Goal: Task Accomplishment & Management: Manage account settings

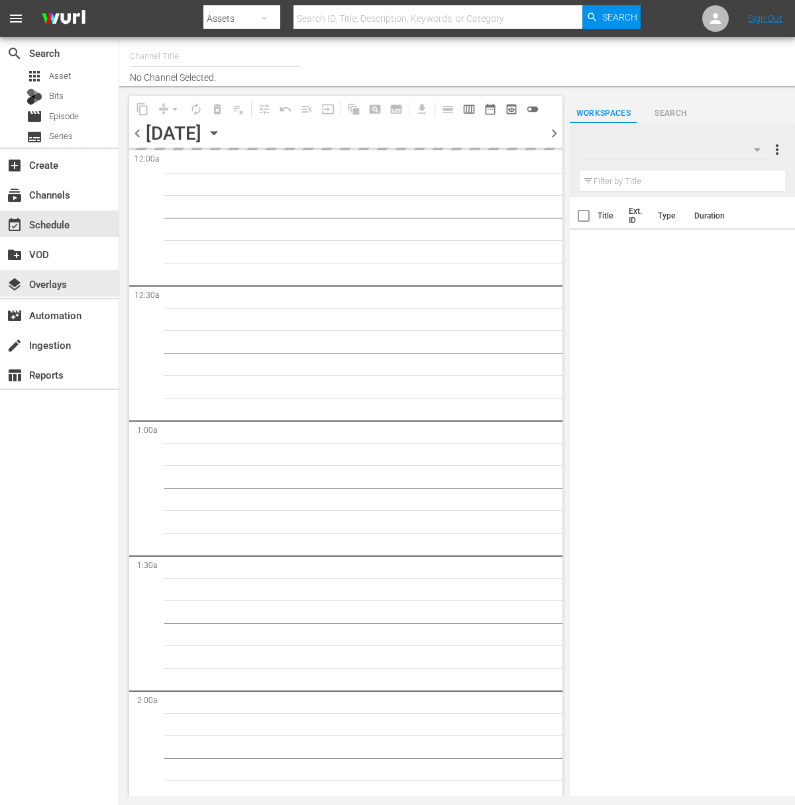
type input "Food (140)"
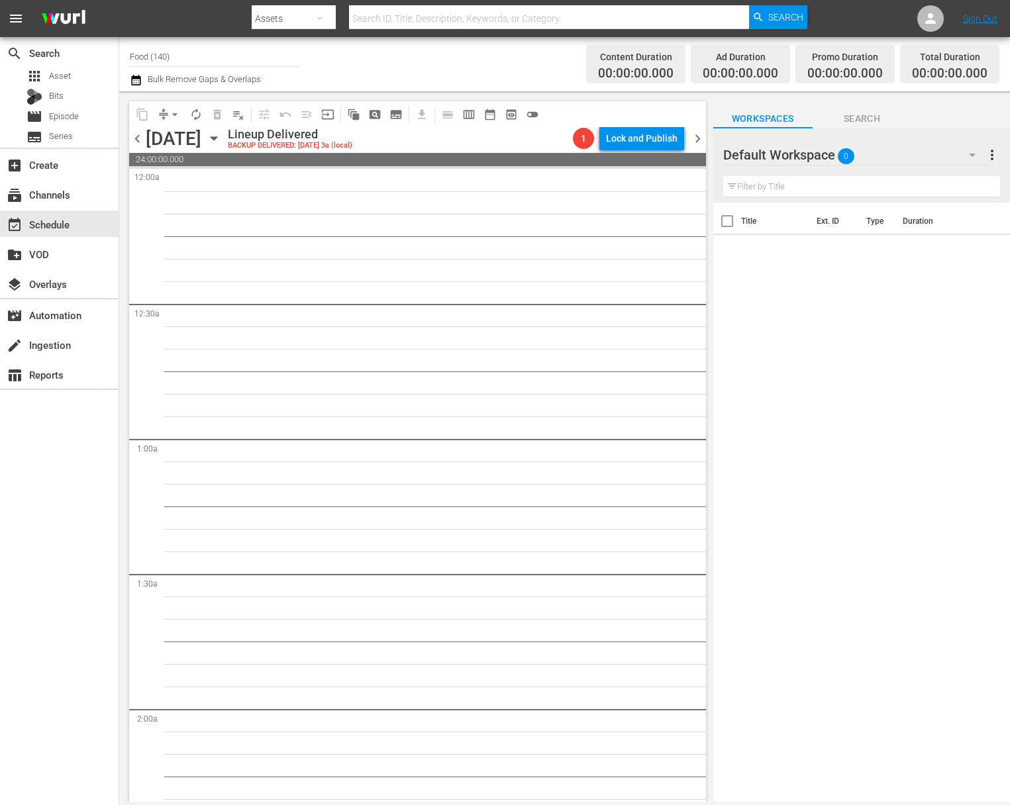
click at [221, 134] on icon "button" at bounding box center [214, 138] width 15 height 15
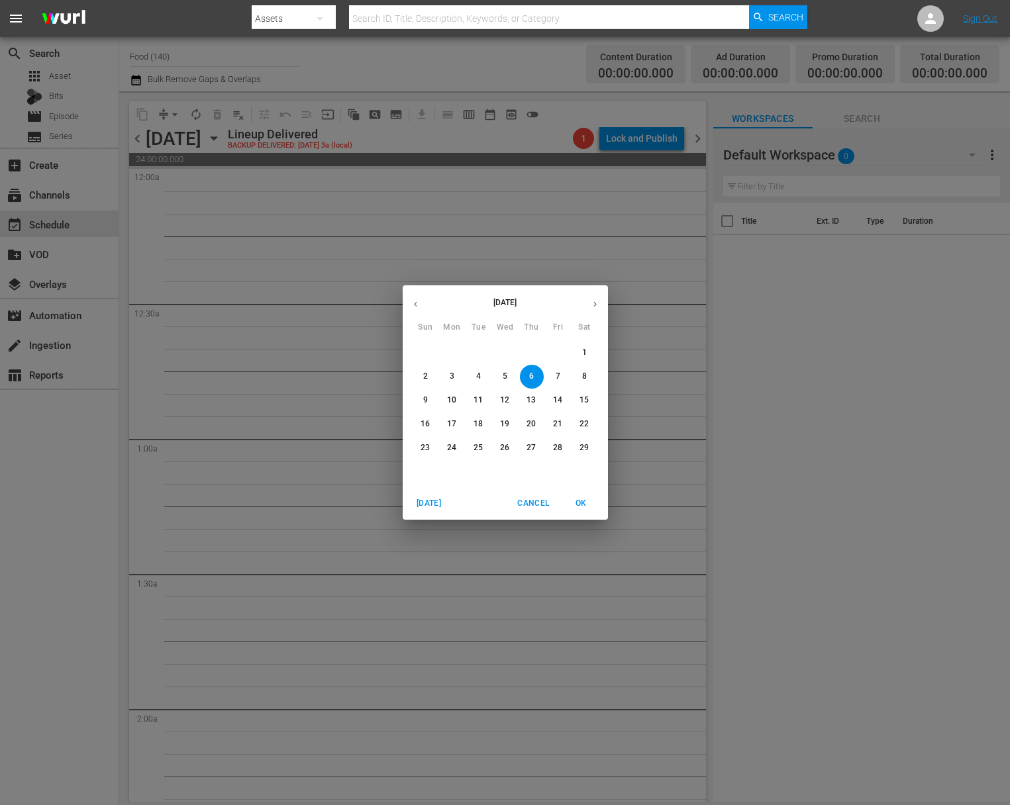
click at [597, 299] on icon "button" at bounding box center [595, 304] width 10 height 10
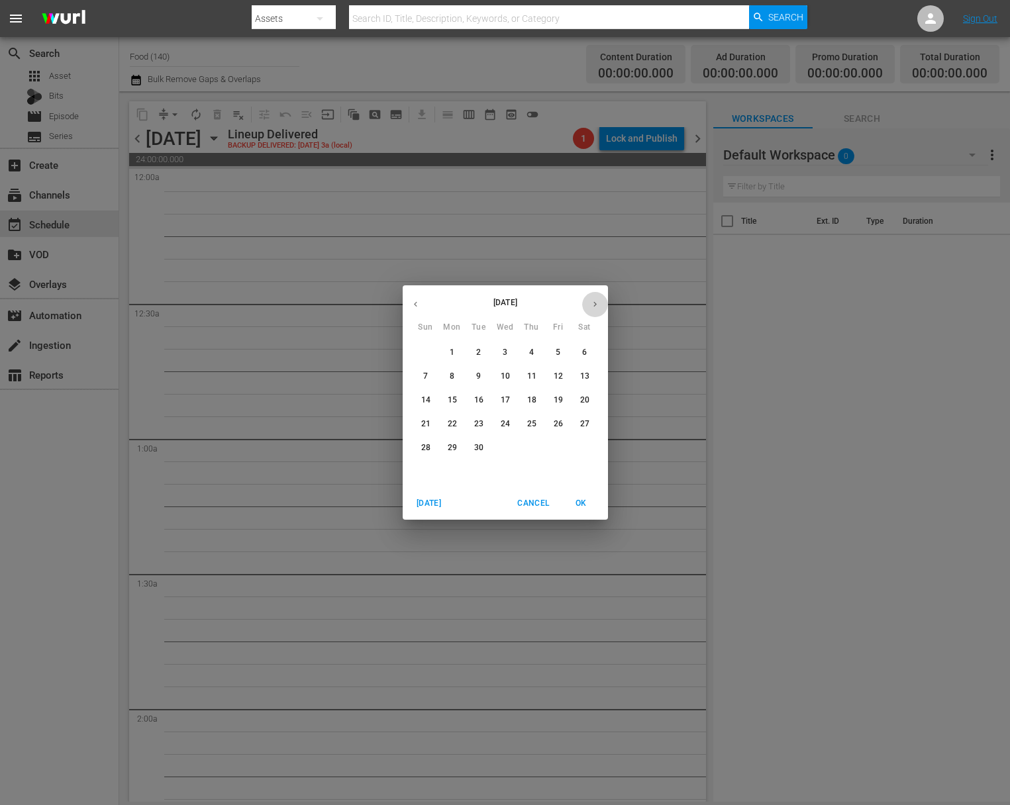
click at [597, 299] on icon "button" at bounding box center [595, 304] width 10 height 10
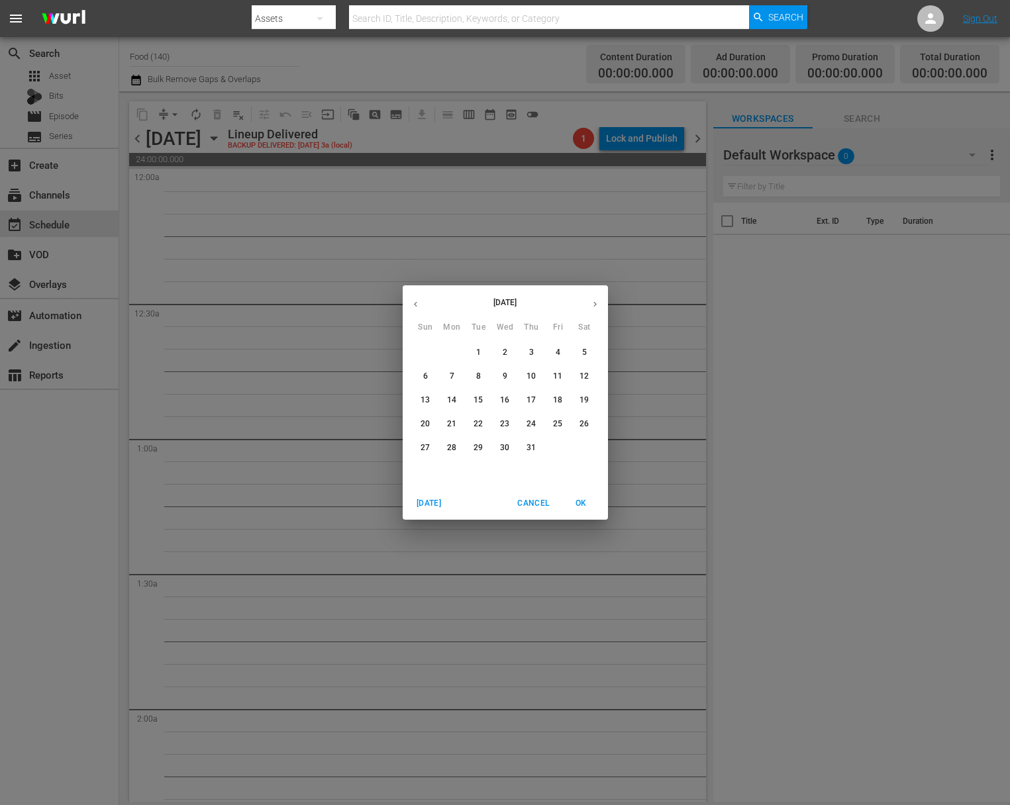
click at [599, 299] on icon "button" at bounding box center [595, 304] width 10 height 10
click at [599, 300] on icon "button" at bounding box center [595, 304] width 10 height 10
click at [593, 305] on icon "button" at bounding box center [595, 304] width 10 height 10
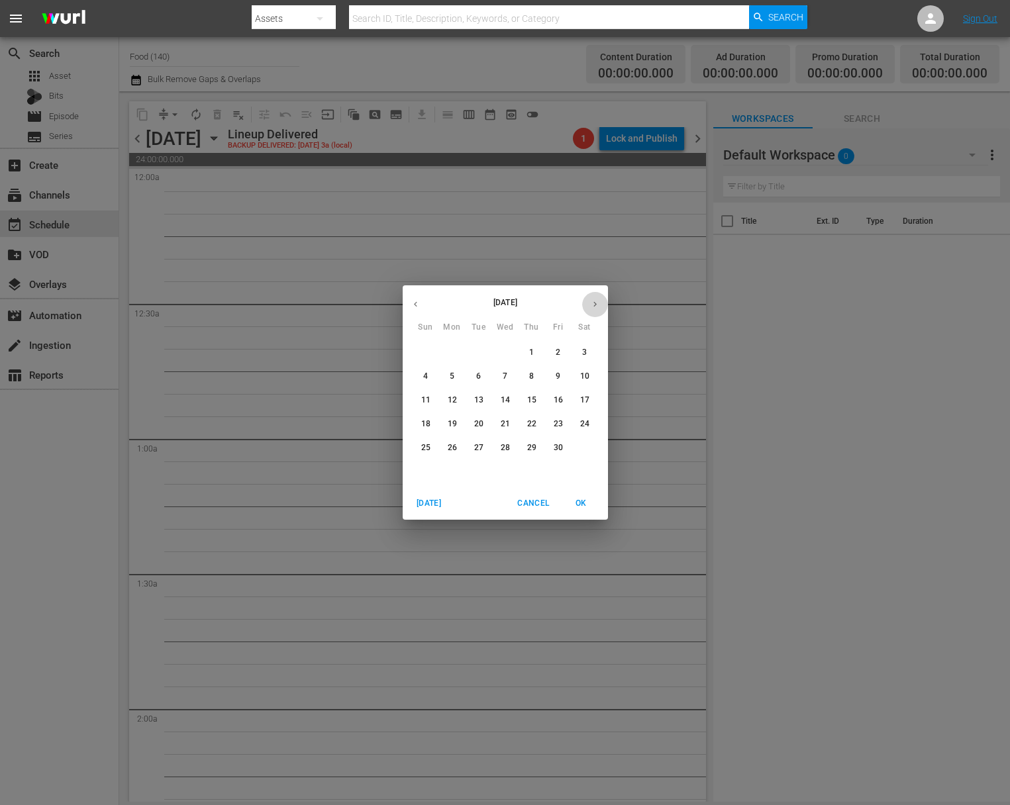
click at [593, 305] on icon "button" at bounding box center [595, 304] width 10 height 10
click at [593, 303] on icon "button" at bounding box center [595, 304] width 10 height 10
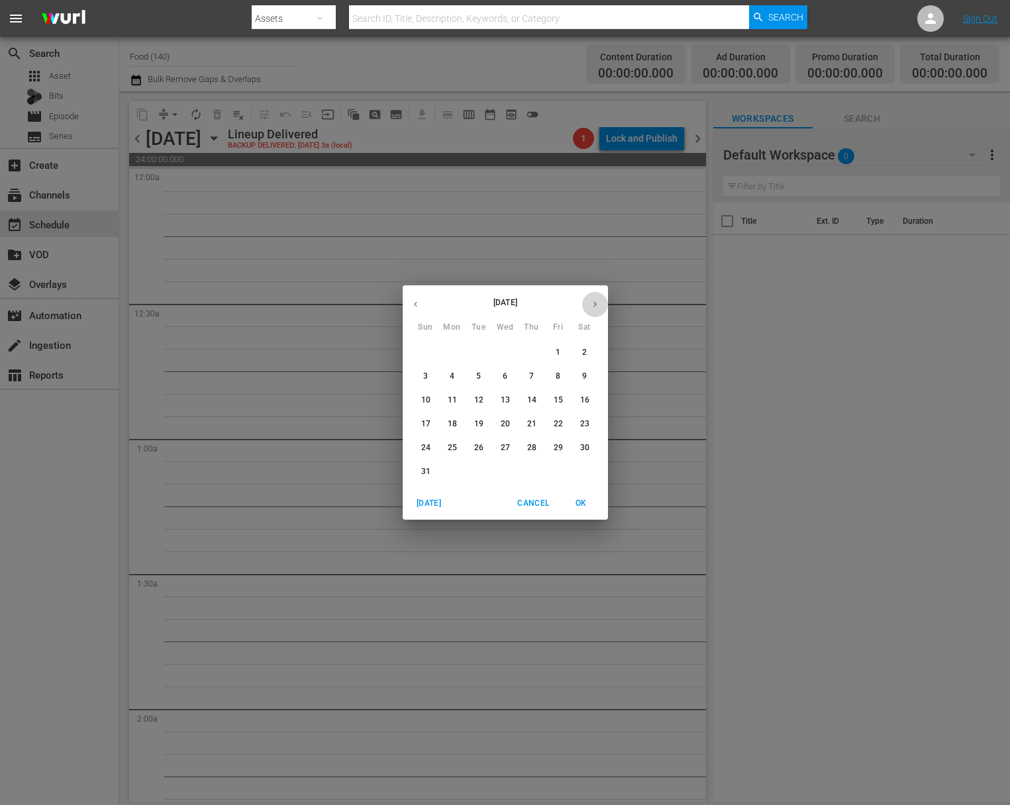
click at [593, 303] on icon "button" at bounding box center [595, 304] width 10 height 10
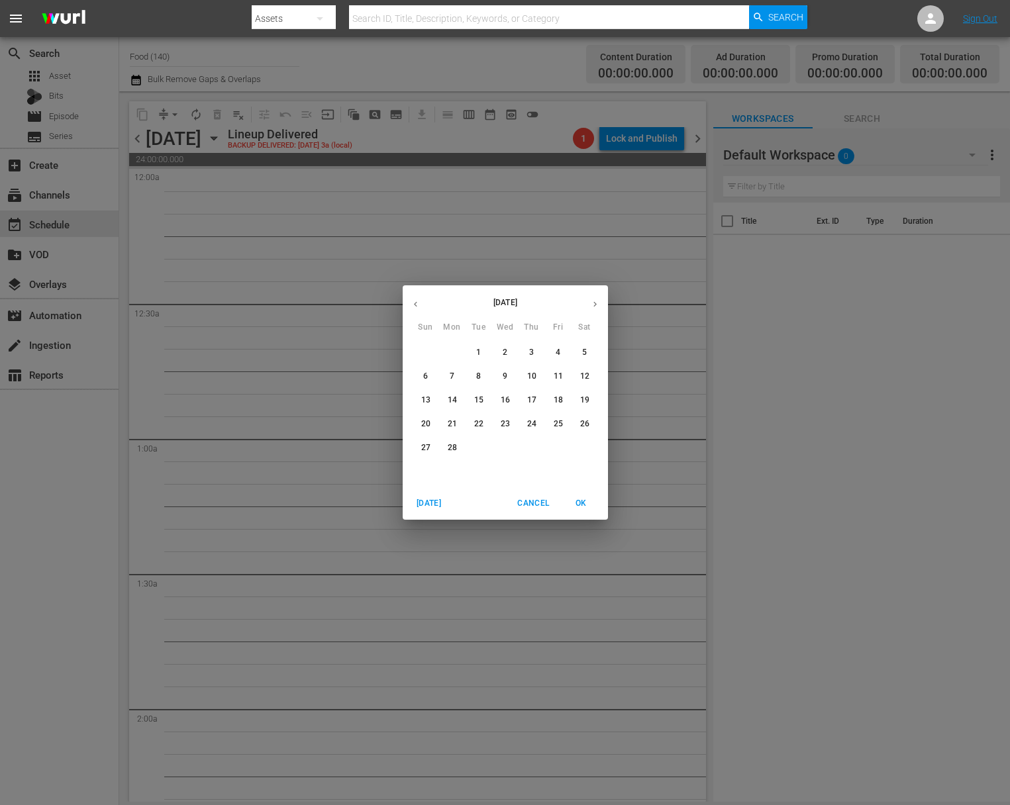
click at [593, 303] on icon "button" at bounding box center [595, 304] width 10 height 10
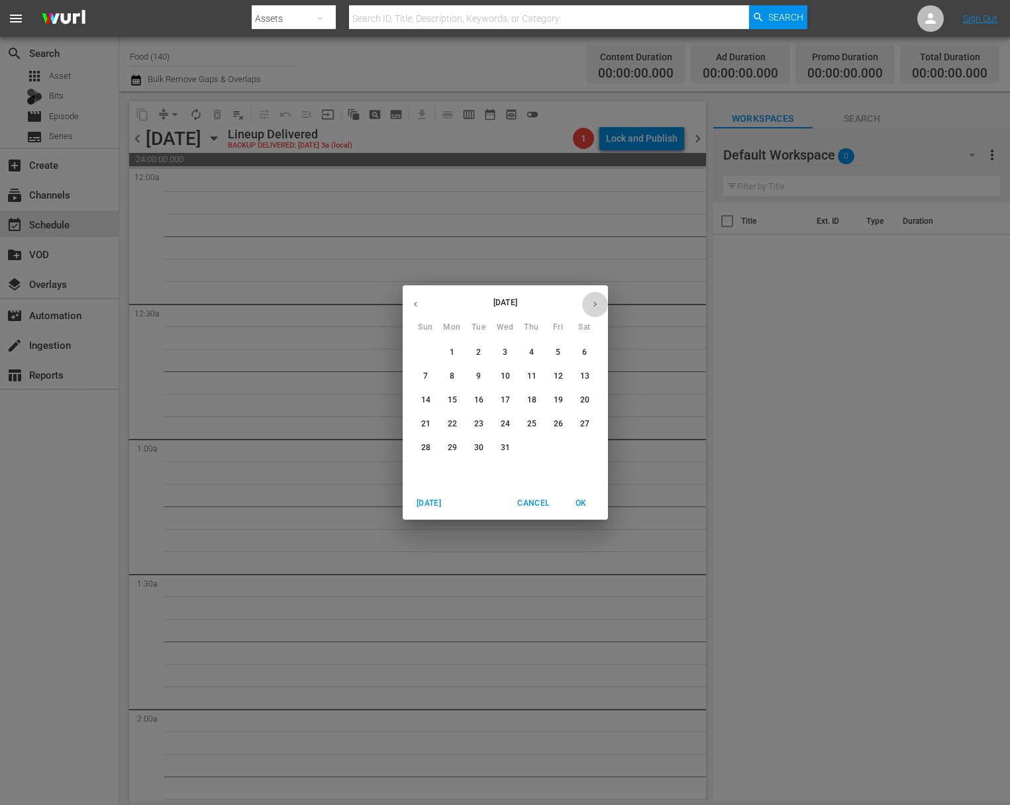
click at [593, 303] on icon "button" at bounding box center [595, 304] width 10 height 10
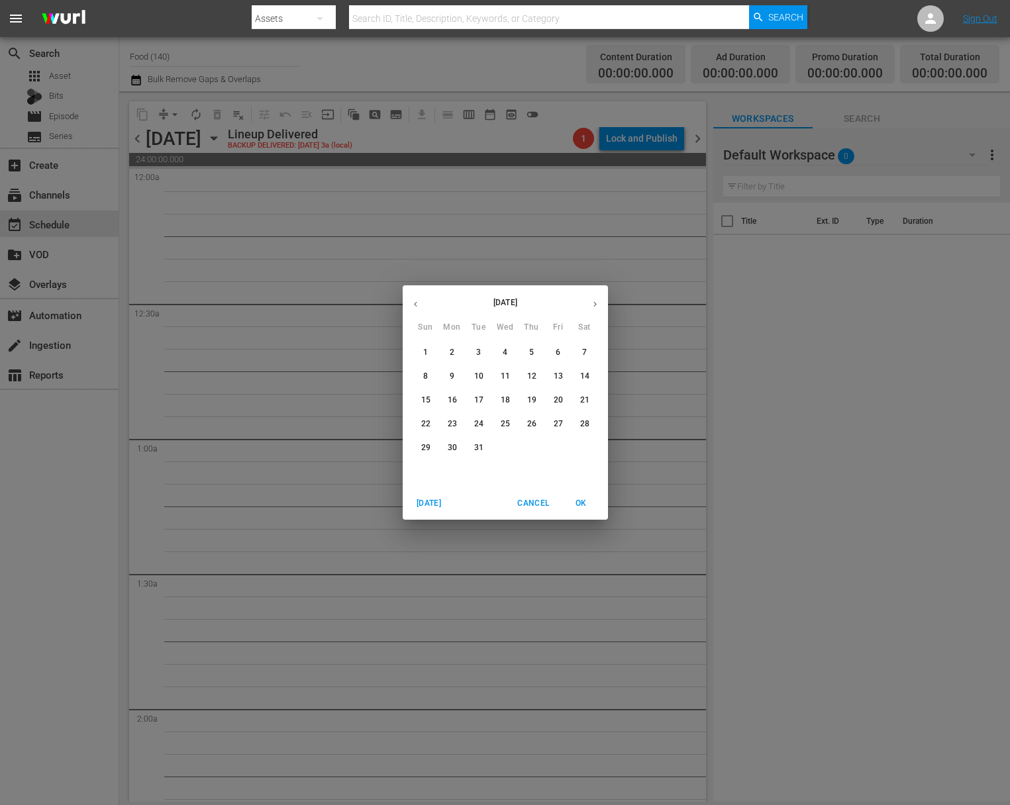
click at [593, 303] on icon "button" at bounding box center [595, 304] width 10 height 10
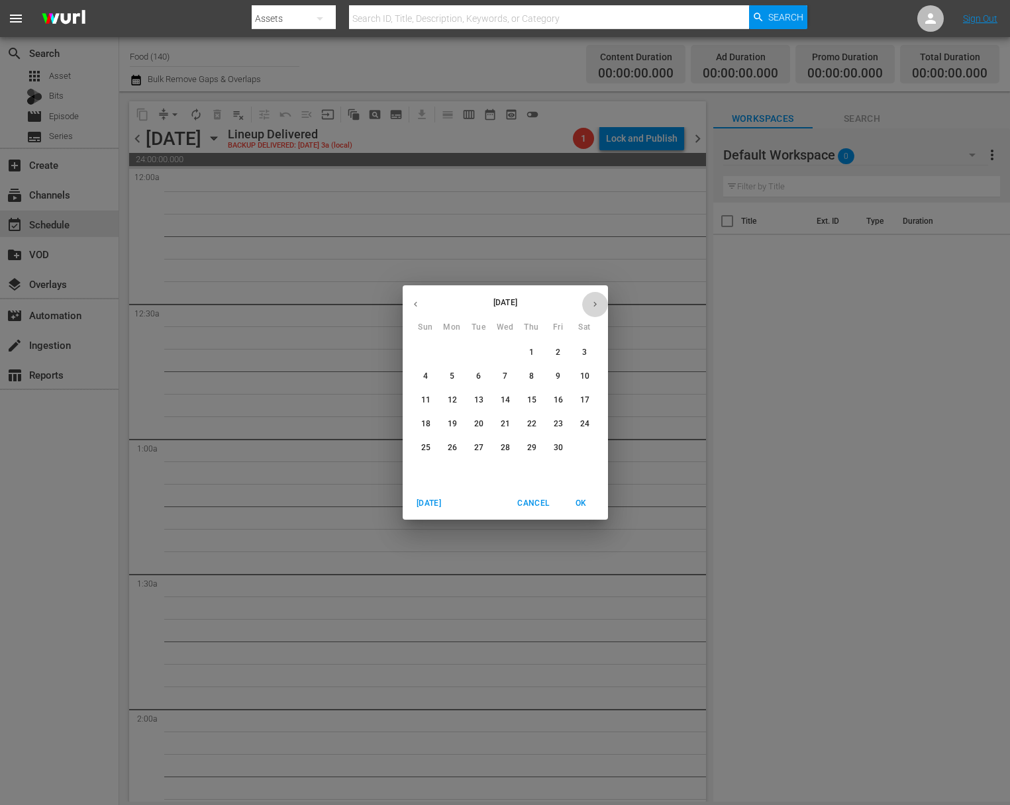
click at [593, 303] on icon "button" at bounding box center [595, 304] width 10 height 10
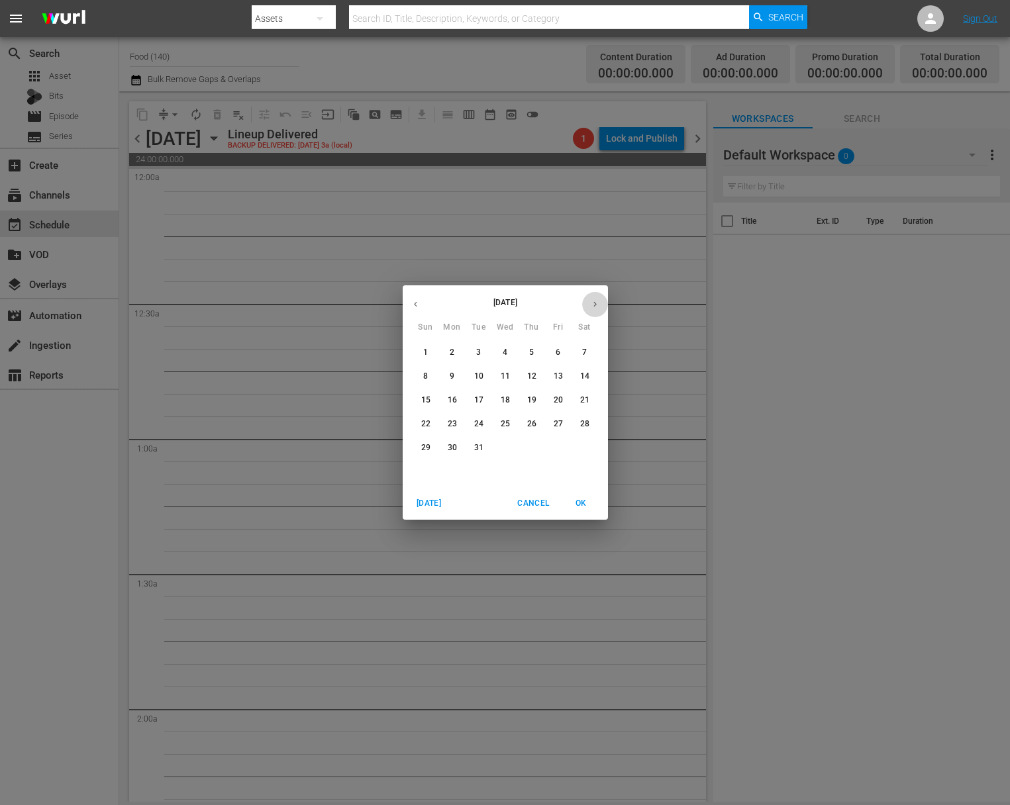
click at [593, 303] on icon "button" at bounding box center [595, 304] width 10 height 10
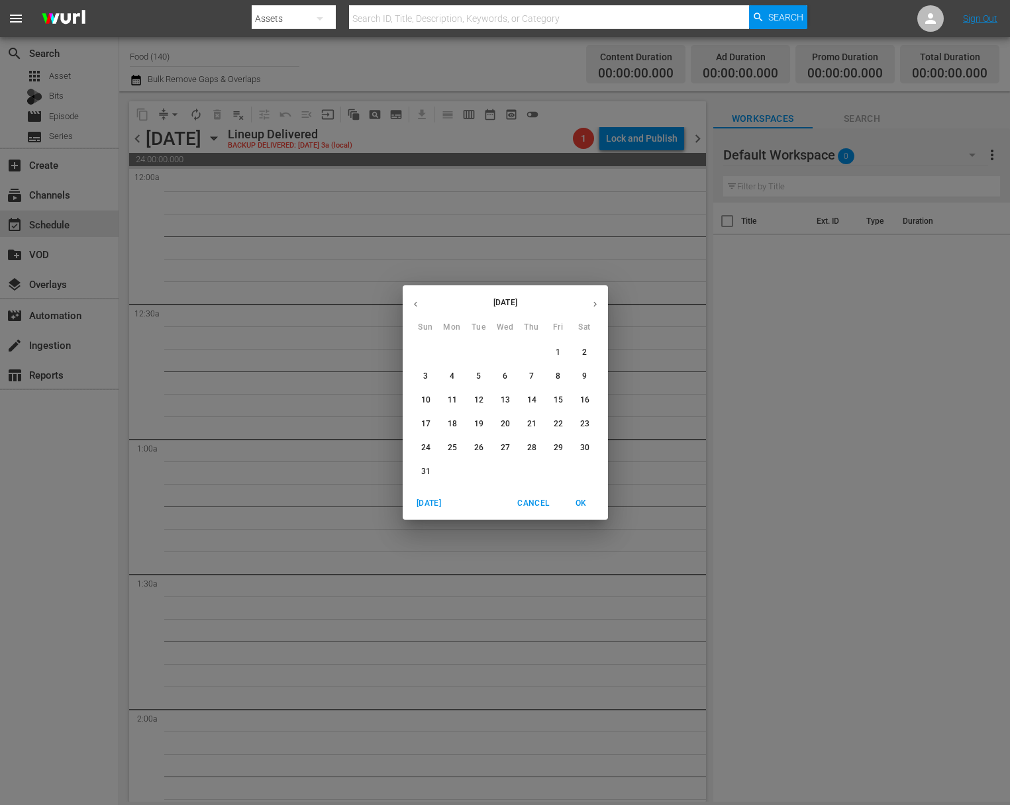
click at [593, 303] on icon "button" at bounding box center [595, 304] width 10 height 10
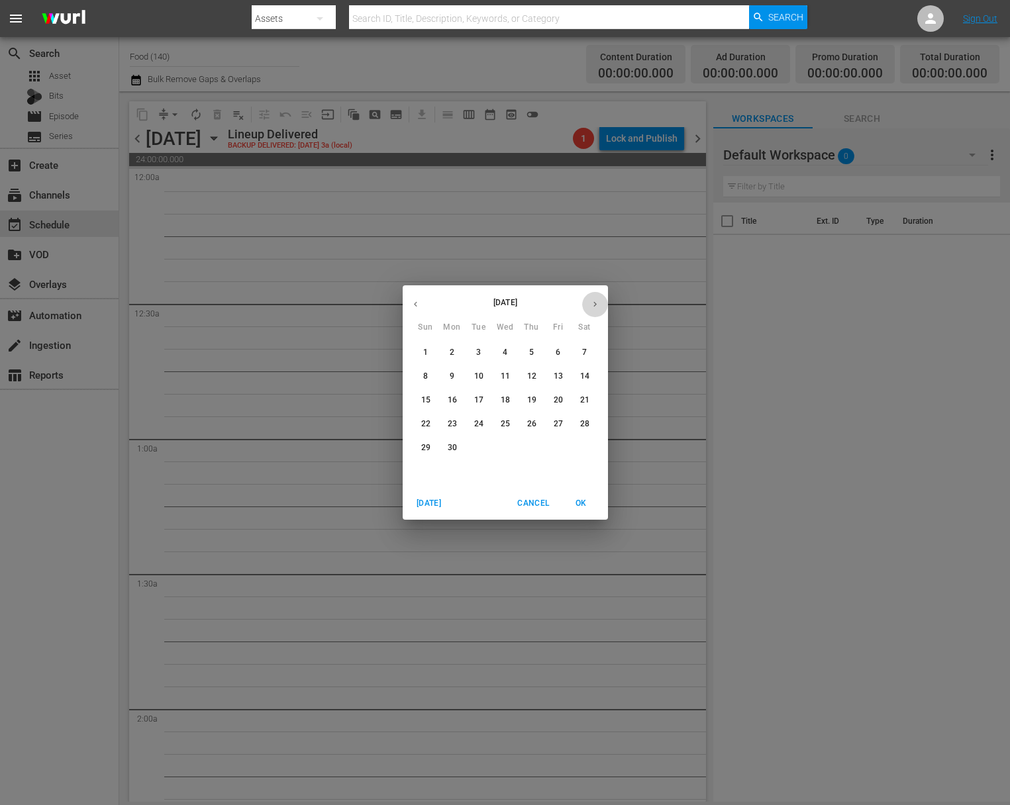
click at [593, 303] on icon "button" at bounding box center [595, 304] width 10 height 10
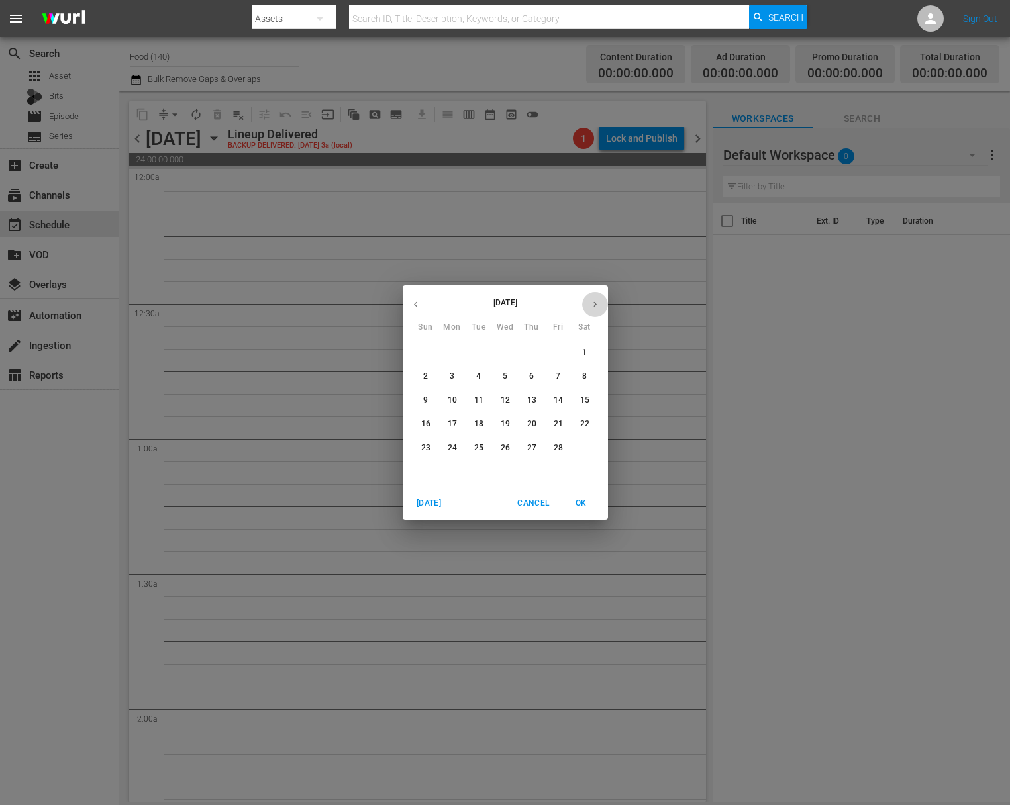
click at [593, 303] on icon "button" at bounding box center [595, 304] width 10 height 10
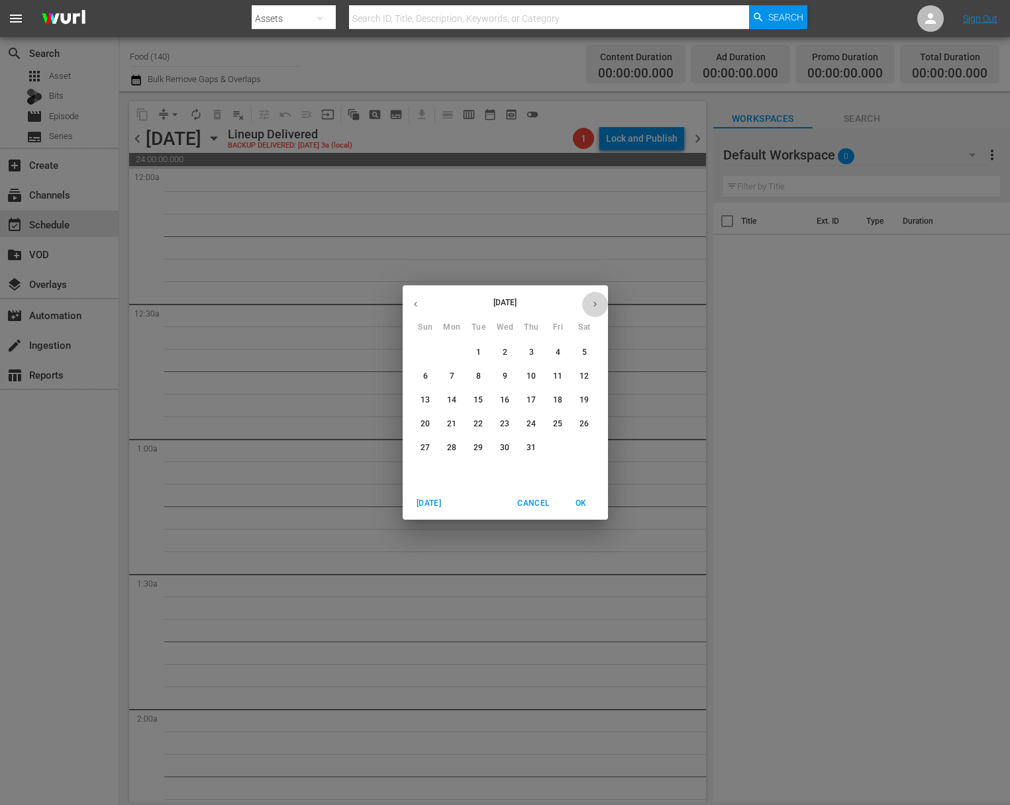
click at [593, 303] on icon "button" at bounding box center [595, 304] width 10 height 10
click at [586, 303] on button "button" at bounding box center [595, 304] width 26 height 26
click at [456, 353] on span "1" at bounding box center [453, 352] width 24 height 11
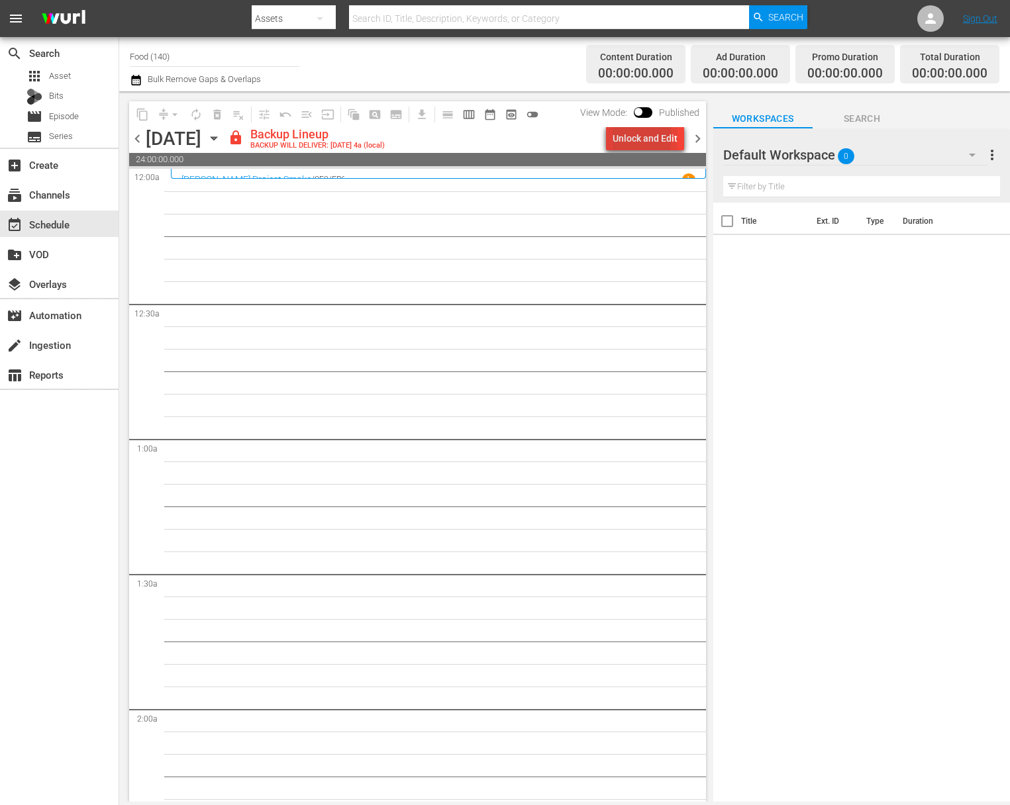
click at [623, 137] on div "Unlock and Edit" at bounding box center [645, 139] width 65 height 24
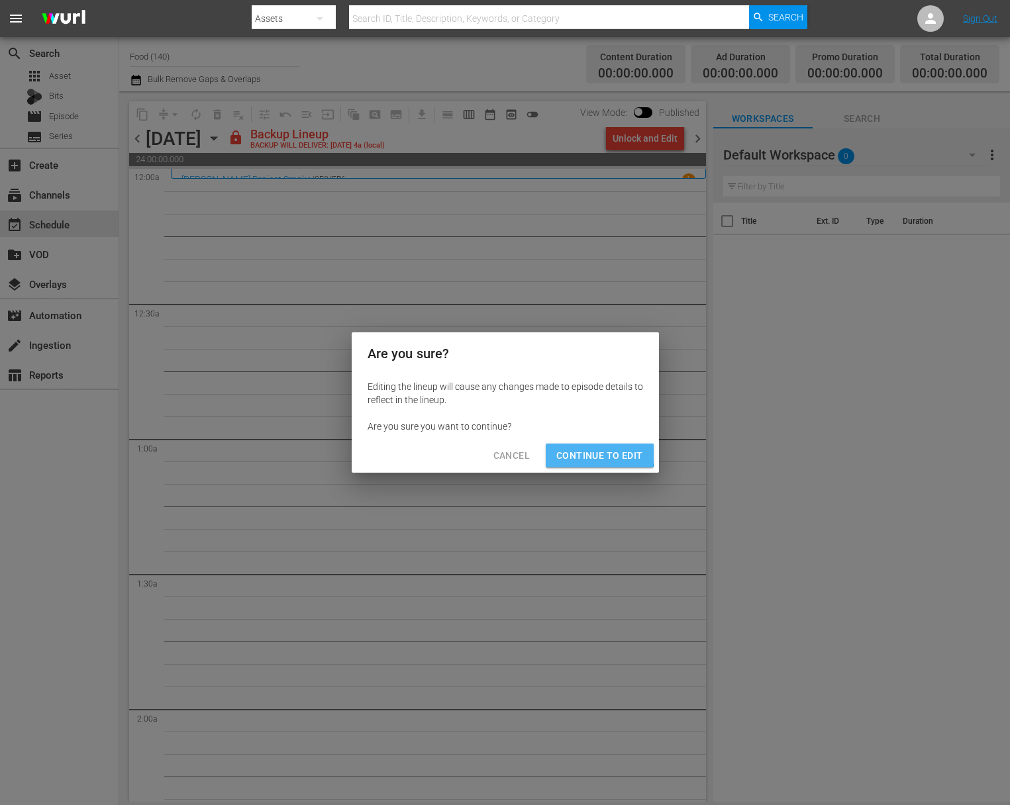
click at [590, 453] on span "Continue to Edit" at bounding box center [599, 456] width 86 height 17
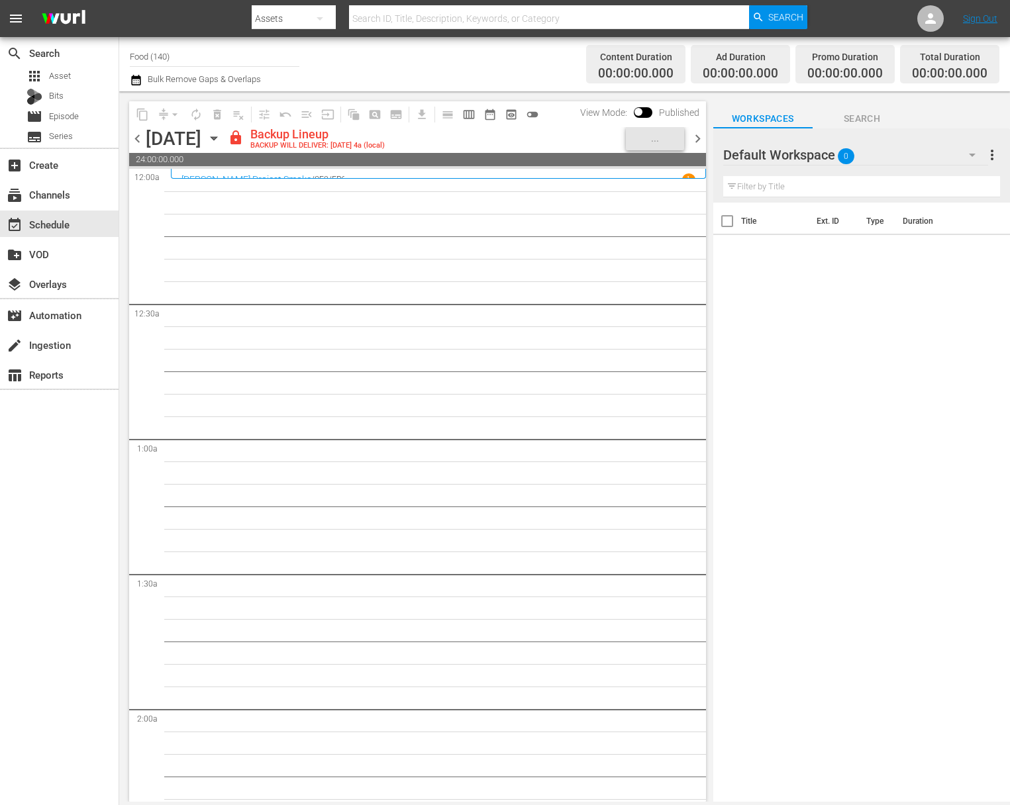
click at [217, 137] on icon "button" at bounding box center [214, 138] width 6 height 3
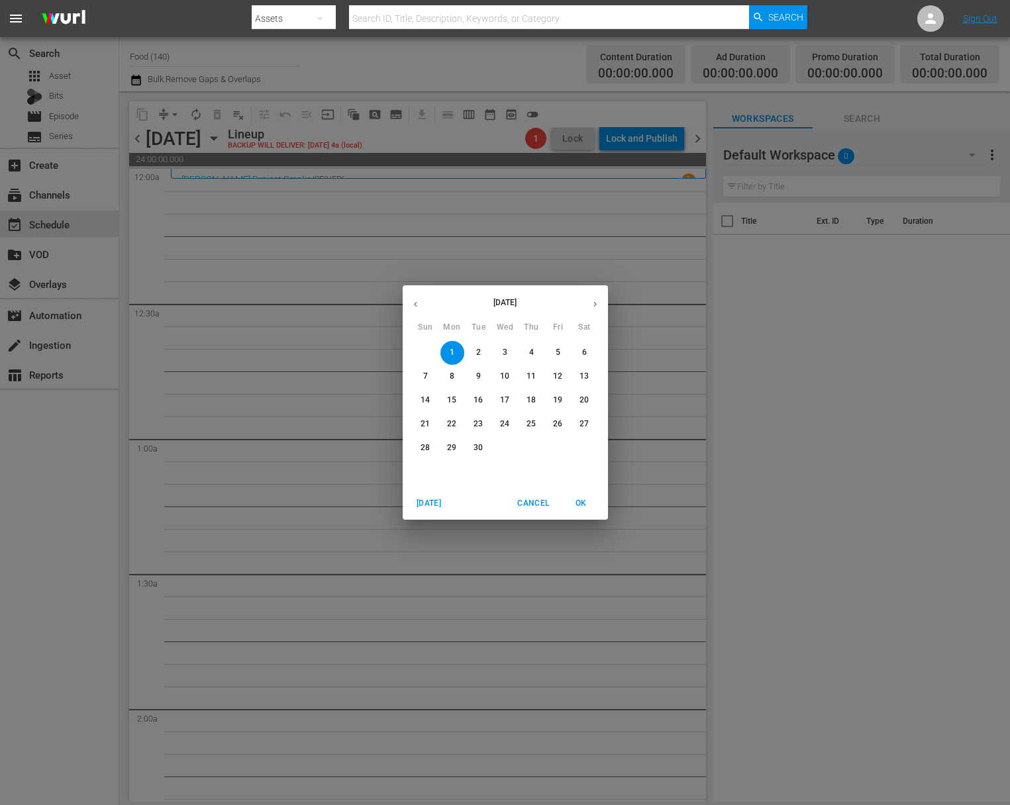
click at [478, 357] on p "2" at bounding box center [478, 352] width 5 height 11
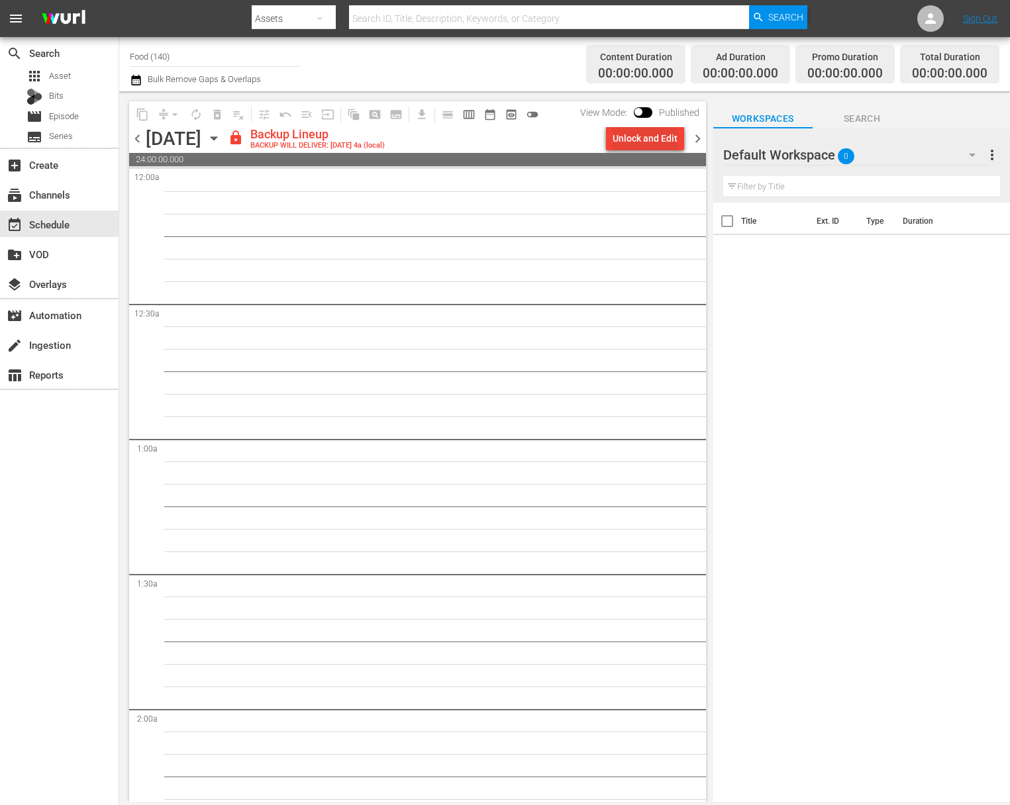
click at [647, 136] on div "Unlock and Edit" at bounding box center [645, 139] width 65 height 24
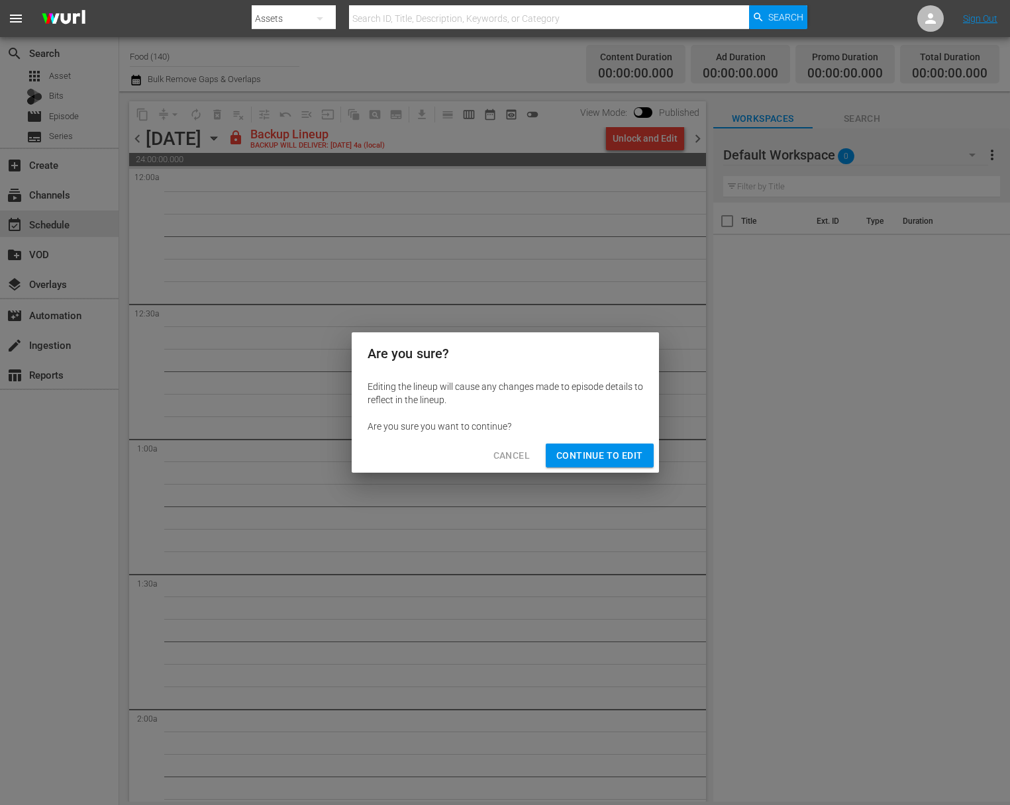
click at [602, 454] on span "Continue to Edit" at bounding box center [599, 456] width 86 height 17
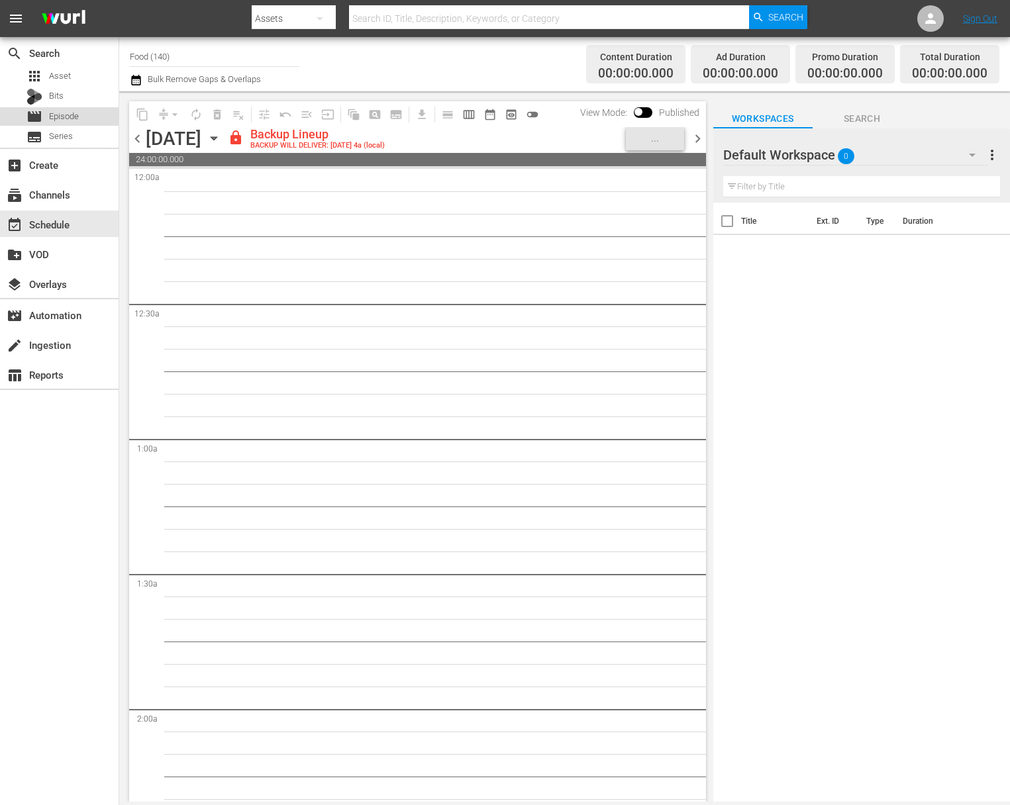
click at [62, 119] on span "Episode" at bounding box center [64, 116] width 30 height 13
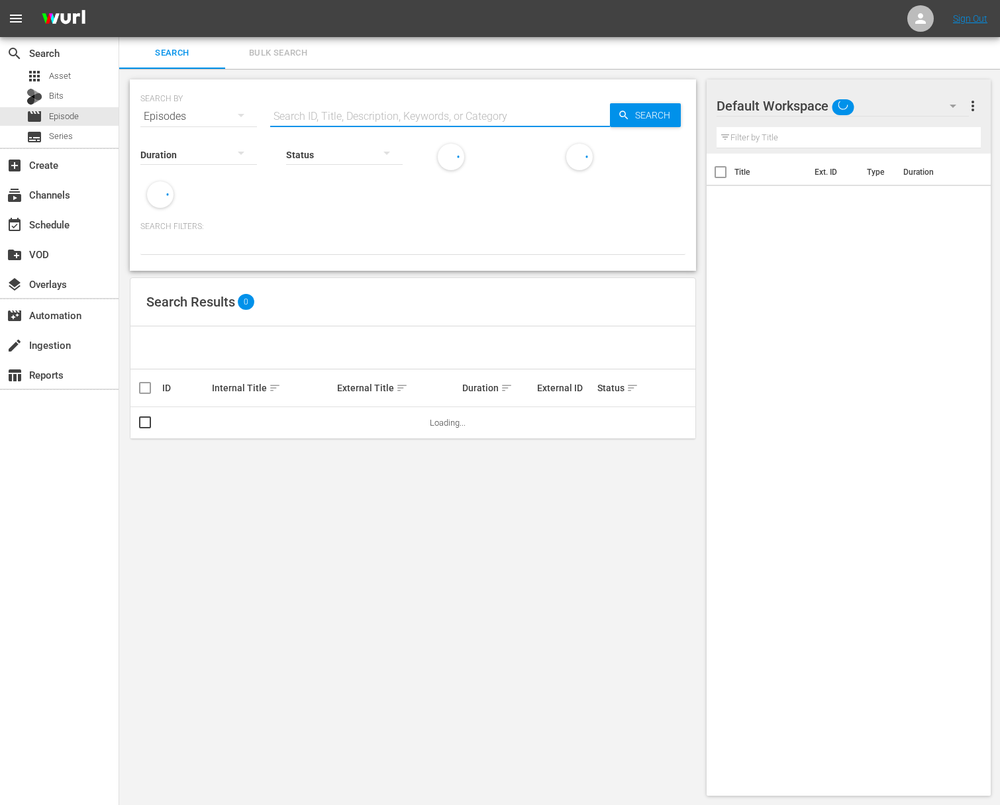
click at [371, 112] on input "text" at bounding box center [440, 117] width 340 height 32
paste input "Crafting A Nation"
click at [627, 118] on icon "button" at bounding box center [623, 115] width 9 height 9
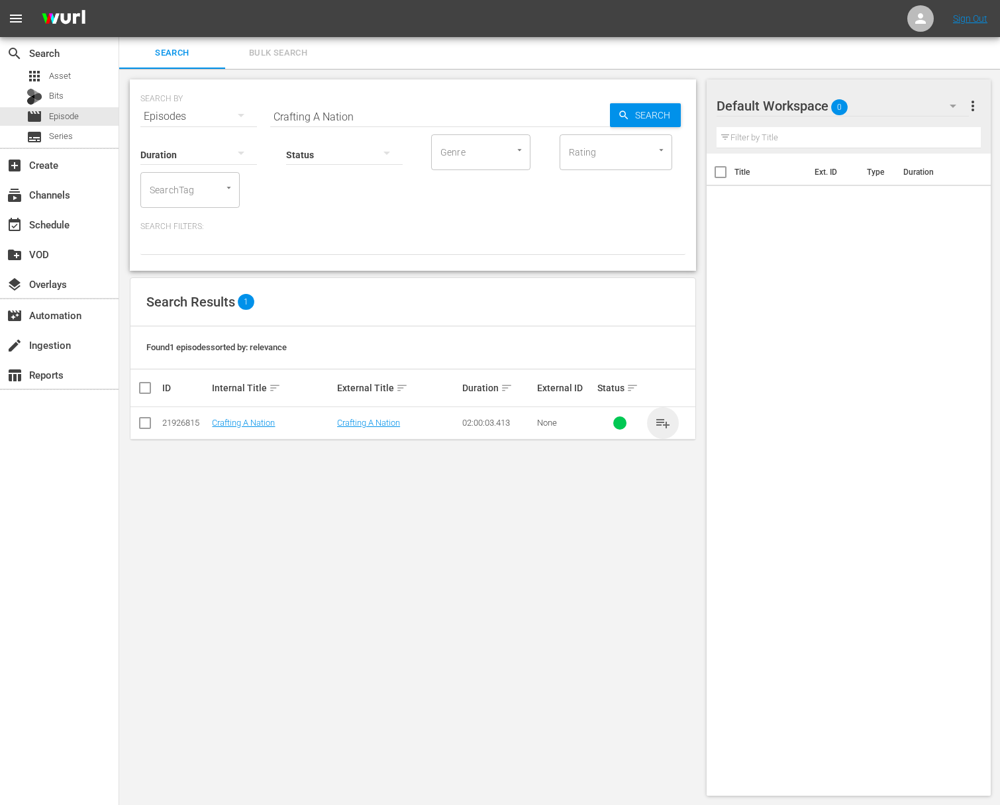
click at [647, 416] on span "playlist_add" at bounding box center [663, 423] width 16 height 16
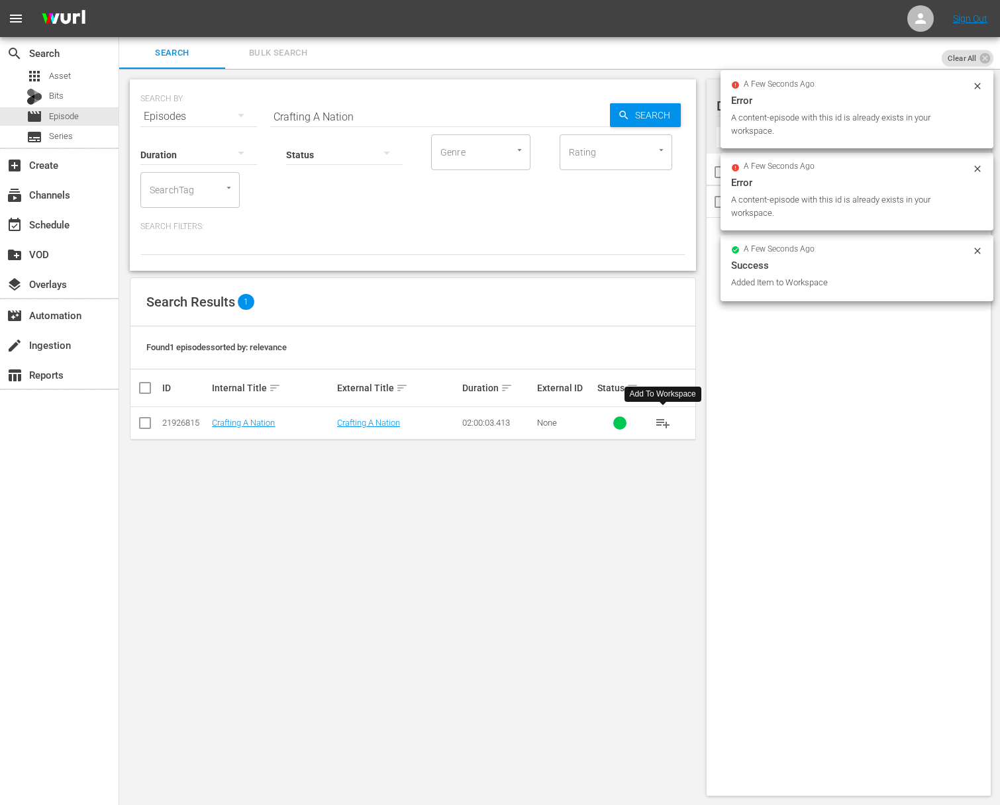
click at [383, 123] on div "Status" at bounding box center [344, 147] width 117 height 48
click at [381, 111] on input "Crafting A Nation" at bounding box center [440, 117] width 340 height 32
paste input "Brewed in [GEOGRAPHIC_DATA]"
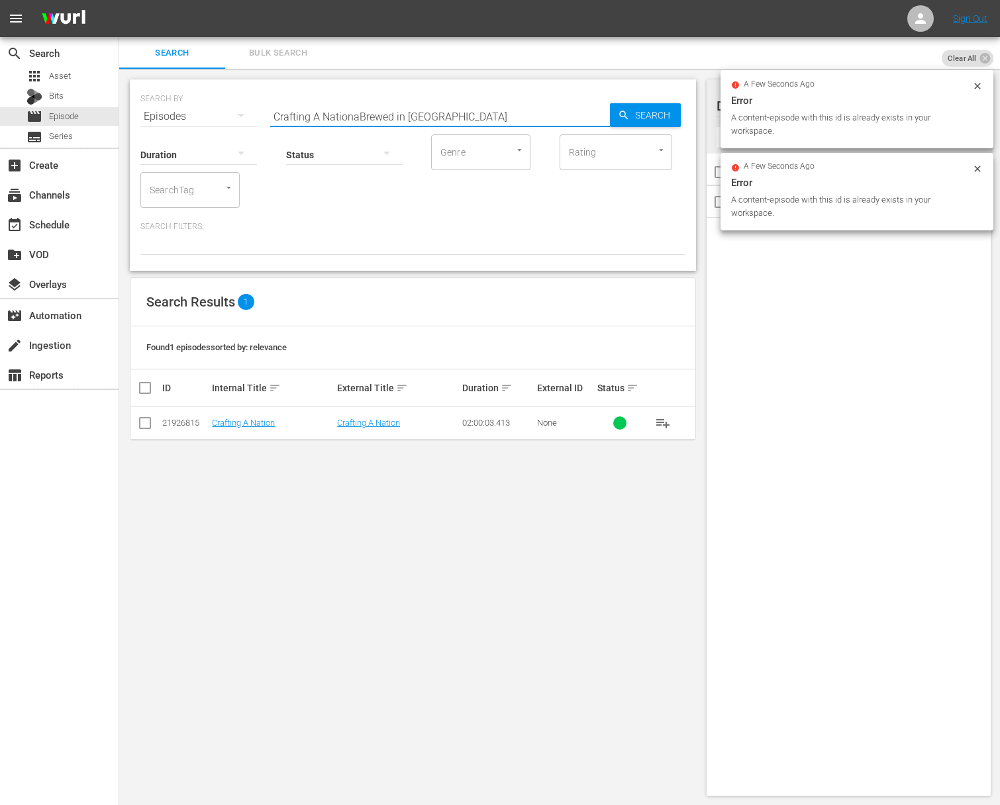
click at [553, 124] on input "Crafting A NationaBrewed in Brooklyn" at bounding box center [440, 117] width 340 height 32
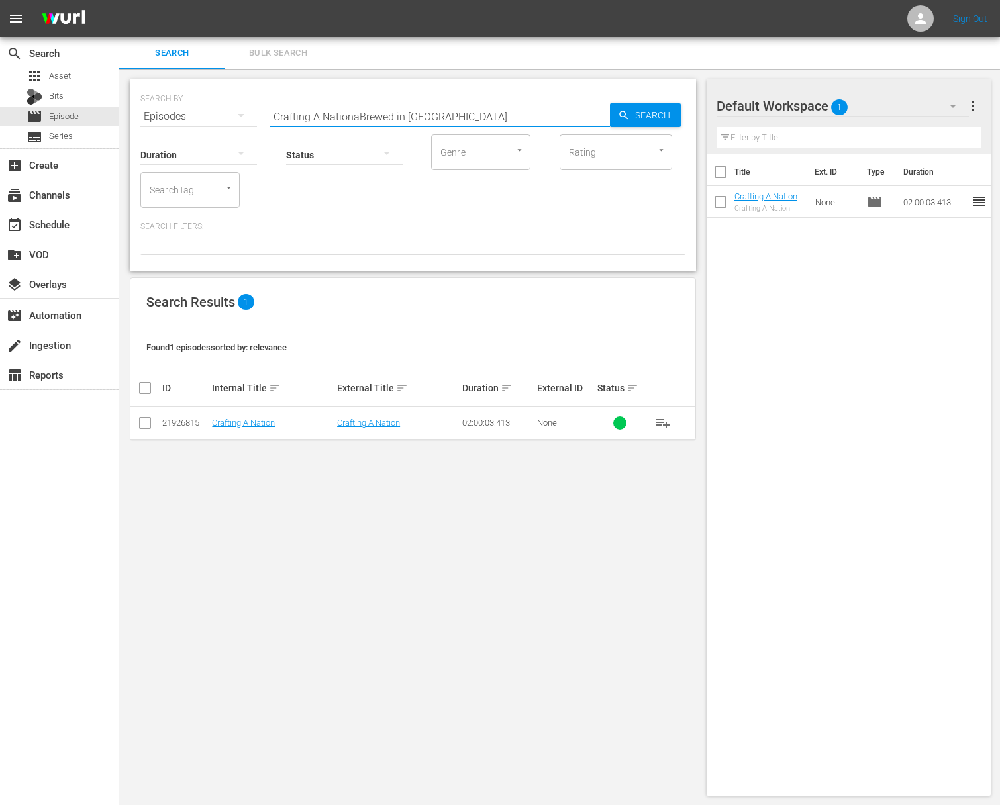
paste input "Brewed in [GEOGRAPHIC_DATA]"
click at [577, 123] on input "Crafting A NationaBrewed in BrooklynaBrewed in Brooklyn" at bounding box center [440, 117] width 340 height 32
paste input "text"
click at [647, 121] on span "Search" at bounding box center [655, 115] width 51 height 24
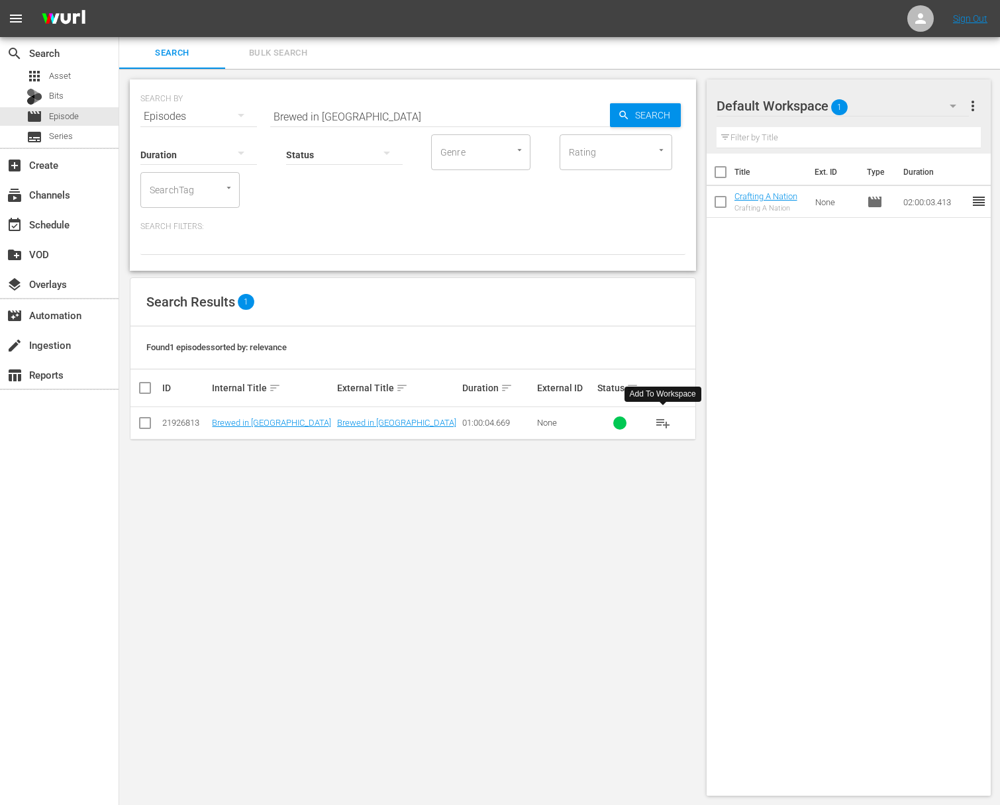
click at [647, 425] on span "playlist_add" at bounding box center [663, 423] width 16 height 16
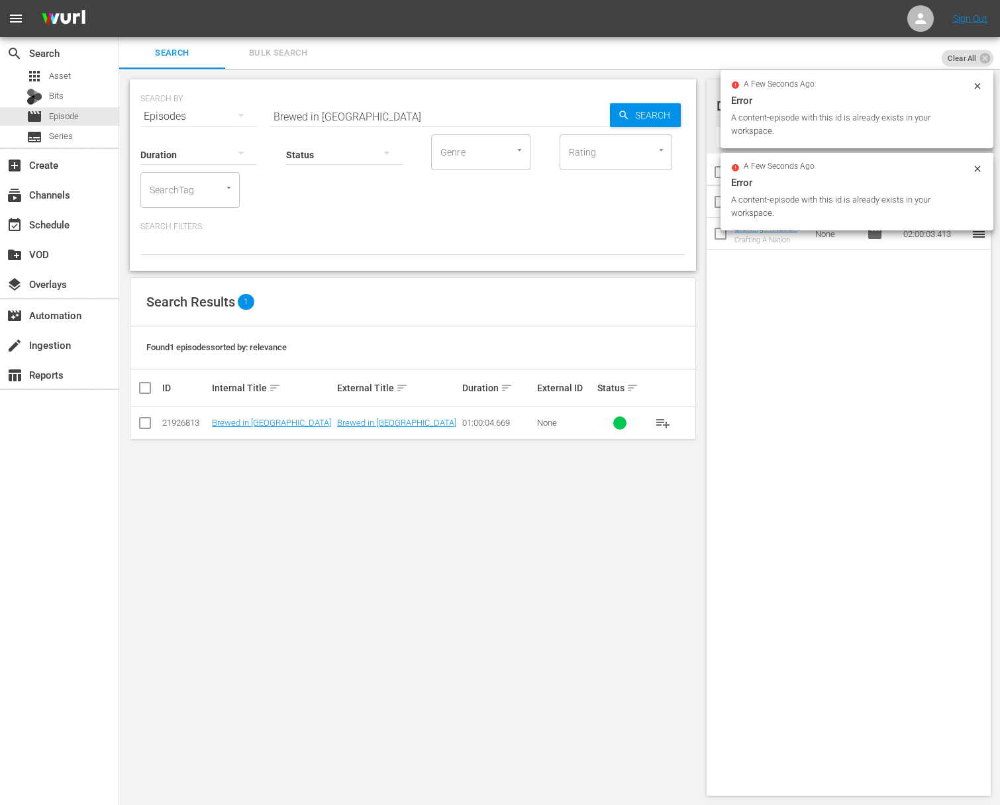
click at [358, 113] on input "Brewed in [GEOGRAPHIC_DATA]" at bounding box center [440, 117] width 340 height 32
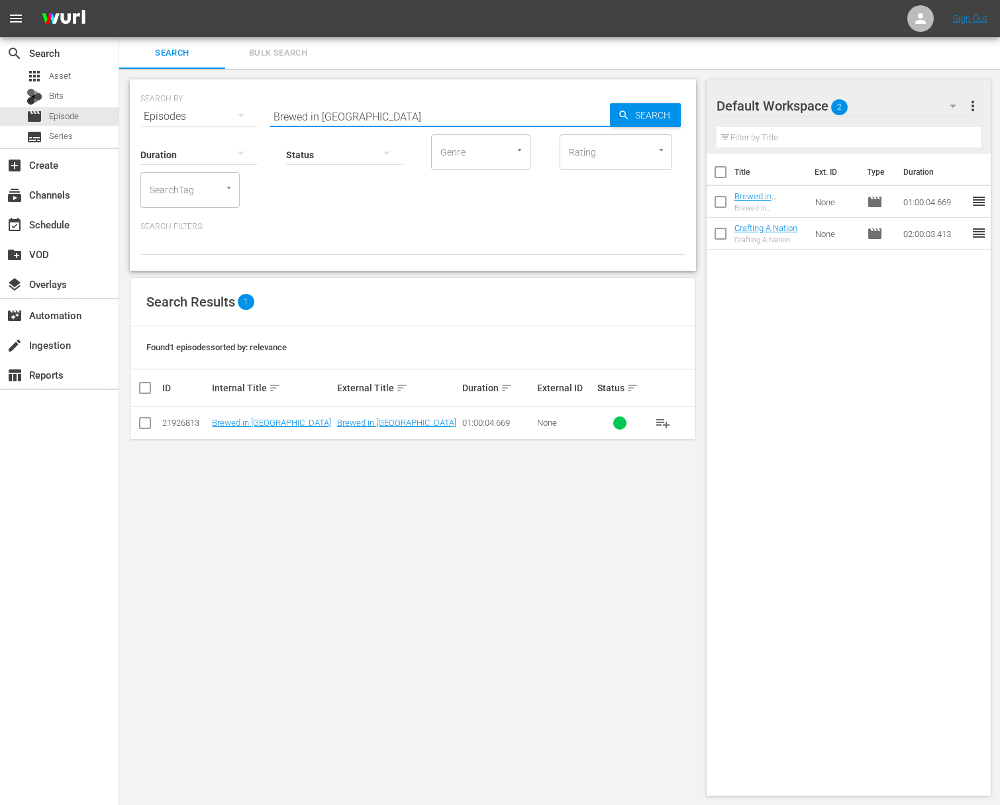
paste input "Smoke and Ribbons: A DocQmentary"
click at [642, 125] on span "Search" at bounding box center [655, 115] width 51 height 24
click at [643, 117] on span "Search" at bounding box center [655, 115] width 51 height 24
click at [647, 427] on span "playlist_add" at bounding box center [663, 423] width 16 height 16
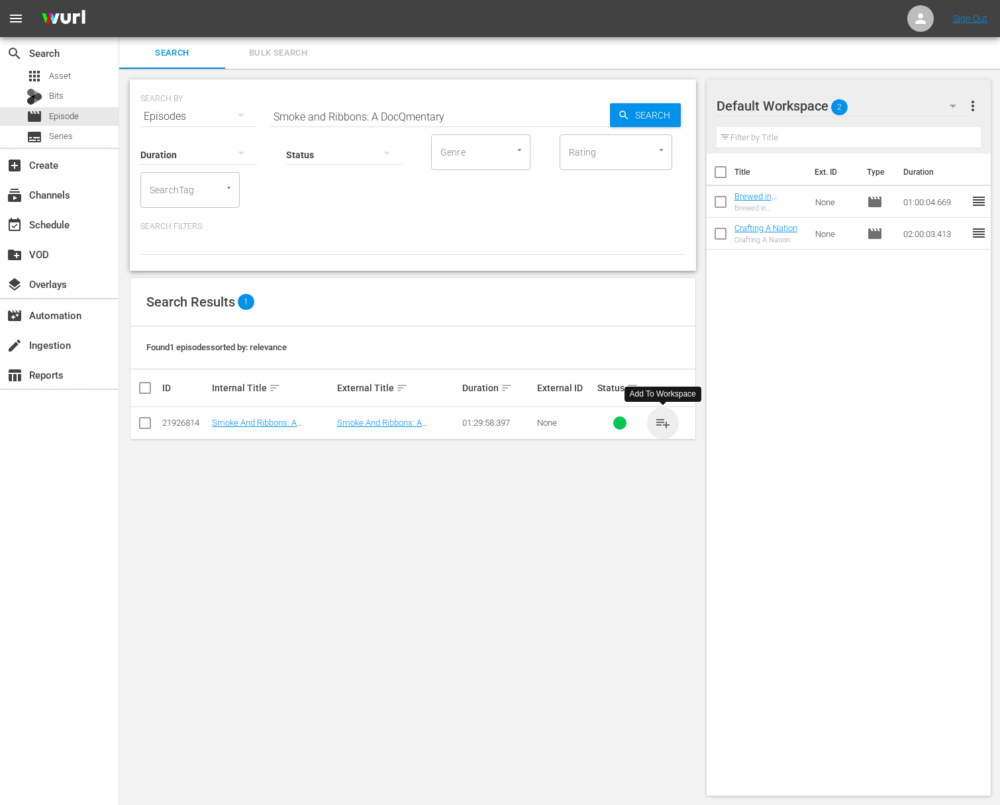
click at [647, 427] on span "playlist_add" at bounding box center [663, 423] width 16 height 16
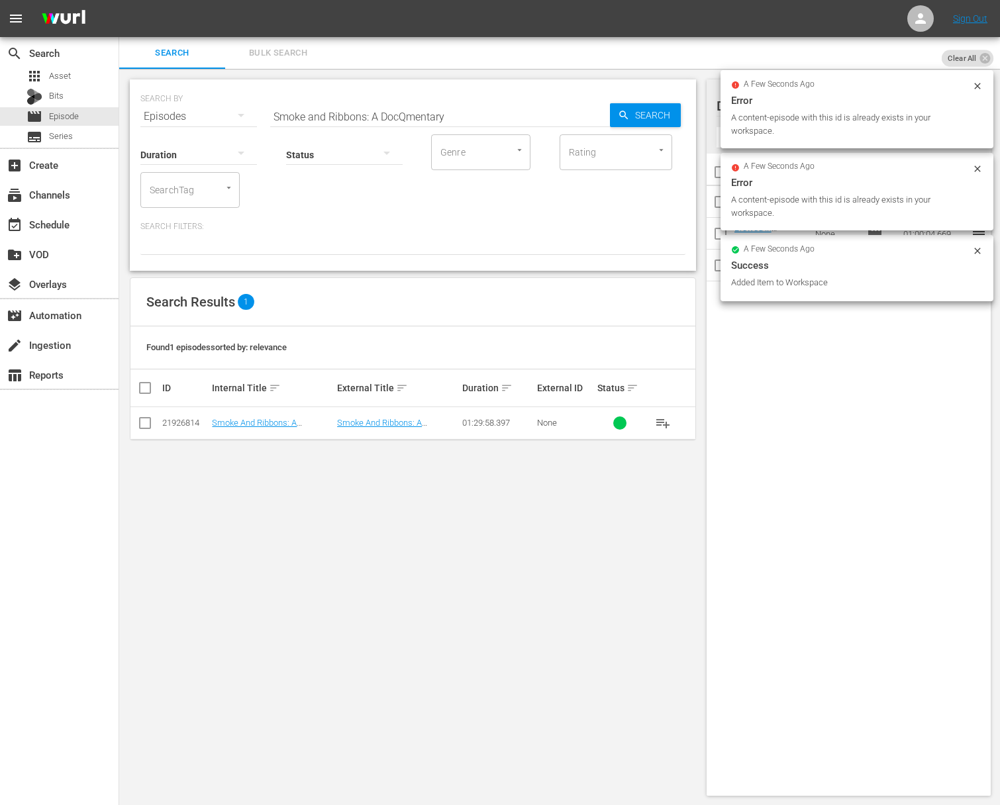
click at [355, 132] on div at bounding box center [344, 156] width 117 height 48
click at [365, 114] on div "Ready to Schedule Not Ready to Schedule" at bounding box center [500, 402] width 1000 height 805
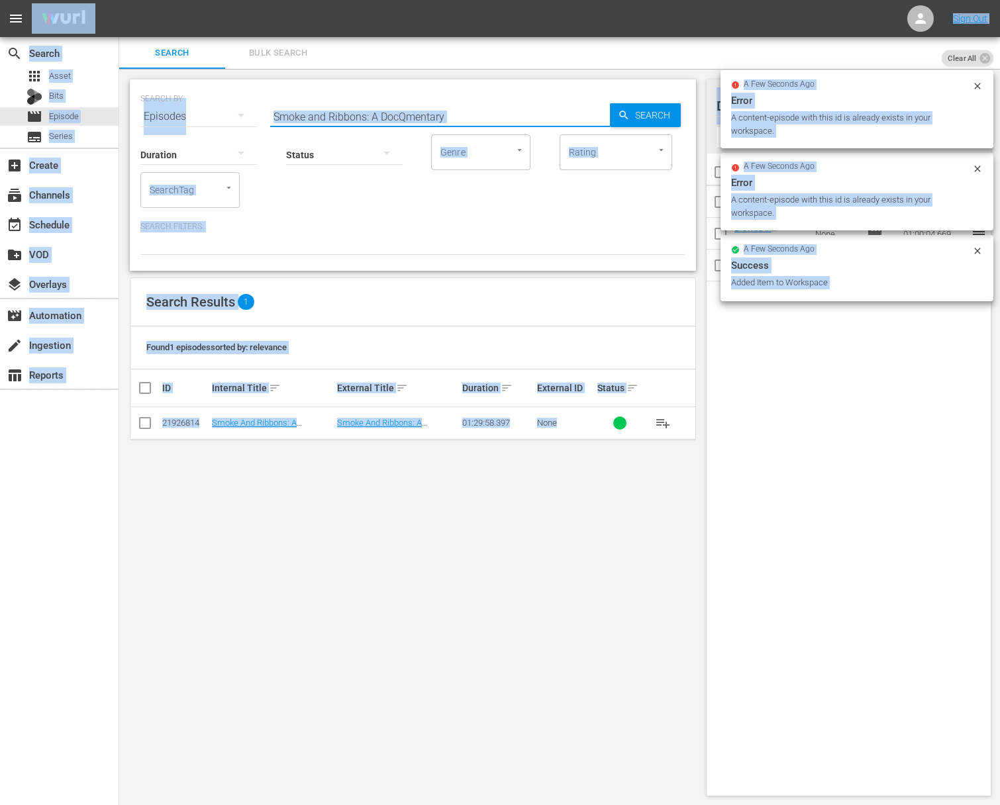
click at [364, 116] on input "Smoke and Ribbons: A DocQmentary" at bounding box center [440, 117] width 340 height 32
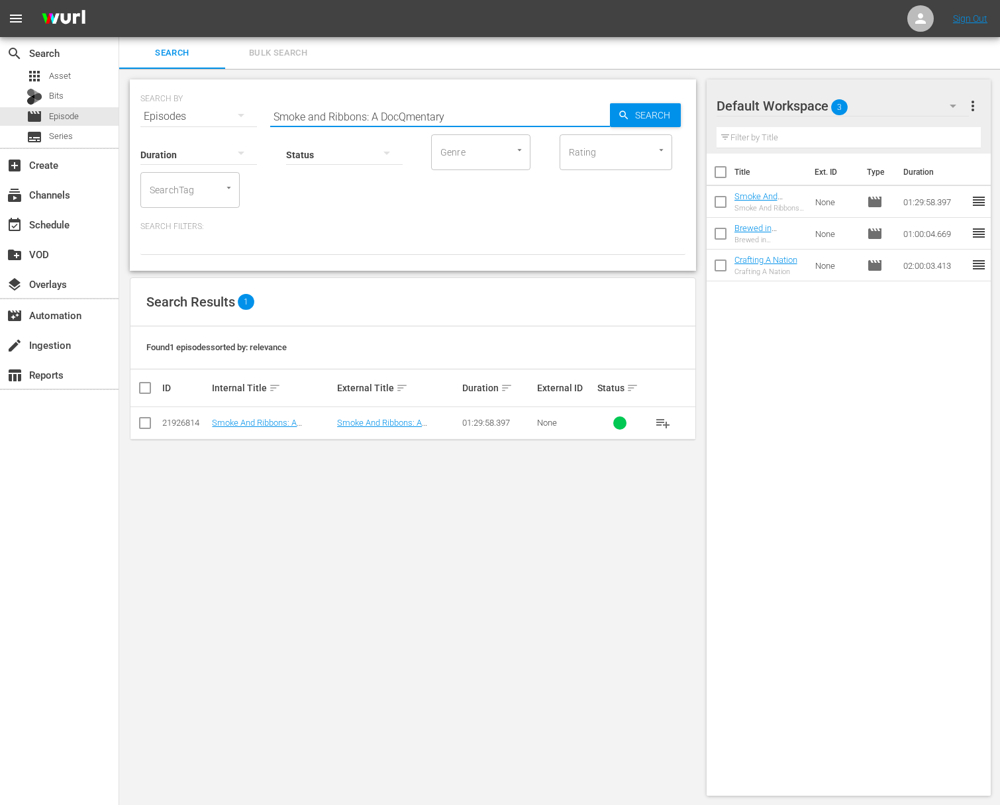
paste input "erial Griller with Matthew Moore"
click at [647, 117] on span "Search" at bounding box center [655, 115] width 51 height 24
drag, startPoint x: 447, startPoint y: 119, endPoint x: 329, endPoint y: 118, distance: 117.9
click at [329, 118] on input "Serial Griller with Matthew Moore" at bounding box center [440, 117] width 340 height 32
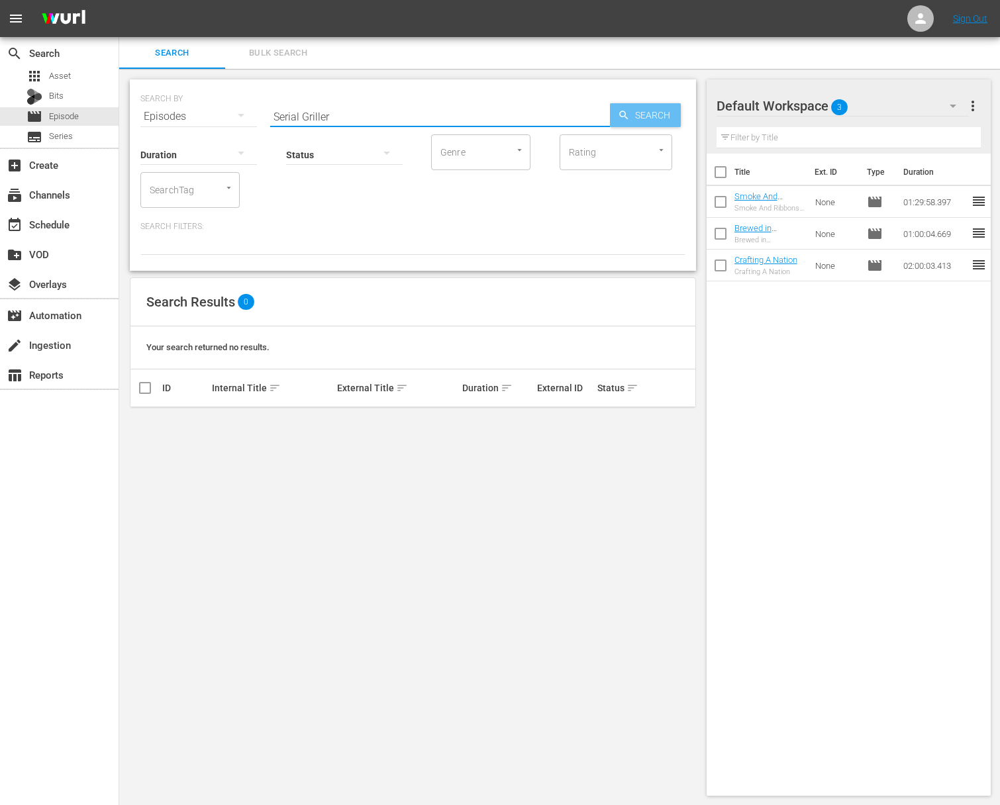
click at [647, 107] on span "Search" at bounding box center [655, 115] width 51 height 24
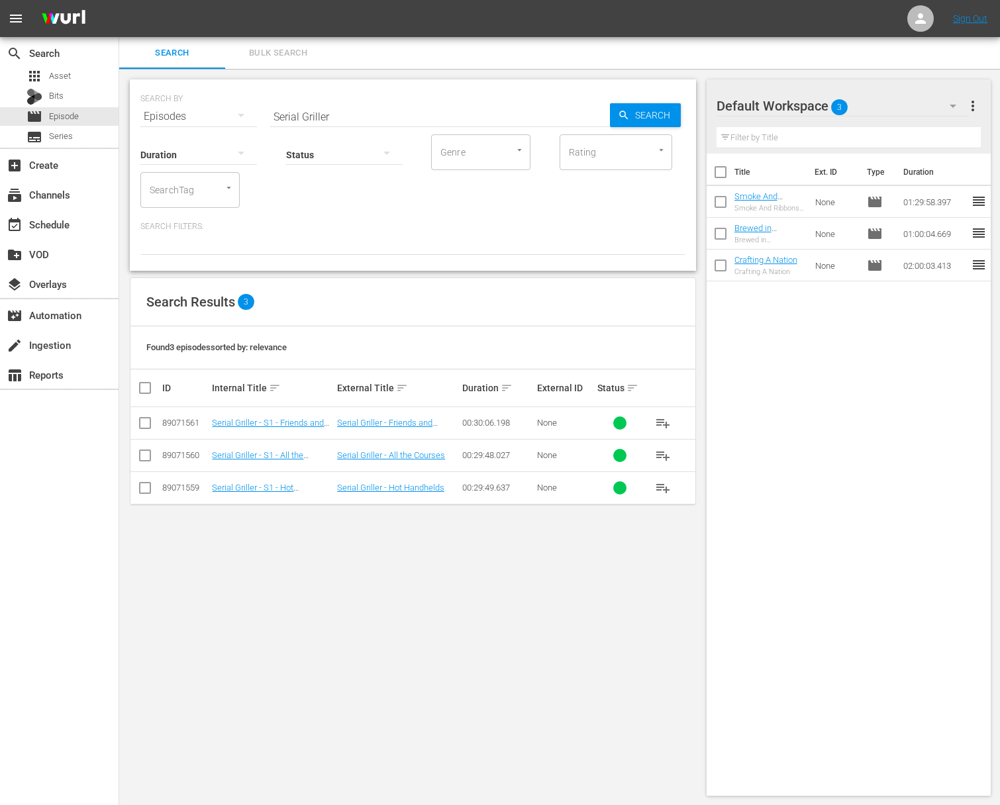
click at [647, 455] on span "playlist_add" at bounding box center [663, 456] width 16 height 16
click at [647, 424] on span "playlist_add" at bounding box center [663, 423] width 16 height 16
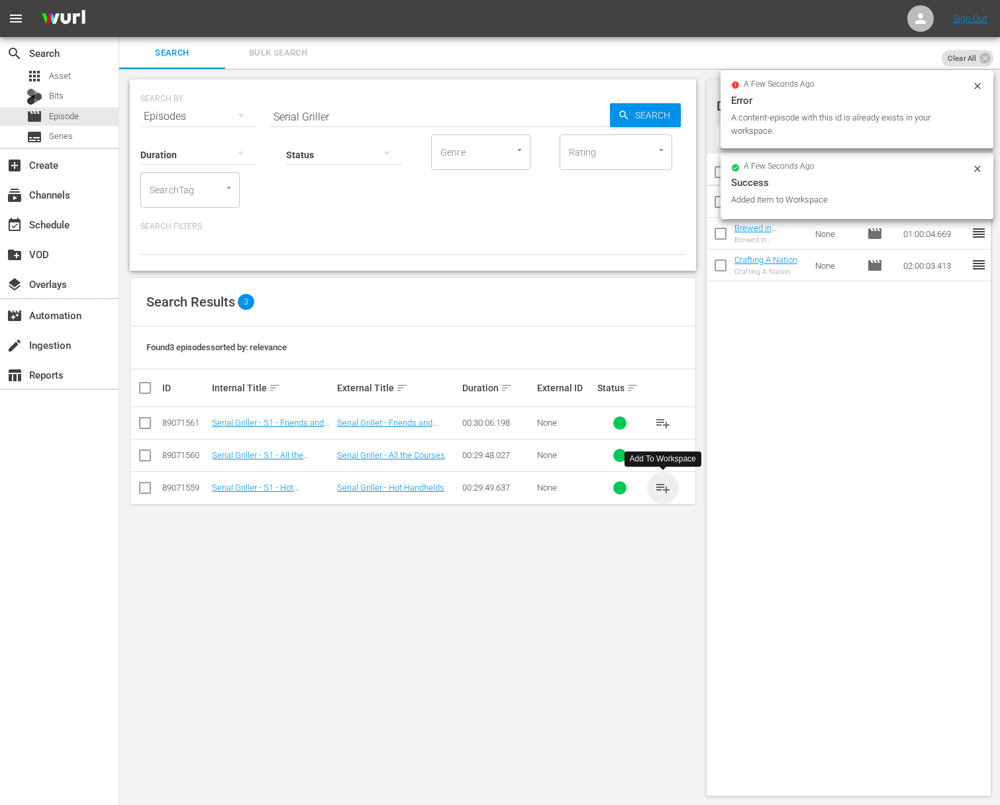
click at [647, 488] on span "playlist_add" at bounding box center [663, 488] width 16 height 16
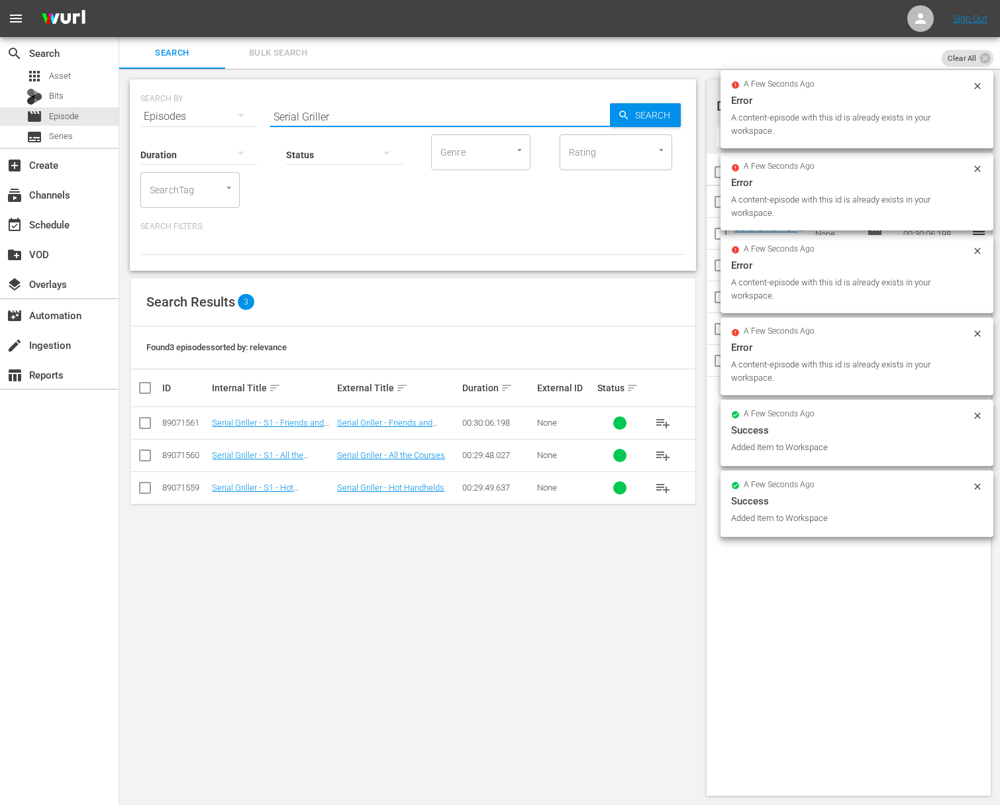
drag, startPoint x: 359, startPoint y: 104, endPoint x: 350, endPoint y: 115, distance: 14.1
click at [359, 105] on input "Serial Griller" at bounding box center [440, 117] width 340 height 32
paste input "Project Smoke: Fire Birds"
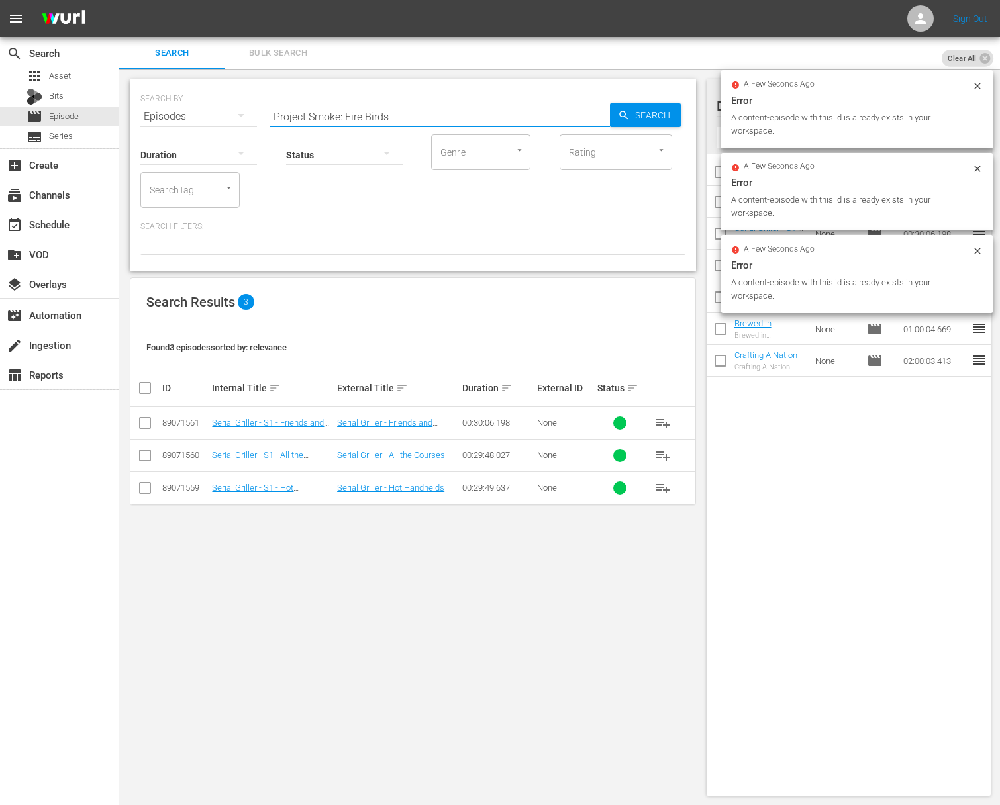
click at [647, 113] on span "Search" at bounding box center [655, 115] width 51 height 24
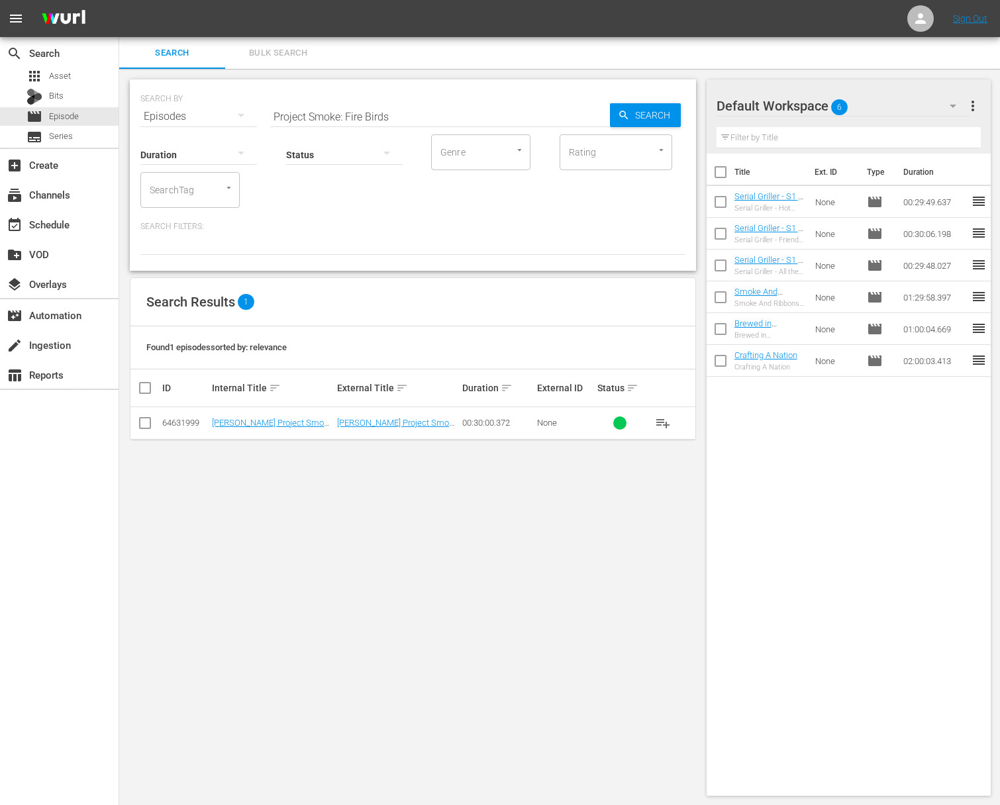
click at [647, 416] on span "playlist_add" at bounding box center [663, 423] width 16 height 16
click at [647, 421] on span "playlist_add" at bounding box center [663, 423] width 16 height 16
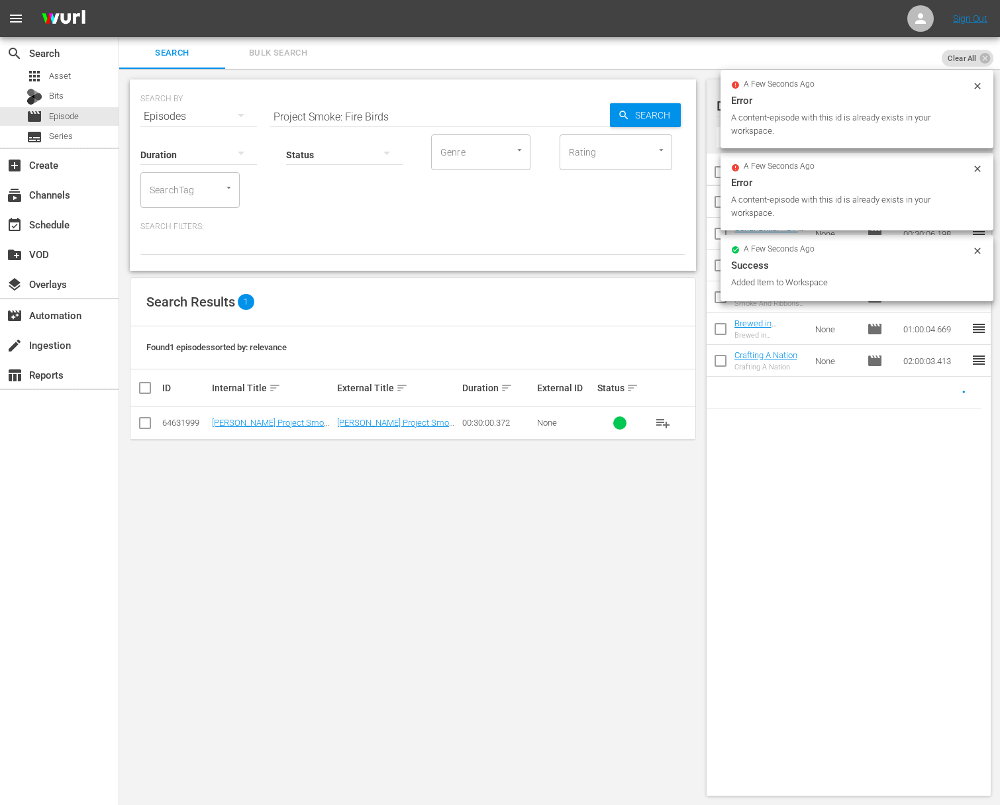
click at [355, 109] on input "Project Smoke: Fire Birds" at bounding box center [440, 117] width 340 height 32
paste input "Meets WaterProject Smoke: Fire"
click at [367, 115] on input "aProject Smoke: Fire Meets WaterProject Smoke: Fire Birds" at bounding box center [440, 117] width 340 height 32
paste input "Project Smoke: Fire Meets Water"
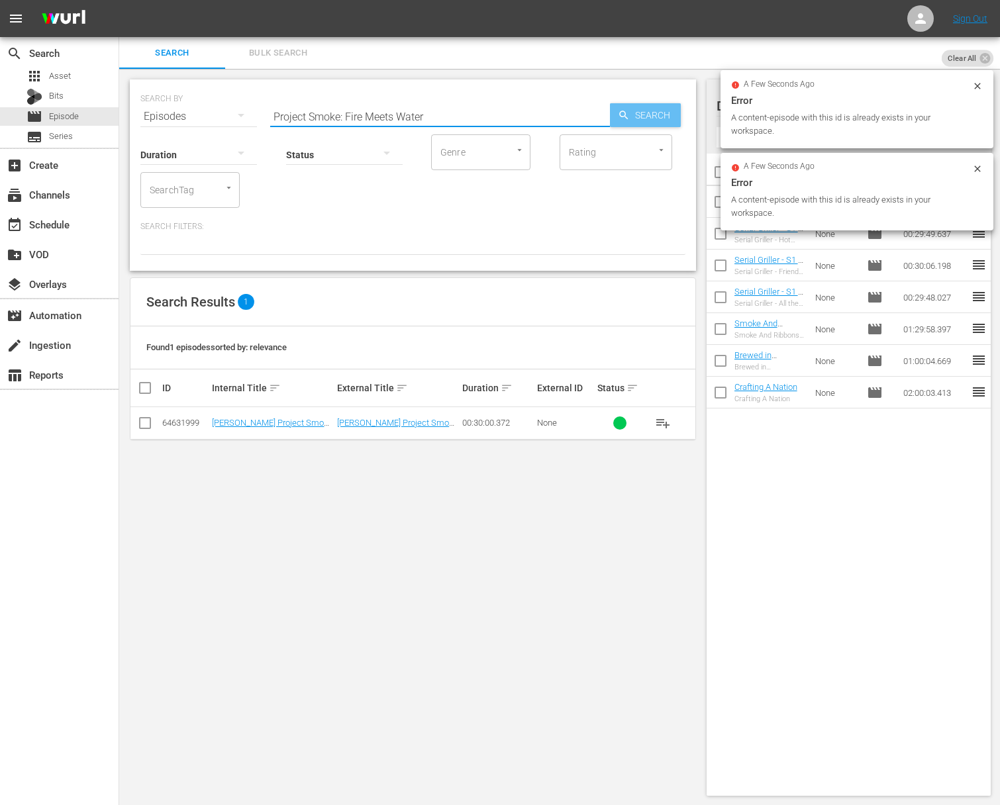
click at [647, 116] on span "Search" at bounding box center [655, 115] width 51 height 24
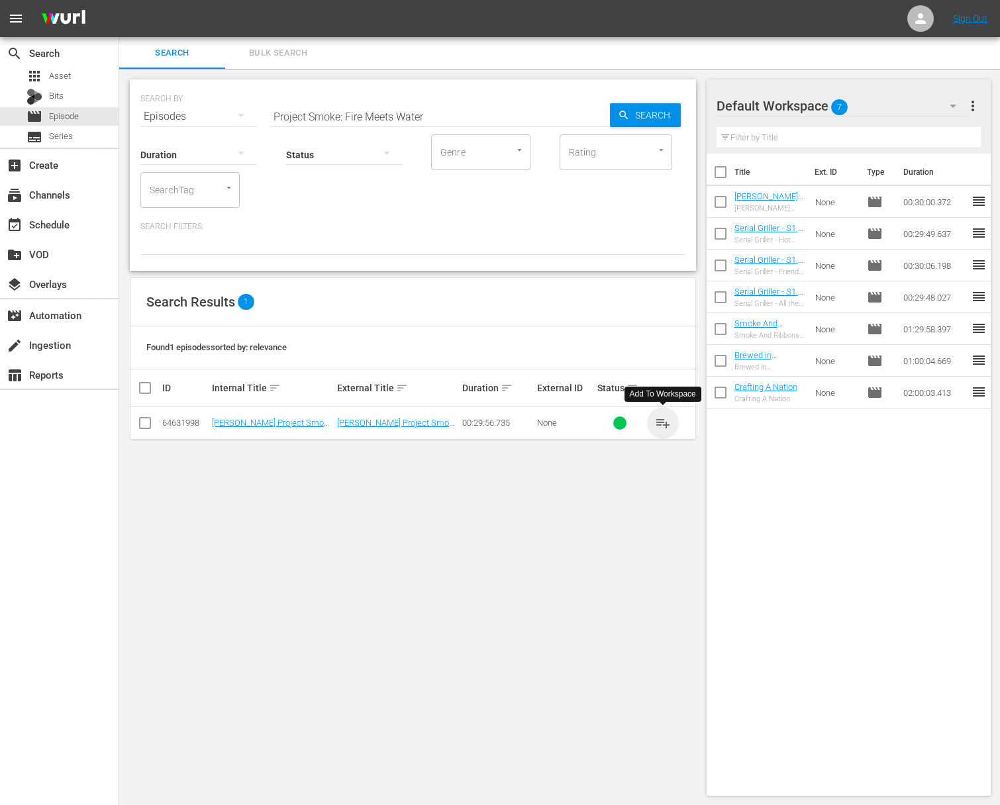
click at [647, 420] on span "playlist_add" at bounding box center [663, 423] width 16 height 16
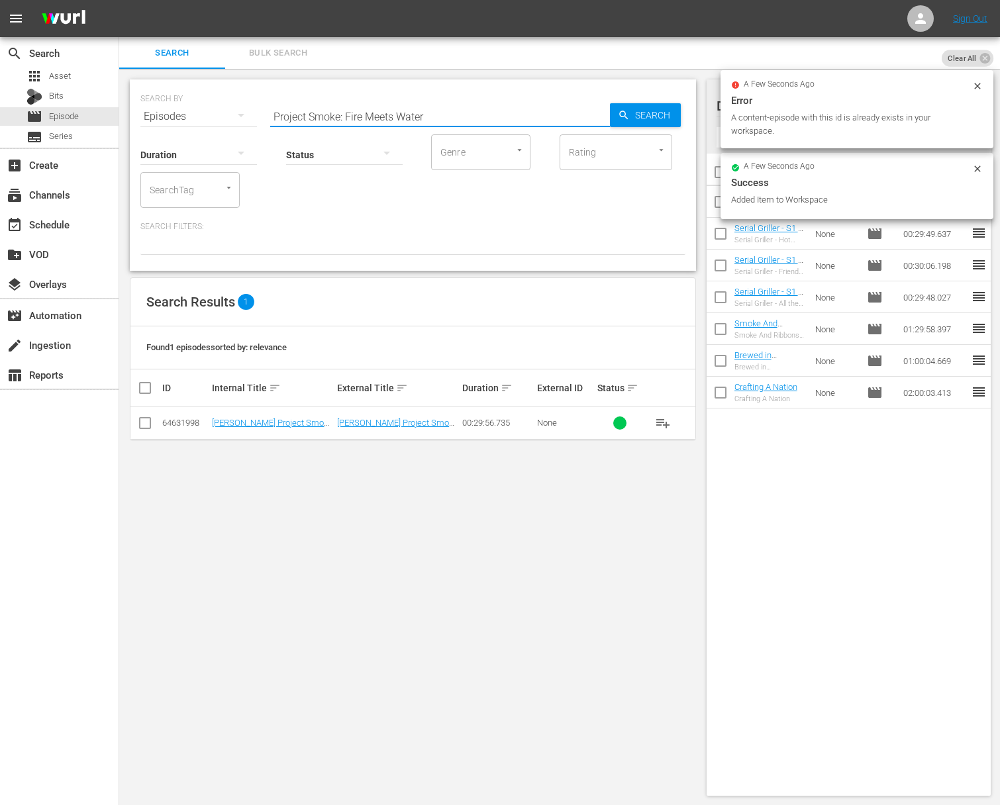
click at [395, 105] on input "Project Smoke: Fire Meets Water" at bounding box center [440, 117] width 340 height 32
paste input "Hot Stuff"
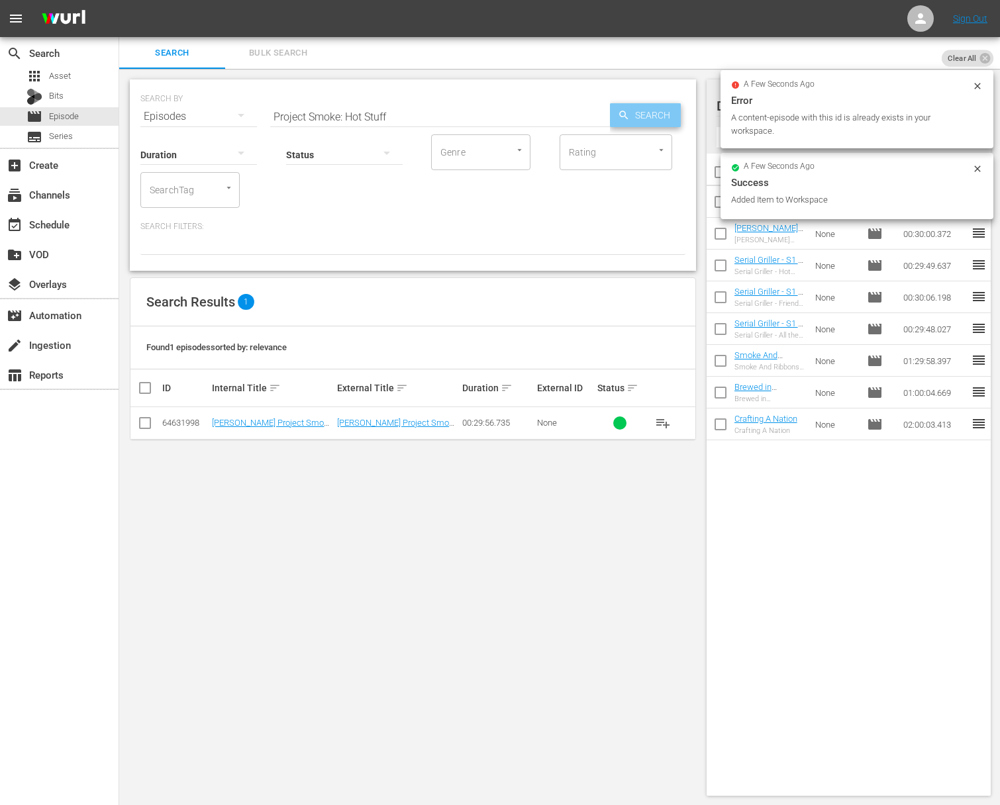
click at [641, 113] on span "Search" at bounding box center [655, 115] width 51 height 24
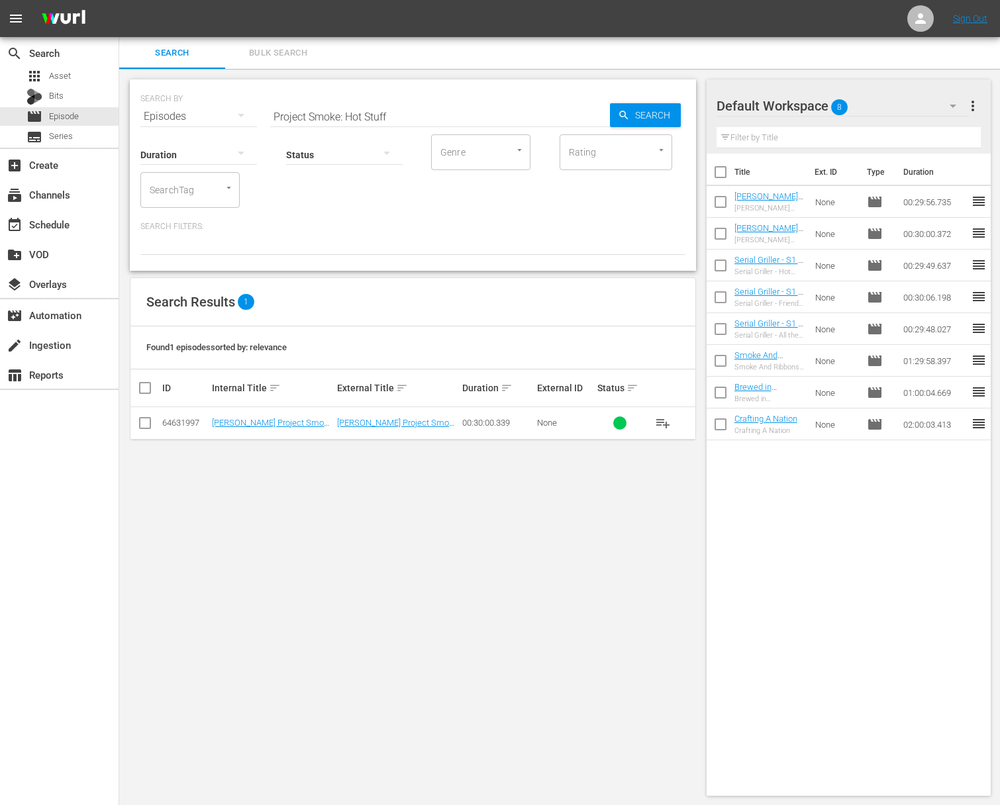
click at [647, 420] on span "playlist_add" at bounding box center [663, 423] width 16 height 16
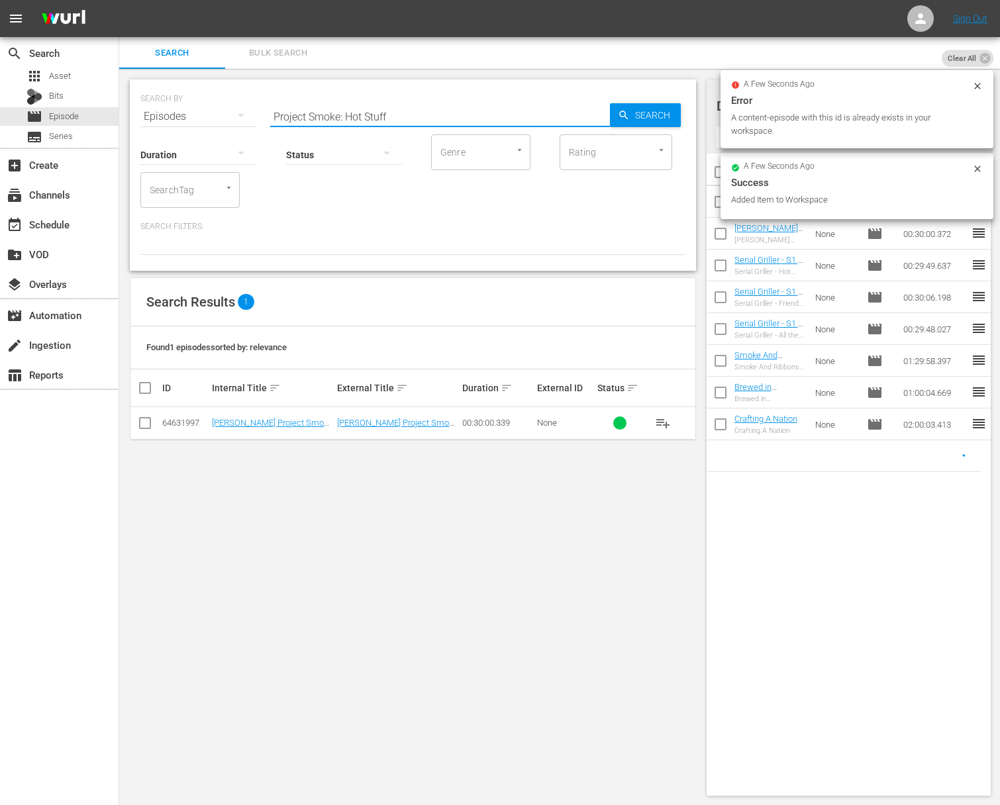
click at [350, 110] on input "Project Smoke: Hot Stuff" at bounding box center [440, 117] width 340 height 32
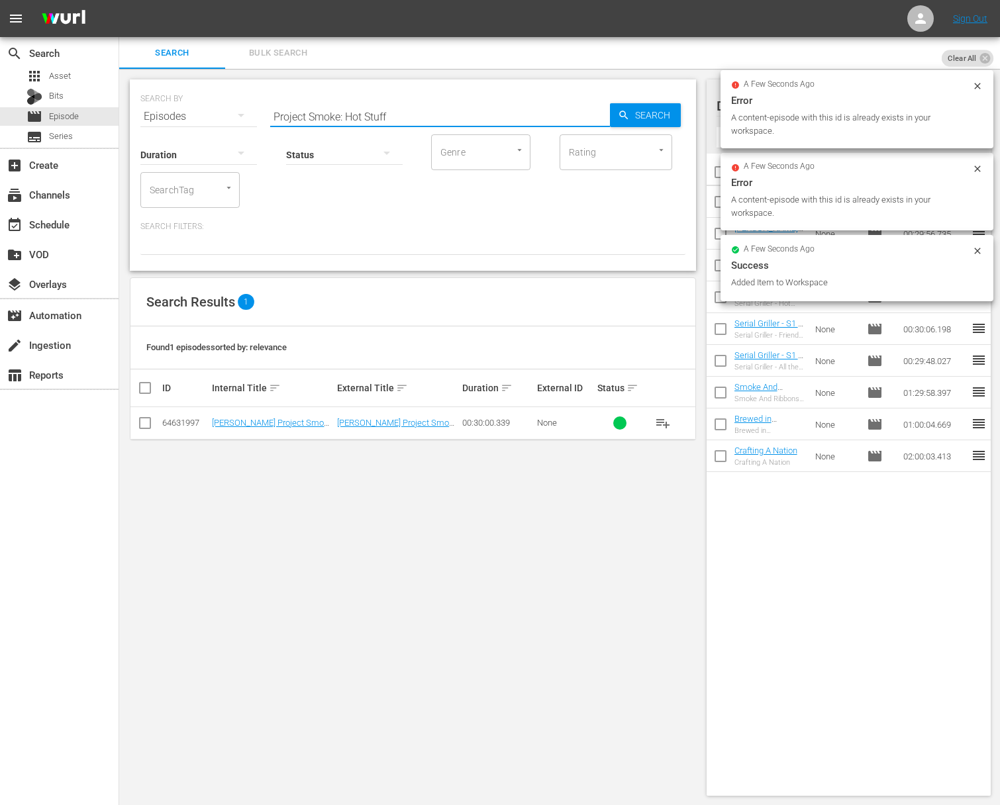
paste input "Much at Steak"
click at [617, 115] on div "Search" at bounding box center [645, 115] width 71 height 24
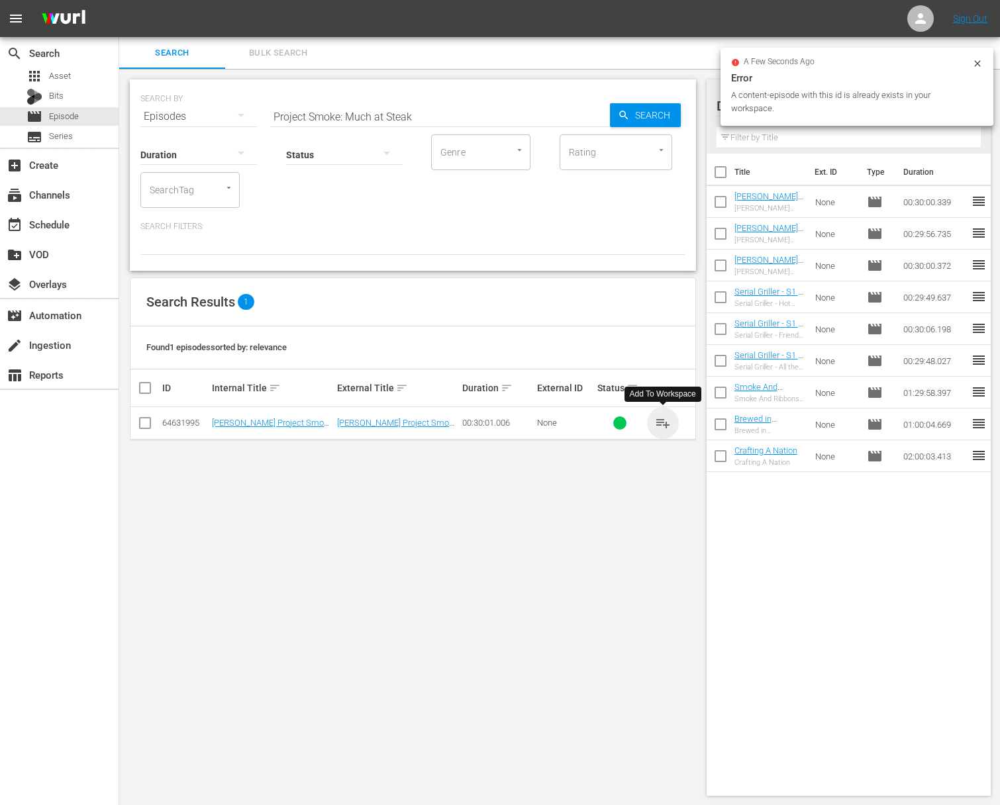
click at [647, 423] on span "playlist_add" at bounding box center [663, 423] width 16 height 16
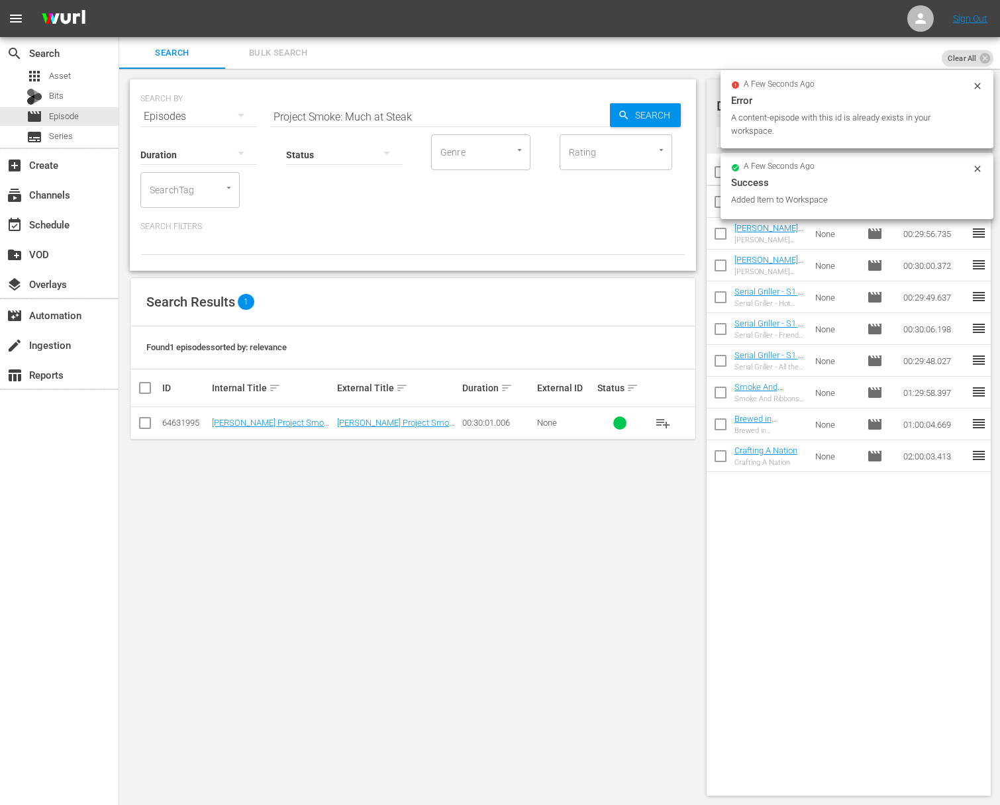
click at [471, 113] on input "Project Smoke: Much at Steak" at bounding box center [440, 117] width 340 height 32
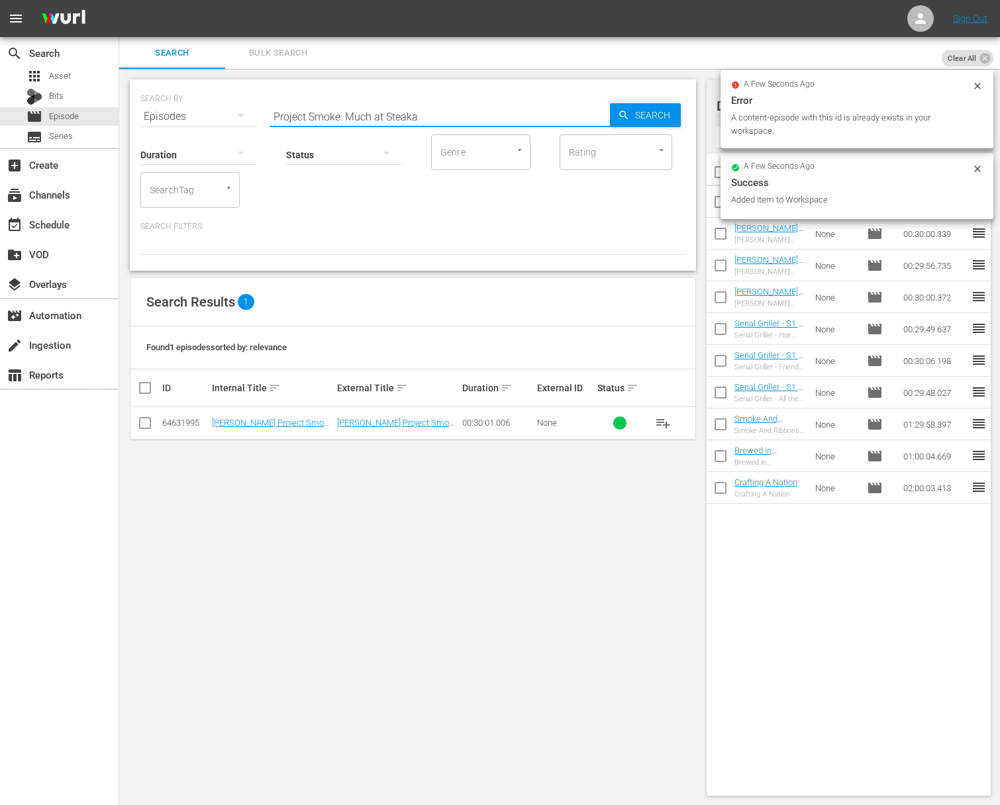
paste input "Project Fire: Raichlen's Rules: Seafood"
click at [462, 114] on input "Project Smoke: Much at SteakaProject Fire: Raichlen's Rules: Seafood" at bounding box center [440, 117] width 340 height 32
paste input "text"
click at [647, 114] on span "Search" at bounding box center [655, 115] width 51 height 24
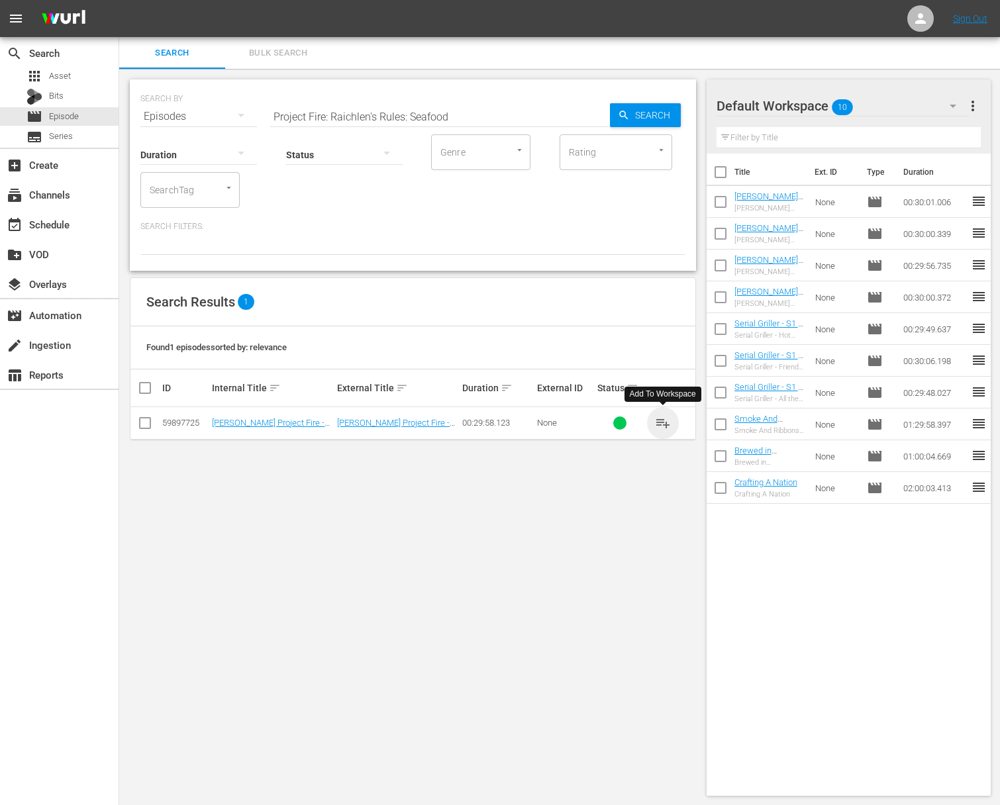
click at [647, 425] on span "playlist_add" at bounding box center [663, 423] width 16 height 16
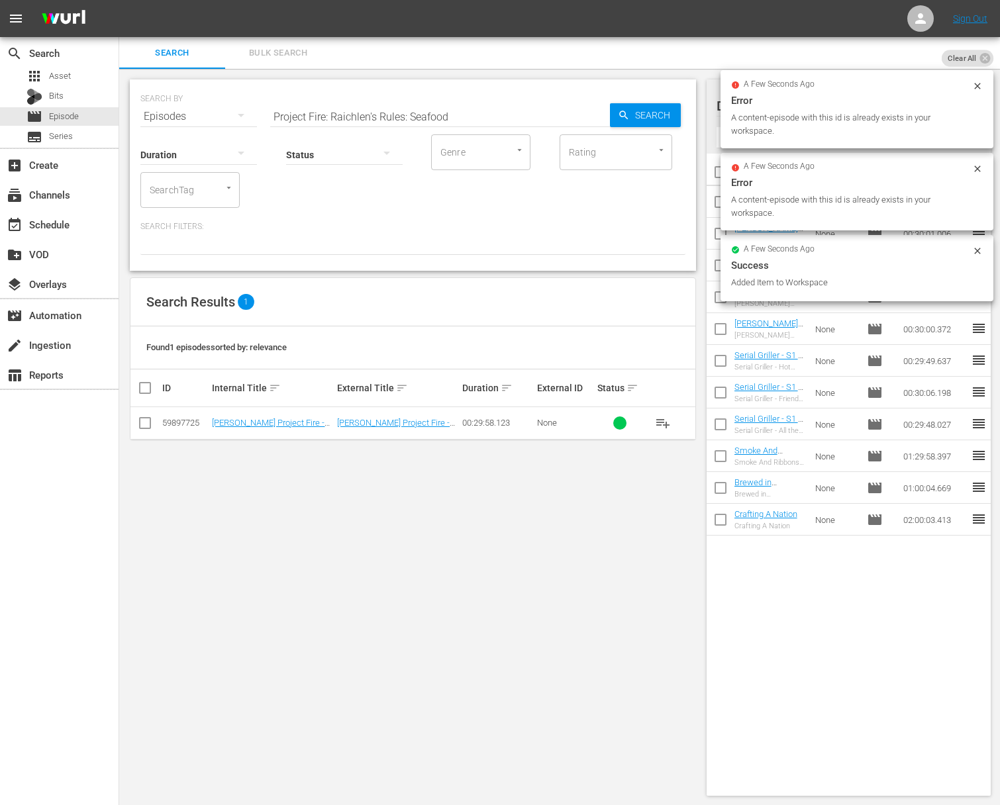
click at [461, 98] on div "SEARCH BY Search By Episodes Search ID, Title, Description, Keywords, or Catego…" at bounding box center [412, 109] width 545 height 48
click at [459, 109] on input "Project Fire: Raichlen's Rules: Seafood" at bounding box center [440, 117] width 340 height 32
paste input "Game Day GrillProject Fire:"
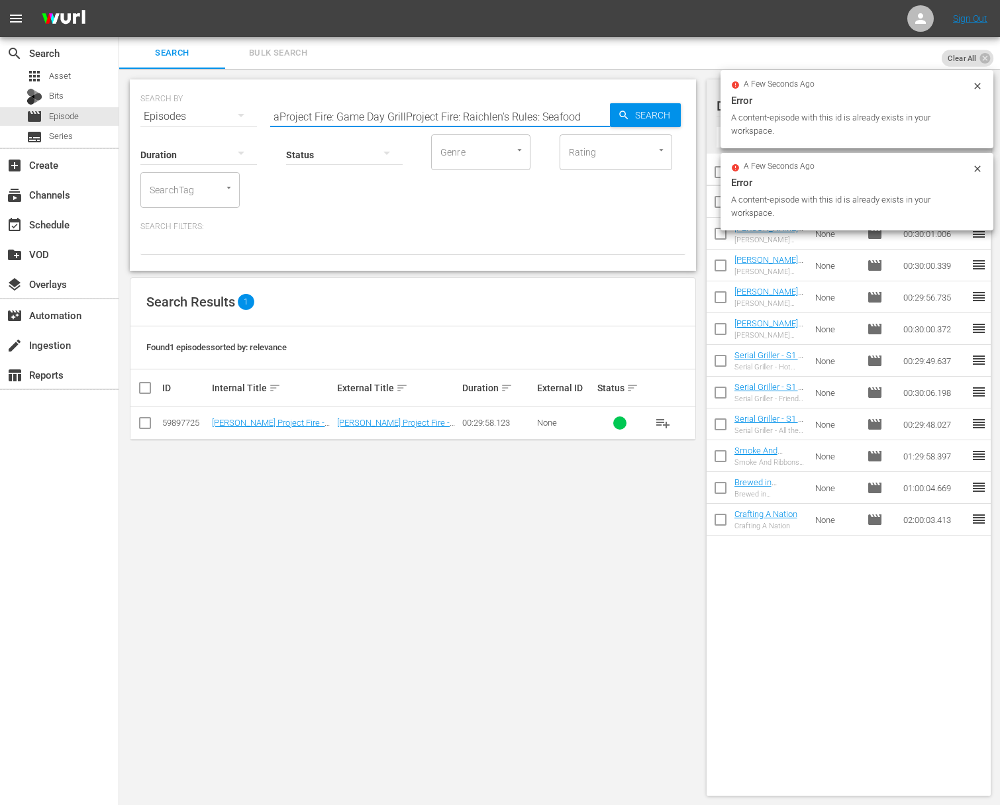
click at [447, 115] on input "aProject Fire: Game Day GrillProject Fire: Raichlen's Rules: Seafood" at bounding box center [440, 117] width 340 height 32
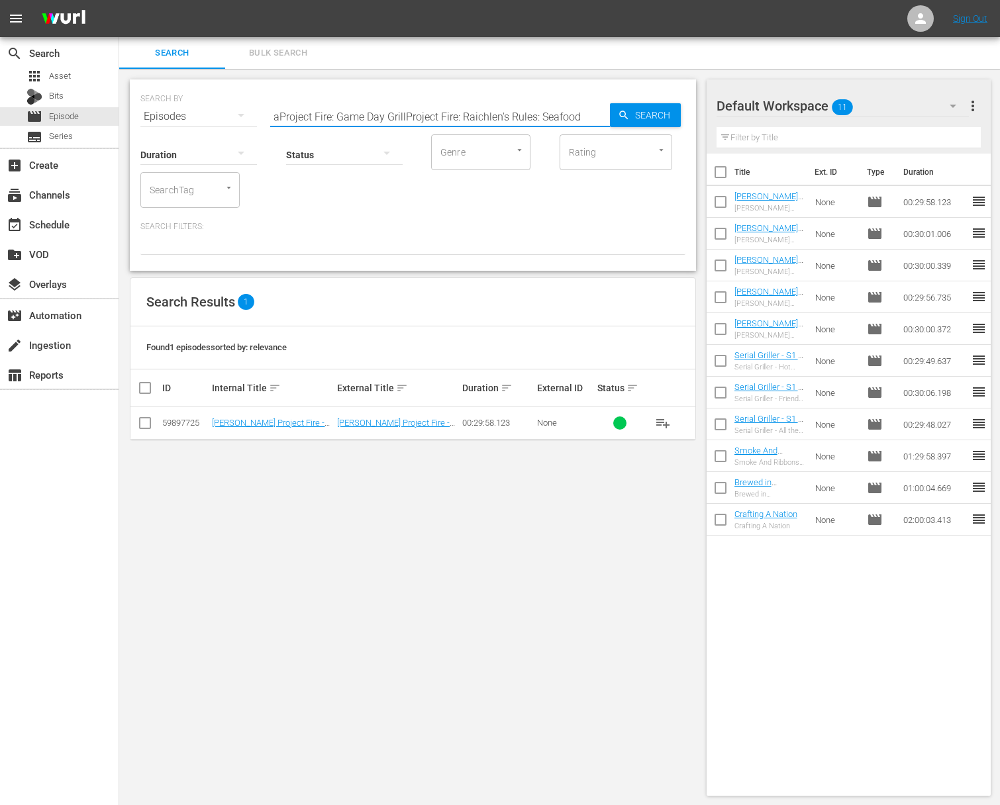
paste input "Project Fire: Game Day Grill"
click at [639, 115] on span "Search" at bounding box center [655, 115] width 51 height 24
click at [647, 421] on span "playlist_add" at bounding box center [663, 423] width 16 height 16
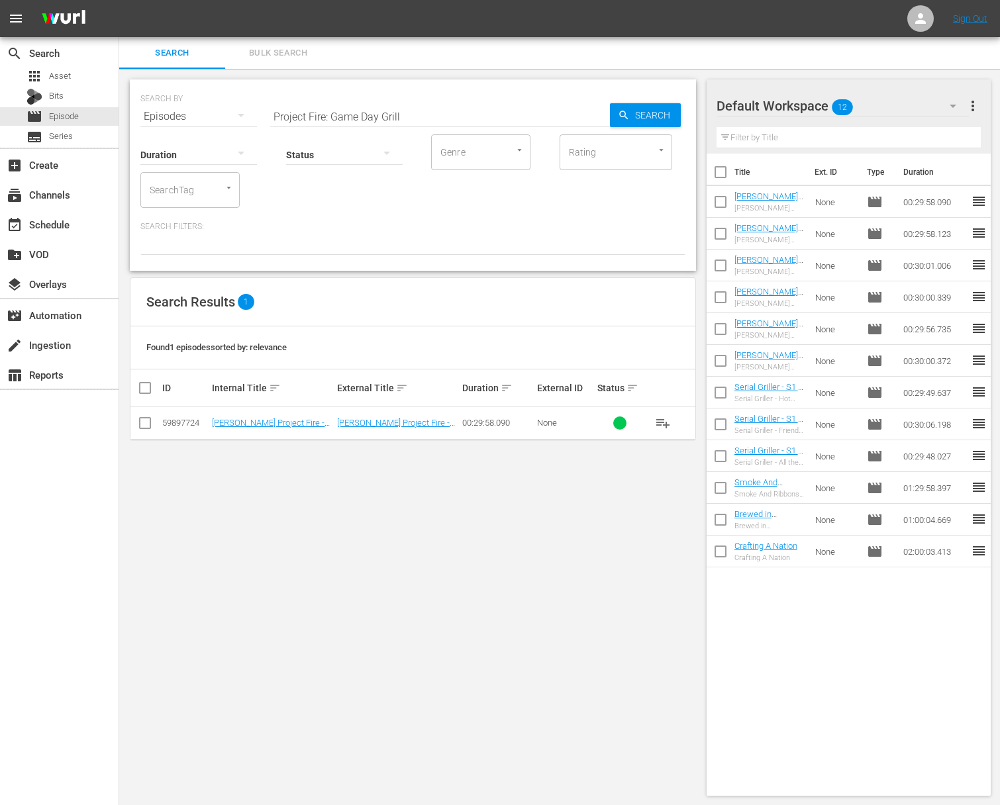
click at [422, 116] on input "Project Fire: Game Day Grill" at bounding box center [440, 117] width 340 height 32
paste input "Sandwiches Hit the"
click at [631, 115] on span "Search" at bounding box center [655, 115] width 51 height 24
click at [647, 419] on span "playlist_add" at bounding box center [663, 423] width 16 height 16
click at [647, 420] on span "playlist_add" at bounding box center [663, 423] width 16 height 16
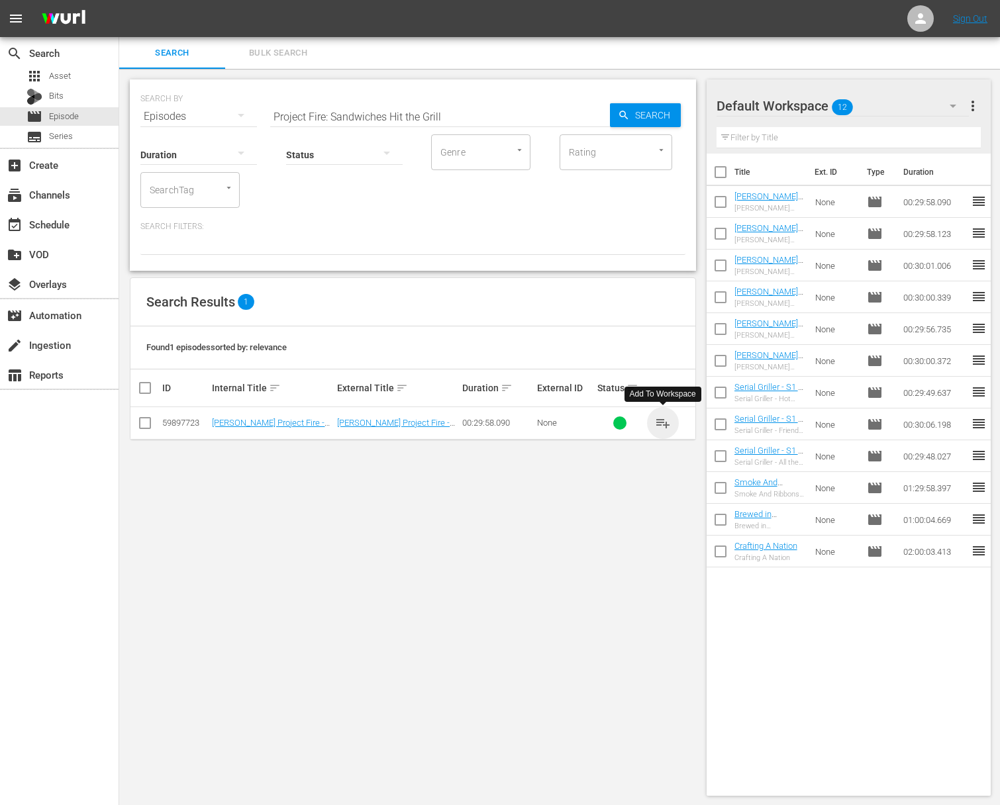
click at [647, 420] on span "playlist_add" at bounding box center [663, 423] width 16 height 16
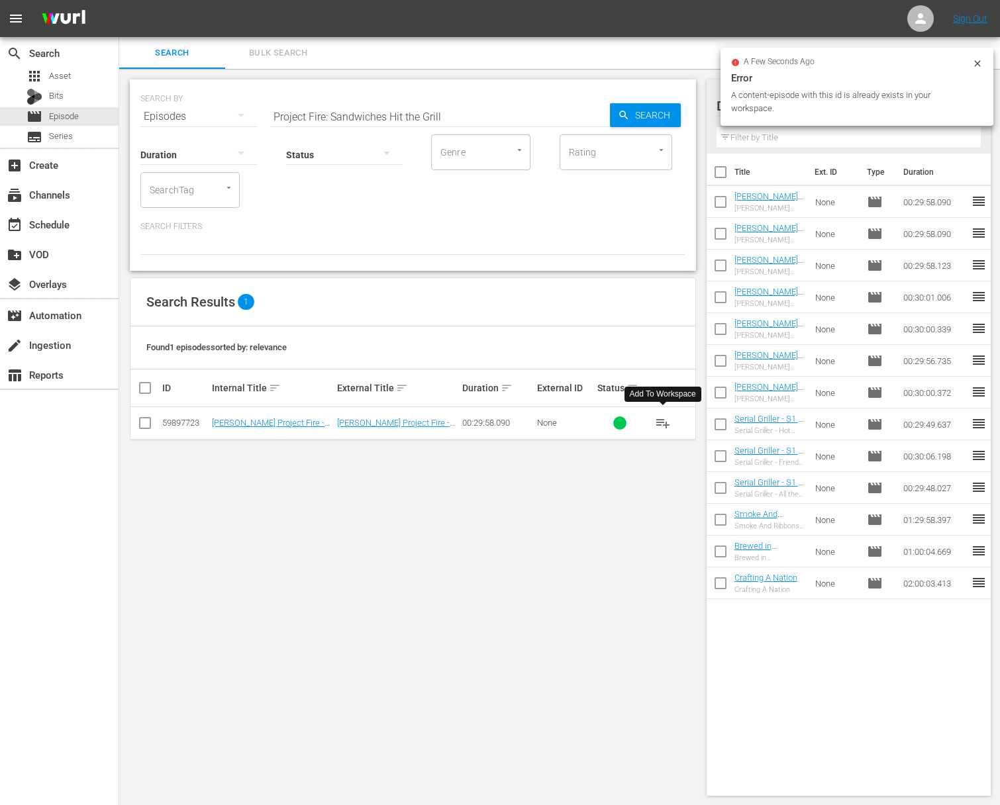
click at [507, 101] on input "Project Fire: Sandwiches Hit the Grill" at bounding box center [440, 117] width 340 height 32
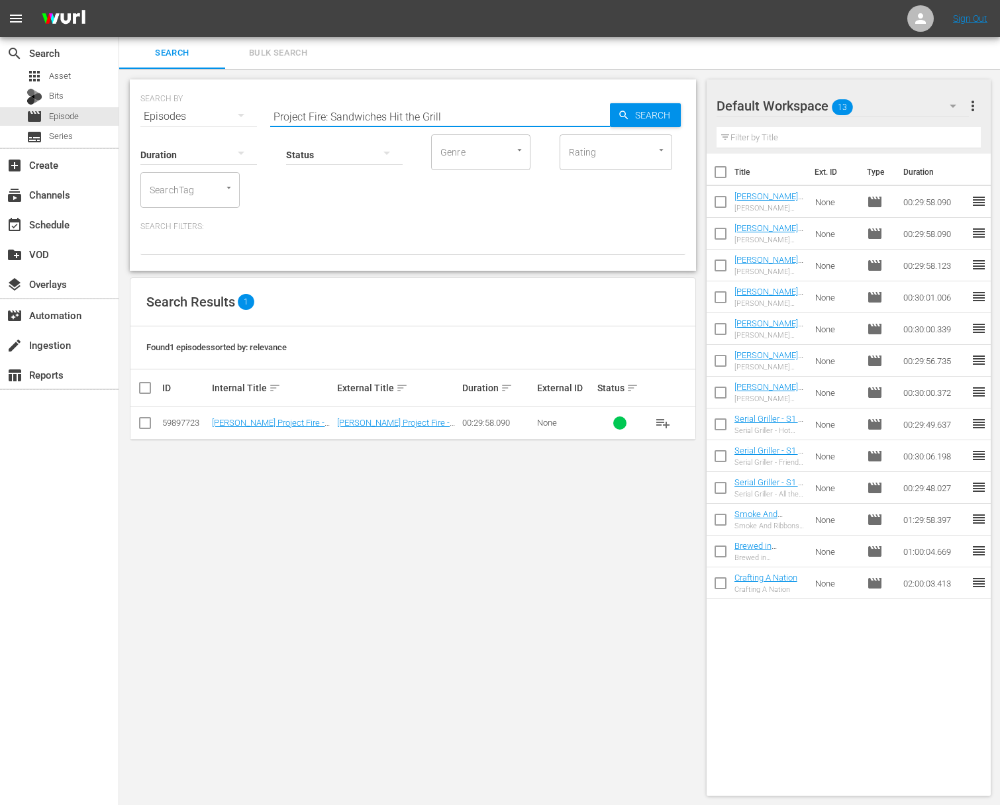
paste input "The Mediterranean"
click at [630, 116] on span "Search" at bounding box center [655, 115] width 51 height 24
click at [647, 419] on span "playlist_add" at bounding box center [663, 423] width 16 height 16
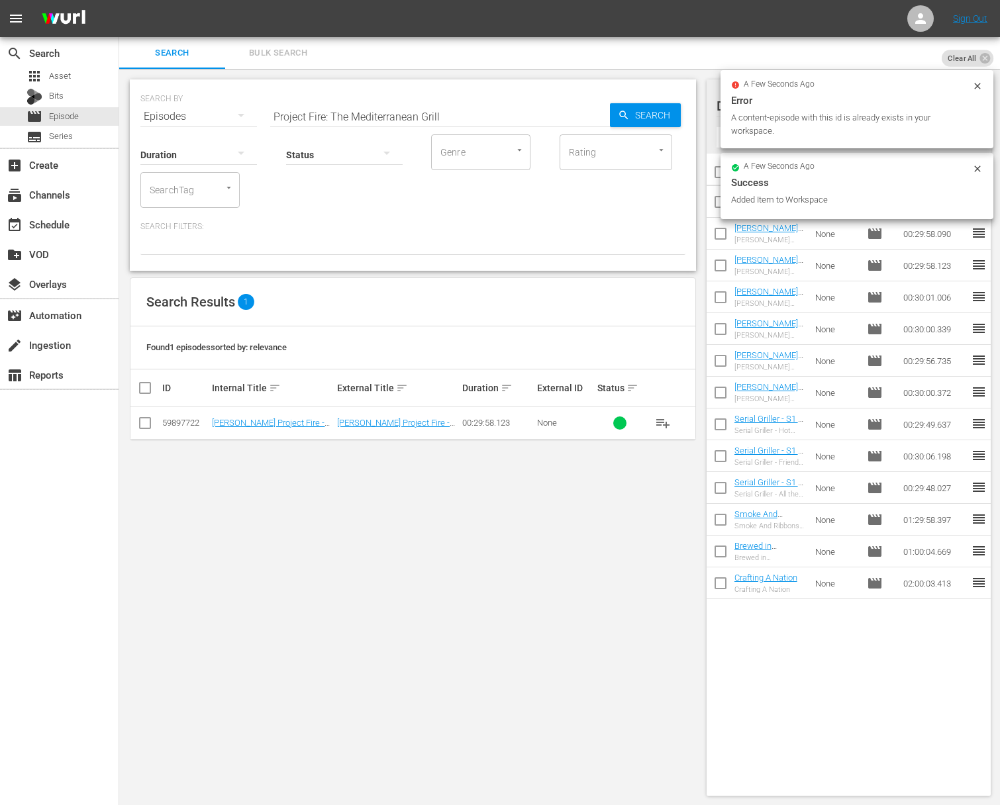
click at [435, 109] on input "Project Fire: The Mediterranean Grill" at bounding box center [440, 117] width 340 height 32
paste input "Extreme GrillingProject Fire:"
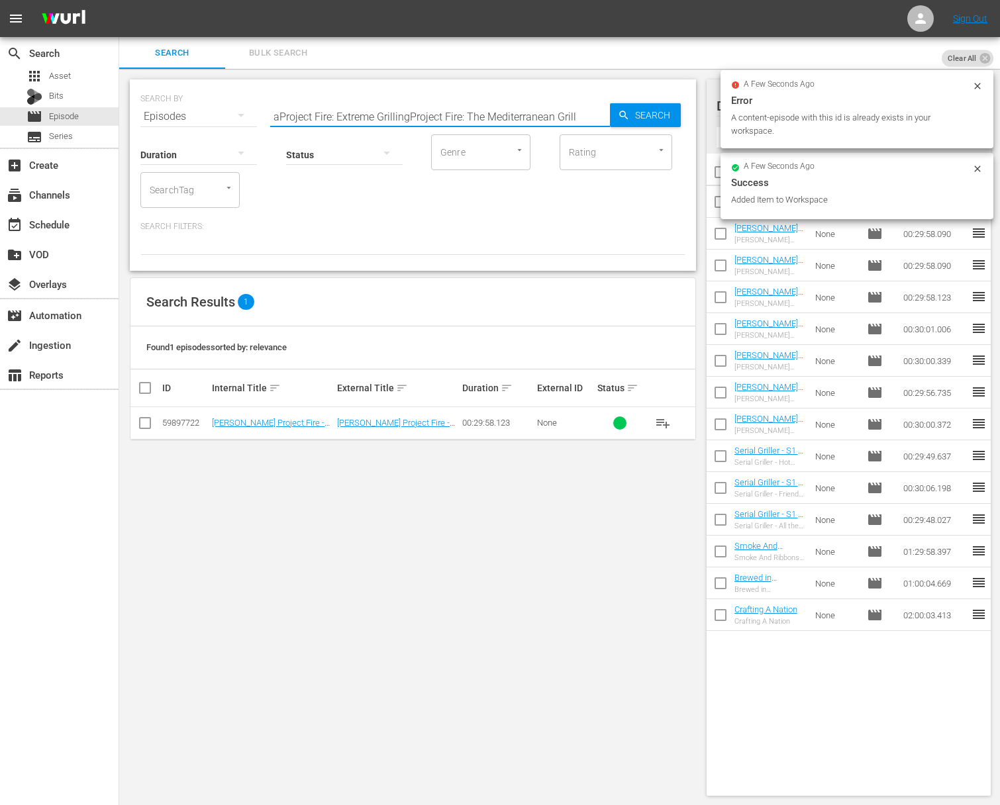
click at [433, 113] on input "aProject Fire: Extreme GrillingProject Fire: The Mediterranean Grill" at bounding box center [440, 117] width 340 height 32
paste input "Project Fire: Extreme Grilling"
click at [426, 117] on input "aProject Fire: Extreme GrillingProjeaProject Fire: Extreme Grillingct Fire: The…" at bounding box center [440, 117] width 340 height 32
paste input "Project Fire: Extreme Grilling"
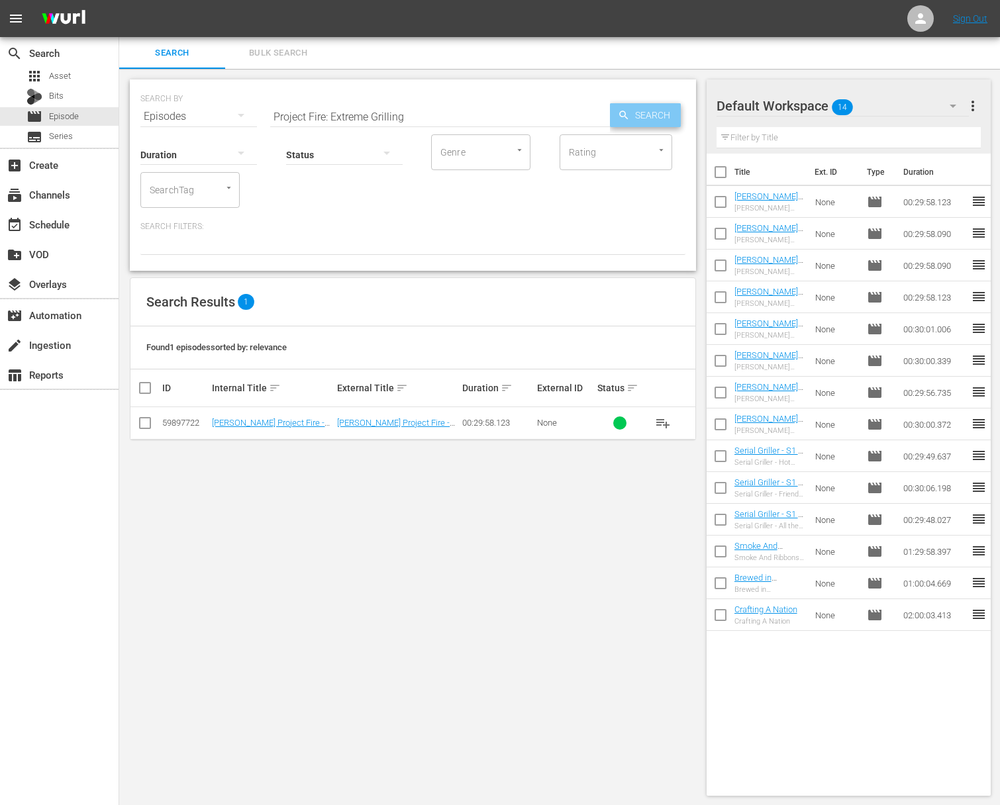
click at [641, 105] on span "Search" at bounding box center [655, 115] width 51 height 24
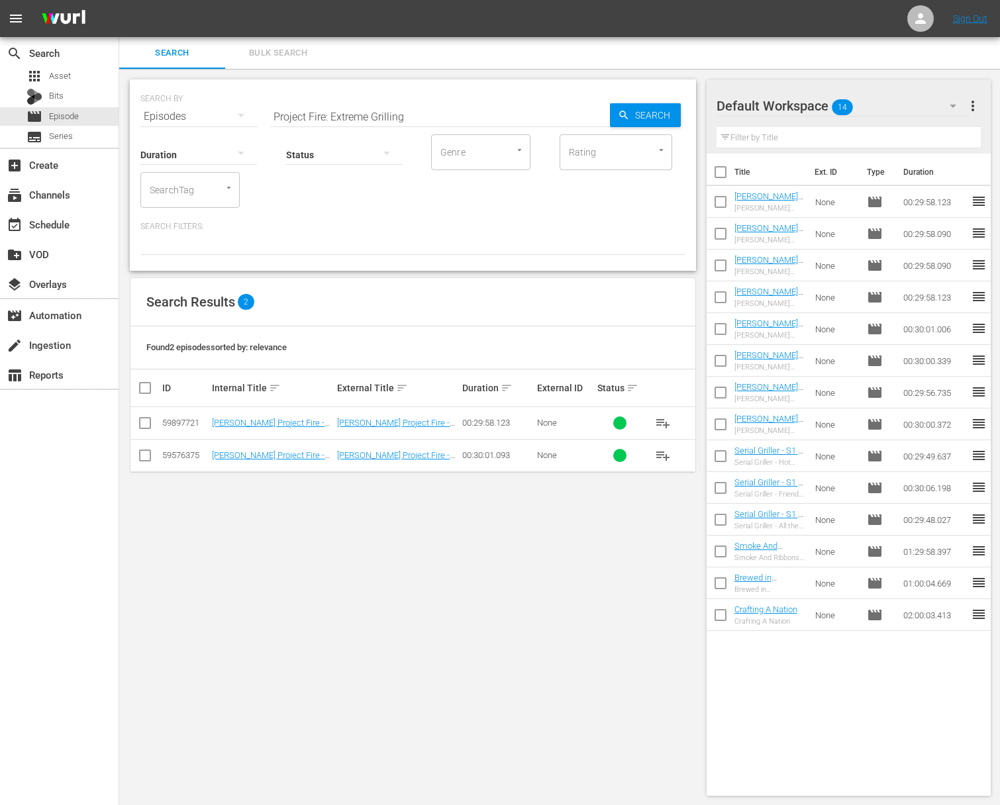
click at [647, 421] on span "playlist_add" at bounding box center [663, 423] width 16 height 16
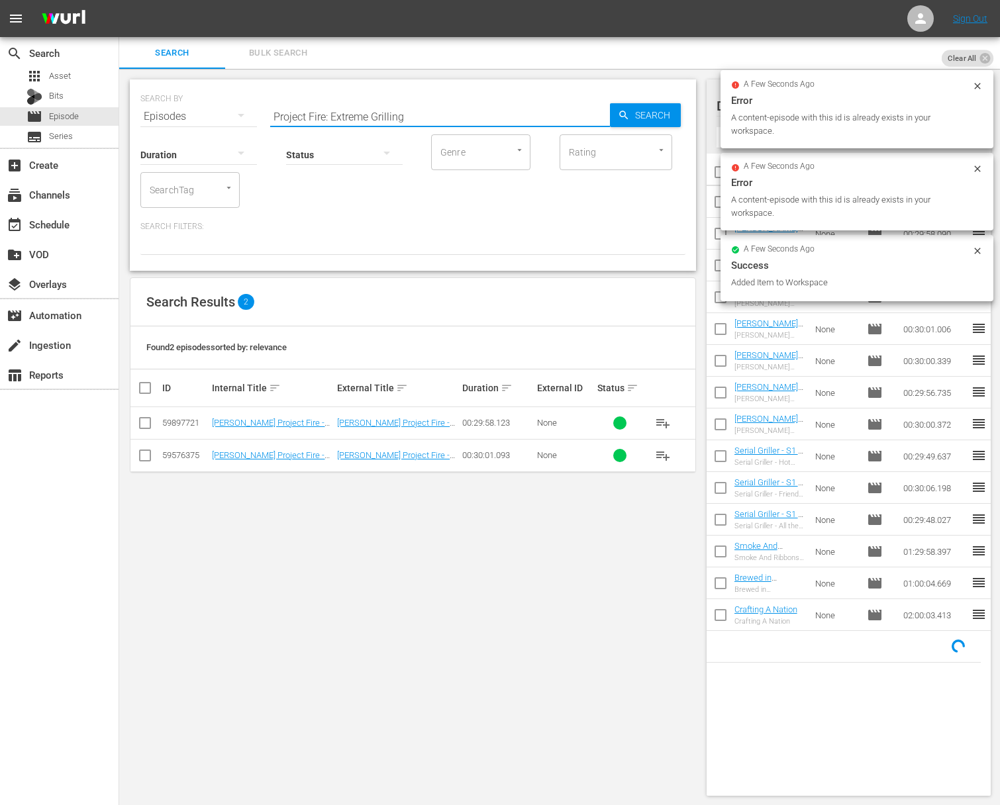
click at [478, 122] on input "Project Fire: Extreme Grilling" at bounding box center [440, 117] width 340 height 32
paste input "Barbecue Takes Flight"
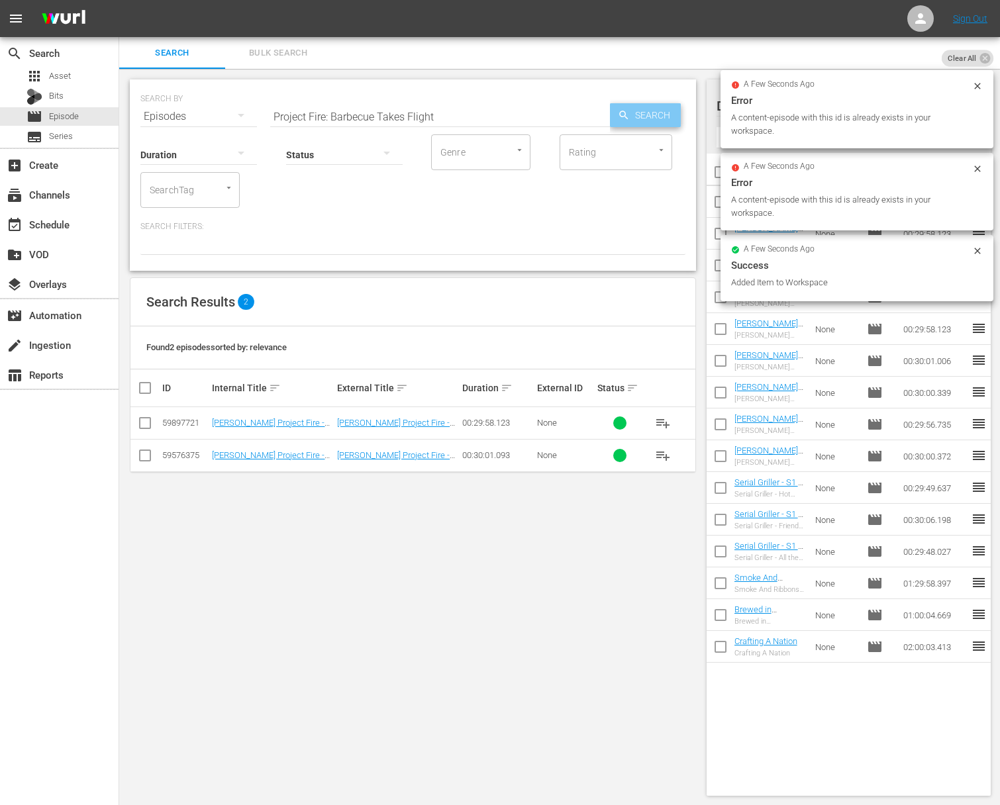
click at [624, 120] on icon "button" at bounding box center [624, 115] width 12 height 12
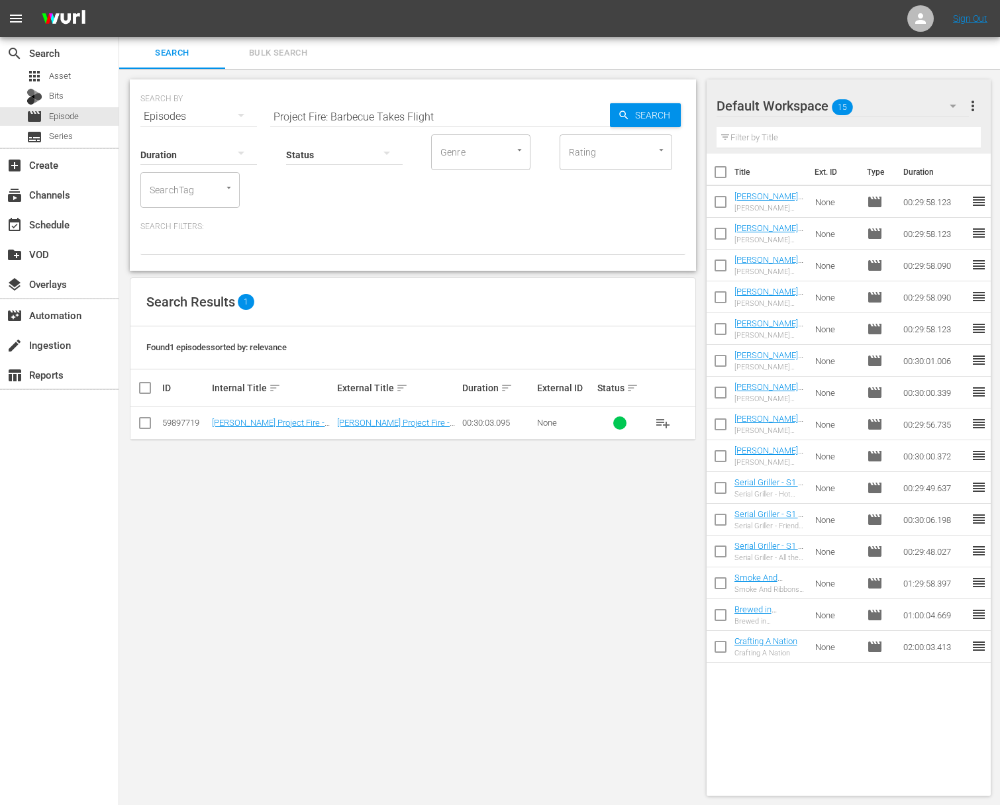
click at [647, 421] on span "playlist_add" at bounding box center [663, 423] width 16 height 16
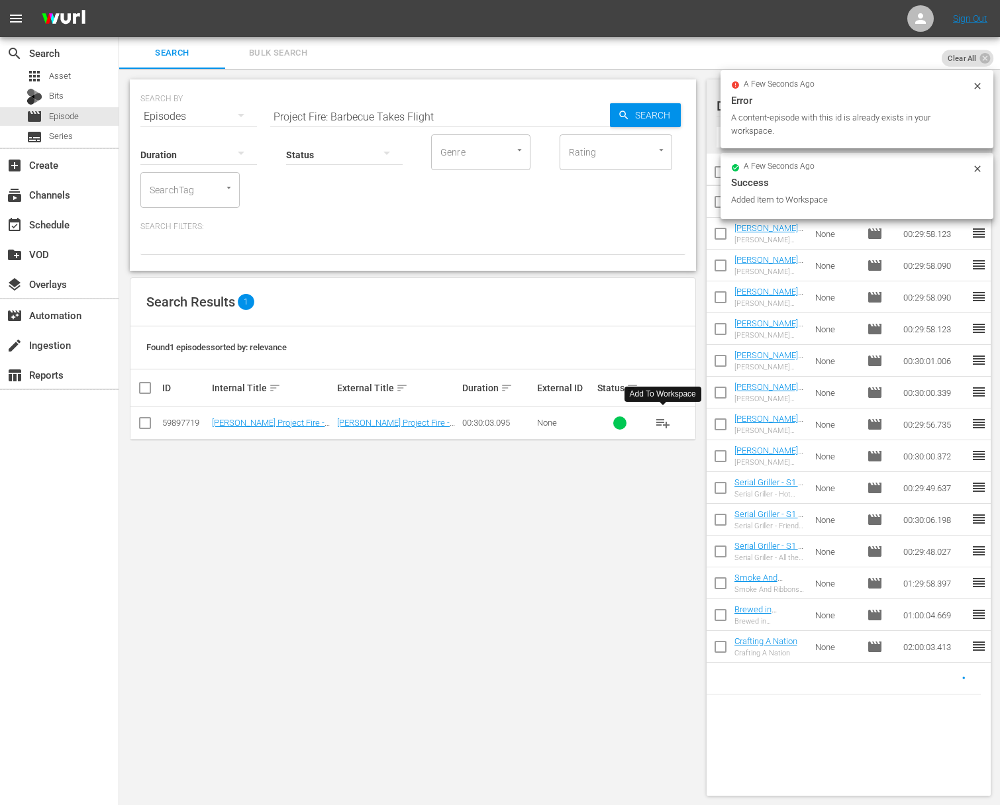
click at [448, 117] on input "Project Fire: Barbecue Takes Flight" at bounding box center [440, 117] width 340 height 32
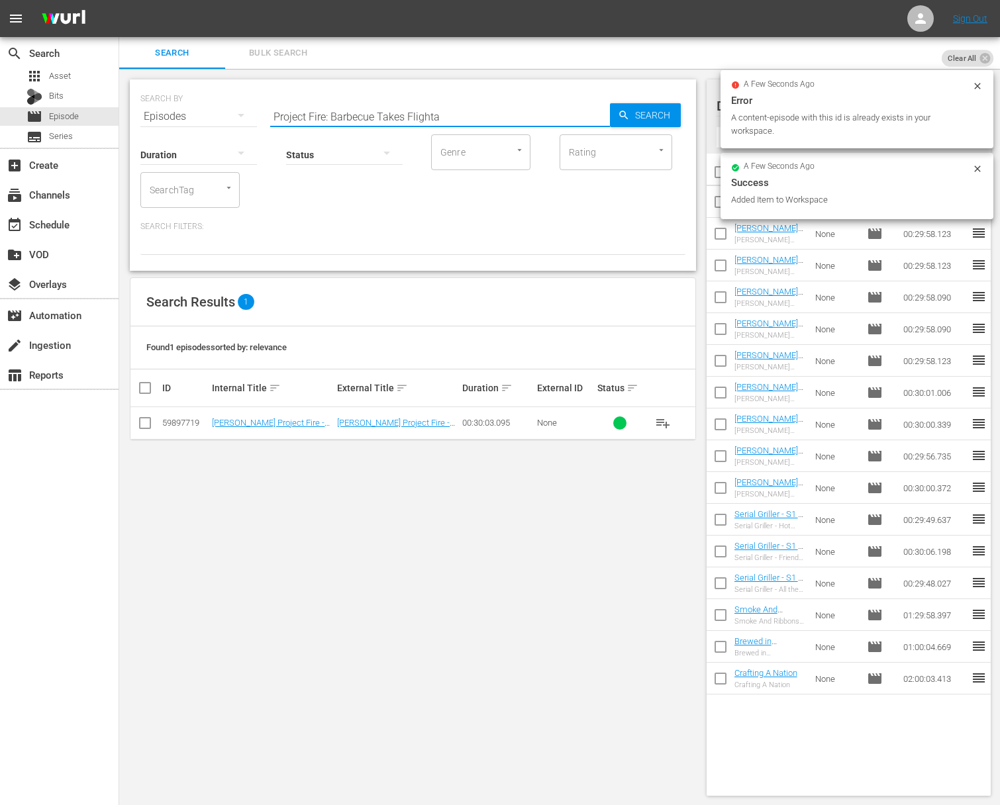
paste input "Project Fire: Spits and Skewers"
click at [444, 118] on input "Project Fire: Barbecue Takes FlightaProject Fire: Spits and Skewers" at bounding box center [440, 117] width 340 height 32
paste input "Project Fire: Spits and Skewers"
click at [444, 118] on input "Project Fire: Barbecue Takes FlightaPaProject Fire: Spits and Skewersroject Fir…" at bounding box center [440, 117] width 340 height 32
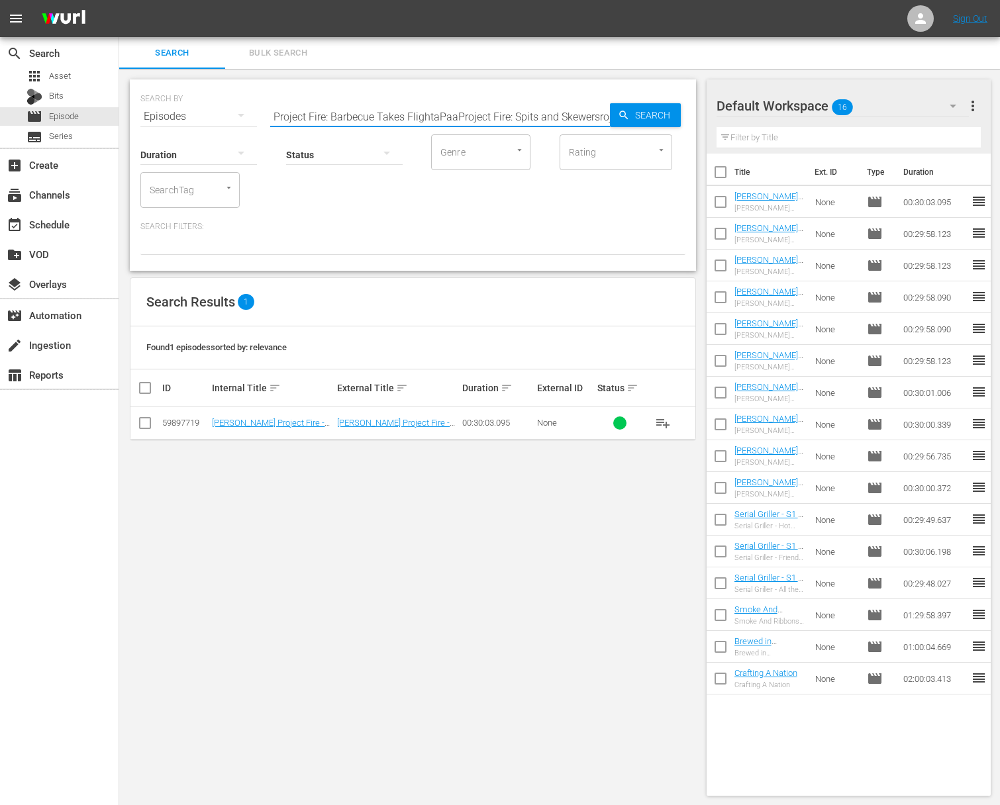
paste input "Project Fire: Spits and Skewers"
click at [436, 117] on input "Project Fire: Barbecue Takes FlightaPaProject Fire: Spits and SkewersaProject F…" at bounding box center [440, 117] width 340 height 32
paste input "roject Fire: Spits and SkewersP"
click at [411, 111] on input "Project Fire: Barbecue Takes FlightaaProject Fire: Spits and SkewersPaProject F…" at bounding box center [440, 117] width 340 height 32
paste input "text"
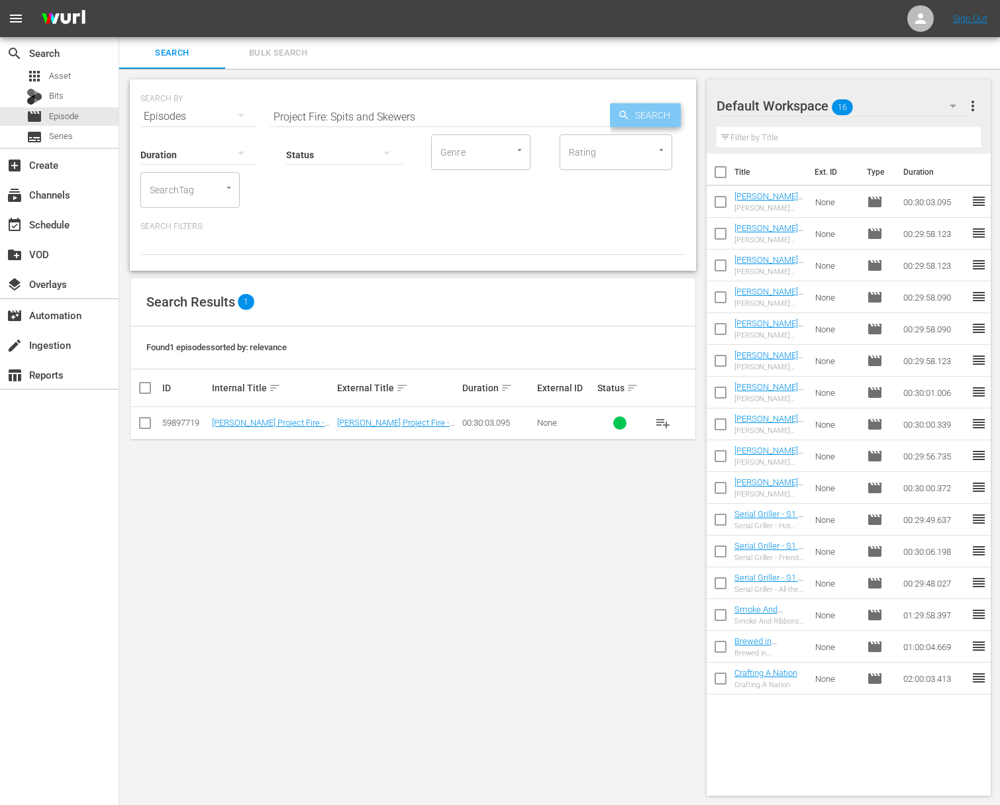
click at [614, 107] on div "Search" at bounding box center [645, 115] width 71 height 24
click at [647, 423] on span "playlist_add" at bounding box center [663, 423] width 16 height 16
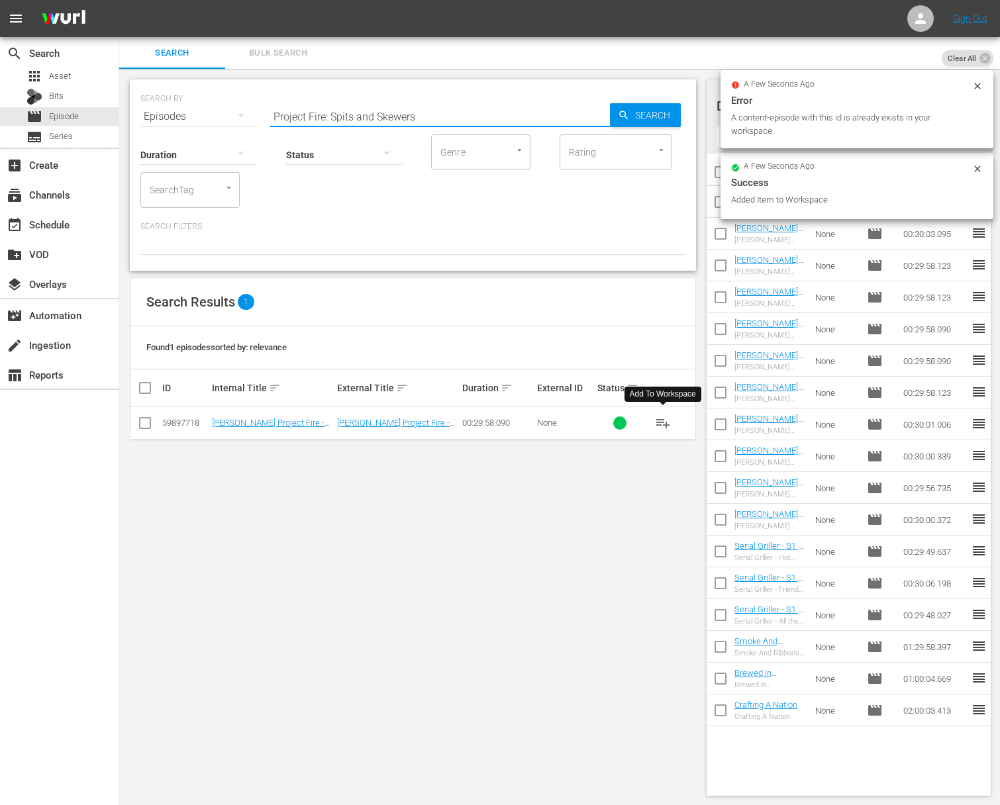
click at [379, 117] on input "Project Fire: Spits and Skewers" at bounding box center [440, 117] width 340 height 32
paste input "Water Meets Fire"
click at [595, 123] on input "Project Fire: Water Meets Fire" at bounding box center [440, 117] width 340 height 32
click at [624, 122] on div "Search" at bounding box center [645, 115] width 71 height 24
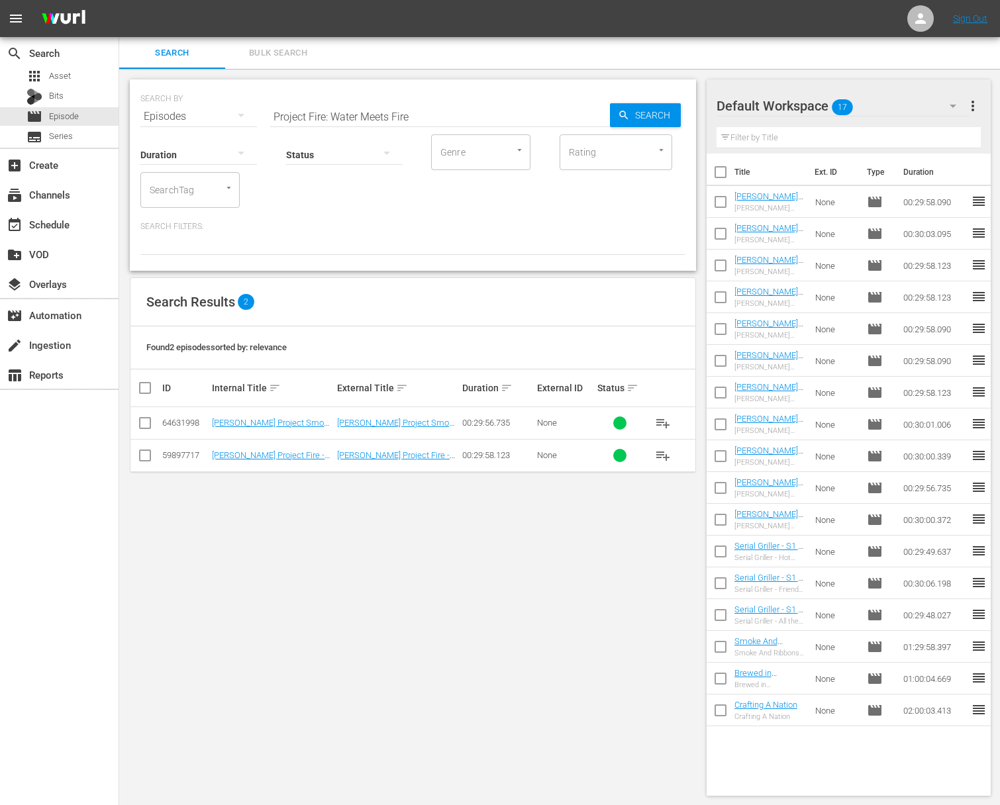
click at [647, 454] on span "playlist_add" at bounding box center [663, 456] width 16 height 16
click at [340, 112] on input "Project Fire: Water Meets Fire" at bounding box center [440, 117] width 340 height 32
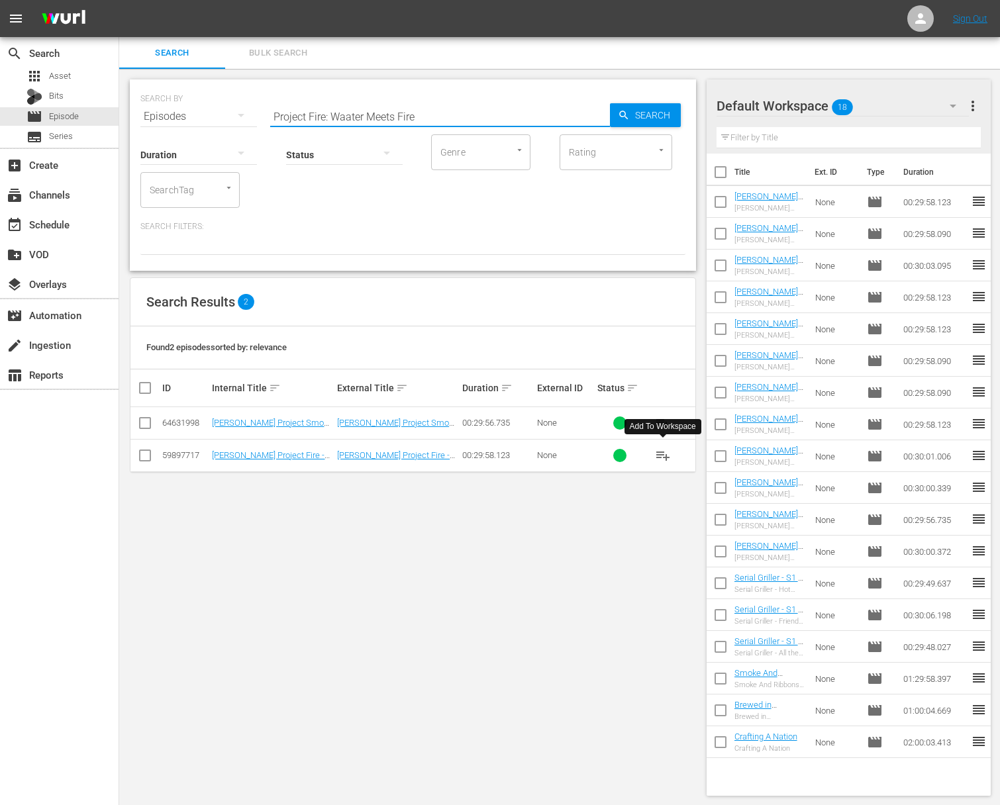
paste input "Taste of [US_STATE] - The Traditions of [US_STATE] Mountain Cooking at [GEOGRAP…"
click at [340, 113] on input "Project Fire: WaTaste of Tennessee - The Traditions of Tennessee Mountain Cooki…" at bounding box center [440, 117] width 340 height 32
paste input "Taste of [US_STATE] - The Traditions of [US_STATE] Mountain Cooking at [GEOGRAP…"
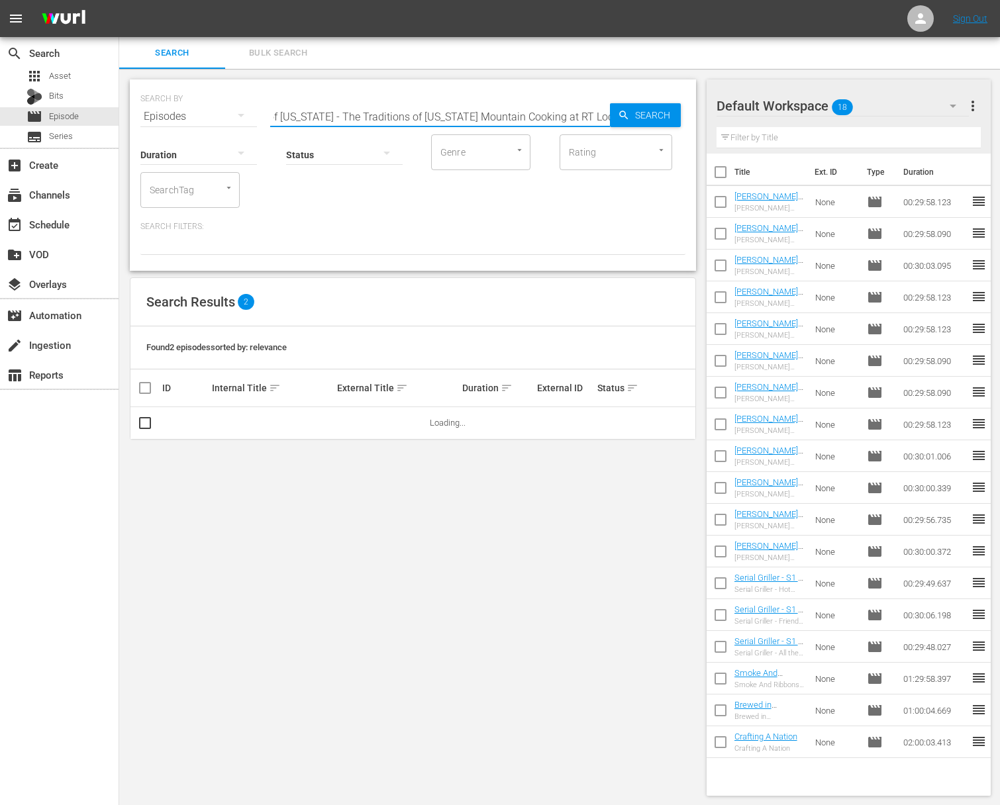
click at [340, 113] on input "Project Fire: WaTaste of Tennessee - TTaste of Tennessee - The Traditions of Te…" at bounding box center [440, 117] width 340 height 32
paste input "Taste of [US_STATE] - The Traditions of [US_STATE] Mountain Cooking at [GEOGRAP…"
click at [406, 115] on input "Project Fire: WaTaste of Tennessee - TTaste of Tennessee - TaTaste of Tennessee…" at bounding box center [440, 117] width 340 height 32
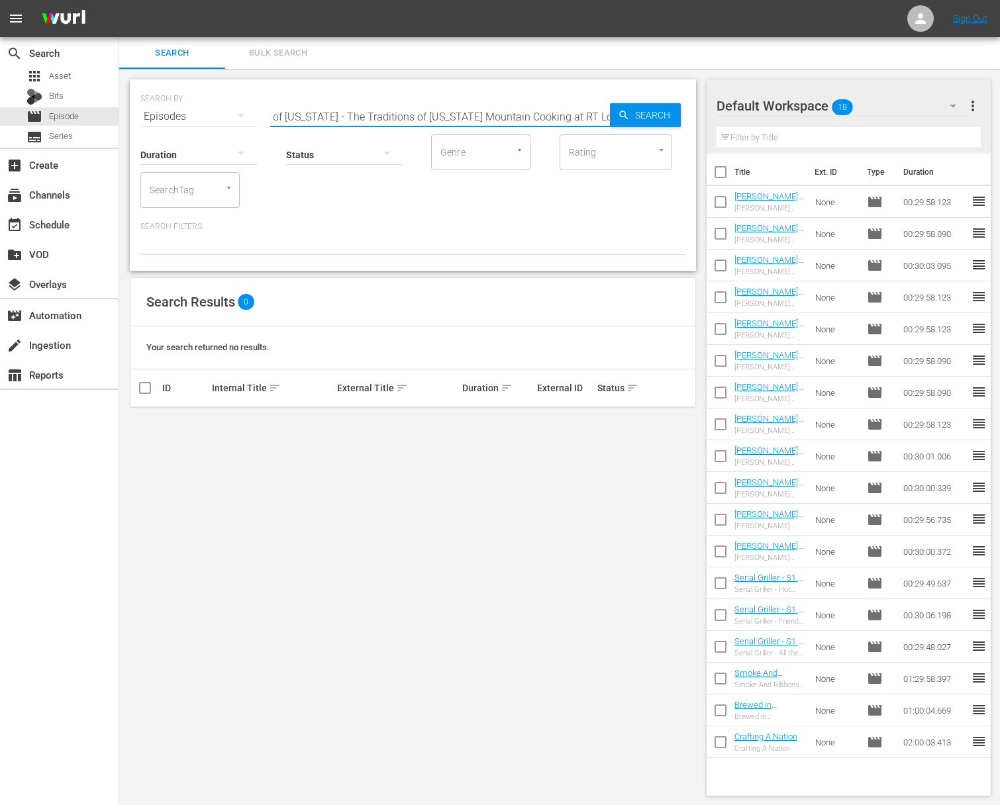
paste input "Taste of Tennessee - The Traditions of Tennessee Mountain Cooking at RT Lodg"
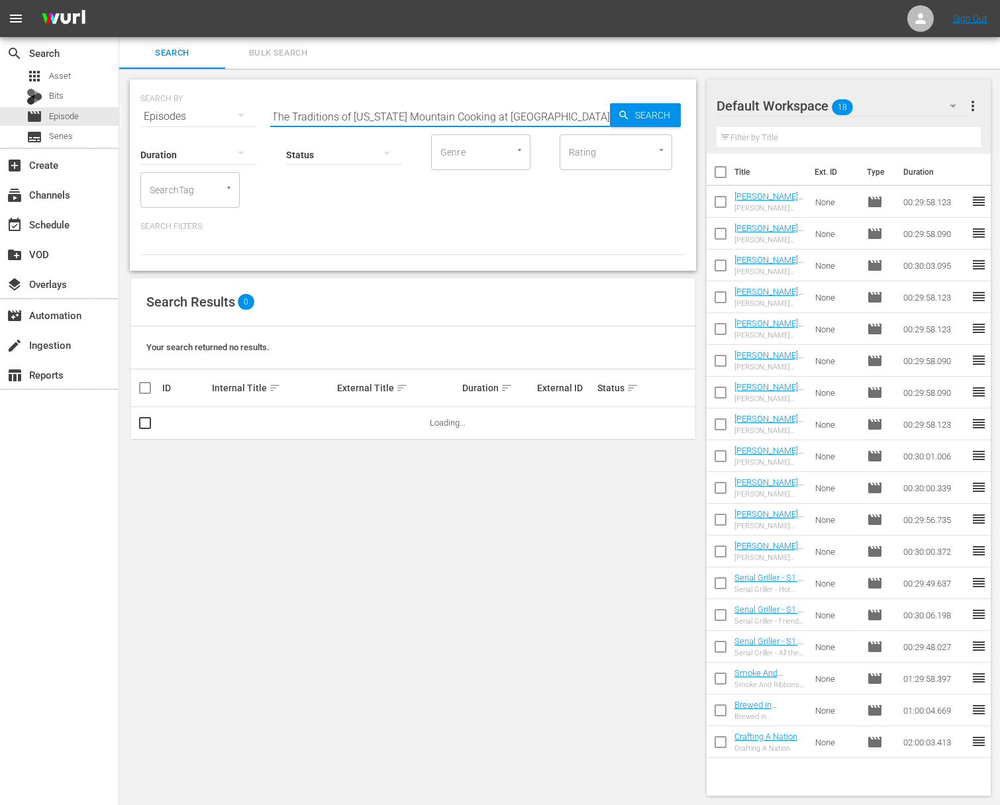
scroll to position [0, 38]
click at [646, 113] on span "Search" at bounding box center [655, 115] width 51 height 24
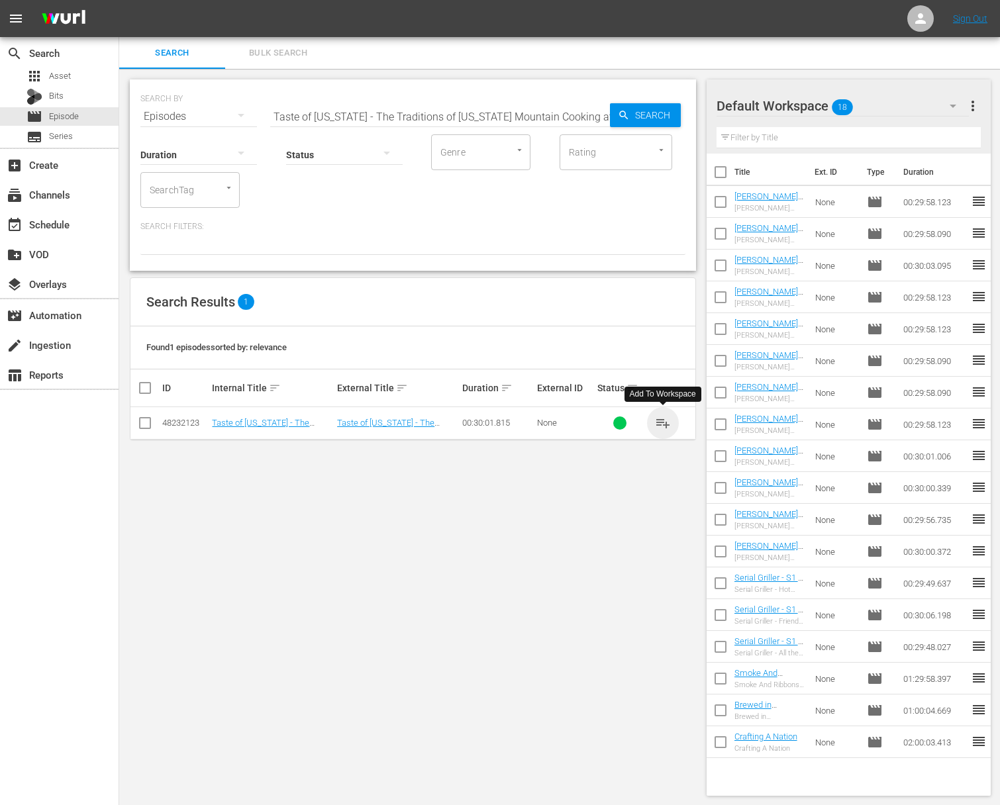
click at [647, 420] on span "playlist_add" at bounding box center [663, 423] width 16 height 16
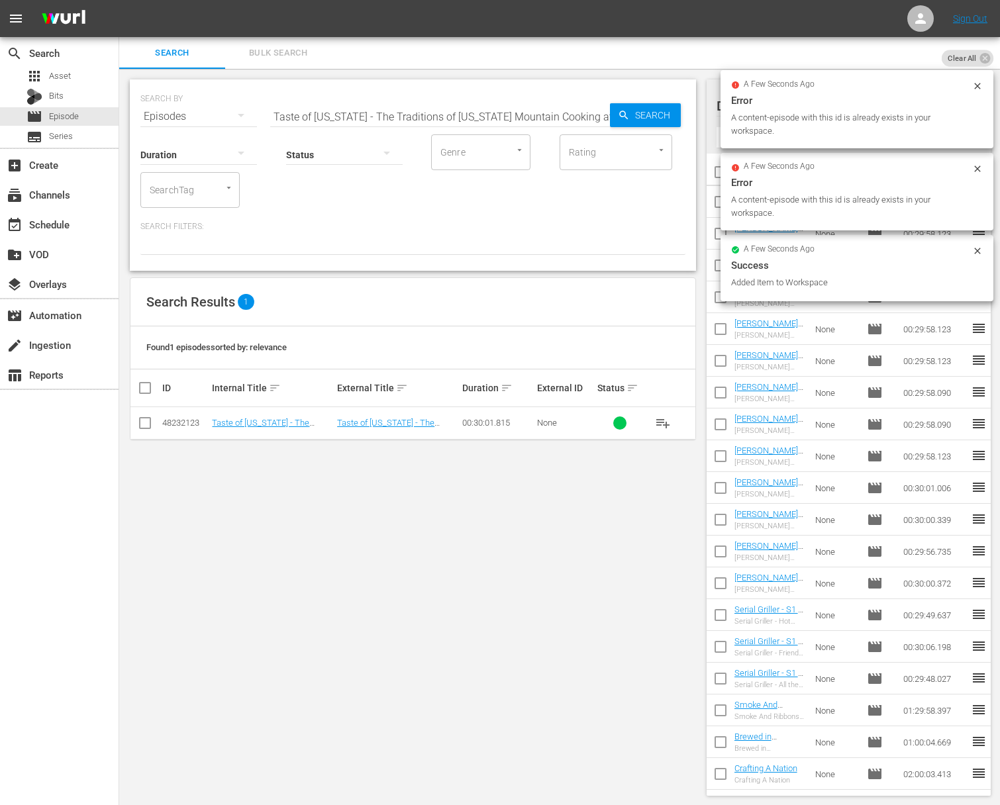
click at [350, 113] on input "Taste of [US_STATE] - The Traditions of [US_STATE] Mountain Cooking at [GEOGRAP…" at bounding box center [440, 117] width 340 height 32
paste input "Plant based for the Soul! Southern Comfort Food with a Veggie Flar"
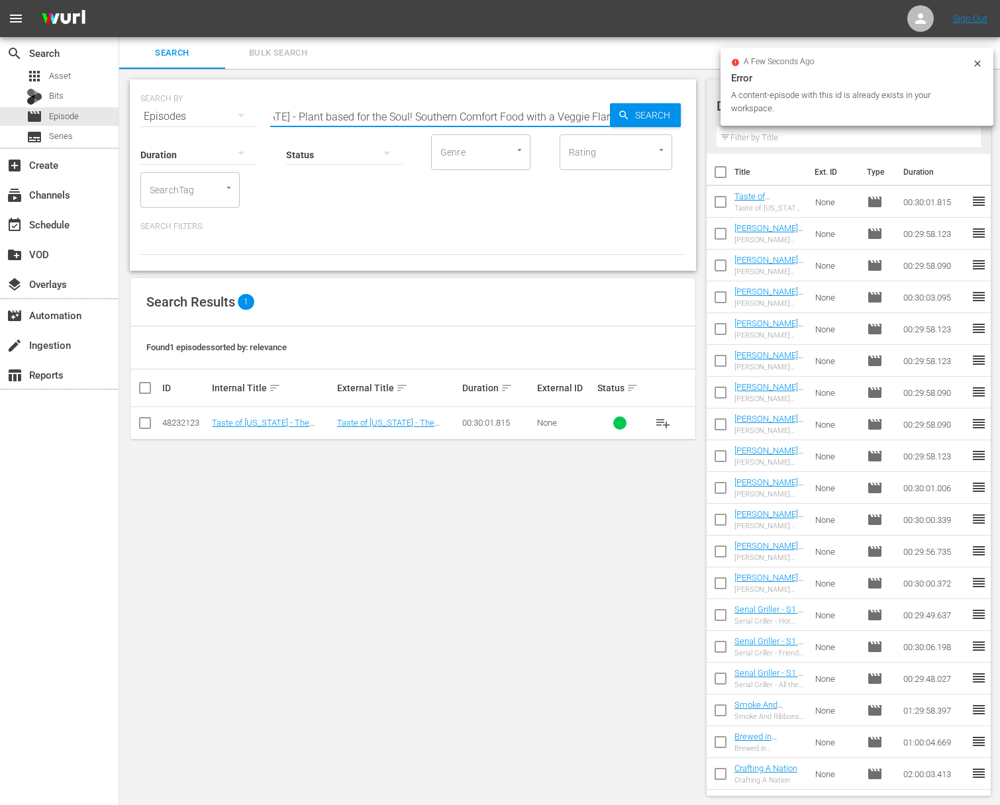
click at [637, 118] on span "Search" at bounding box center [655, 115] width 51 height 24
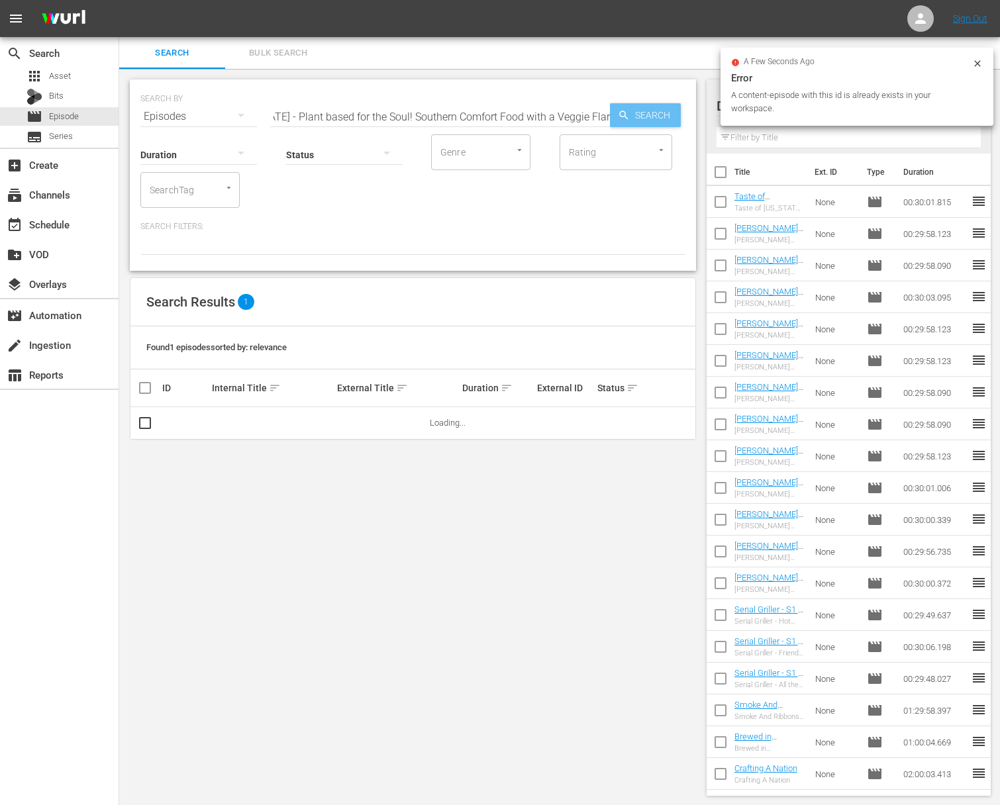
scroll to position [0, 0]
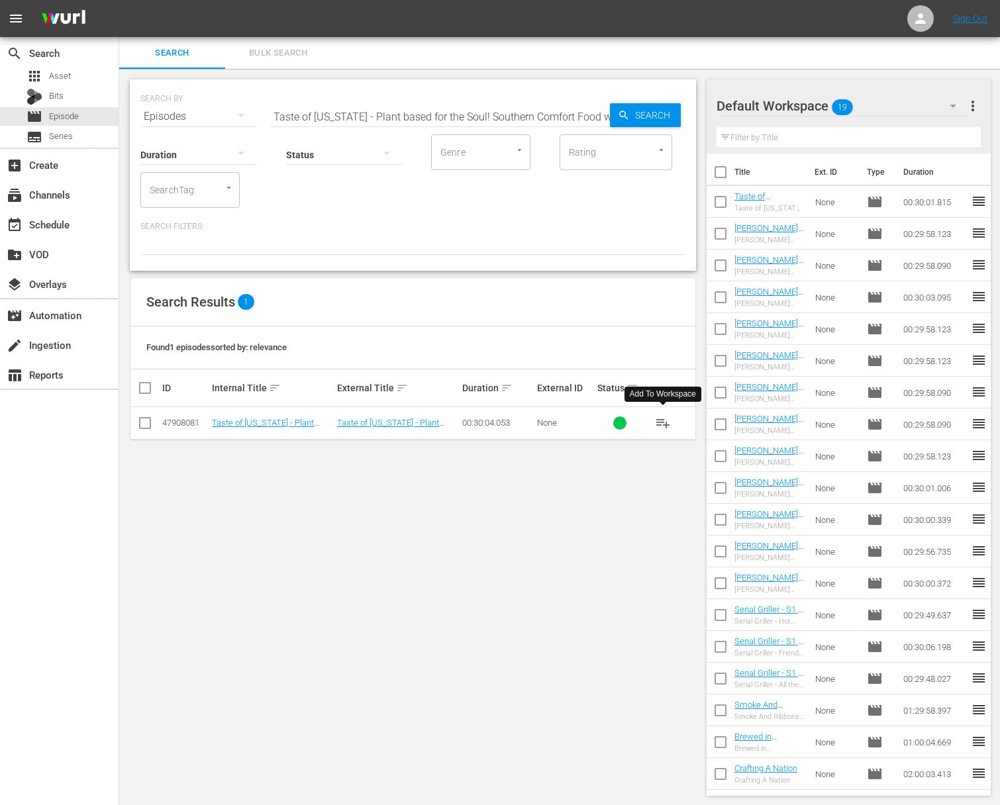
click at [647, 419] on span "playlist_add" at bounding box center [663, 423] width 16 height 16
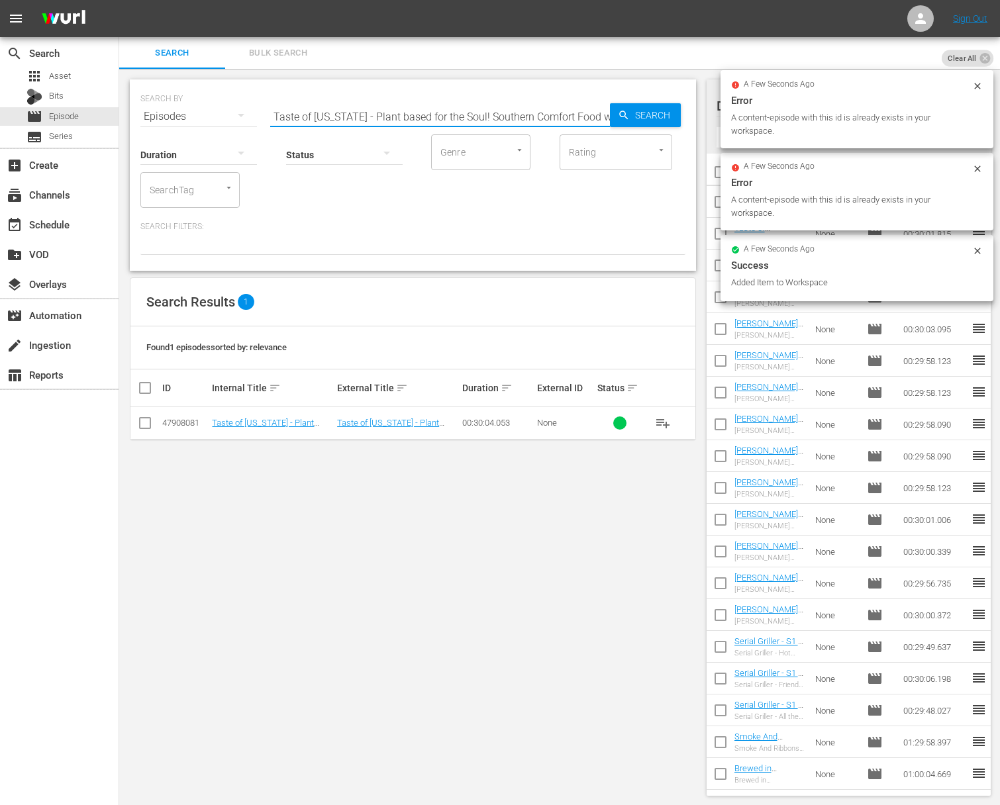
click at [419, 114] on input "Taste of Tennessee - Plant based for the Soul! Southern Comfort Food with a Veg…" at bounding box center [440, 117] width 340 height 32
paste input "Grab a bowl of noodles (and Nashville) with Otaku Ramen"
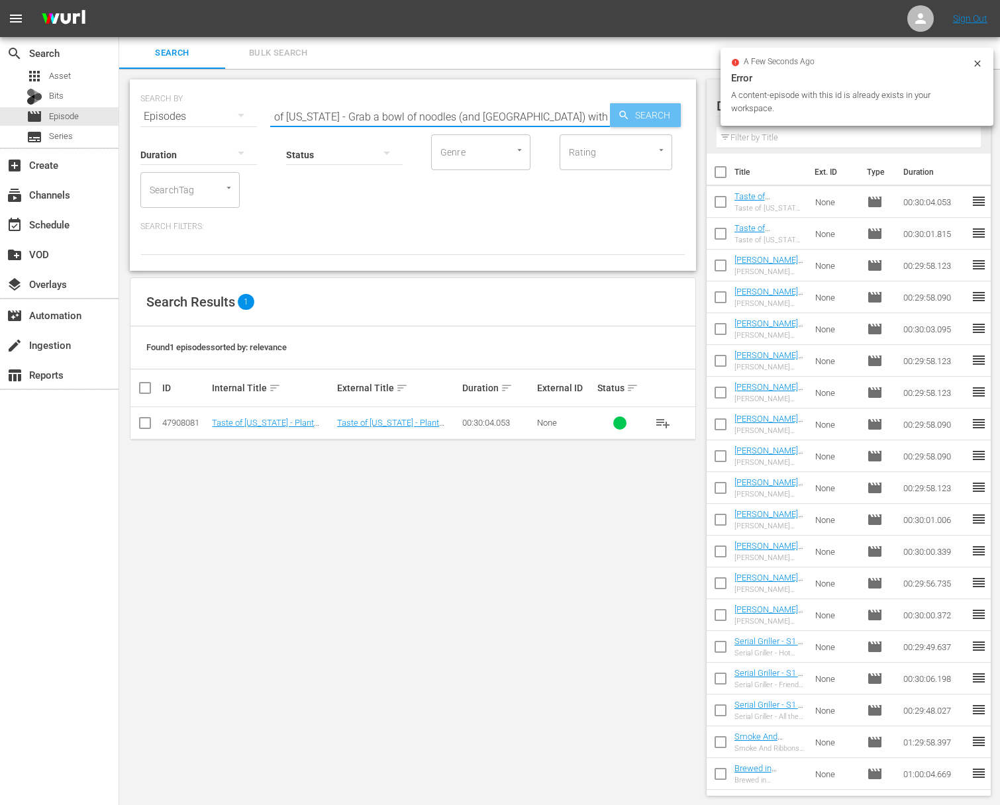
click at [647, 119] on span "Search" at bounding box center [655, 115] width 51 height 24
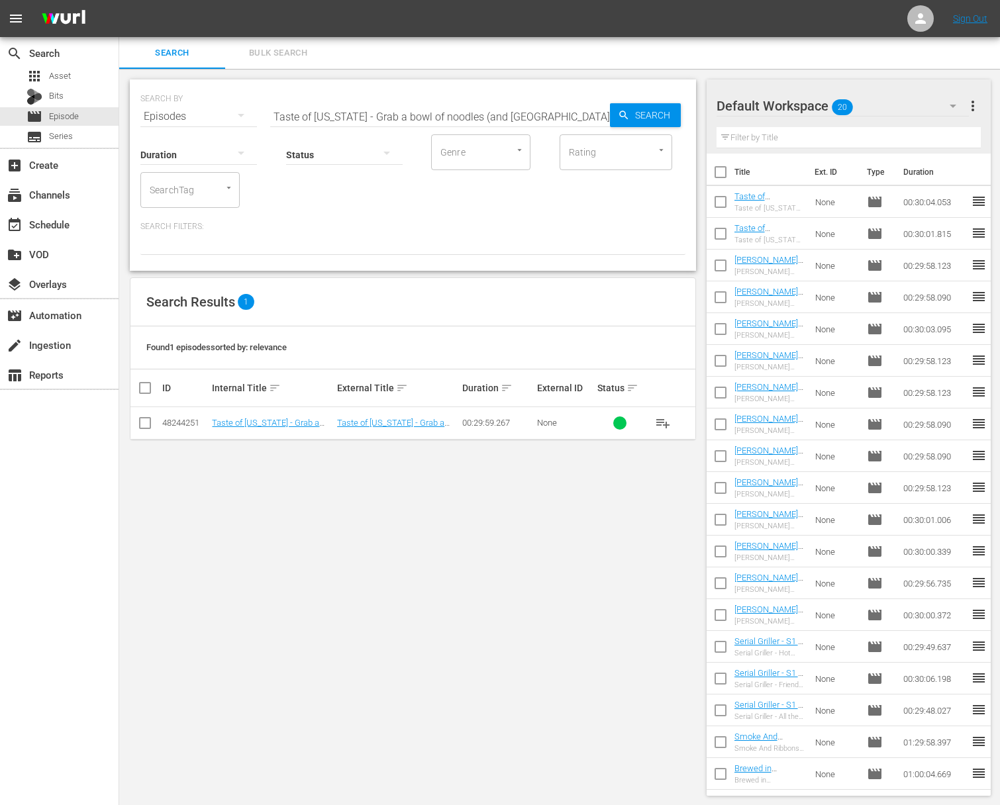
click at [647, 420] on span "playlist_add" at bounding box center [663, 423] width 16 height 16
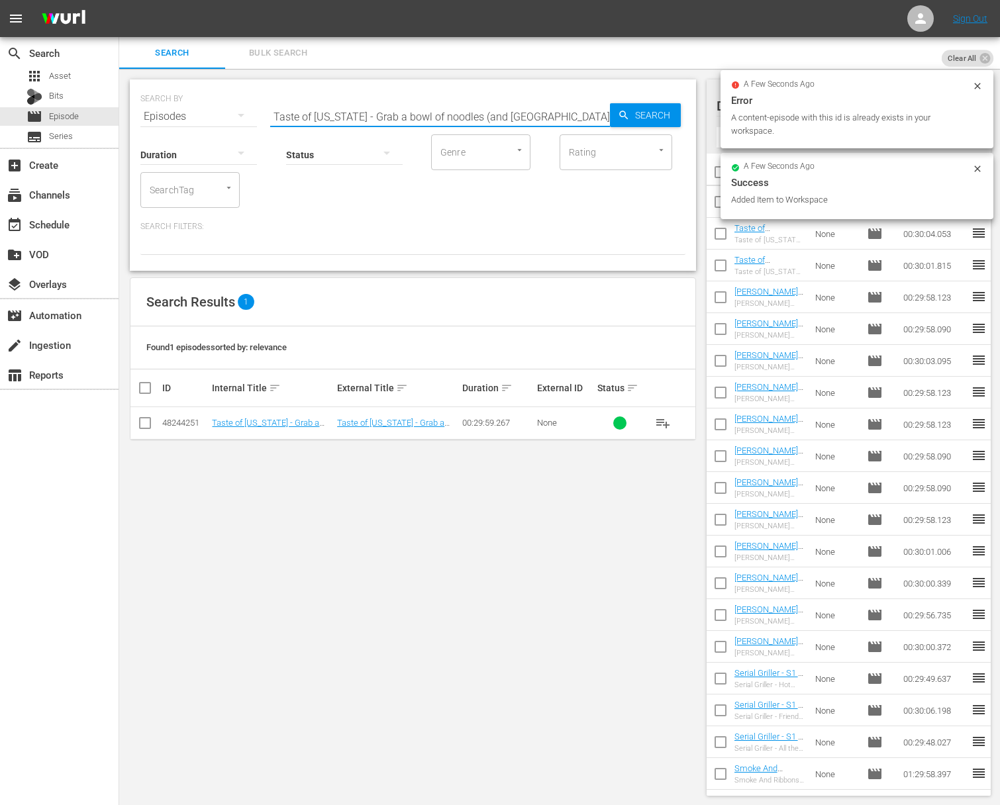
click at [421, 112] on input "Taste of [US_STATE] - Grab a bowl of noodles (and [GEOGRAPHIC_DATA]) with [PERS…" at bounding box center [440, 117] width 340 height 32
paste input "Taste of [US_STATE] - The Art of Southern Hospitality at [GEOGRAPHIC_DATA]"
click at [413, 115] on input "Taste of Tennessee - Grab a boaTaste of Tennessee - The Art of Southern Hospita…" at bounding box center [440, 117] width 340 height 32
paste input "The Art of Southern Hospitality at Juniper Gre"
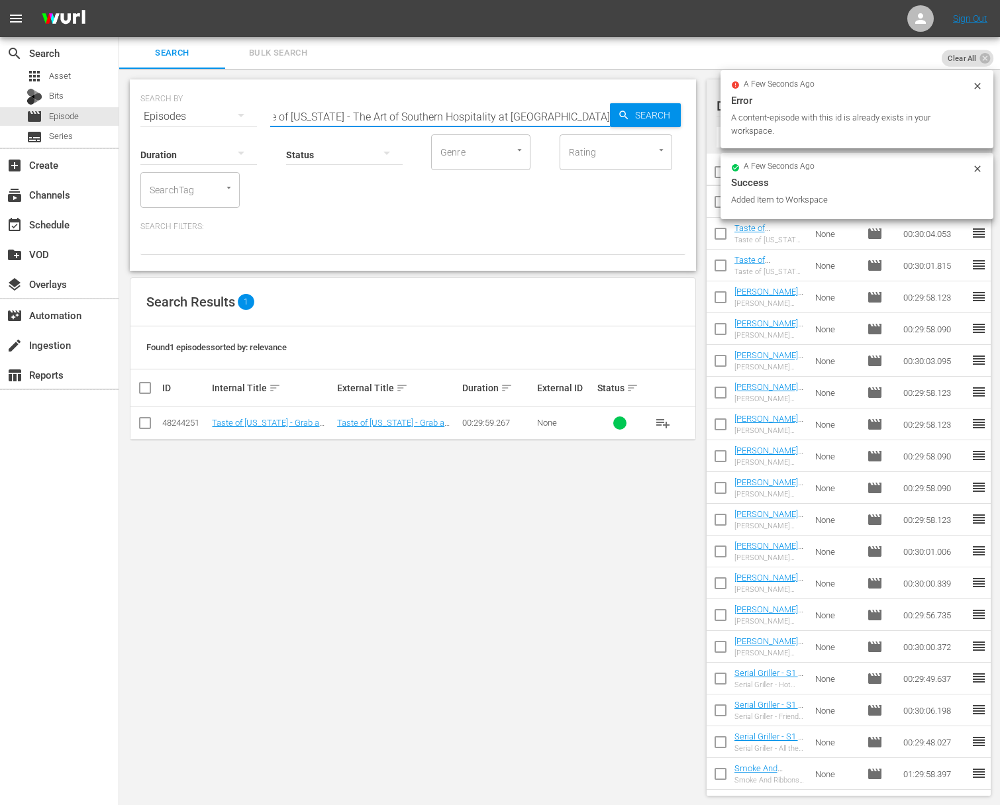
scroll to position [0, 0]
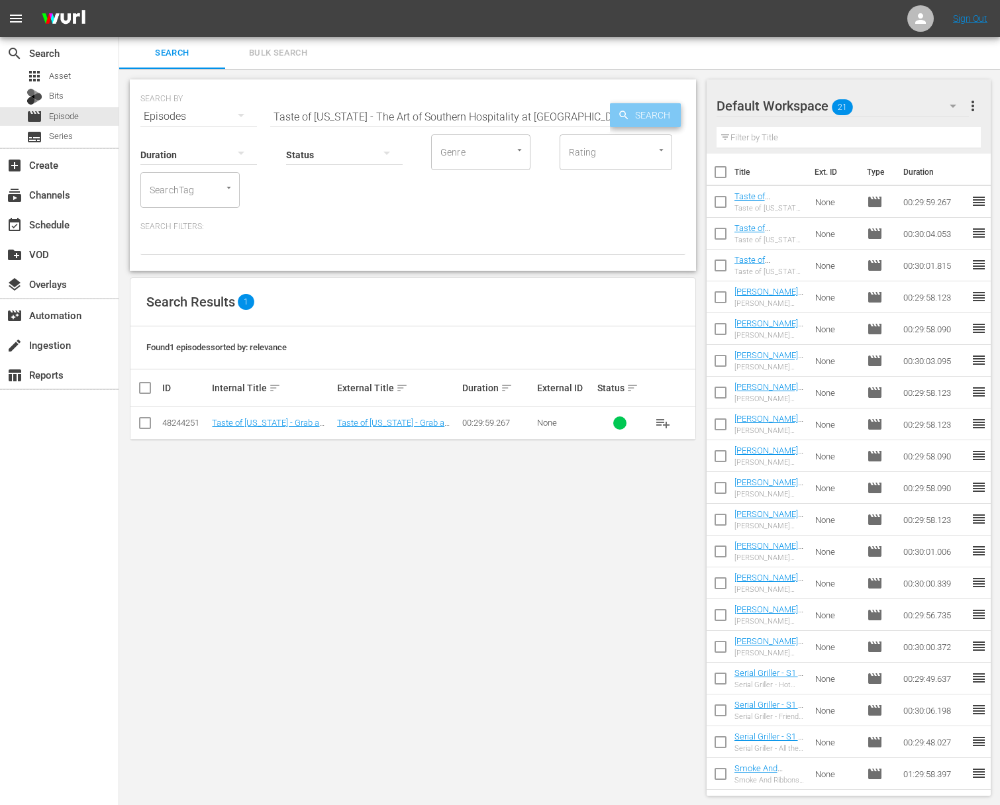
click at [647, 116] on span "Search" at bounding box center [655, 115] width 51 height 24
click at [647, 422] on span "playlist_add" at bounding box center [663, 423] width 16 height 16
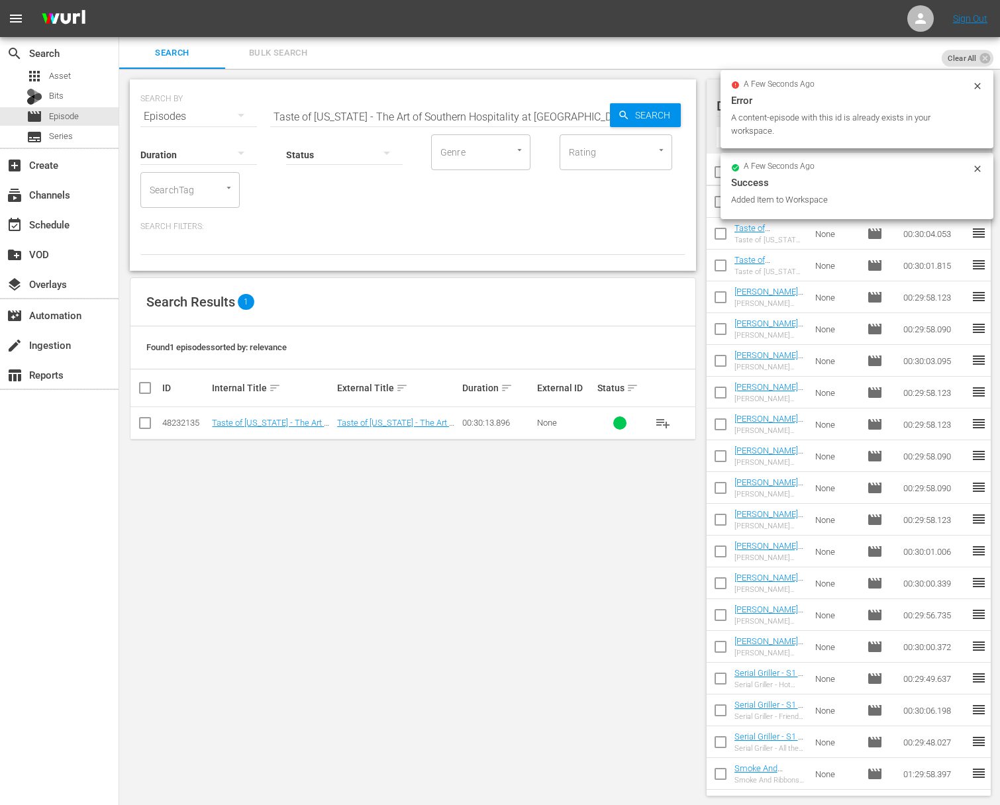
click at [418, 113] on input "Taste of [US_STATE] - The Art of Southern Hospitality at [GEOGRAPHIC_DATA]" at bounding box center [440, 117] width 340 height 32
paste input "Serving up Hot Chicken With Party Fowl"
click at [644, 111] on span "Search" at bounding box center [655, 115] width 51 height 24
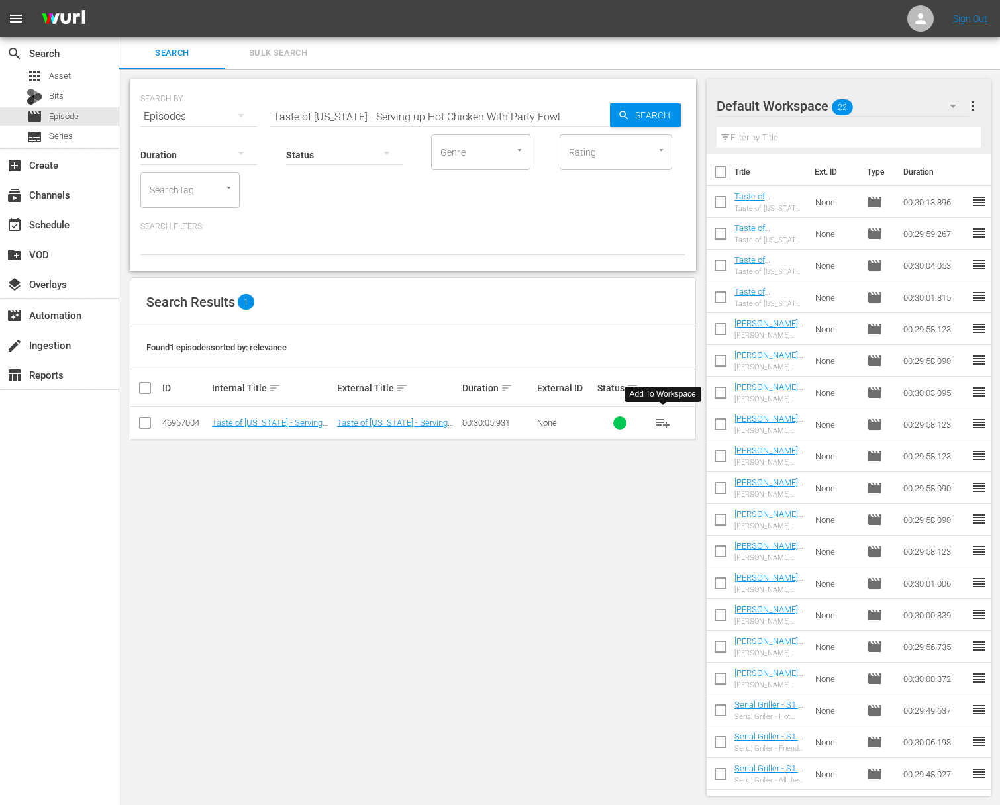
click at [647, 423] on span "playlist_add" at bounding box center [663, 423] width 16 height 16
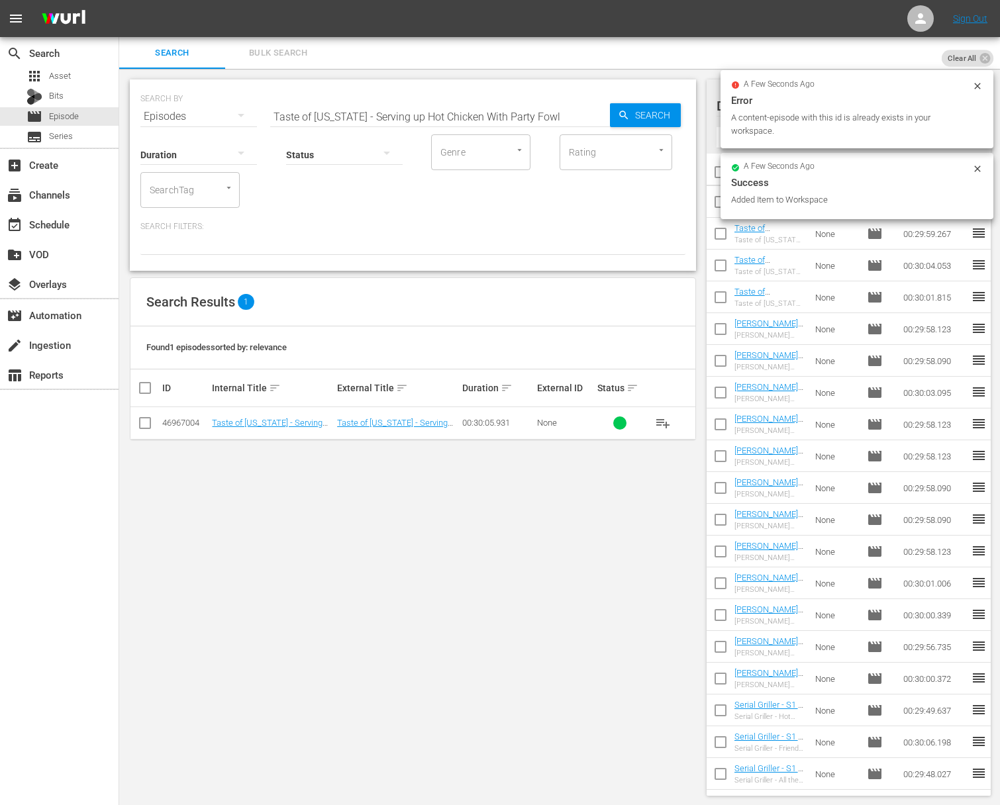
click at [375, 115] on input "Taste of [US_STATE] - Serving up Hot Chicken With Party Fowl" at bounding box center [440, 117] width 340 height 32
paste input "The Art of BBQ With Martin's Bar-B-Que"
click at [630, 119] on span "Search" at bounding box center [655, 115] width 51 height 24
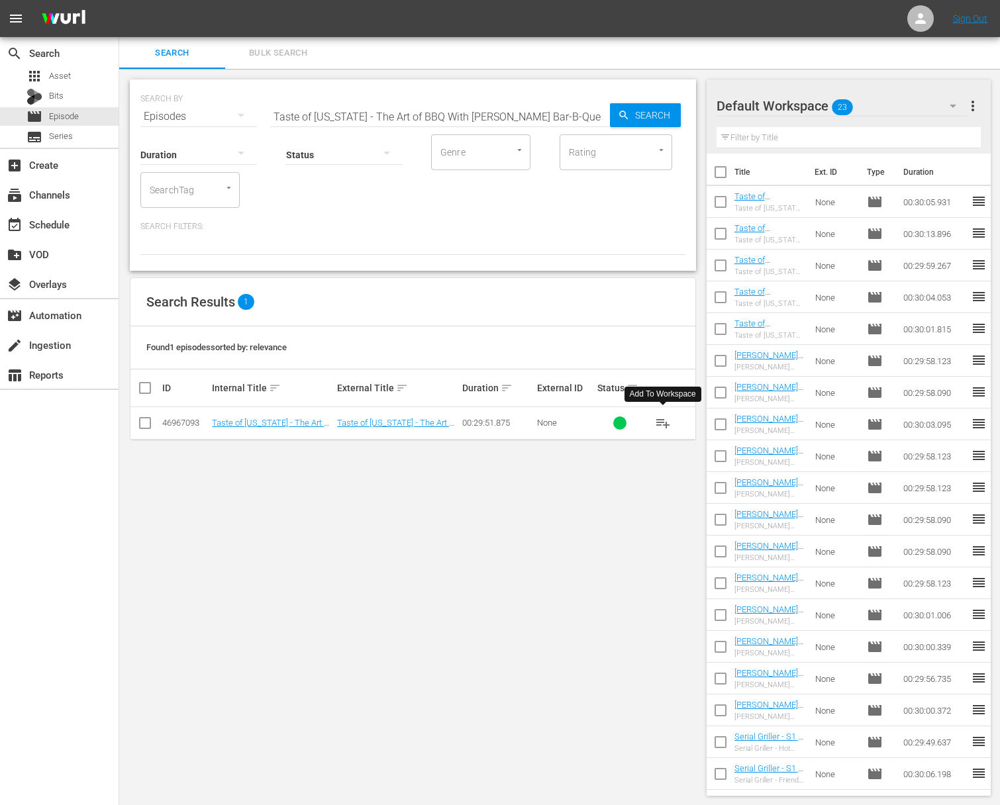
click at [647, 423] on span "playlist_add" at bounding box center [663, 423] width 16 height 16
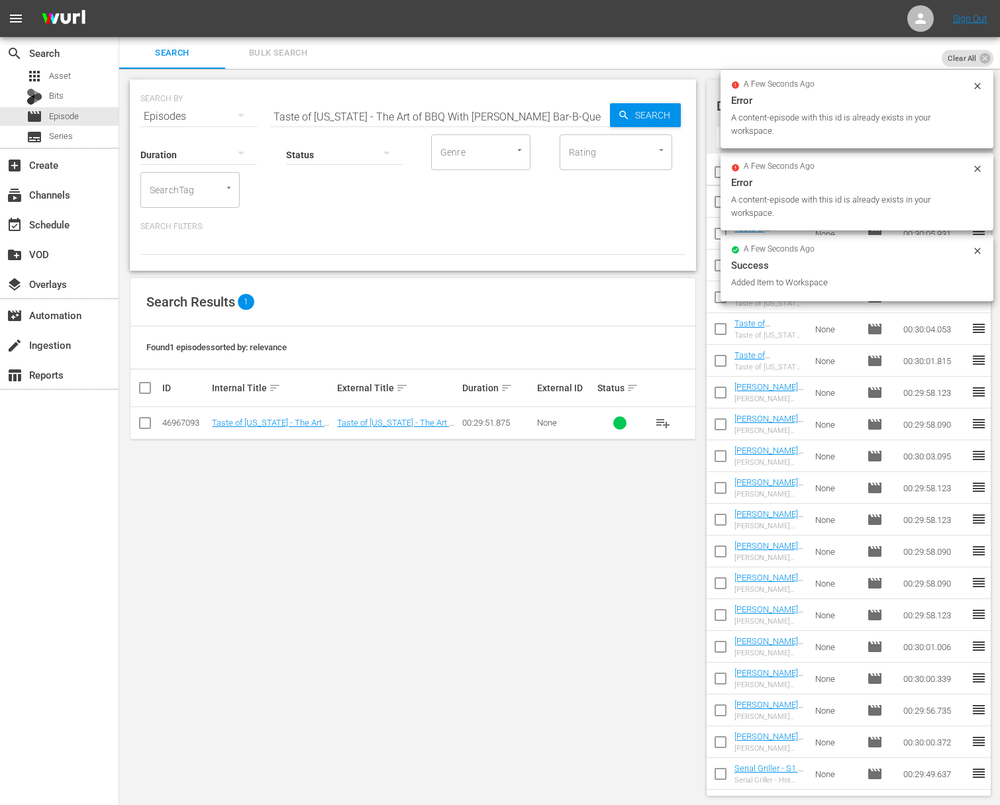
click at [475, 105] on input "Taste of [US_STATE] - The Art of BBQ With [PERSON_NAME] Bar-B-Que" at bounding box center [440, 117] width 340 height 32
paste input "A Slice of R&B Pizza With Slim & Husky's"
click at [646, 109] on span "Search" at bounding box center [655, 115] width 51 height 24
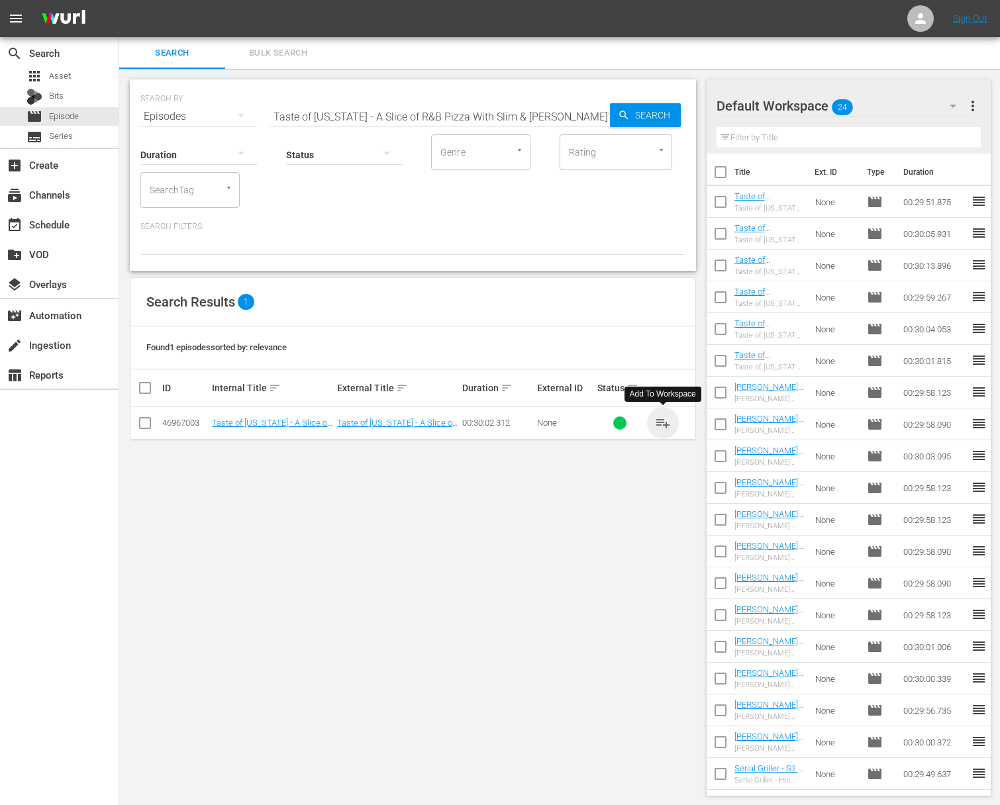
click at [647, 422] on span "playlist_add" at bounding box center [663, 423] width 16 height 16
click at [426, 111] on input "Taste of [US_STATE] - A Slice of R&B Pizza With Slim & [PERSON_NAME]'s" at bounding box center [440, 117] width 340 height 32
paste input "[PERSON_NAME] Kitchen - Chicken Wings (Grza, Rupa), Alien Chicken Roast Zabrega…"
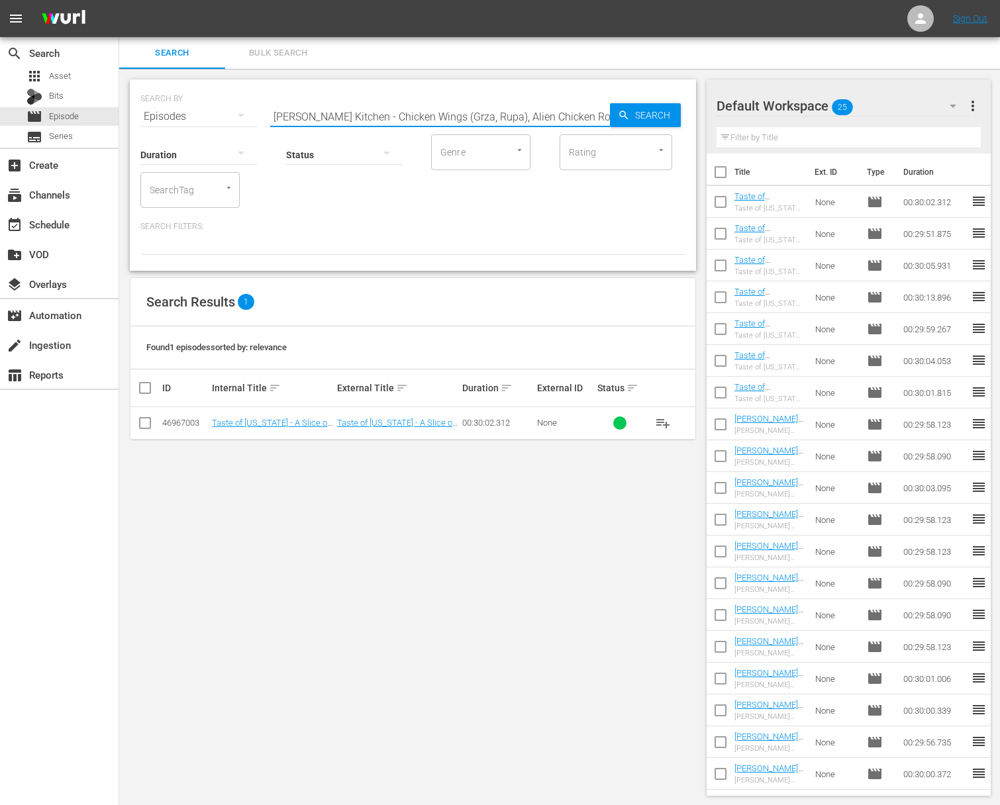
scroll to position [0, 126]
click at [647, 420] on span "playlist_add" at bounding box center [663, 423] width 16 height 16
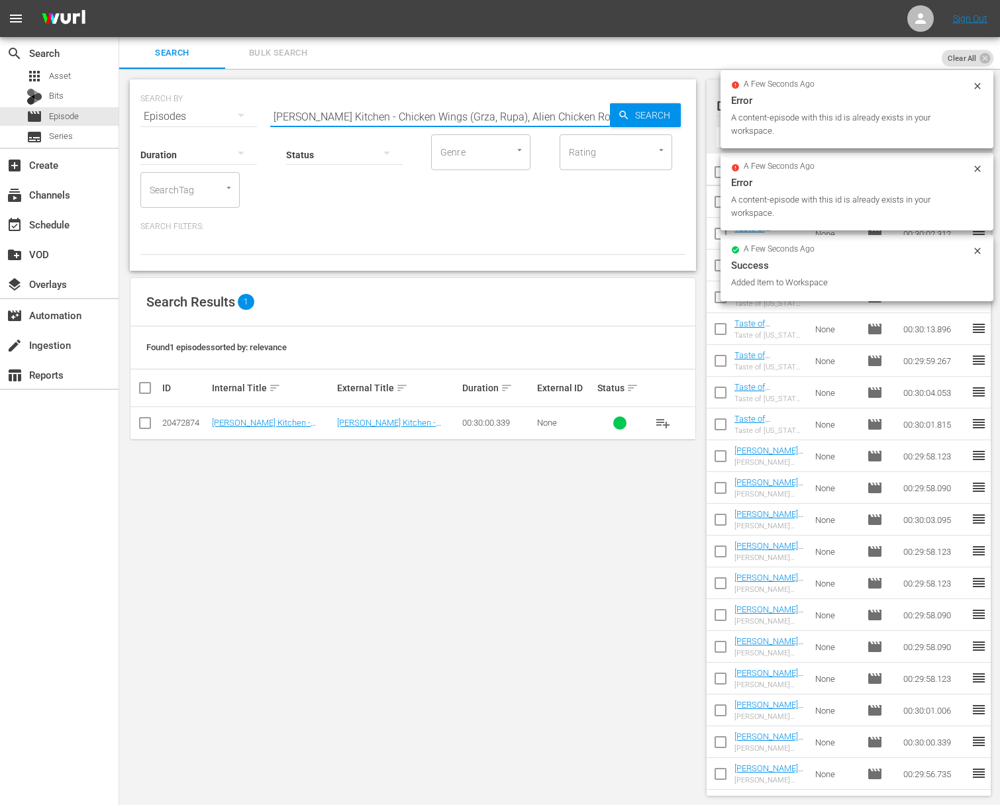
click at [354, 118] on input "[PERSON_NAME] Kitchen - Chicken Wings (Grza, Rupa), Alien Chicken Roast Zabrega…" at bounding box center [440, 117] width 340 height 32
paste input ""Almazan Kitchen - Stuffed Porchetta, Pizza Steak 2 ""
drag, startPoint x: 588, startPoint y: 117, endPoint x: 633, endPoint y: 117, distance: 45.0
click at [588, 117] on input ""Almazan Kitchen - Stuffed Porchetta, Pizza Steak 2 "" at bounding box center [440, 117] width 340 height 32
click at [633, 117] on span "Search" at bounding box center [655, 115] width 51 height 24
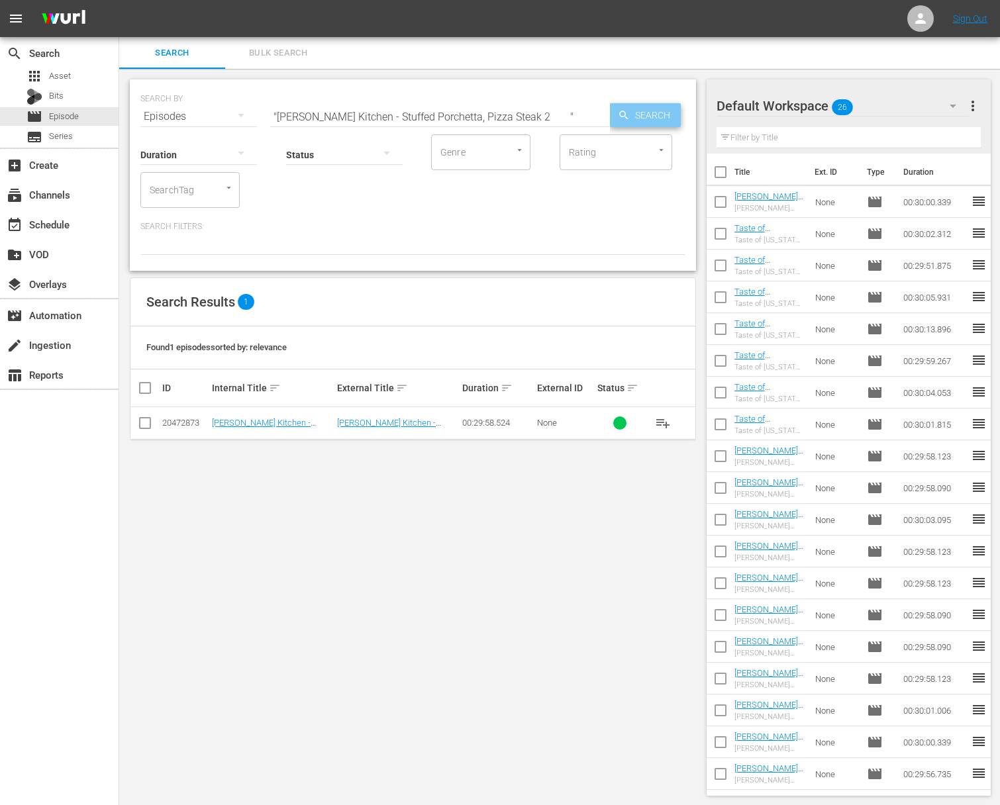
click at [633, 117] on span "Search" at bounding box center [655, 115] width 51 height 24
click at [647, 425] on span "playlist_add" at bounding box center [663, 423] width 16 height 16
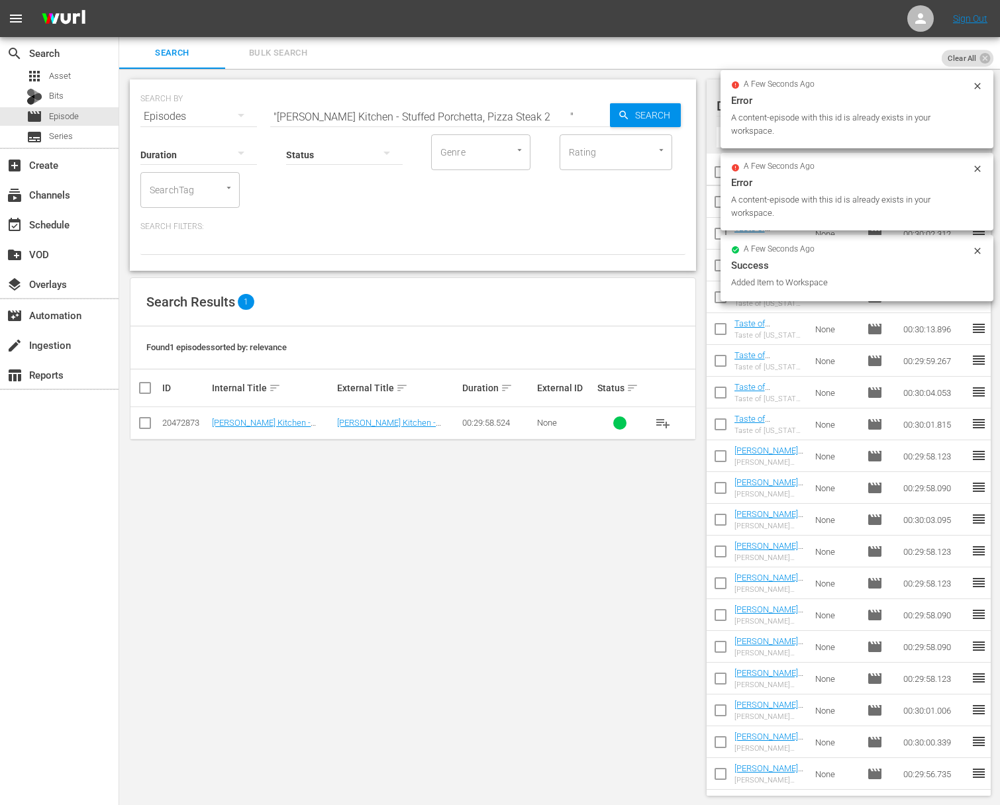
click at [421, 115] on input ""Almazan Kitchen - Stuffed Porchetta, Pizza Steak 2 "" at bounding box center [440, 117] width 340 height 32
paste input ""Almazan Kitchen - Peking Duck, Crispy Curry Pie ""
click at [417, 115] on input ""Almazan Kitchen - Stuffed Porca"Almazan Kitchen - Peking Duck, Crispy Curry Pi…" at bounding box center [440, 117] width 340 height 32
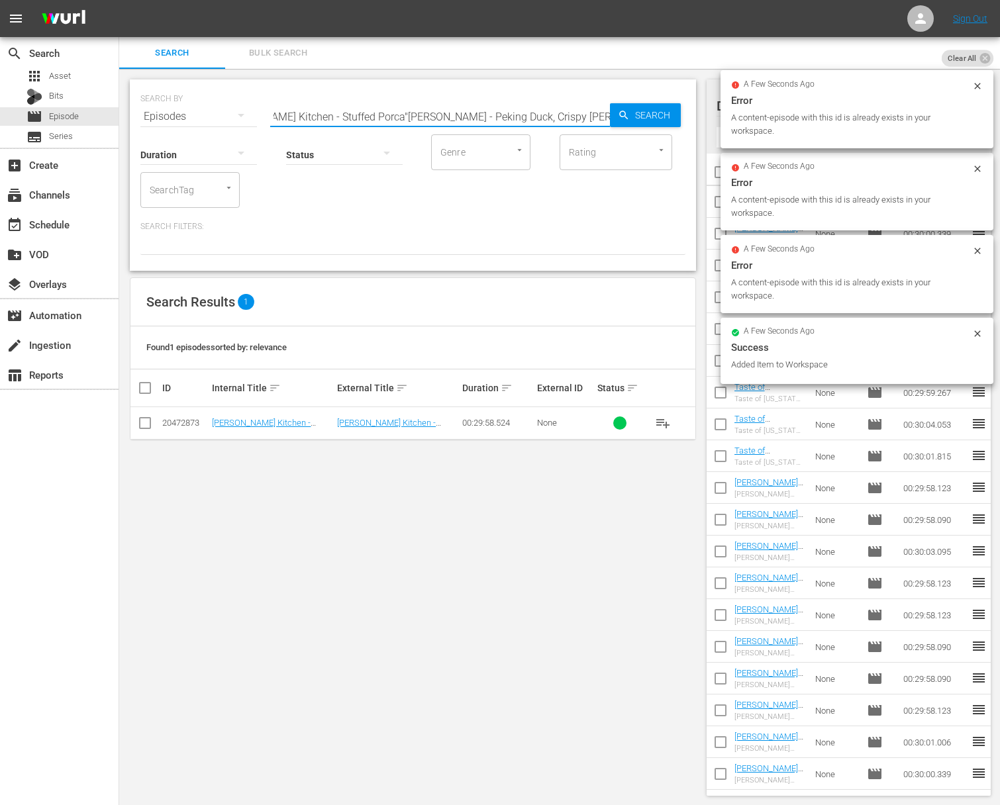
paste input ""Almazan Kitchen - Peking Duck, Crispy Curry Pie ""
click at [417, 115] on input ""Almazan Kitchen - Stuffed Porca"Almazan Ka"Almazan Kitchen - Peking Duck, Cris…" at bounding box center [440, 117] width 340 height 32
paste input "Peking Duck, Crispy Curry Pie"
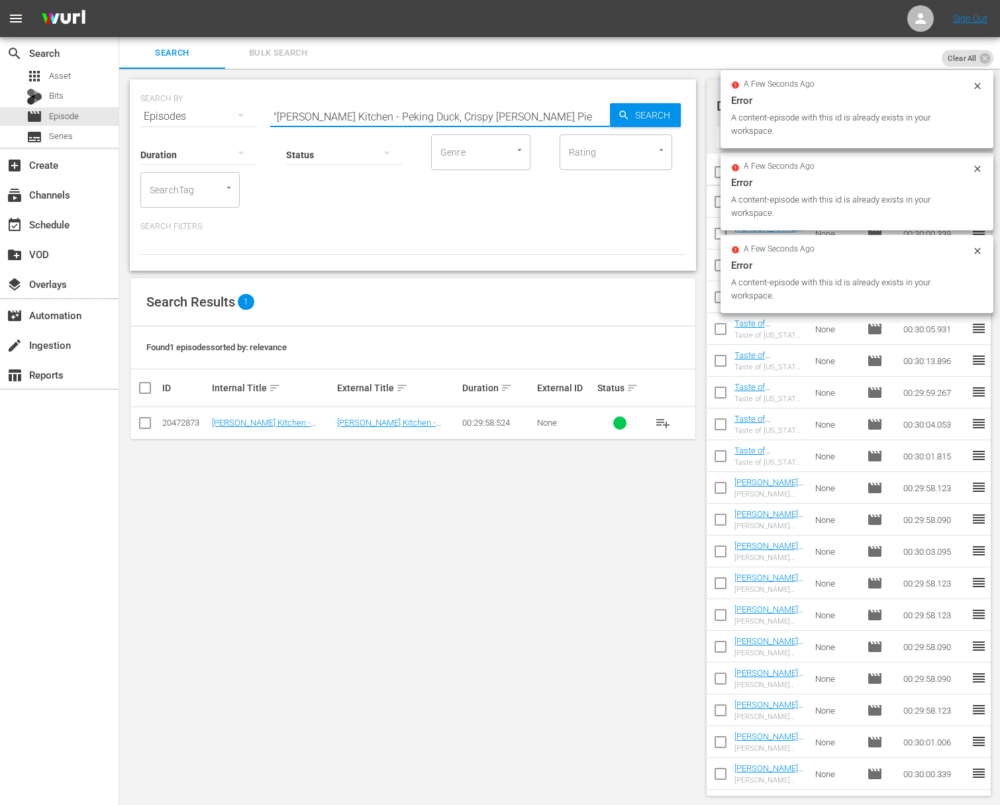
click at [639, 116] on span "Search" at bounding box center [655, 115] width 51 height 24
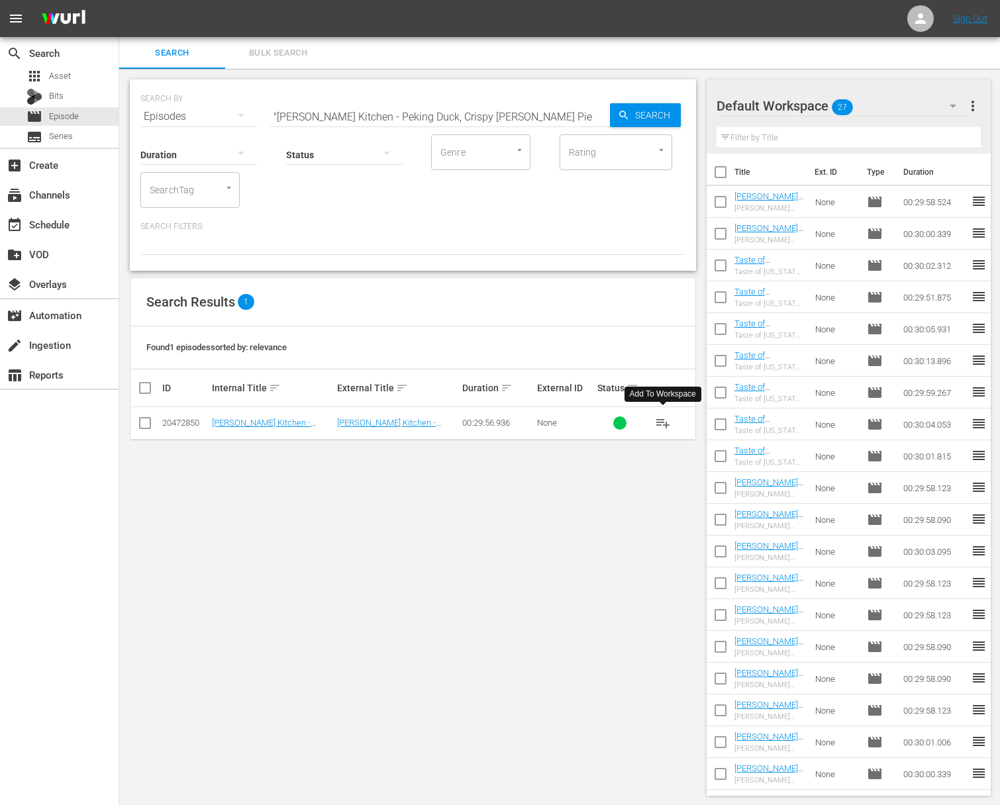
click at [647, 425] on span "playlist_add" at bounding box center [663, 423] width 16 height 16
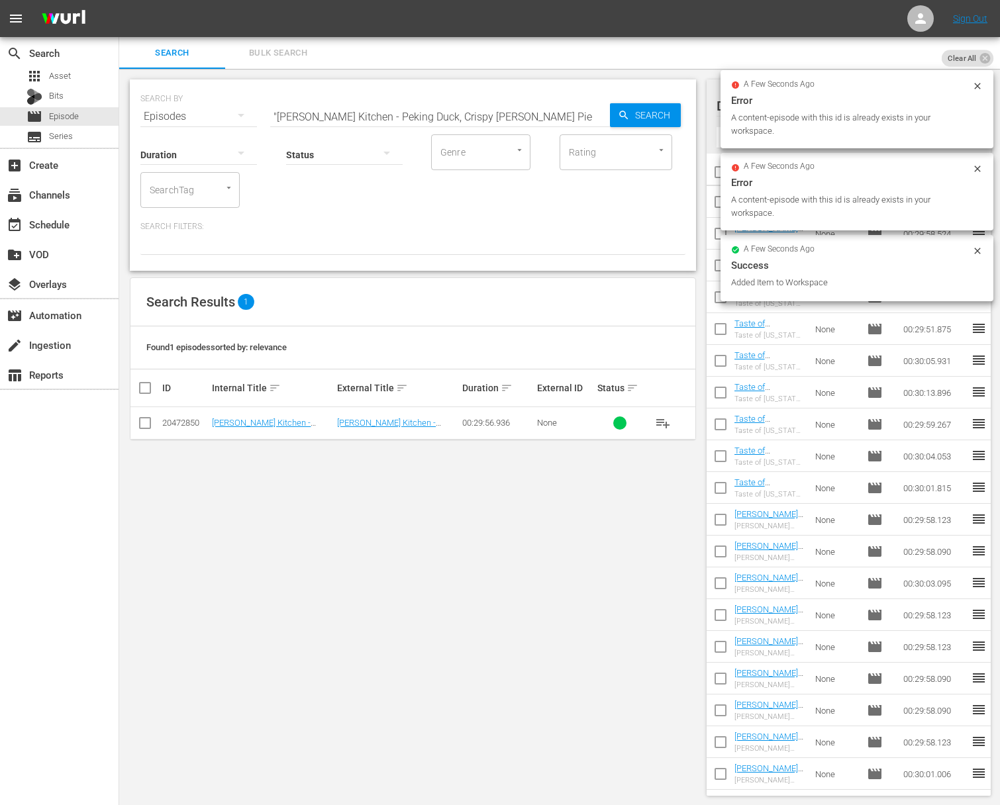
click at [362, 124] on div "Status" at bounding box center [344, 147] width 117 height 48
click at [371, 113] on input ""Almazan Kitchen - Peking Duck, Crispy Curry Pie "" at bounding box center [440, 117] width 340 height 32
paste input "Violet Double Burrito, Cheeseburger 2021"
click at [617, 113] on div "Search" at bounding box center [645, 115] width 71 height 24
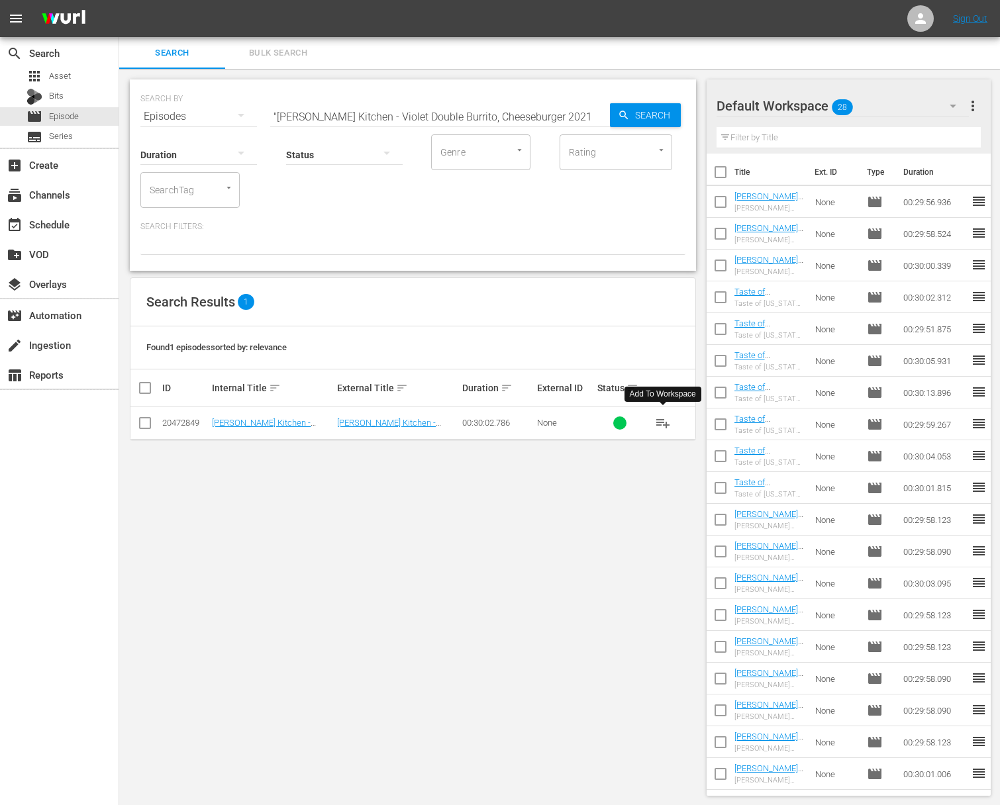
click at [647, 423] on span "playlist_add" at bounding box center [663, 423] width 16 height 16
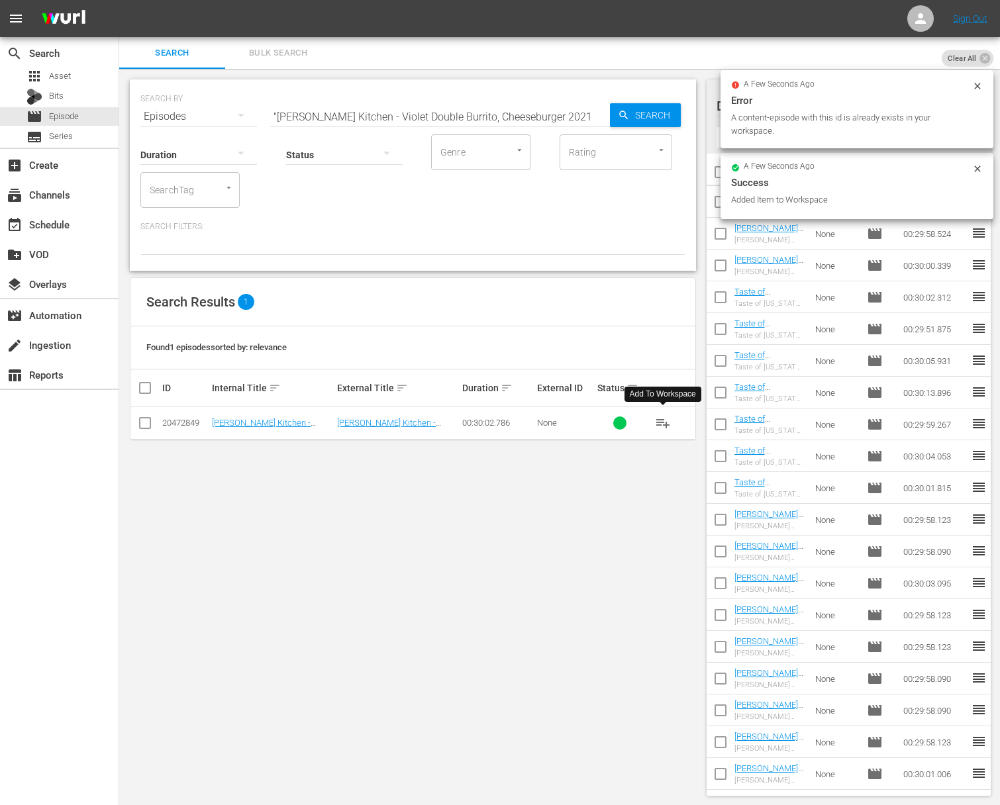
click at [349, 116] on input ""Almazan Kitchen - Violet Double Burrito, Cheeseburger 2021 "" at bounding box center [440, 117] width 340 height 32
paste input "Quesadilla, Bushcraft Bolognese, World's Hottest Ribeye - Carolina reaper"
click at [646, 115] on span "Search" at bounding box center [655, 115] width 51 height 24
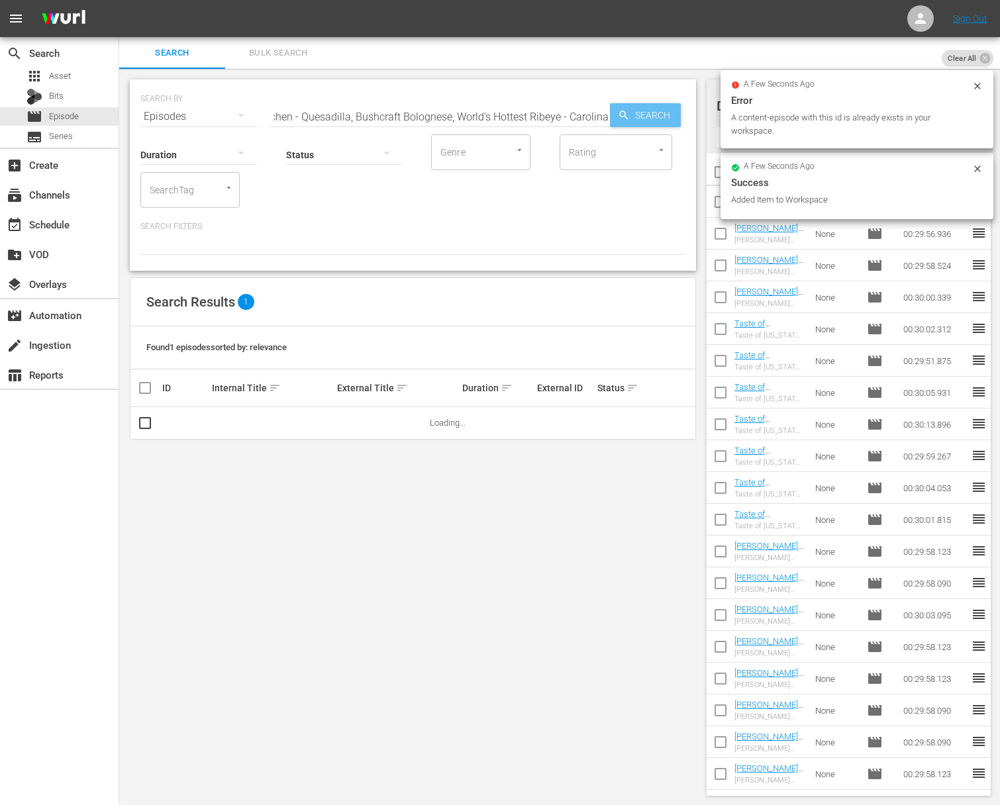
scroll to position [0, 0]
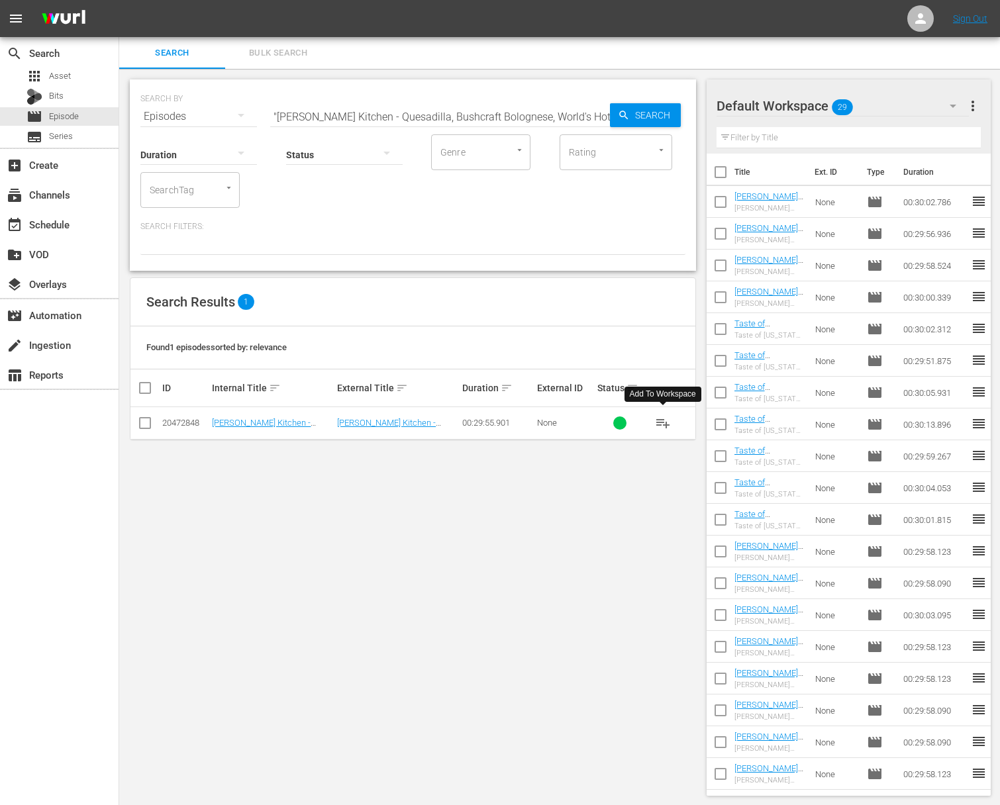
click at [647, 417] on span "playlist_add" at bounding box center [663, 423] width 16 height 16
click at [647, 421] on span "playlist_add" at bounding box center [663, 423] width 16 height 16
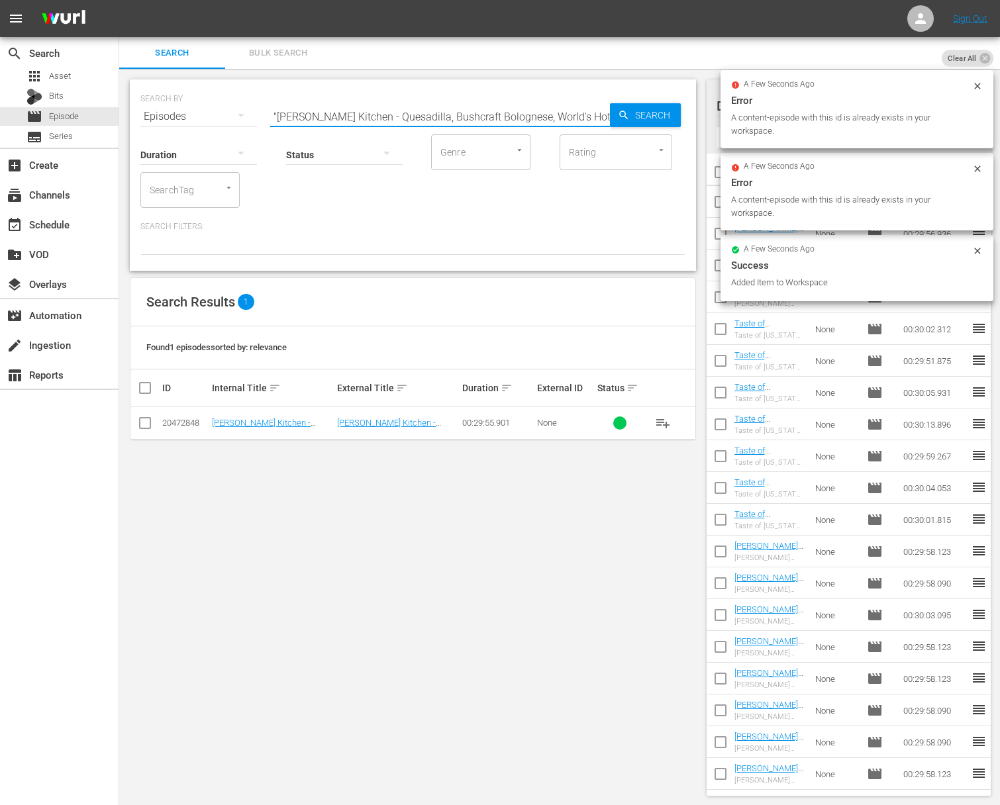
click at [462, 111] on input ""Almazan Kitchen - Quesadilla, Bushcraft Bolognese, World's Hottest Ribeye - Ca…" at bounding box center [440, 117] width 340 height 32
paste input "Hottest Burger in The World, Big Ribeye with French Fries"
click at [647, 116] on span "Search" at bounding box center [655, 115] width 51 height 24
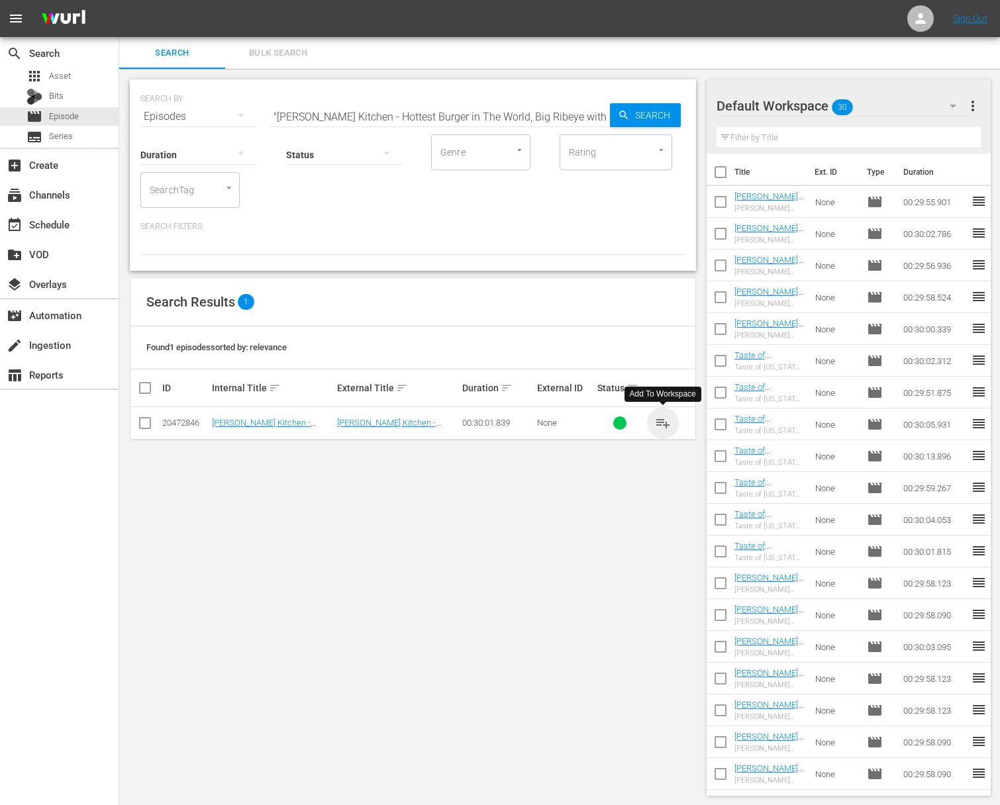
click at [647, 423] on span "playlist_add" at bounding box center [663, 423] width 16 height 16
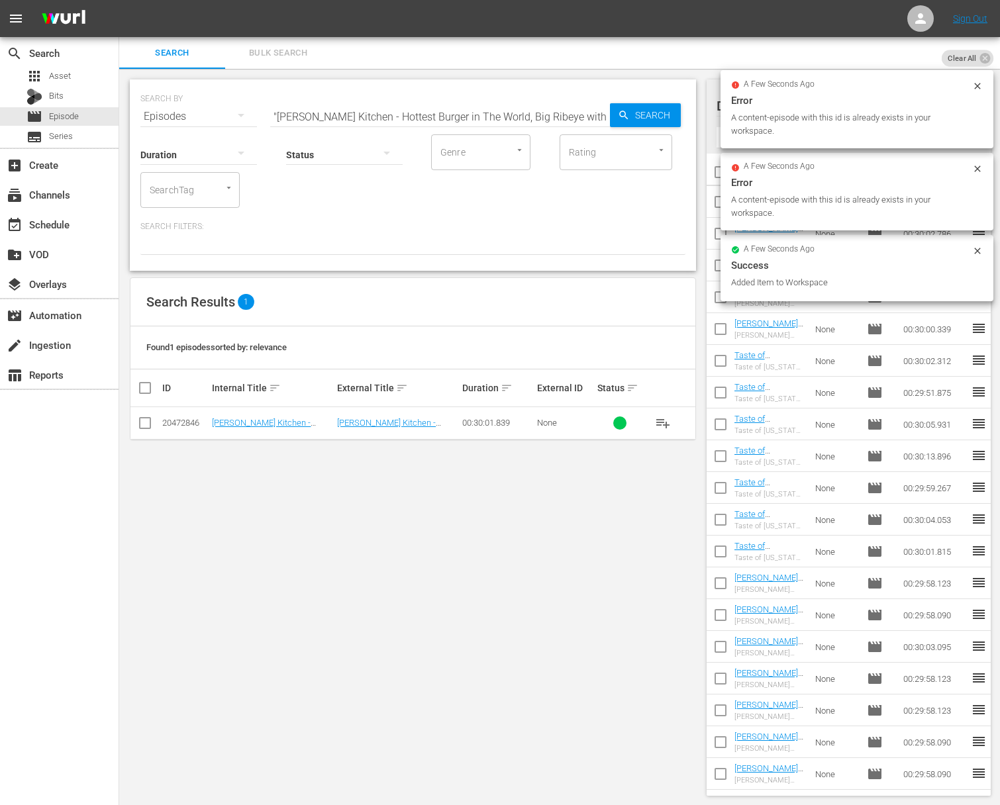
click at [498, 112] on input ""Almazan Kitchen - Hottest Burger in The World, Big Ribeye with French Fries "" at bounding box center [440, 117] width 340 height 32
paste input "Chicken on a skewer old style Almazan Kitchen, Torpedo Sub, Hell Fish"
type input ""[PERSON_NAME] Kitchen - Chicken on a skewer old style [PERSON_NAME] Kitchen, T…"
click at [647, 114] on span "Search" at bounding box center [655, 115] width 51 height 24
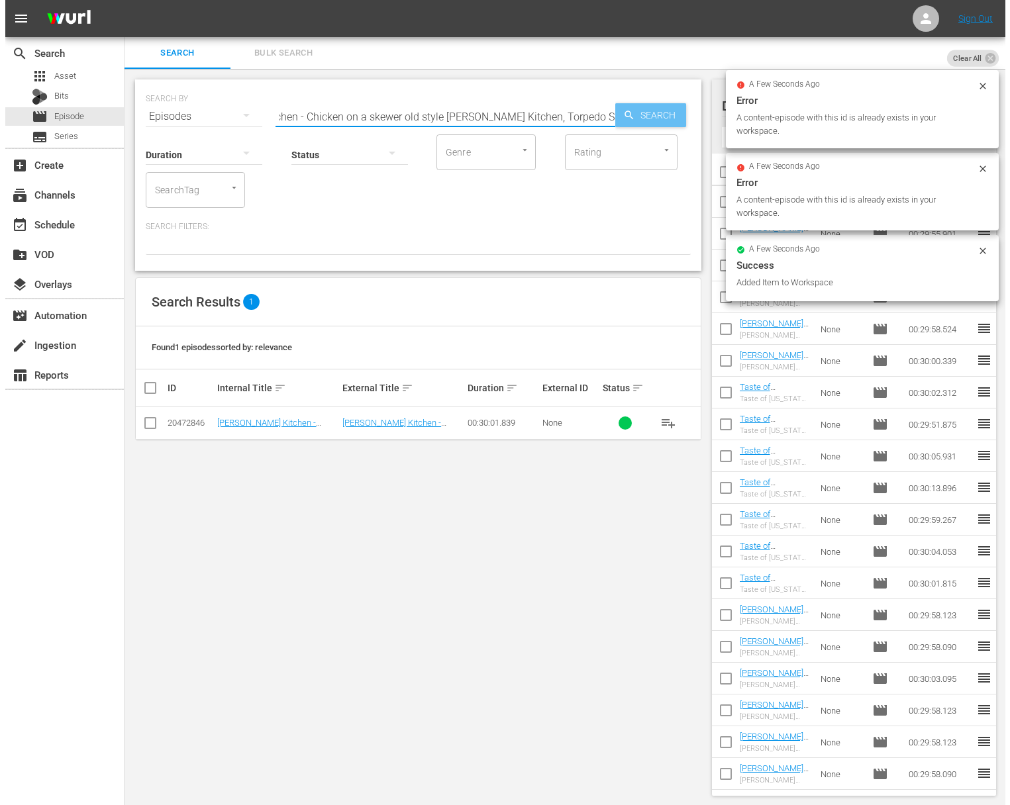
scroll to position [0, 0]
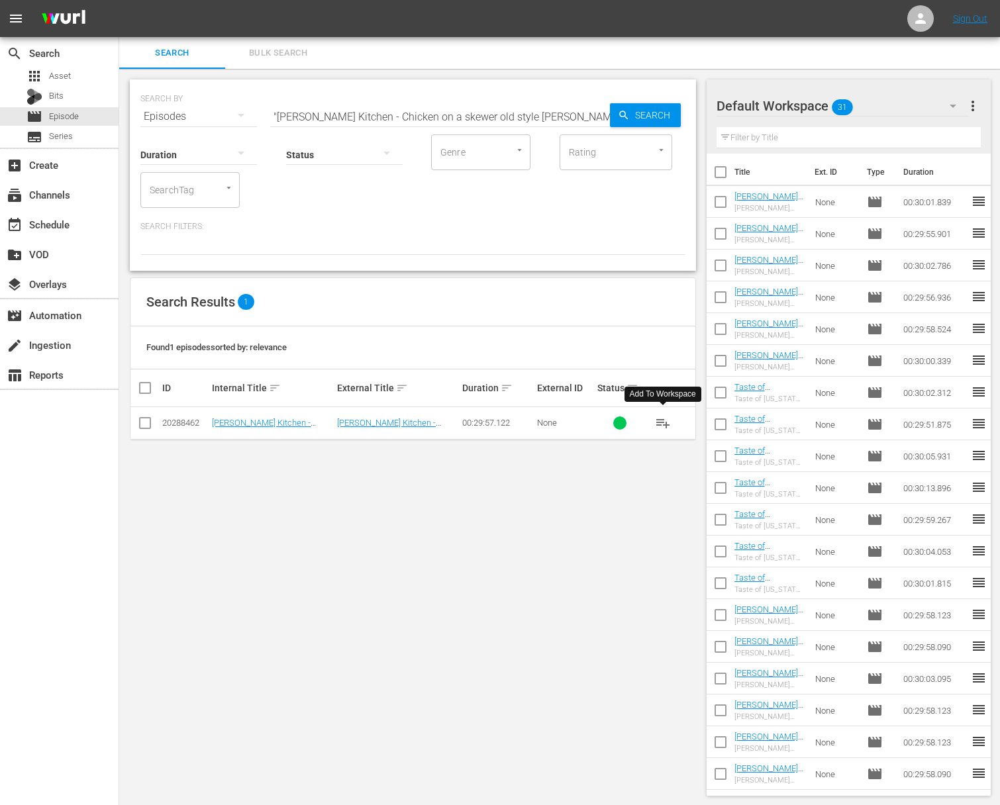
click at [647, 423] on span "playlist_add" at bounding box center [663, 423] width 16 height 16
click at [70, 229] on div "event_available Schedule" at bounding box center [37, 223] width 74 height 12
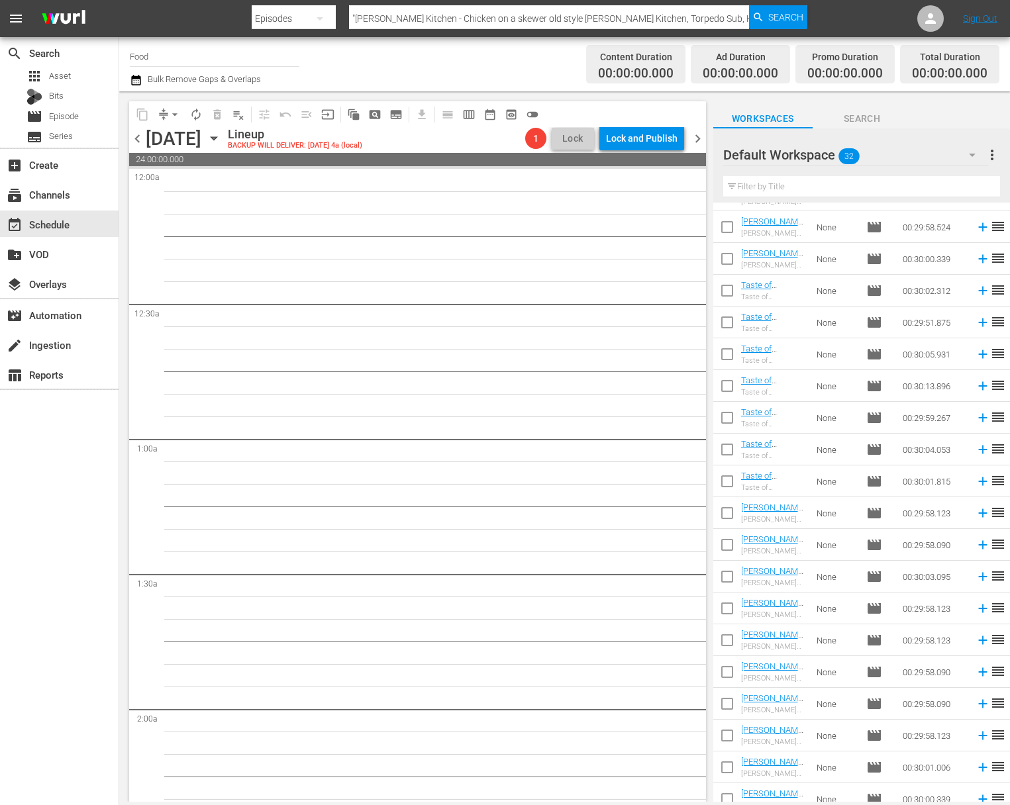
scroll to position [417, 0]
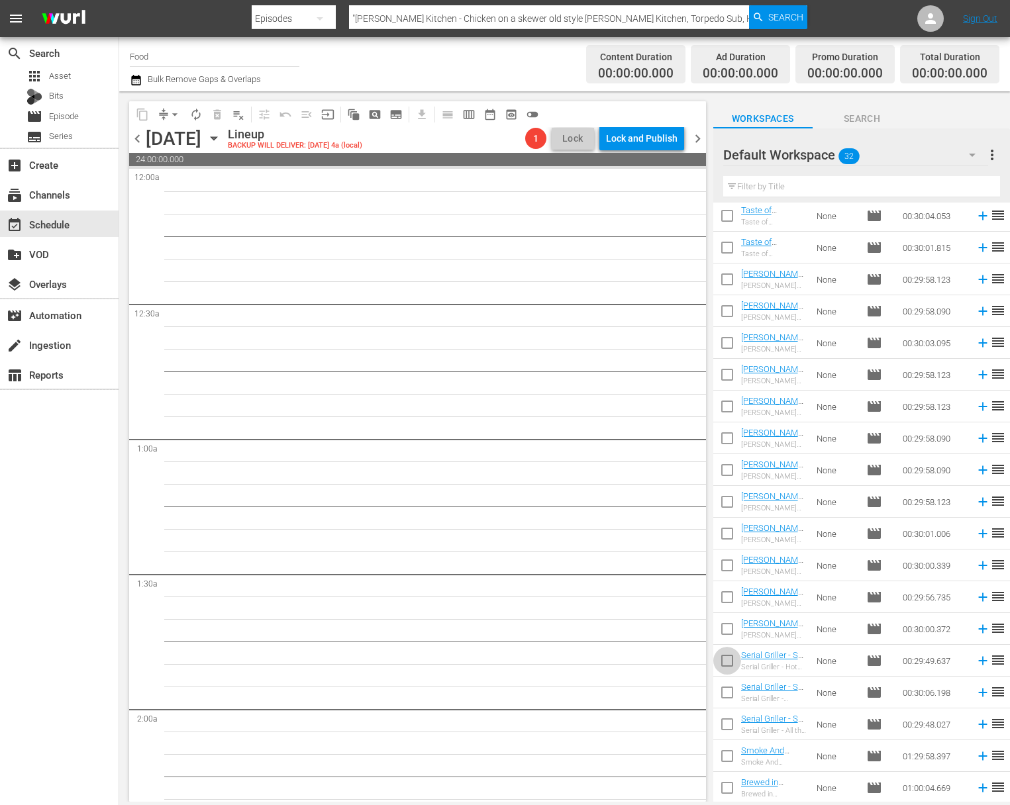
click at [647, 664] on input "checkbox" at bounding box center [727, 664] width 28 height 28
checkbox input "true"
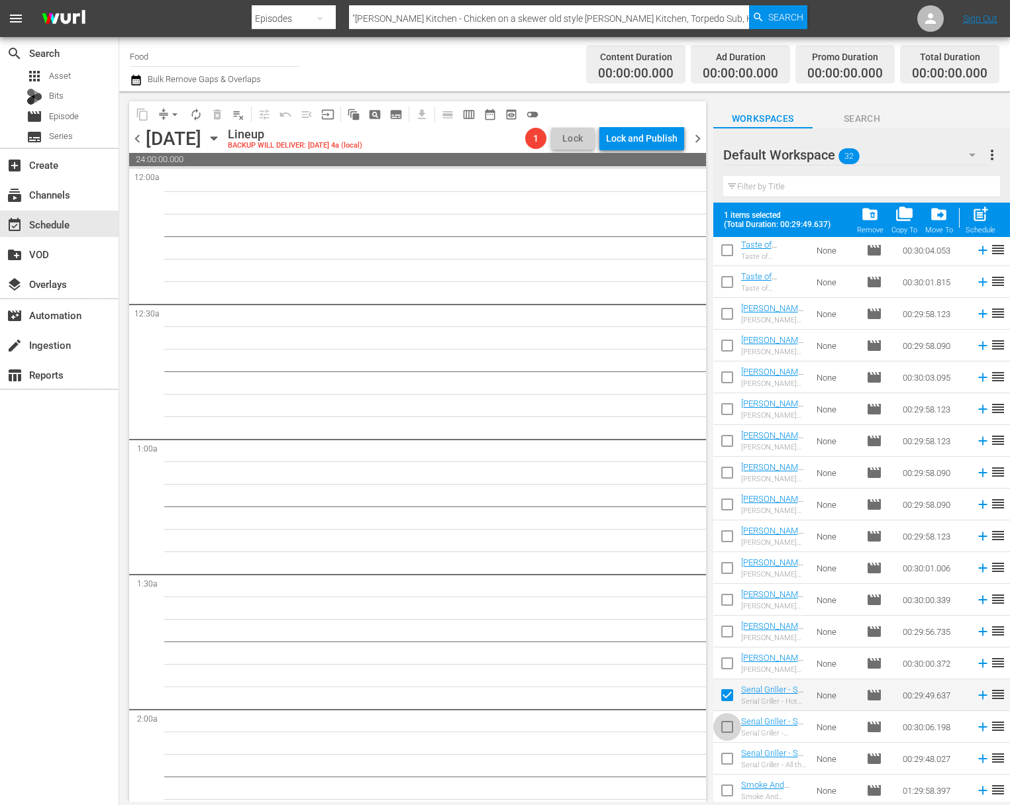
click at [647, 723] on input "checkbox" at bounding box center [727, 730] width 28 height 28
checkbox input "true"
click at [647, 760] on input "checkbox" at bounding box center [727, 762] width 28 height 28
checkbox input "true"
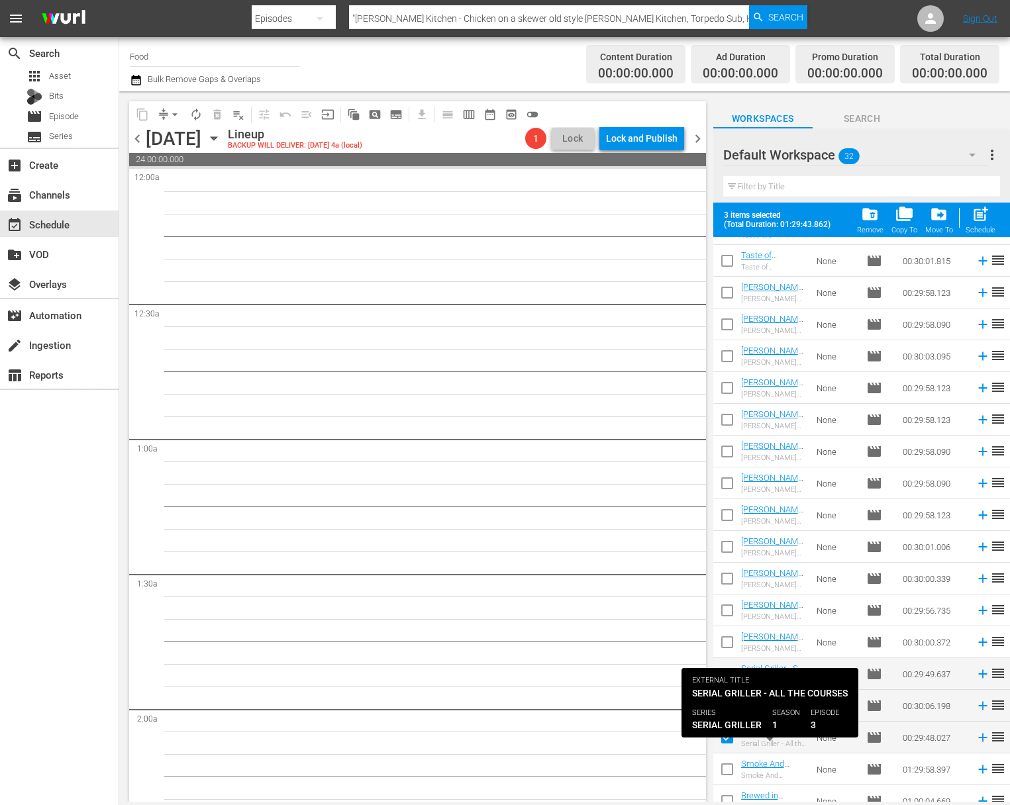
scroll to position [483, 0]
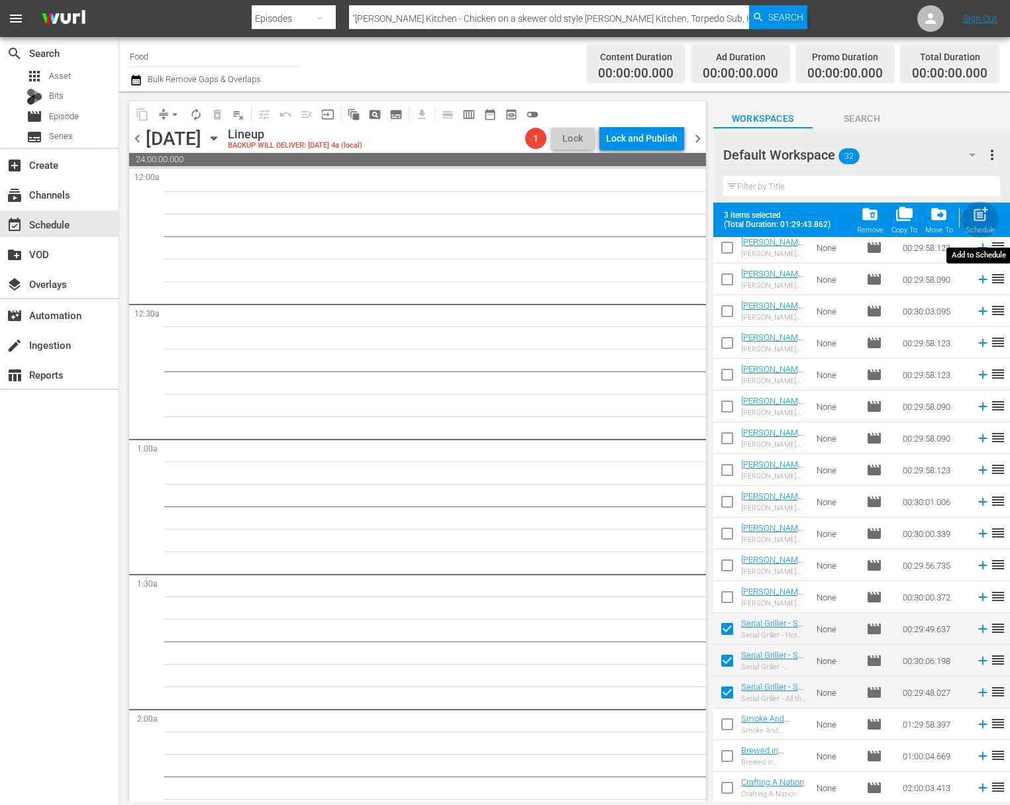
click at [647, 219] on span "post_add" at bounding box center [981, 214] width 18 height 18
checkbox input "false"
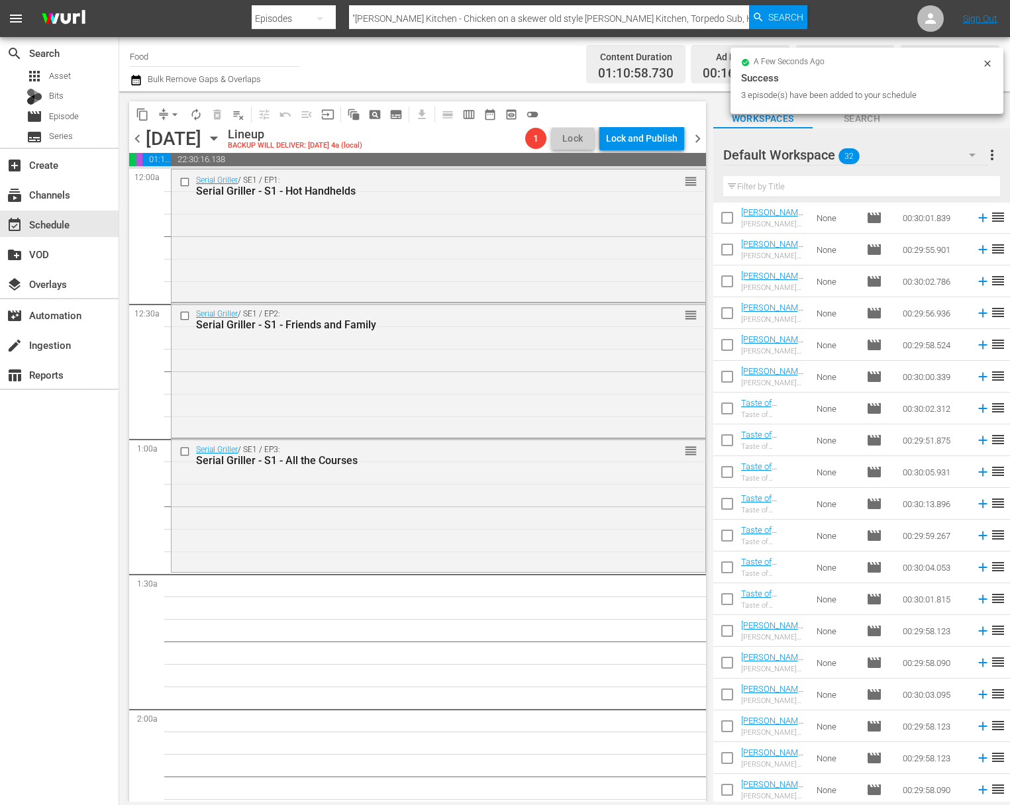
scroll to position [0, 0]
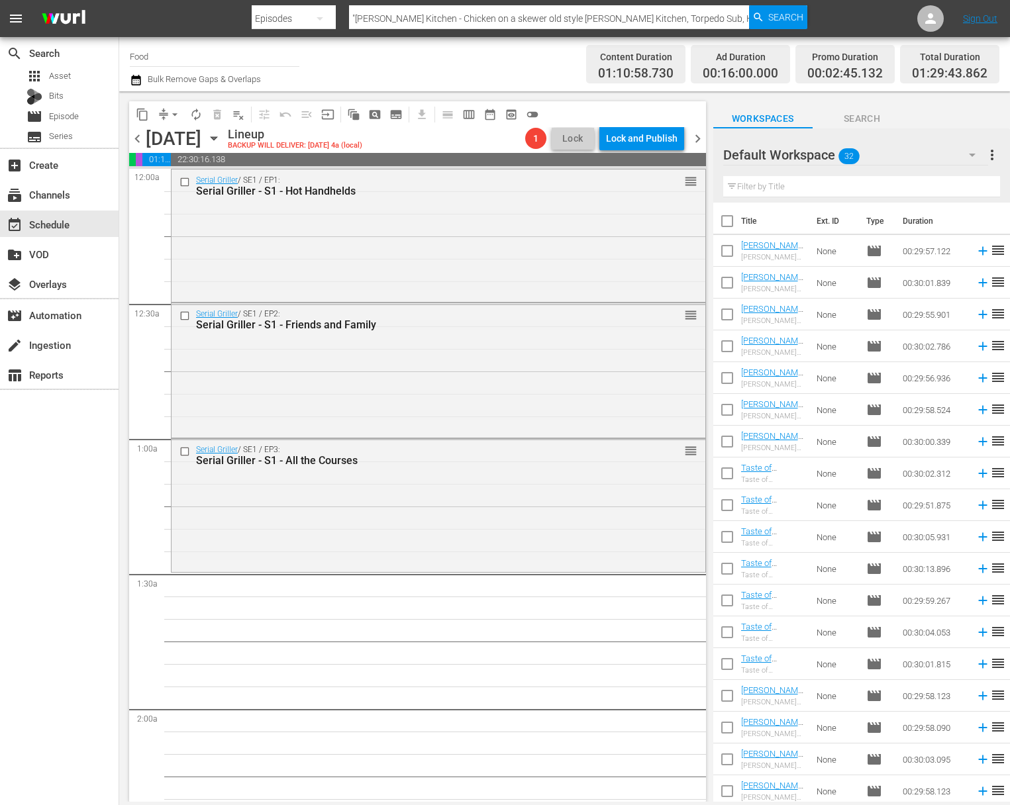
click at [647, 246] on input "checkbox" at bounding box center [727, 254] width 28 height 28
checkbox input "true"
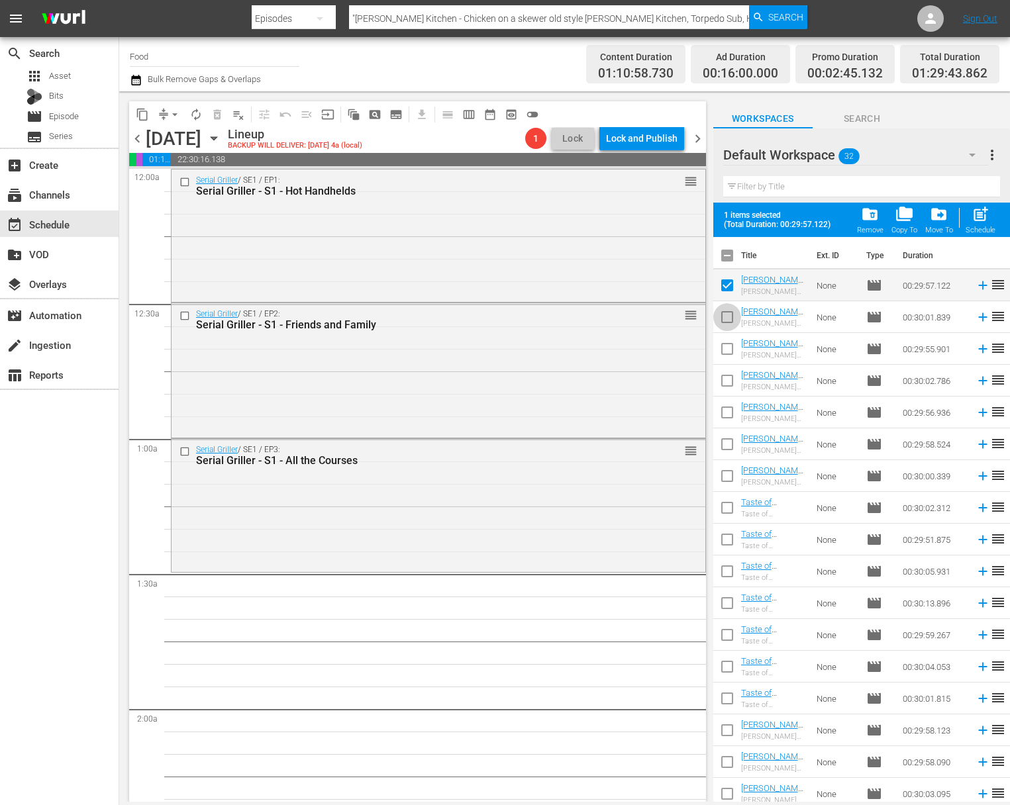
click at [647, 317] on input "checkbox" at bounding box center [727, 320] width 28 height 28
checkbox input "true"
click at [647, 352] on input "checkbox" at bounding box center [727, 352] width 28 height 28
checkbox input "true"
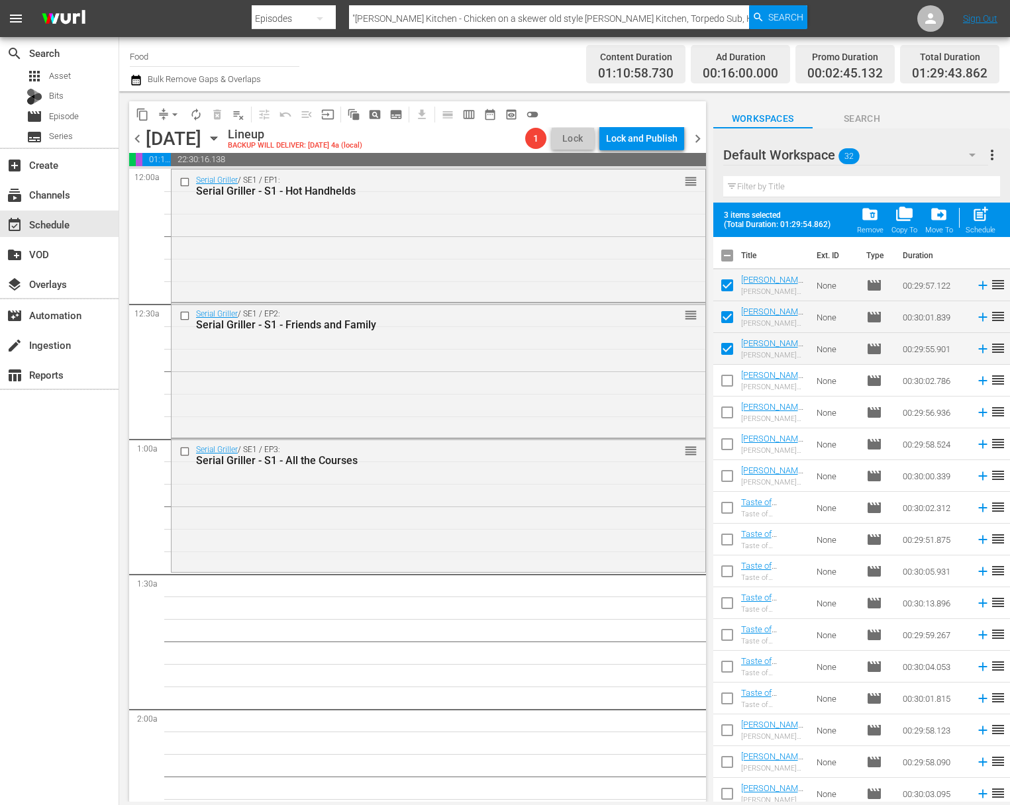
click at [647, 386] on input "checkbox" at bounding box center [727, 384] width 28 height 28
checkbox input "true"
click at [647, 412] on input "checkbox" at bounding box center [727, 415] width 28 height 28
checkbox input "true"
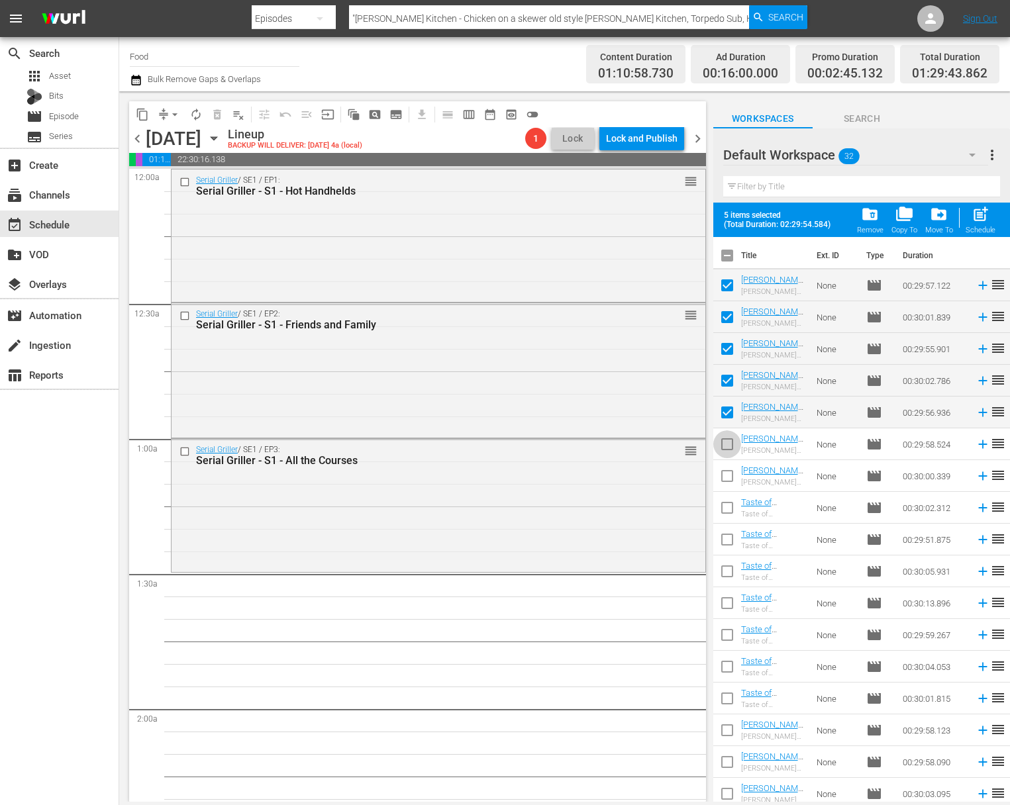
click at [647, 448] on input "checkbox" at bounding box center [727, 447] width 28 height 28
checkbox input "true"
click at [647, 476] on input "checkbox" at bounding box center [727, 479] width 28 height 28
checkbox input "true"
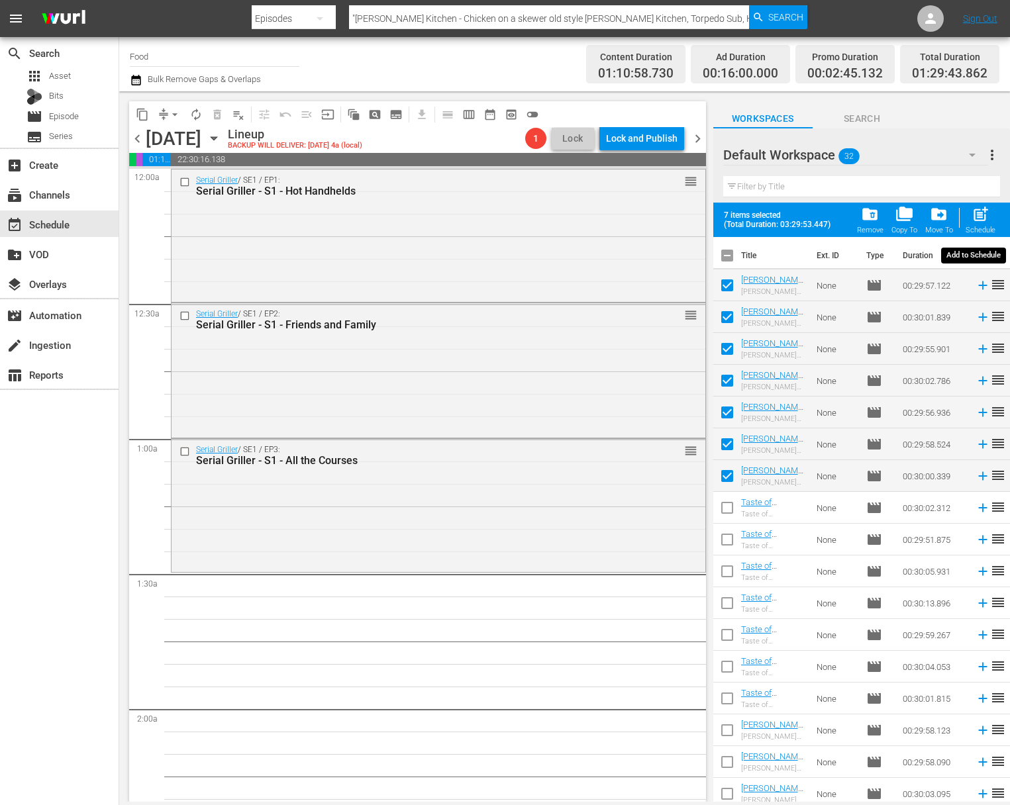
click at [647, 216] on span "post_add" at bounding box center [981, 214] width 18 height 18
checkbox input "false"
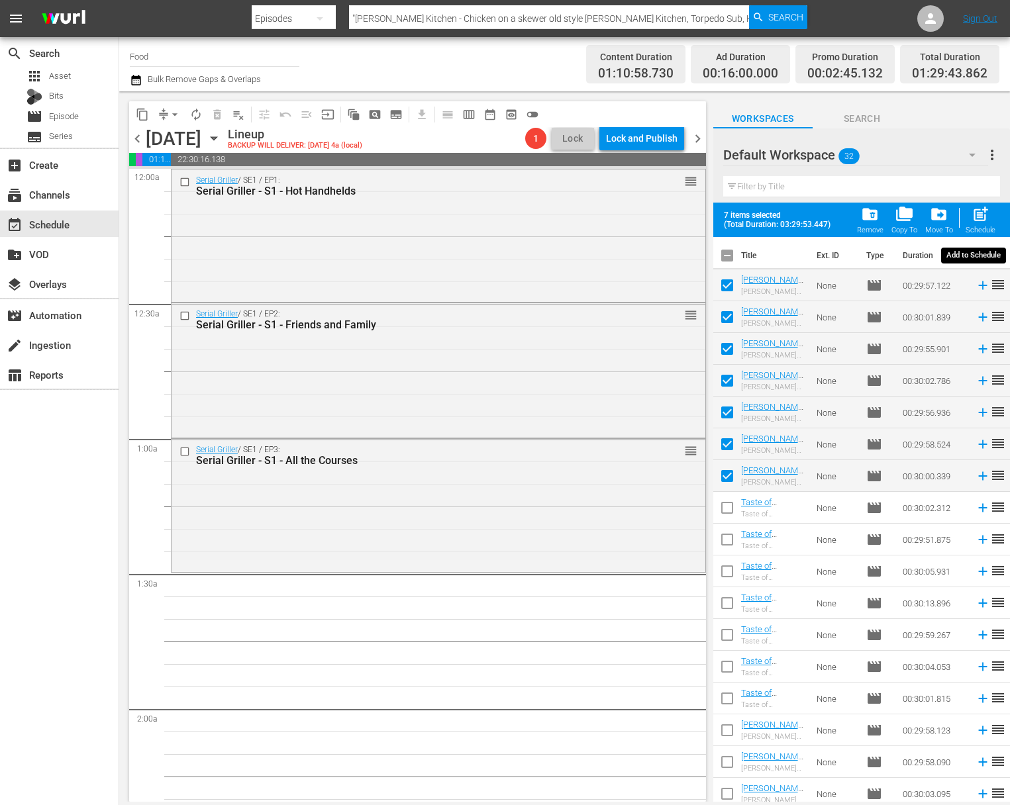
checkbox input "false"
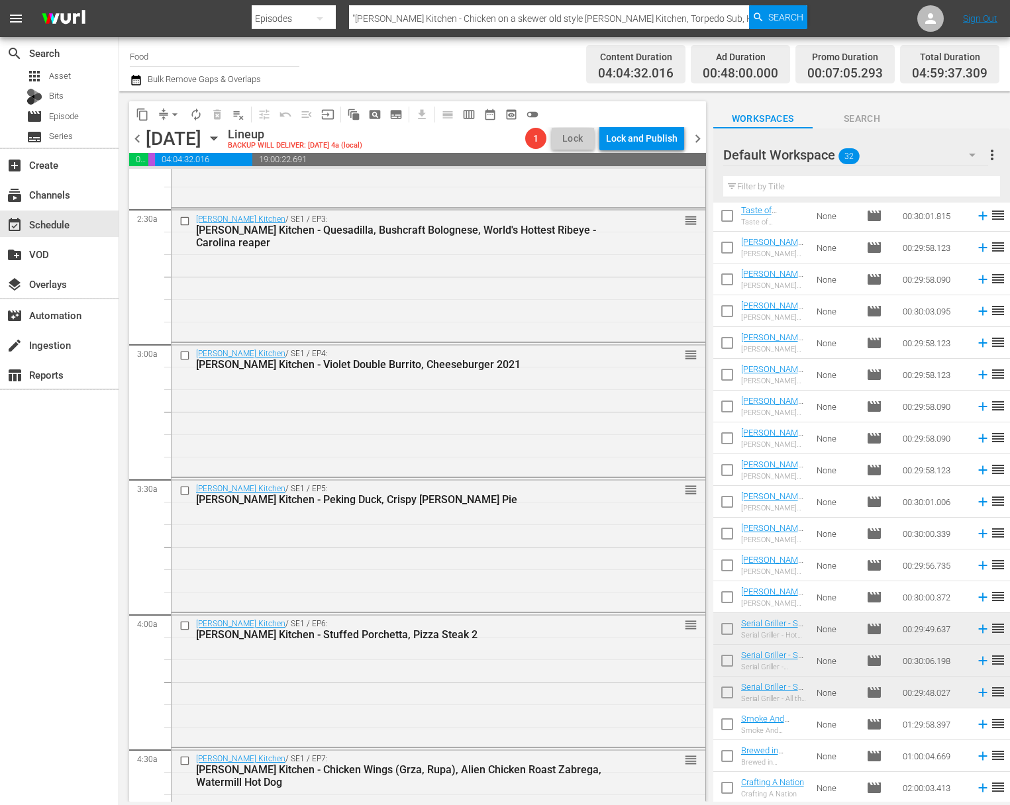
scroll to position [847, 0]
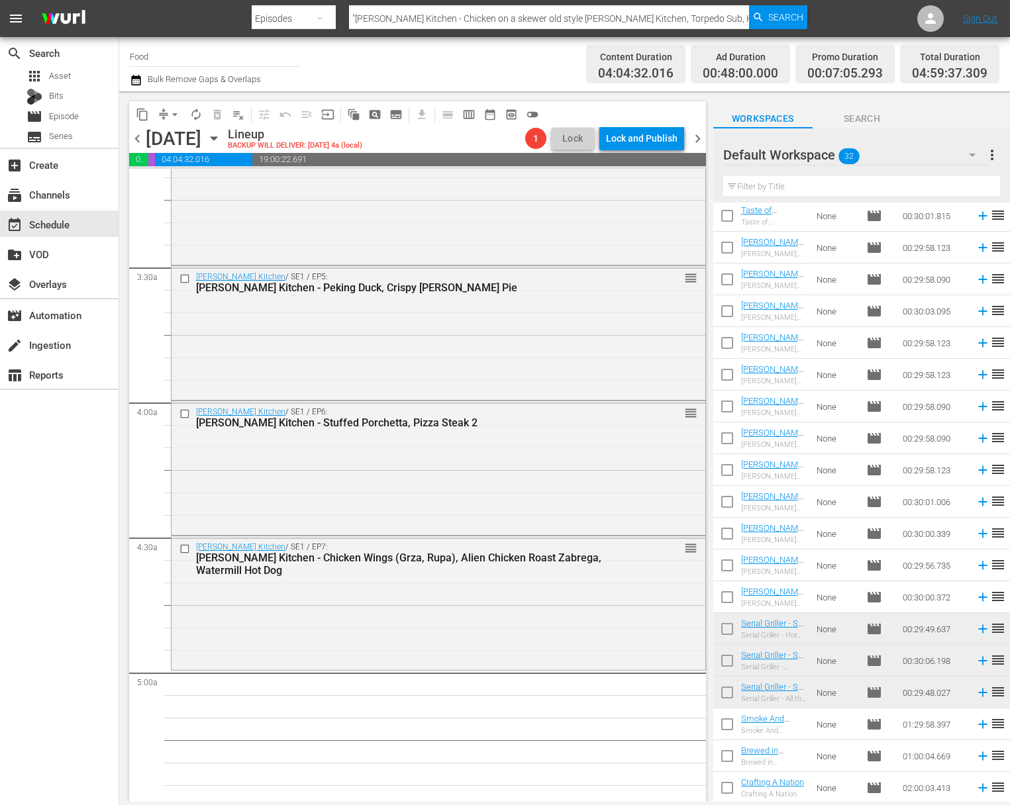
click at [647, 625] on input "checkbox" at bounding box center [727, 632] width 28 height 28
checkbox input "true"
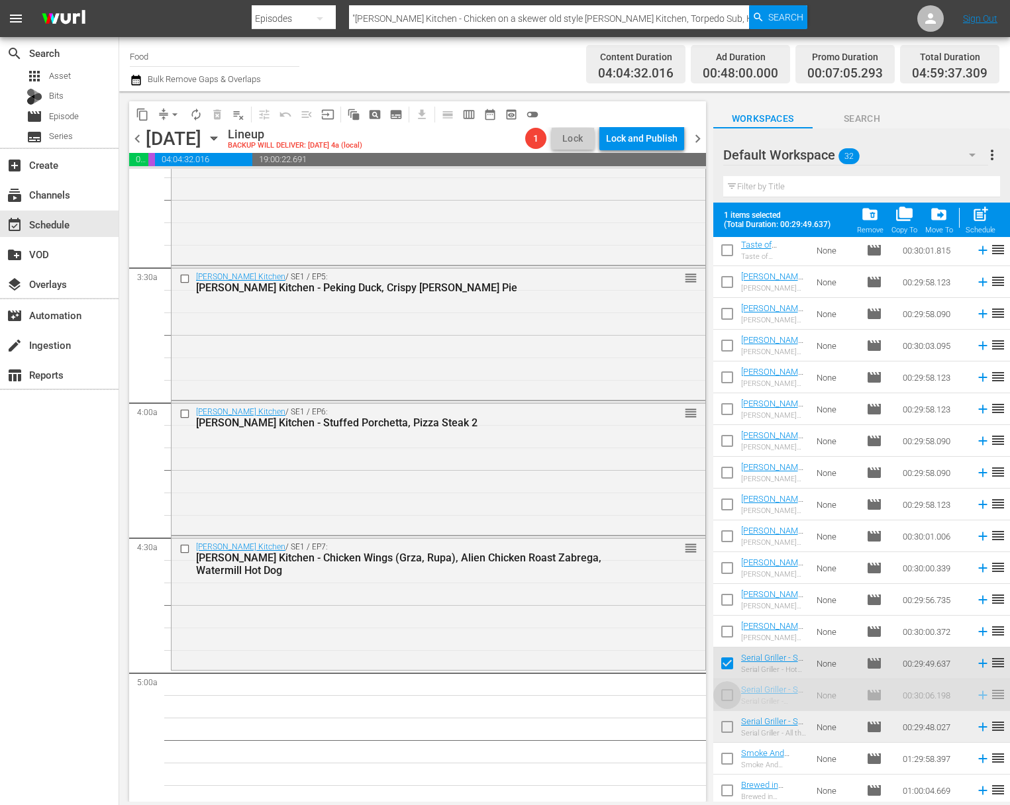
click at [647, 729] on input "checkbox" at bounding box center [727, 730] width 28 height 28
checkbox input "true"
click at [647, 702] on input "checkbox" at bounding box center [727, 698] width 28 height 28
checkbox input "true"
click at [647, 211] on span "post_add" at bounding box center [981, 214] width 18 height 18
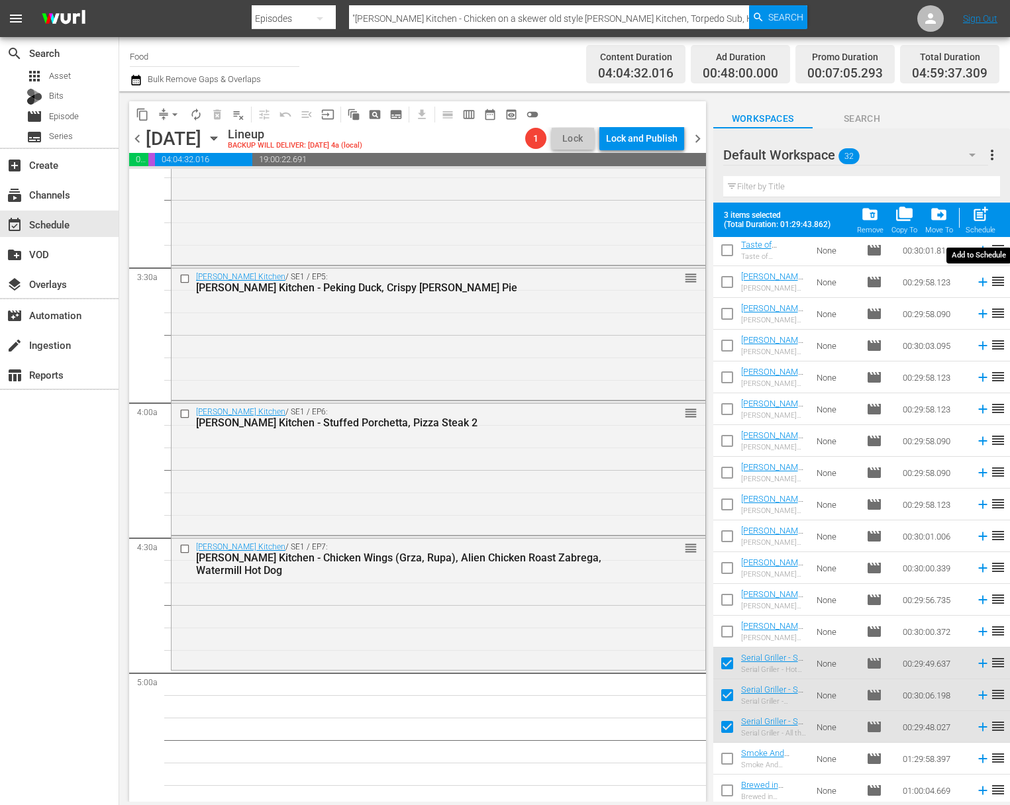
checkbox input "false"
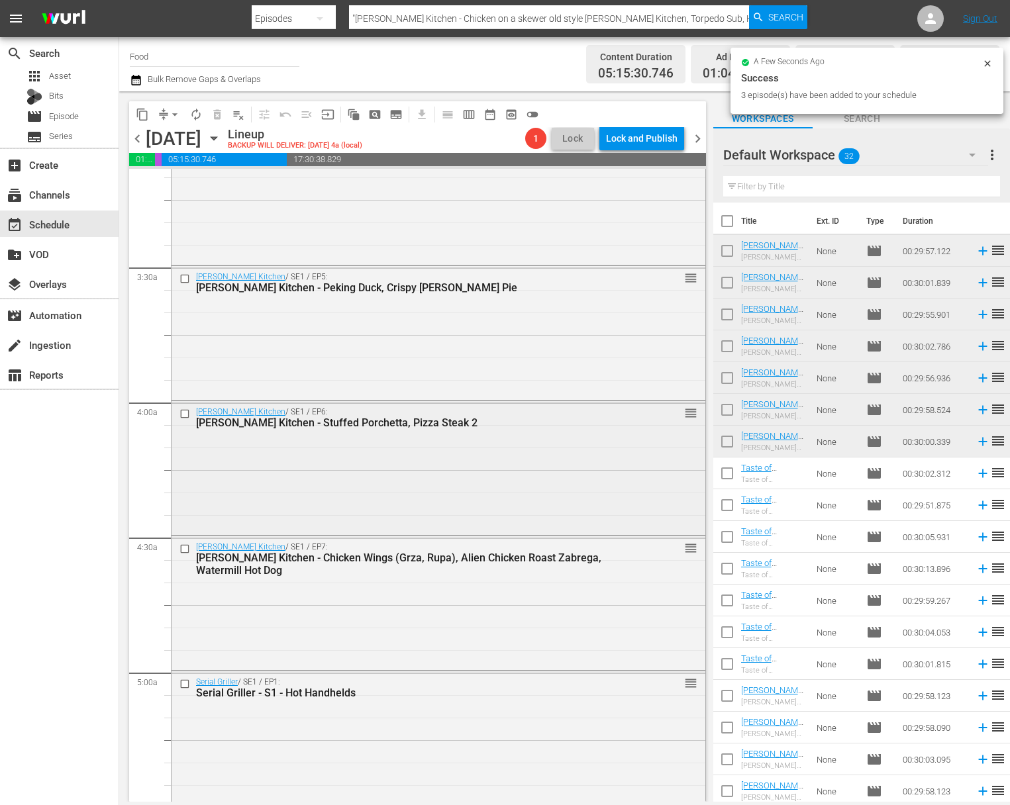
scroll to position [1302, 0]
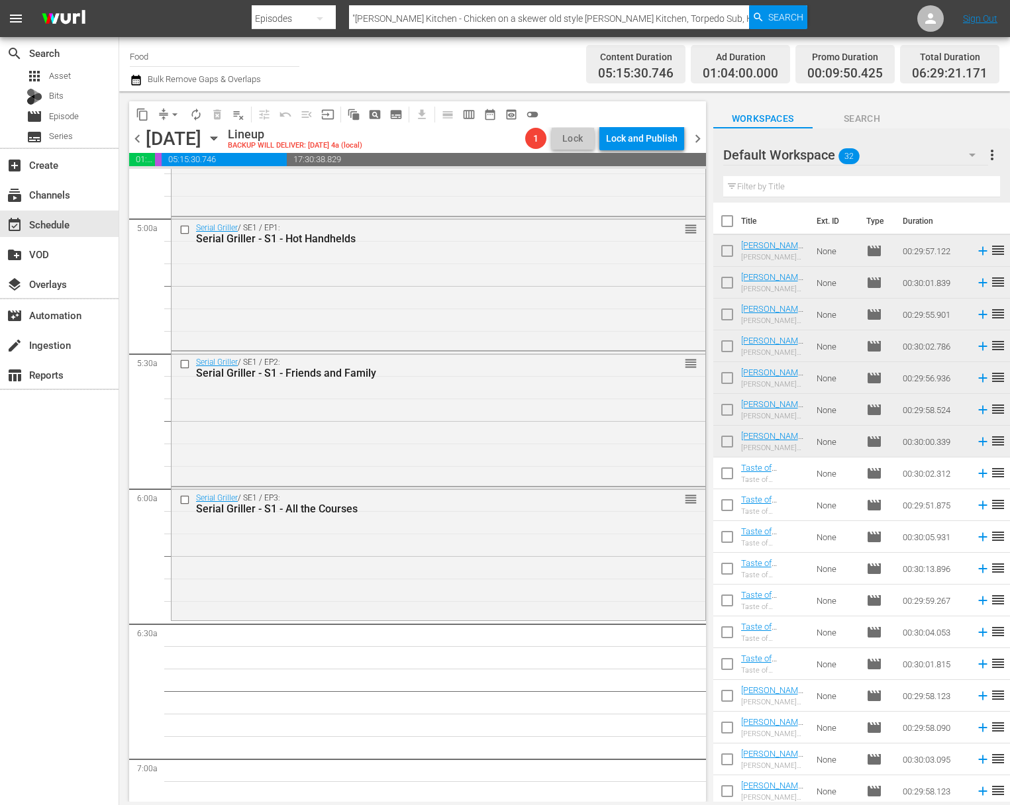
click at [647, 474] on input "checkbox" at bounding box center [727, 476] width 28 height 28
checkbox input "true"
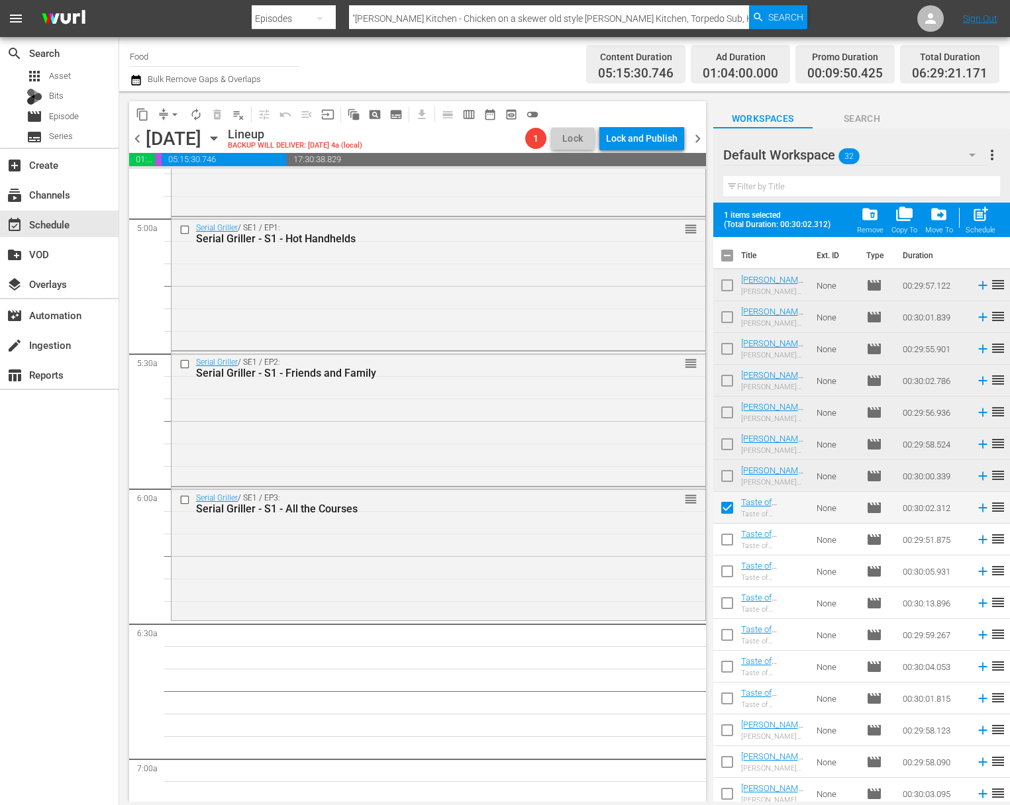
click at [647, 536] on input "checkbox" at bounding box center [727, 543] width 28 height 28
checkbox input "true"
click at [647, 574] on input "checkbox" at bounding box center [727, 574] width 28 height 28
checkbox input "true"
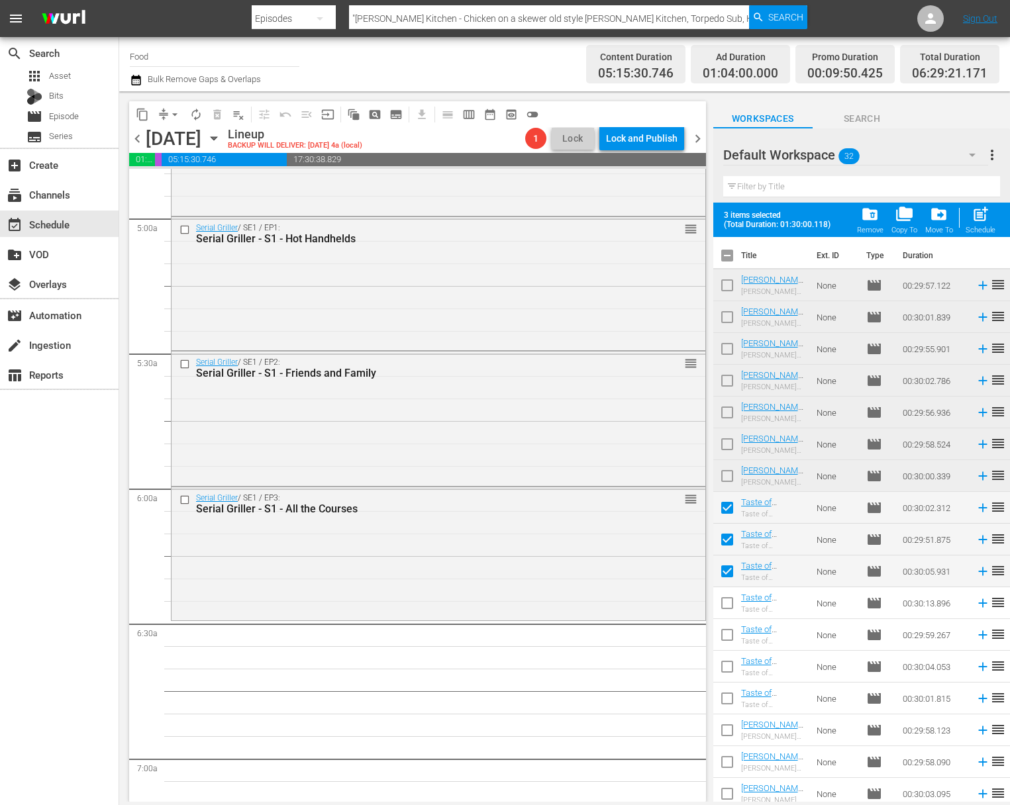
click at [647, 605] on input "checkbox" at bounding box center [727, 606] width 28 height 28
checkbox input "true"
click at [647, 635] on input "checkbox" at bounding box center [727, 638] width 28 height 28
checkbox input "true"
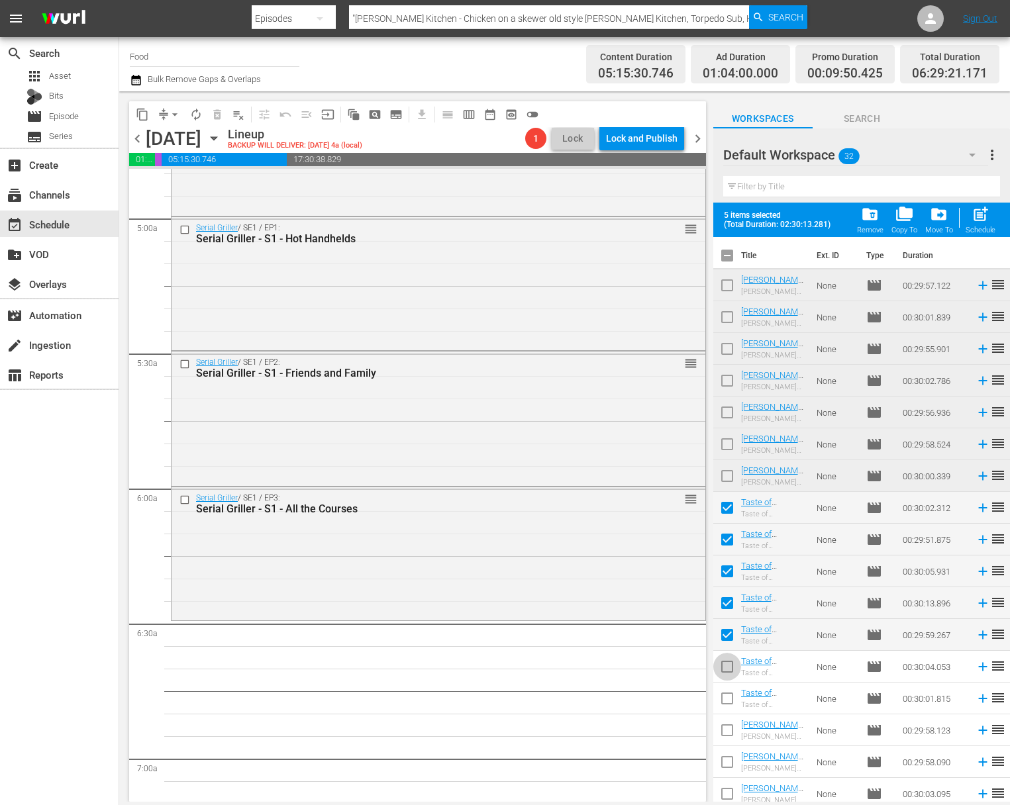
click at [647, 666] on input "checkbox" at bounding box center [727, 670] width 28 height 28
checkbox input "true"
click at [647, 695] on input "checkbox" at bounding box center [727, 702] width 28 height 28
checkbox input "true"
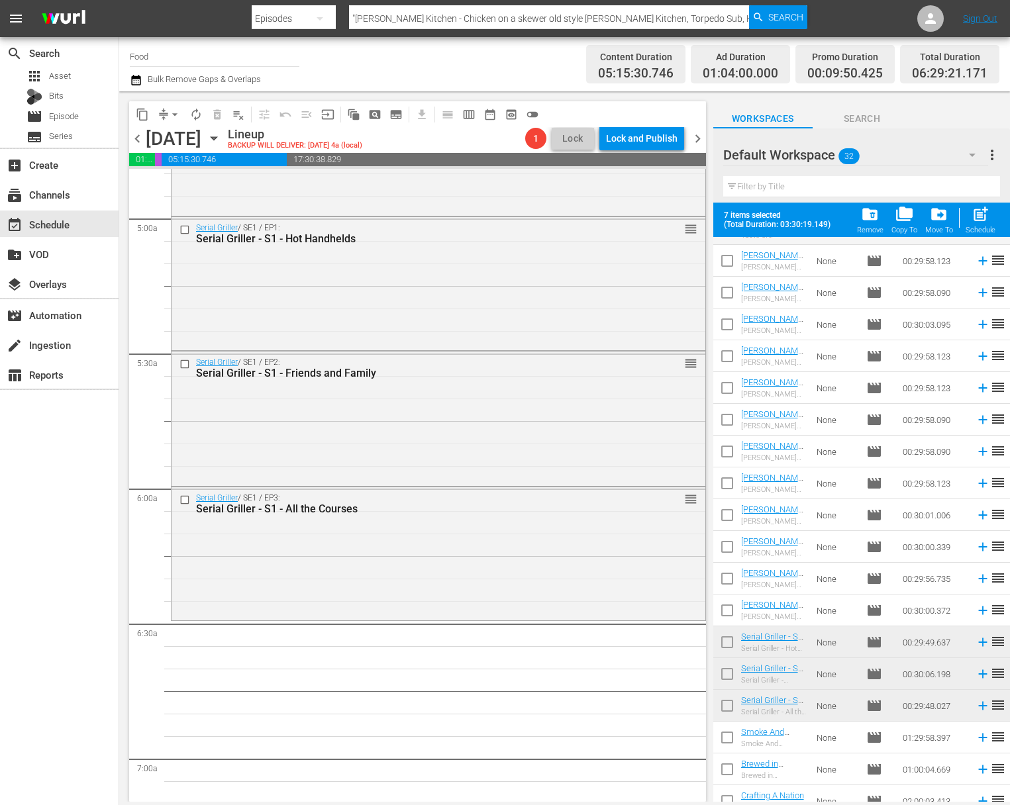
scroll to position [483, 0]
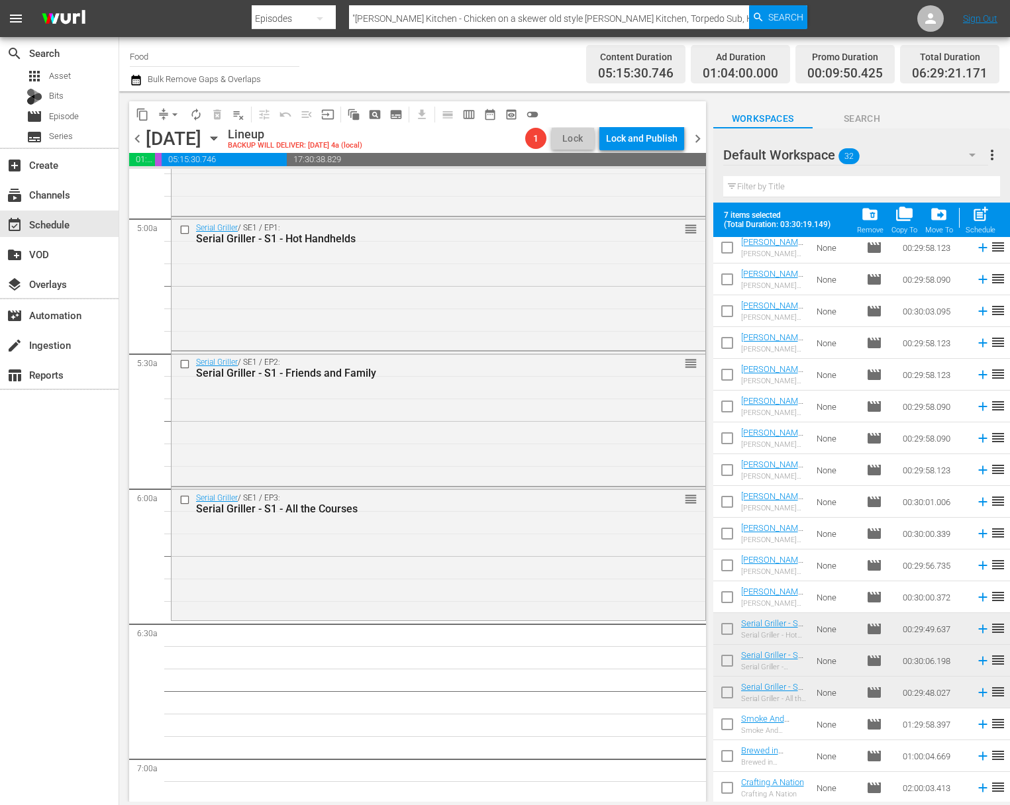
click at [647, 631] on input "checkbox" at bounding box center [727, 632] width 28 height 28
checkbox input "true"
click at [647, 662] on input "checkbox" at bounding box center [727, 664] width 28 height 28
checkbox input "true"
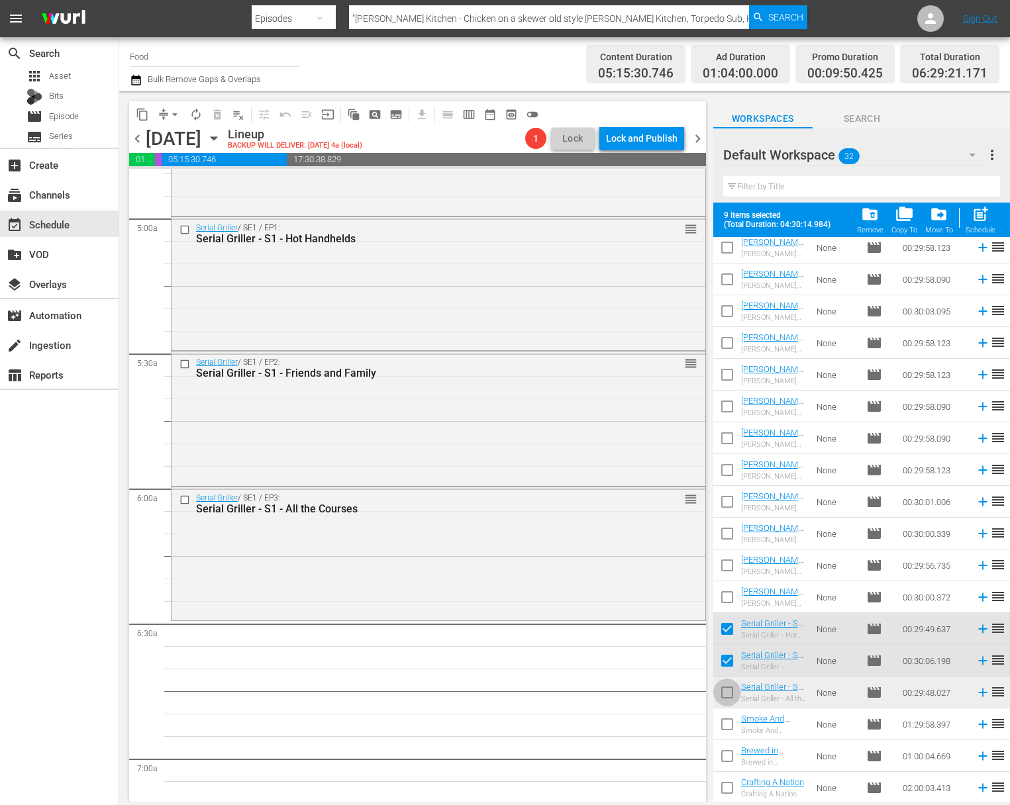
click at [647, 689] on input "checkbox" at bounding box center [727, 696] width 28 height 28
checkbox input "true"
click at [647, 223] on span "post_add" at bounding box center [981, 214] width 18 height 18
checkbox input "false"
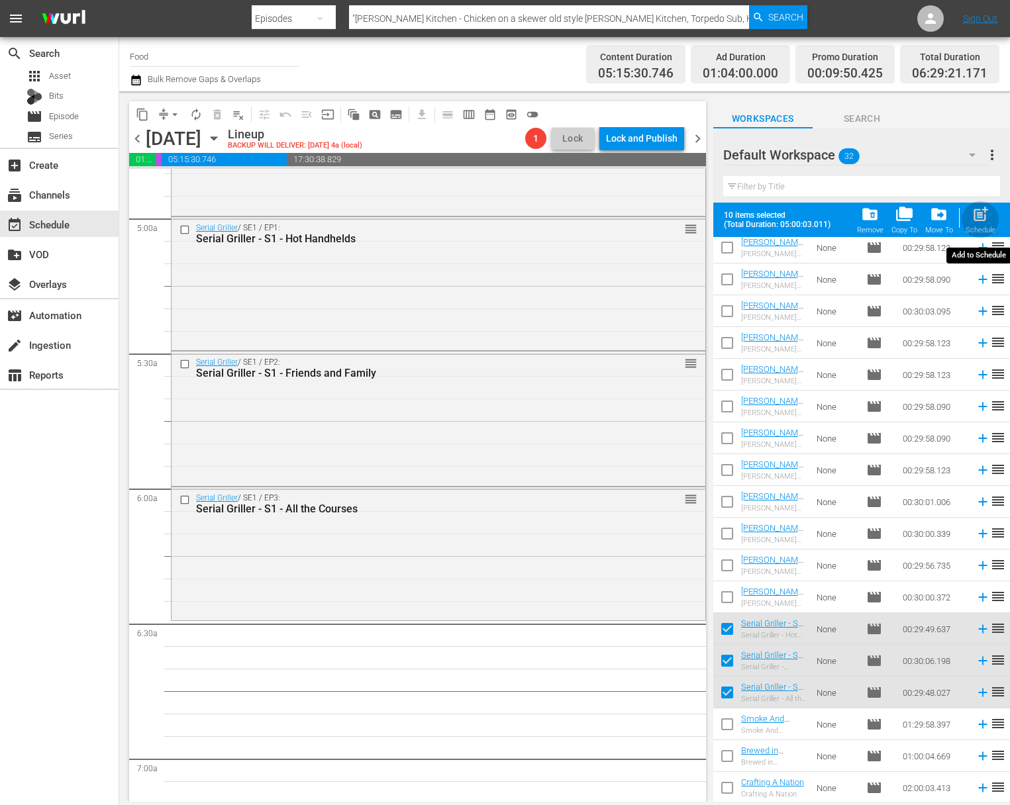
checkbox input "false"
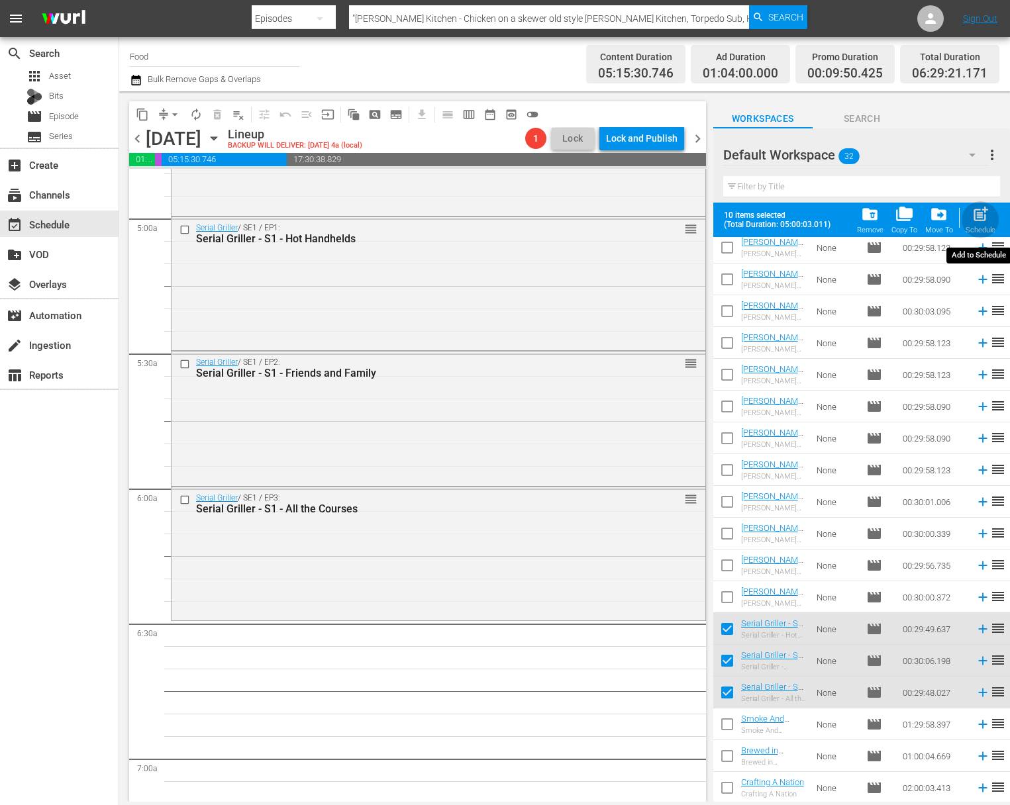
checkbox input "false"
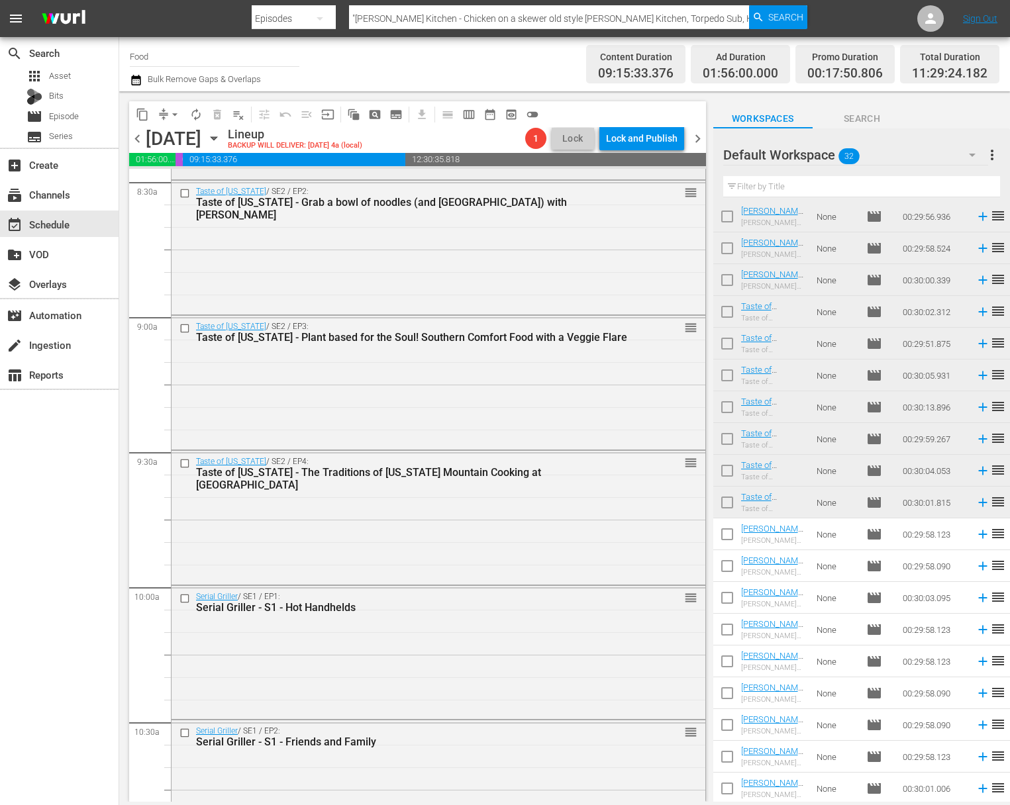
scroll to position [2746, 0]
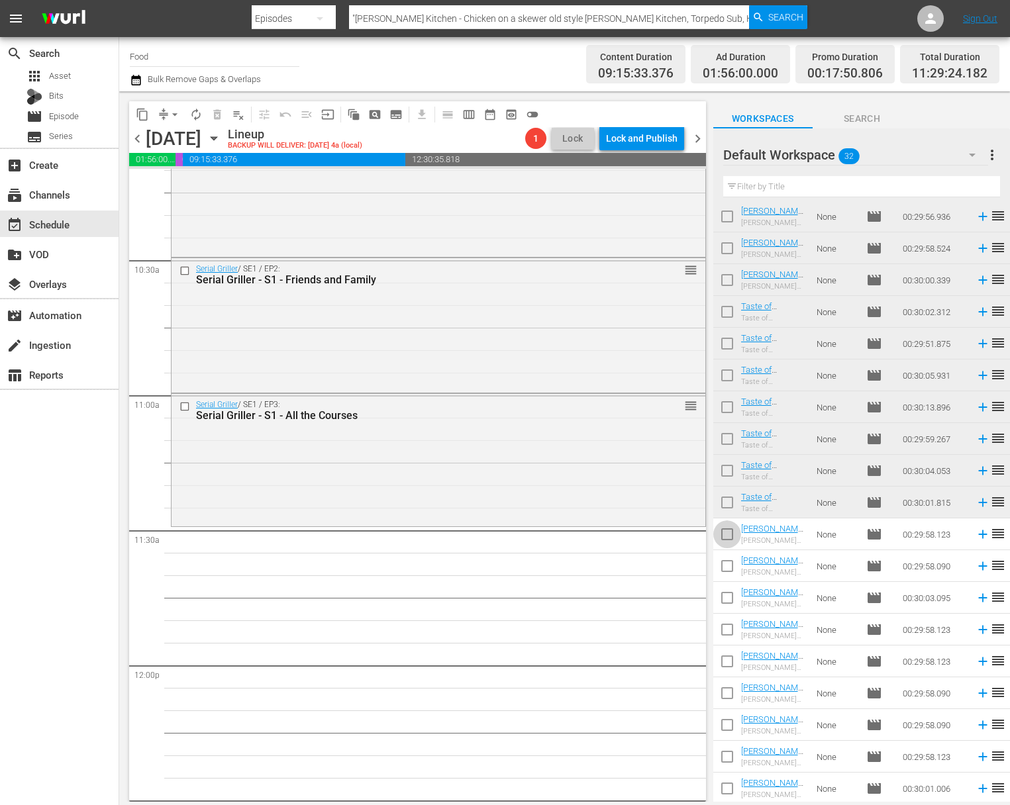
click at [647, 532] on input "checkbox" at bounding box center [727, 537] width 28 height 28
checkbox input "true"
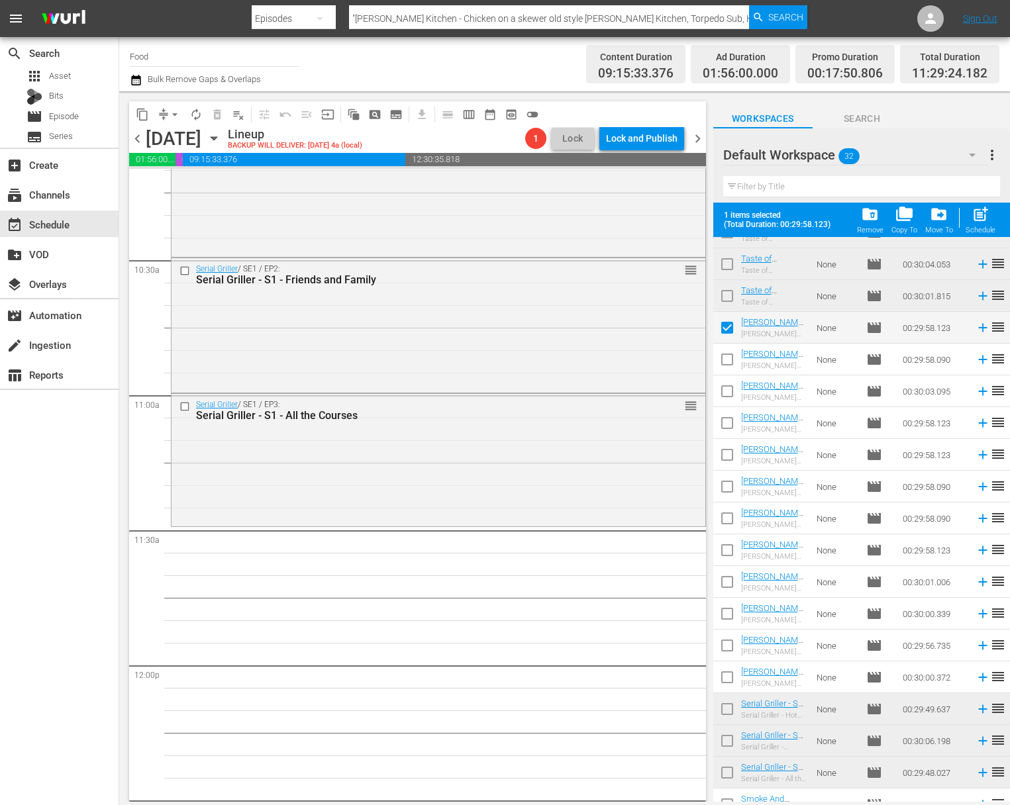
scroll to position [435, 0]
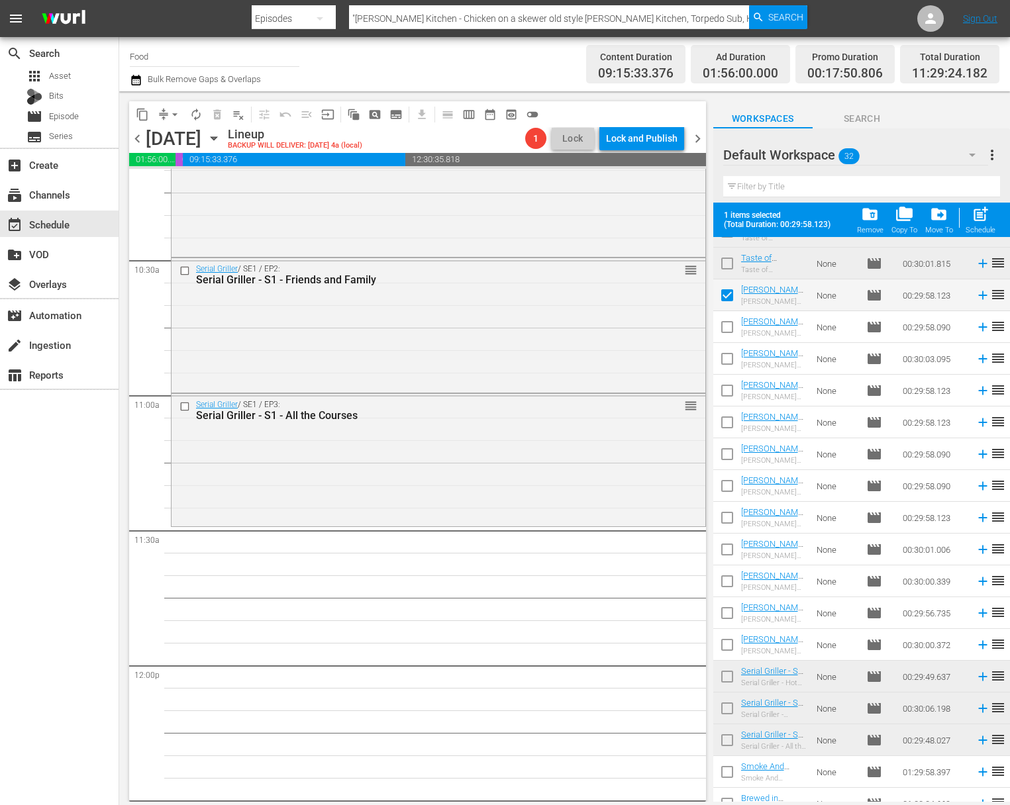
click at [647, 328] on input "checkbox" at bounding box center [727, 330] width 28 height 28
checkbox input "true"
click at [647, 358] on input "checkbox" at bounding box center [727, 362] width 28 height 28
checkbox input "true"
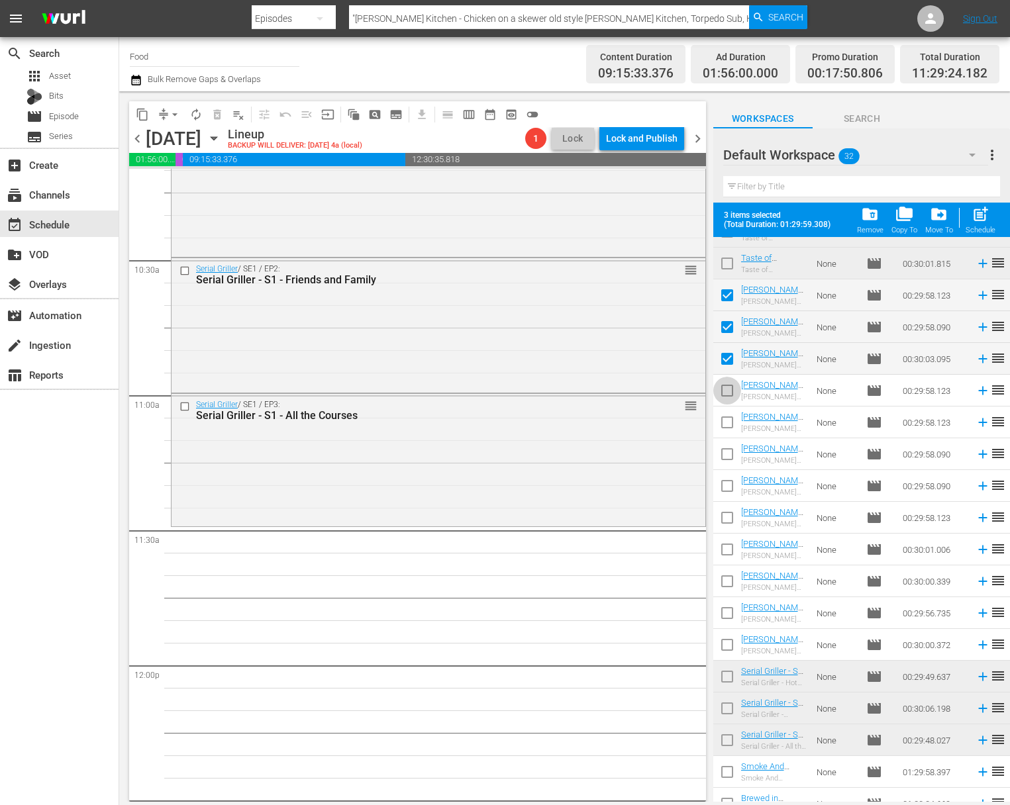
click at [647, 389] on input "checkbox" at bounding box center [727, 394] width 28 height 28
checkbox input "true"
click at [647, 422] on input "checkbox" at bounding box center [727, 425] width 28 height 28
checkbox input "true"
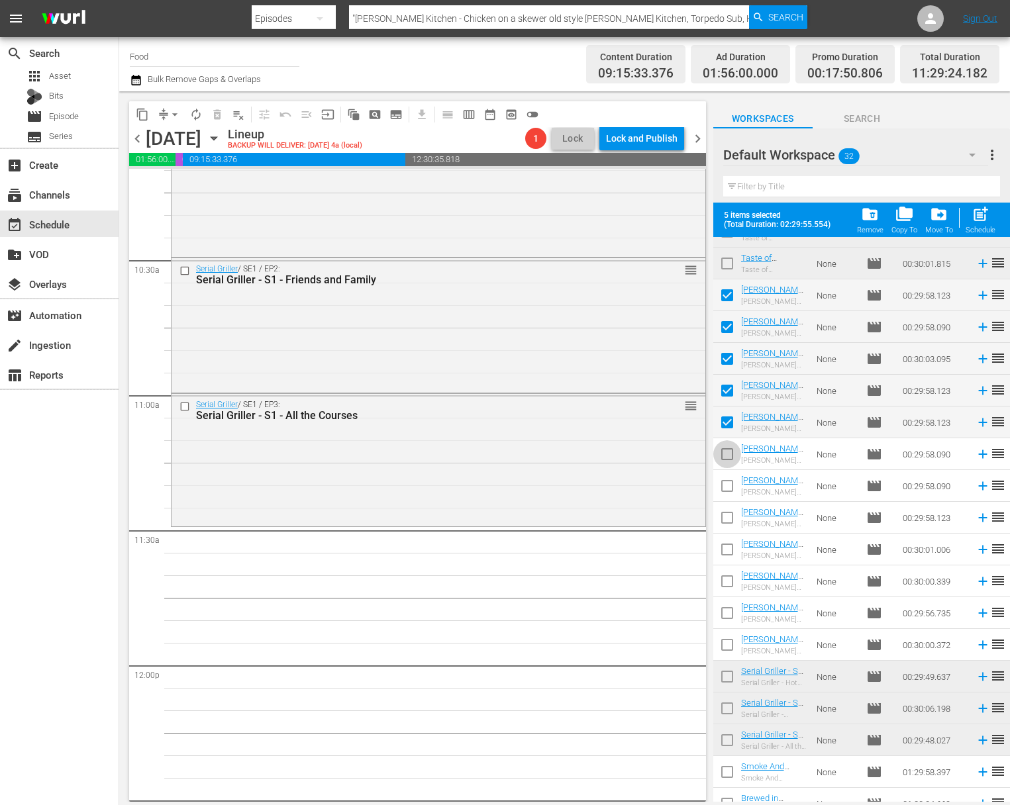
click at [647, 448] on input "checkbox" at bounding box center [727, 457] width 28 height 28
checkbox input "true"
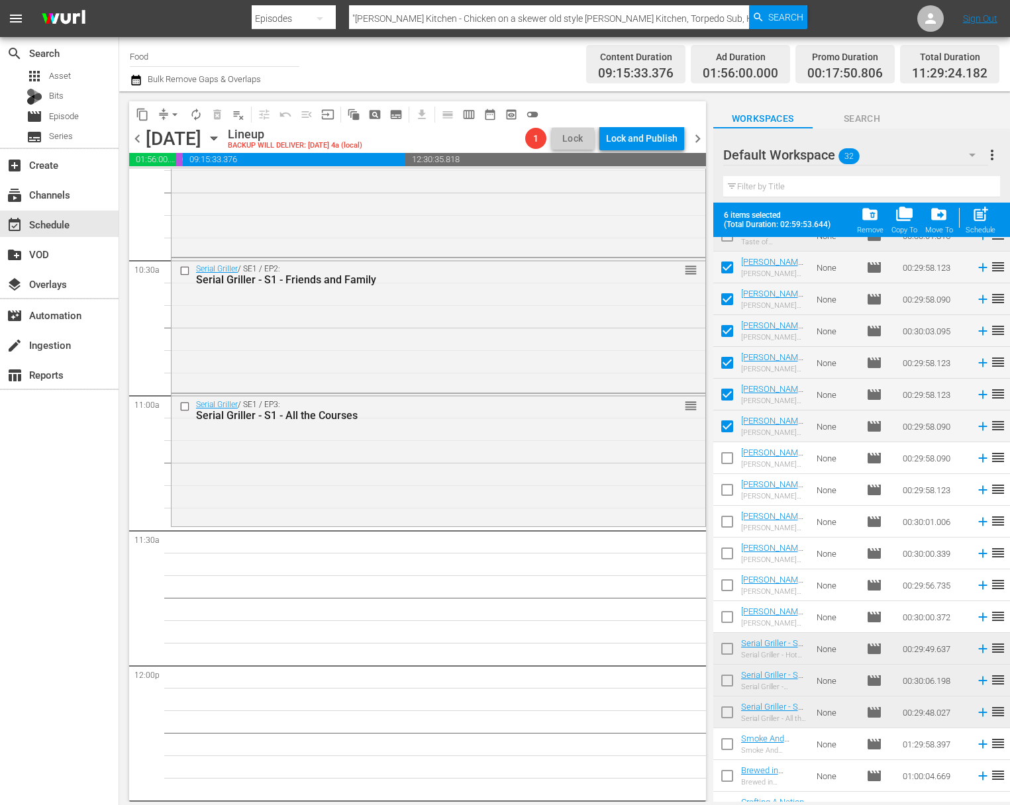
scroll to position [483, 0]
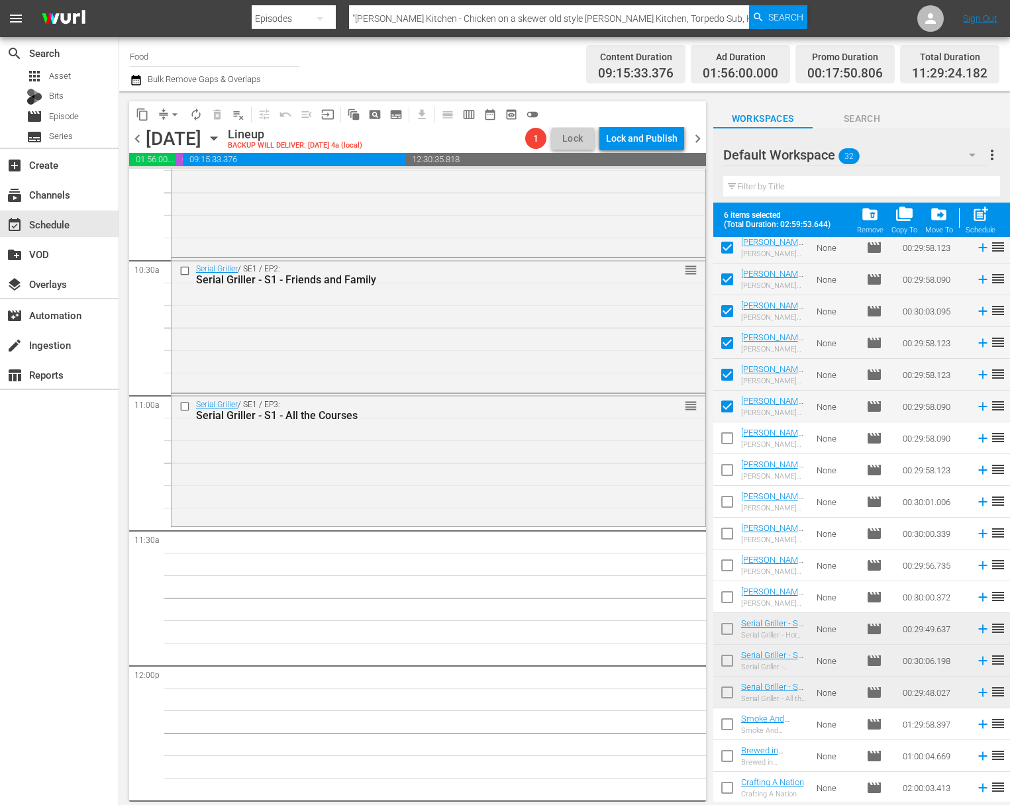
click at [647, 635] on input "checkbox" at bounding box center [727, 632] width 28 height 28
checkbox input "true"
click at [647, 665] on input "checkbox" at bounding box center [727, 664] width 28 height 28
checkbox input "true"
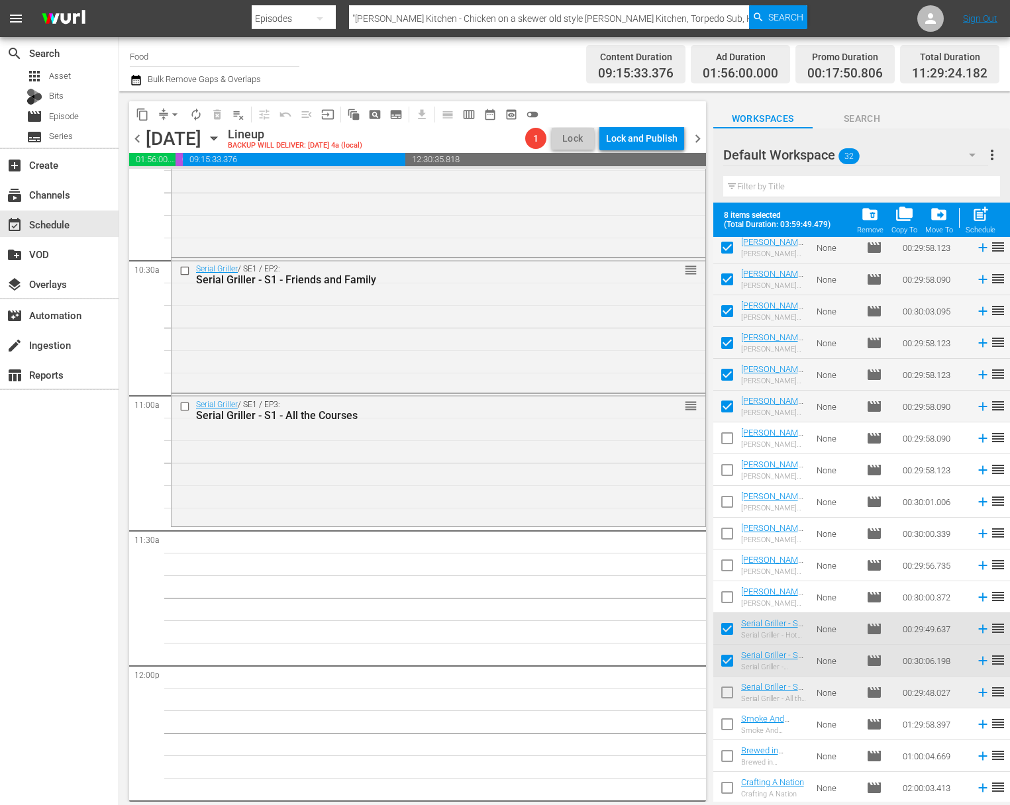
click at [647, 693] on input "checkbox" at bounding box center [727, 696] width 28 height 28
checkbox input "true"
click at [647, 214] on span "post_add" at bounding box center [981, 214] width 18 height 18
checkbox input "false"
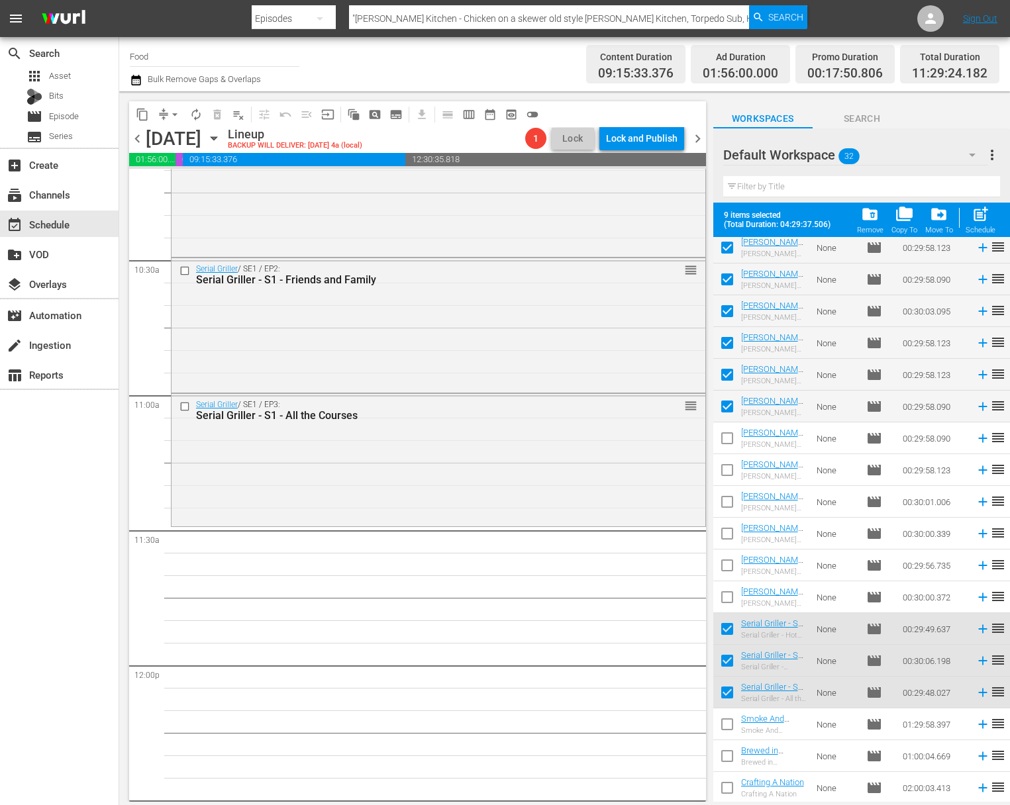
checkbox input "false"
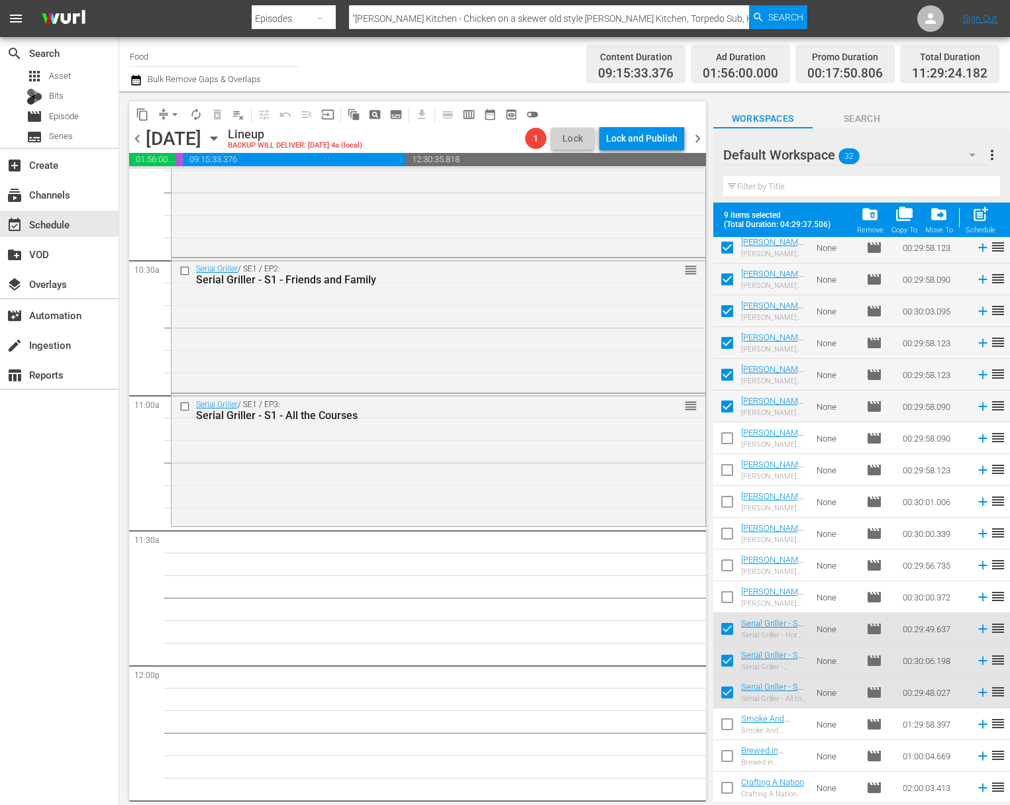
checkbox input "false"
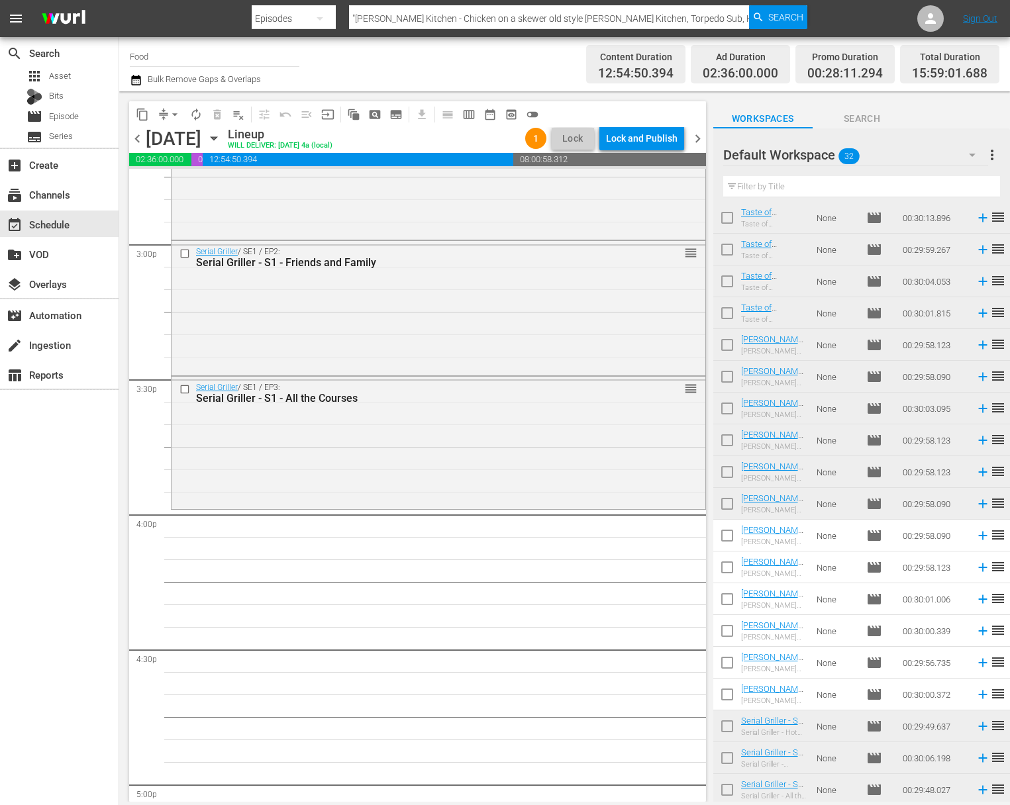
scroll to position [368, 0]
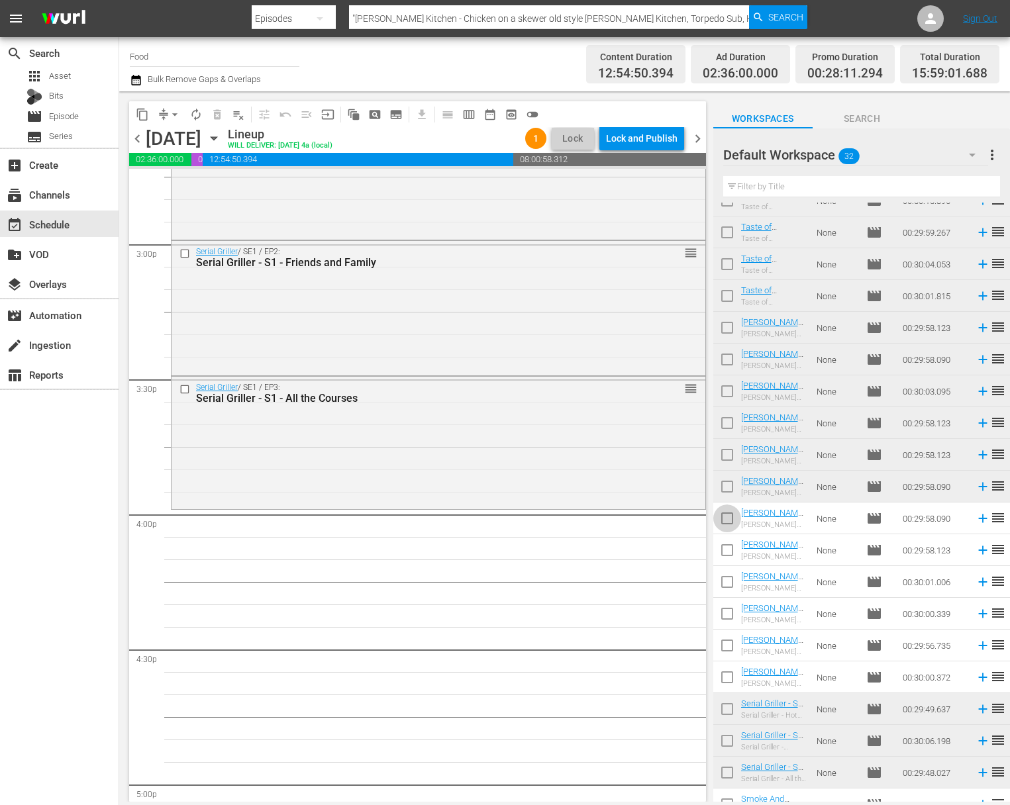
click at [647, 516] on input "checkbox" at bounding box center [727, 521] width 28 height 28
checkbox input "true"
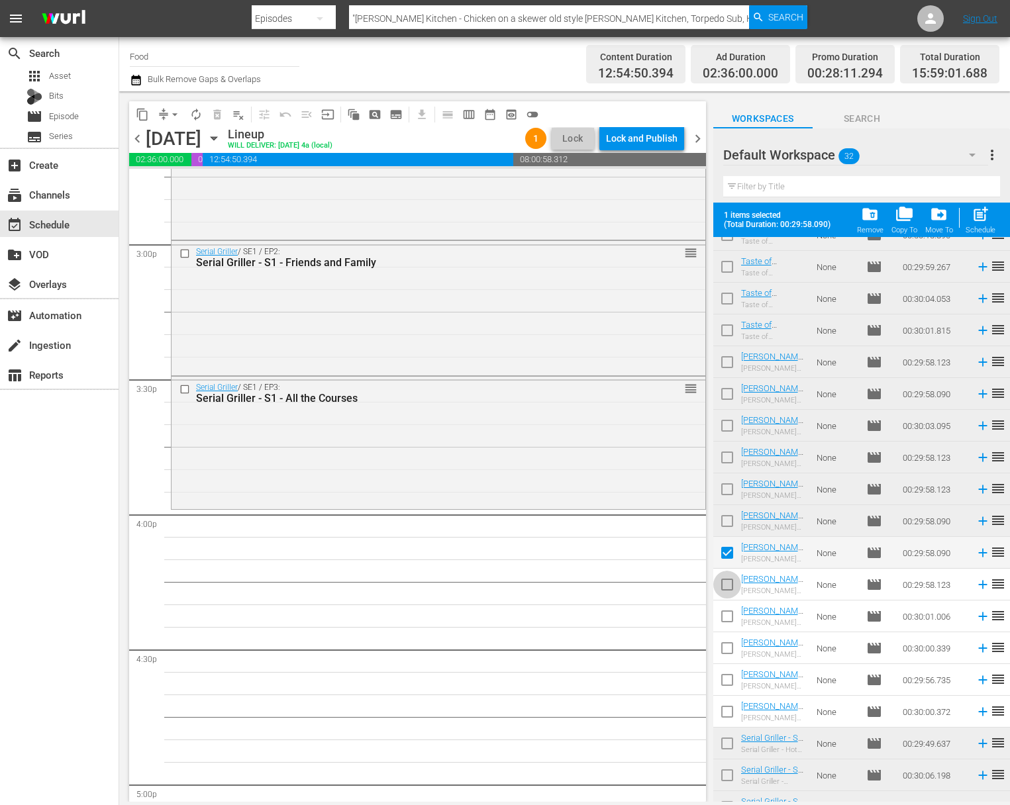
click at [647, 584] on input "checkbox" at bounding box center [727, 588] width 28 height 28
checkbox input "true"
click at [647, 613] on input "checkbox" at bounding box center [727, 619] width 28 height 28
checkbox input "true"
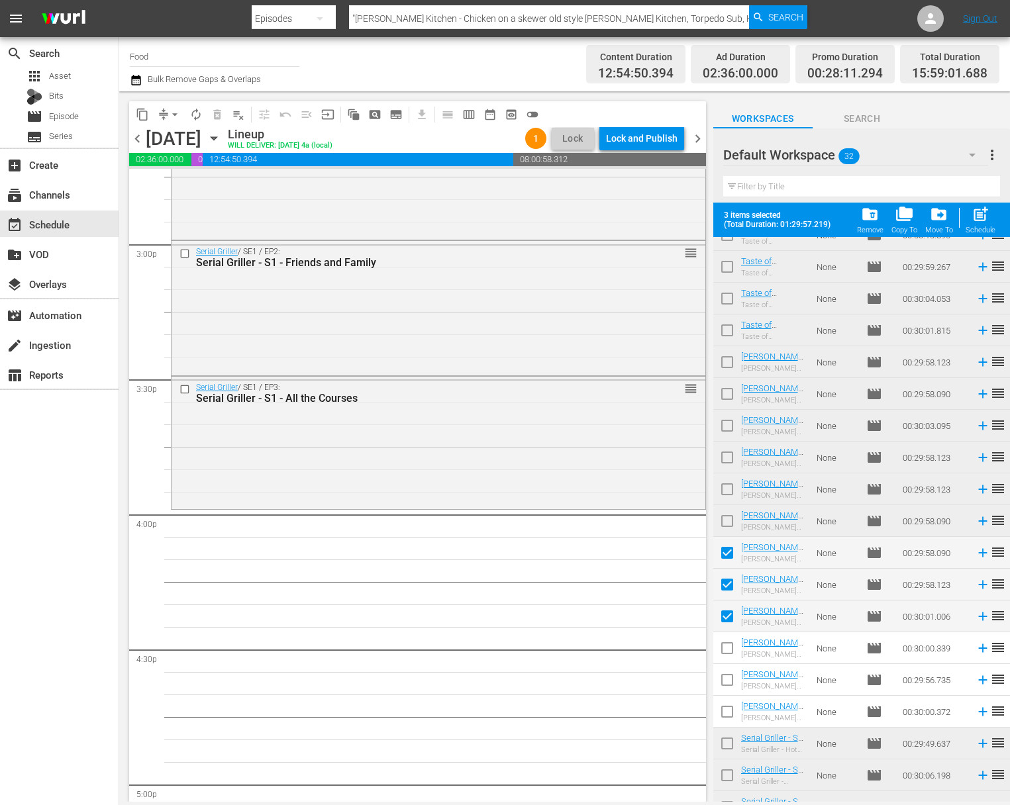
click at [647, 651] on input "checkbox" at bounding box center [727, 651] width 28 height 28
checkbox input "true"
click at [647, 679] on input "checkbox" at bounding box center [727, 683] width 28 height 28
checkbox input "true"
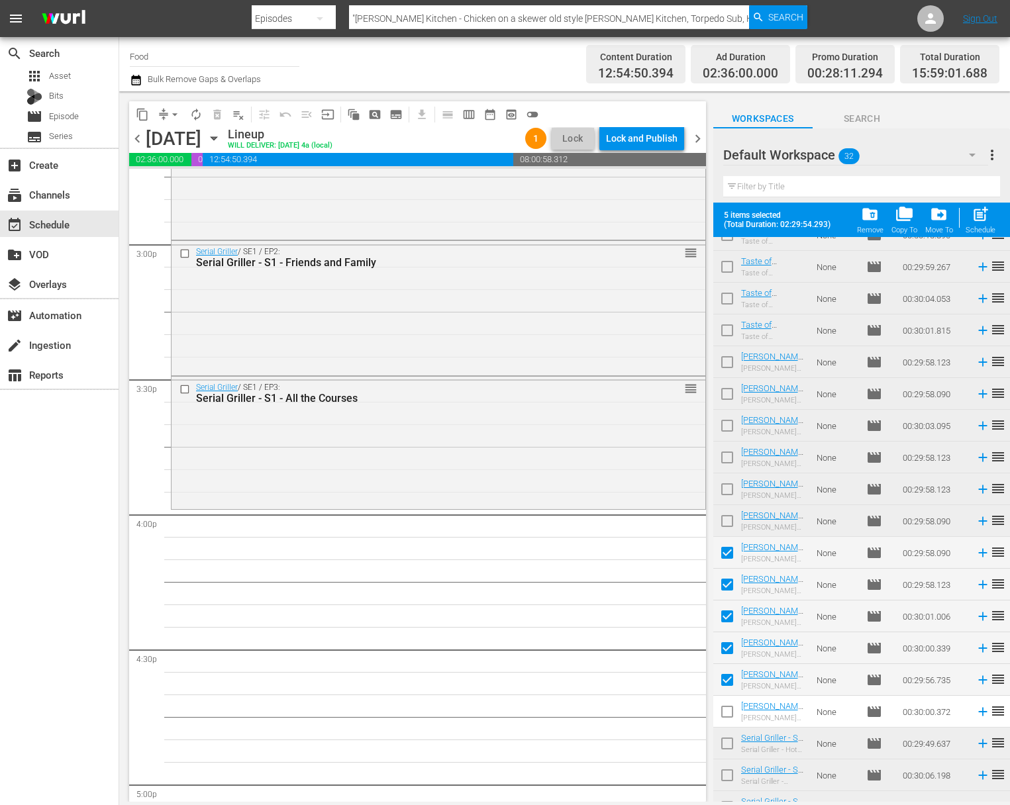
click at [647, 713] on input "checkbox" at bounding box center [727, 715] width 28 height 28
checkbox input "true"
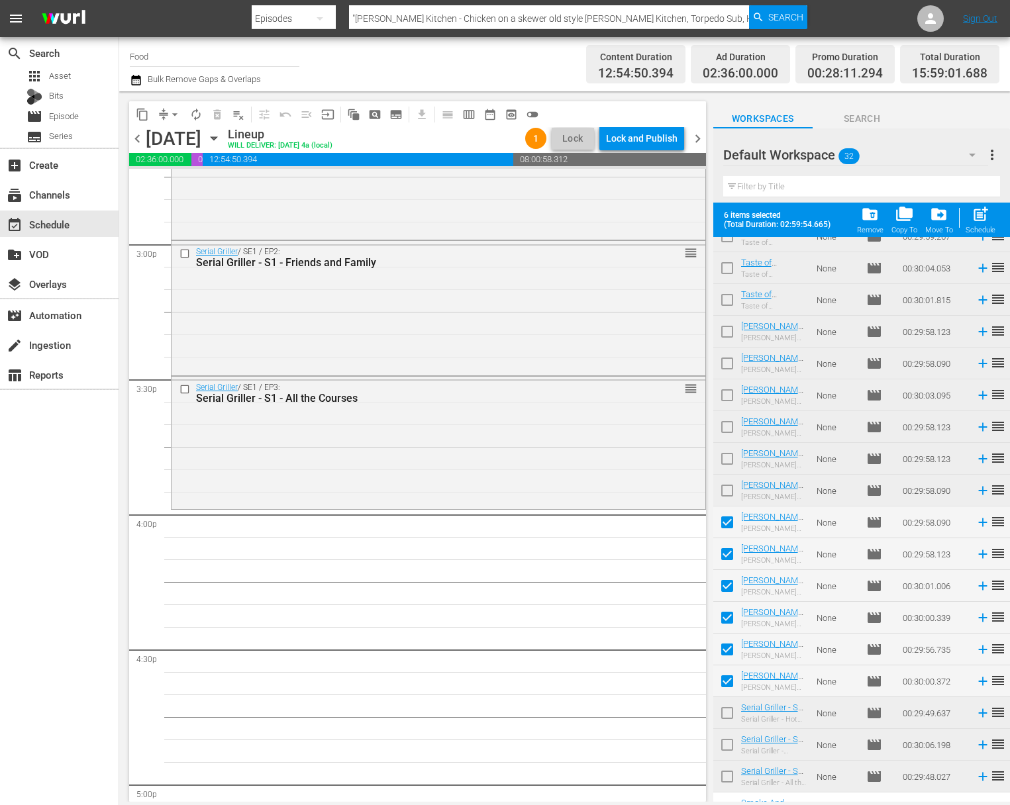
scroll to position [466, 0]
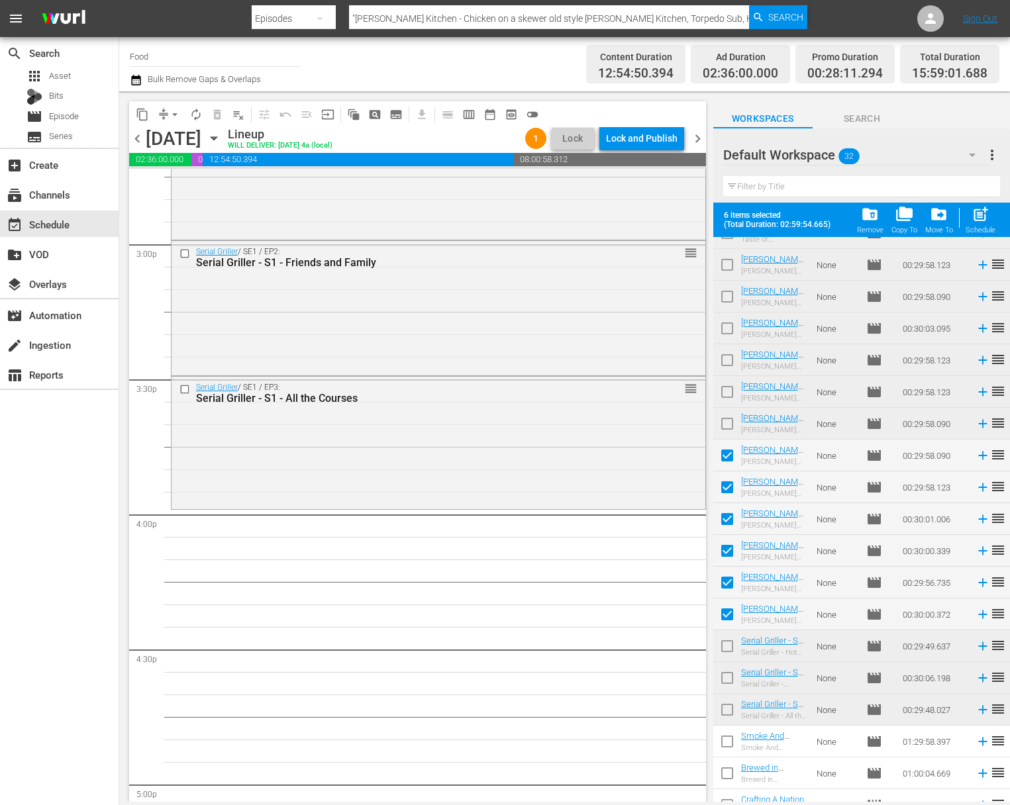
click at [647, 653] on input "checkbox" at bounding box center [727, 649] width 28 height 28
checkbox input "true"
click at [647, 681] on input "checkbox" at bounding box center [727, 681] width 28 height 28
checkbox input "true"
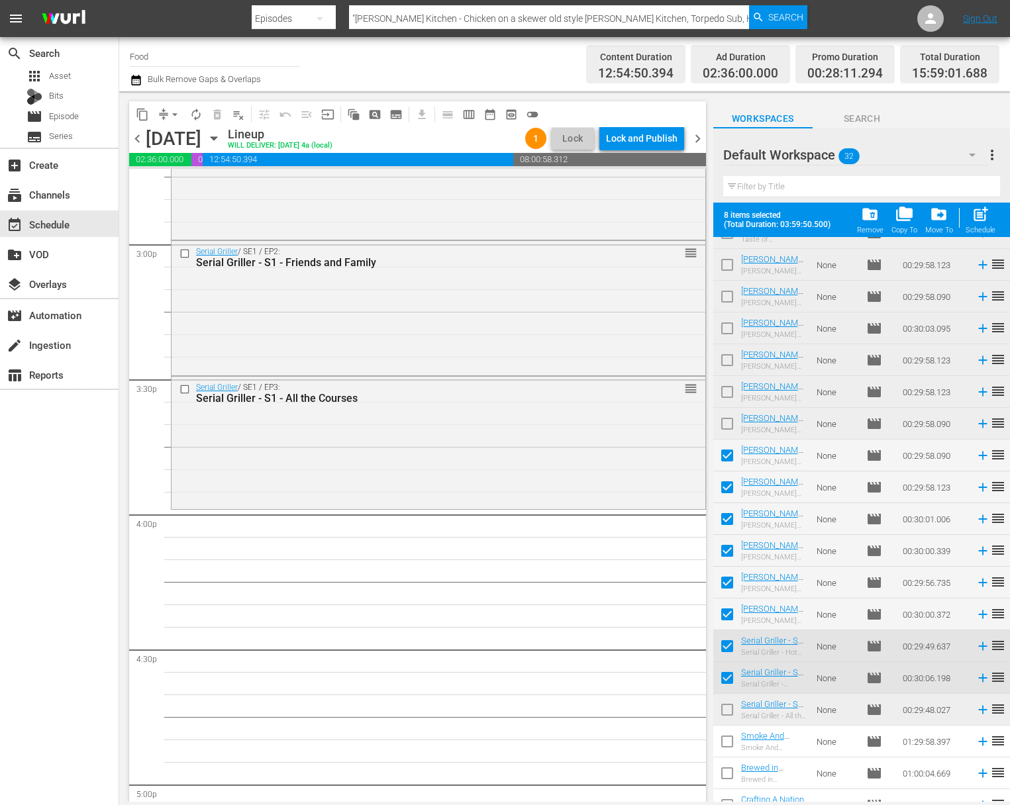
click at [647, 705] on input "checkbox" at bounding box center [727, 713] width 28 height 28
checkbox input "true"
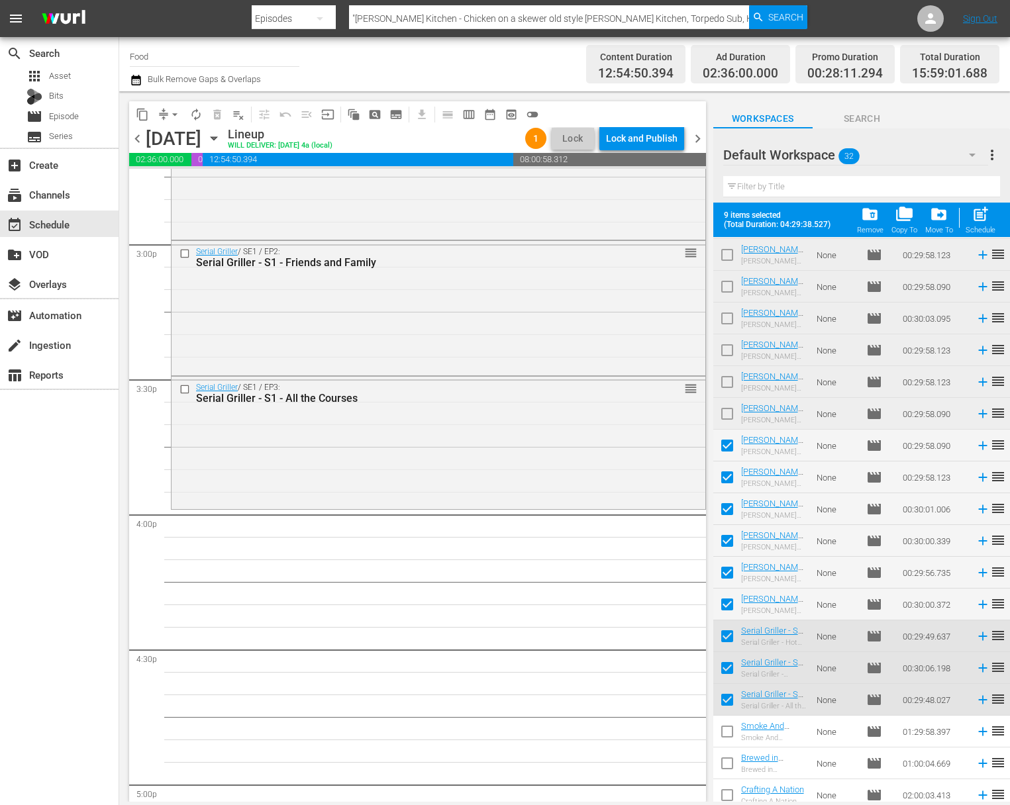
scroll to position [483, 0]
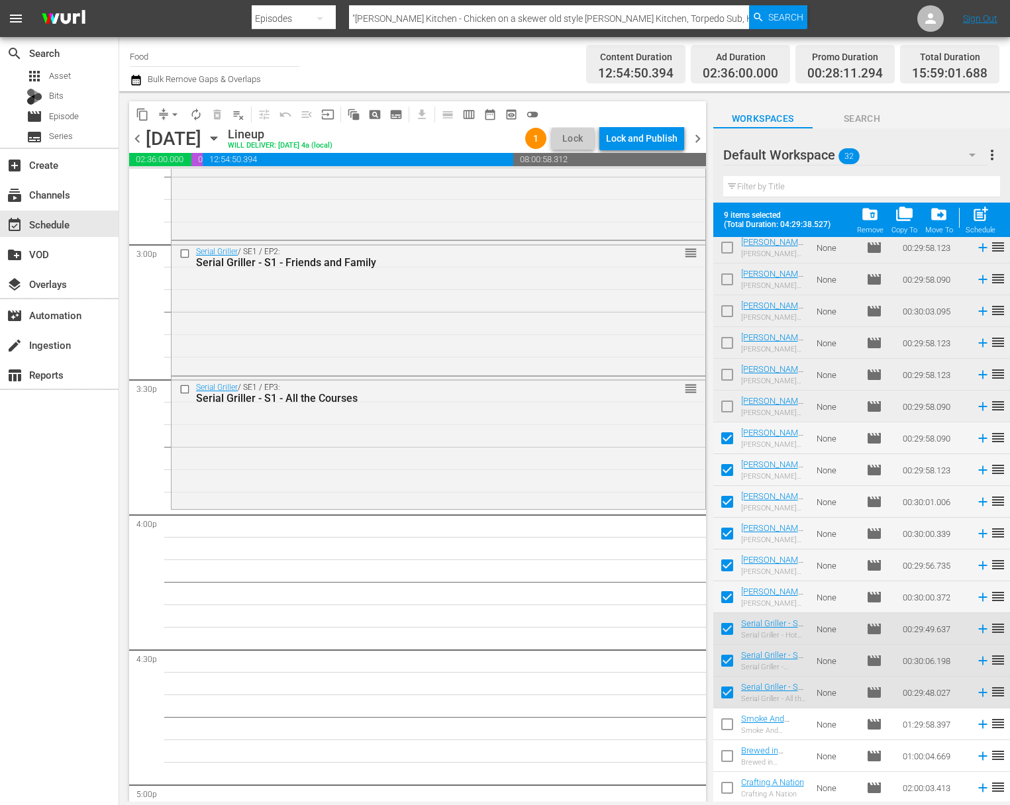
click at [647, 726] on input "checkbox" at bounding box center [727, 727] width 28 height 28
checkbox input "true"
click at [647, 766] on input "checkbox" at bounding box center [727, 759] width 28 height 28
checkbox input "true"
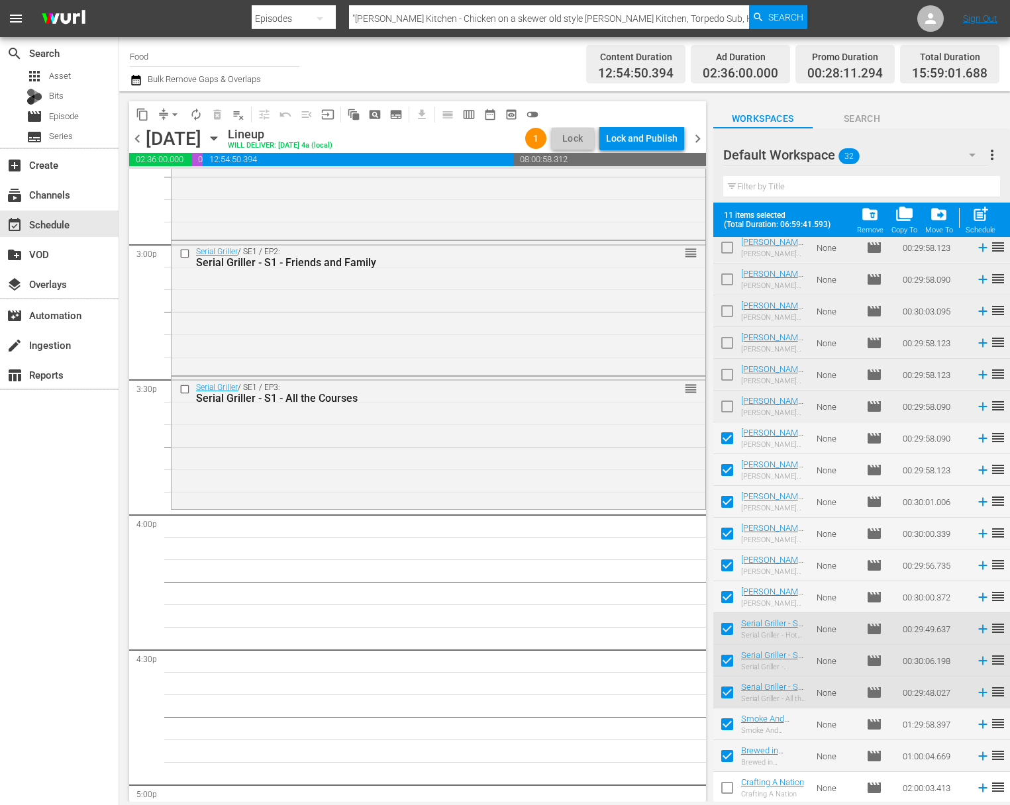
click at [647, 784] on input "checkbox" at bounding box center [727, 791] width 28 height 28
checkbox input "true"
click at [647, 224] on div "post_add Schedule" at bounding box center [981, 219] width 30 height 29
checkbox input "false"
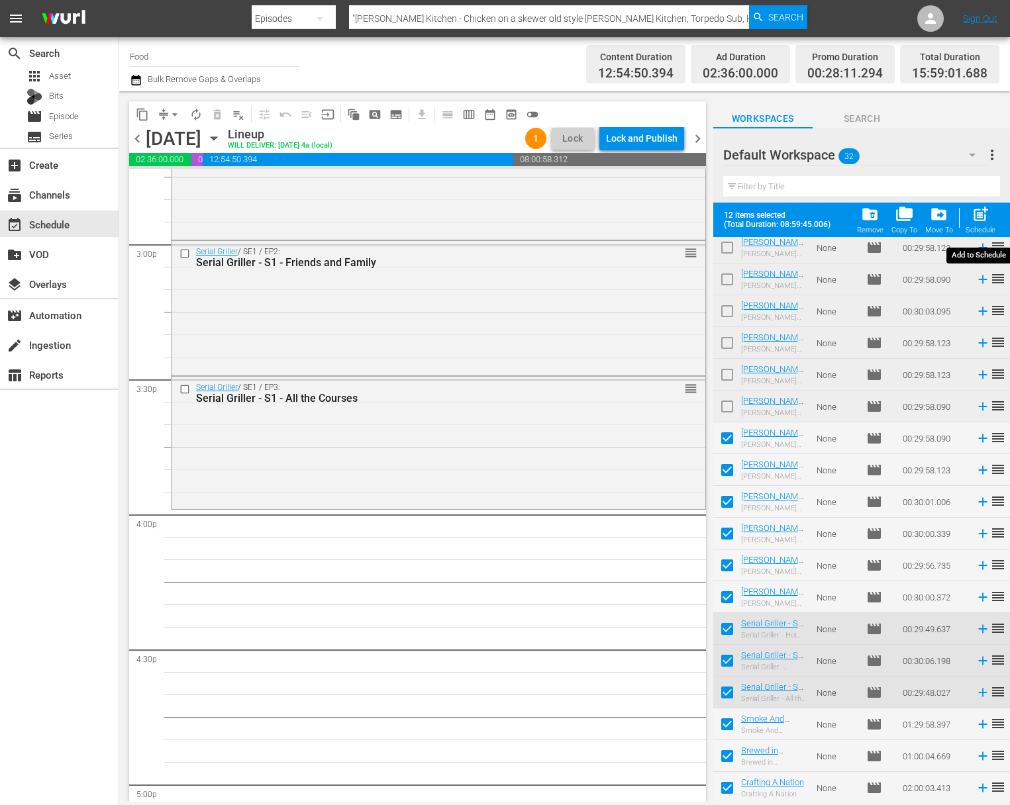
checkbox input "false"
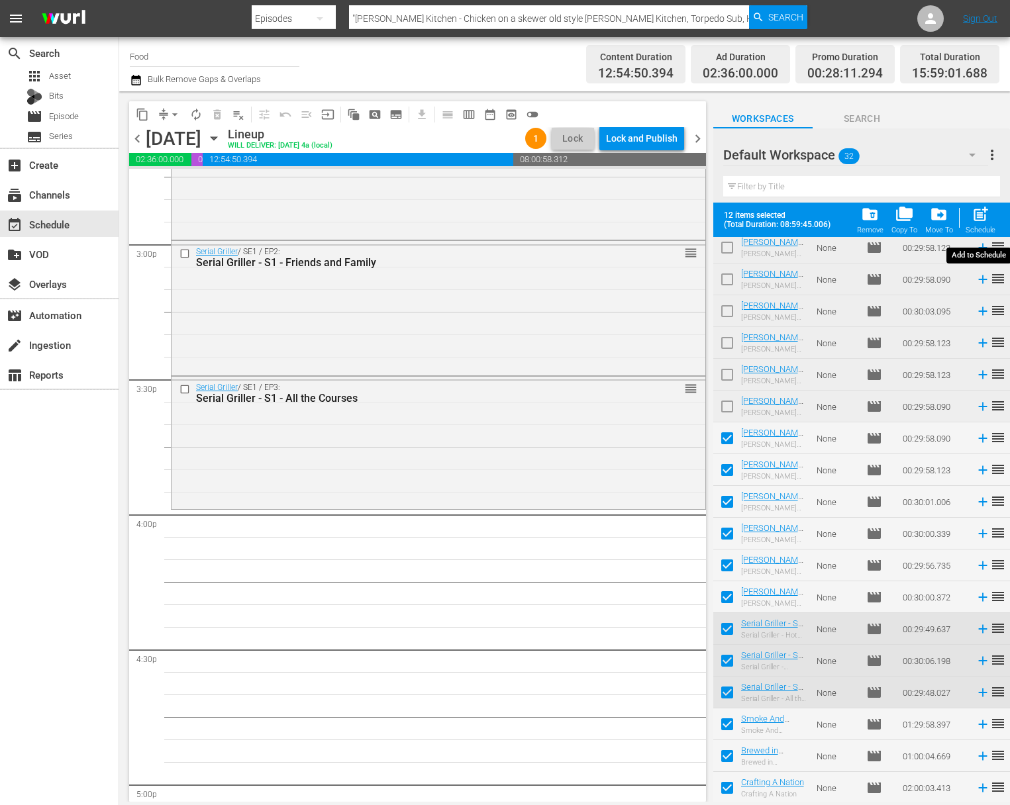
checkbox input "false"
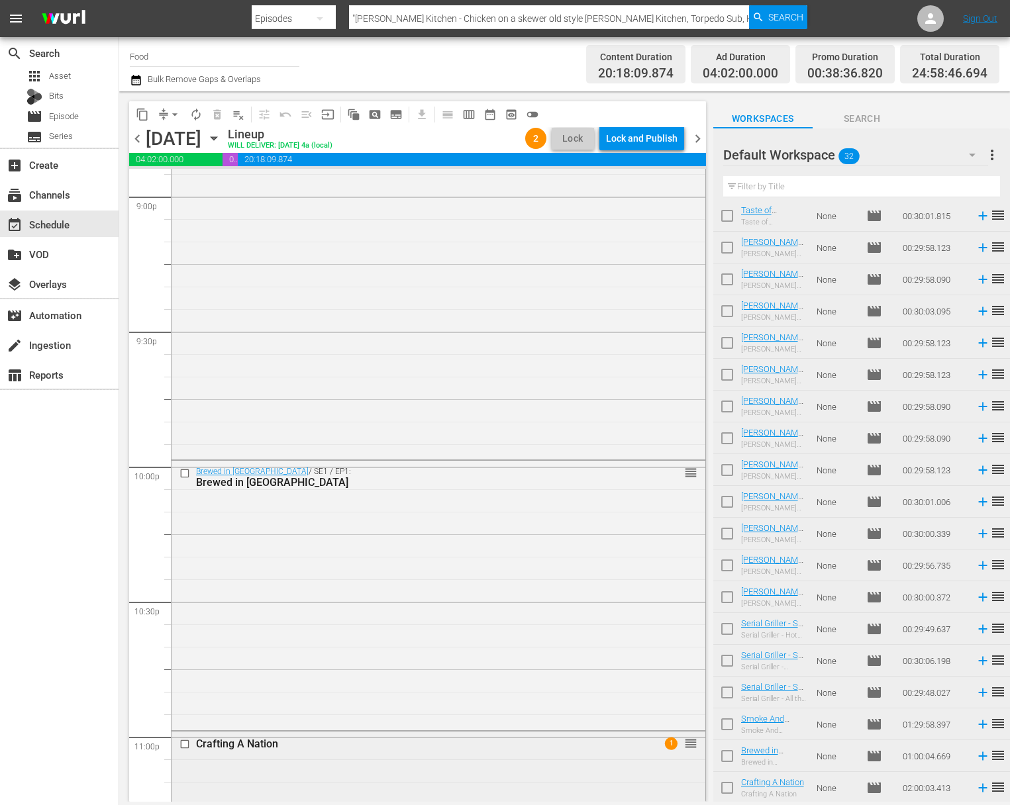
scroll to position [6117, 0]
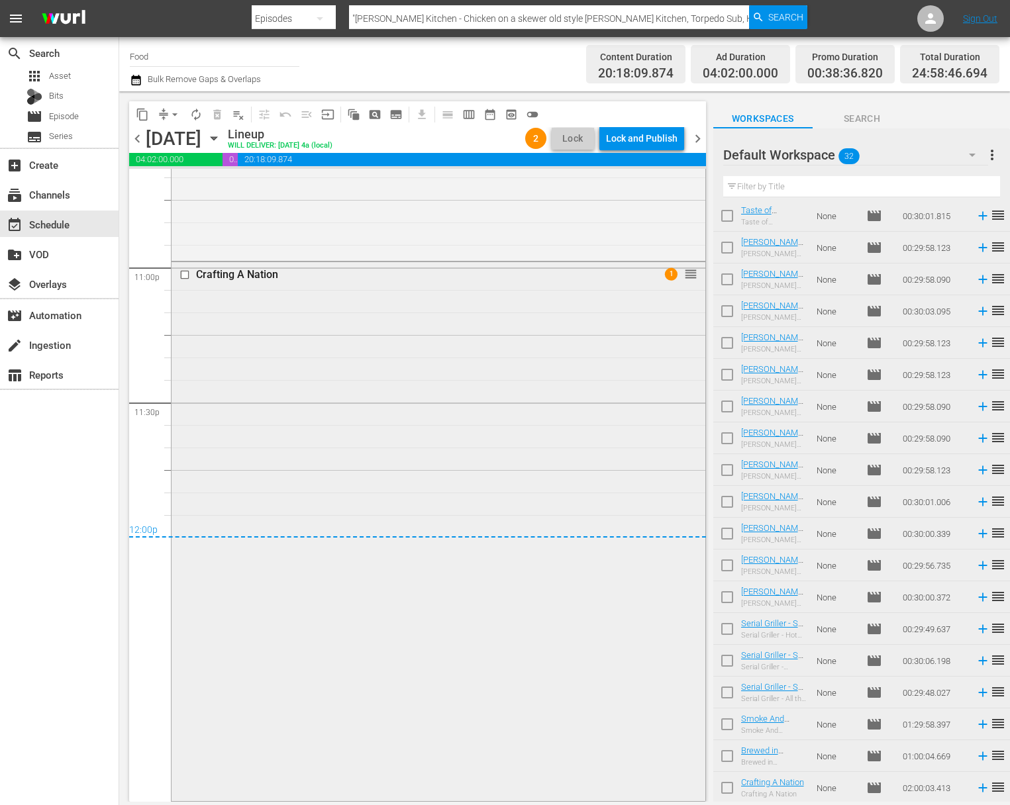
click at [431, 460] on div "Crafting A Nation 1 reorder" at bounding box center [439, 530] width 534 height 537
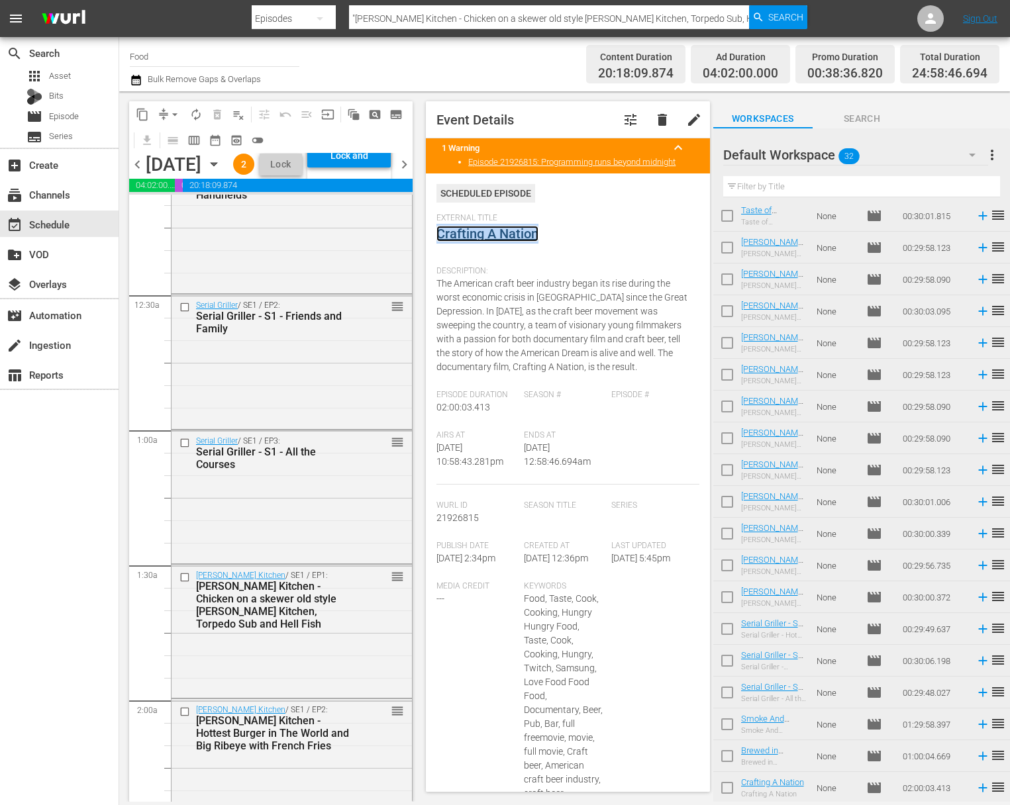
scroll to position [0, 0]
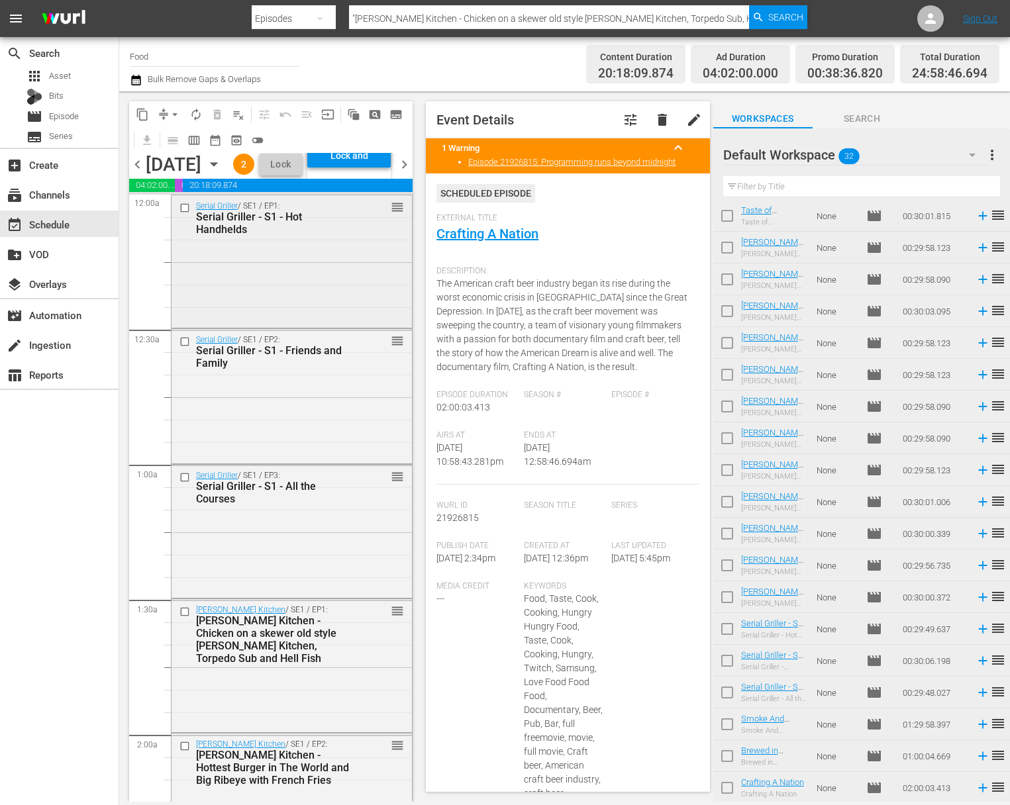
click at [297, 326] on div "Serial Griller / SE1 / EP1: Serial Griller - S1 - Hot Handhelds reorder" at bounding box center [292, 260] width 240 height 130
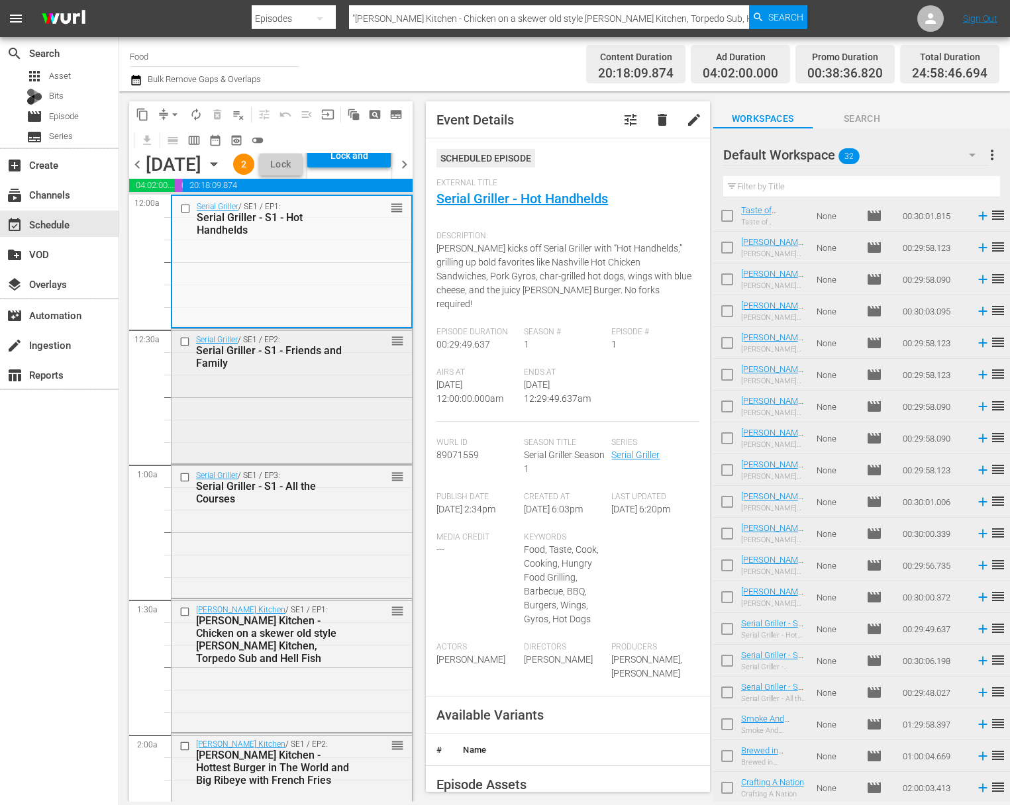
click at [359, 374] on div "Serial Griller / SE1 / EP2: Serial Griller - S1 - Friends and Family reorder" at bounding box center [292, 351] width 240 height 45
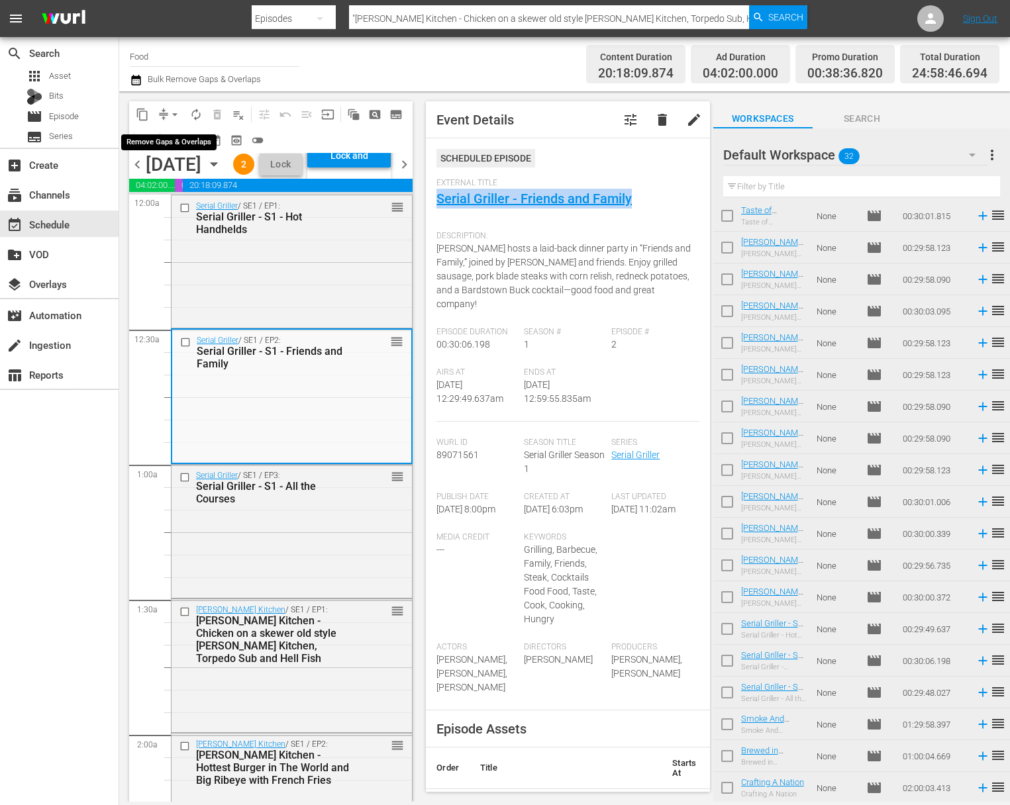
click at [178, 108] on span "arrow_drop_down" at bounding box center [174, 114] width 13 height 13
click at [180, 138] on li "Align to Midnight" at bounding box center [175, 141] width 109 height 22
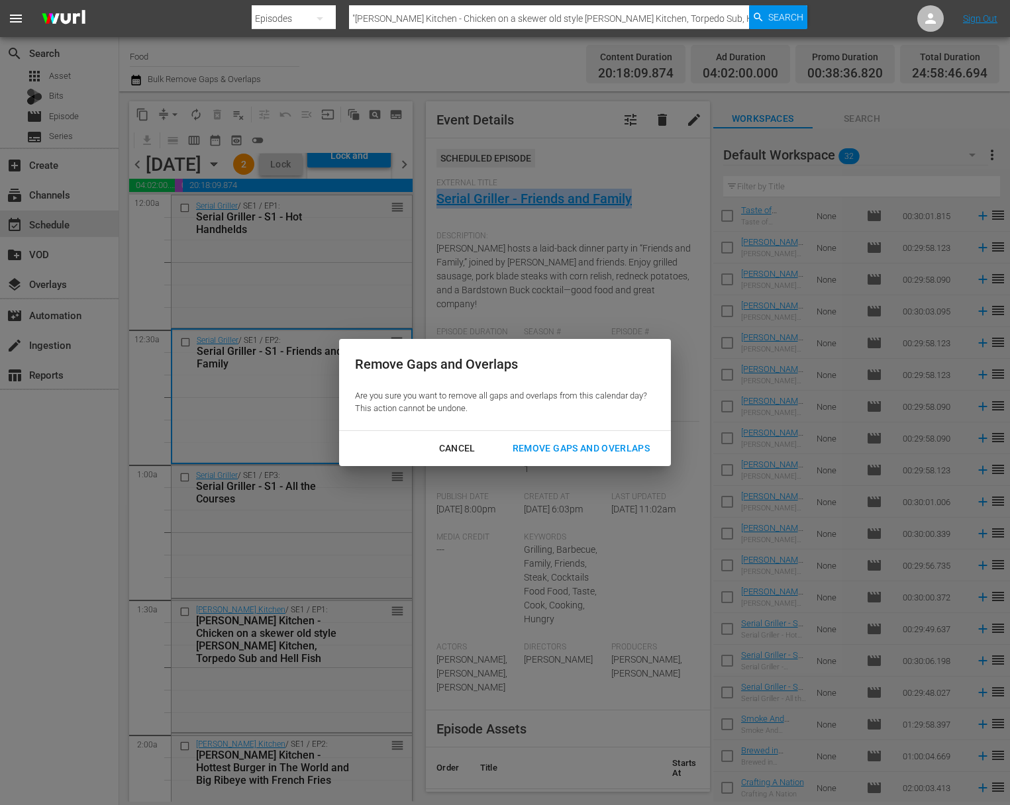
click at [623, 443] on div "Remove Gaps and Overlaps" at bounding box center [581, 449] width 158 height 17
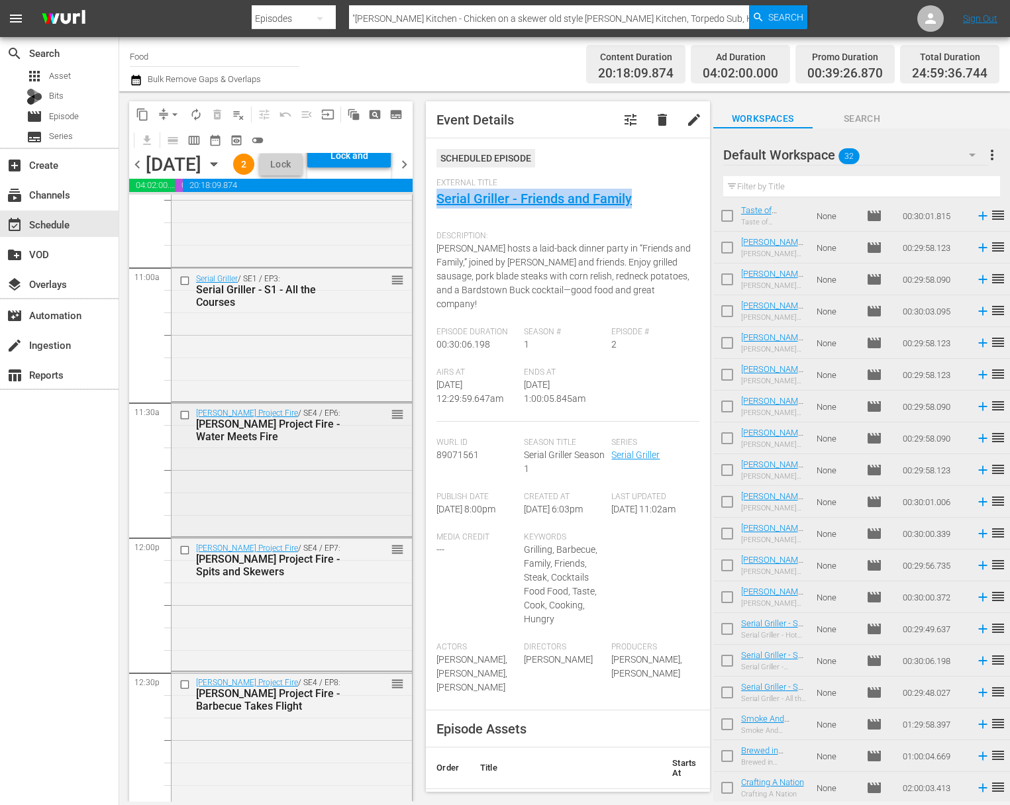
scroll to position [2762, 0]
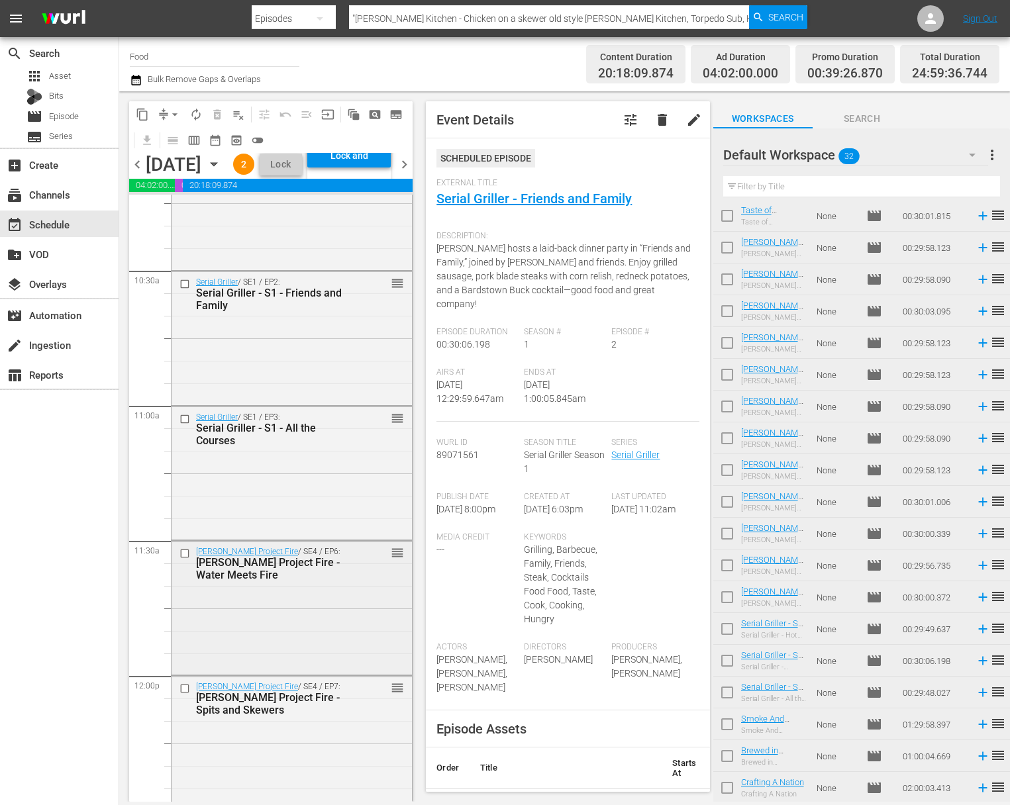
click at [338, 655] on div "Steven Raichlen's Project Fire / SE4 / EP6: Steven Raichlen's Project Fire - Wa…" at bounding box center [292, 606] width 240 height 131
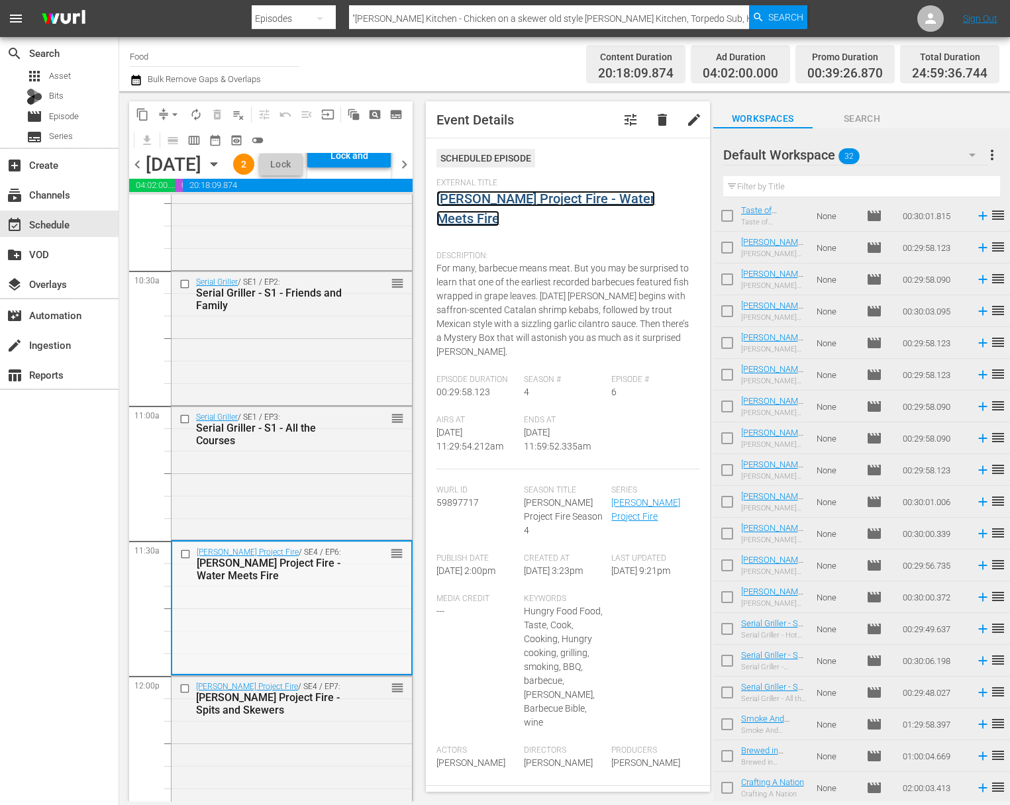
scroll to position [2897, 0]
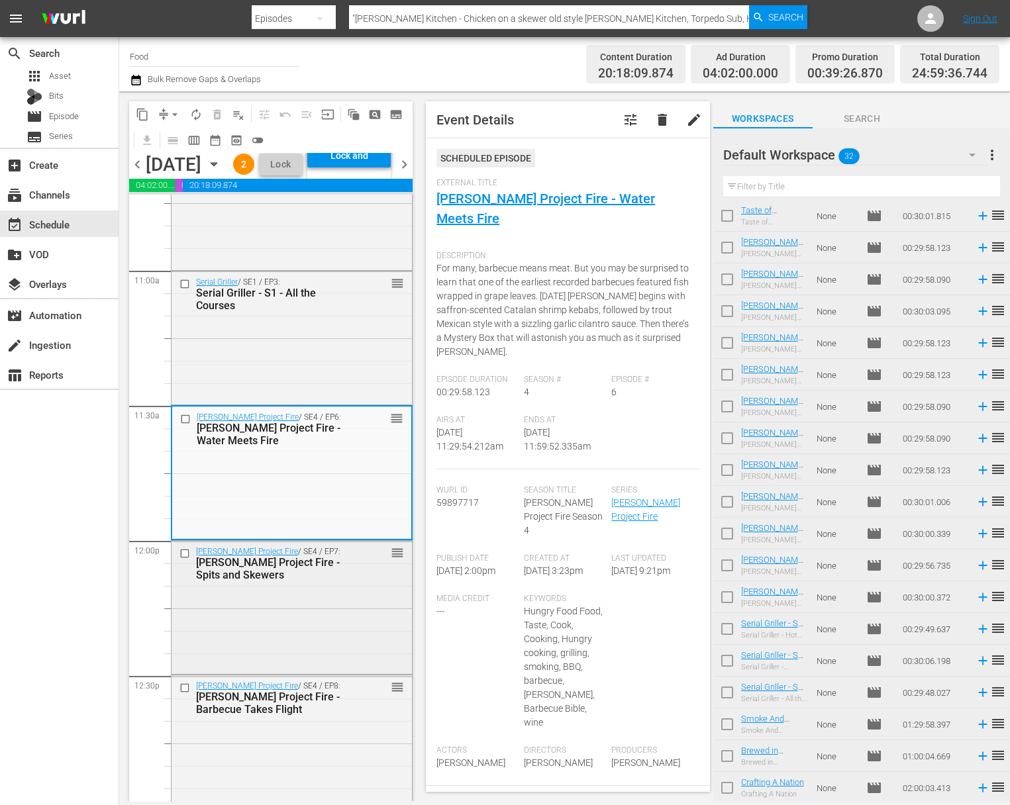
click at [319, 586] on div "Steven Raichlen's Project Fire / SE4 / EP7: Steven Raichlen's Project Fire - Sp…" at bounding box center [292, 563] width 240 height 45
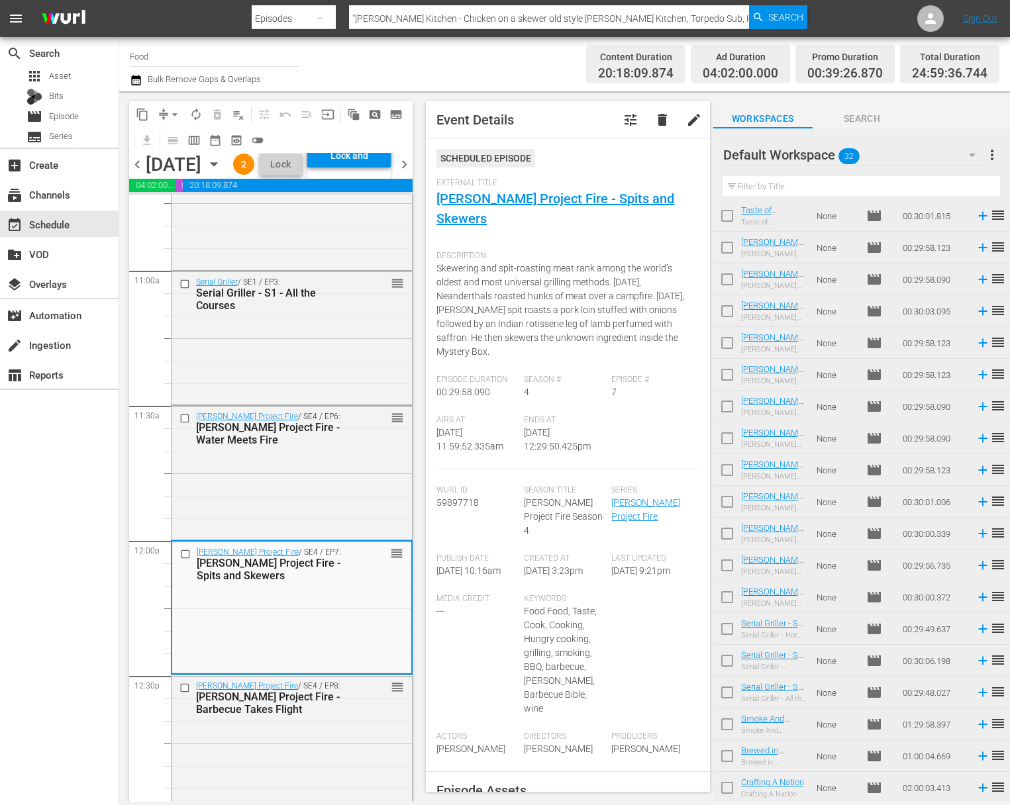
click at [178, 111] on span "arrow_drop_down" at bounding box center [174, 114] width 13 height 13
click at [181, 140] on li "Align to Midnight" at bounding box center [175, 141] width 109 height 22
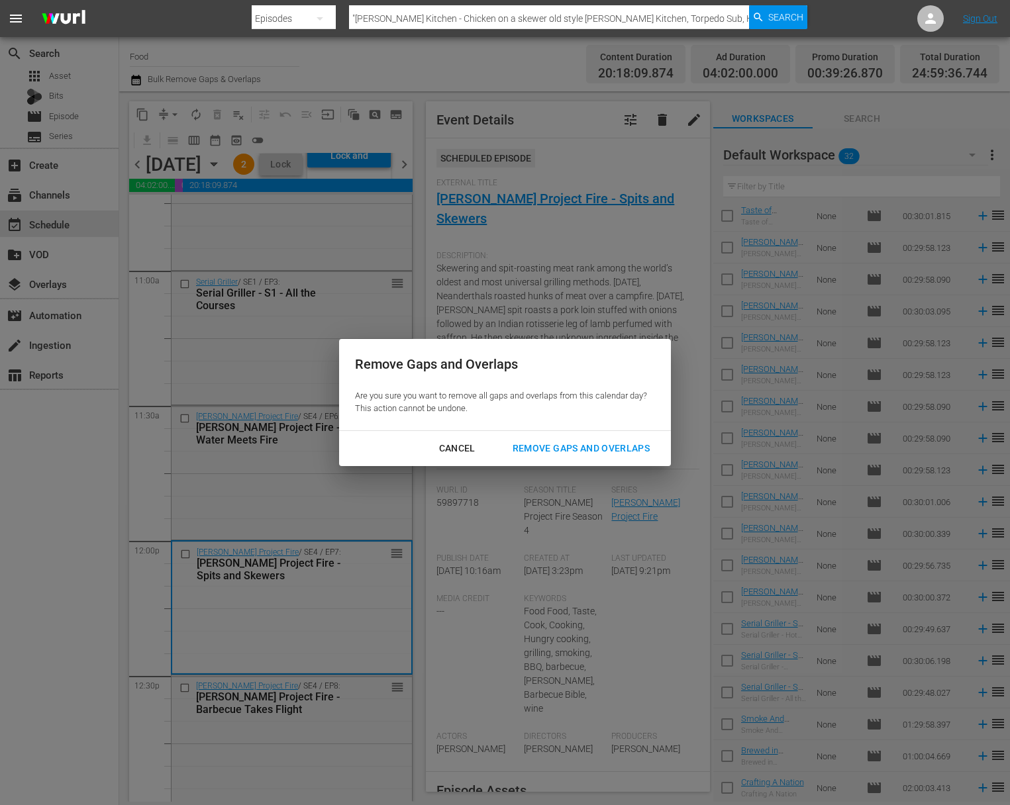
click at [638, 447] on div "Remove Gaps and Overlaps" at bounding box center [581, 449] width 158 height 17
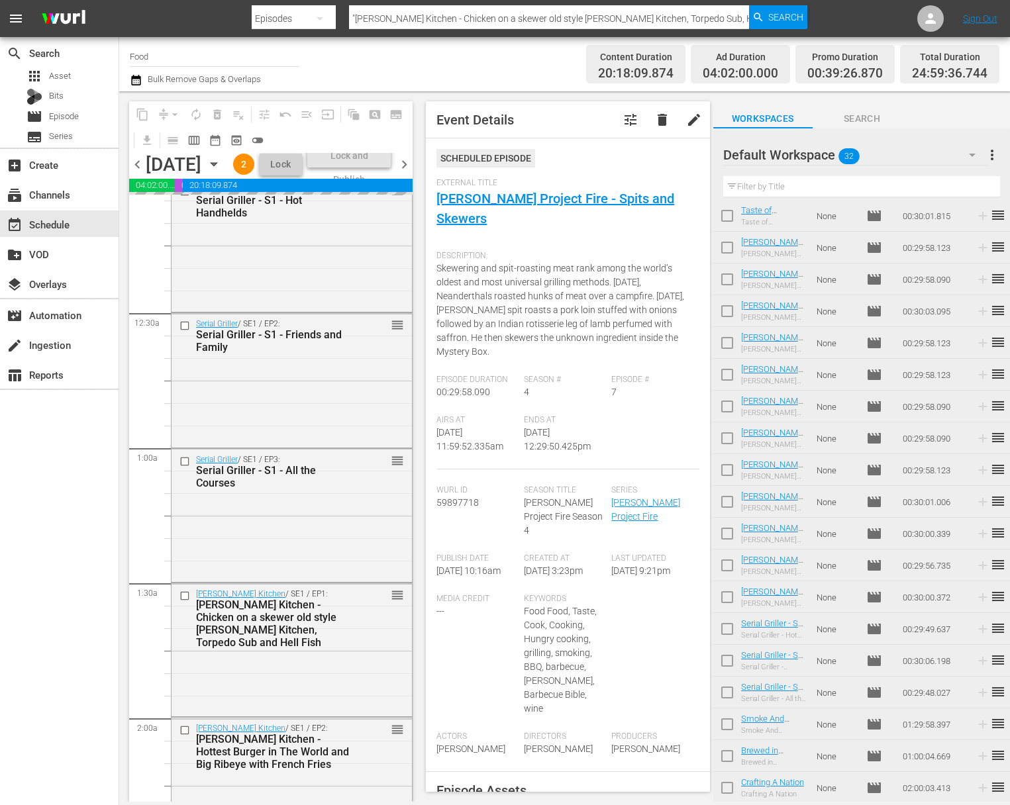
scroll to position [0, 0]
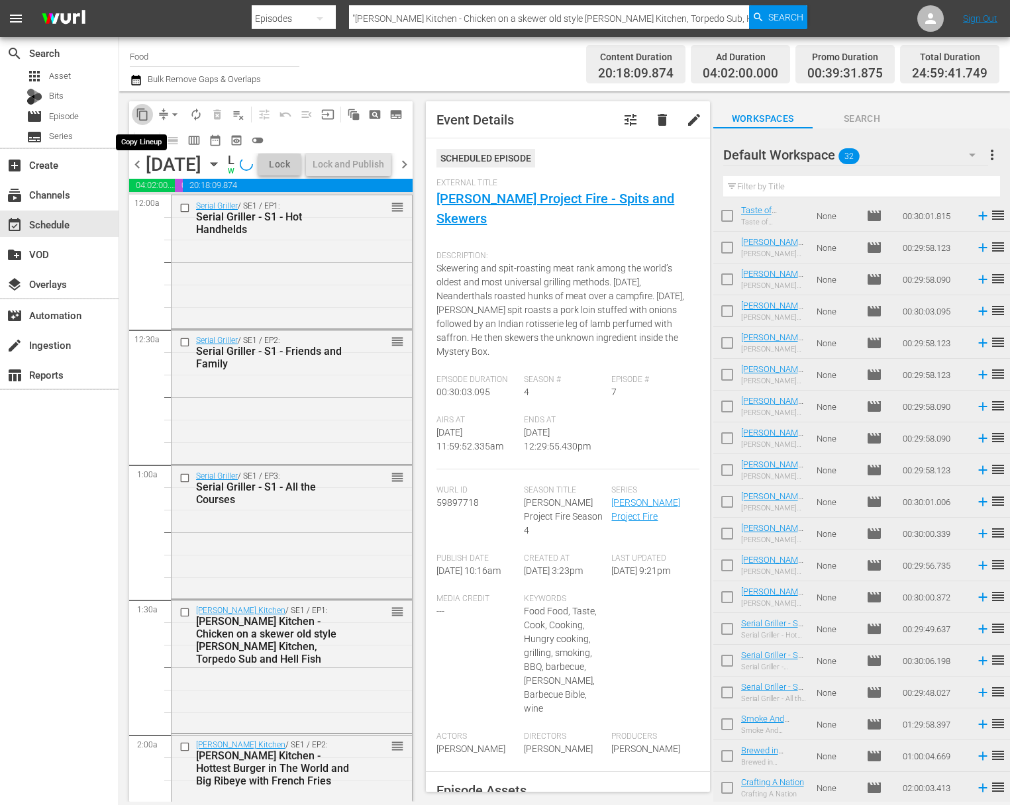
click at [138, 111] on span "content_copy" at bounding box center [142, 114] width 13 height 13
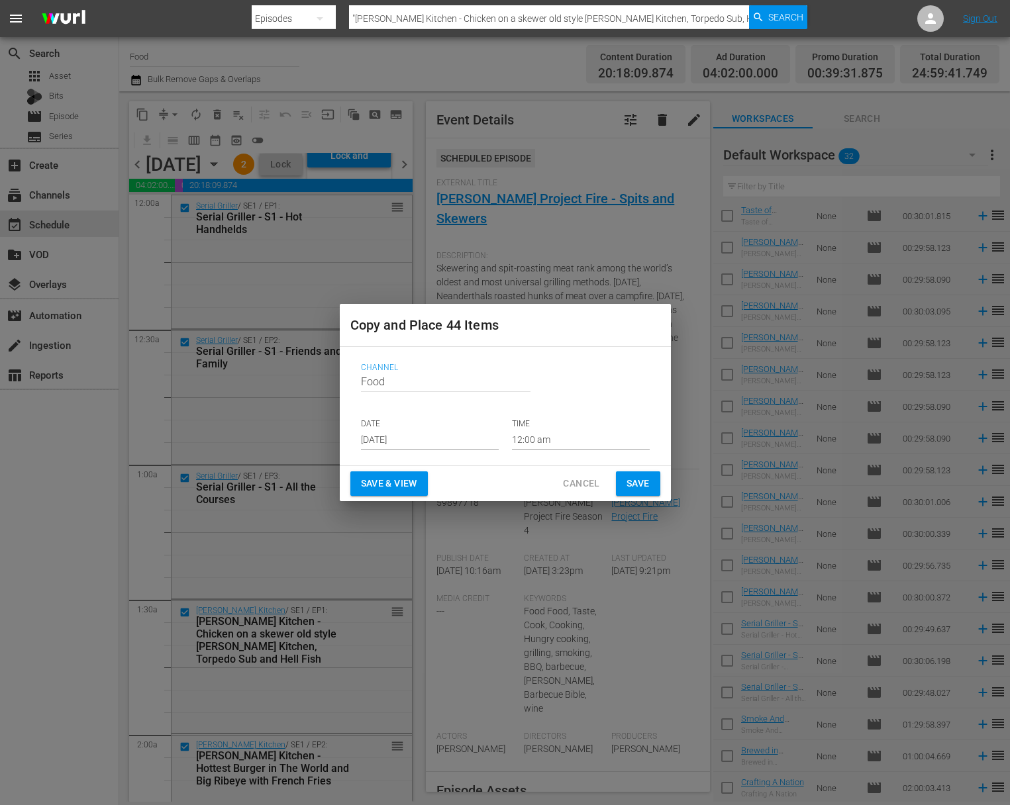
click at [443, 437] on input "Aug 31st 2025" at bounding box center [430, 440] width 138 height 20
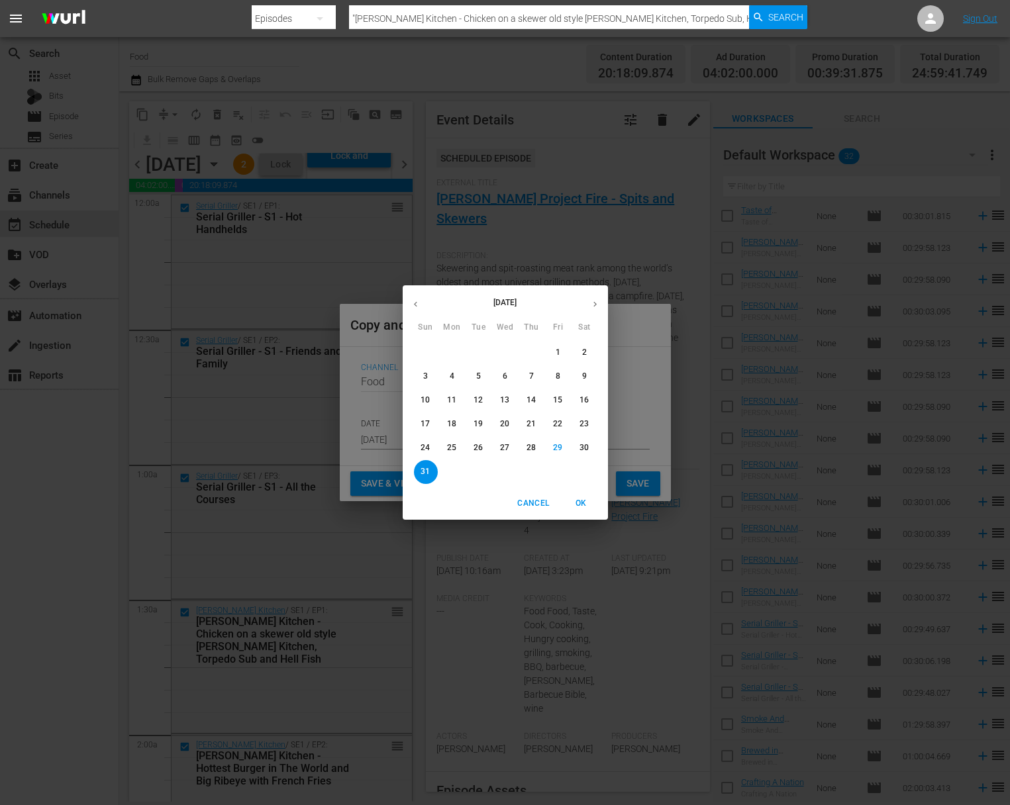
click at [598, 300] on icon "button" at bounding box center [595, 304] width 10 height 10
click at [448, 350] on span "1" at bounding box center [453, 352] width 24 height 11
type input "Sep 1st 2025"
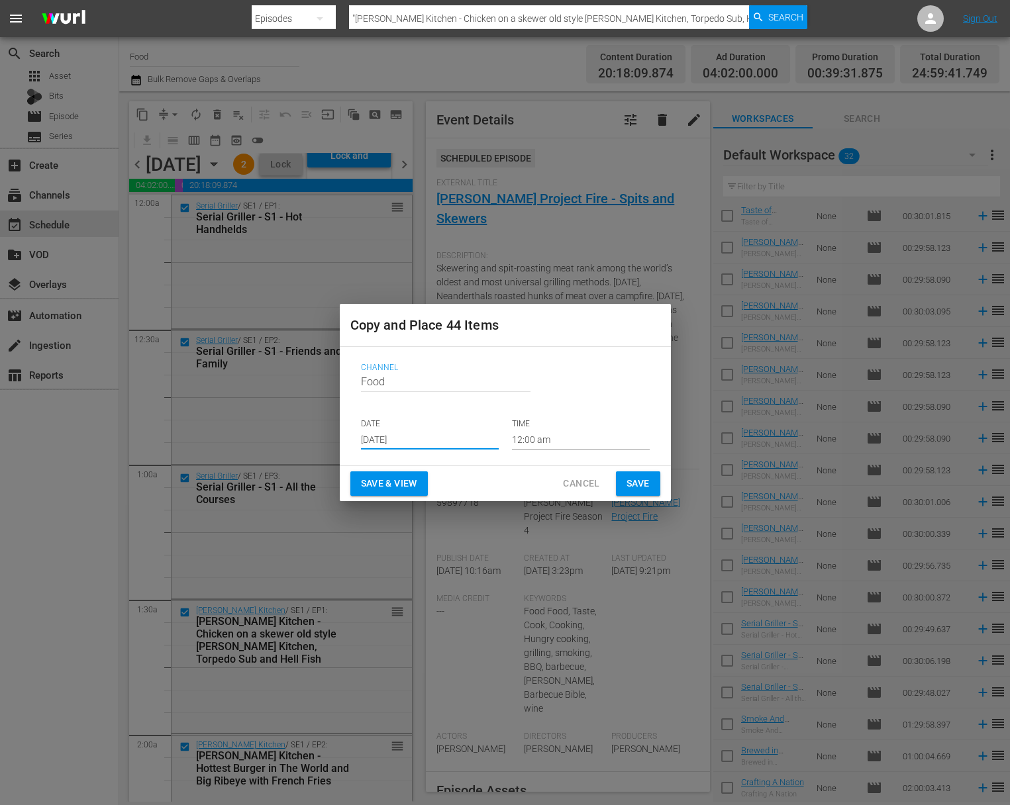
click at [643, 490] on span "Save" at bounding box center [638, 484] width 23 height 17
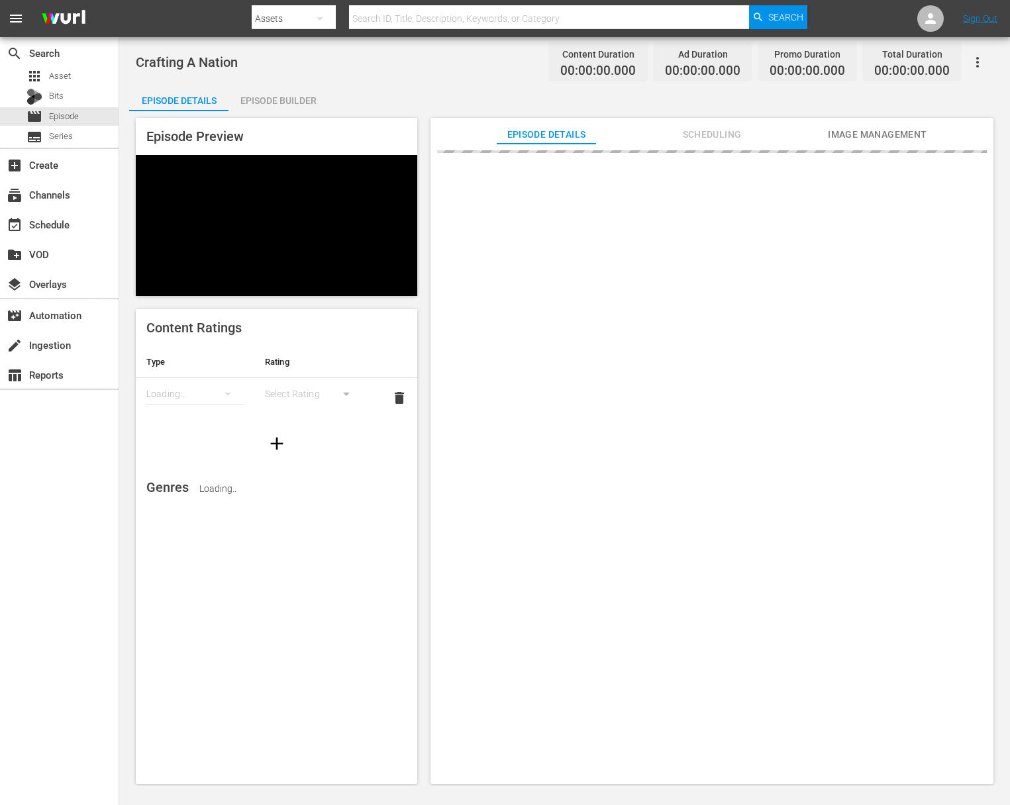
click at [278, 100] on div "Episode Builder" at bounding box center [278, 101] width 99 height 32
click at [303, 97] on div "Episode Builder" at bounding box center [278, 101] width 99 height 32
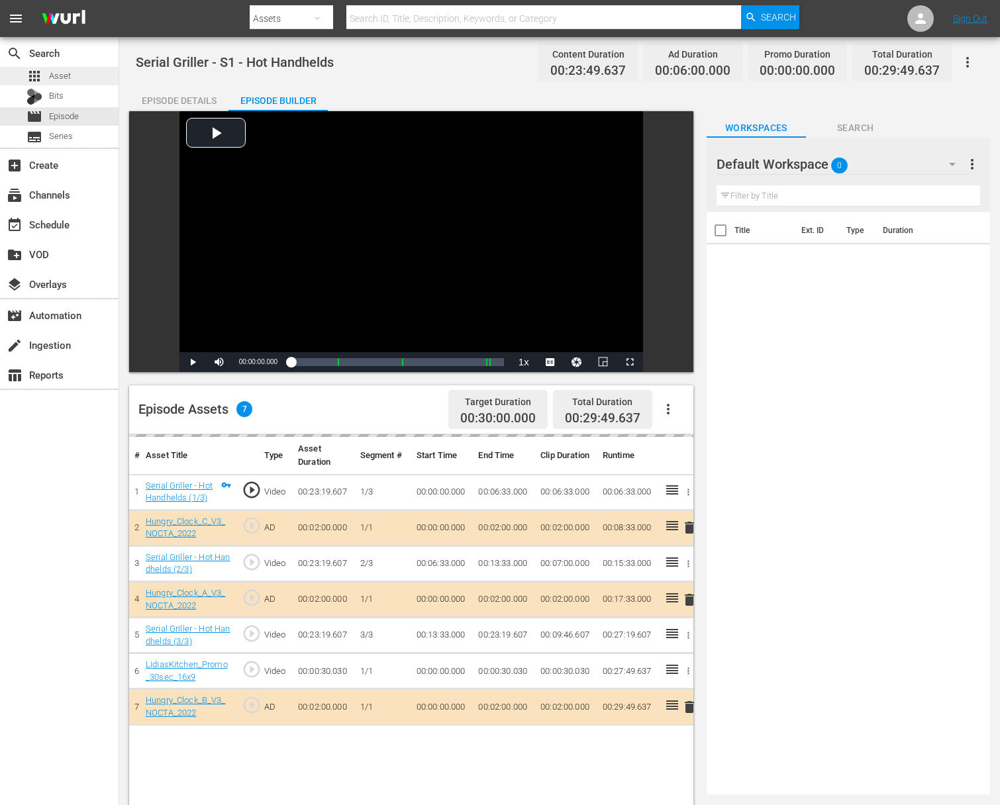
click at [66, 74] on span "Asset" at bounding box center [60, 76] width 22 height 13
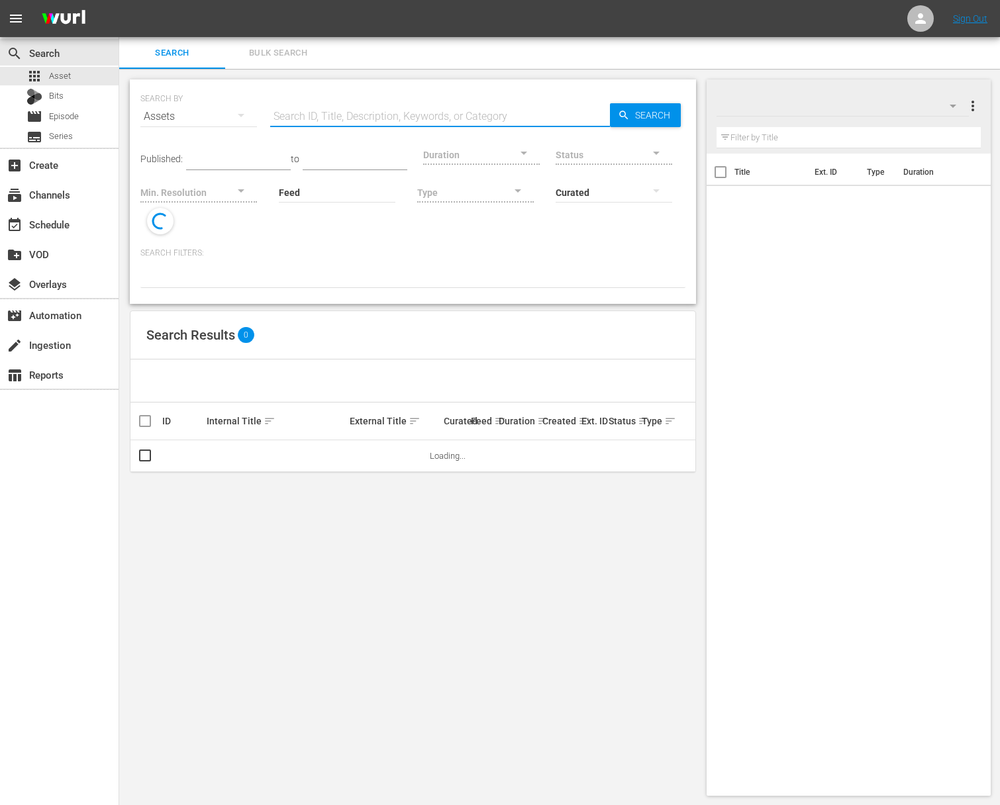
click at [284, 110] on input "text" at bounding box center [440, 117] width 340 height 32
type input "5sec"
click at [652, 121] on span "Search" at bounding box center [655, 115] width 51 height 24
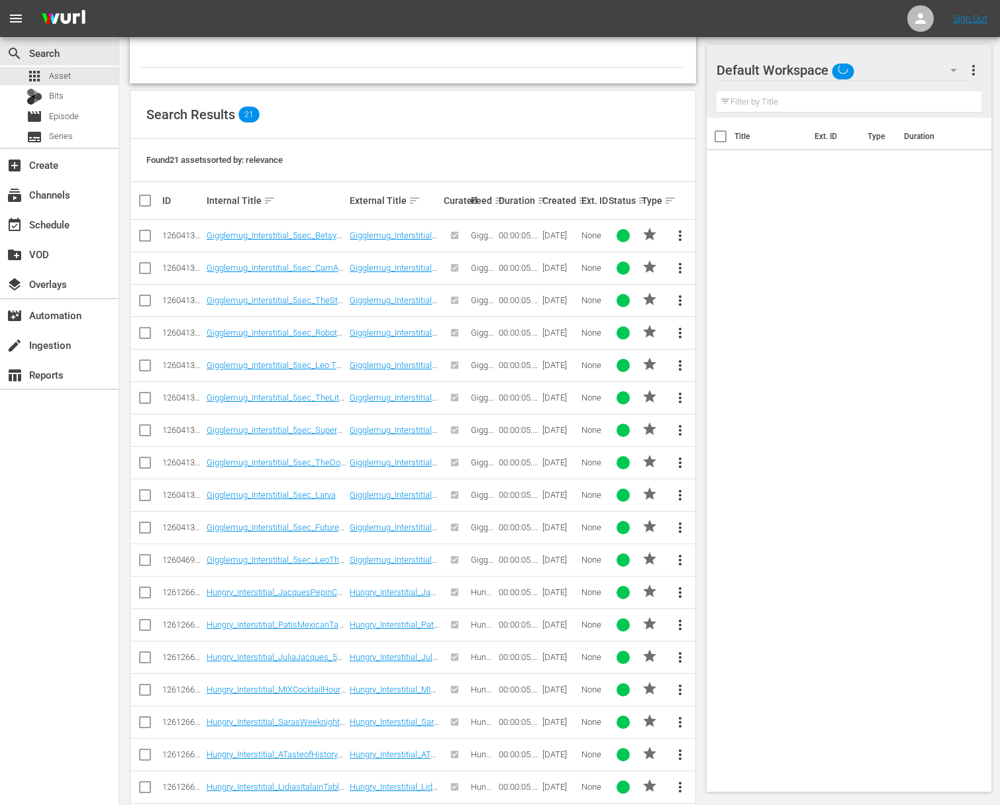
scroll to position [349, 0]
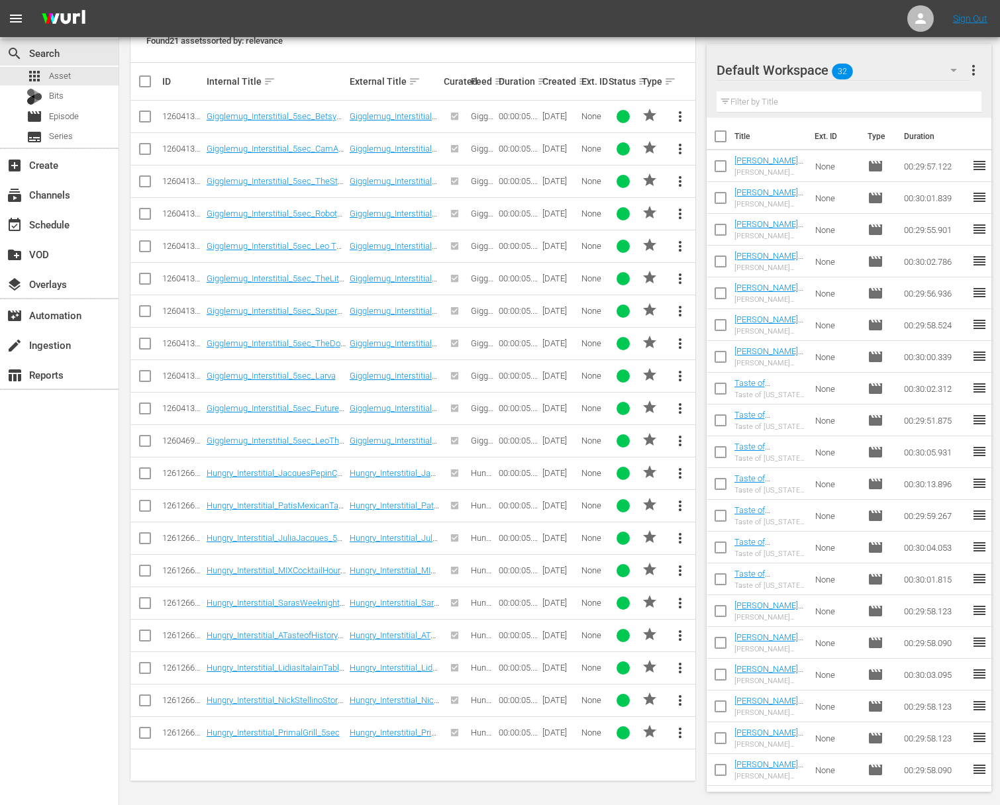
click at [147, 698] on input "checkbox" at bounding box center [145, 704] width 16 height 16
checkbox input "true"
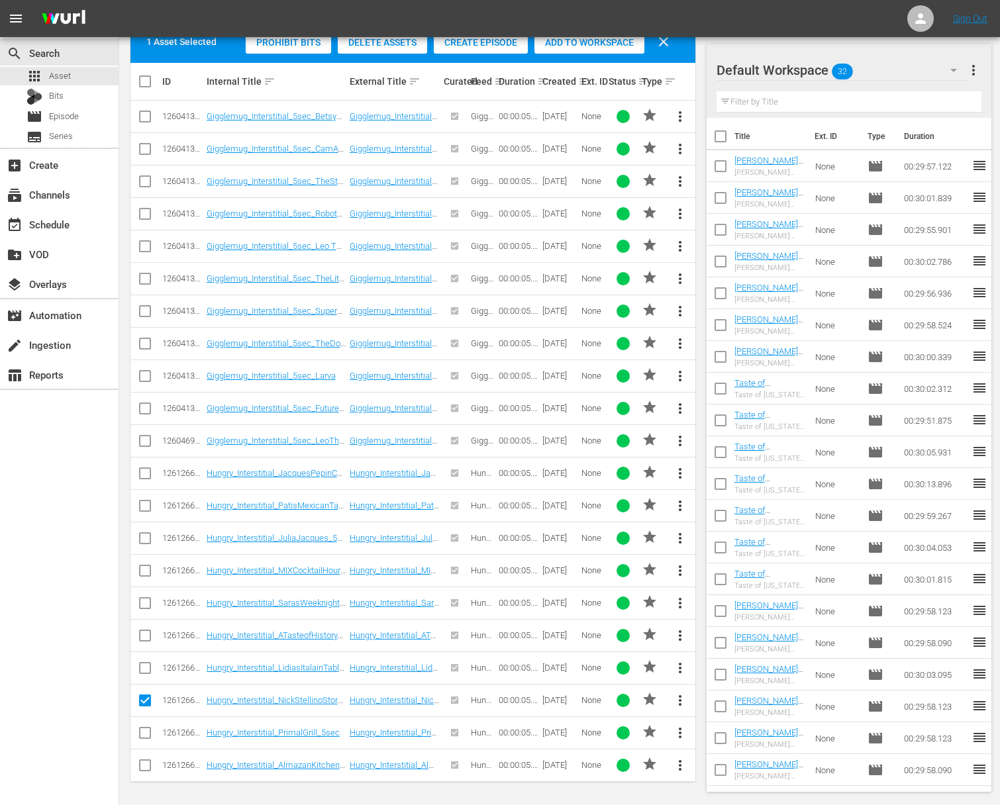
click at [139, 564] on icon at bounding box center [145, 571] width 16 height 16
click at [146, 572] on input "checkbox" at bounding box center [145, 574] width 16 height 16
checkbox input "true"
click at [576, 40] on span "Add to Workspace" at bounding box center [590, 42] width 110 height 11
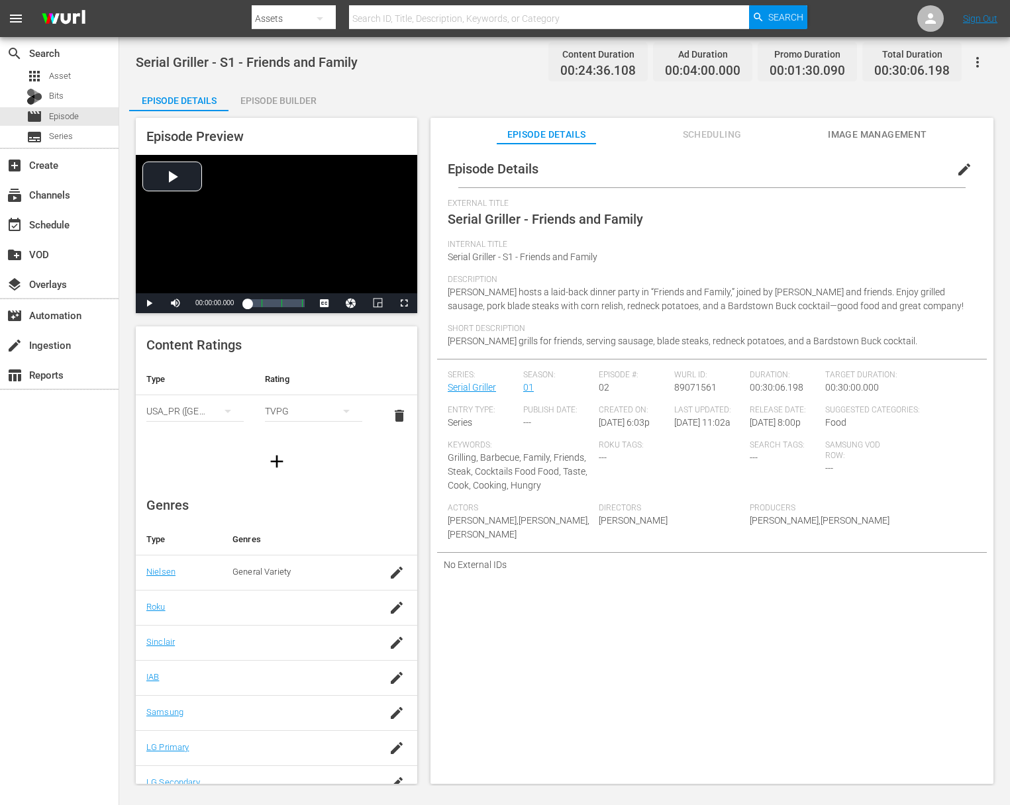
click at [301, 98] on div "Episode Builder" at bounding box center [278, 101] width 99 height 32
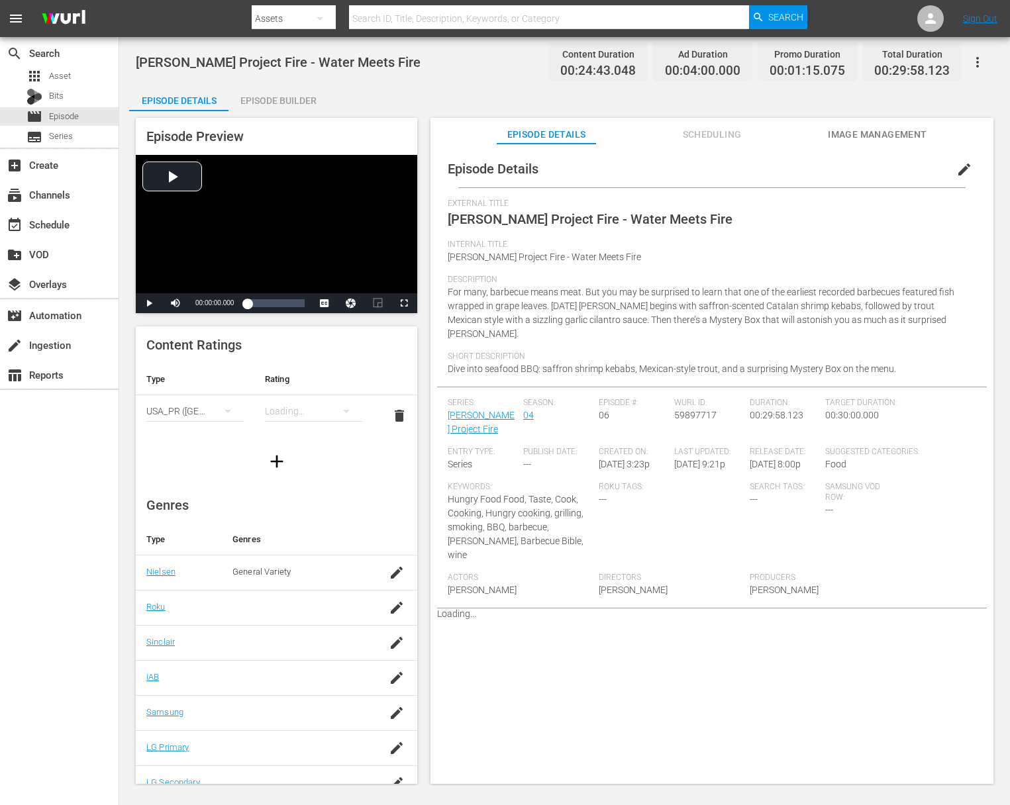
click at [291, 97] on div "Episode Builder" at bounding box center [278, 101] width 99 height 32
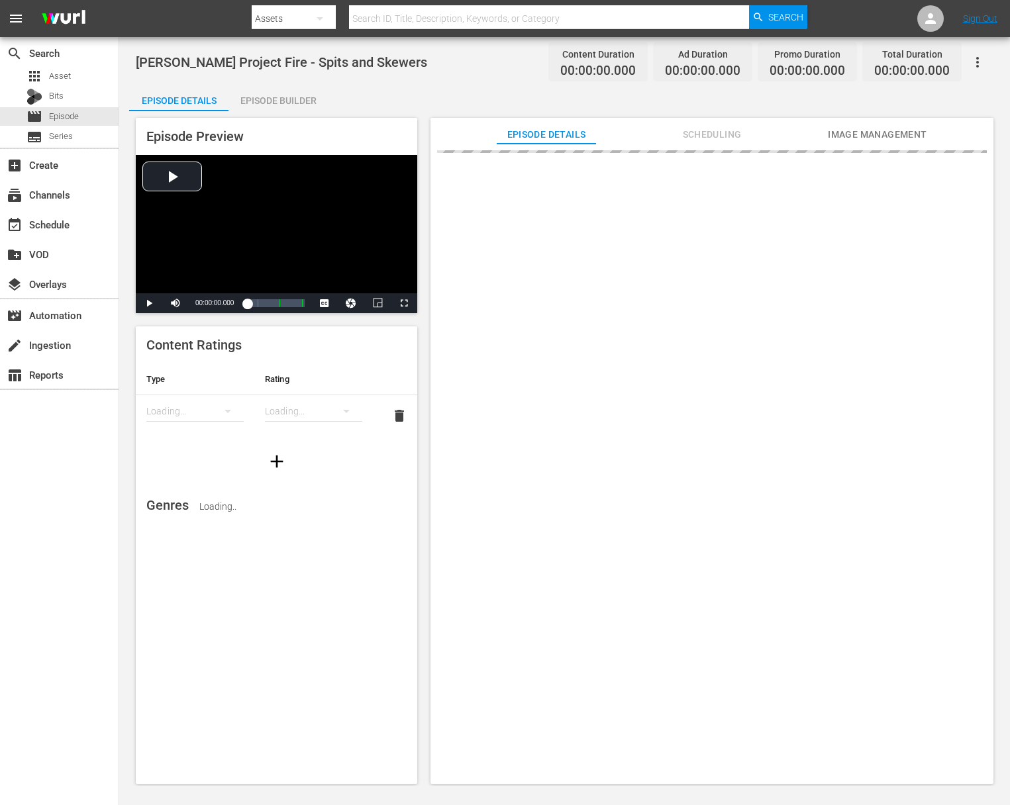
click at [295, 97] on div "Episode Builder" at bounding box center [278, 101] width 99 height 32
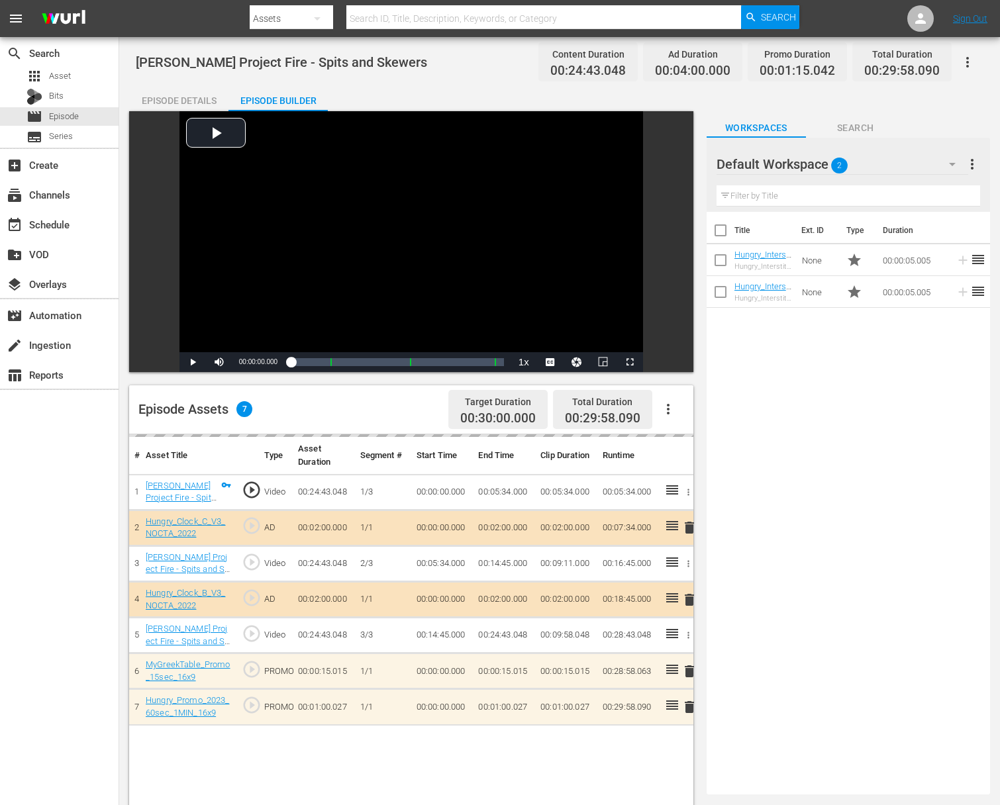
drag, startPoint x: 967, startPoint y: 290, endPoint x: 391, endPoint y: 15, distance: 638.2
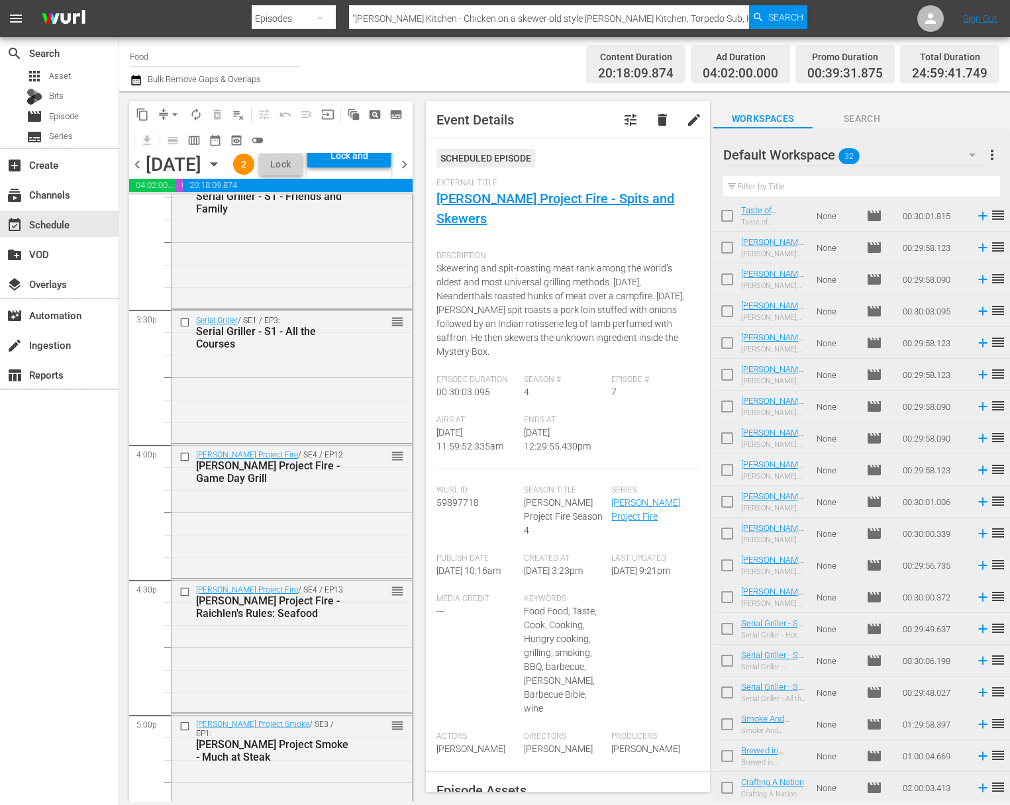
scroll to position [4176, 0]
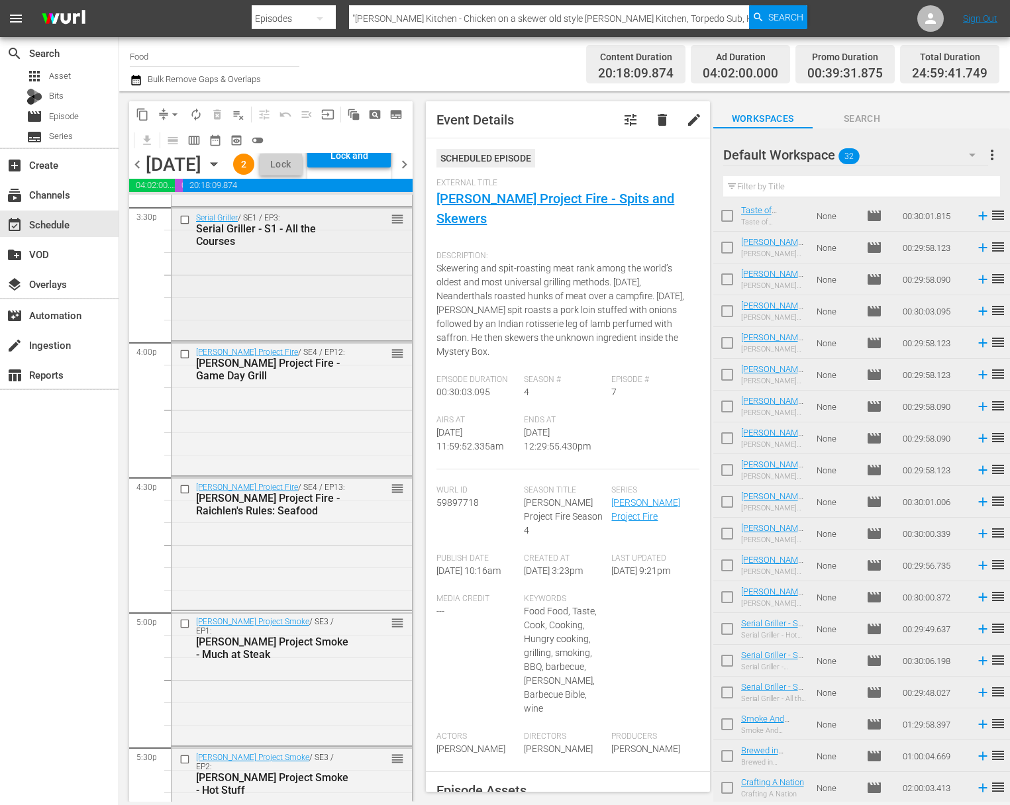
click at [303, 338] on div "Serial Griller / SE1 / EP3: Serial Griller - S1 - All the Courses reorder" at bounding box center [292, 272] width 240 height 130
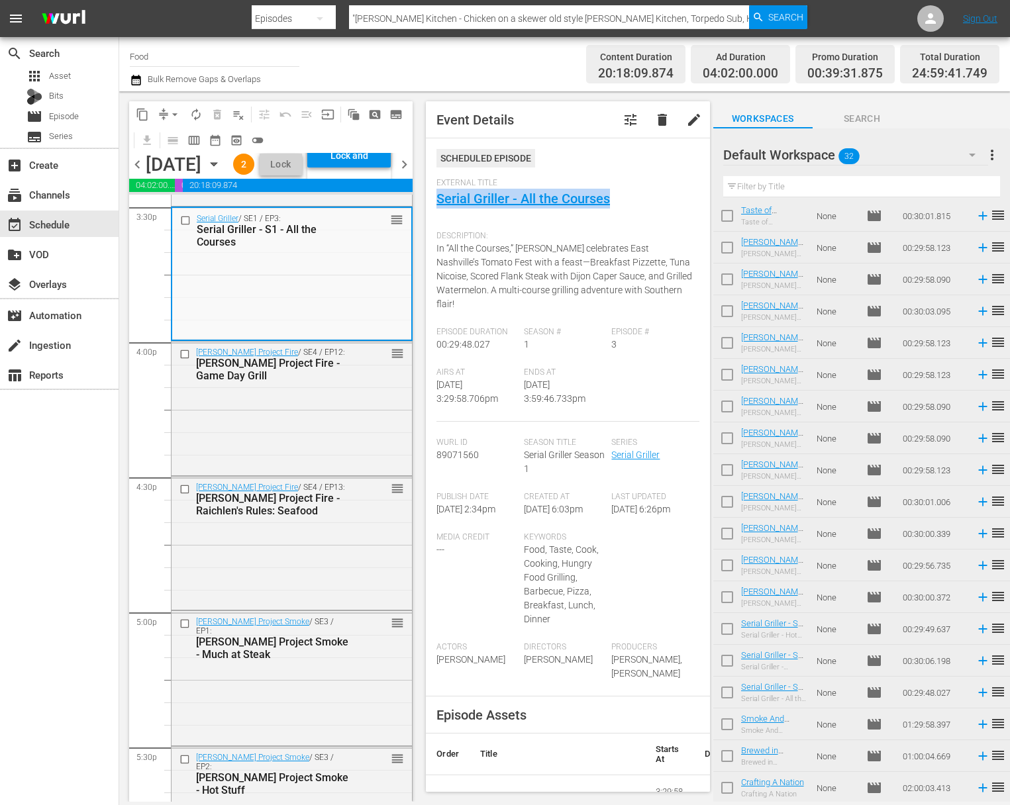
click at [164, 106] on button "compress" at bounding box center [163, 114] width 21 height 21
click at [170, 109] on span "arrow_drop_down" at bounding box center [174, 114] width 13 height 13
click at [181, 140] on li "Align to Midnight" at bounding box center [175, 141] width 109 height 22
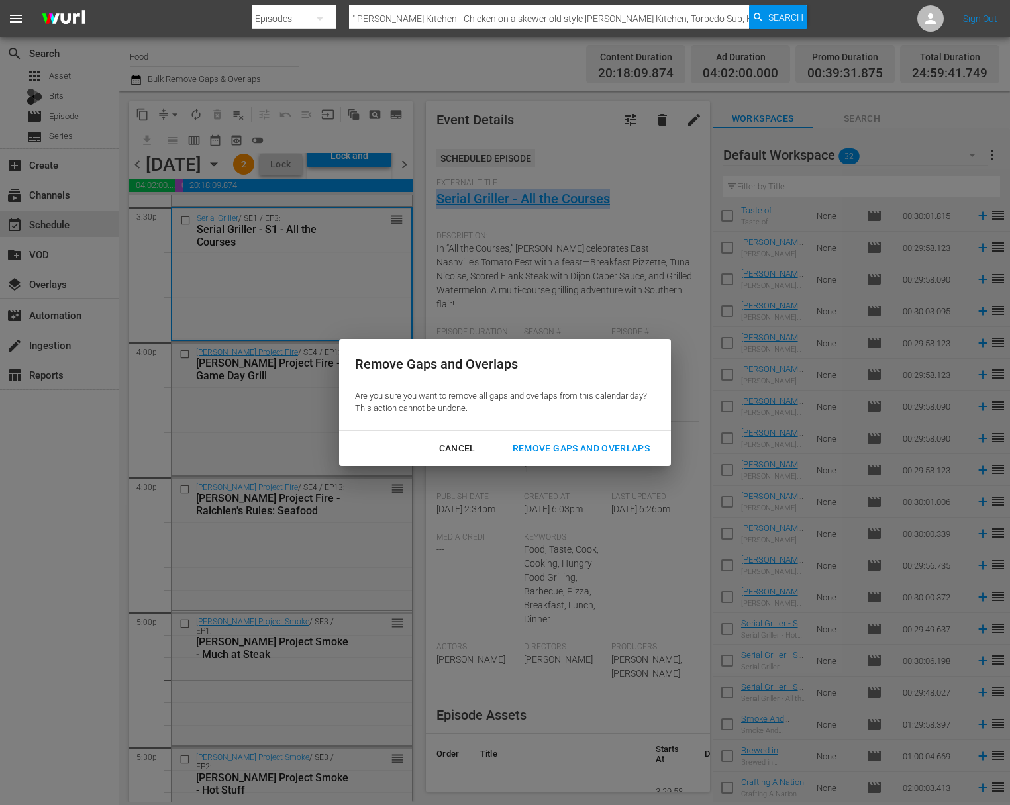
click at [619, 447] on div "Remove Gaps and Overlaps" at bounding box center [581, 449] width 158 height 17
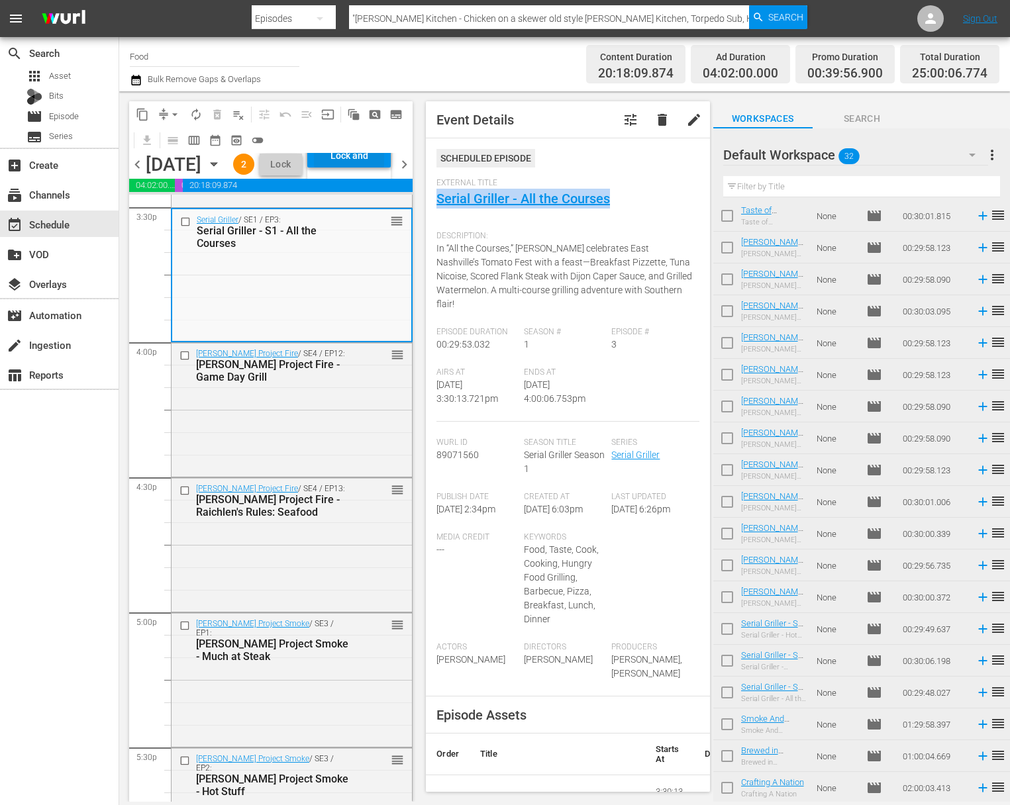
click at [382, 168] on div "Lock and Publish" at bounding box center [349, 156] width 70 height 24
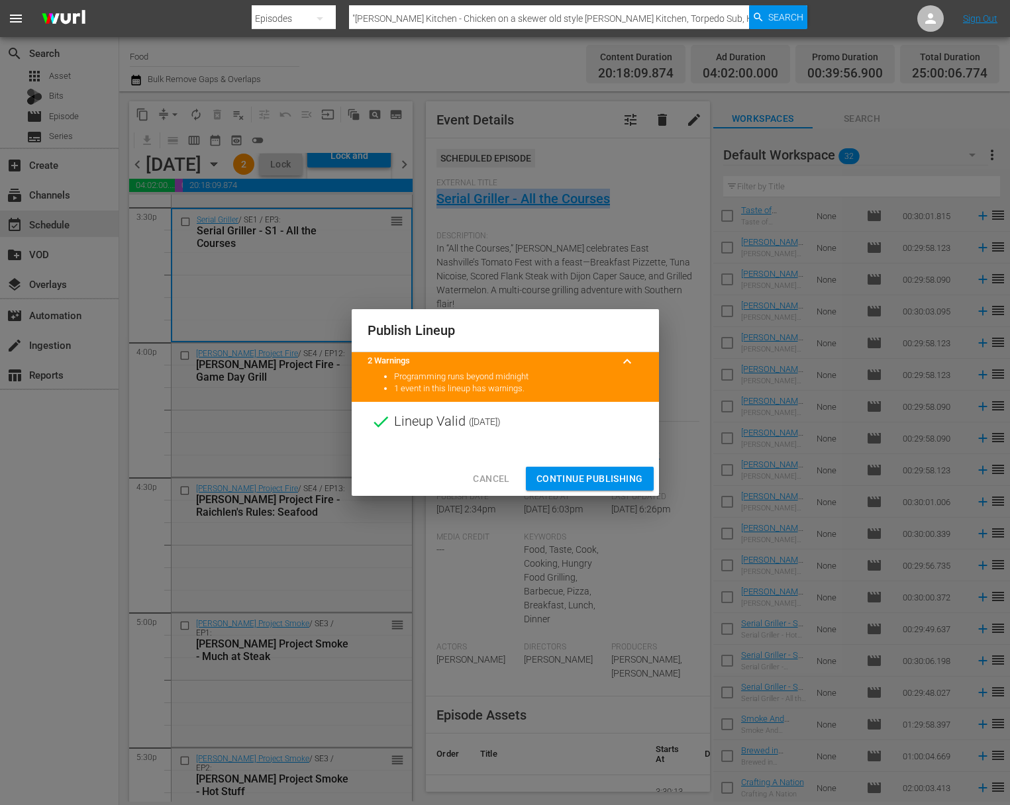
click at [598, 471] on span "Continue Publishing" at bounding box center [590, 479] width 107 height 17
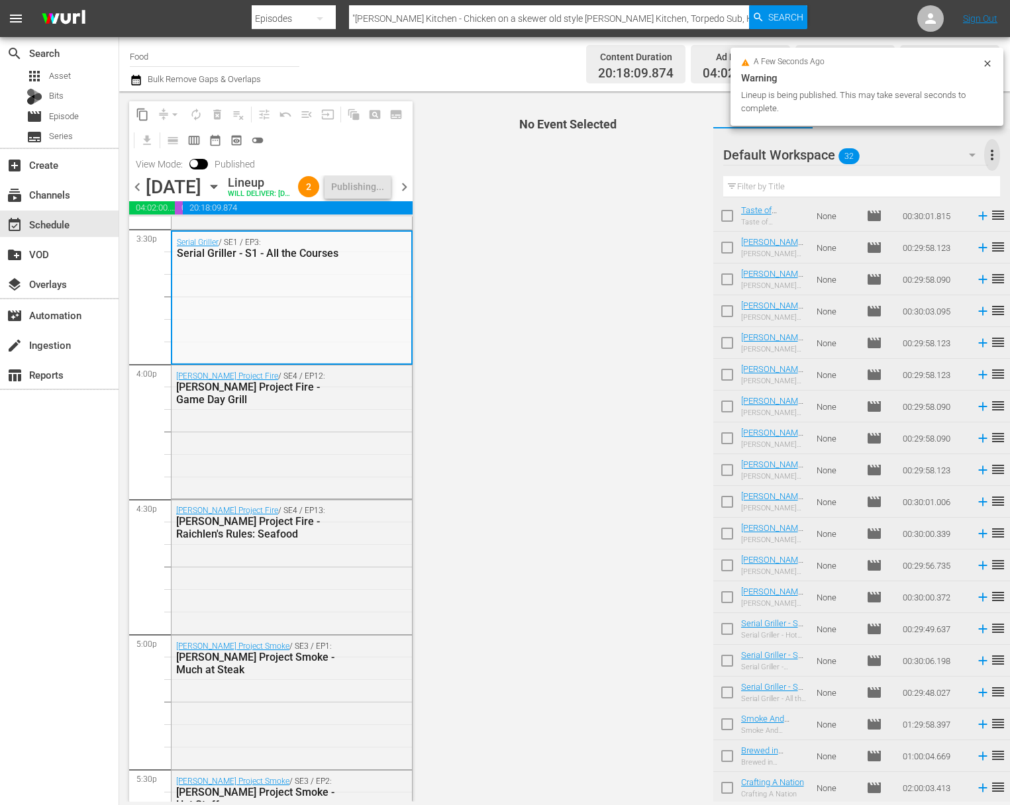
click at [990, 157] on span "more_vert" at bounding box center [992, 155] width 16 height 16
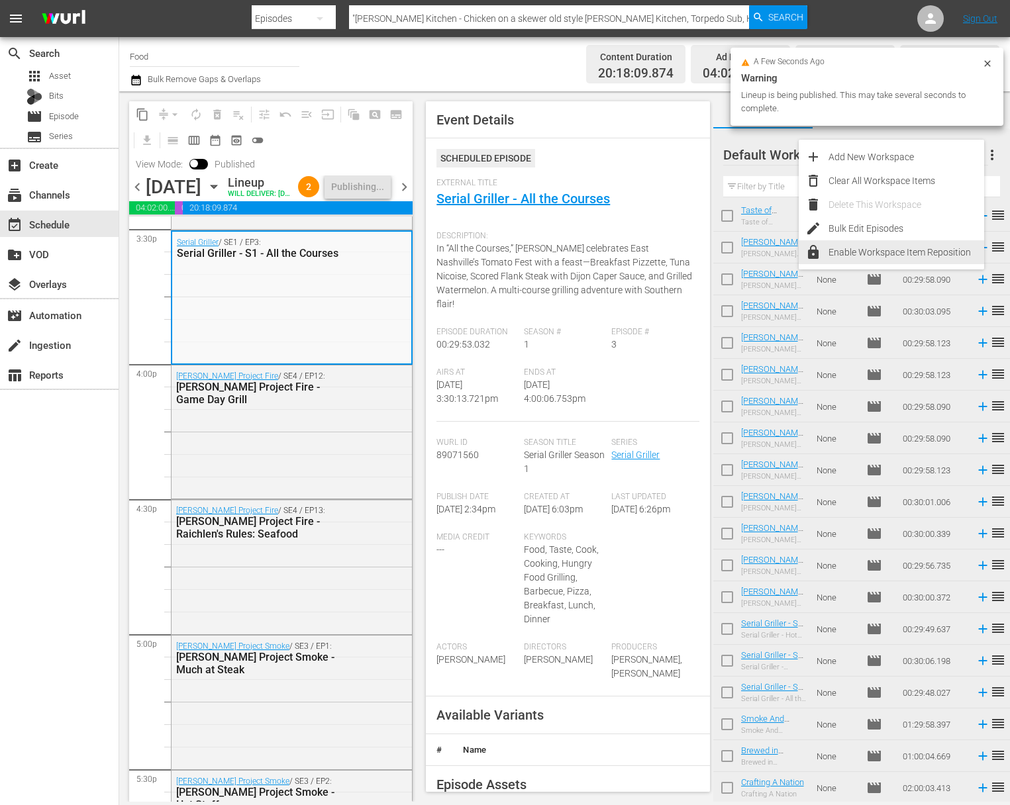
click at [888, 233] on div "Bulk Edit Episodes" at bounding box center [907, 229] width 156 height 24
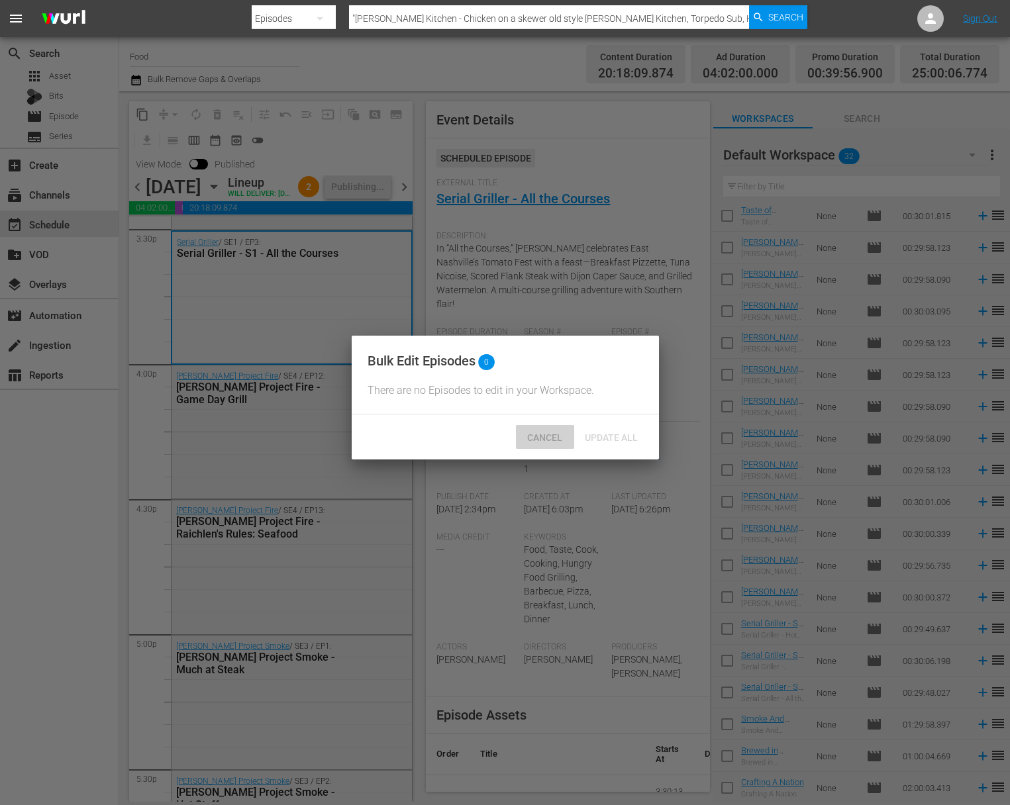
click at [554, 443] on span "Cancel" at bounding box center [545, 438] width 56 height 11
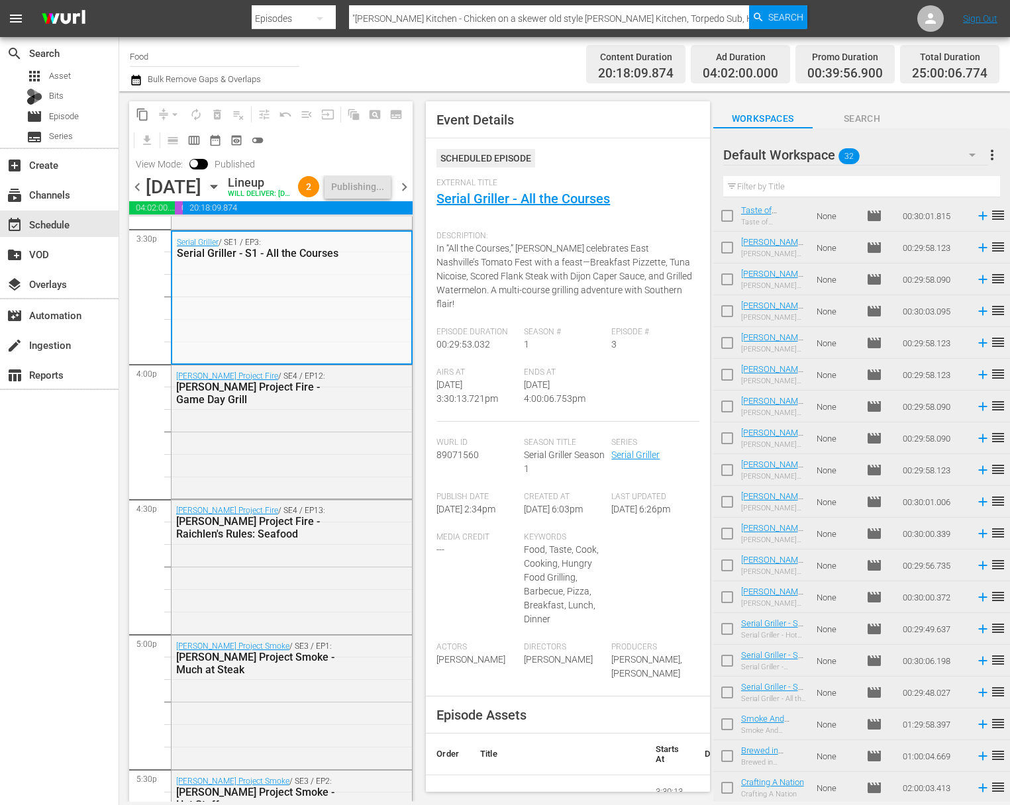
click at [990, 154] on span "more_vert" at bounding box center [992, 155] width 16 height 16
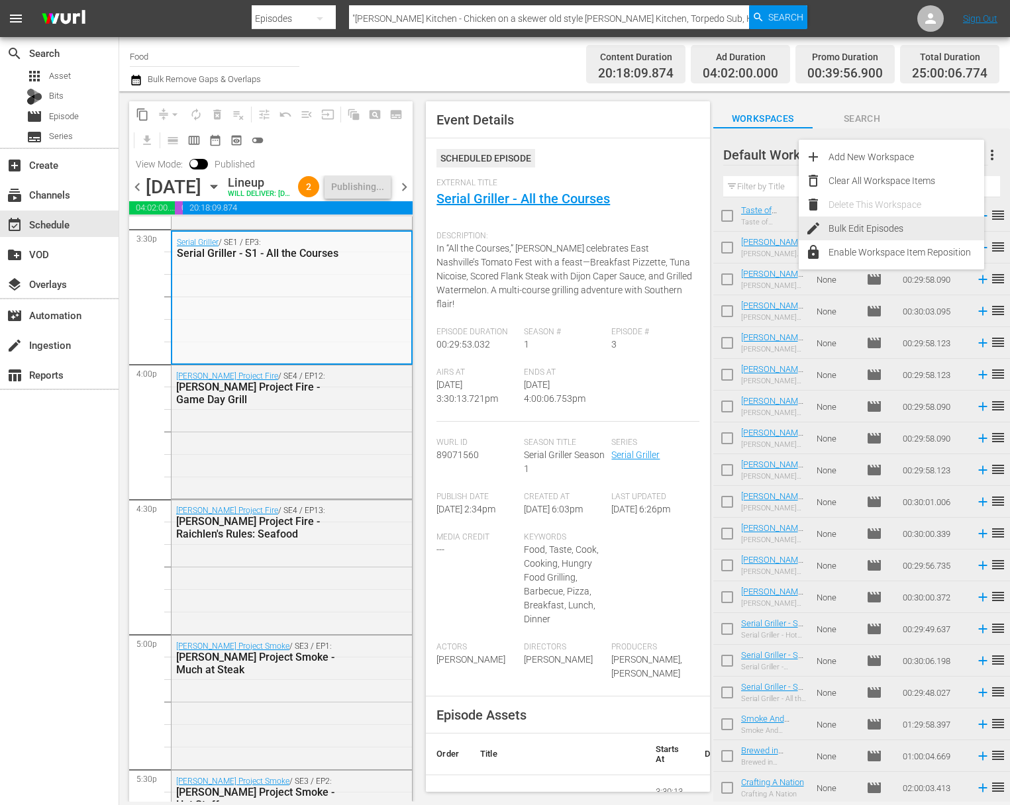
click at [890, 227] on div "Bulk Edit Episodes" at bounding box center [907, 229] width 156 height 24
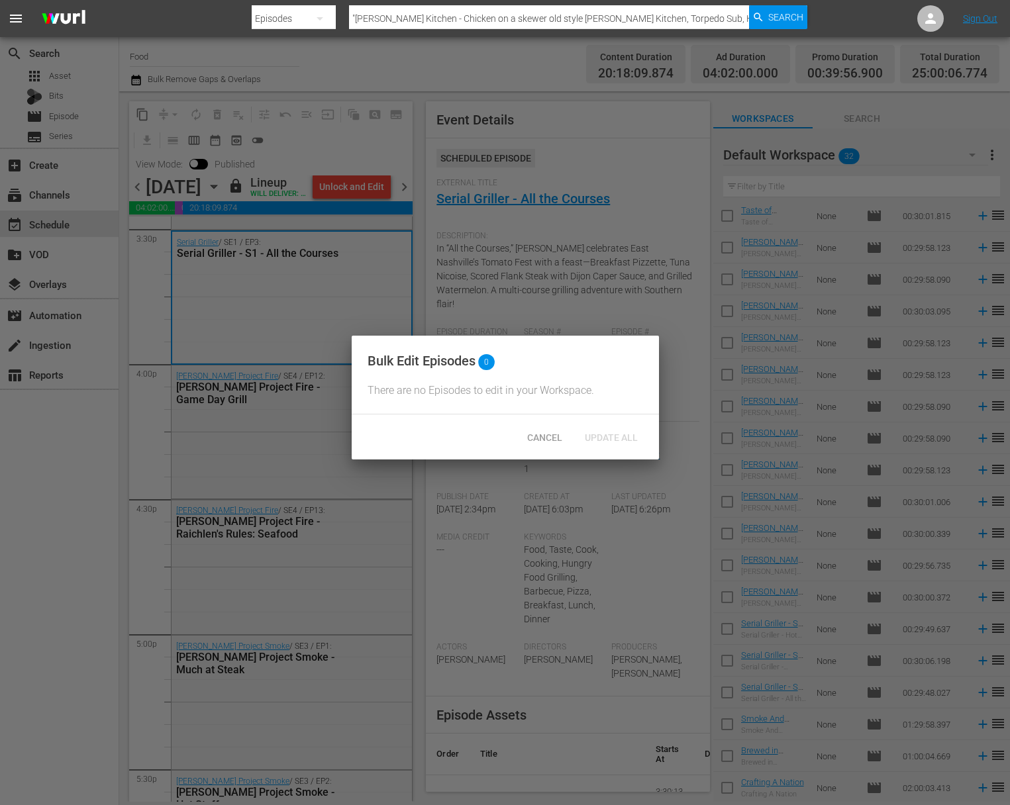
click at [391, 77] on div at bounding box center [505, 402] width 1010 height 805
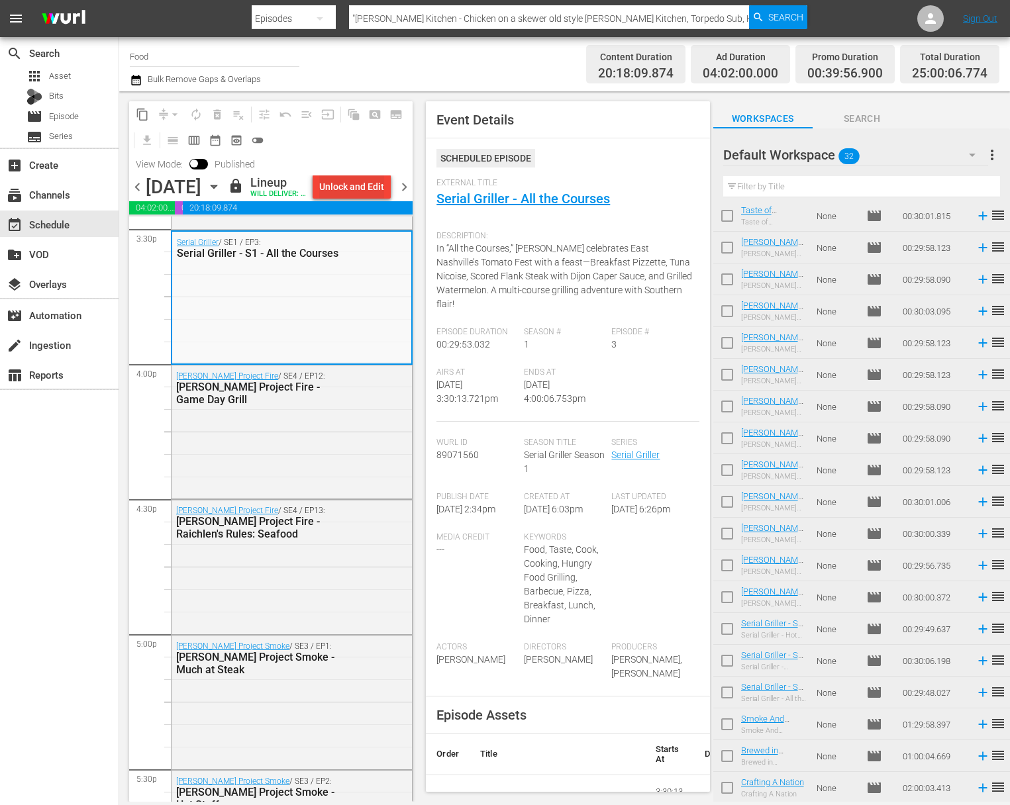
click at [346, 185] on div "Unlock and Edit" at bounding box center [351, 187] width 65 height 24
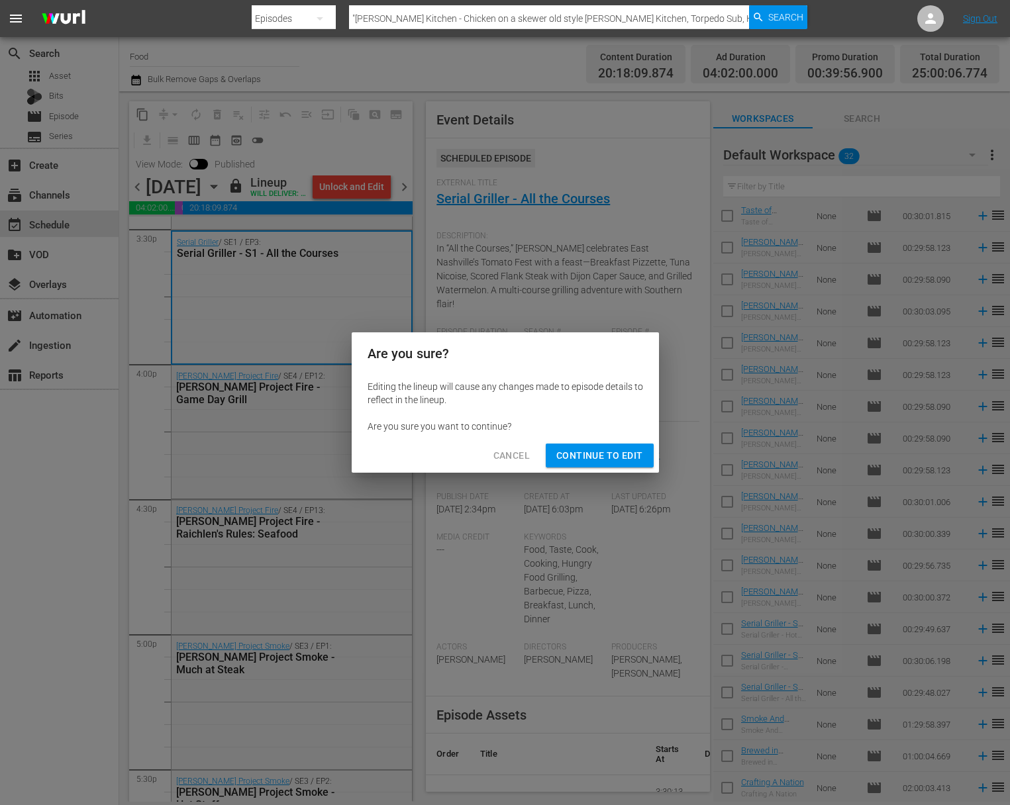
click at [572, 456] on span "Continue to Edit" at bounding box center [599, 456] width 86 height 17
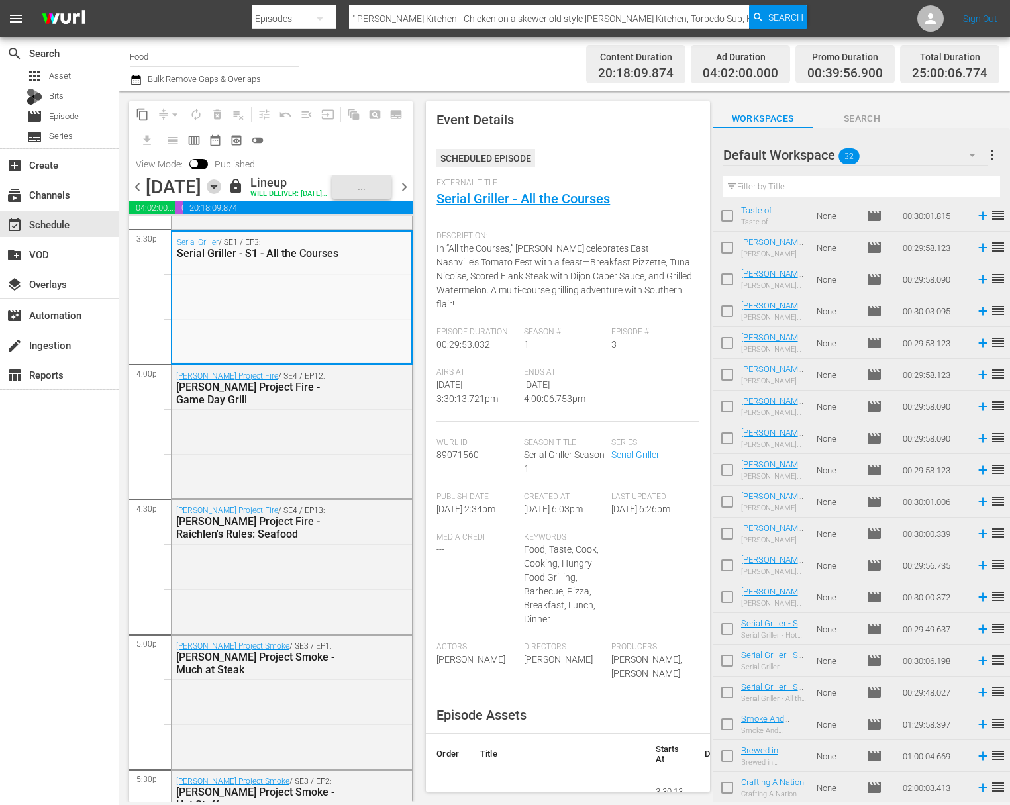
click at [221, 194] on icon "button" at bounding box center [214, 187] width 15 height 15
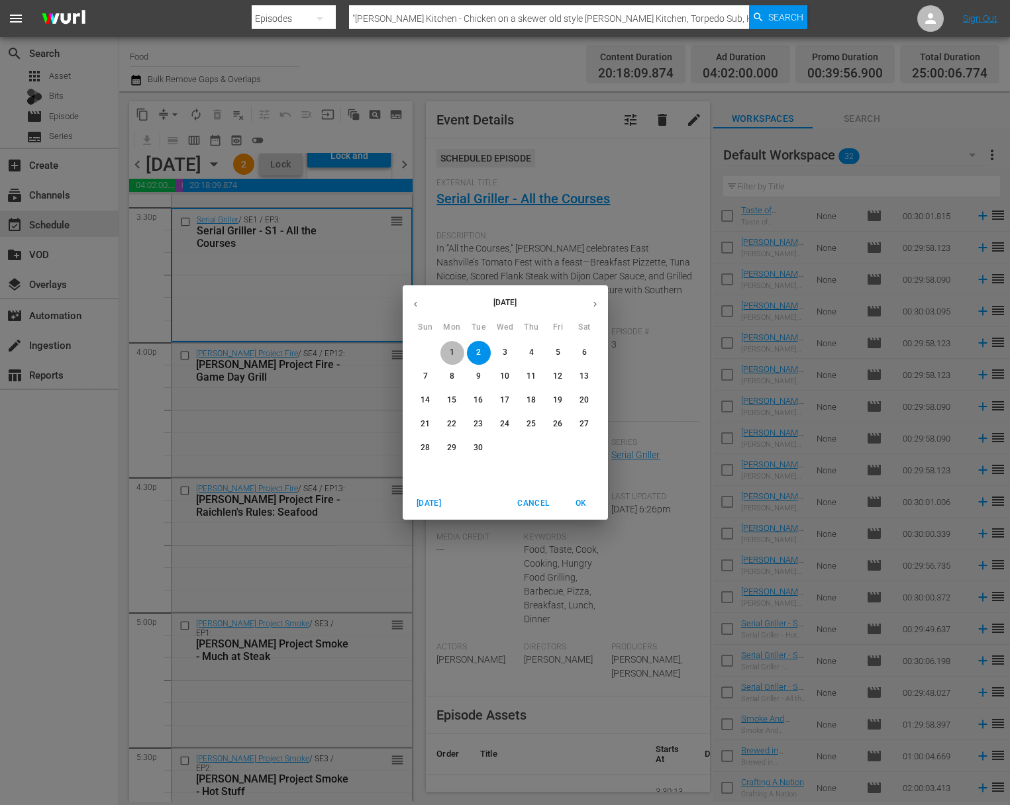
click at [453, 354] on p "1" at bounding box center [452, 352] width 5 height 11
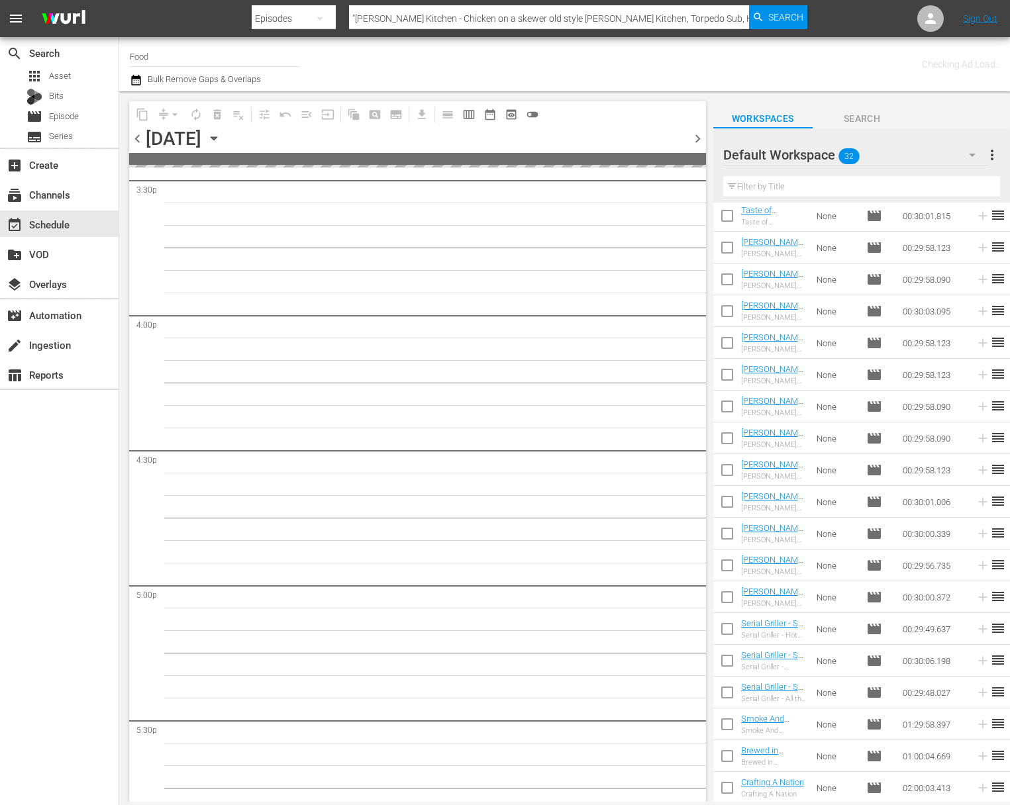
click at [998, 158] on span "more_vert" at bounding box center [992, 155] width 16 height 16
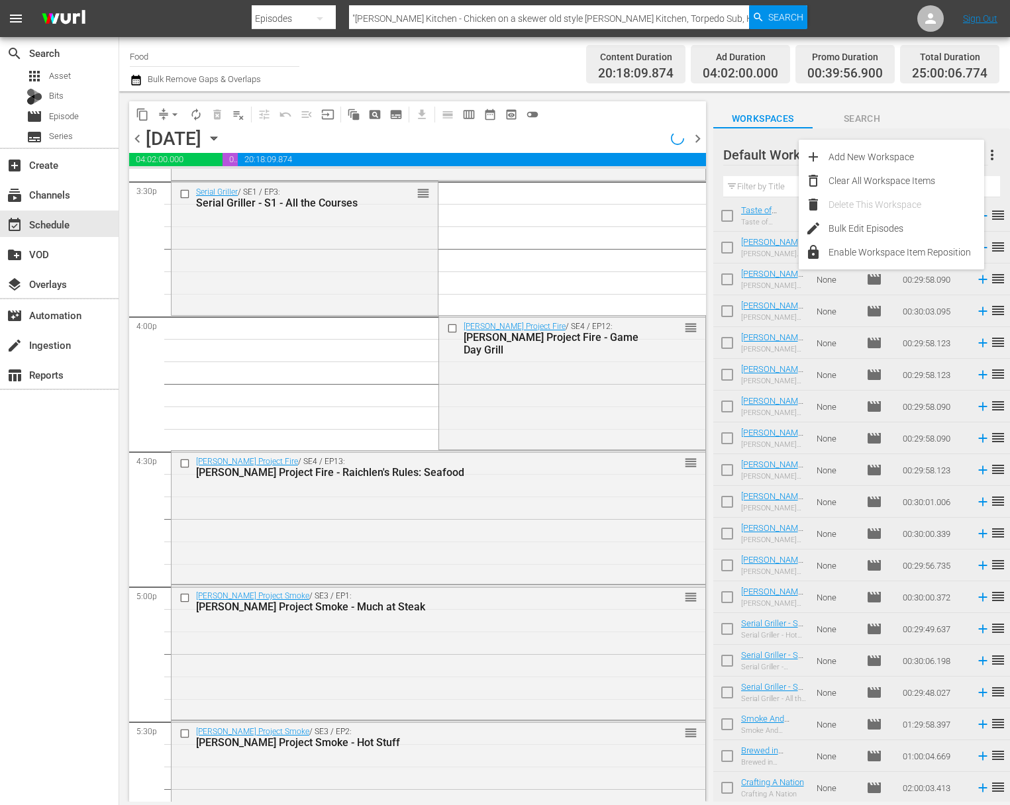
scroll to position [4154, 0]
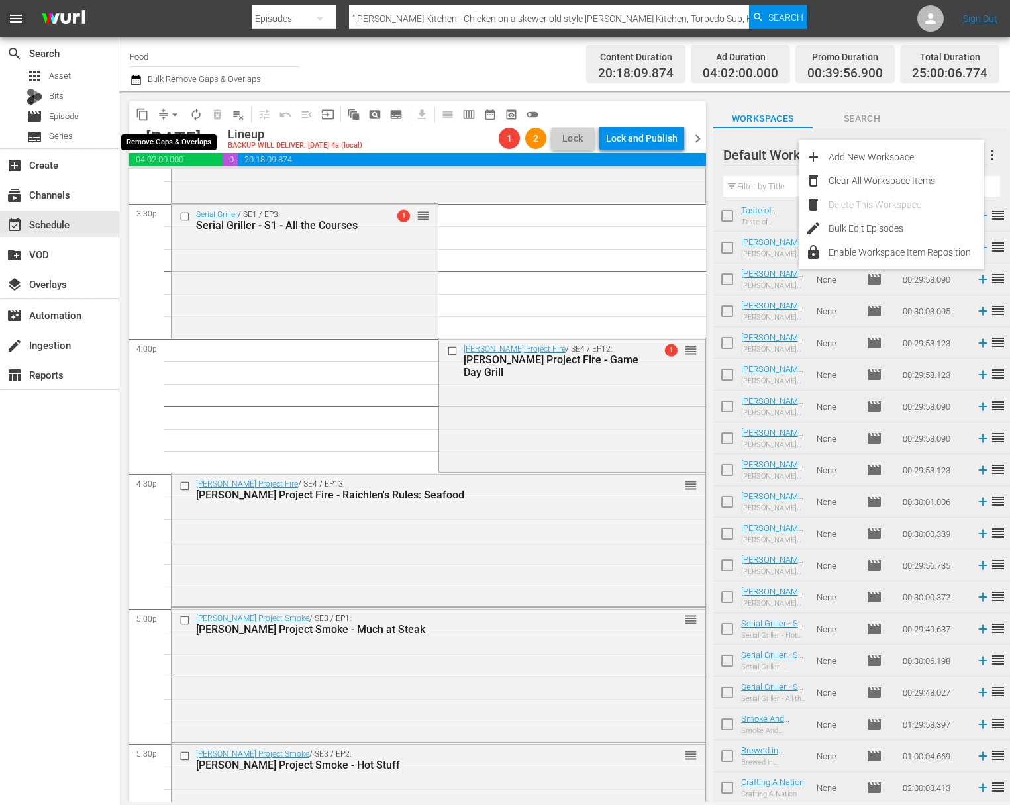
click at [175, 113] on span "arrow_drop_down" at bounding box center [174, 114] width 13 height 13
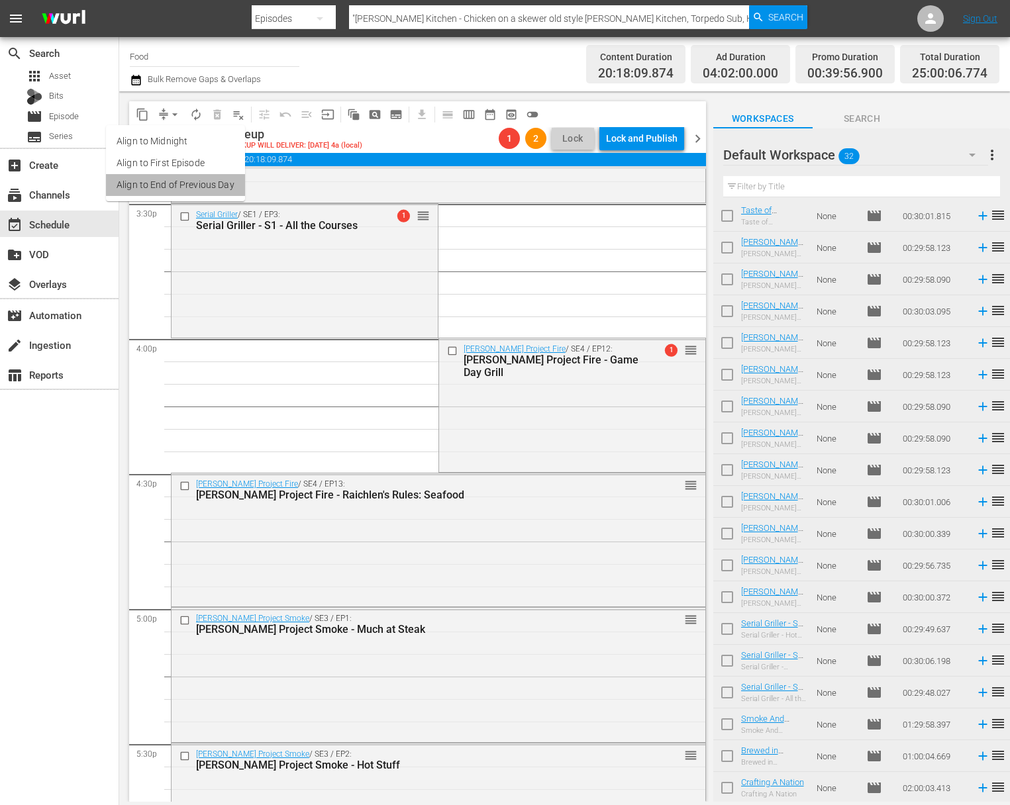
click at [185, 187] on li "Align to End of Previous Day" at bounding box center [175, 185] width 139 height 22
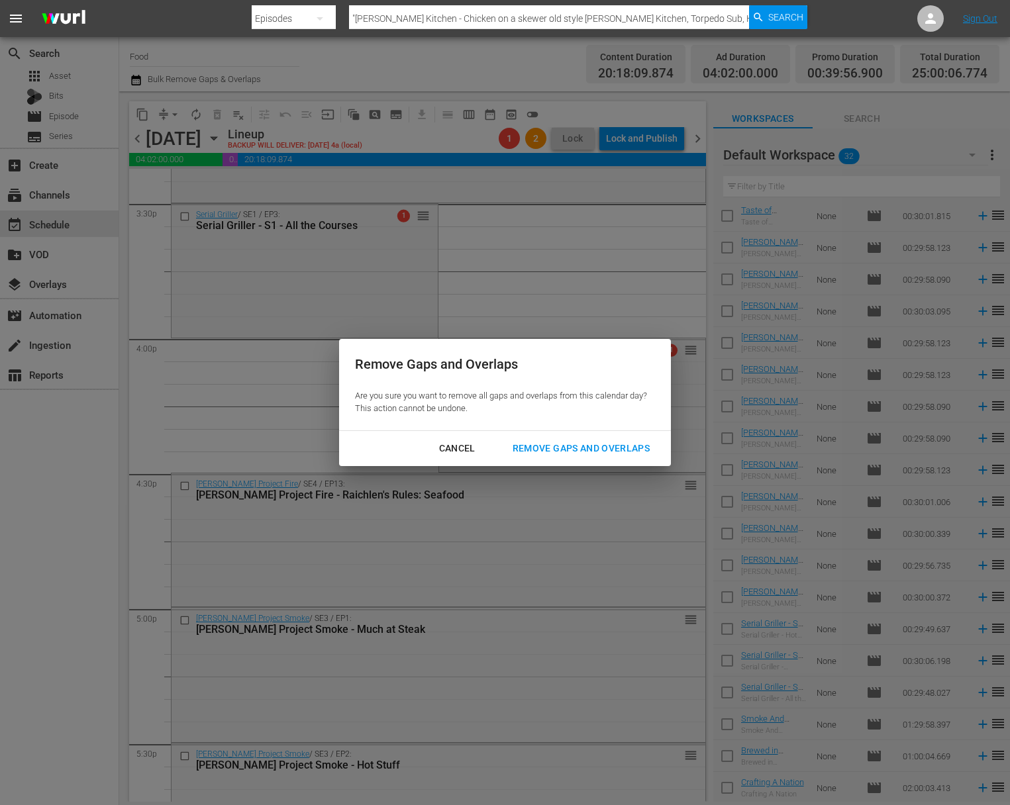
click at [629, 453] on div "Remove Gaps and Overlaps" at bounding box center [581, 449] width 158 height 17
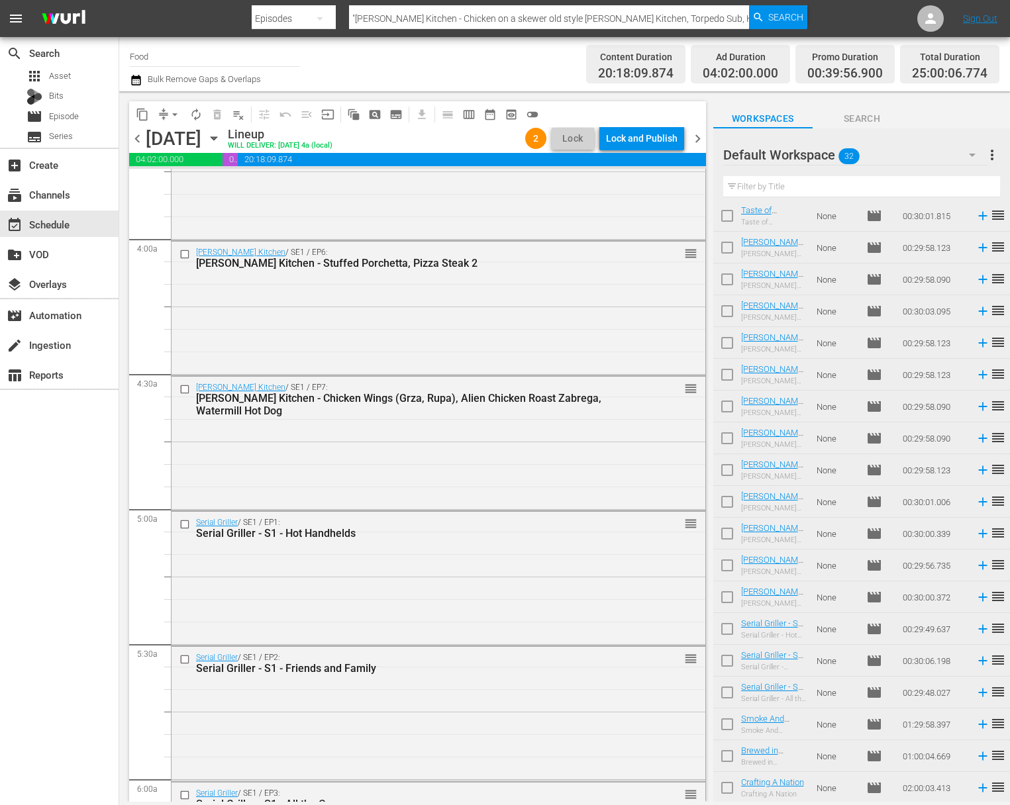
scroll to position [0, 0]
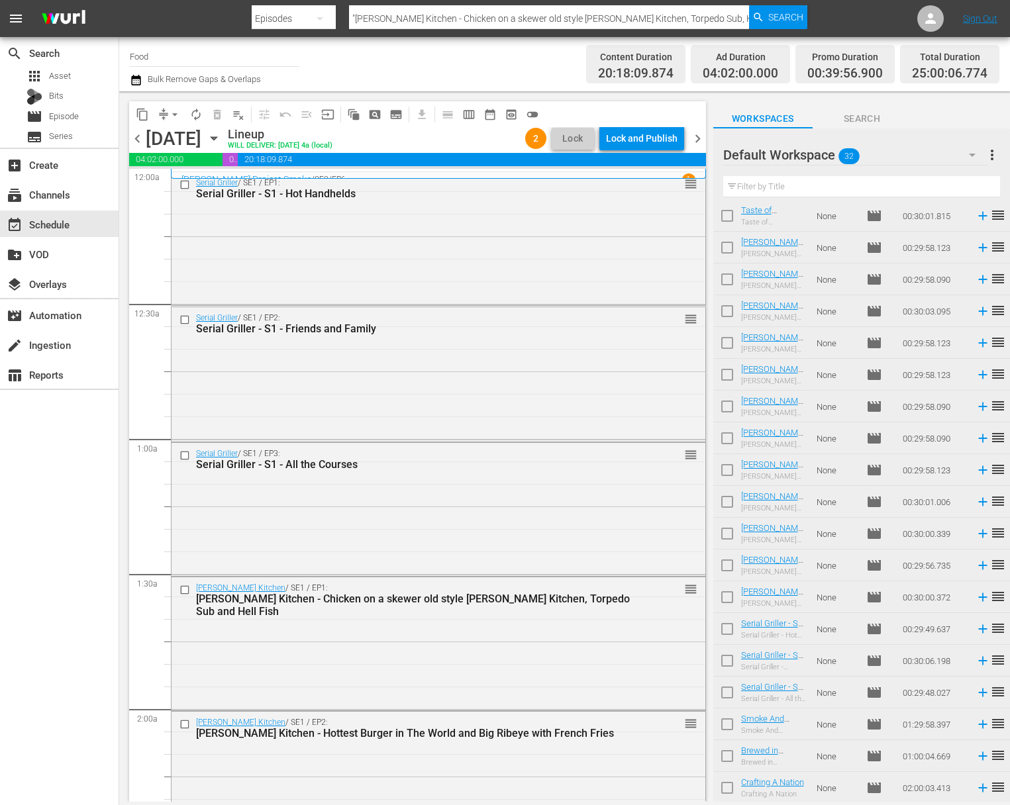
click at [996, 160] on span "more_vert" at bounding box center [992, 155] width 16 height 16
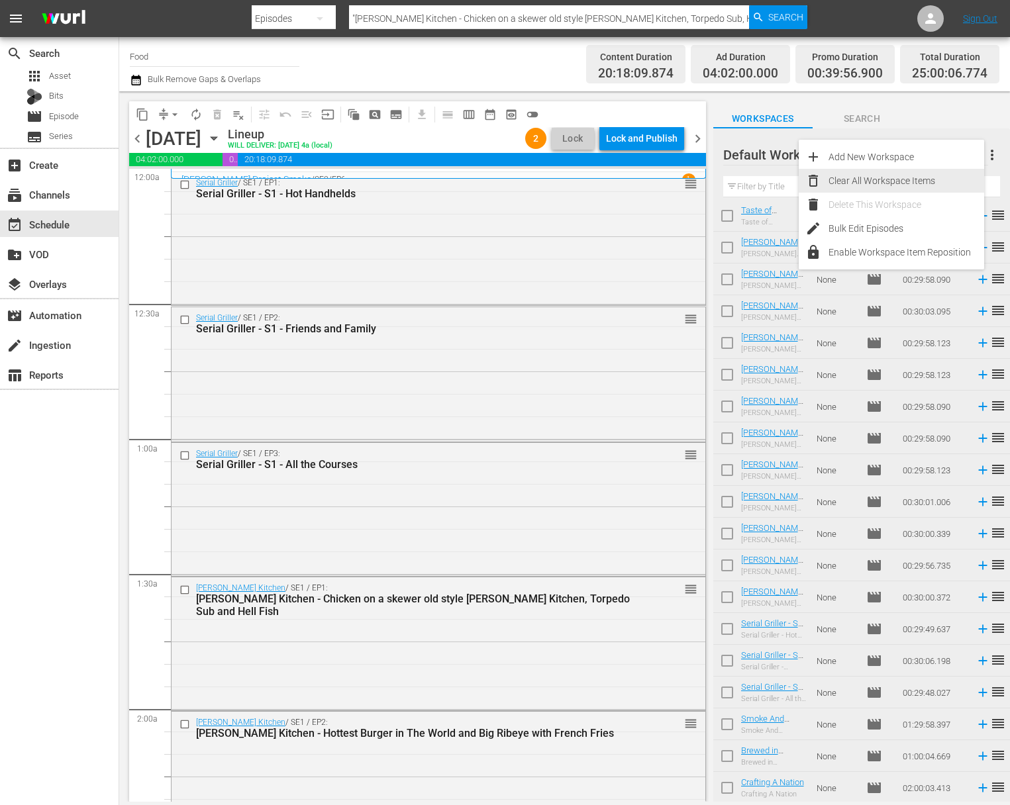
click at [904, 177] on div "Clear All Workspace Items" at bounding box center [907, 181] width 156 height 24
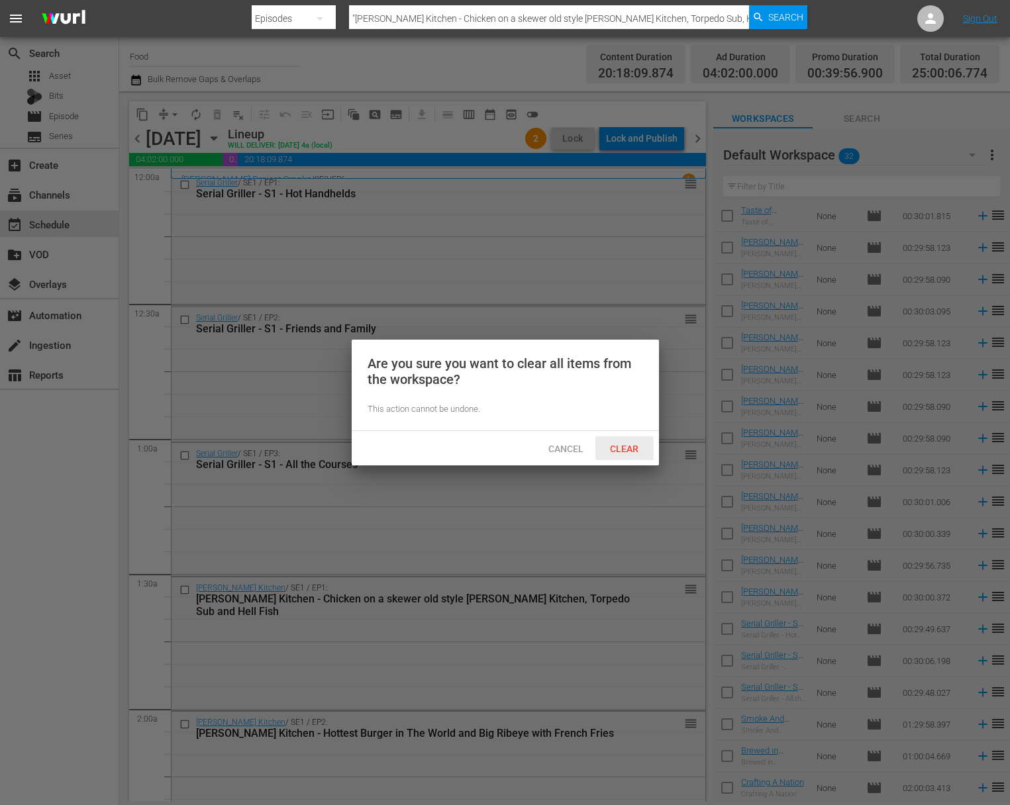
click at [631, 454] on span "Clear" at bounding box center [624, 449] width 50 height 11
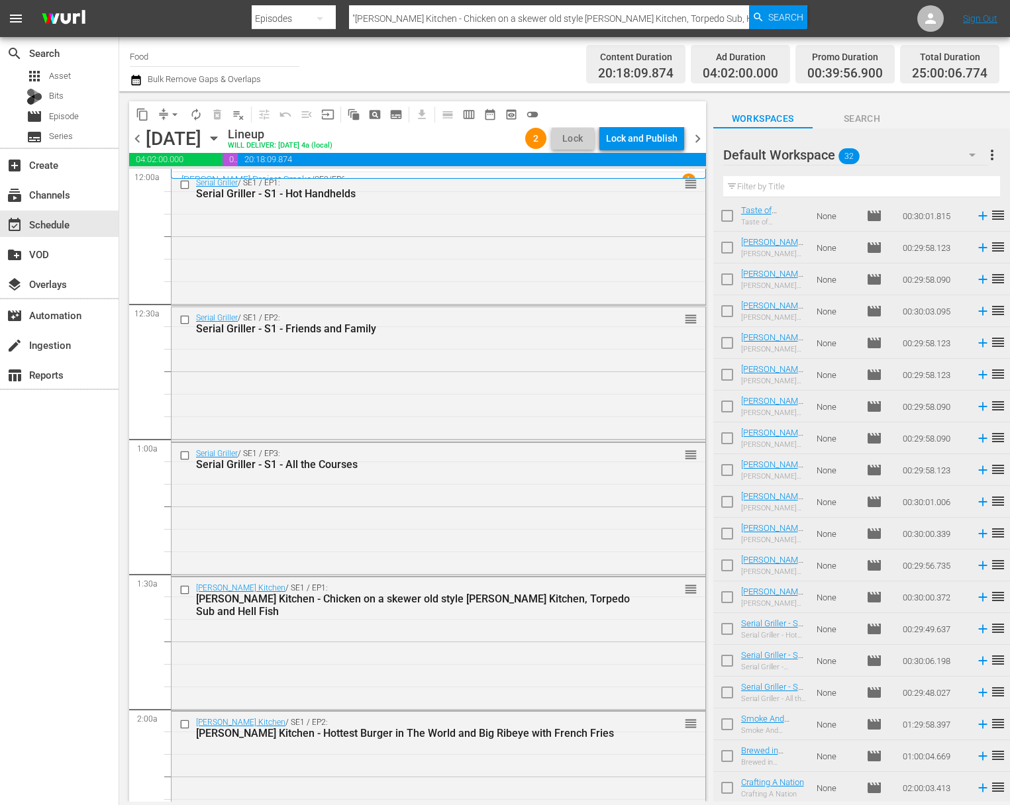
click at [217, 140] on icon "button" at bounding box center [214, 138] width 6 height 3
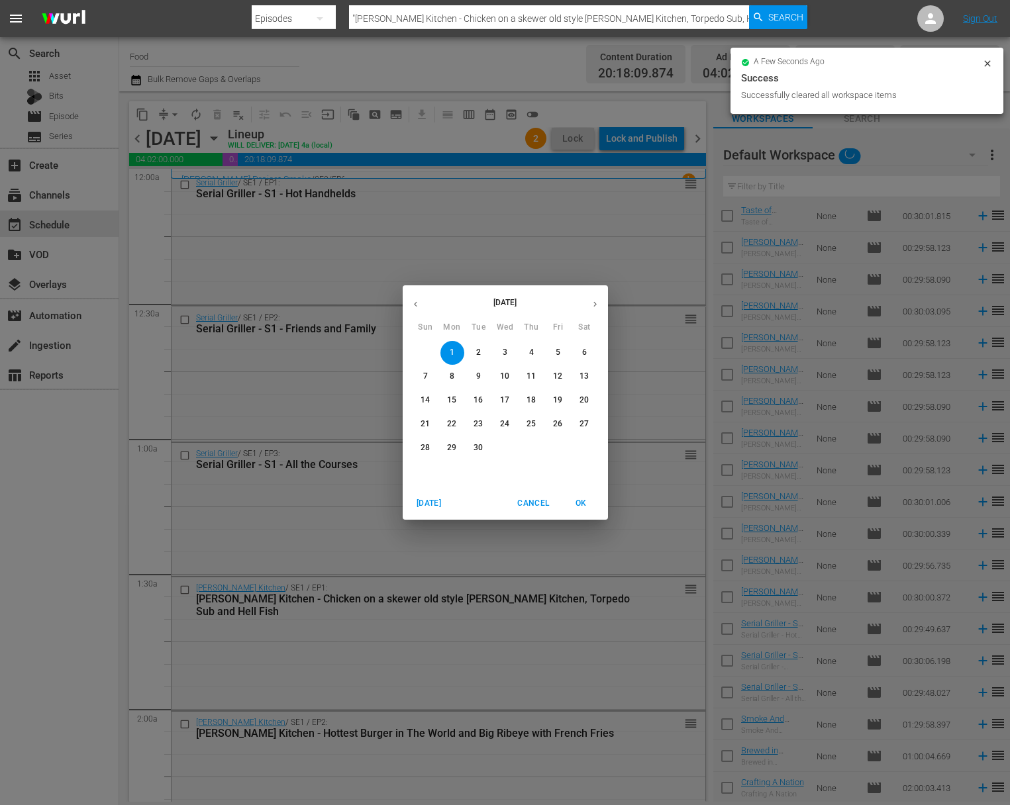
click at [484, 350] on span "2" at bounding box center [479, 352] width 24 height 11
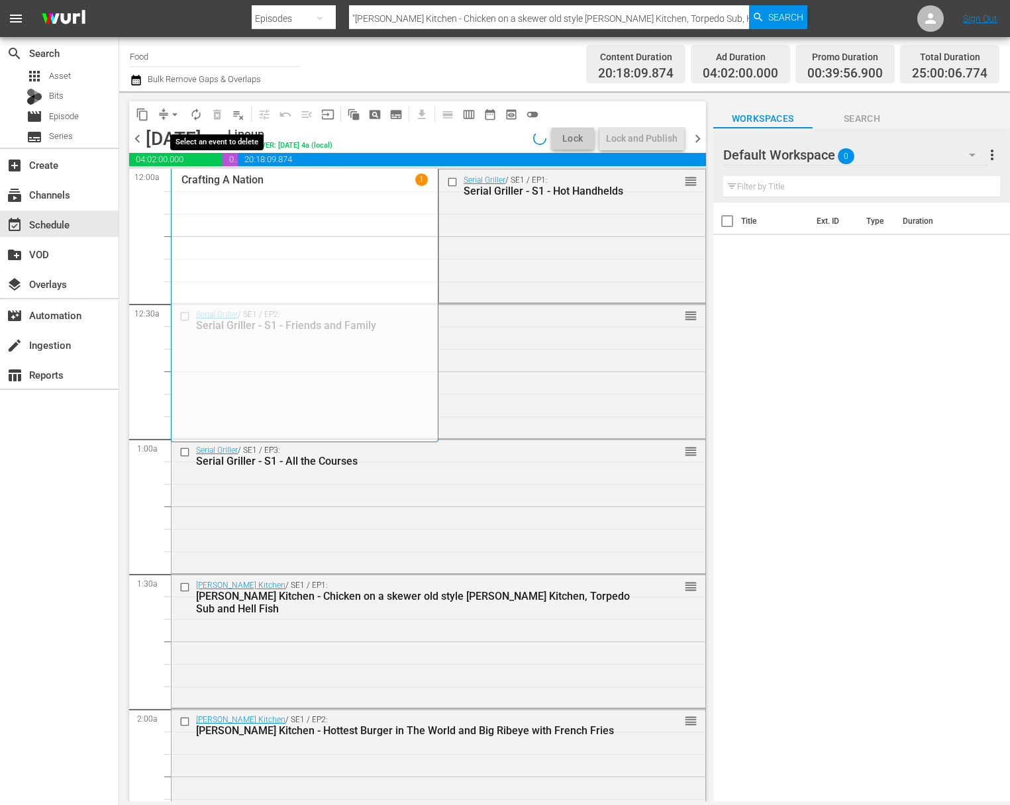
click at [240, 113] on span "playlist_remove_outlined" at bounding box center [238, 114] width 13 height 13
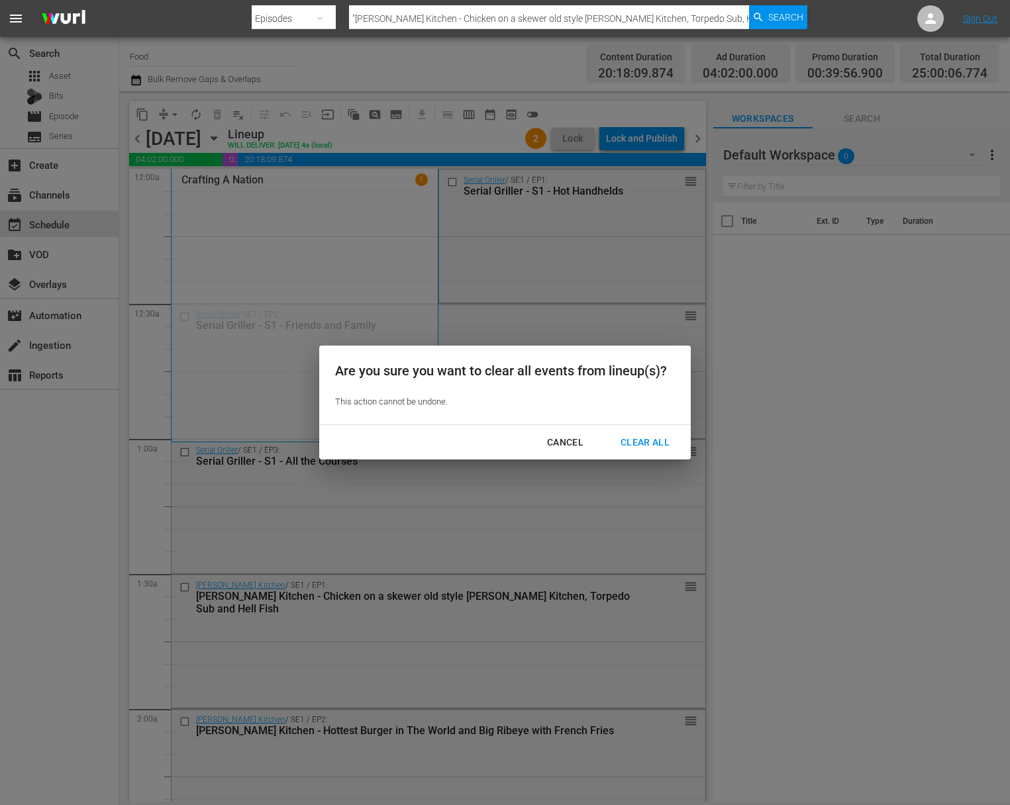
click at [623, 448] on div "Clear All" at bounding box center [645, 443] width 70 height 17
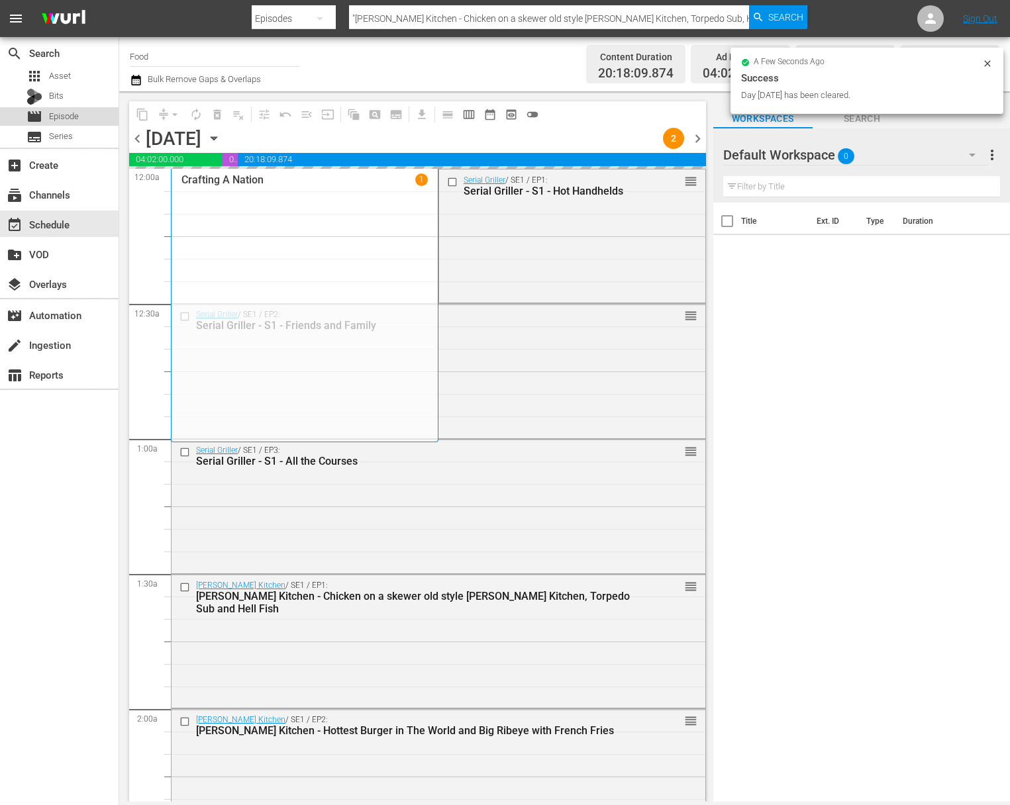
click at [72, 113] on span "Episode" at bounding box center [64, 116] width 30 height 13
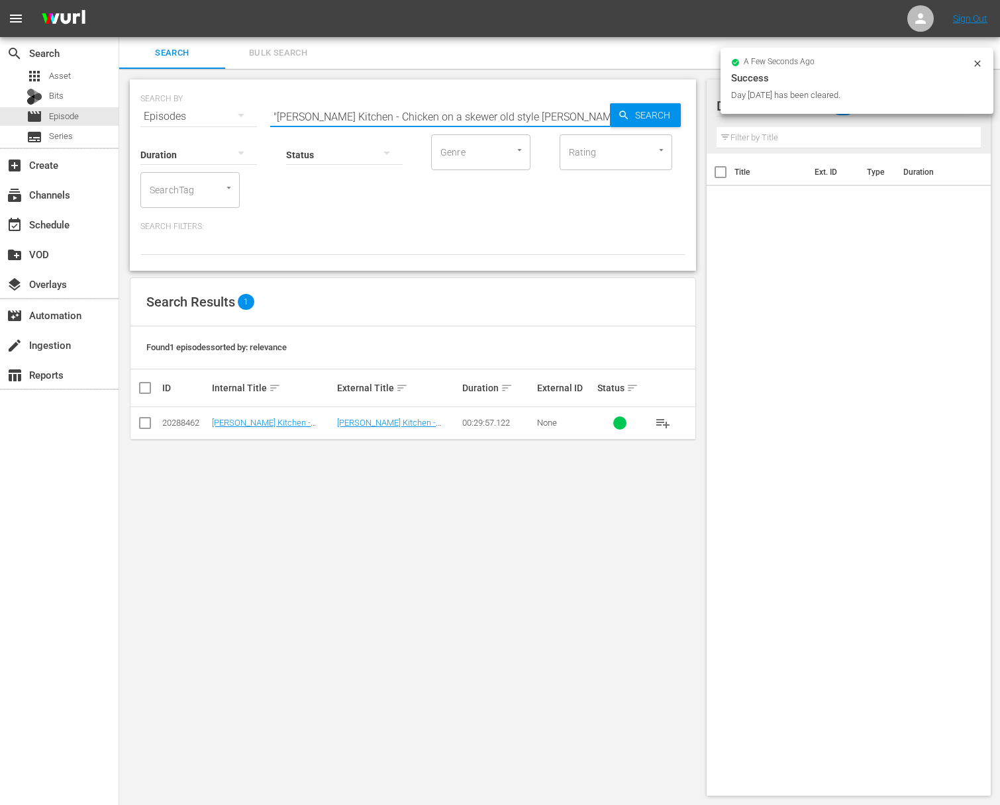
click at [476, 107] on input ""[PERSON_NAME] Kitchen - Chicken on a skewer old style [PERSON_NAME] Kitchen, T…" at bounding box center [440, 117] width 340 height 32
paste input "[PERSON_NAME]: Storyteller in the Kitchen - Dinner Party"
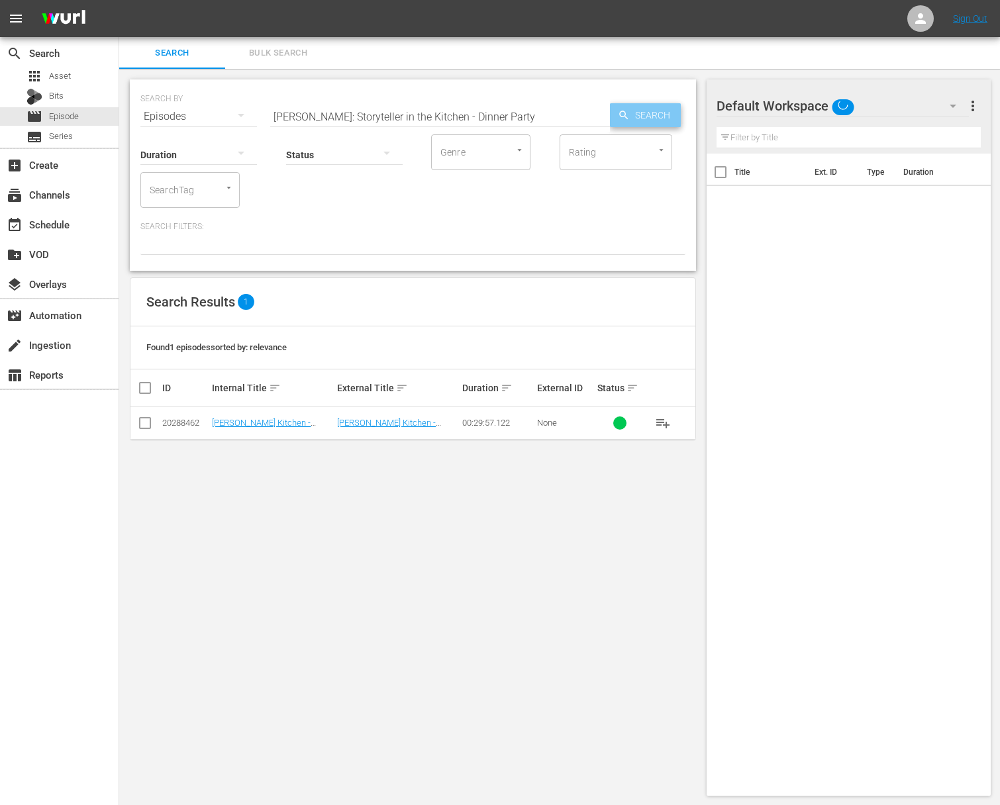
click at [638, 115] on span "Search" at bounding box center [655, 115] width 51 height 24
click at [660, 420] on span "playlist_add" at bounding box center [663, 423] width 16 height 16
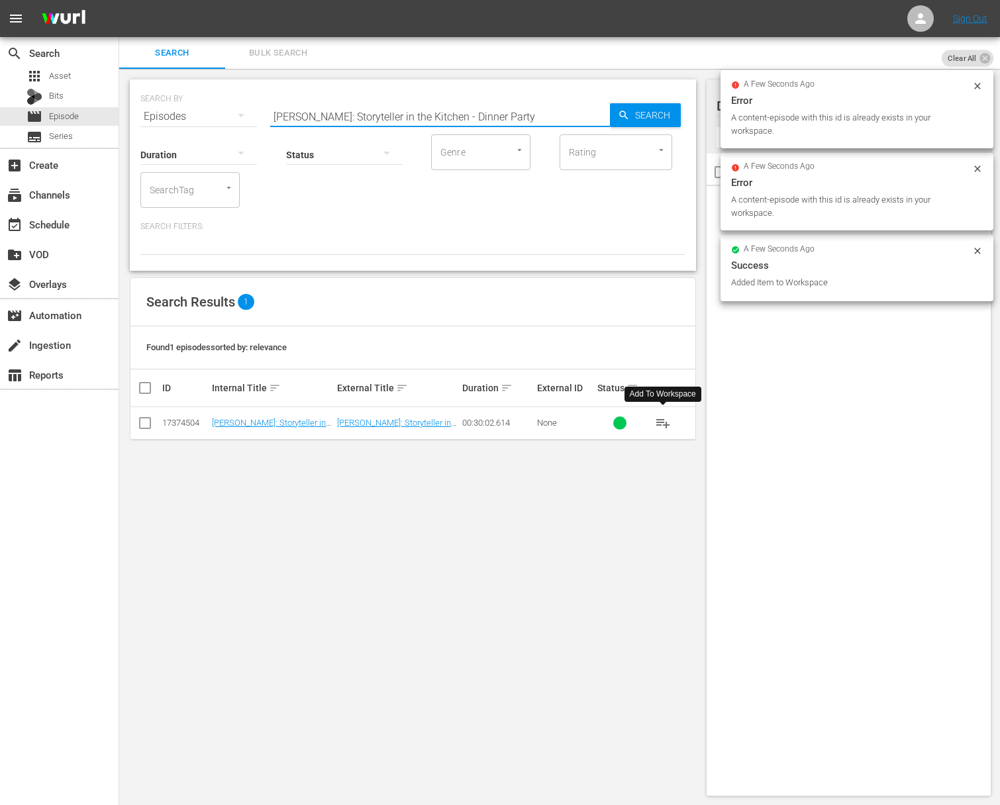
click at [485, 121] on input "[PERSON_NAME]: Storyteller in the Kitchen - Dinner Party" at bounding box center [440, 117] width 340 height 32
paste input "A Tale of Two Nicks: Hams and Butchers"
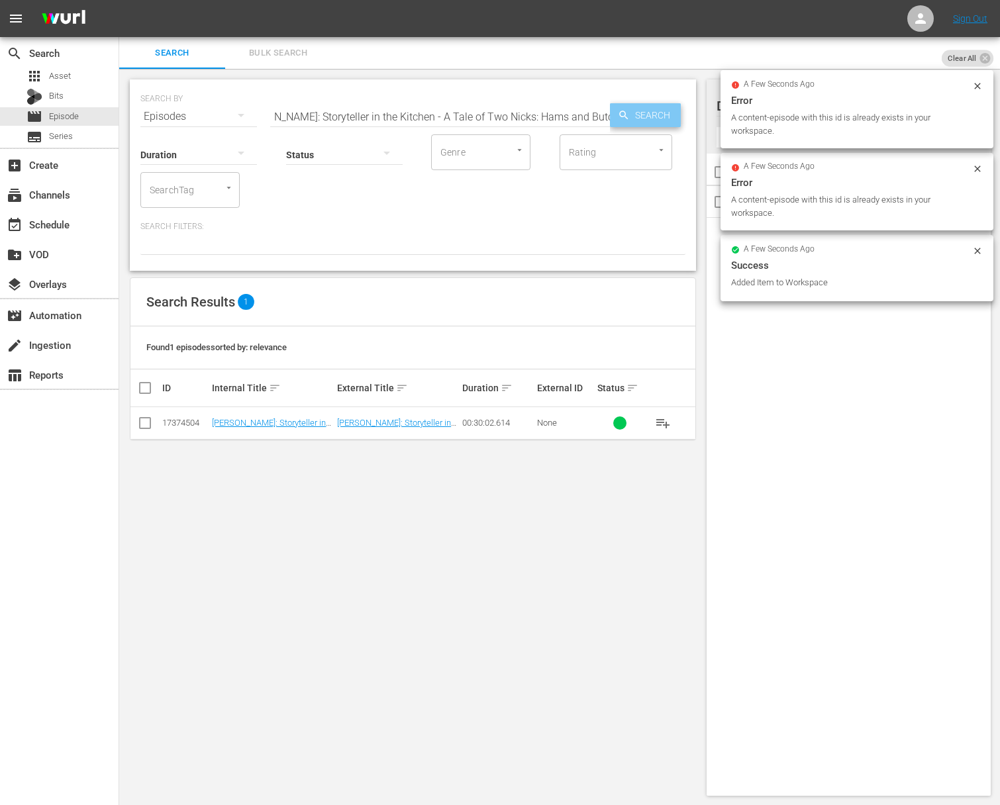
click at [639, 117] on span "Search" at bounding box center [655, 115] width 51 height 24
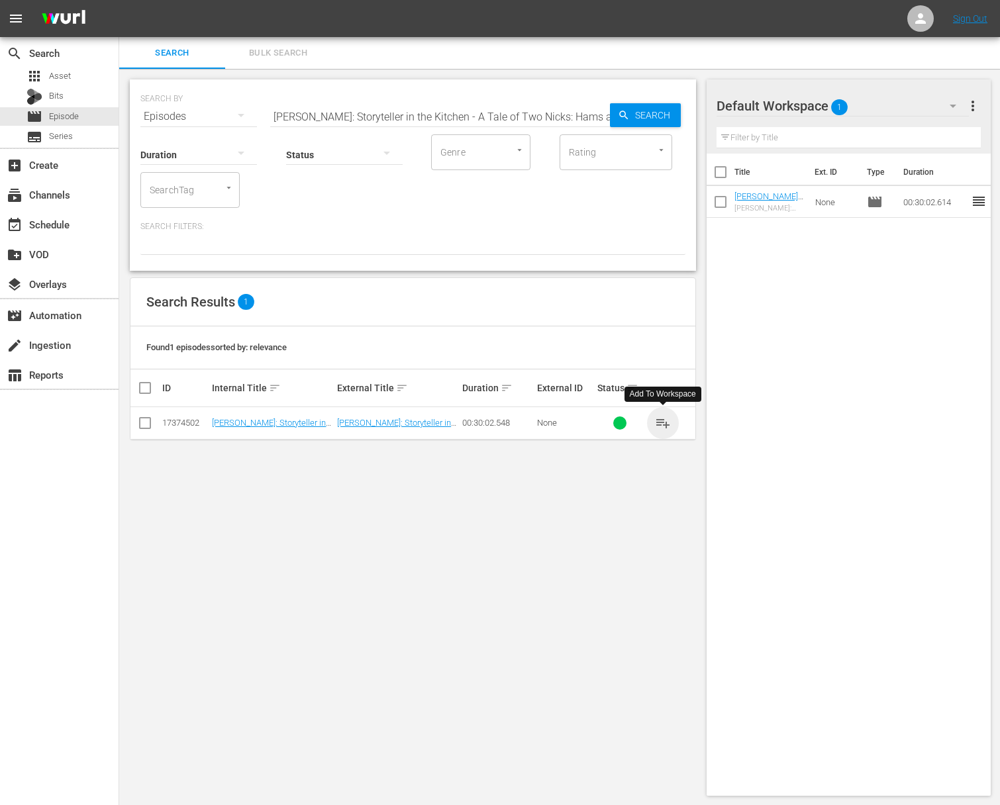
click at [666, 423] on span "playlist_add" at bounding box center [663, 423] width 16 height 16
click at [664, 422] on span "playlist_add" at bounding box center [663, 423] width 16 height 16
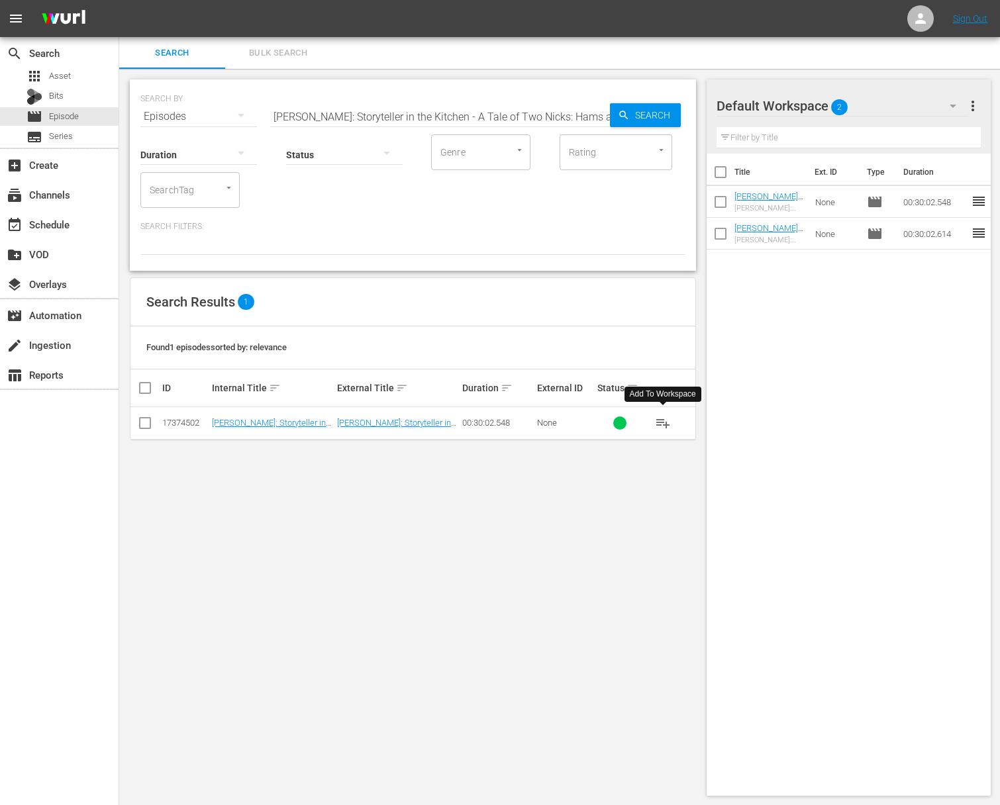
click at [663, 407] on button "playlist_add" at bounding box center [663, 423] width 32 height 32
click at [665, 420] on span "playlist_add" at bounding box center [663, 423] width 16 height 16
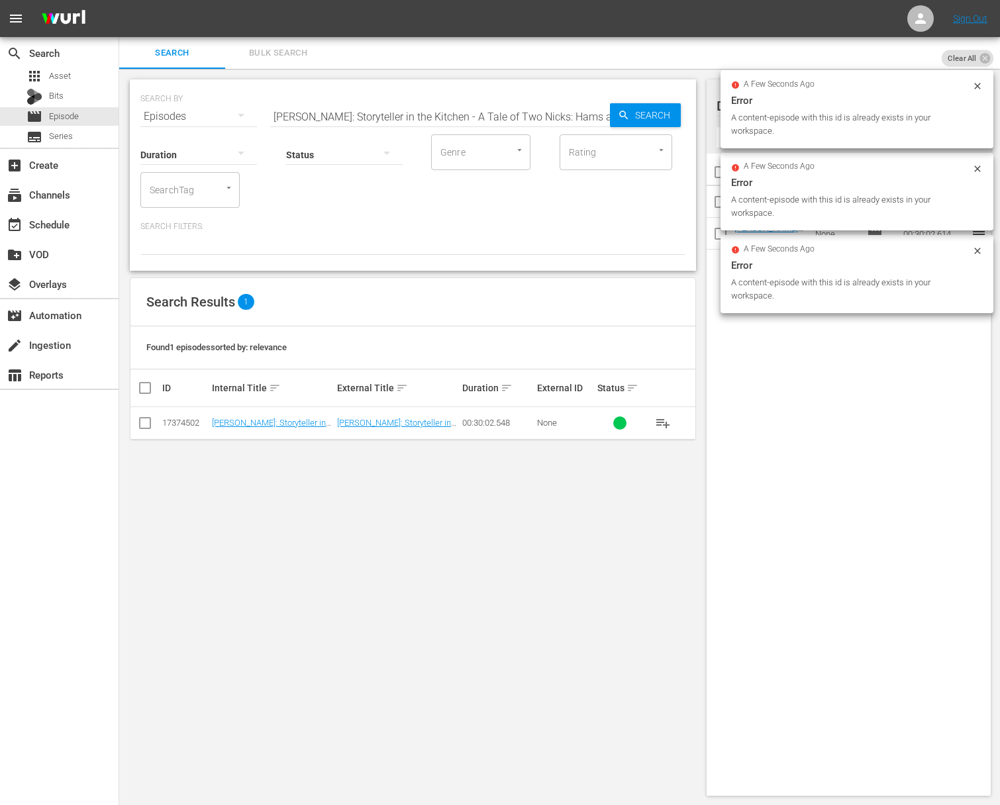
click at [412, 105] on input "[PERSON_NAME]: Storyteller in the Kitchen - A Tale of Two Nicks: Hams and Butch…" at bounding box center [440, 117] width 340 height 32
paste input "- Storyteller in the Kitchen - Mis AmigosNick Stellino"
click at [421, 109] on input "[PERSON_NAME] - Storyteller in the Kitchen - Mis AmigosNick Stellino: Storytell…" at bounding box center [440, 117] width 340 height 32
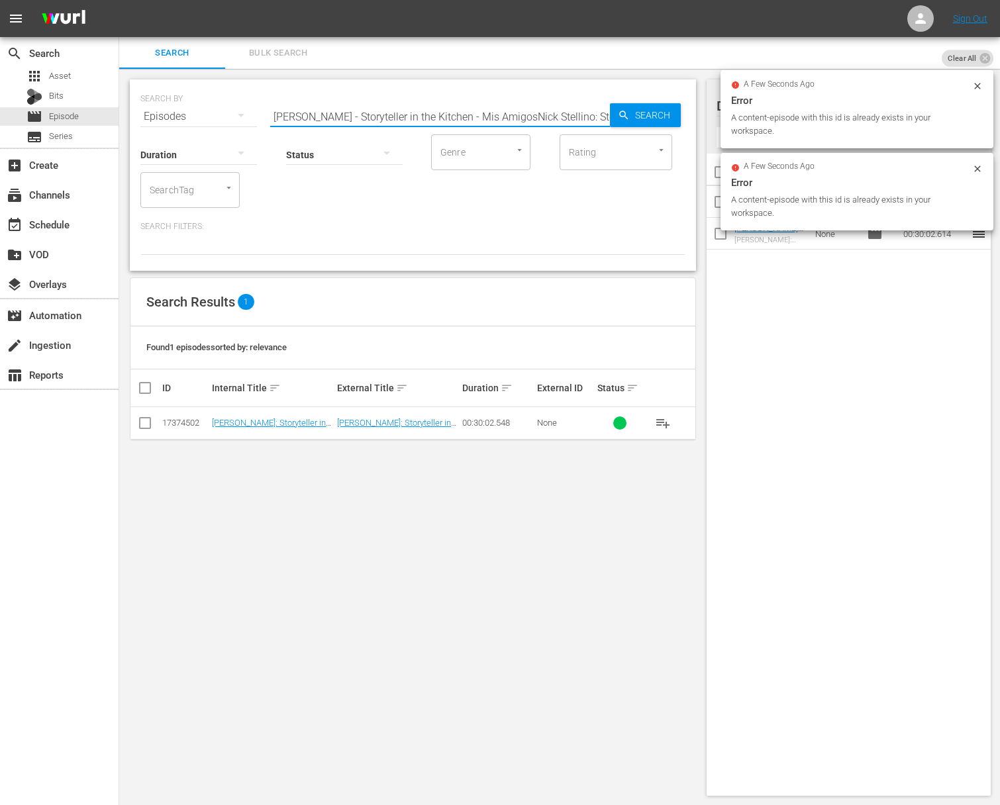
click at [421, 119] on input "[PERSON_NAME] - Storyteller in the Kitchen - Mis AmigosNick Stellino: Storytell…" at bounding box center [440, 117] width 340 height 32
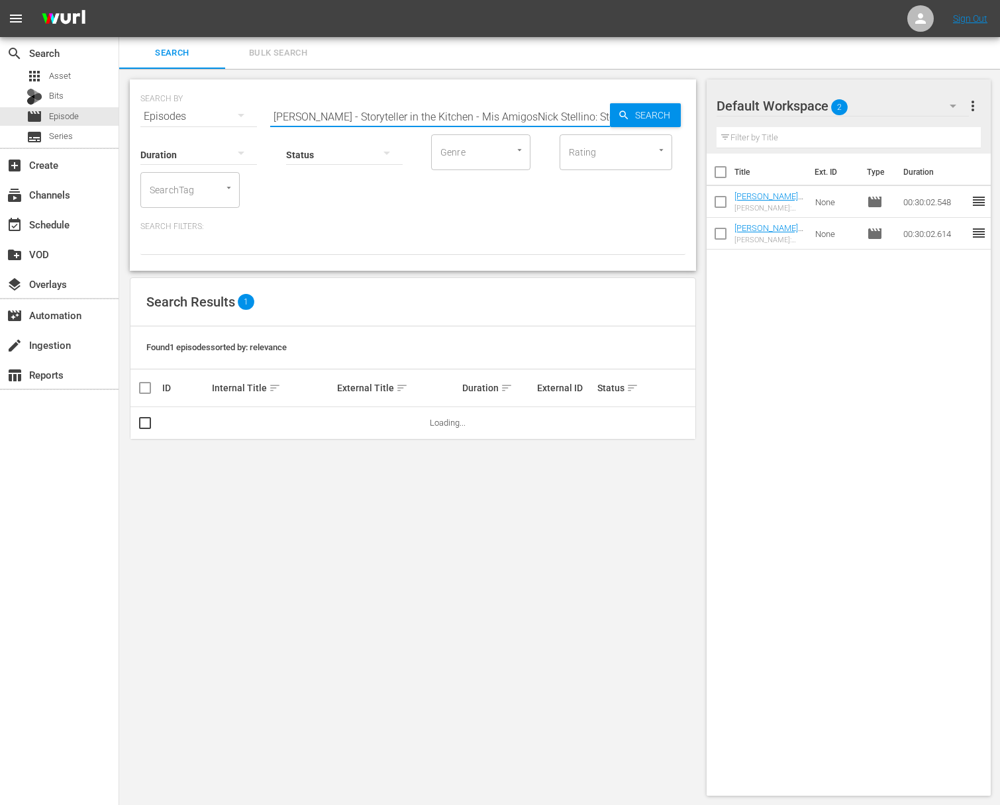
paste input "[PERSON_NAME] - Storyteller in the Kitchen - Mis Amigo"
click at [628, 113] on icon "button" at bounding box center [624, 115] width 12 height 12
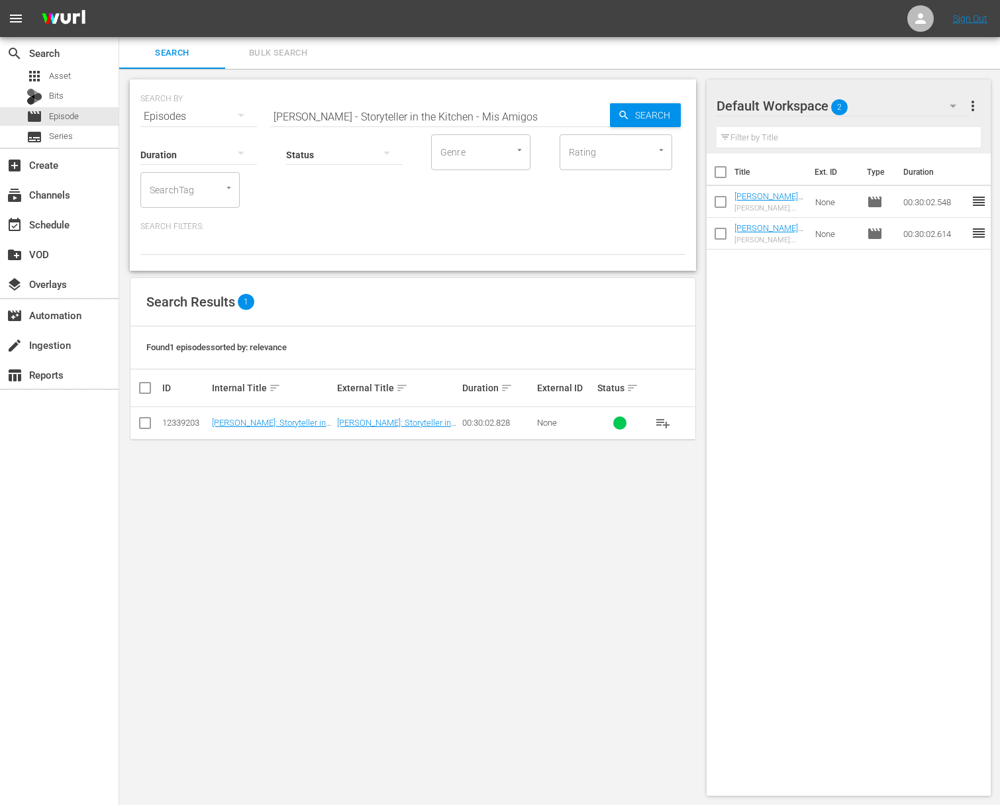
click at [662, 417] on span "playlist_add" at bounding box center [663, 423] width 16 height 16
click at [662, 420] on span "playlist_add" at bounding box center [663, 423] width 16 height 16
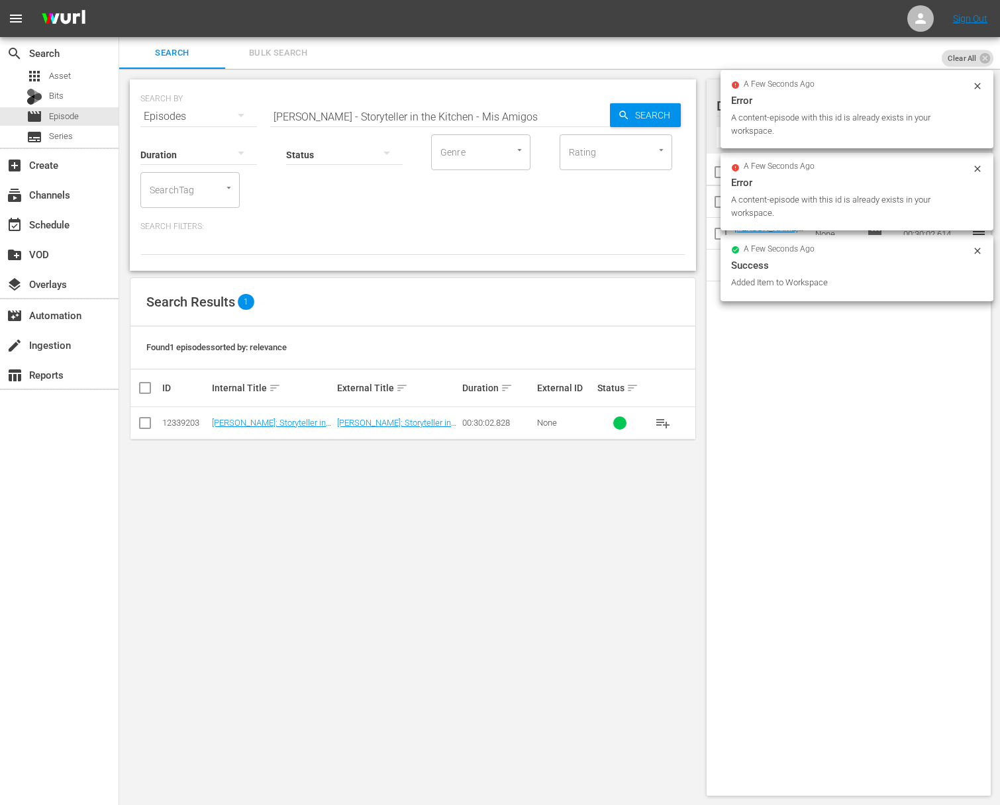
click at [511, 103] on input "[PERSON_NAME] - Storyteller in the Kitchen - Mis Amigos" at bounding box center [440, 117] width 340 height 32
paste input "[PERSON_NAME] - Storyteller in the Kitchen - The Love of Past"
click at [507, 109] on input "[PERSON_NAME] - Storyteller in the Kitchen - The Love of PastaNick Stellino - S…" at bounding box center [440, 117] width 340 height 32
click at [501, 125] on input "[PERSON_NAME] - Storyteller in the Kitchen - The Love of PastaNick Stellino - S…" at bounding box center [440, 117] width 340 height 32
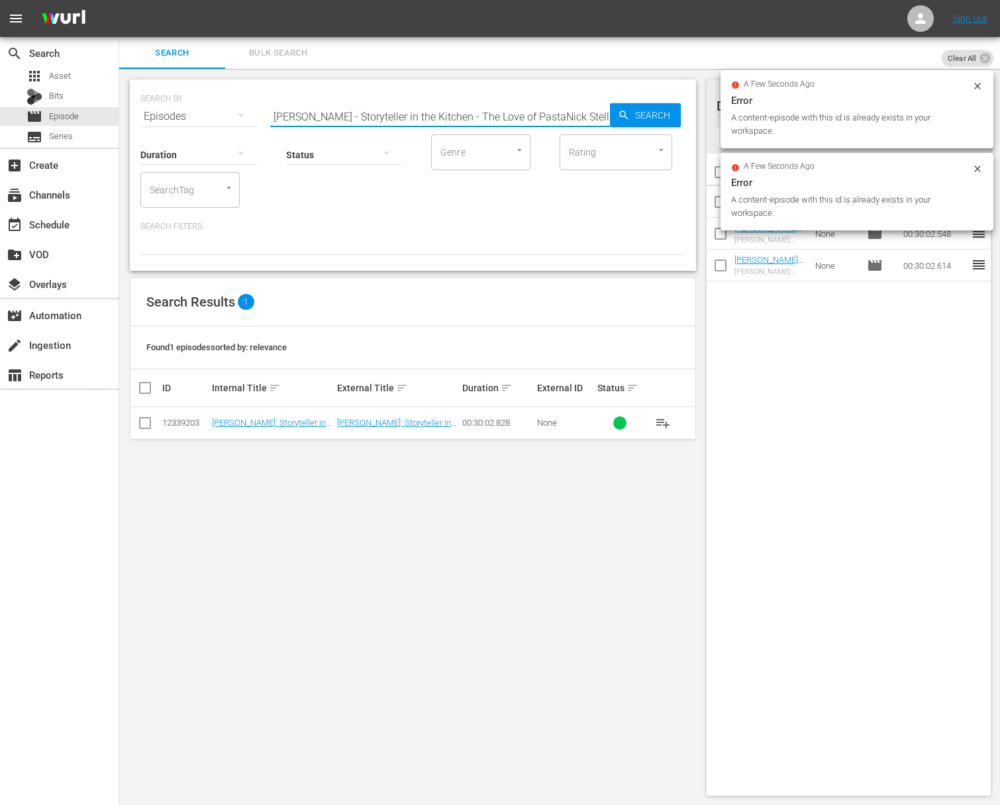
paste input "[PERSON_NAME] - Storyteller in the Kitchen - The Love of Pasta"
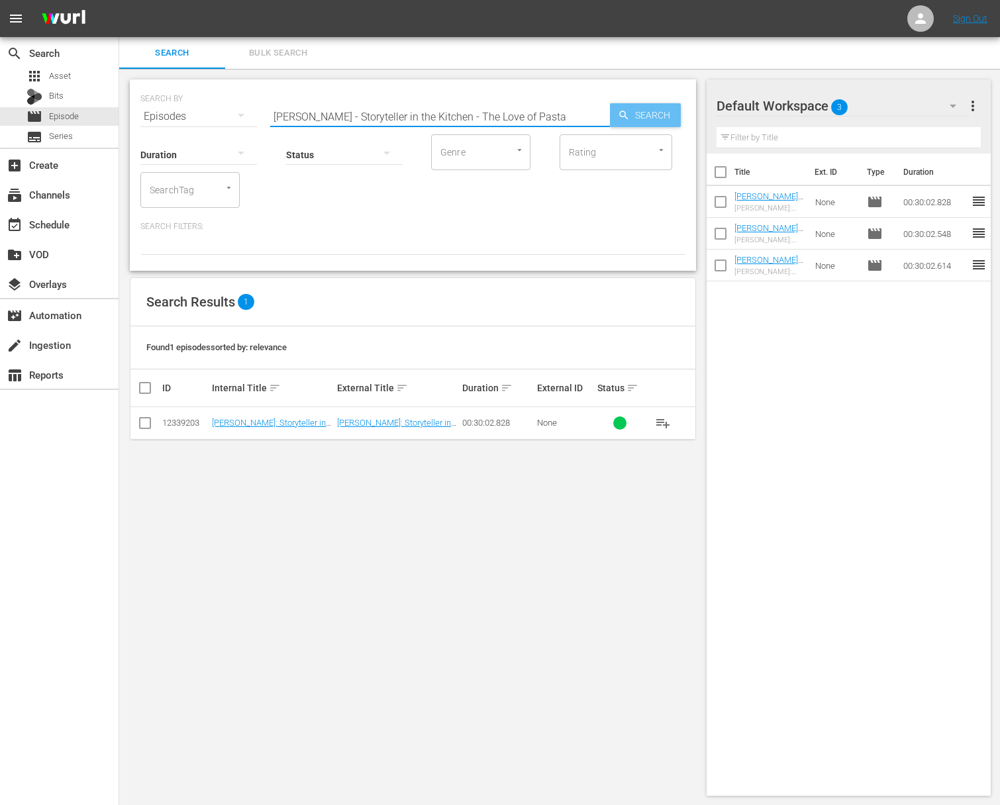
click at [639, 120] on span "Search" at bounding box center [655, 115] width 51 height 24
click at [666, 422] on span "playlist_add" at bounding box center [663, 423] width 16 height 16
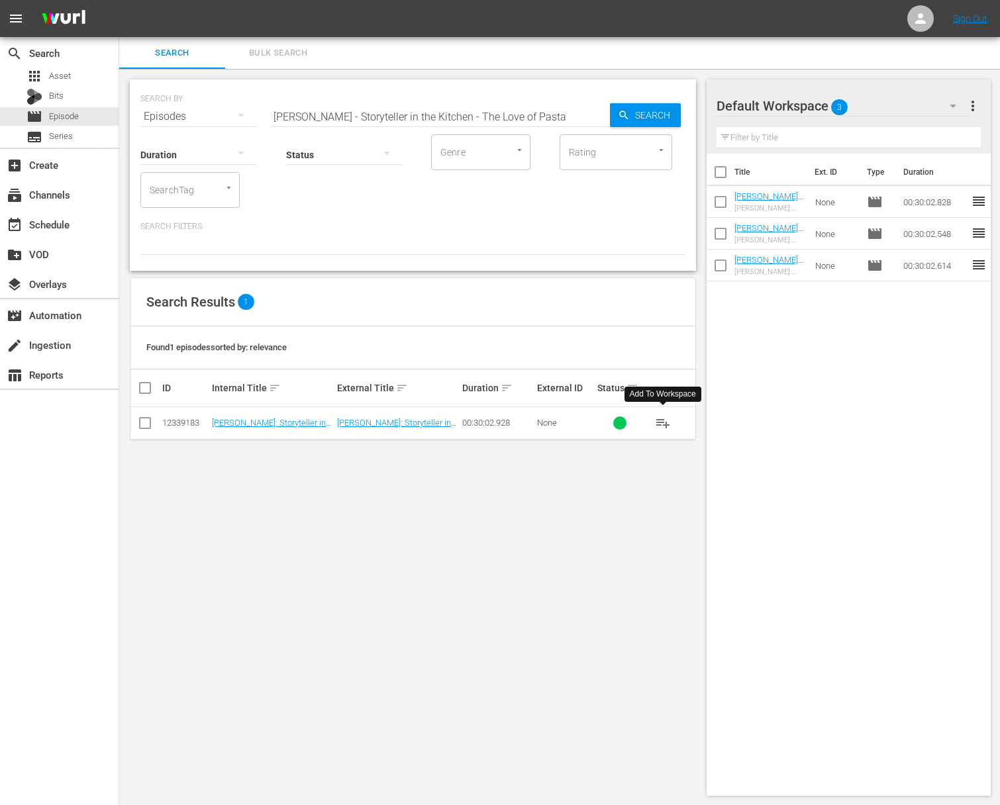
click at [666, 422] on span "playlist_add" at bounding box center [663, 423] width 16 height 16
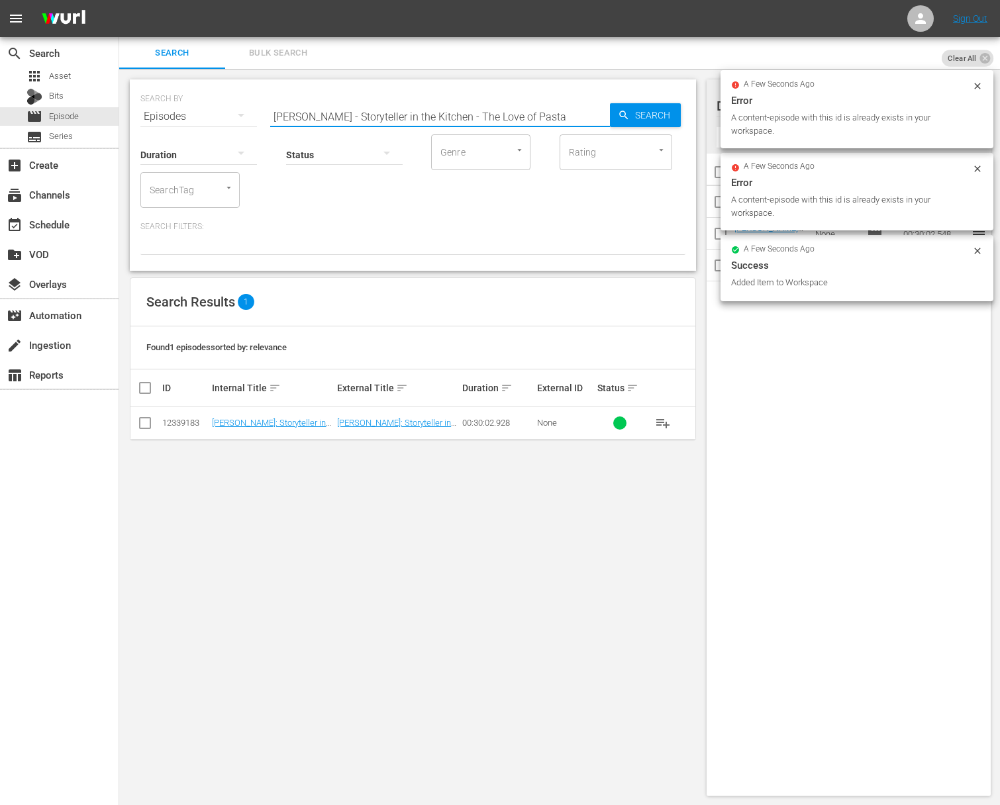
click at [481, 116] on input "[PERSON_NAME] - Storyteller in the Kitchen - The Love of Pasta" at bounding box center [440, 117] width 340 height 32
paste input "Inventor"
click at [623, 119] on icon "button" at bounding box center [624, 115] width 12 height 12
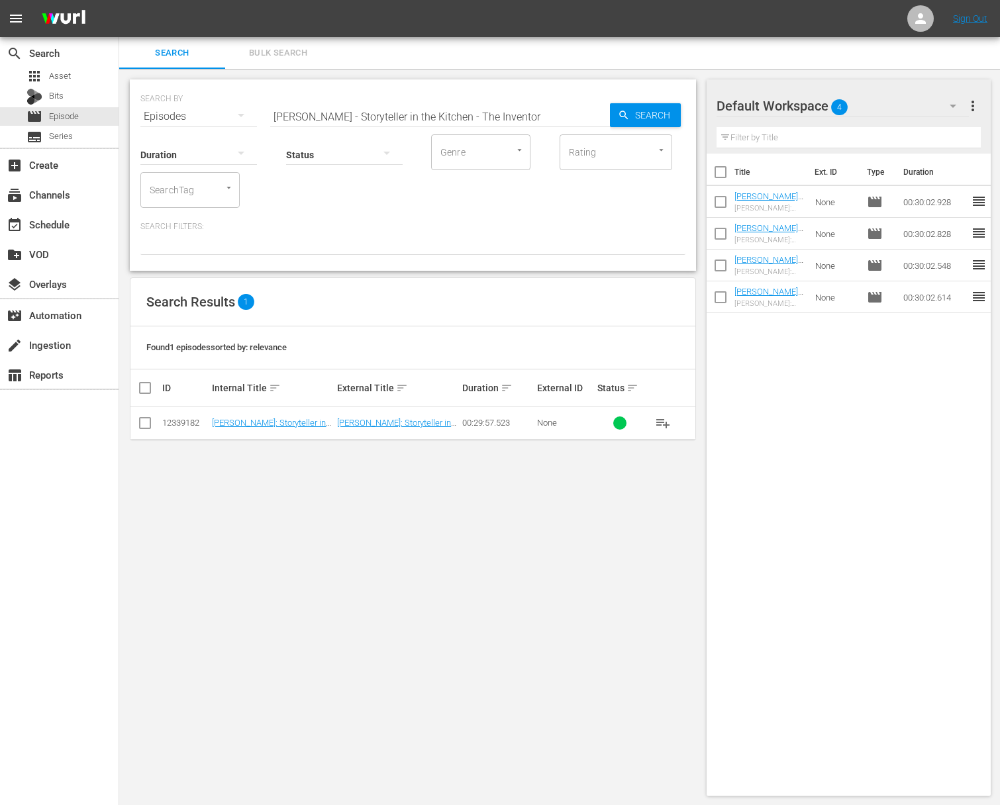
click at [664, 421] on span "playlist_add" at bounding box center [663, 423] width 16 height 16
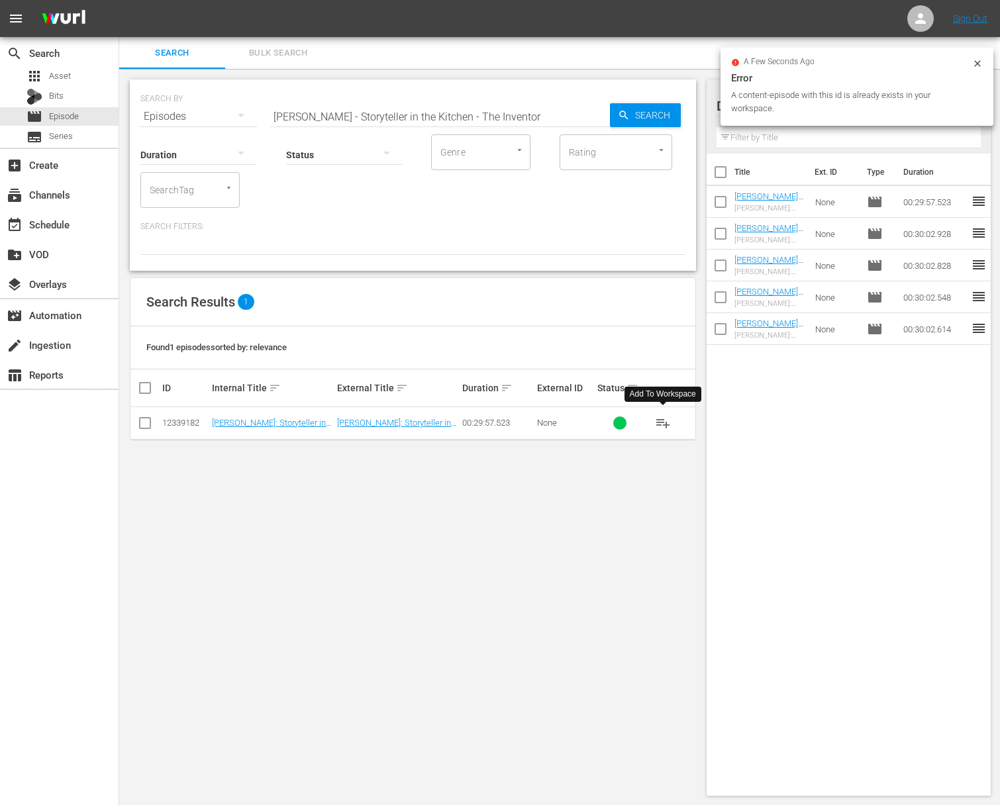
click at [536, 99] on div "SEARCH BY Search By Episodes Search ID, Title, Description, Keywords, or Catego…" at bounding box center [412, 109] width 545 height 48
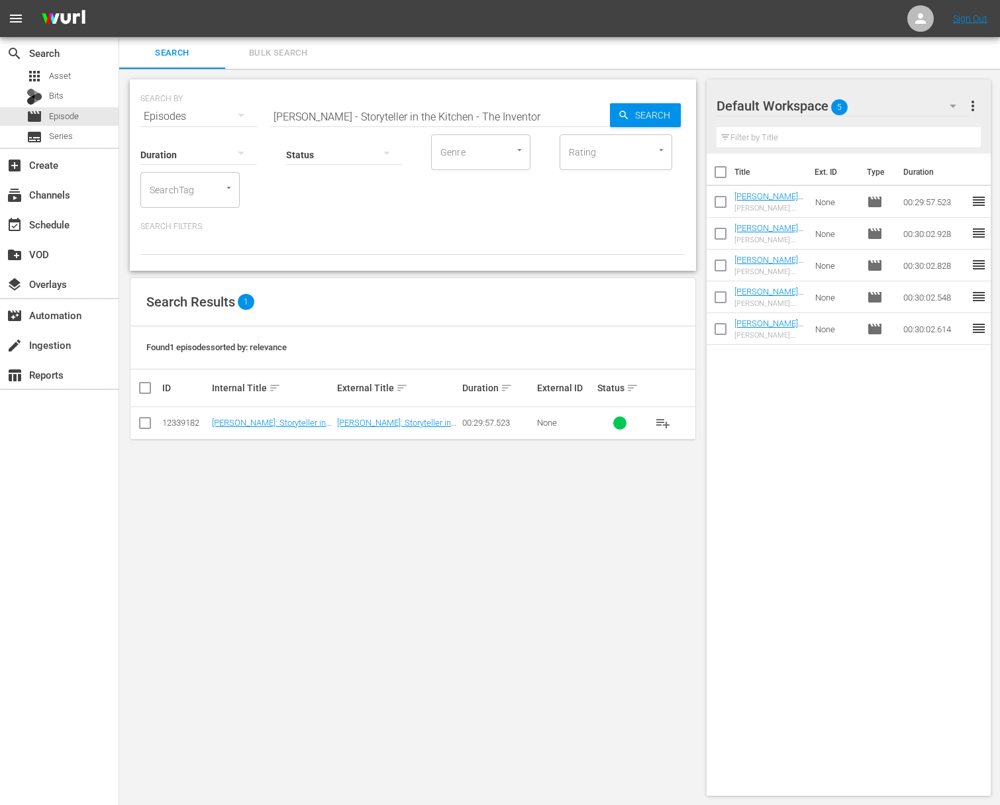
click at [531, 119] on input "[PERSON_NAME] - Storyteller in the Kitchen - The Inventor" at bounding box center [440, 117] width 340 height 32
paste input "[PERSON_NAME] - Storyteller in the Kitchen - Meatballs for Life"
click at [523, 115] on input "[PERSON_NAME] - Storyteller in the Kitchen - The InventoraNick Stellino - Story…" at bounding box center [440, 117] width 340 height 32
paste input "text"
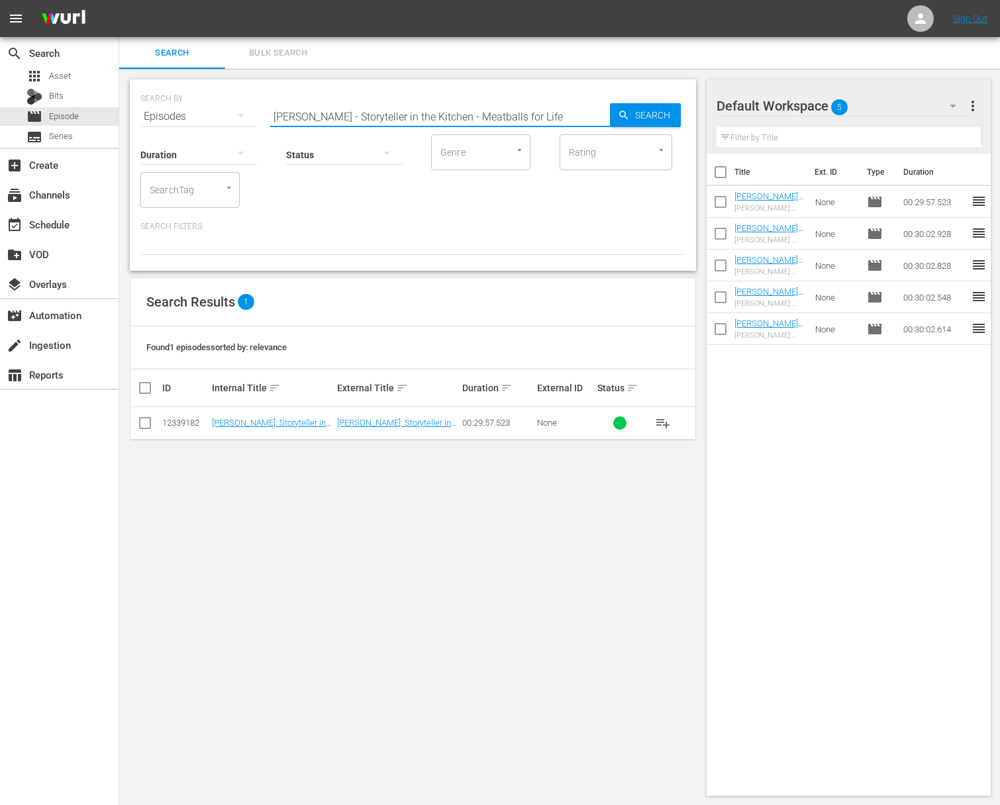
scroll to position [0, 0]
click at [630, 117] on span "Search" at bounding box center [655, 115] width 51 height 24
click at [663, 420] on span "playlist_add" at bounding box center [663, 423] width 16 height 16
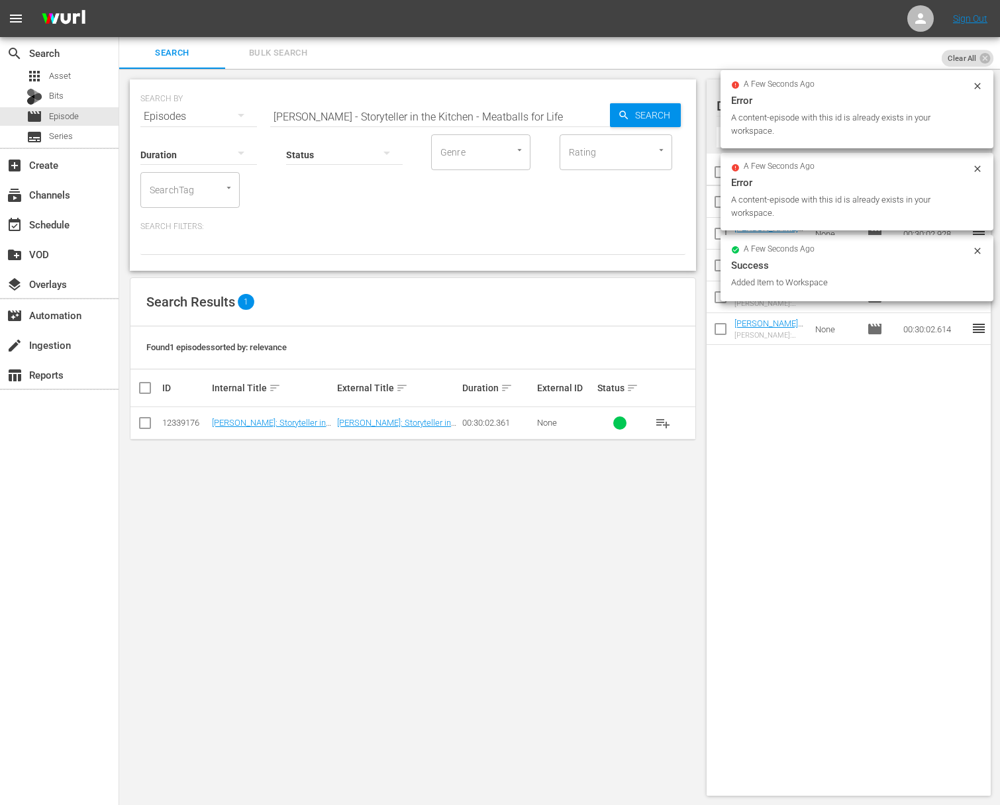
click at [467, 103] on input "[PERSON_NAME] - Storyteller in the Kitchen - Meatballs for Life" at bounding box center [440, 117] width 340 height 32
click at [466, 121] on input "[PERSON_NAME] - Storyteller in the Kitchen - Meatballs for Life" at bounding box center [440, 117] width 340 height 32
paste input "The Lobster Story"
click at [619, 119] on icon "button" at bounding box center [624, 115] width 12 height 12
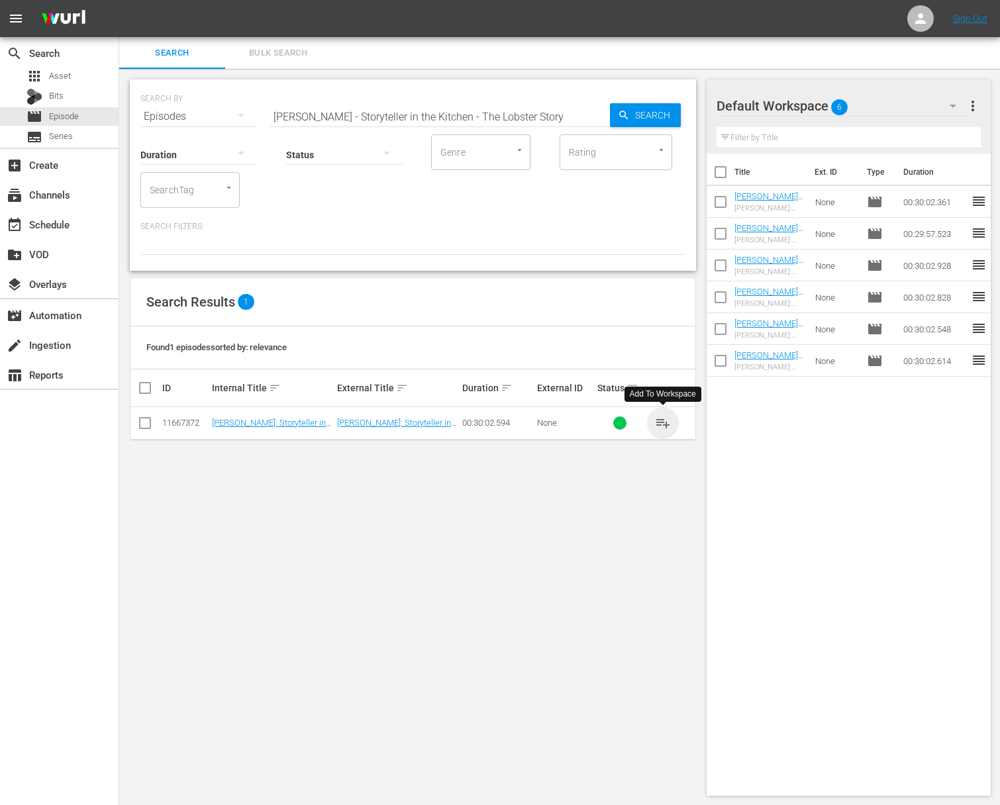
click at [661, 421] on span "playlist_add" at bounding box center [663, 423] width 16 height 16
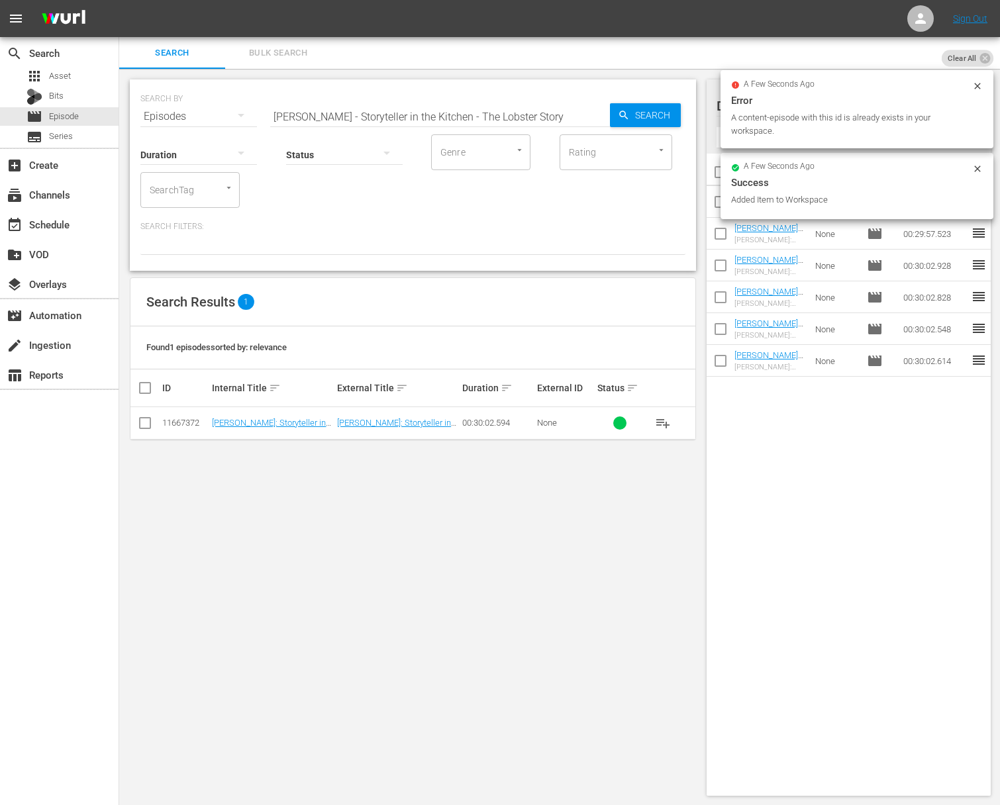
click at [423, 115] on input "[PERSON_NAME] - Storyteller in the Kitchen - The Lobster Story" at bounding box center [440, 117] width 340 height 32
paste input "Soup form the Soul"
click at [627, 113] on icon "button" at bounding box center [624, 115] width 12 height 12
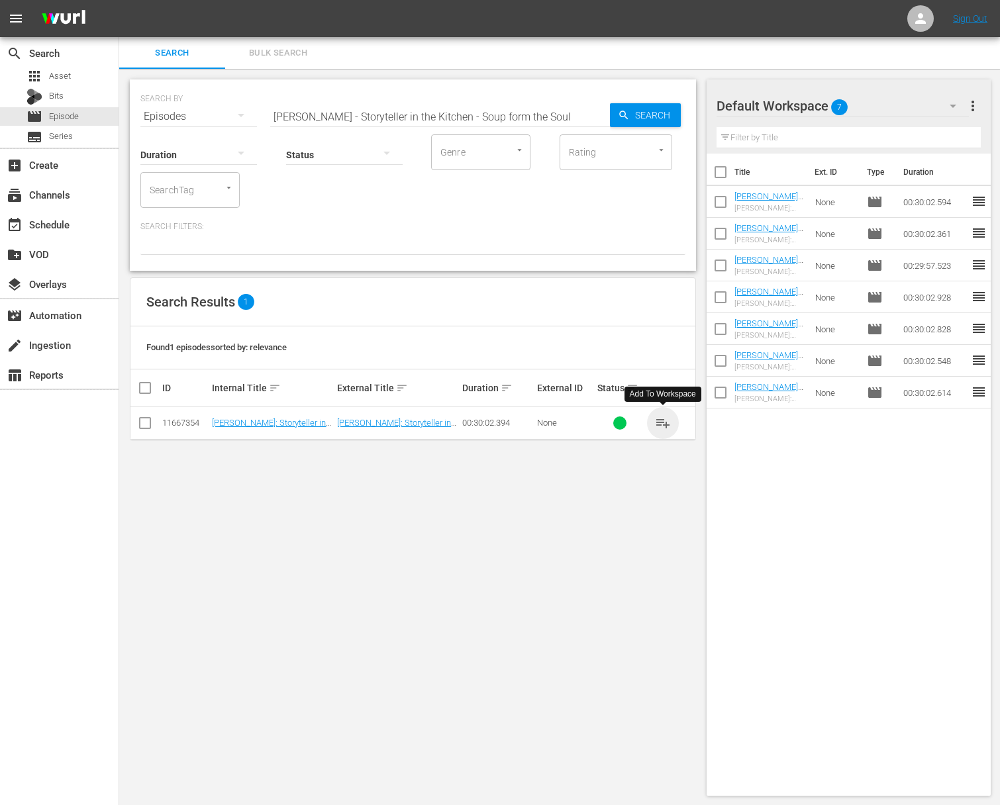
click at [662, 423] on span "playlist_add" at bounding box center [663, 423] width 16 height 16
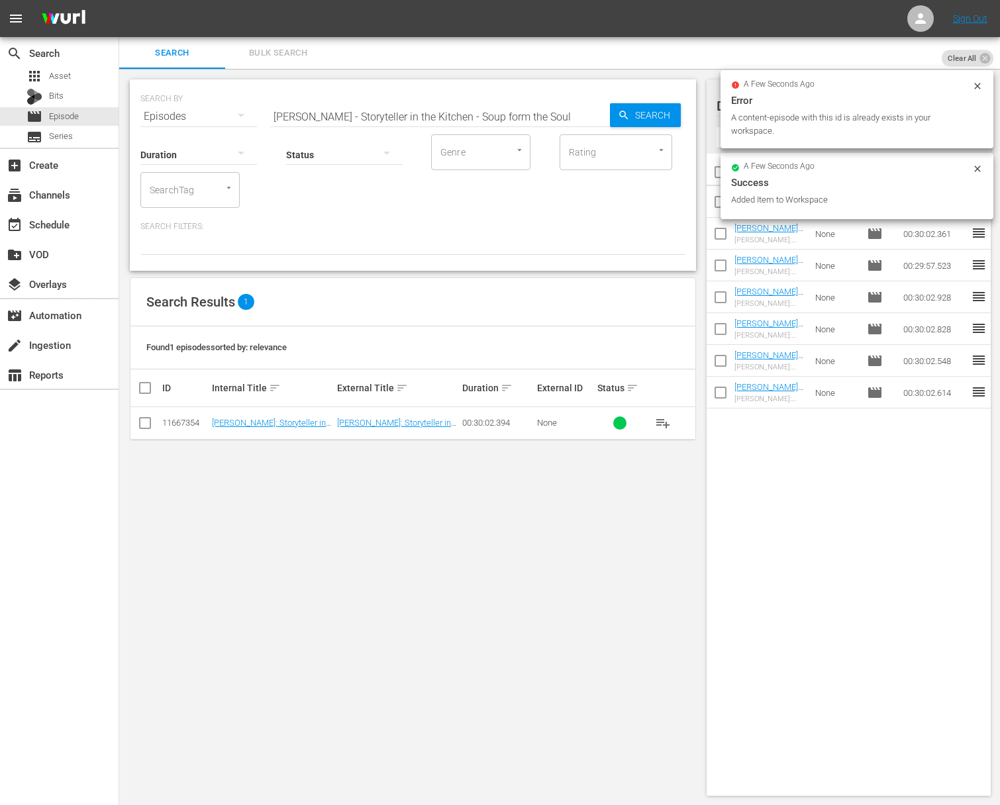
click at [490, 120] on input "[PERSON_NAME] - Storyteller in the Kitchen - Soup form the Soul" at bounding box center [440, 117] width 340 height 32
paste input "Tails from the Gridiron"
click at [636, 114] on span "Search" at bounding box center [655, 115] width 51 height 24
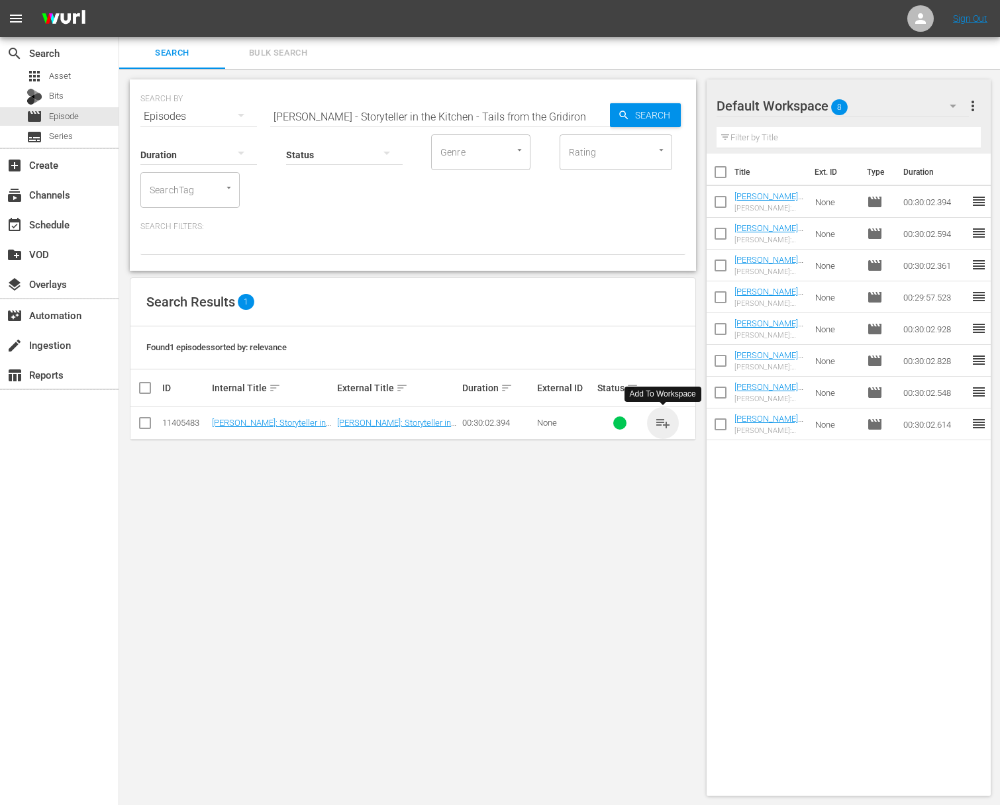
click at [658, 422] on span "playlist_add" at bounding box center [663, 423] width 16 height 16
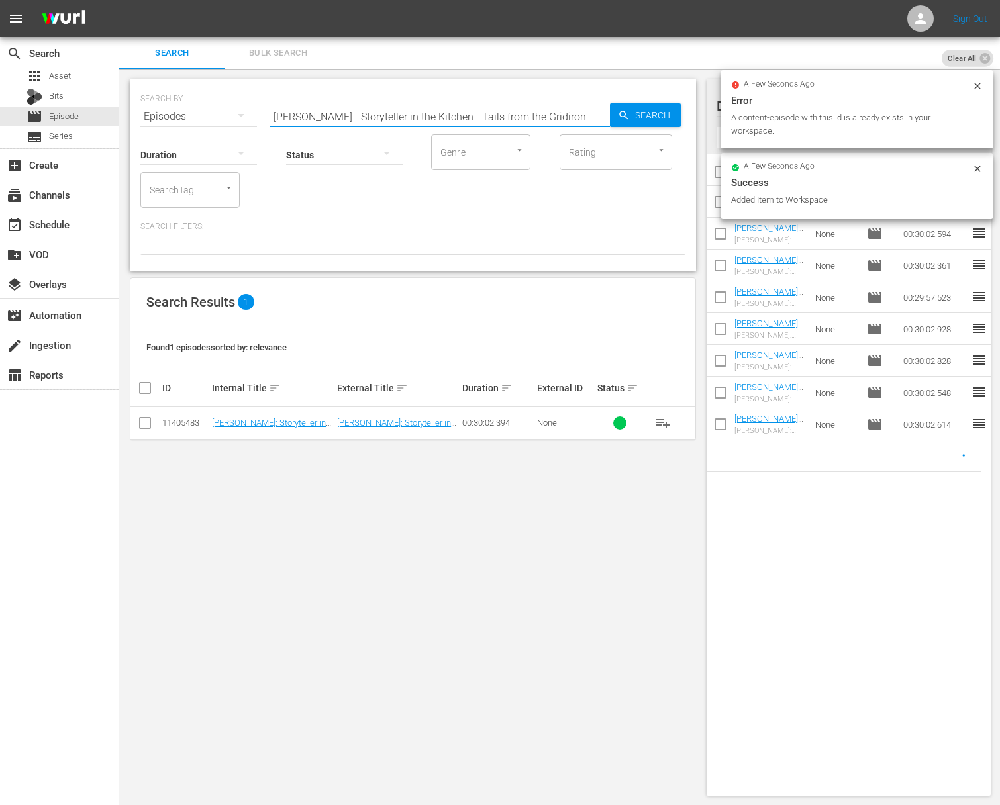
click at [391, 110] on input "[PERSON_NAME] - Storyteller in the Kitchen - Tails from the Gridiron" at bounding box center [440, 117] width 340 height 32
paste input "Funny Farm"
click at [630, 111] on span "Search" at bounding box center [655, 115] width 51 height 24
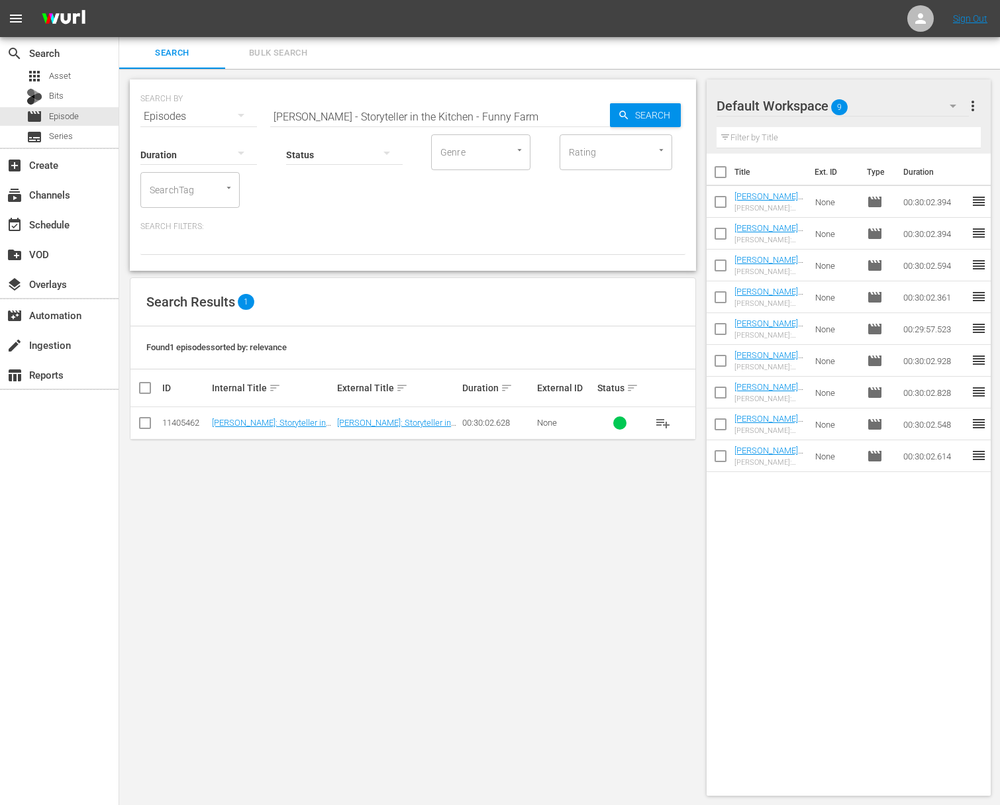
click at [668, 423] on span "playlist_add" at bounding box center [663, 423] width 16 height 16
click at [666, 422] on span "playlist_add" at bounding box center [663, 423] width 16 height 16
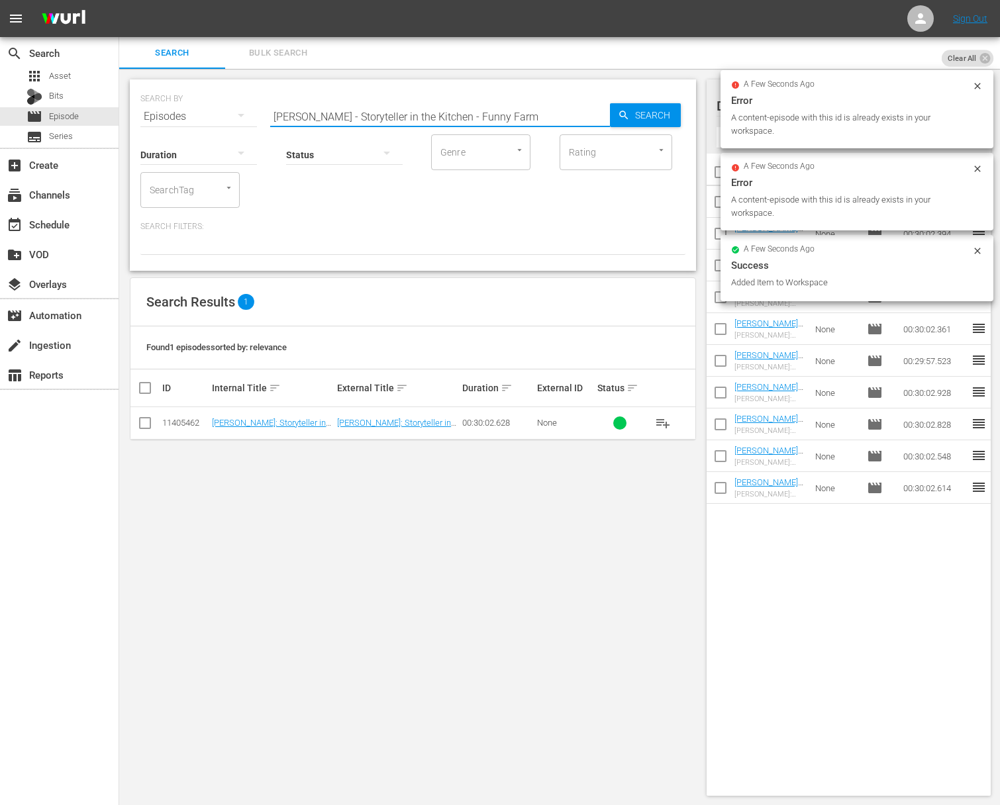
click at [368, 103] on input "[PERSON_NAME] - Storyteller in the Kitchen - Funny Farm" at bounding box center [440, 117] width 340 height 32
paste input "The Ocean"
click at [622, 109] on icon "button" at bounding box center [624, 115] width 12 height 12
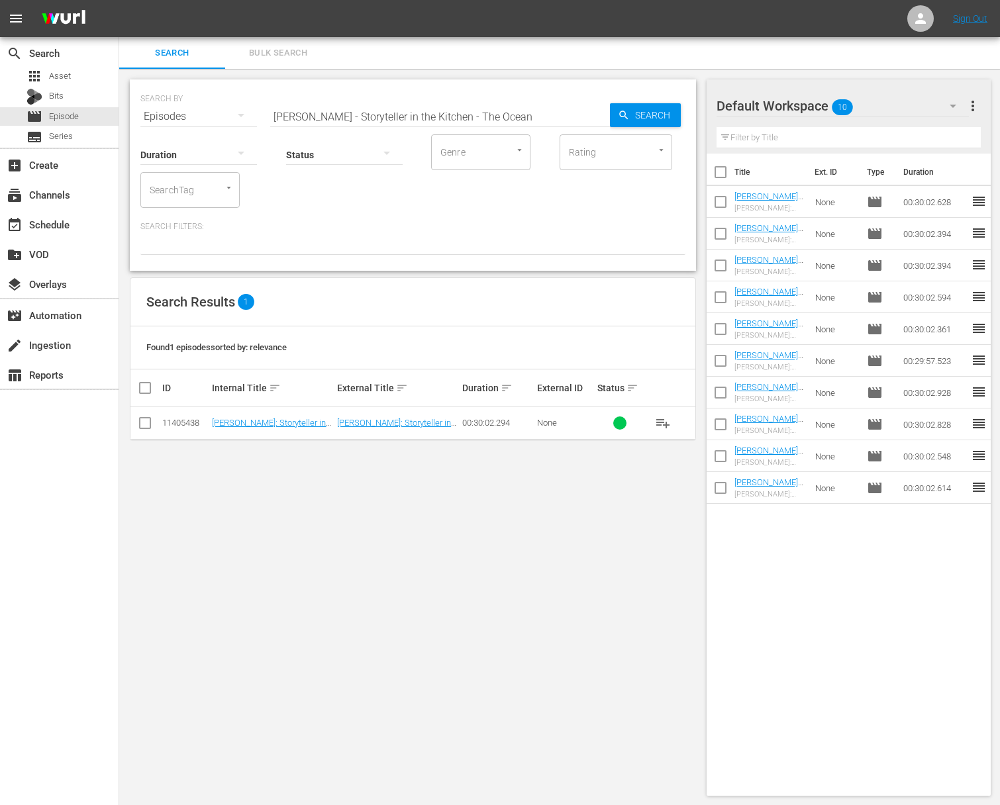
click at [660, 419] on span "playlist_add" at bounding box center [663, 423] width 16 height 16
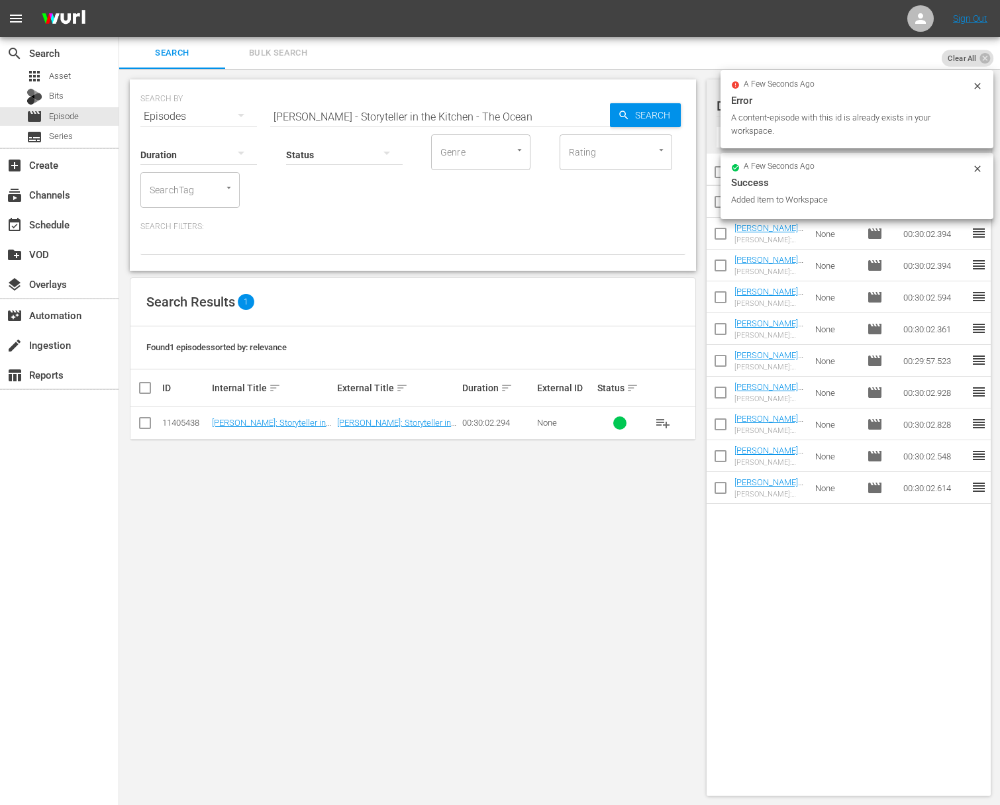
click at [522, 111] on input "[PERSON_NAME] - Storyteller in the Kitchen - The Ocean" at bounding box center [440, 117] width 340 height 32
paste input "Sundays"
click at [642, 112] on span "Search" at bounding box center [655, 115] width 51 height 24
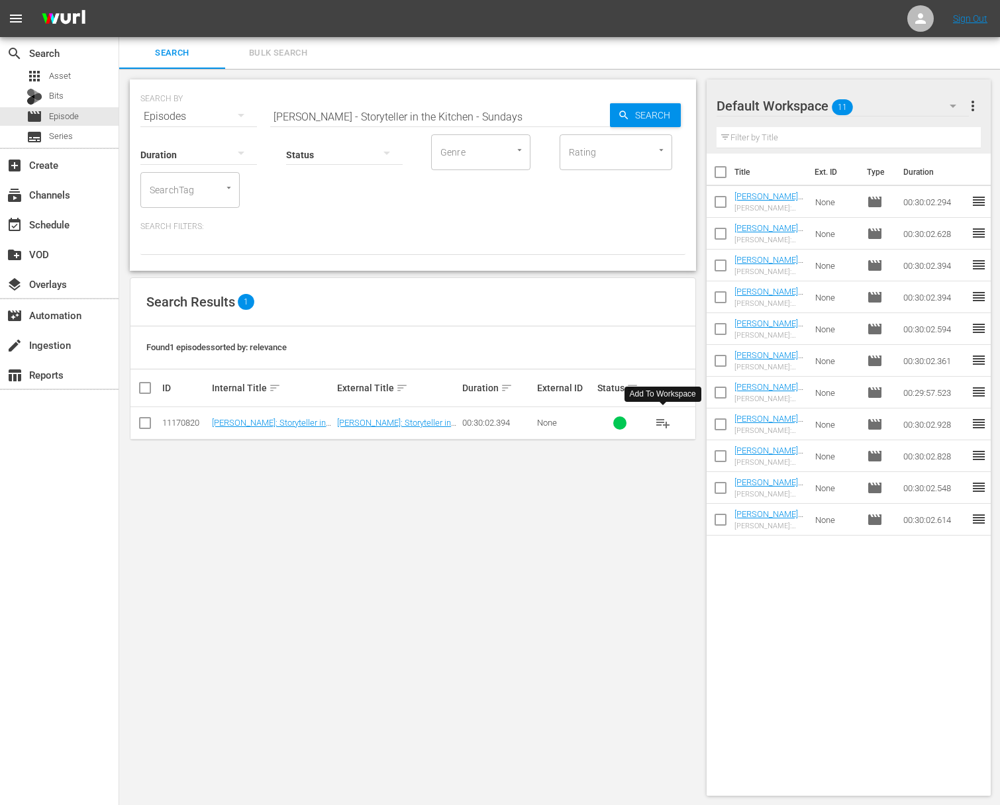
click at [664, 421] on span "playlist_add" at bounding box center [663, 423] width 16 height 16
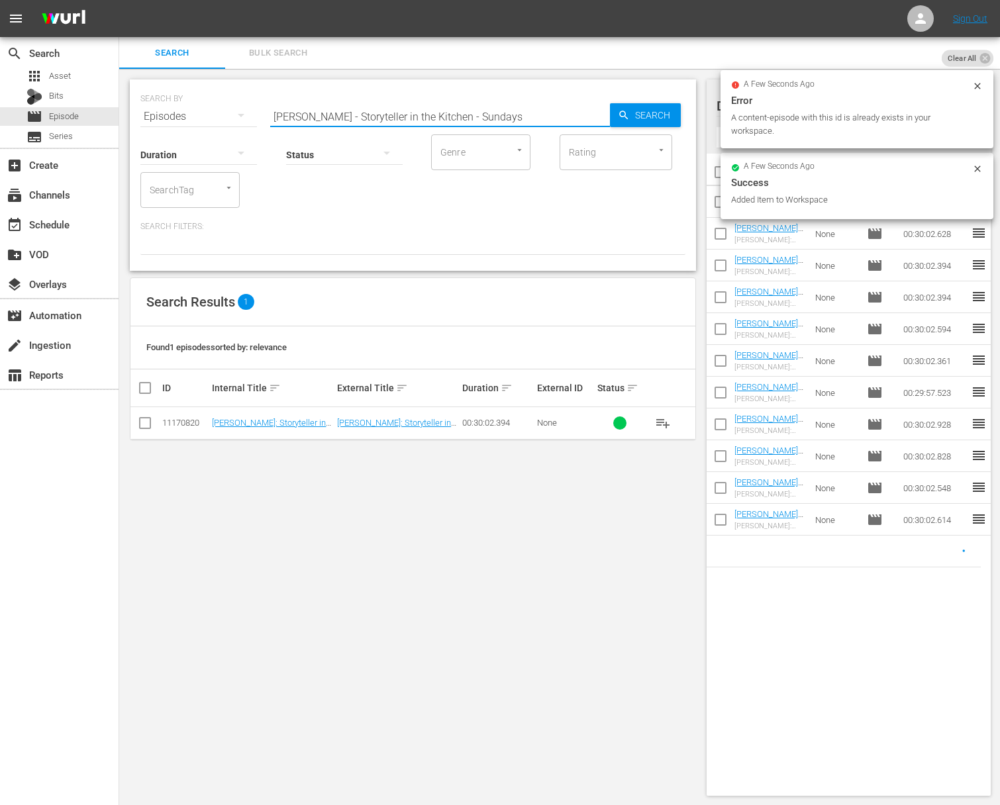
click at [461, 112] on input "[PERSON_NAME] - Storyteller in the Kitchen - Sundays" at bounding box center [440, 117] width 340 height 32
paste input "The Vegetarian"
click at [649, 115] on span "Search" at bounding box center [655, 115] width 51 height 24
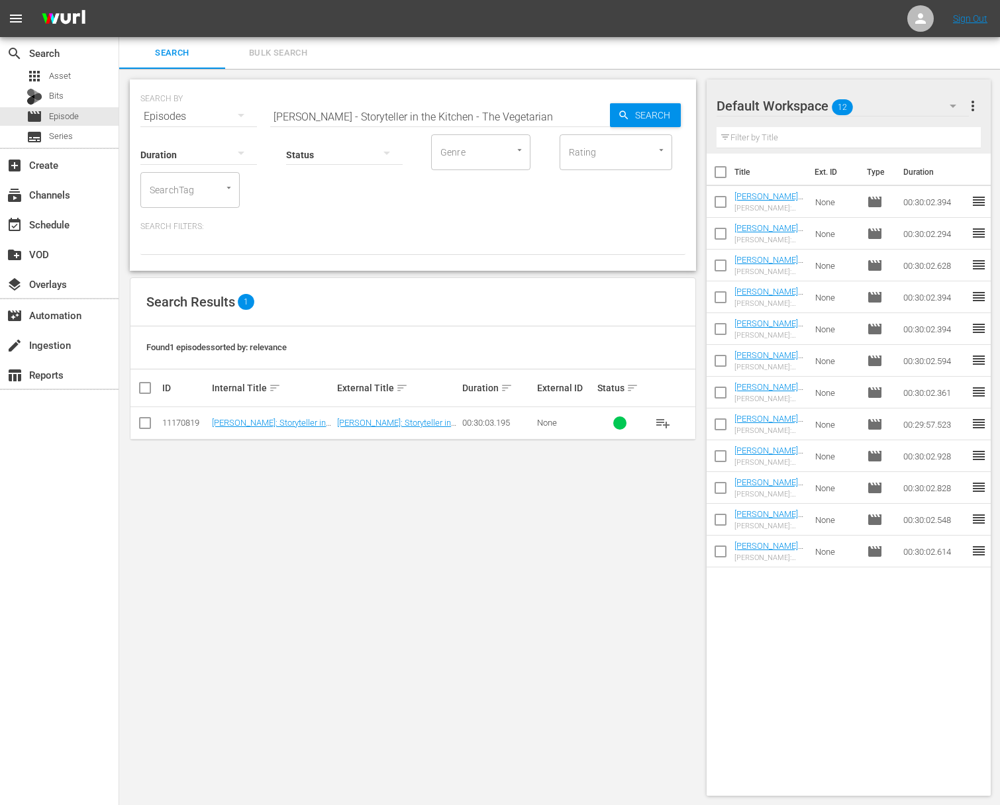
click at [661, 423] on span "playlist_add" at bounding box center [663, 423] width 16 height 16
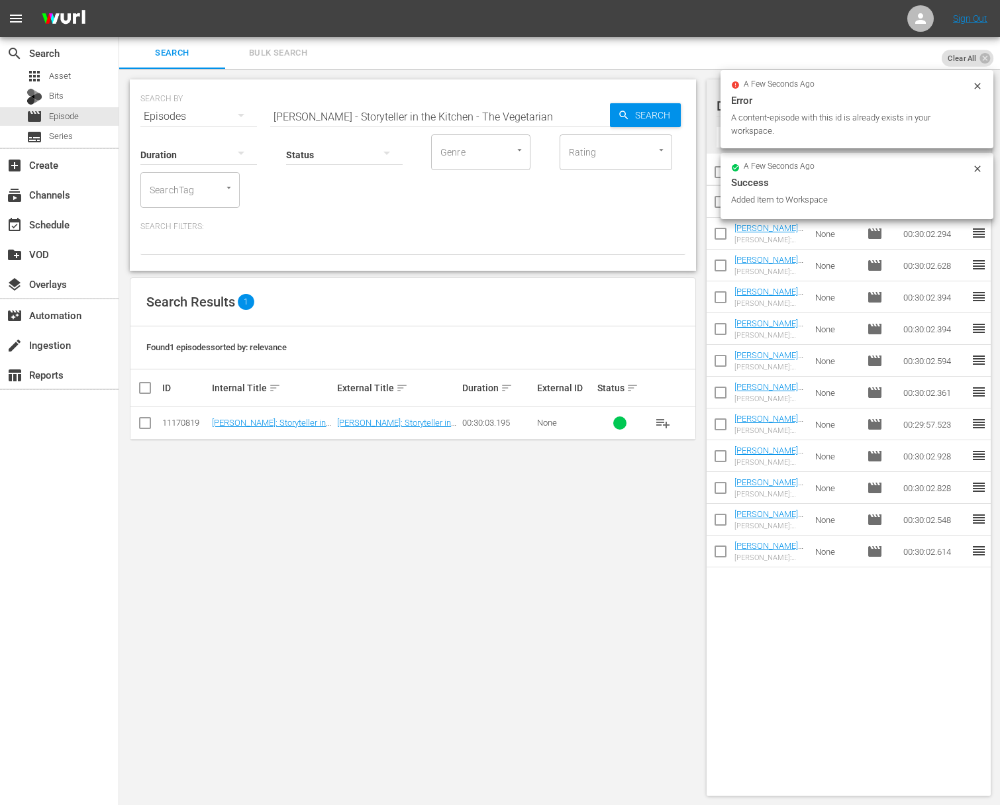
click at [519, 114] on input "[PERSON_NAME] - Storyteller in the Kitchen - The Vegetarian" at bounding box center [440, 117] width 340 height 32
paste input "[PERSON_NAME] - Storyteller in the Kitchen - The Steakhouse"
click at [514, 113] on input "[PERSON_NAME] - Storyteller in the Kitchen - The VegetariaNick Stellino - Story…" at bounding box center [440, 117] width 340 height 32
paste input "Steakhouse"
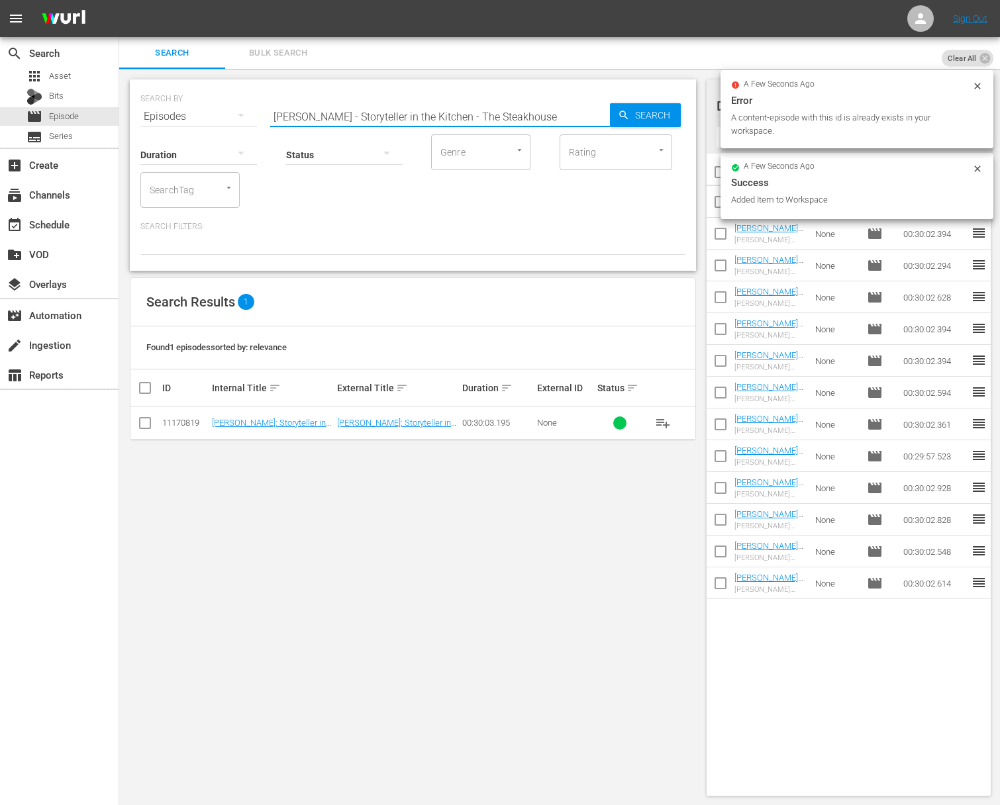
scroll to position [0, 0]
click at [646, 112] on span "Search" at bounding box center [655, 115] width 51 height 24
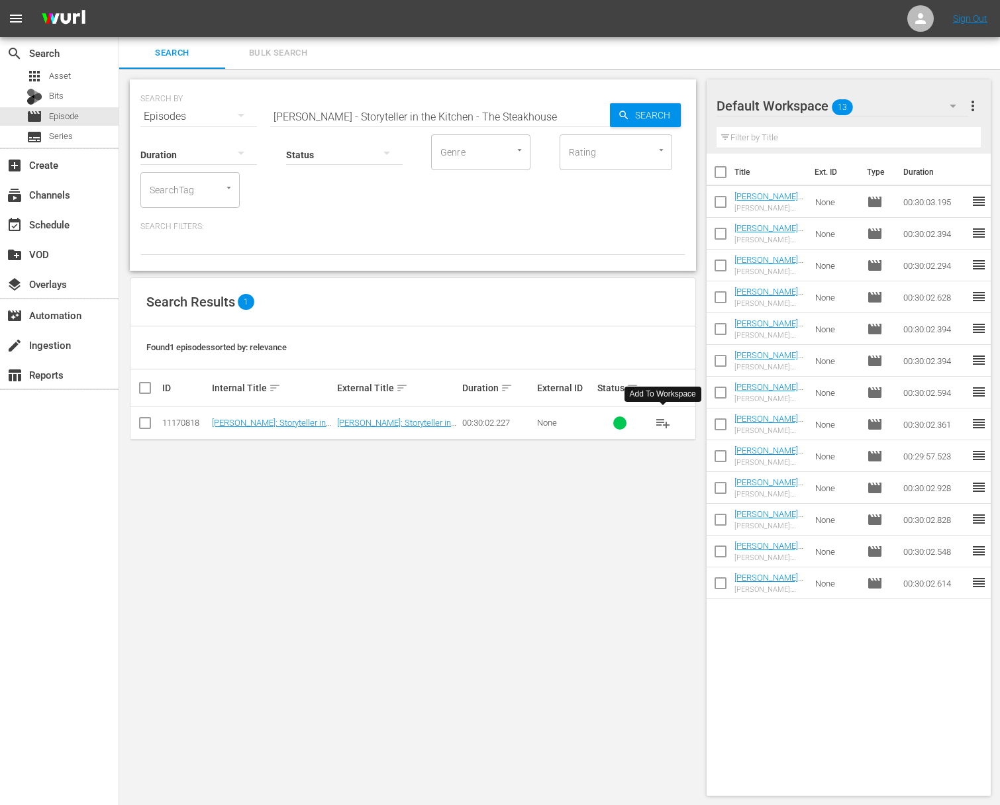
click at [664, 425] on span "playlist_add" at bounding box center [663, 423] width 16 height 16
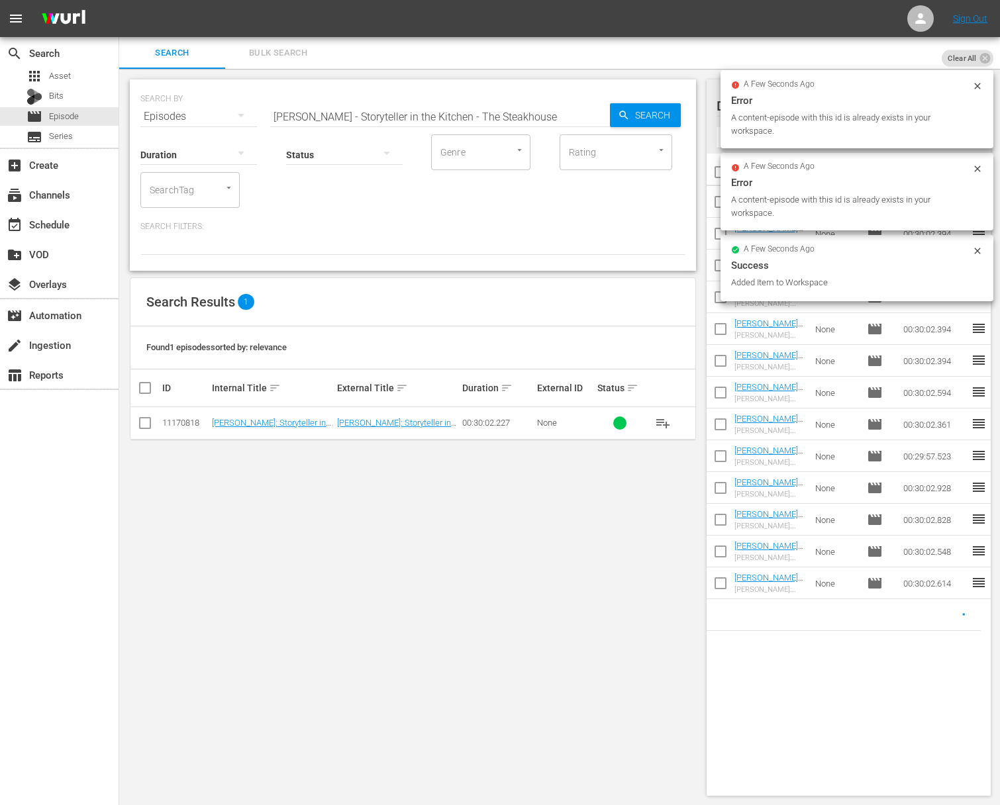
click at [409, 112] on input "[PERSON_NAME] - Storyteller in the Kitchen - The Steakhouse" at bounding box center [440, 117] width 340 height 32
paste input "Breakfast in [GEOGRAPHIC_DATA]"
click at [639, 112] on span "Search" at bounding box center [655, 115] width 51 height 24
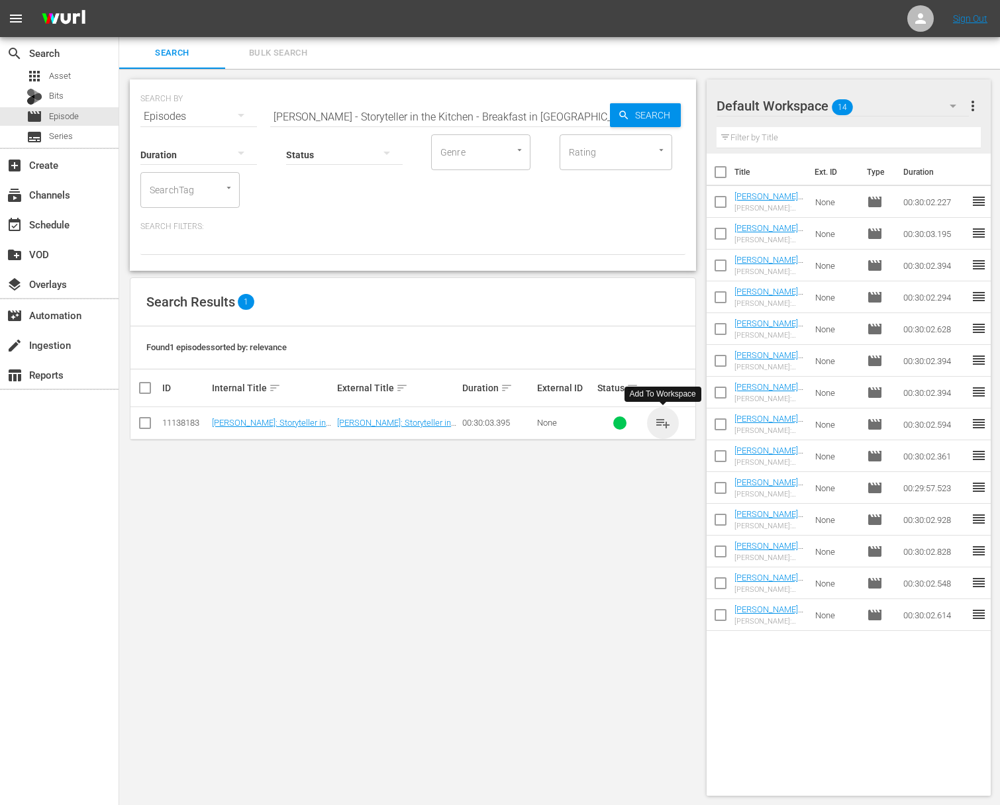
click at [663, 420] on span "playlist_add" at bounding box center [663, 423] width 16 height 16
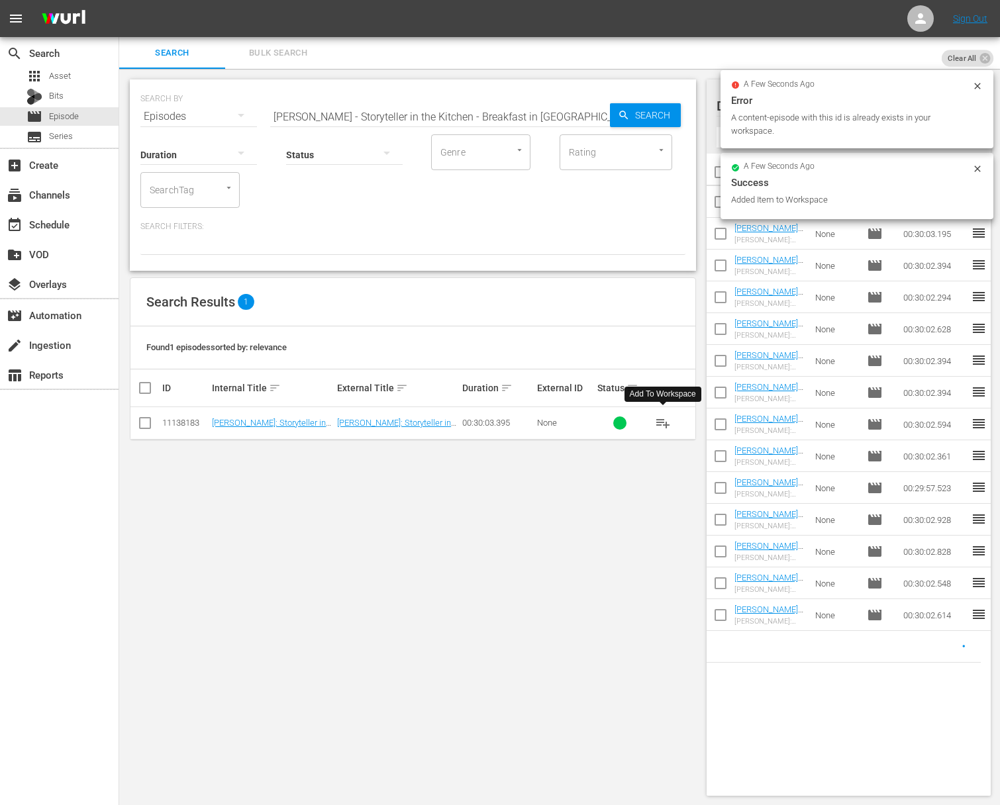
click at [387, 119] on input "[PERSON_NAME] - Storyteller in the Kitchen - Breakfast in [GEOGRAPHIC_DATA]" at bounding box center [440, 117] width 340 height 32
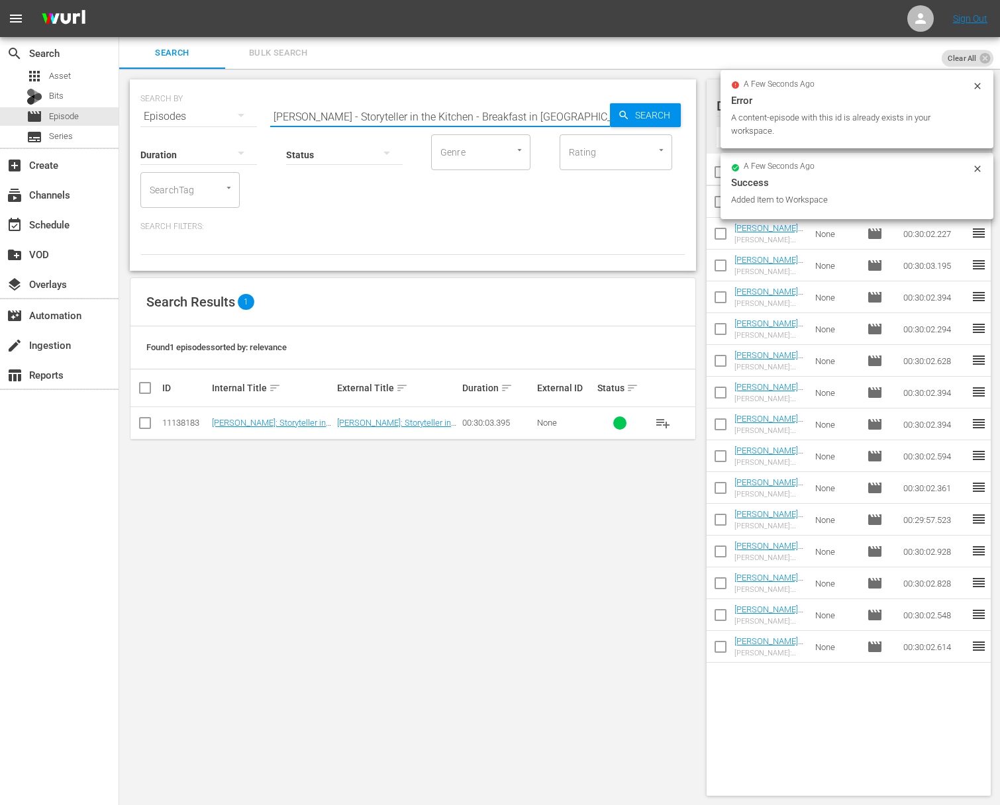
paste input "[PERSON_NAME]"
click at [619, 119] on icon "button" at bounding box center [624, 115] width 12 height 12
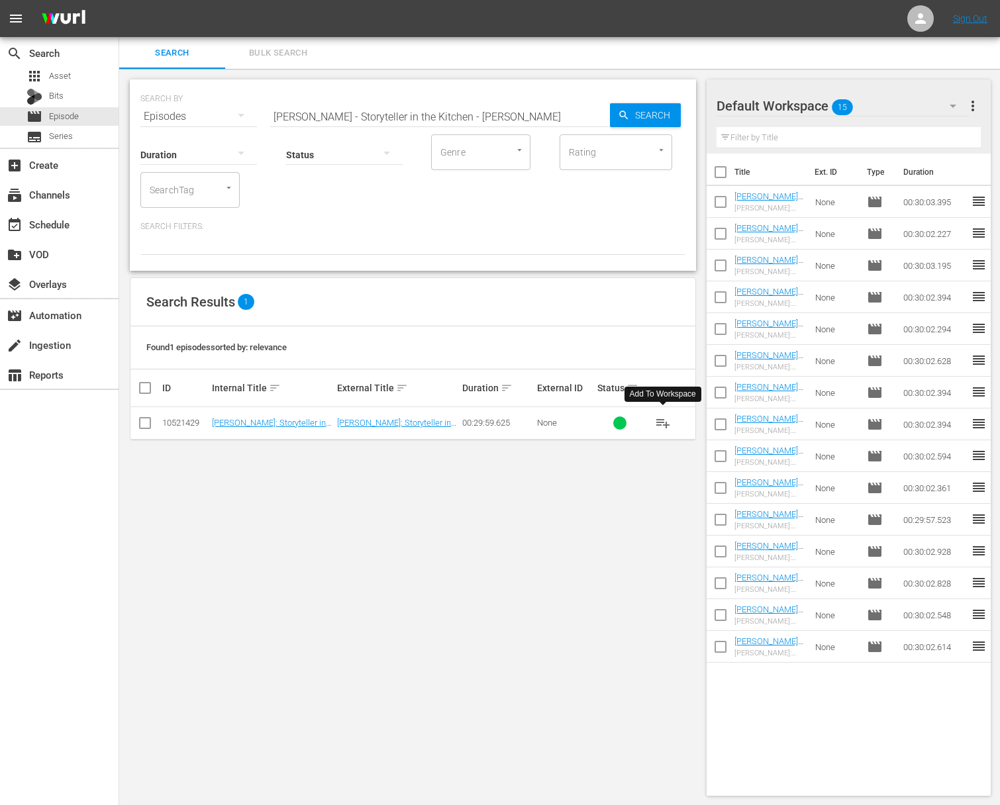
click at [661, 423] on span "playlist_add" at bounding box center [663, 423] width 16 height 16
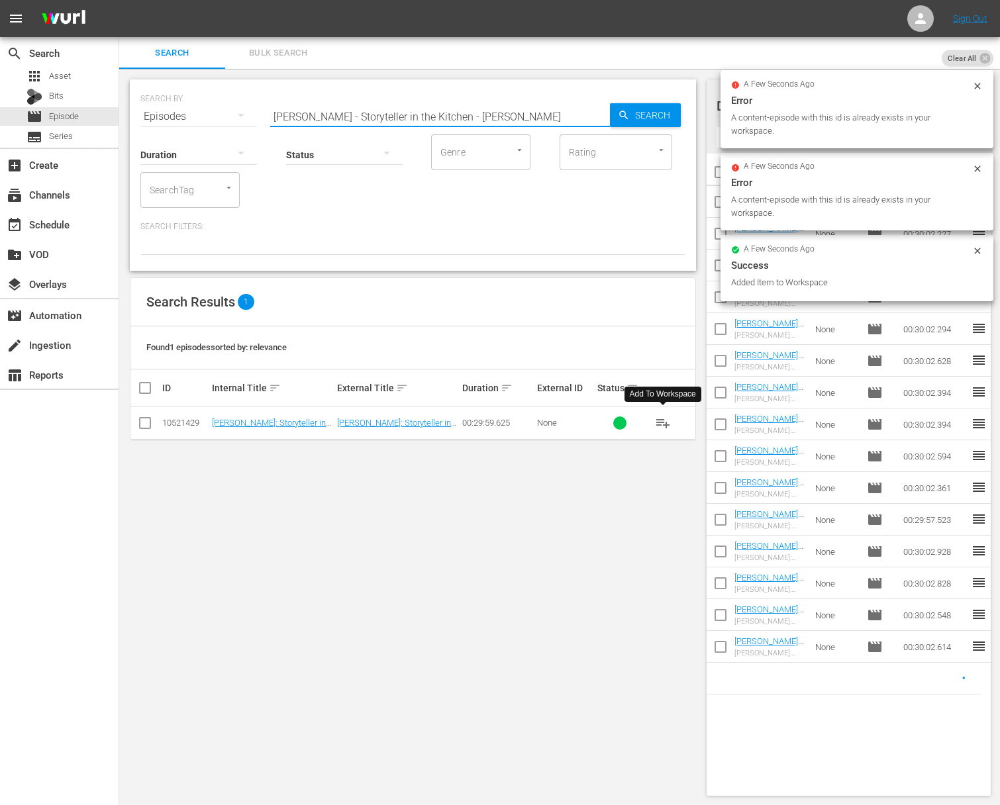
click at [473, 107] on input "[PERSON_NAME] - Storyteller in the Kitchen - [PERSON_NAME]" at bounding box center [440, 117] width 340 height 32
paste input "The Heart of the Artichoke"
click at [617, 111] on div "Search" at bounding box center [645, 115] width 71 height 24
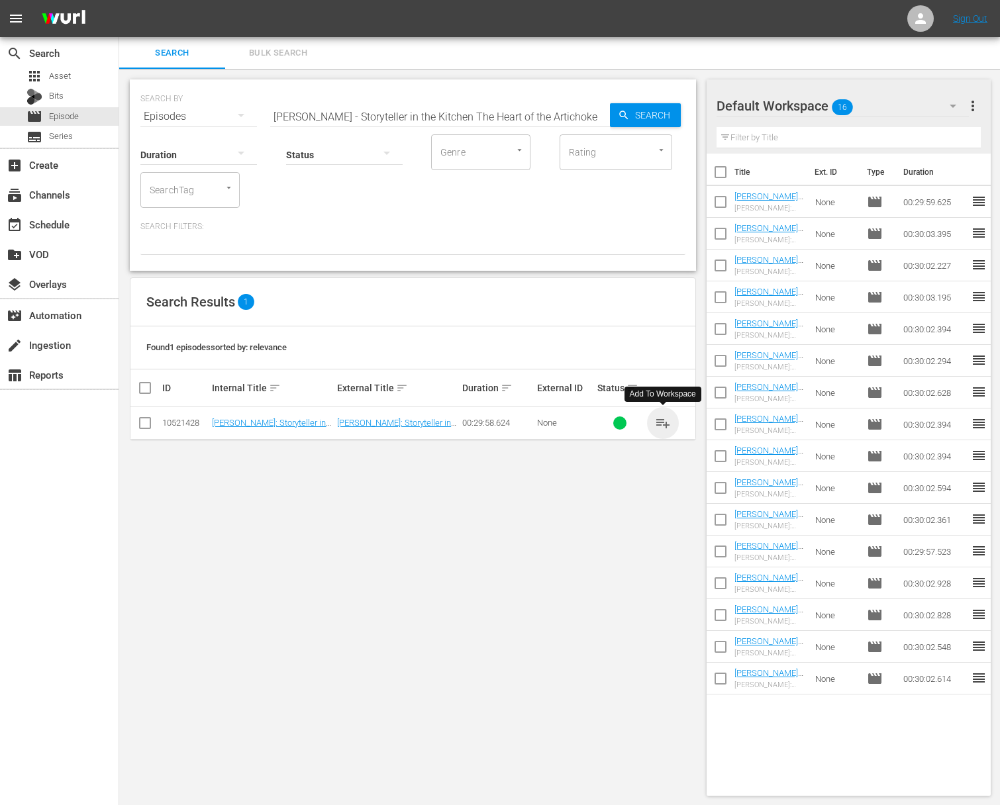
click at [663, 421] on span "playlist_add" at bounding box center [663, 423] width 16 height 16
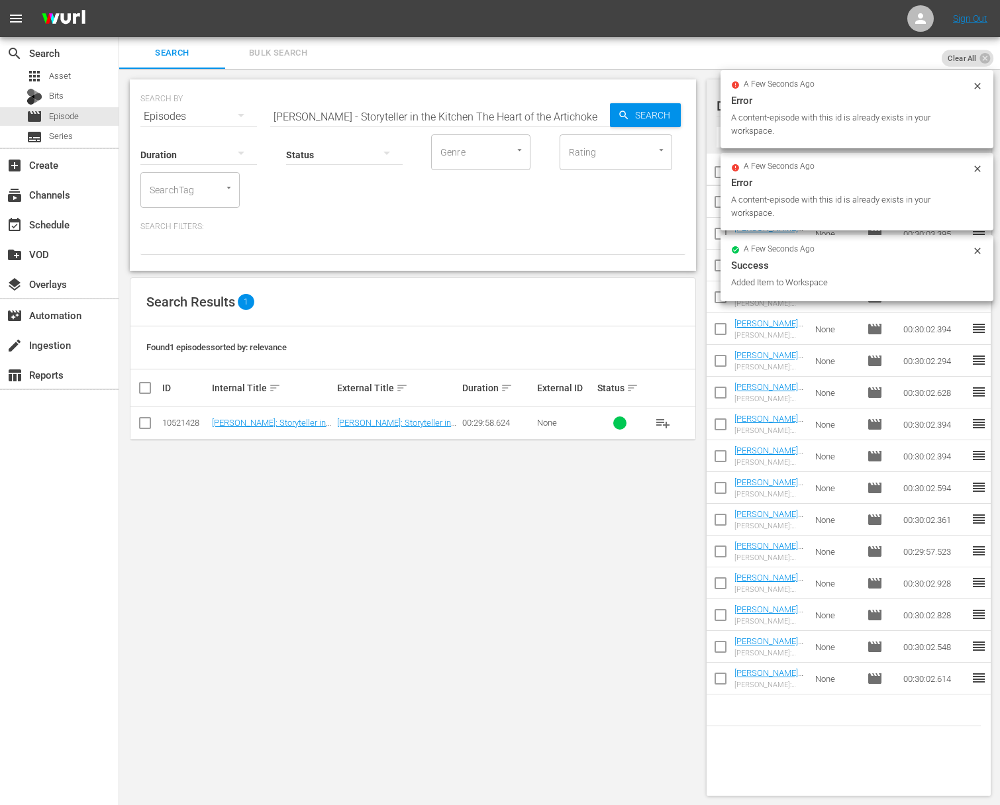
click at [511, 118] on input "[PERSON_NAME] - Storyteller in the Kitchen The Heart of the Artichoke" at bounding box center [440, 117] width 340 height 32
paste input "- The Great Outdoorsman"
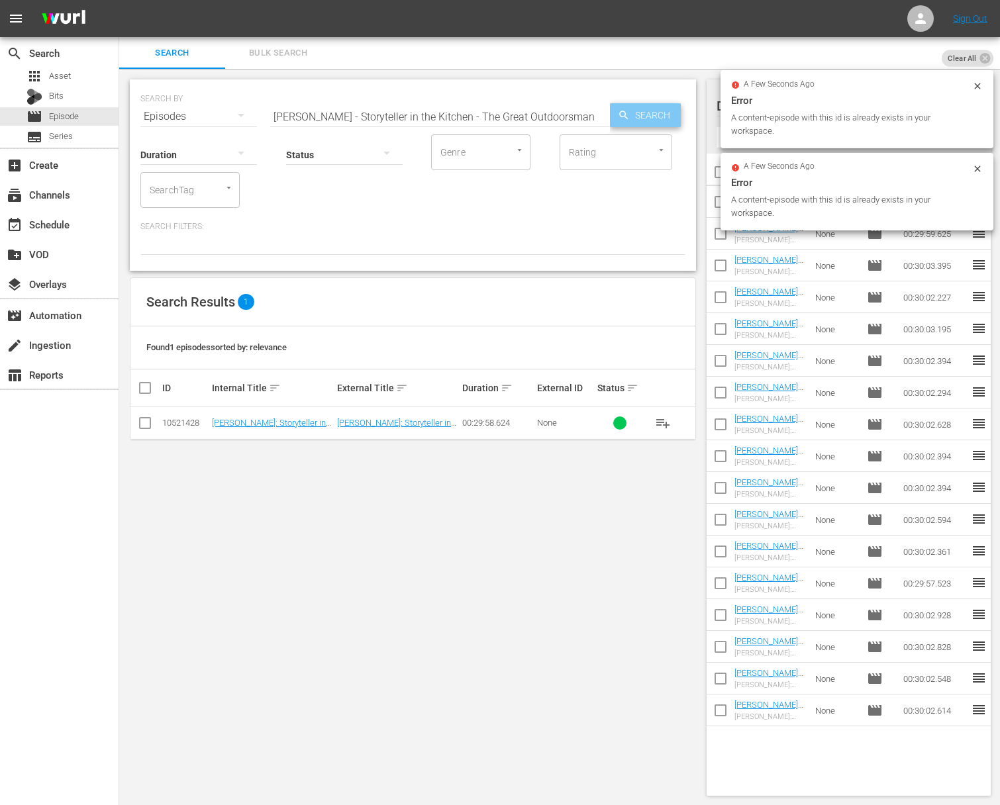
click at [638, 117] on span "Search" at bounding box center [655, 115] width 51 height 24
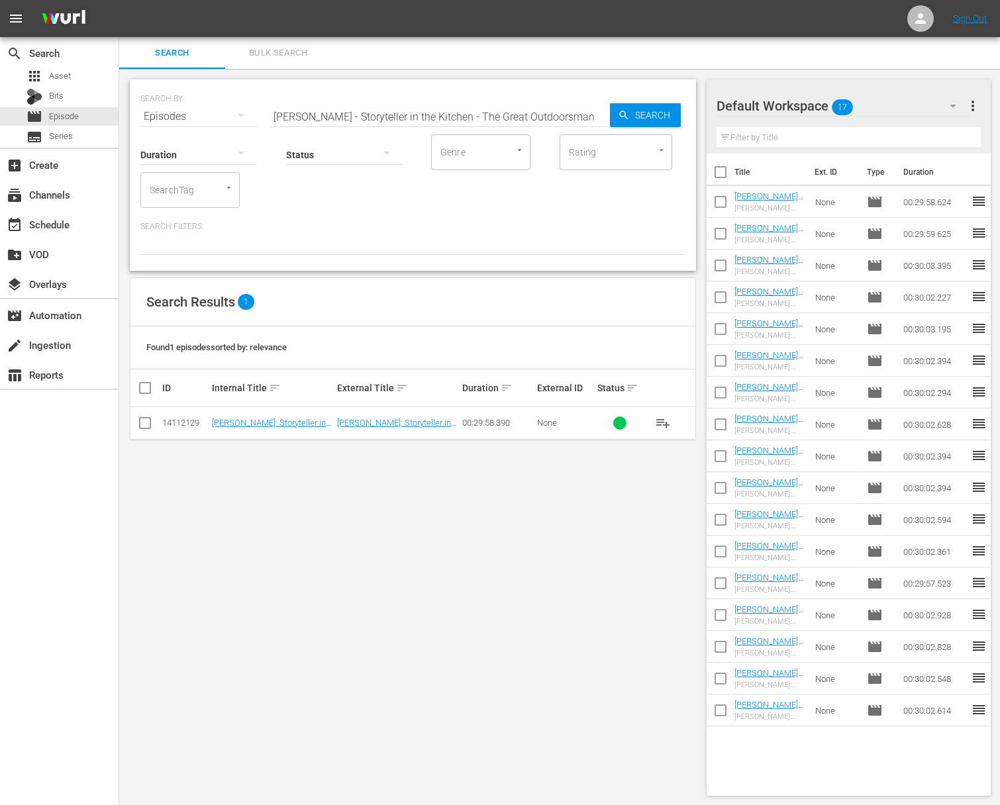
click at [666, 426] on span "playlist_add" at bounding box center [663, 423] width 16 height 16
click at [663, 423] on span "playlist_add" at bounding box center [663, 423] width 16 height 16
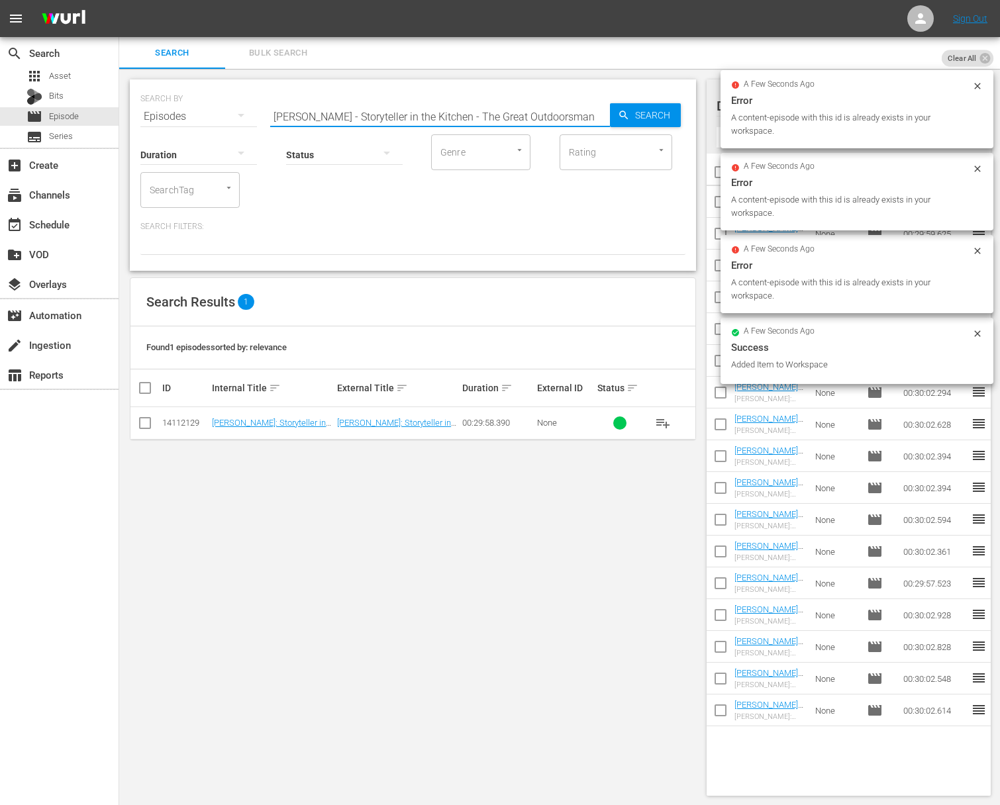
click at [416, 115] on input "[PERSON_NAME] - Storyteller in the Kitchen - The Great Outdoorsman" at bounding box center [440, 117] width 340 height 32
paste input "A Dish to Name"
click at [647, 113] on span "Search" at bounding box center [655, 115] width 51 height 24
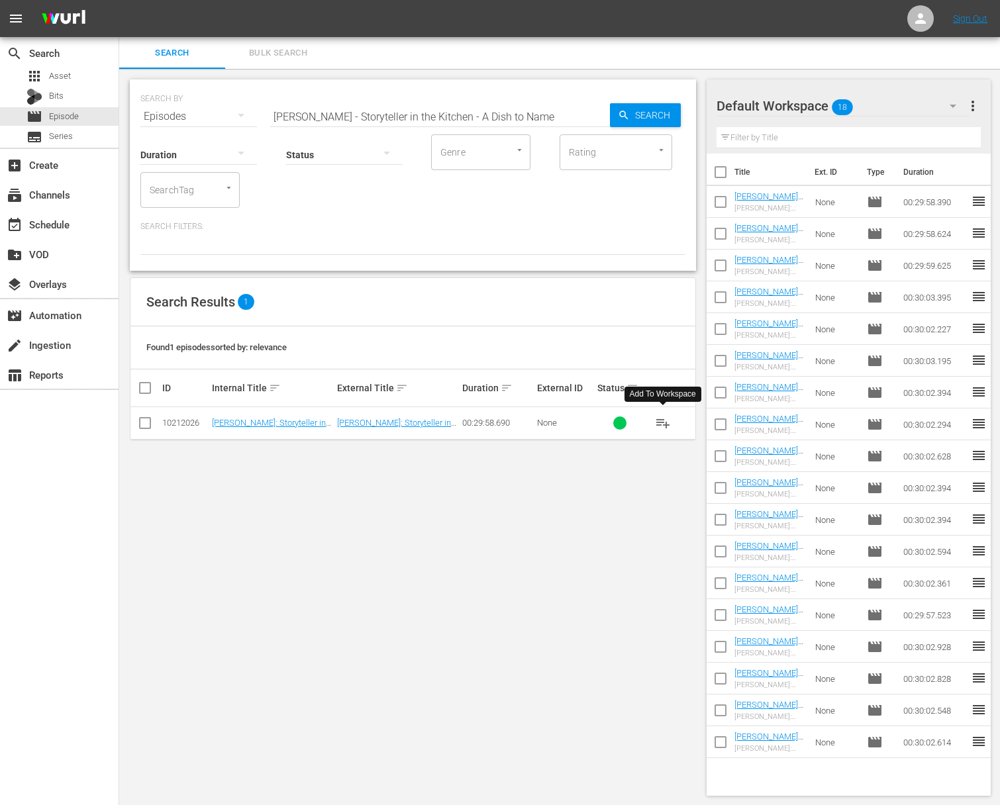
click at [662, 422] on span "playlist_add" at bounding box center [663, 423] width 16 height 16
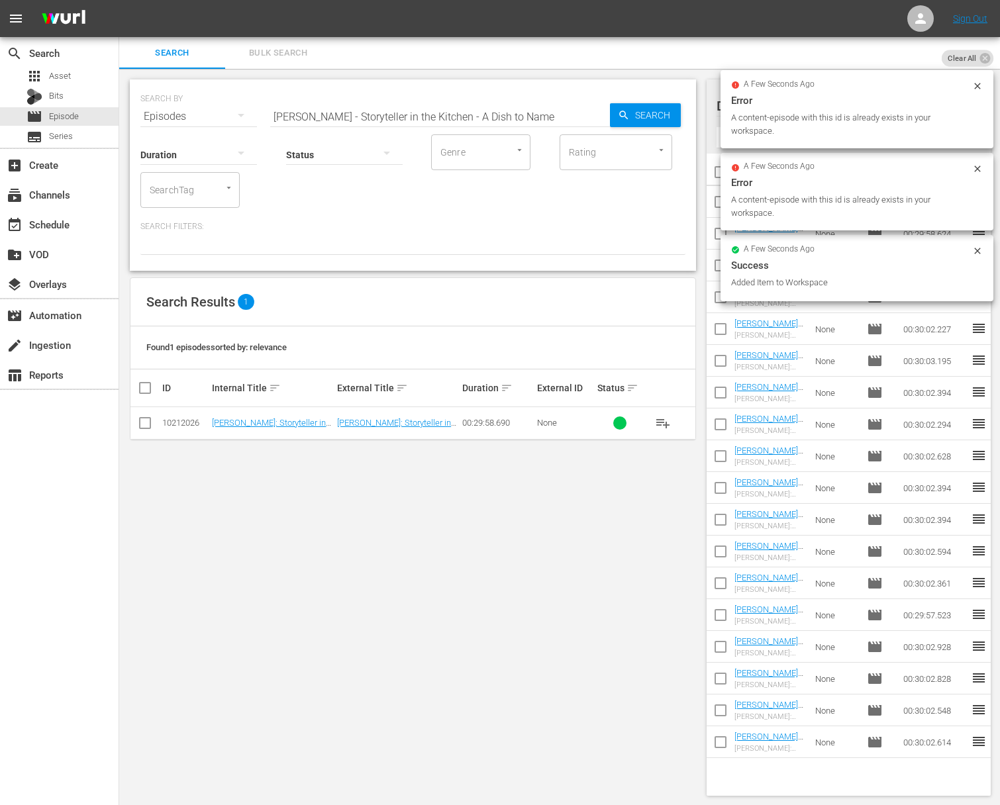
click at [413, 117] on input "[PERSON_NAME] - Storyteller in the Kitchen - A Dish to Name" at bounding box center [440, 117] width 340 height 32
paste input "The Tomato Whisperer"
click at [668, 117] on span "Search" at bounding box center [655, 115] width 51 height 24
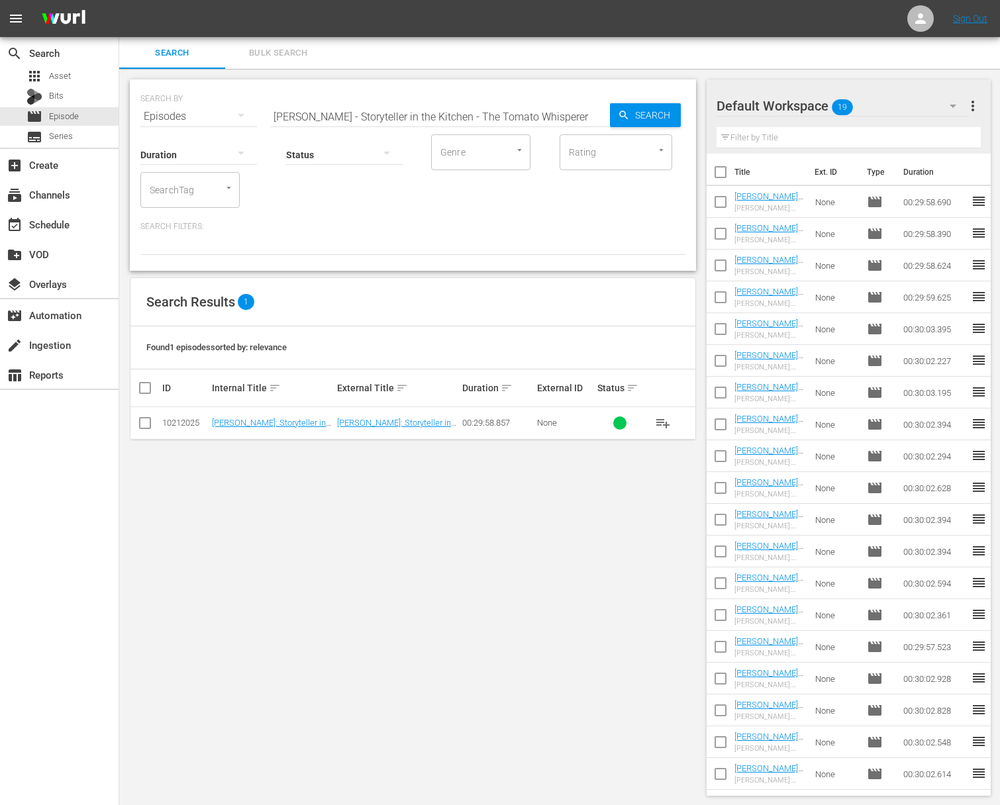
click at [658, 414] on button "playlist_add" at bounding box center [663, 423] width 32 height 32
click at [666, 424] on span "playlist_add" at bounding box center [663, 423] width 16 height 16
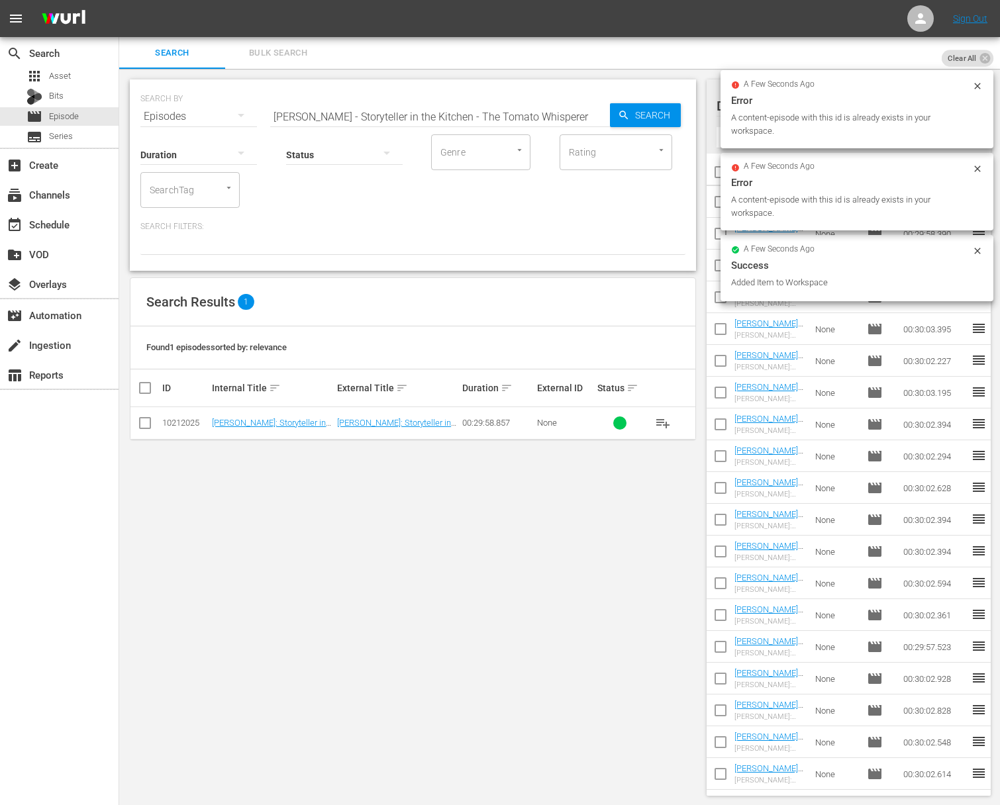
click at [433, 118] on input "[PERSON_NAME] - Storyteller in the Kitchen - The Tomato Whisperer" at bounding box center [440, 117] width 340 height 32
paste input "Family Matters"
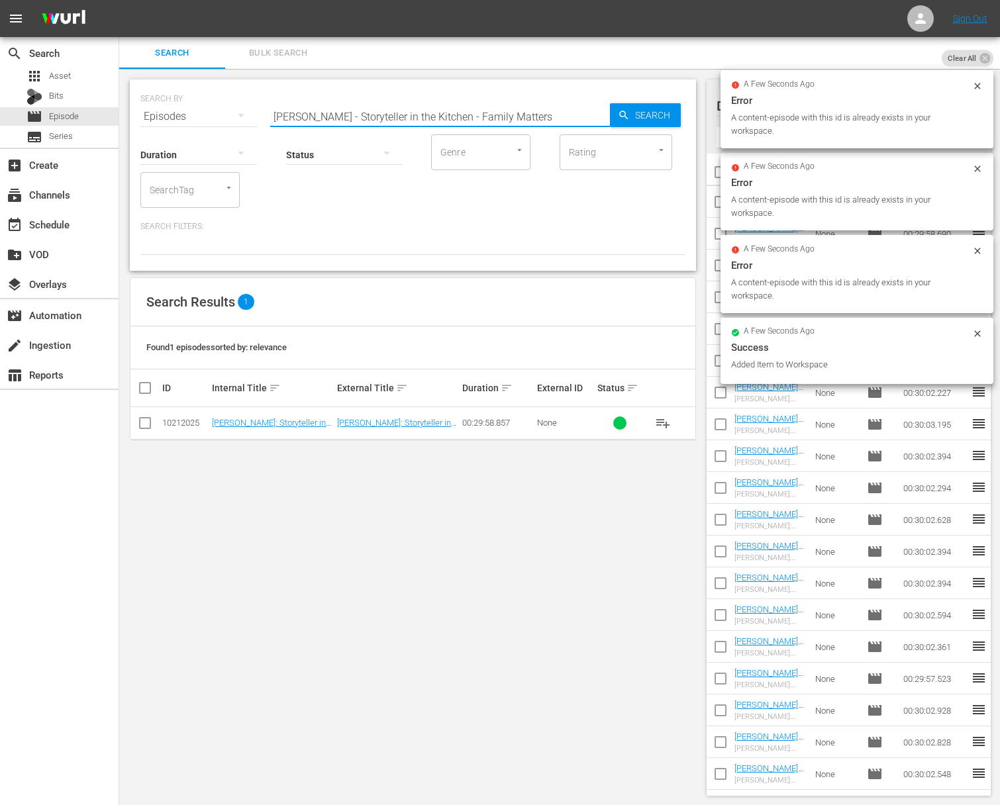
click at [652, 112] on span "Search" at bounding box center [655, 115] width 51 height 24
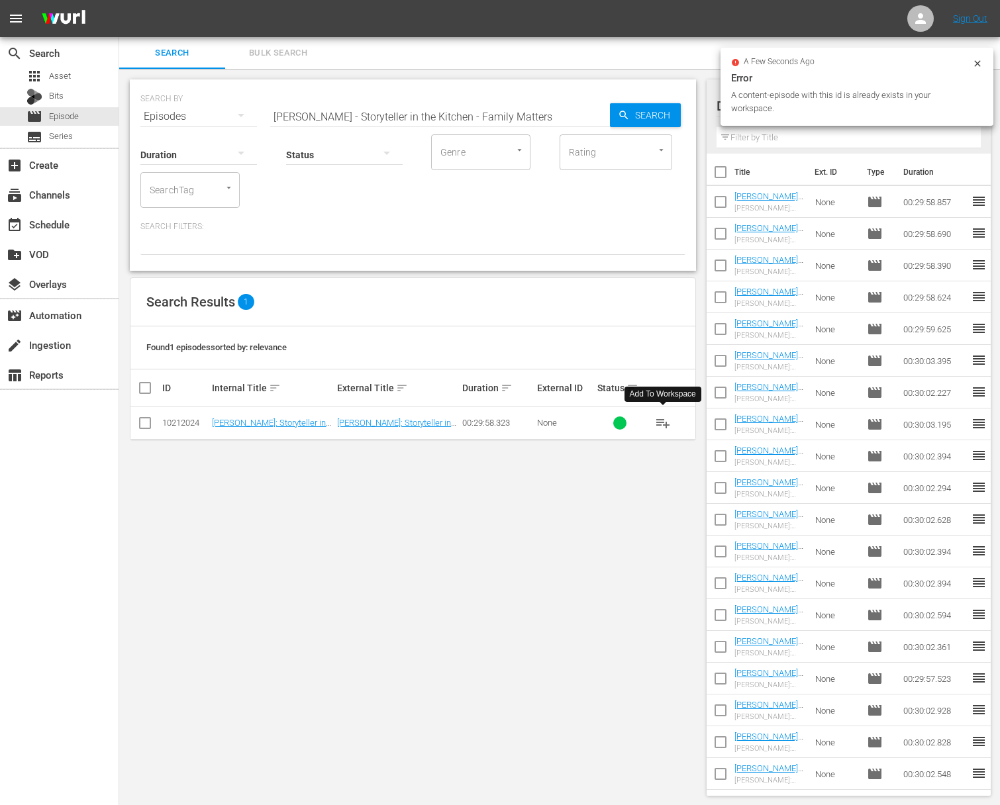
click at [668, 421] on span "playlist_add" at bounding box center [663, 423] width 16 height 16
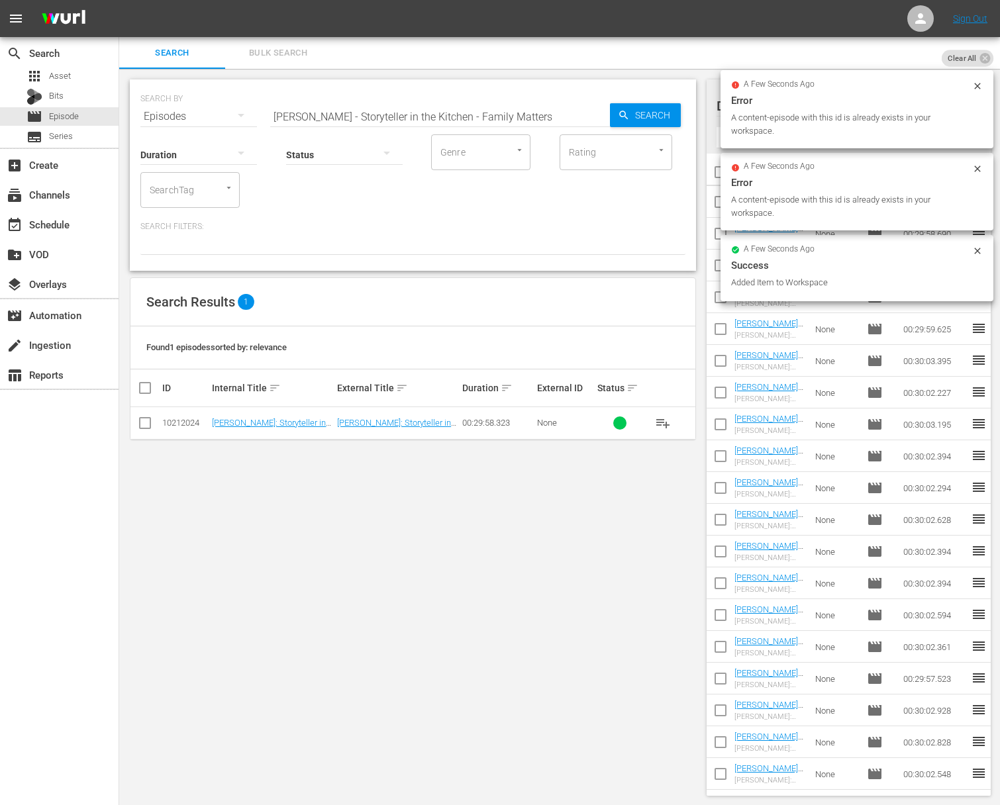
click at [564, 108] on input "[PERSON_NAME] - Storyteller in the Kitchen - Family Matters" at bounding box center [440, 117] width 340 height 32
paste input "Bacon or Pancetta"
click at [648, 113] on span "Search" at bounding box center [655, 115] width 51 height 24
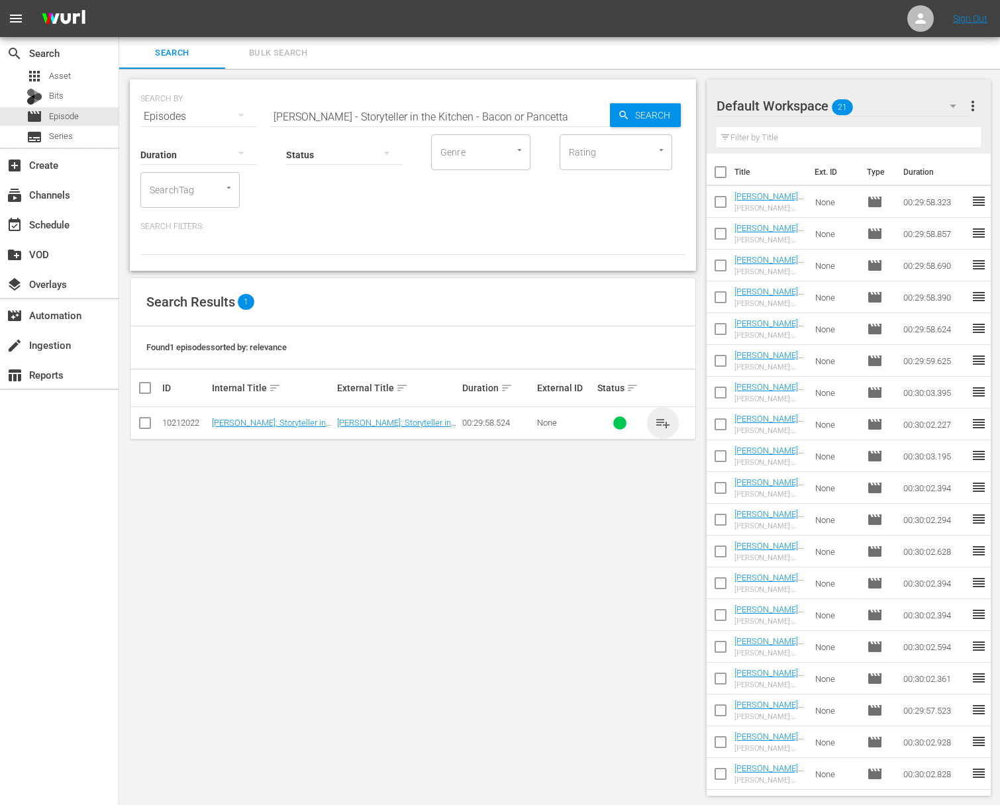
click at [663, 416] on span "playlist_add" at bounding box center [663, 423] width 16 height 16
click at [661, 419] on span "playlist_add" at bounding box center [663, 423] width 16 height 16
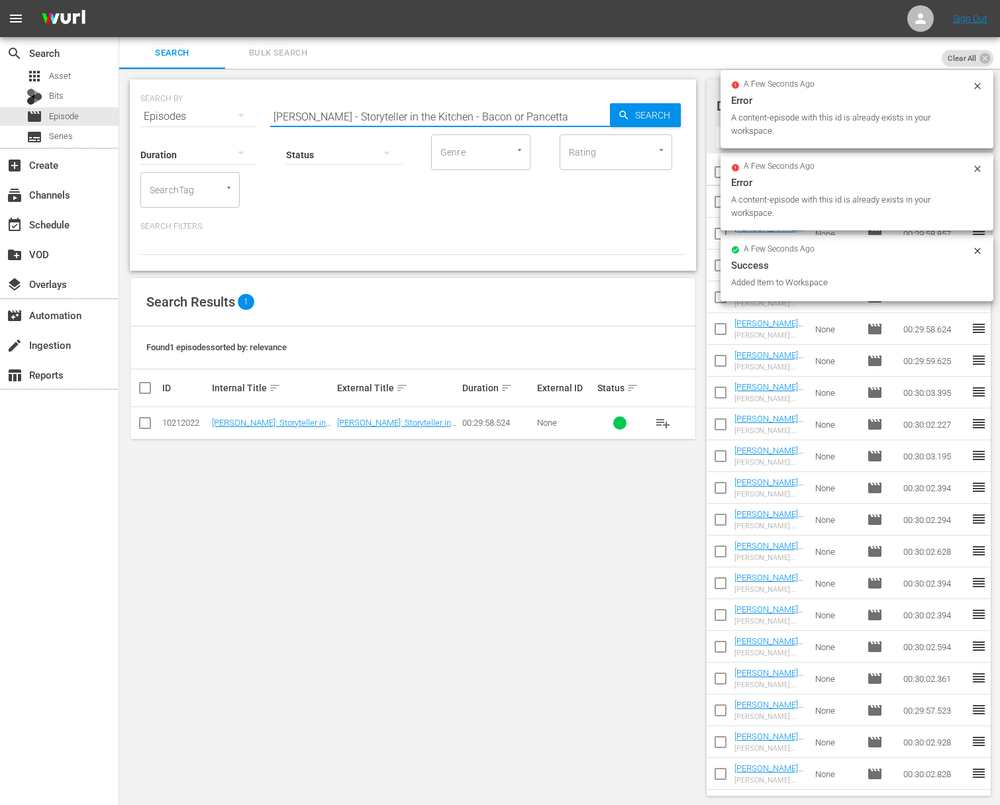
click at [313, 115] on input "[PERSON_NAME] - Storyteller in the Kitchen - Bacon or Pancetta" at bounding box center [440, 117] width 340 height 32
paste input "Food Memories"
click at [648, 115] on span "Search" at bounding box center [655, 115] width 51 height 24
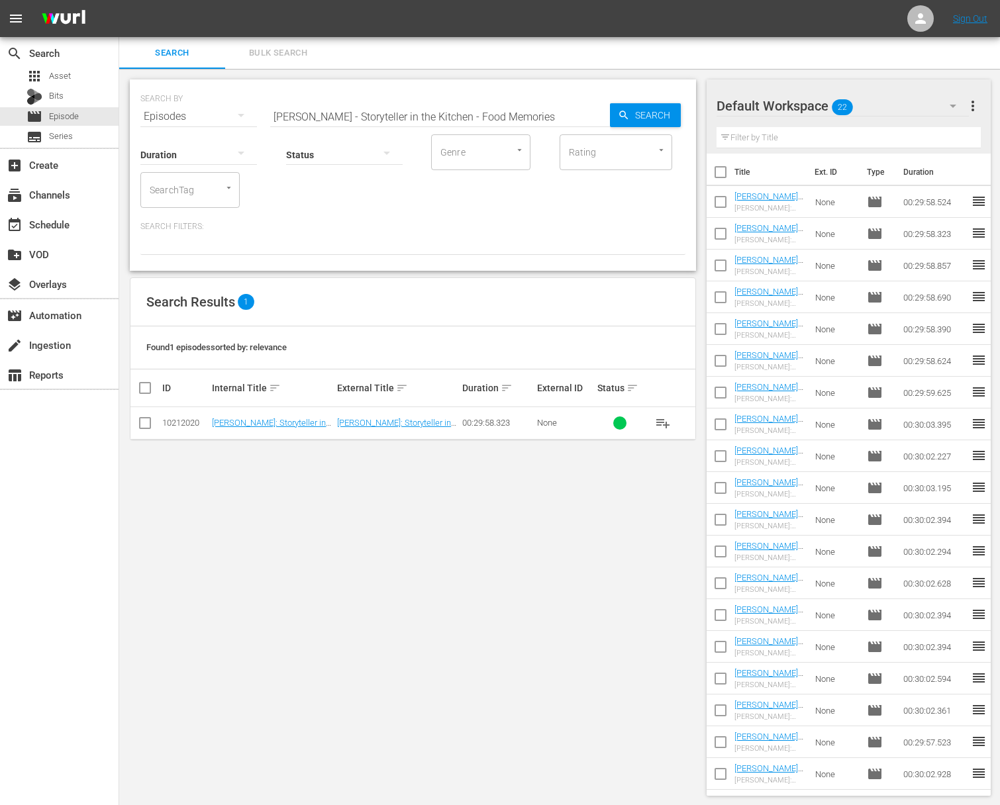
click at [666, 423] on span "playlist_add" at bounding box center [663, 423] width 16 height 16
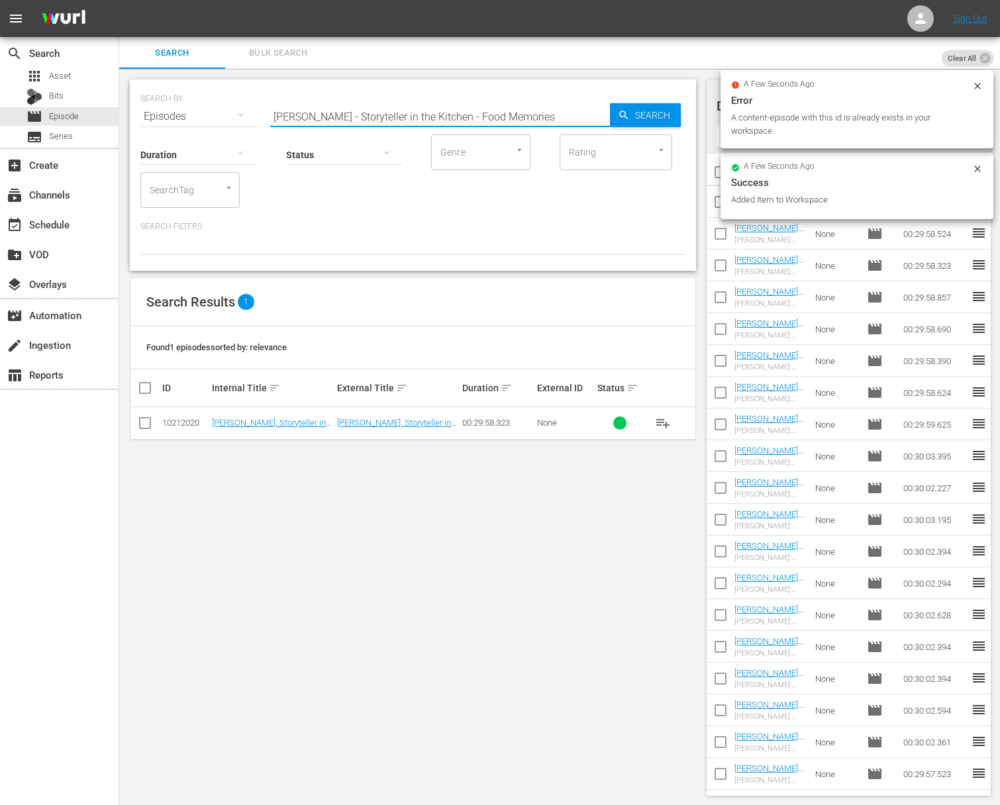
click at [301, 108] on input "[PERSON_NAME] - Storyteller in the Kitchen - Food Memories" at bounding box center [440, 117] width 340 height 32
paste input "I Love Cheese"
click at [636, 115] on span "Search" at bounding box center [655, 115] width 51 height 24
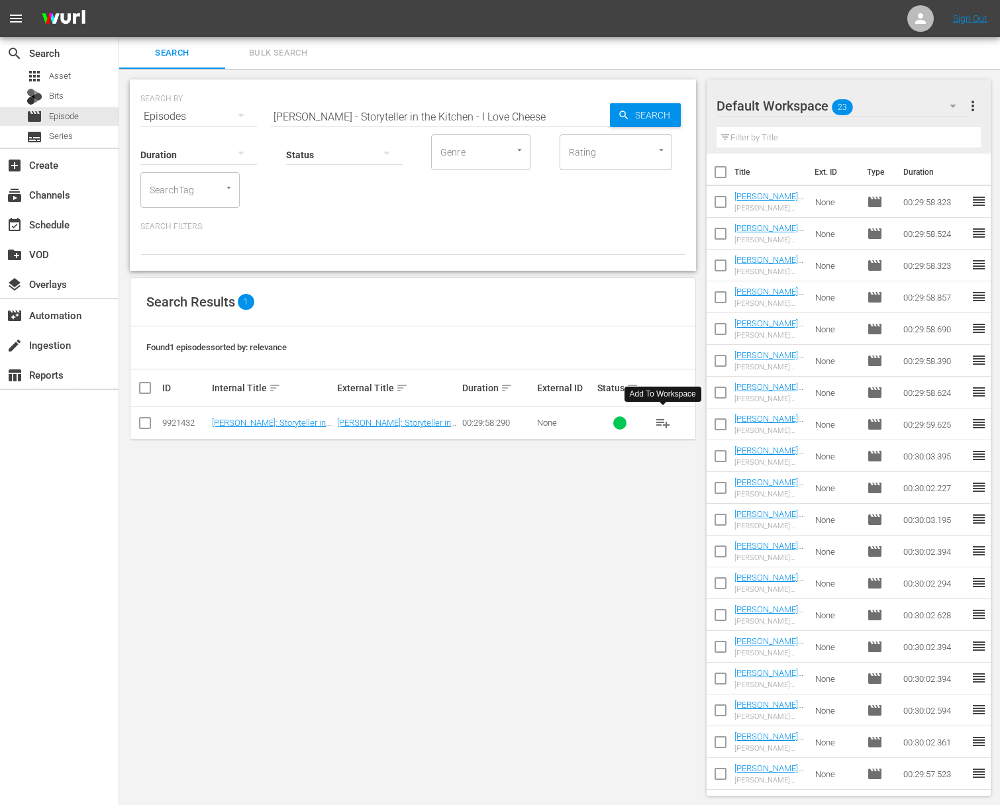
click at [662, 421] on span "playlist_add" at bounding box center [663, 423] width 16 height 16
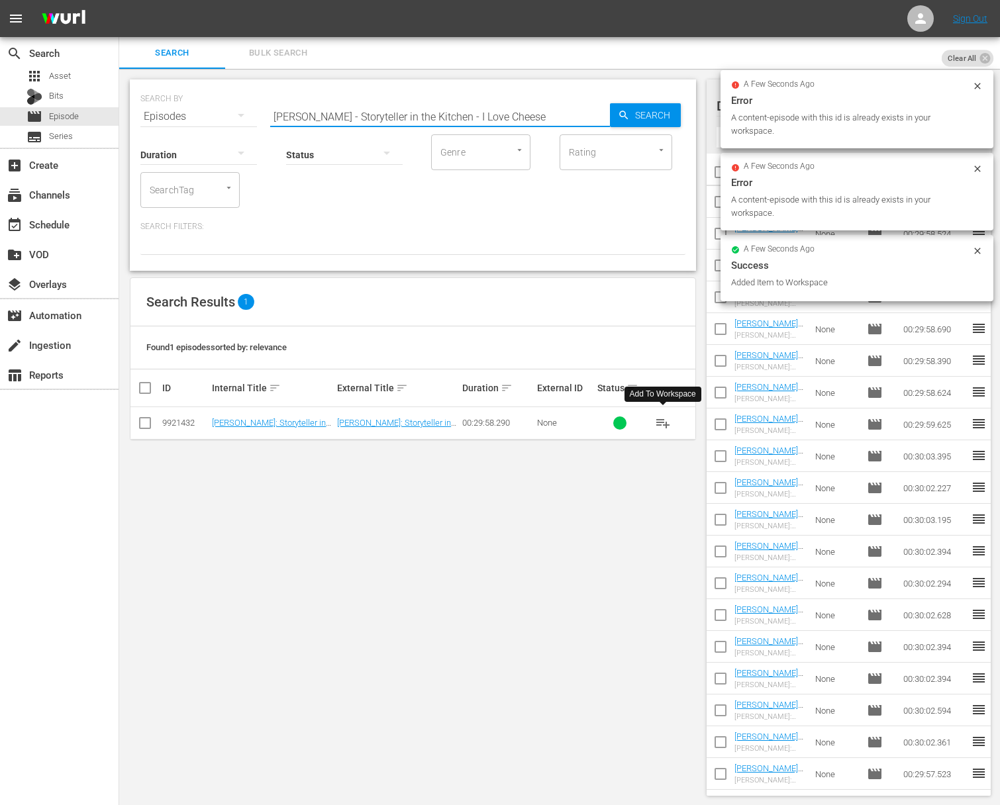
click at [344, 121] on input "[PERSON_NAME] - Storyteller in the Kitchen - I Love Cheese" at bounding box center [440, 117] width 340 height 32
paste input "The Food Artist"
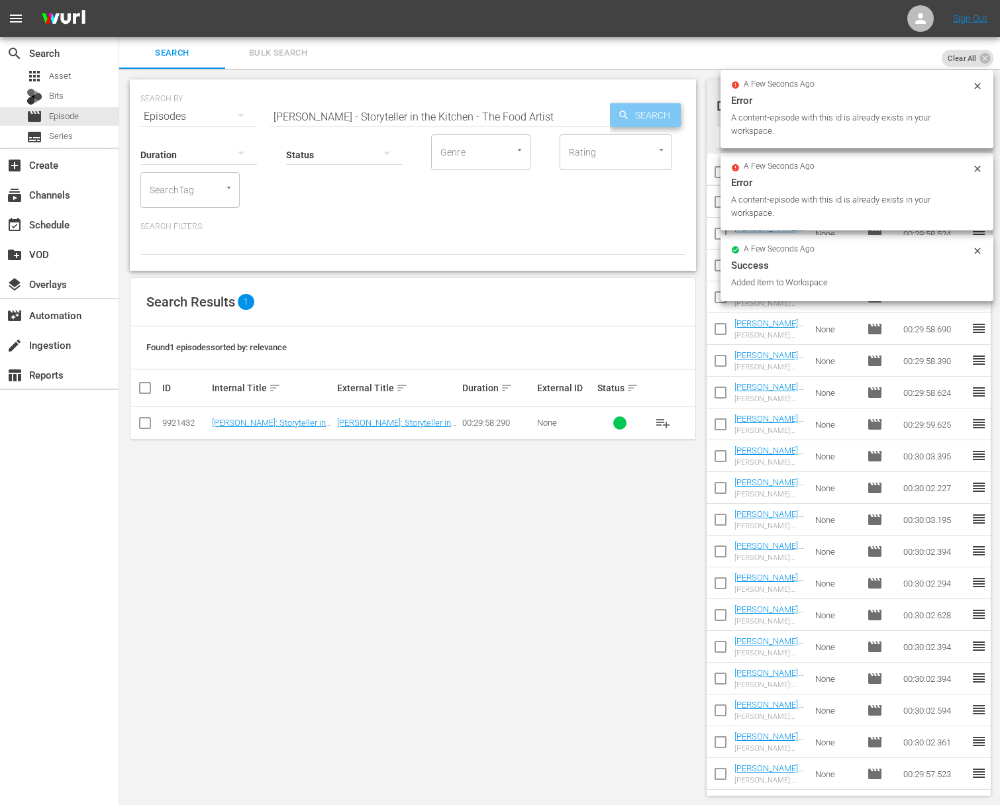
click at [632, 118] on span "Search" at bounding box center [655, 115] width 51 height 24
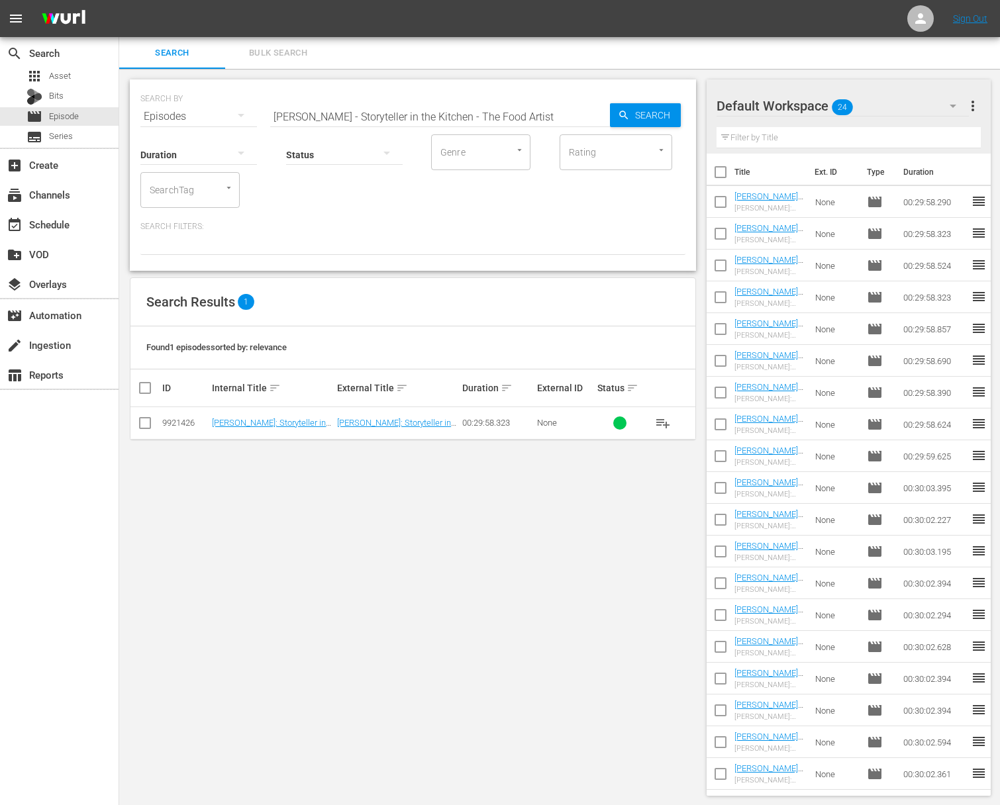
click at [661, 423] on span "playlist_add" at bounding box center [663, 423] width 16 height 16
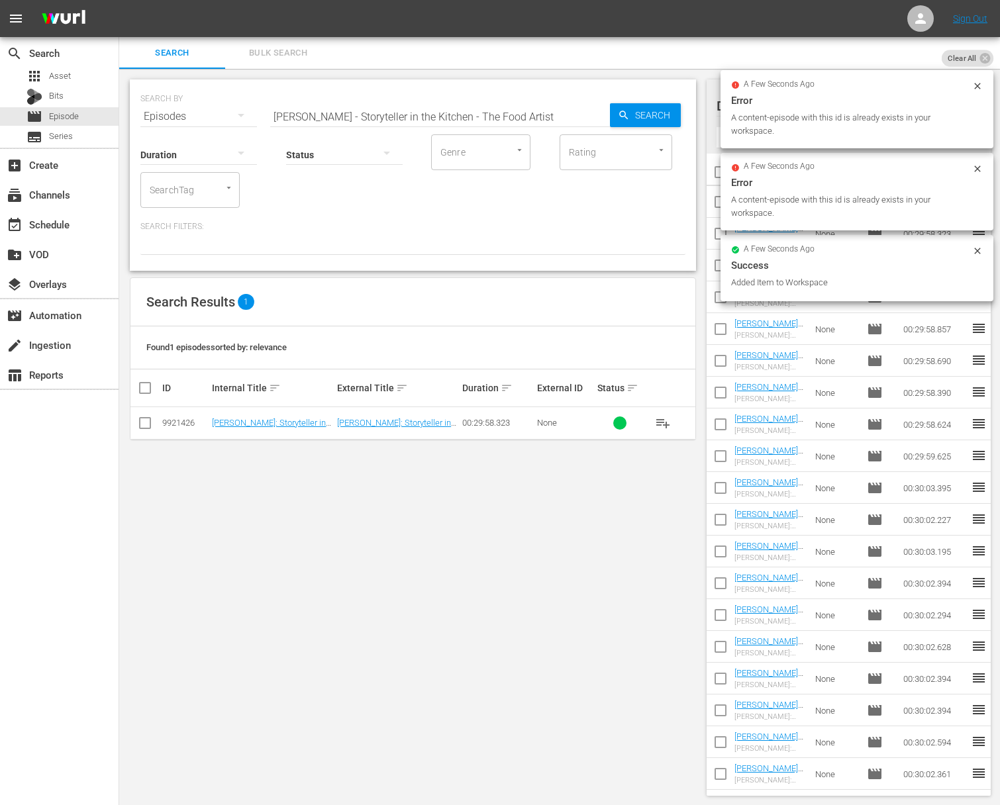
click at [360, 116] on input "[PERSON_NAME] - Storyteller in the Kitchen - The Food Artist" at bounding box center [440, 117] width 340 height 32
paste input "[PERSON_NAME]"
click at [643, 118] on span "Search" at bounding box center [655, 115] width 51 height 24
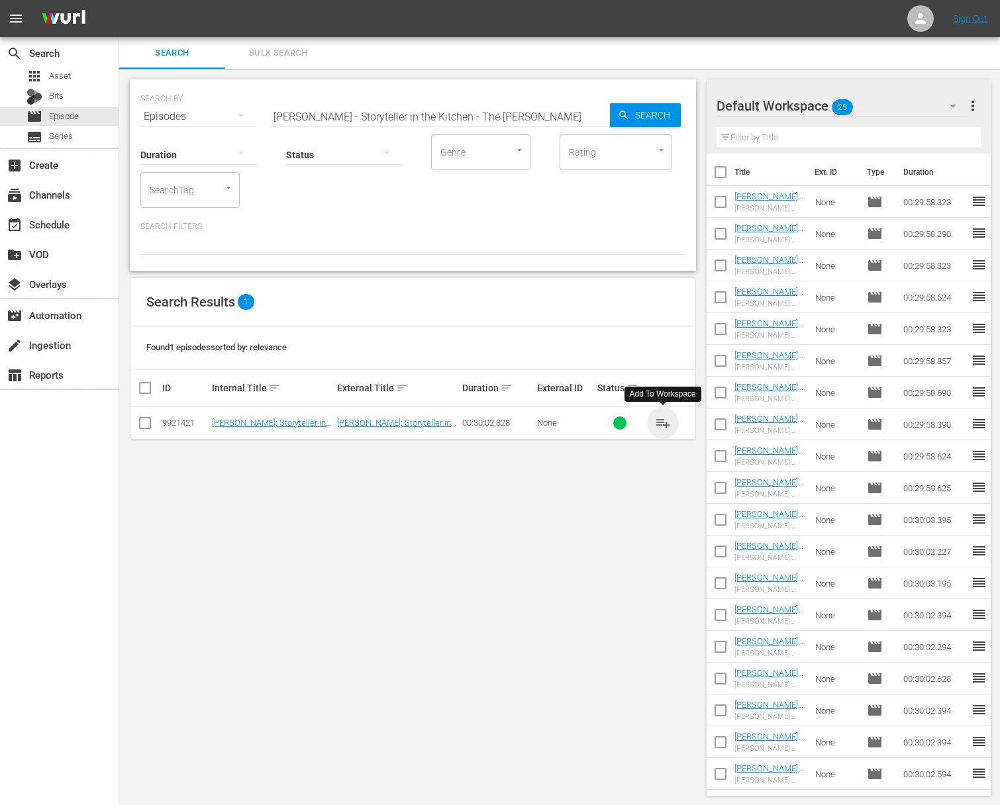
click at [662, 423] on span "playlist_add" at bounding box center [663, 423] width 16 height 16
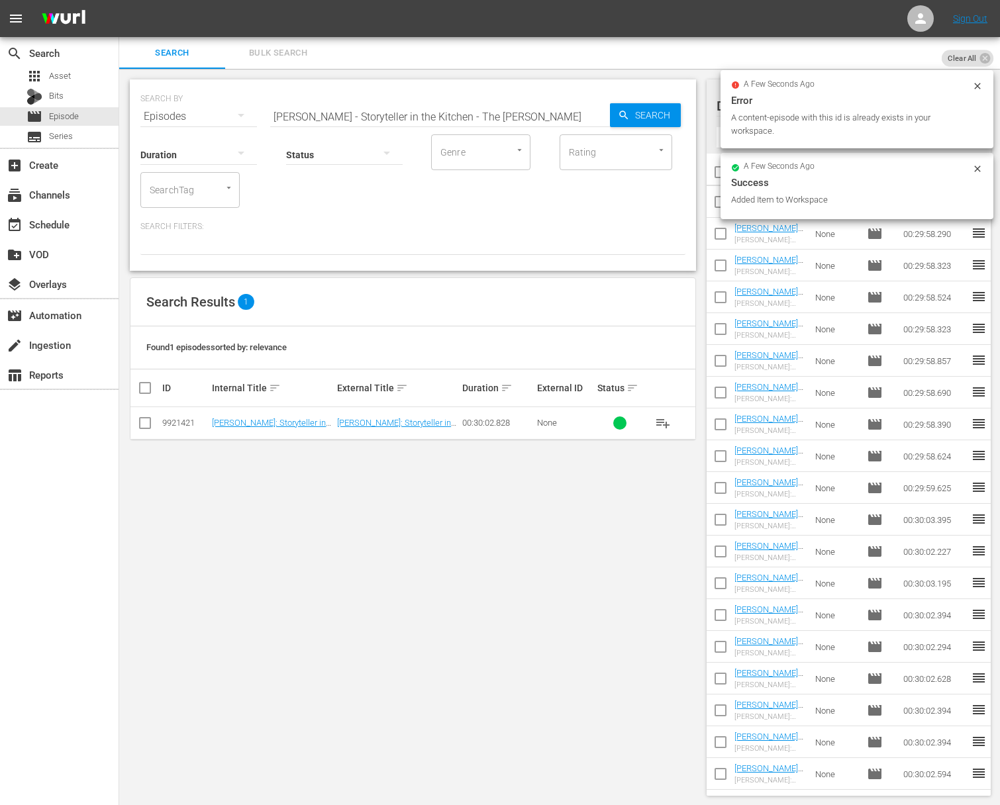
click at [460, 107] on input "[PERSON_NAME] - Storyteller in the Kitchen - The [PERSON_NAME]" at bounding box center [440, 117] width 340 height 32
paste input ": Storyteller in the Kitchen - Being ItalianNick Stellino"
click at [458, 109] on input "[PERSON_NAME]: Storyteller in the Kitchen - Being ItalianNick Stellino - Storyt…" at bounding box center [440, 117] width 340 height 32
paste input "[PERSON_NAME]: Storyteller in the Kitchen - Being [DEMOGRAPHIC_DATA]"
click at [686, 109] on div "SEARCH BY Search By Episodes Search ID, Title, Description, Keywords, or Catego…" at bounding box center [413, 174] width 566 height 191
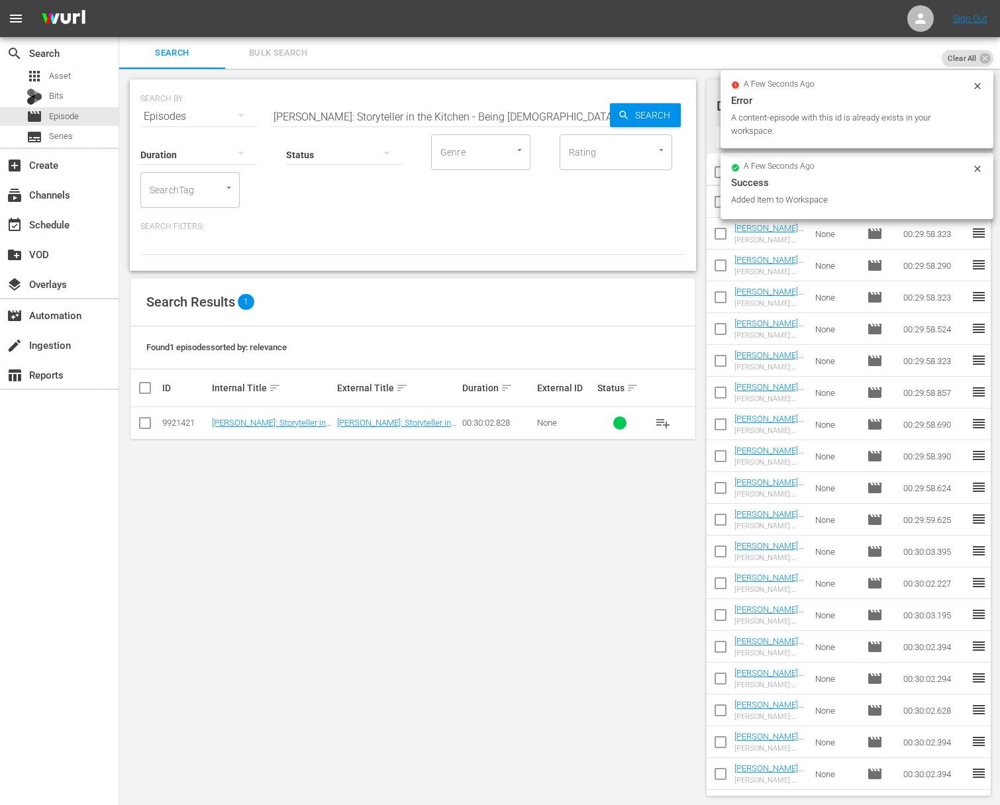
click at [643, 111] on span "Search" at bounding box center [655, 115] width 51 height 24
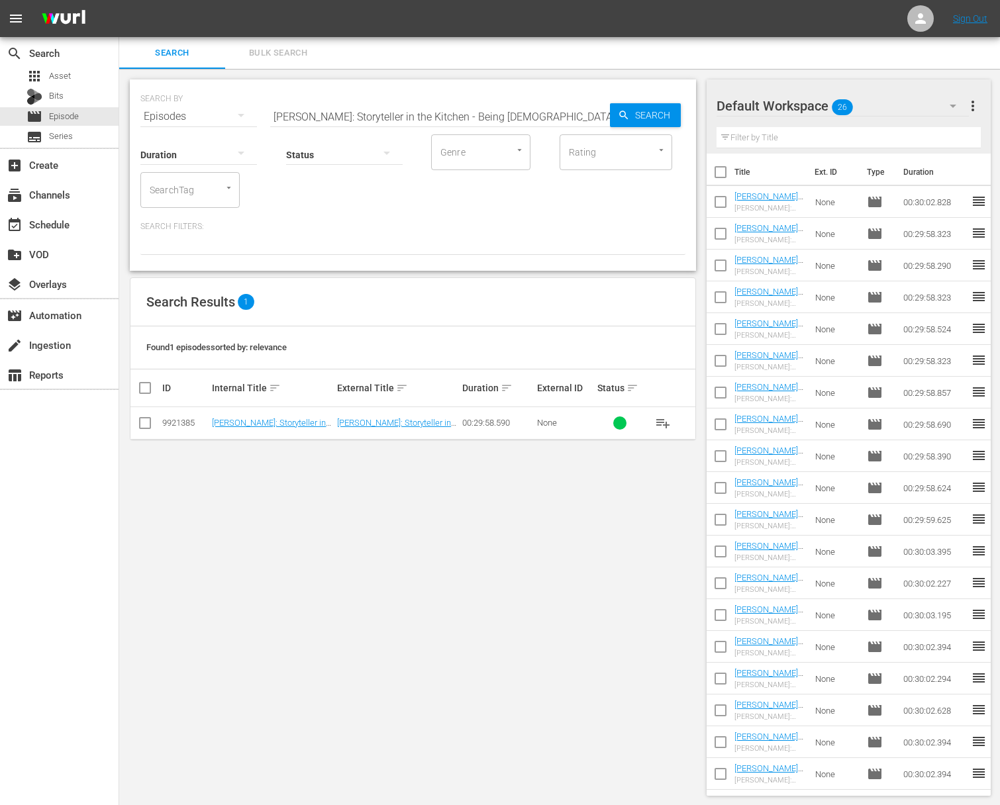
click at [660, 423] on span "playlist_add" at bounding box center [663, 423] width 16 height 16
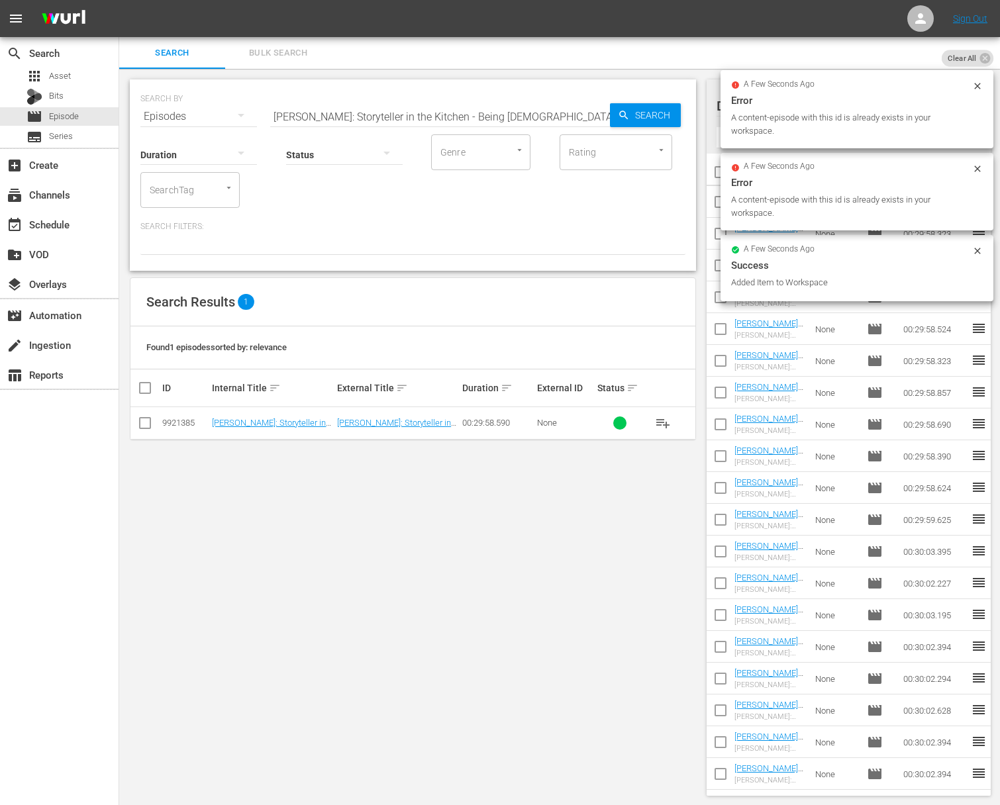
click at [450, 101] on input "[PERSON_NAME]: Storyteller in the Kitchen - Being [DEMOGRAPHIC_DATA]" at bounding box center [440, 117] width 340 height 32
paste input "To Spoon or not to Spoo"
click at [612, 110] on div "Search" at bounding box center [645, 115] width 71 height 24
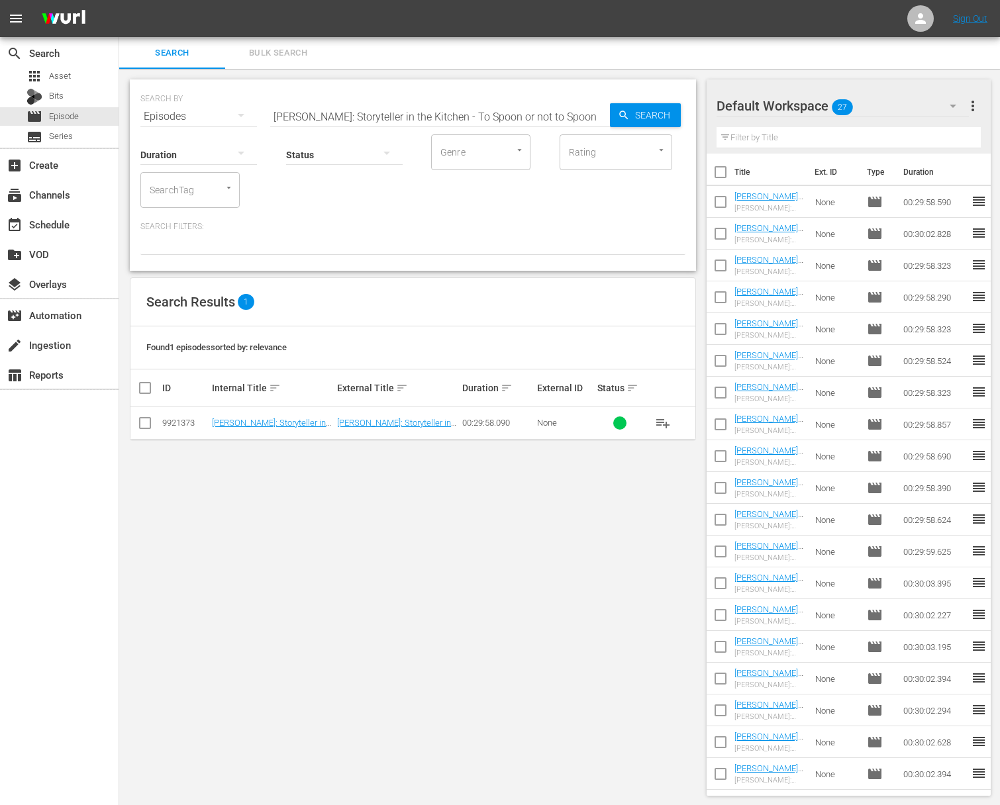
click at [665, 421] on span "playlist_add" at bounding box center [663, 423] width 16 height 16
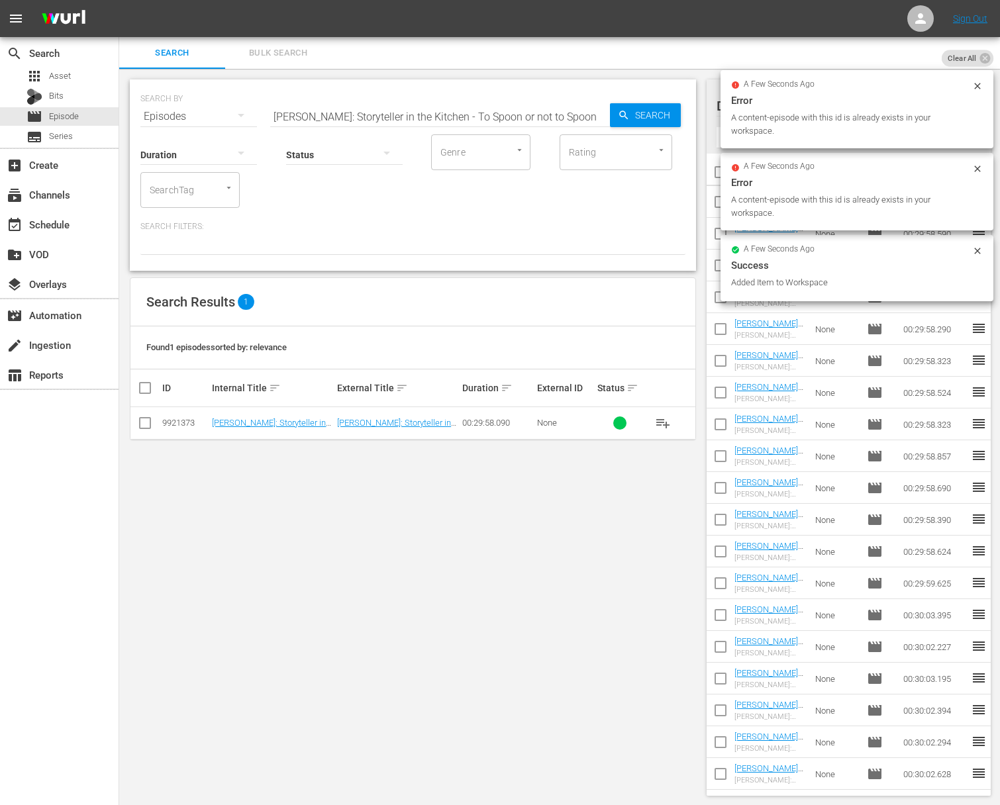
click at [377, 113] on input "[PERSON_NAME]: Storyteller in the Kitchen - To Spoon or not to Spoon" at bounding box center [440, 117] width 340 height 32
paste input "[PERSON_NAME] Napa - Panzanella"
click at [657, 115] on span "Search" at bounding box center [655, 115] width 51 height 24
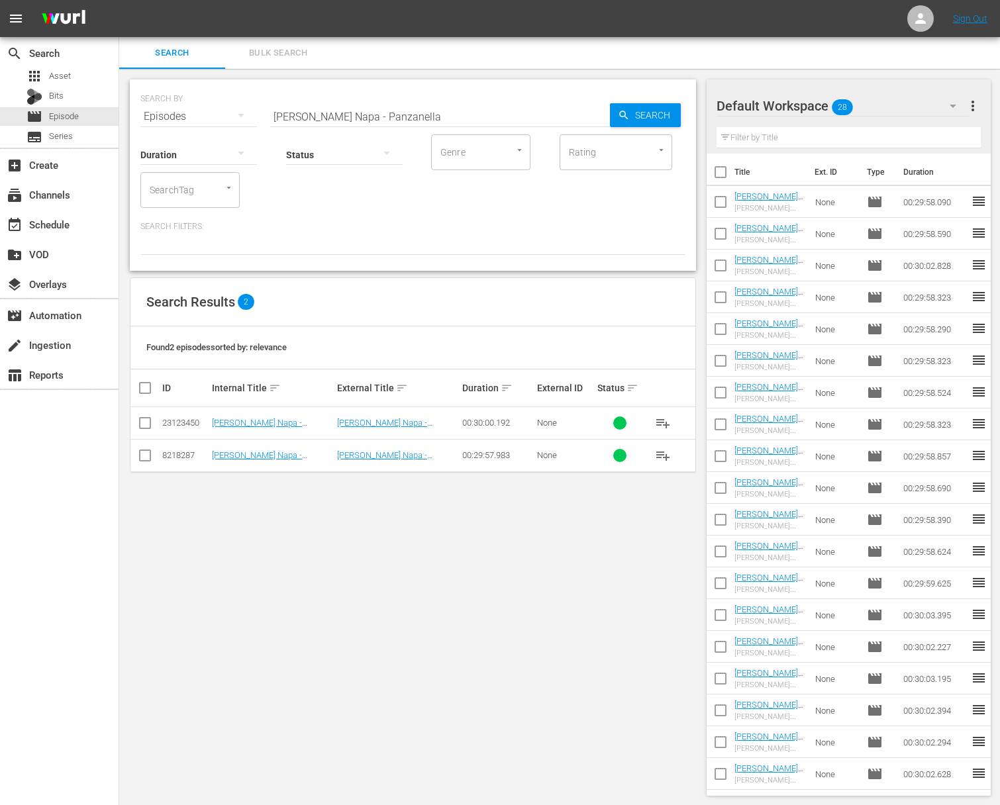
drag, startPoint x: 677, startPoint y: 418, endPoint x: 664, endPoint y: 422, distance: 13.2
click at [674, 419] on button "playlist_add" at bounding box center [663, 423] width 32 height 32
click at [664, 422] on span "playlist_add" at bounding box center [663, 423] width 16 height 16
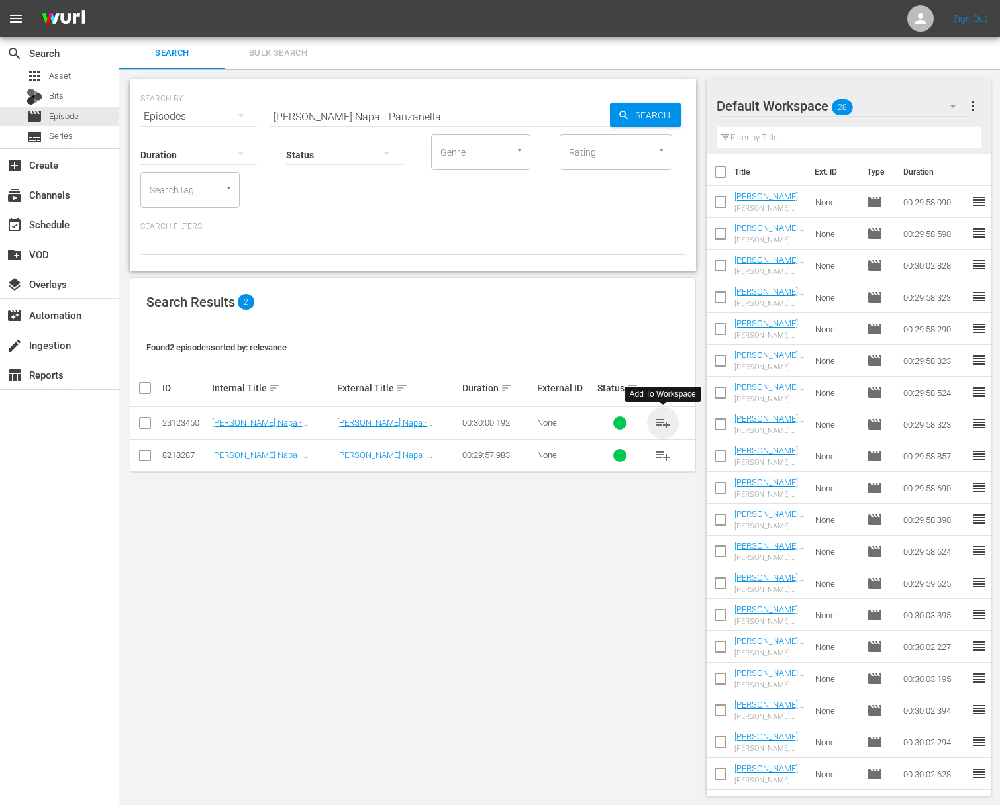
click at [664, 422] on span "playlist_add" at bounding box center [663, 423] width 16 height 16
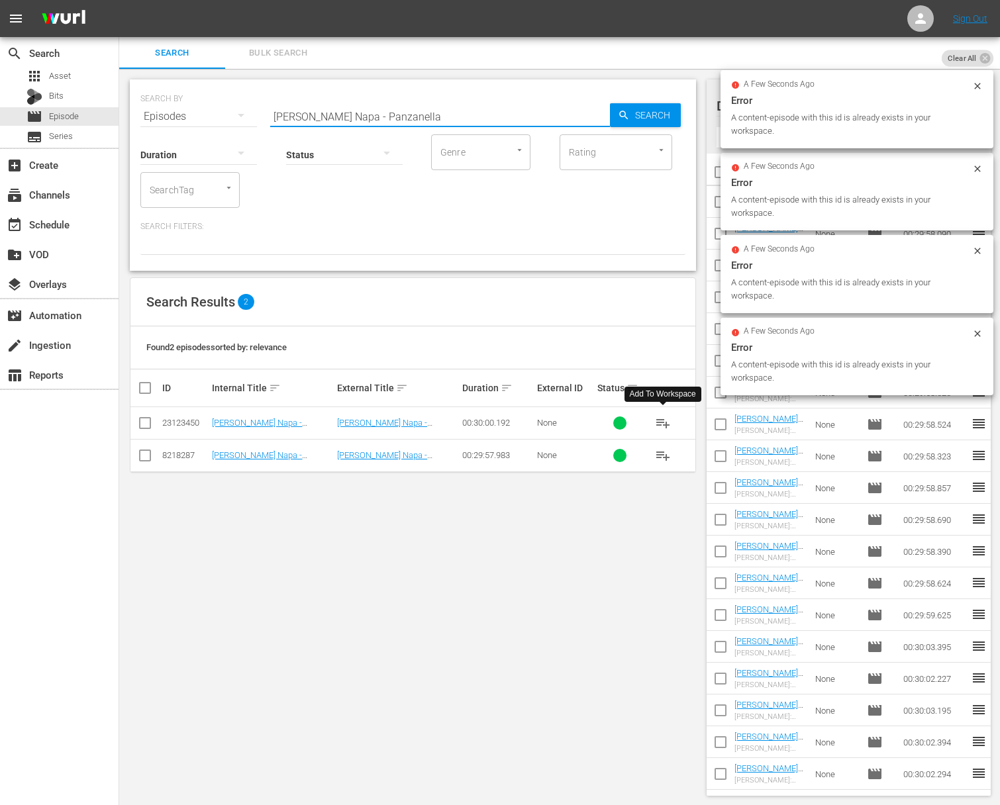
click at [386, 119] on input "[PERSON_NAME] Napa - Panzanella" at bounding box center [440, 117] width 340 height 32
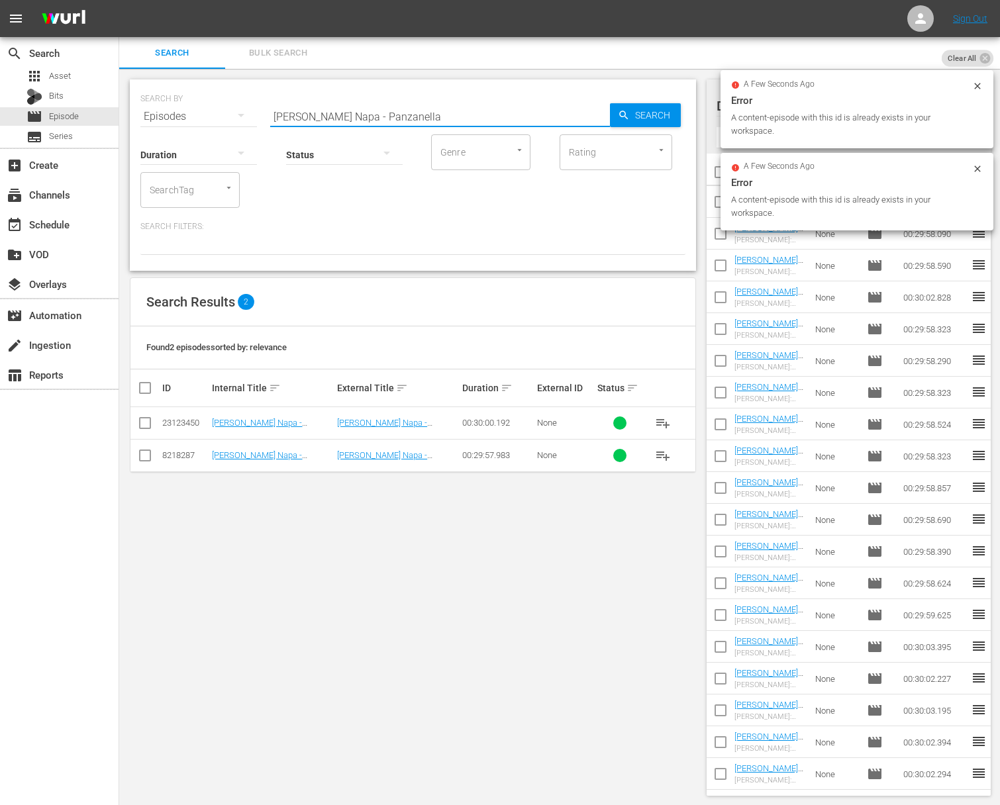
paste input "esto Perfecto"
click at [606, 115] on input "[PERSON_NAME] Napa - Pesto Perfecto" at bounding box center [440, 117] width 340 height 32
click at [613, 115] on div "Search" at bounding box center [645, 115] width 71 height 24
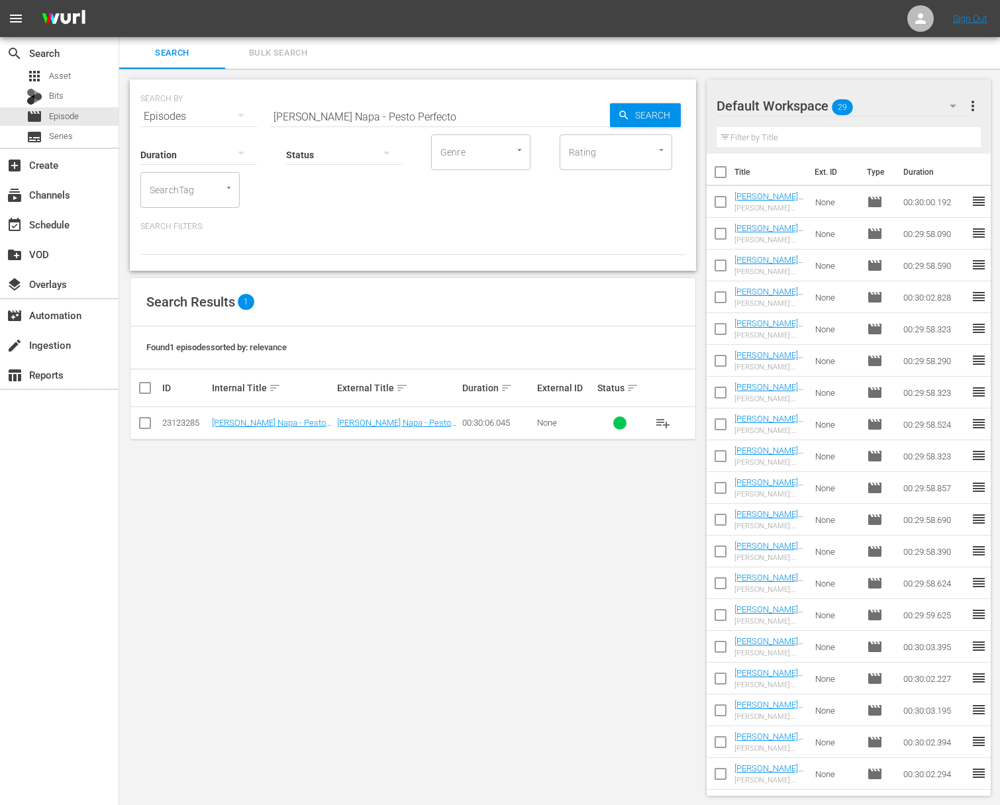
click at [666, 419] on span "playlist_add" at bounding box center [663, 423] width 16 height 16
click at [666, 421] on span "playlist_add" at bounding box center [663, 423] width 16 height 16
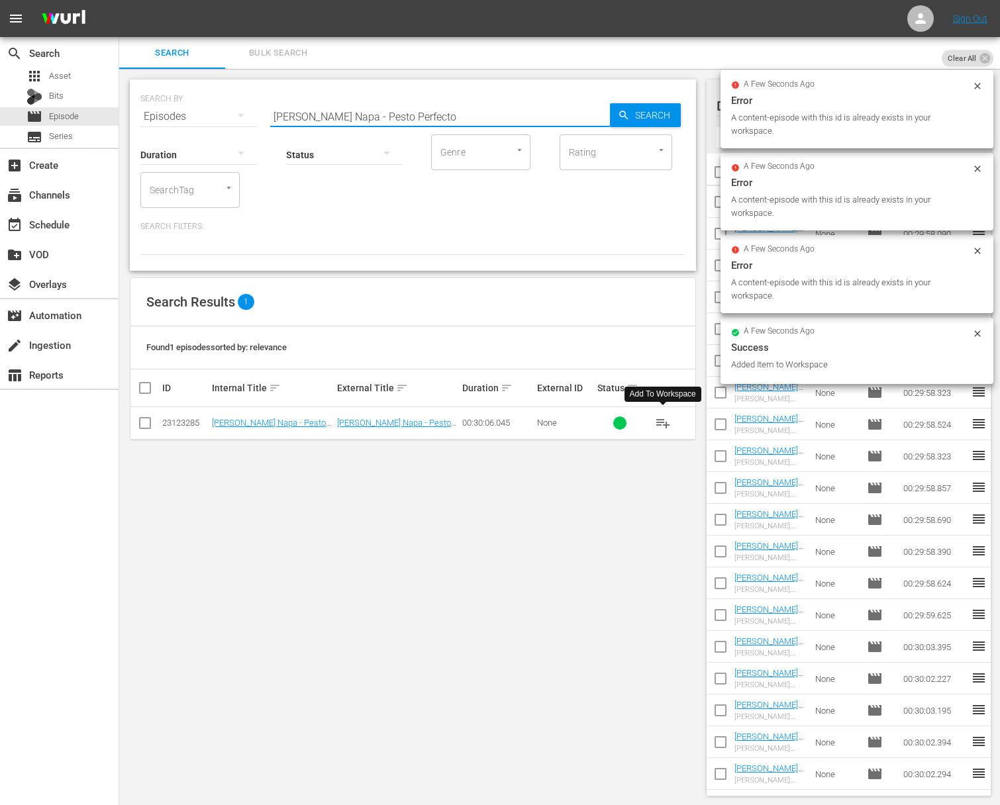
click at [456, 111] on input "[PERSON_NAME] Napa - Pesto Perfecto" at bounding box center [440, 117] width 340 height 32
paste input "Winter Favorites"
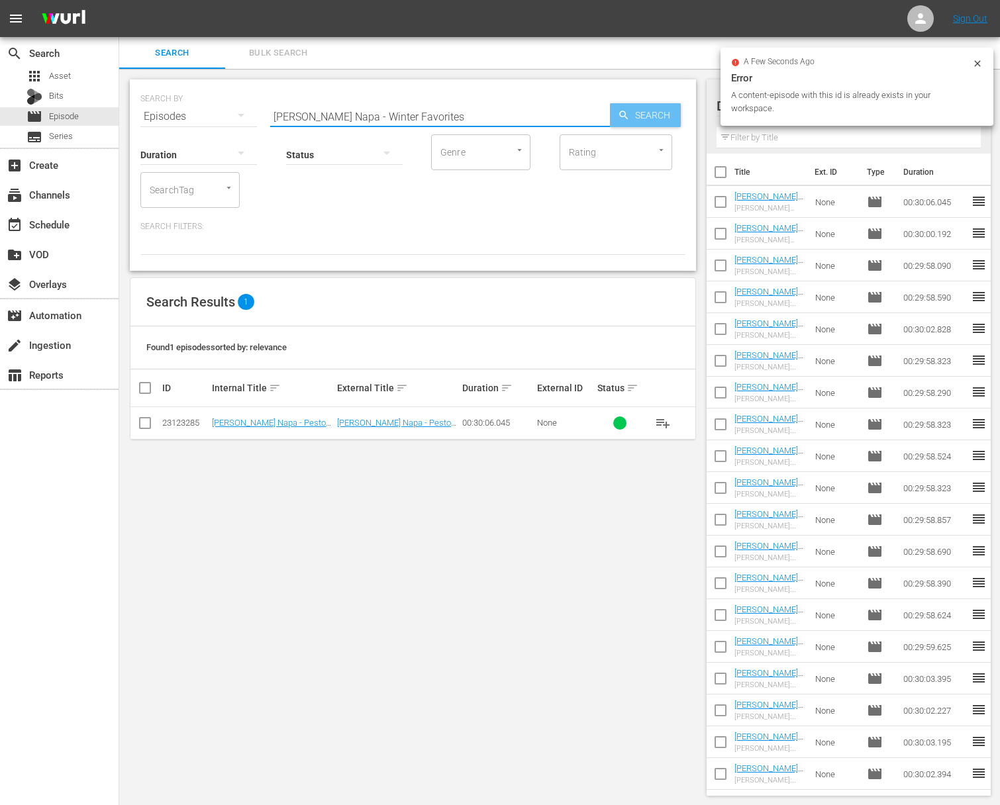
click at [650, 113] on span "Search" at bounding box center [655, 115] width 51 height 24
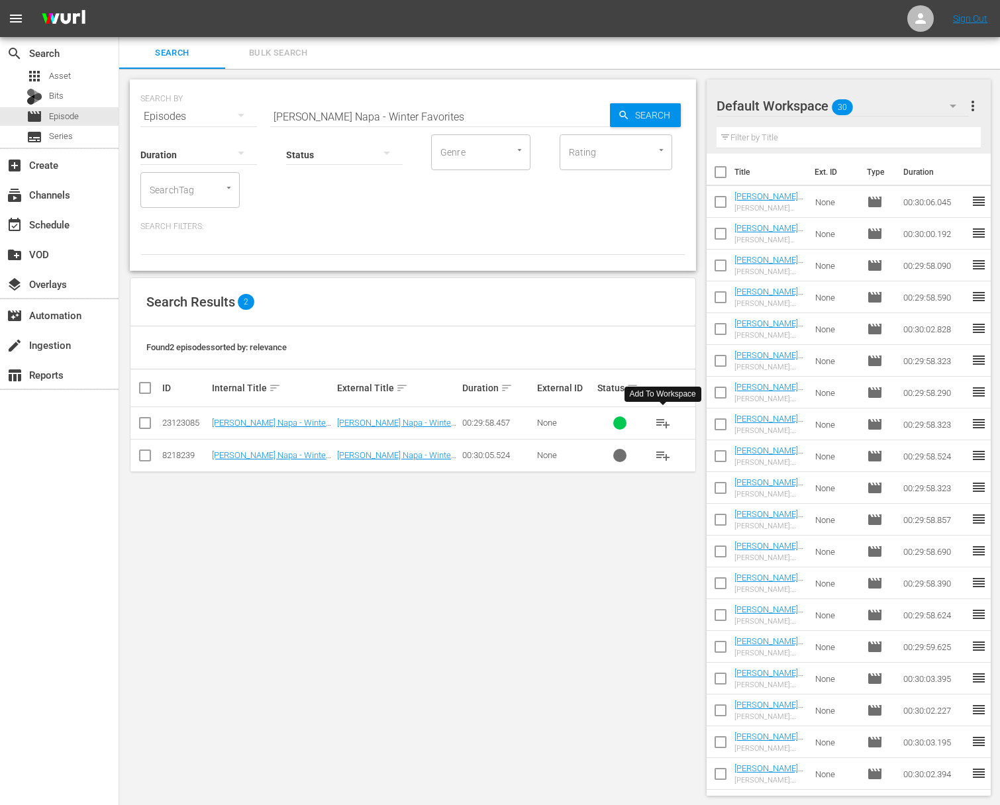
click at [662, 423] on span "playlist_add" at bounding box center [663, 423] width 16 height 16
click at [531, 111] on input "[PERSON_NAME] Napa - Winter Favorites" at bounding box center [440, 117] width 340 height 32
paste input "Late Night Dining"
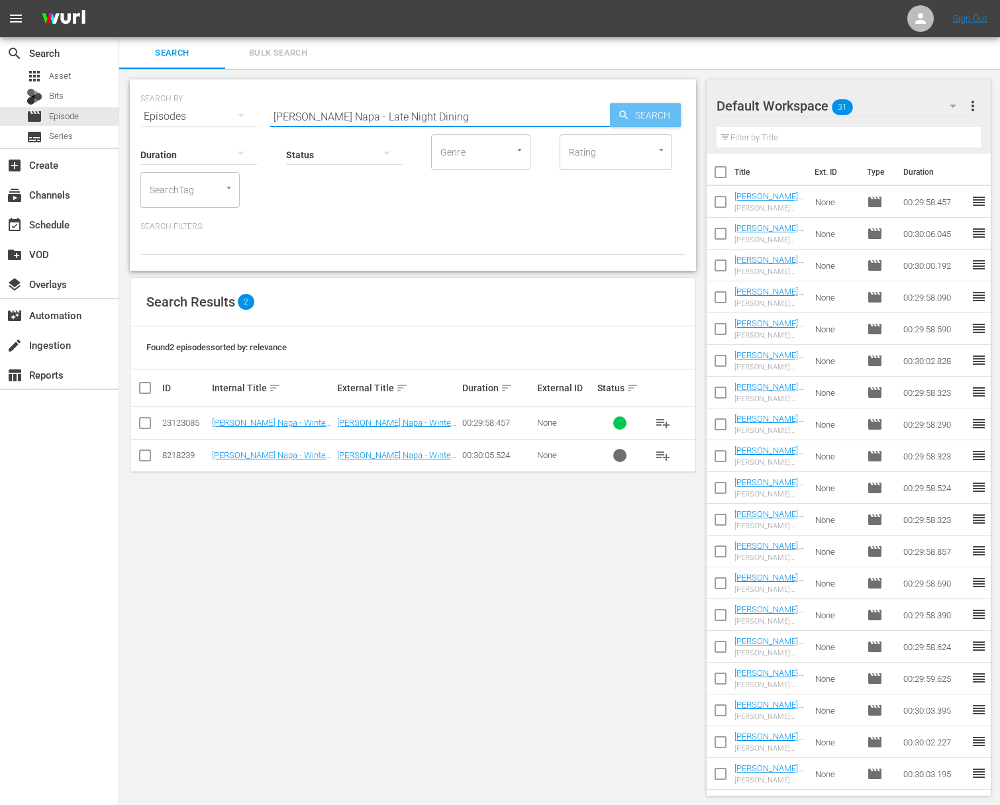
click at [669, 114] on span "Search" at bounding box center [655, 115] width 51 height 24
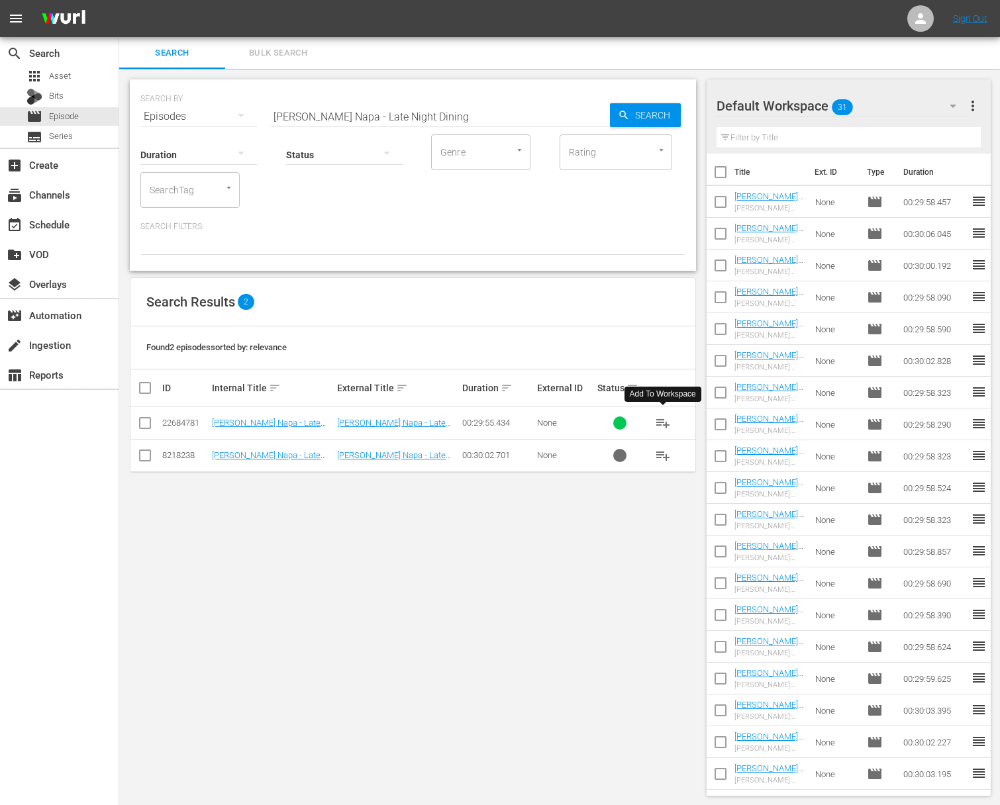
click at [661, 422] on span "playlist_add" at bounding box center [663, 423] width 16 height 16
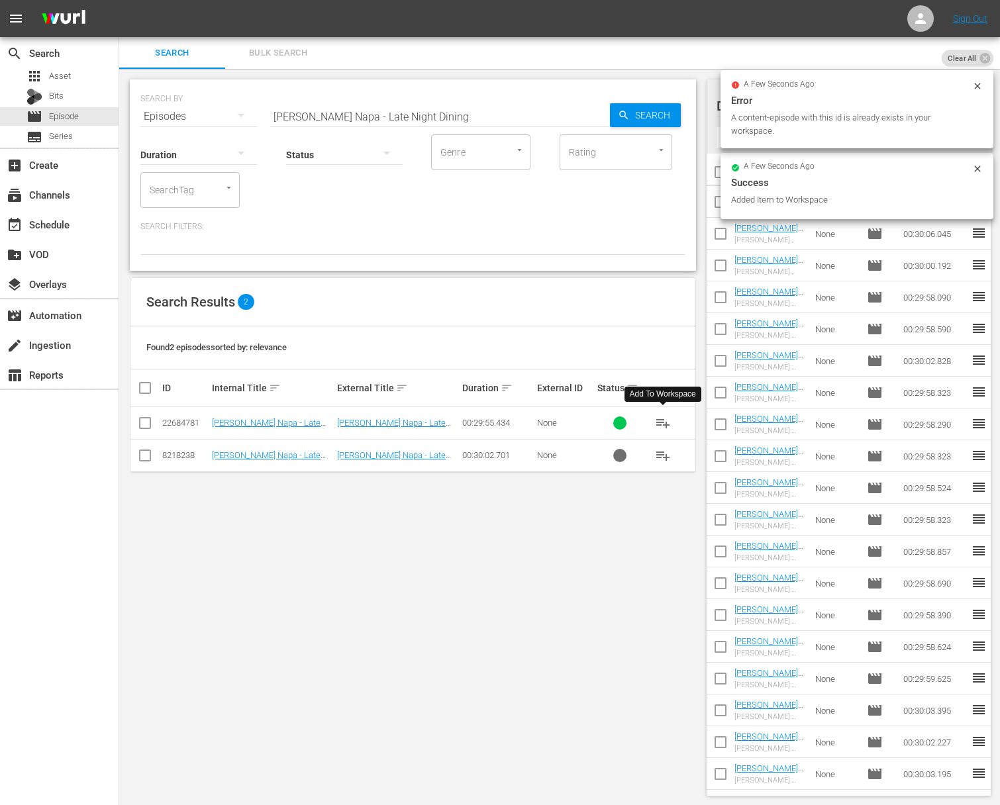
click at [462, 112] on input "[PERSON_NAME] Napa - Late Night Dining" at bounding box center [440, 117] width 340 height 32
paste input "Dinner Duet"
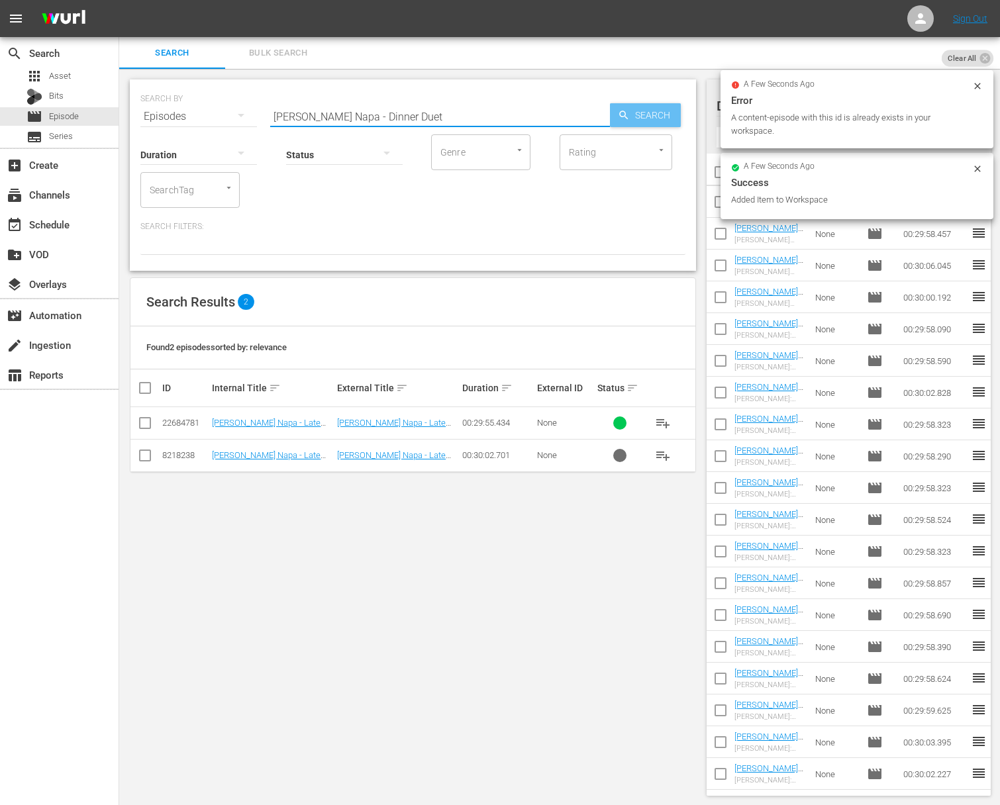
click at [613, 118] on div "Search" at bounding box center [645, 115] width 71 height 24
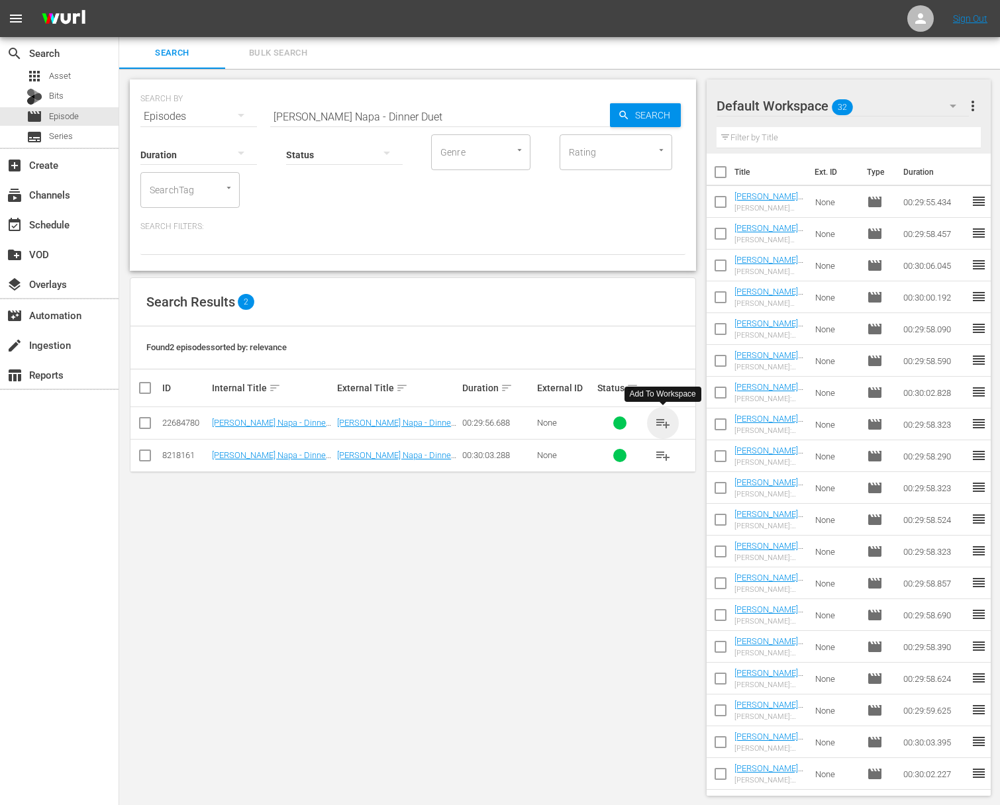
click at [664, 420] on span "playlist_add" at bounding box center [663, 423] width 16 height 16
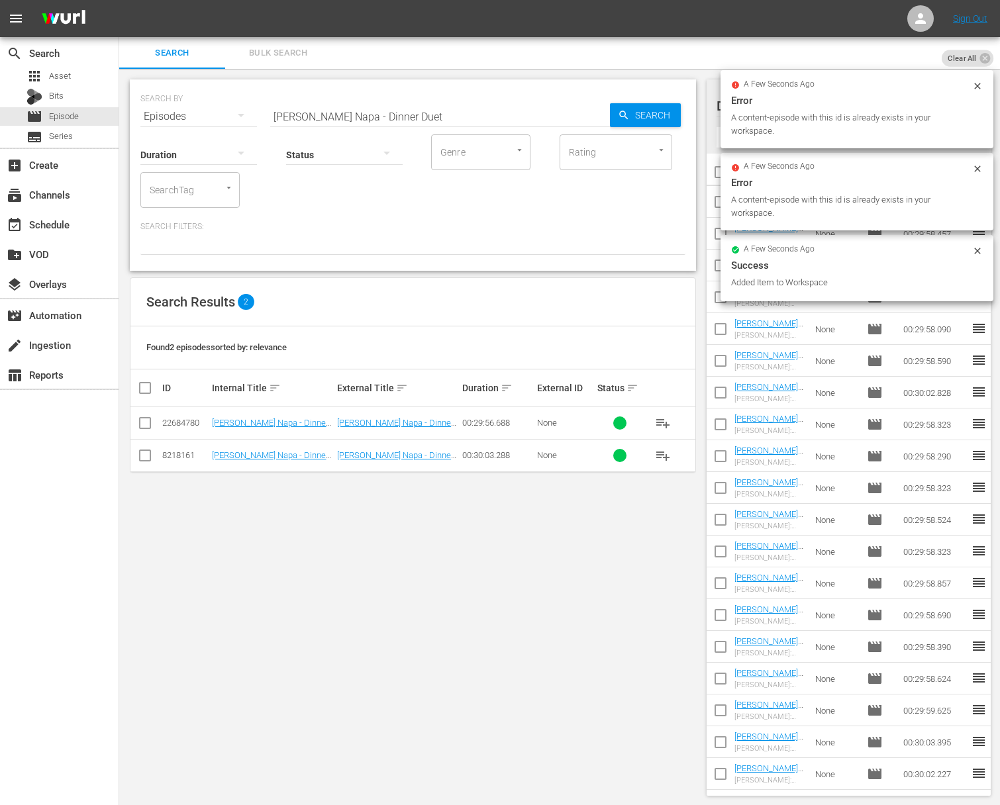
click at [398, 121] on input "[PERSON_NAME] Napa - Dinner Duet" at bounding box center [440, 117] width 340 height 32
paste input "Impanata"
click at [673, 123] on span "Search" at bounding box center [655, 115] width 51 height 24
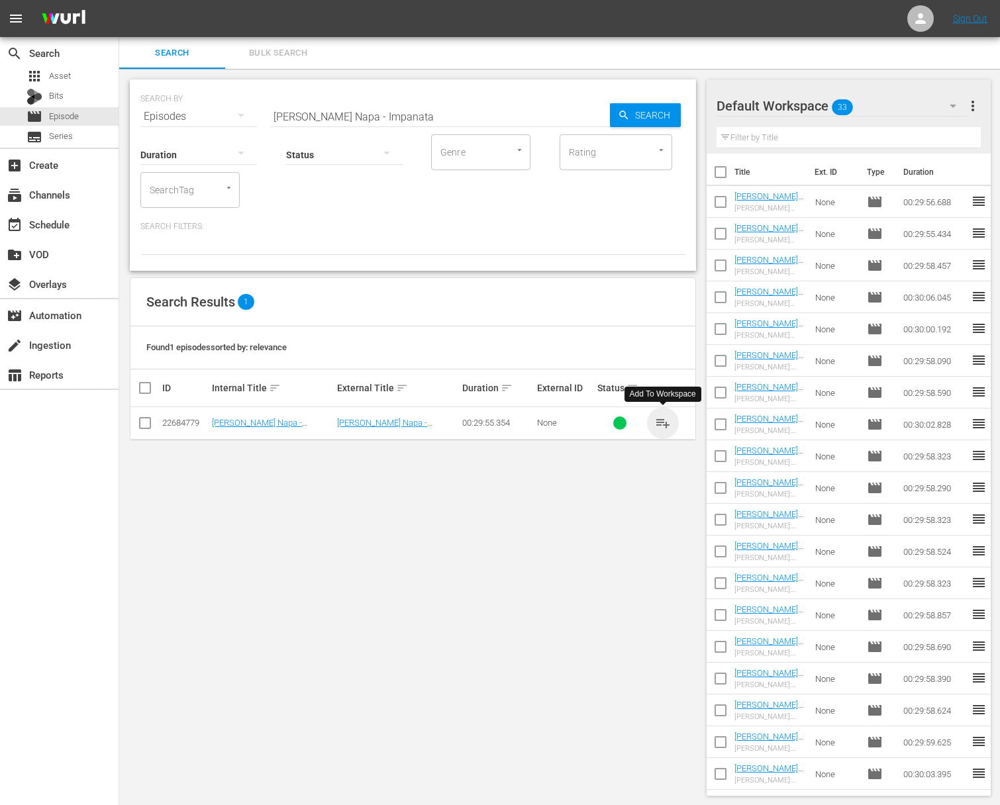
click at [665, 423] on span "playlist_add" at bounding box center [663, 423] width 16 height 16
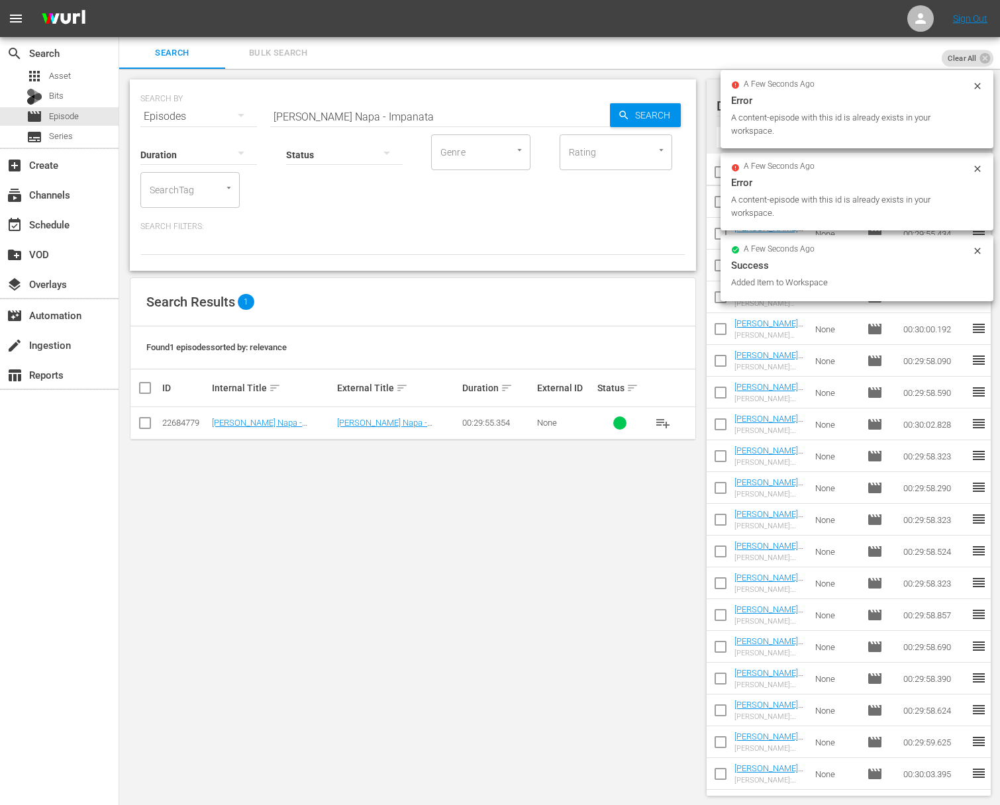
click at [432, 121] on input "[PERSON_NAME] Napa - Impanata" at bounding box center [440, 117] width 340 height 32
paste input "[PERSON_NAME] Napa - Breakfast in [GEOGRAPHIC_DATA]"
click at [427, 119] on input "[PERSON_NAME] Napa - ImpanataMichael Chiarello's Napa - Breakfast in [GEOGRAPHI…" at bounding box center [440, 117] width 340 height 32
paste input "Breakfast in [GEOGRAPHIC_DATA]"
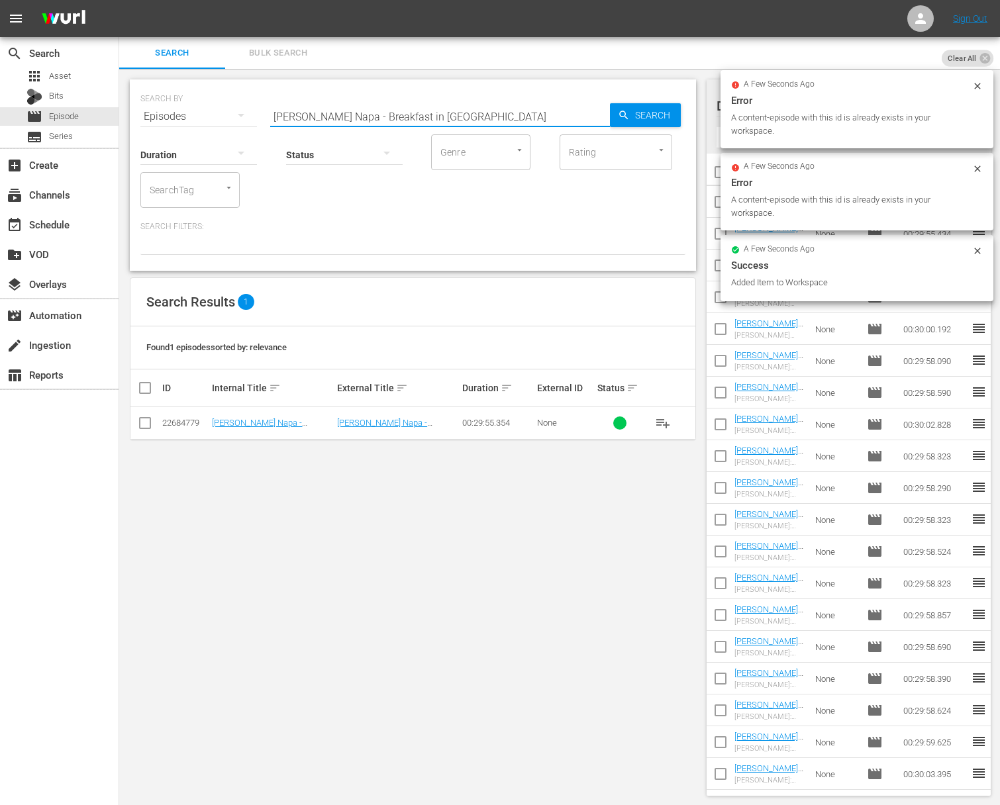
scroll to position [0, 0]
click at [654, 117] on span "Search" at bounding box center [655, 115] width 51 height 24
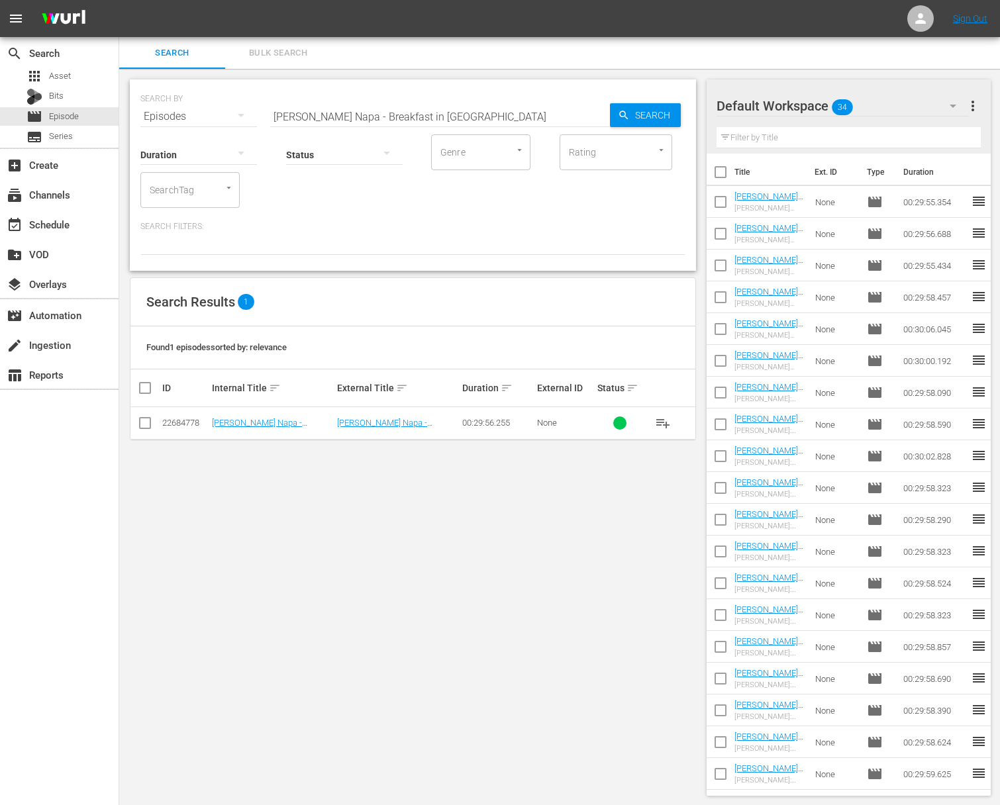
click at [665, 419] on span "playlist_add" at bounding box center [663, 423] width 16 height 16
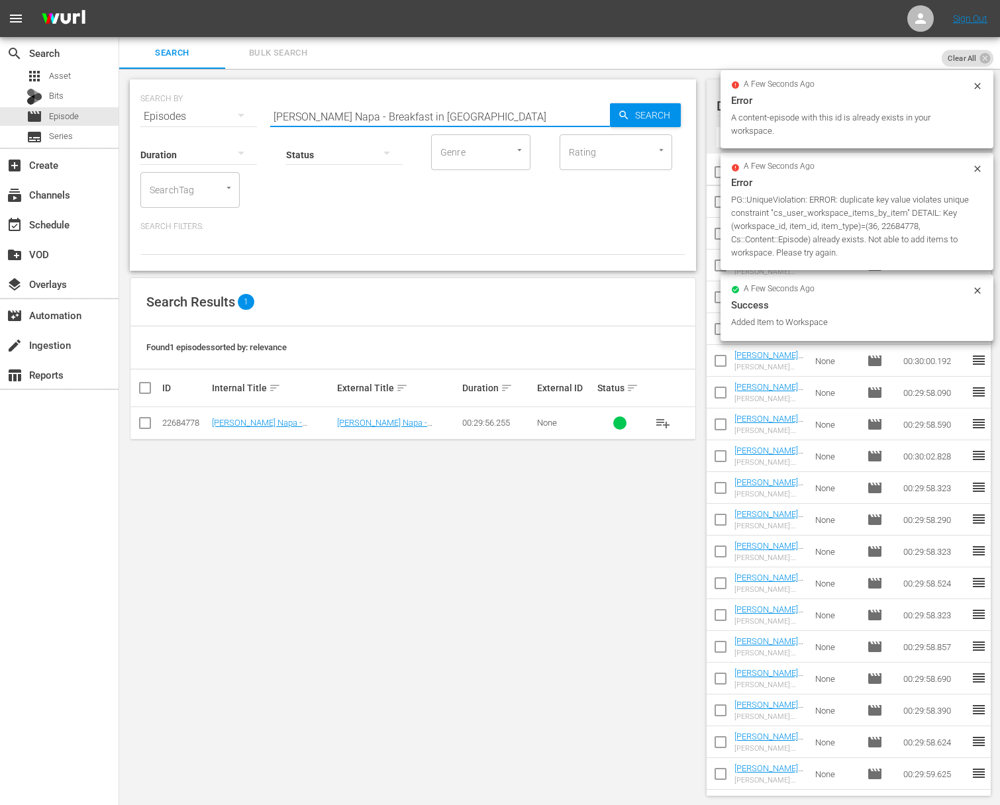
click at [362, 114] on input "[PERSON_NAME] Napa - Breakfast in [GEOGRAPHIC_DATA]" at bounding box center [440, 117] width 340 height 32
paste input "uttering Up"
click at [660, 111] on span "Search" at bounding box center [655, 115] width 51 height 24
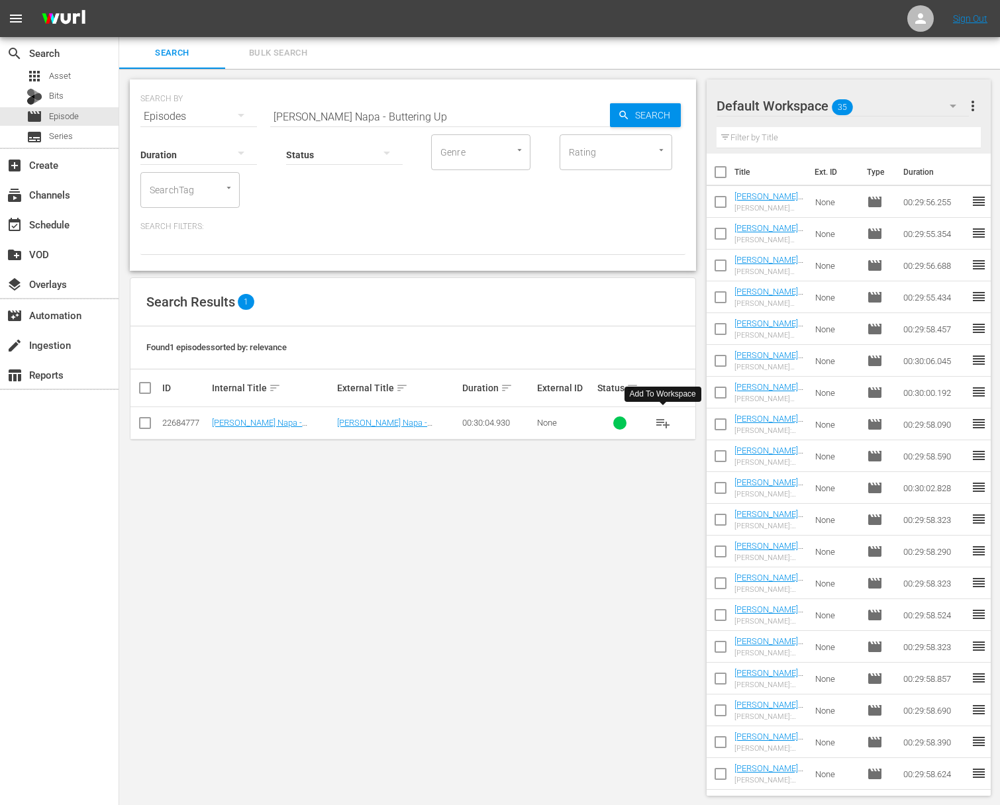
click at [664, 416] on span "playlist_add" at bounding box center [663, 423] width 16 height 16
click at [663, 420] on span "playlist_add" at bounding box center [663, 423] width 16 height 16
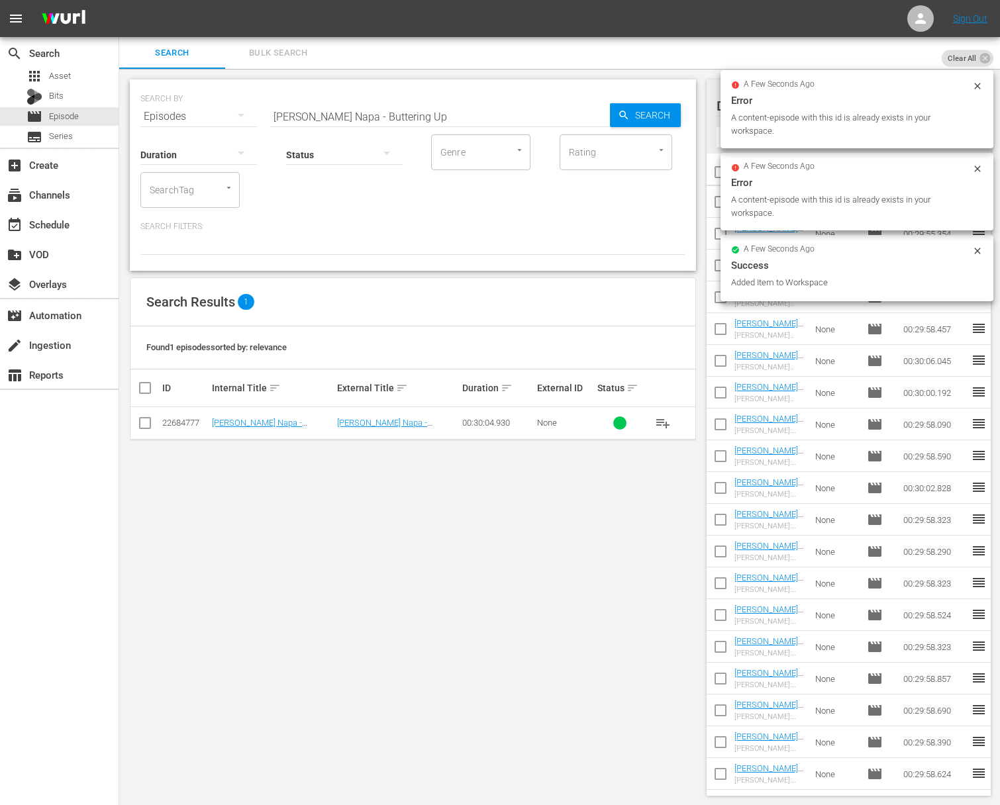
click at [335, 109] on input "[PERSON_NAME] Napa - Buttering Up" at bounding box center [440, 117] width 340 height 32
paste input "Zuppe, Zuppe, Zuppe"
click at [658, 116] on span "Search" at bounding box center [655, 115] width 51 height 24
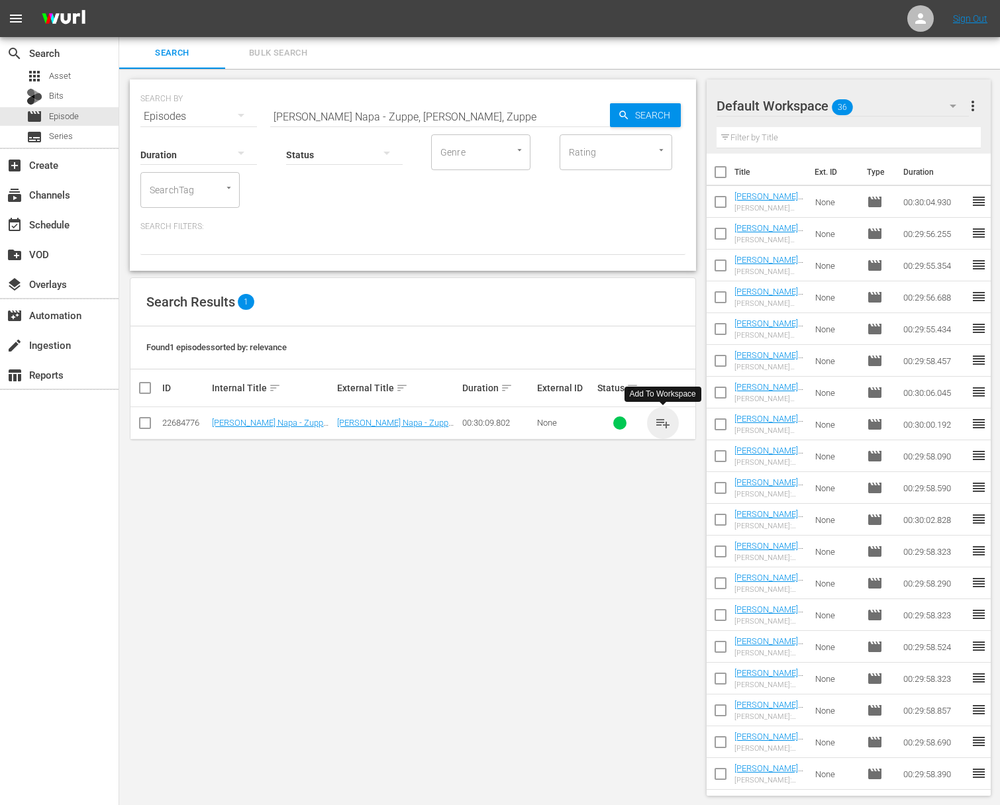
click at [660, 421] on span "playlist_add" at bounding box center [663, 423] width 16 height 16
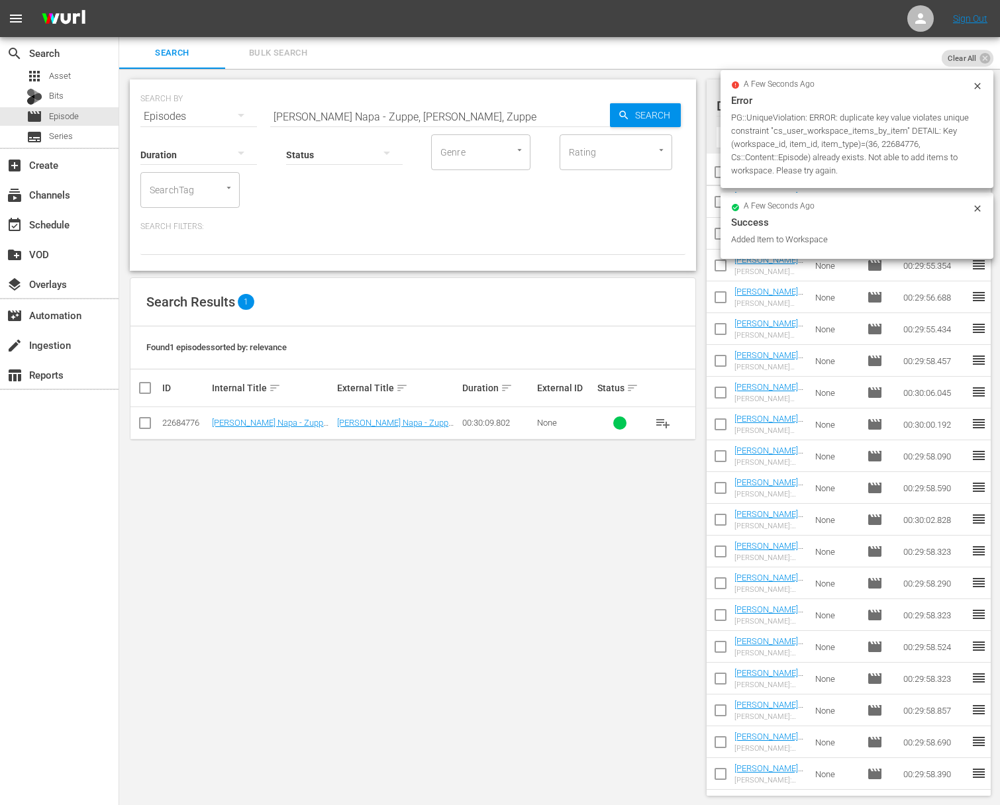
click at [354, 119] on input "[PERSON_NAME] Napa - Zuppe, [PERSON_NAME], Zuppe" at bounding box center [440, 117] width 340 height 32
paste input "Surf or Turf"
click at [626, 115] on icon "button" at bounding box center [624, 115] width 12 height 12
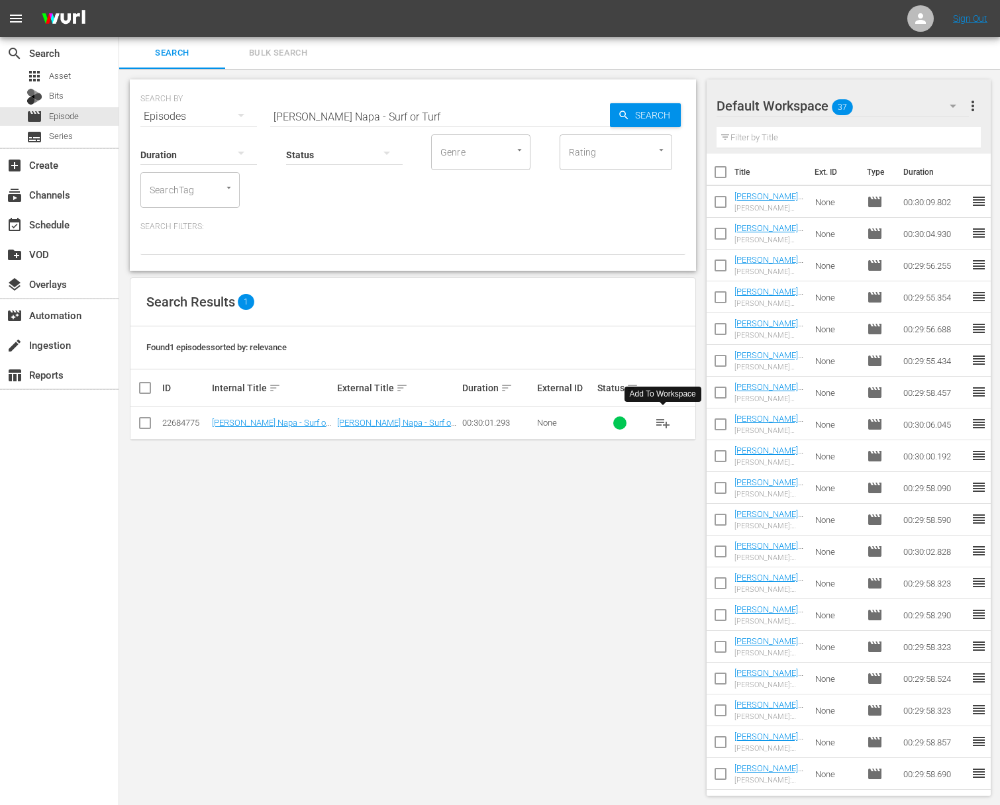
click at [662, 422] on span "playlist_add" at bounding box center [663, 423] width 16 height 16
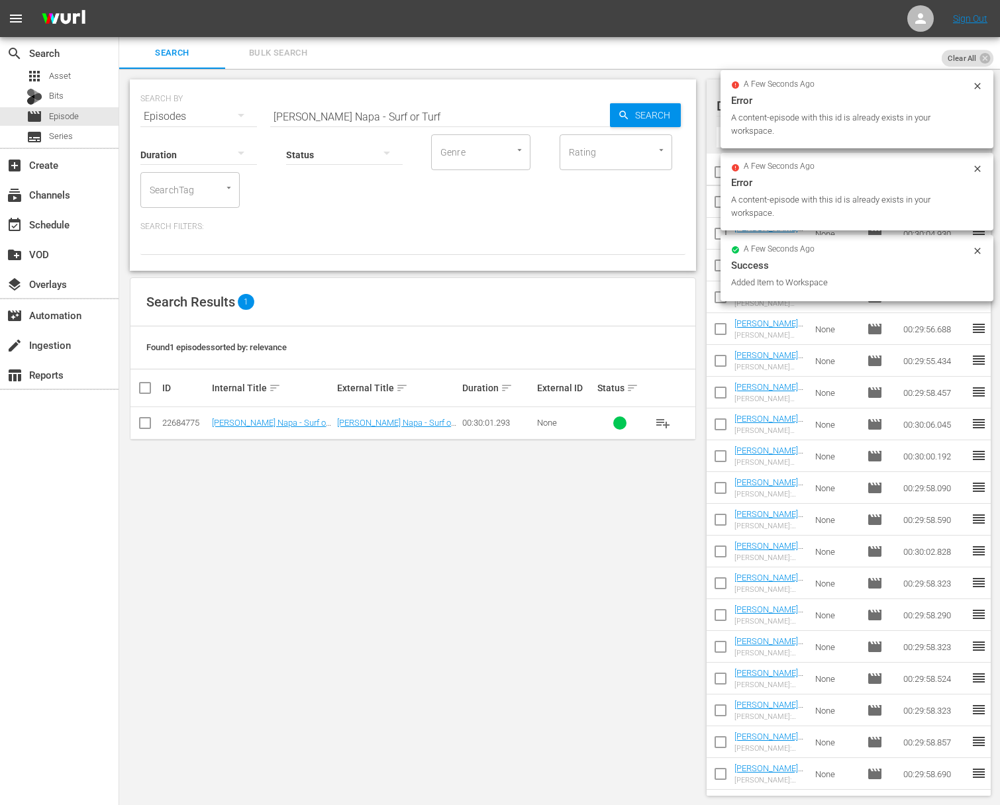
click at [364, 110] on input "[PERSON_NAME] Napa - Surf or Turf" at bounding box center [440, 117] width 340 height 32
paste input "[PERSON_NAME] Napa - Mama's Favorites"
click at [423, 112] on input "[PERSON_NAME] [PERSON_NAME] Napa - Mama's FavoritesNapa - Surf or Turf" at bounding box center [440, 117] width 340 height 32
paste input "Napa - Mama's Favorites"
click at [656, 111] on span "Search" at bounding box center [655, 115] width 51 height 24
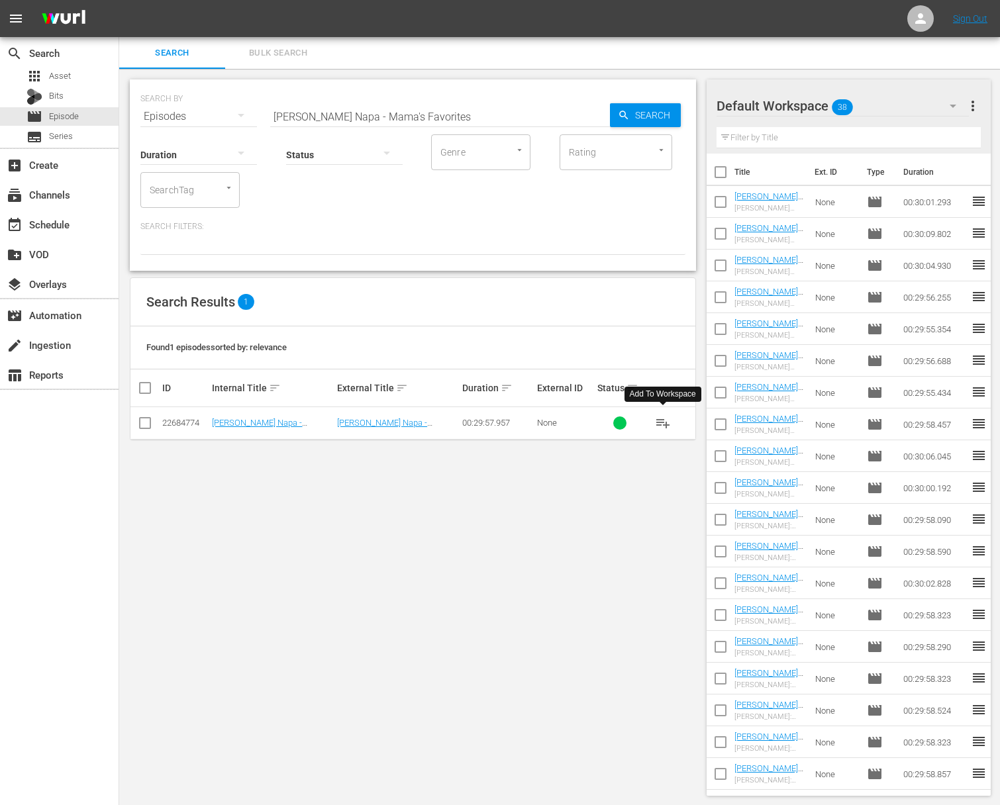
click at [663, 422] on span "playlist_add" at bounding box center [663, 423] width 16 height 16
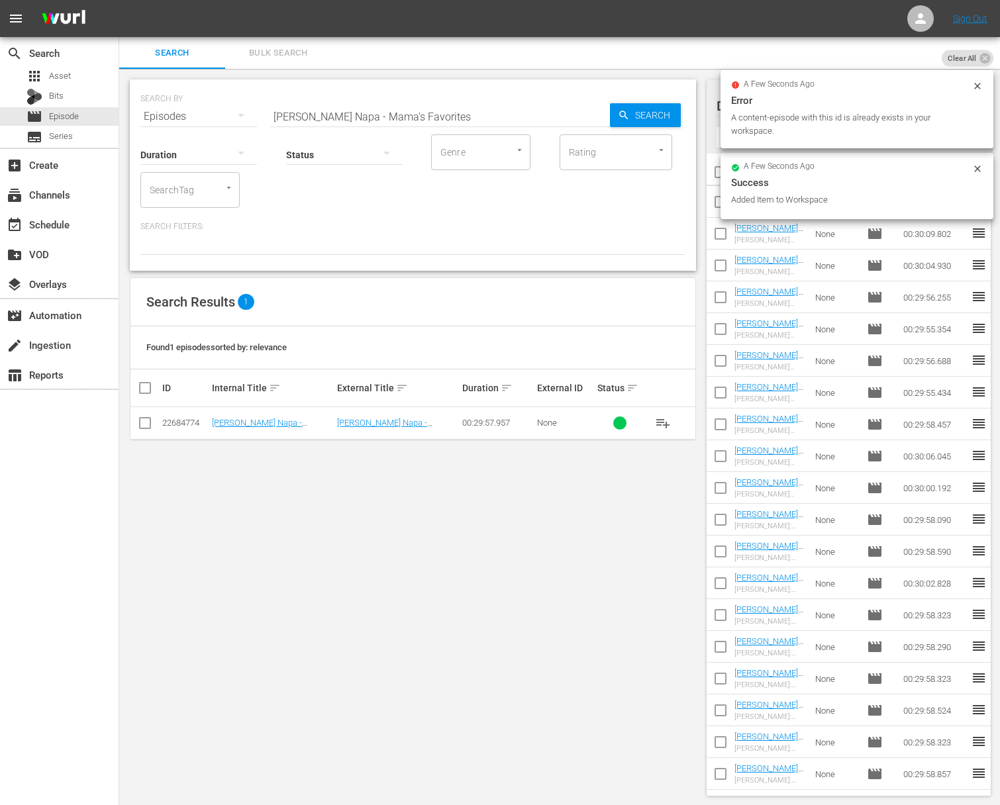
click at [457, 120] on input "[PERSON_NAME] Napa - Mama's Favorites" at bounding box center [440, 117] width 340 height 32
paste input "Primavera"
click at [639, 111] on span "Search" at bounding box center [655, 115] width 51 height 24
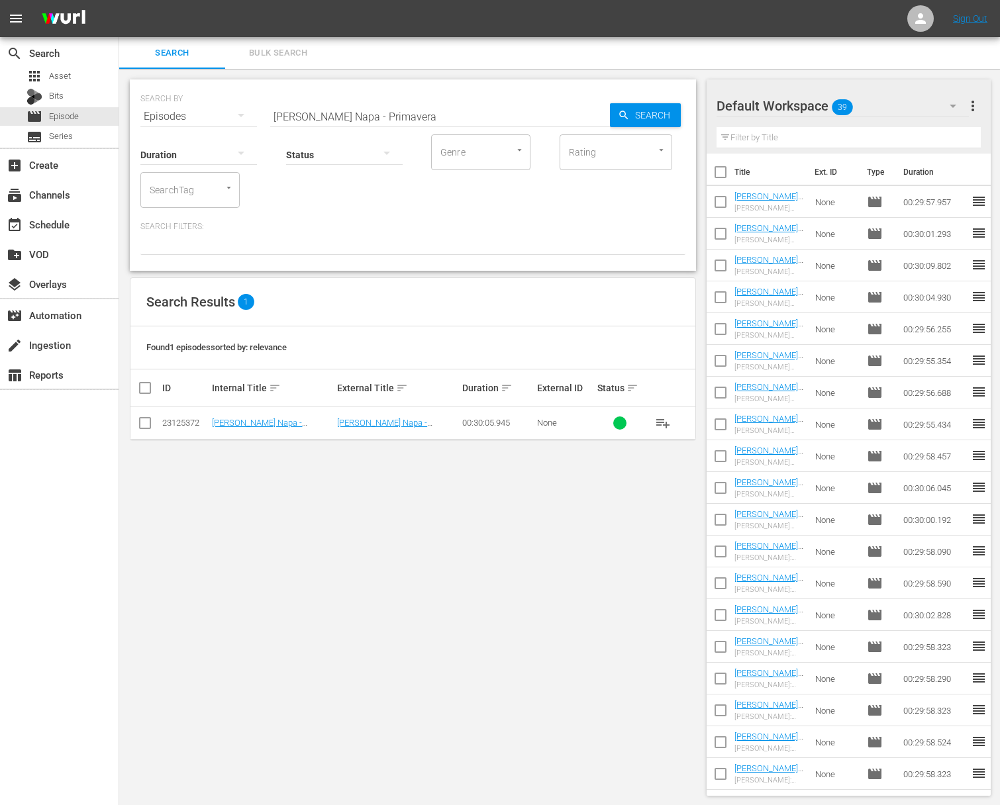
click at [663, 422] on span "playlist_add" at bounding box center [663, 423] width 16 height 16
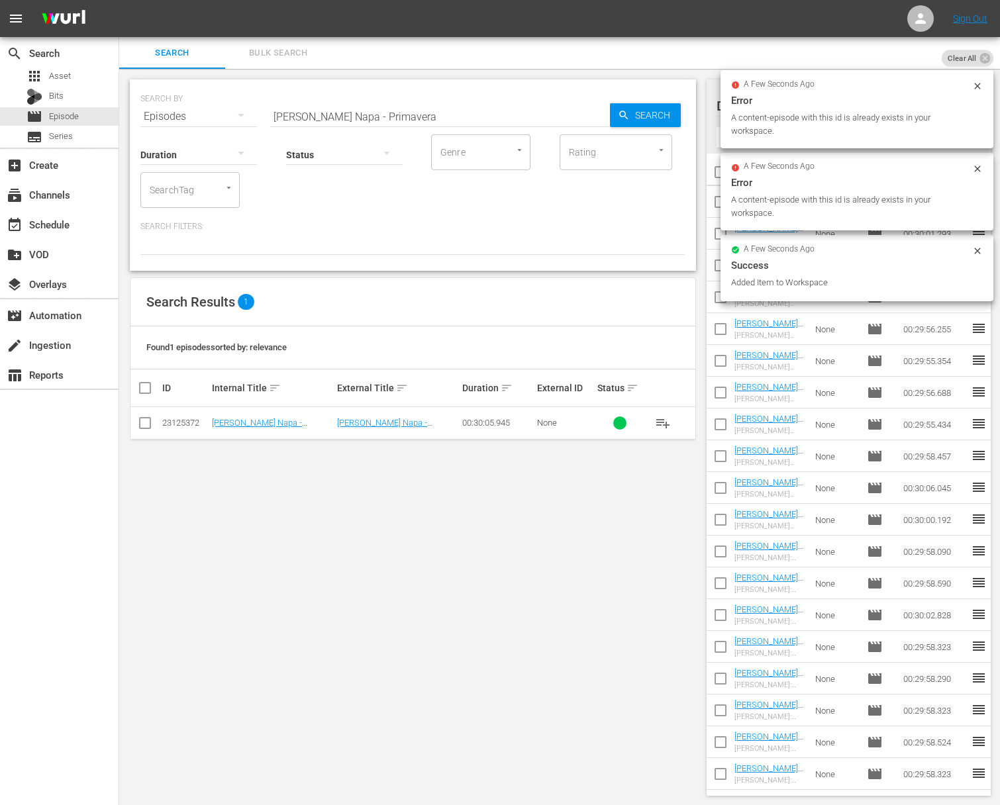
click at [405, 115] on input "[PERSON_NAME] Napa - Primavera" at bounding box center [440, 117] width 340 height 32
paste input "Risi"
click at [612, 117] on div "Search" at bounding box center [645, 115] width 71 height 24
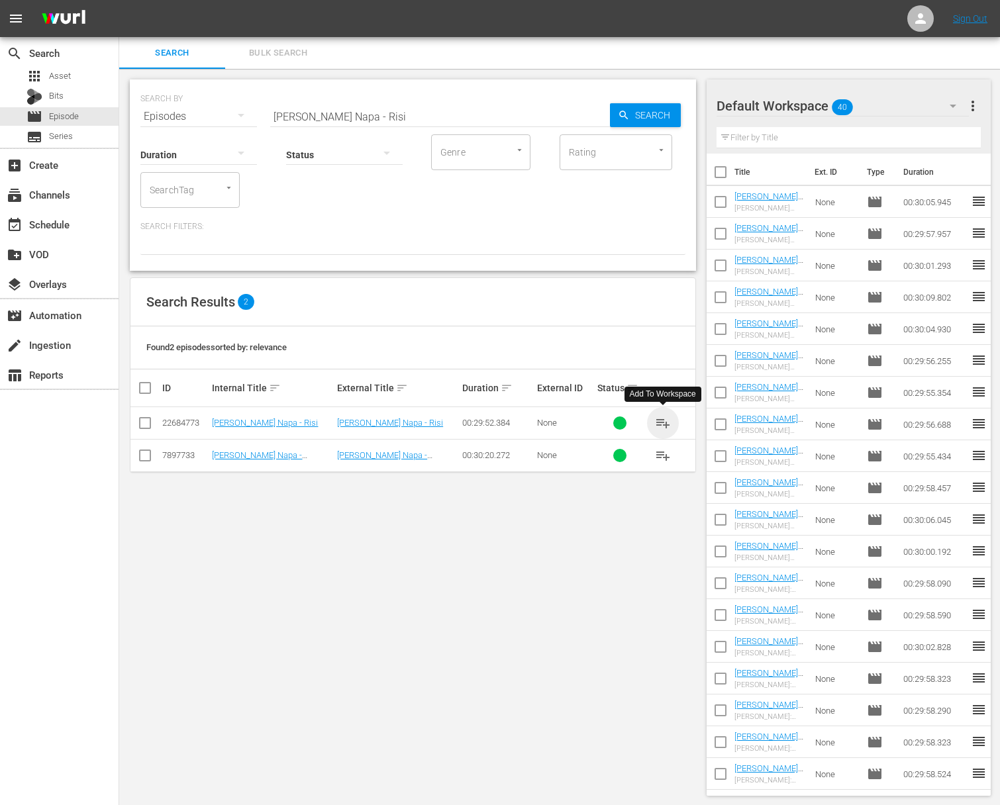
click at [666, 420] on span "playlist_add" at bounding box center [663, 423] width 16 height 16
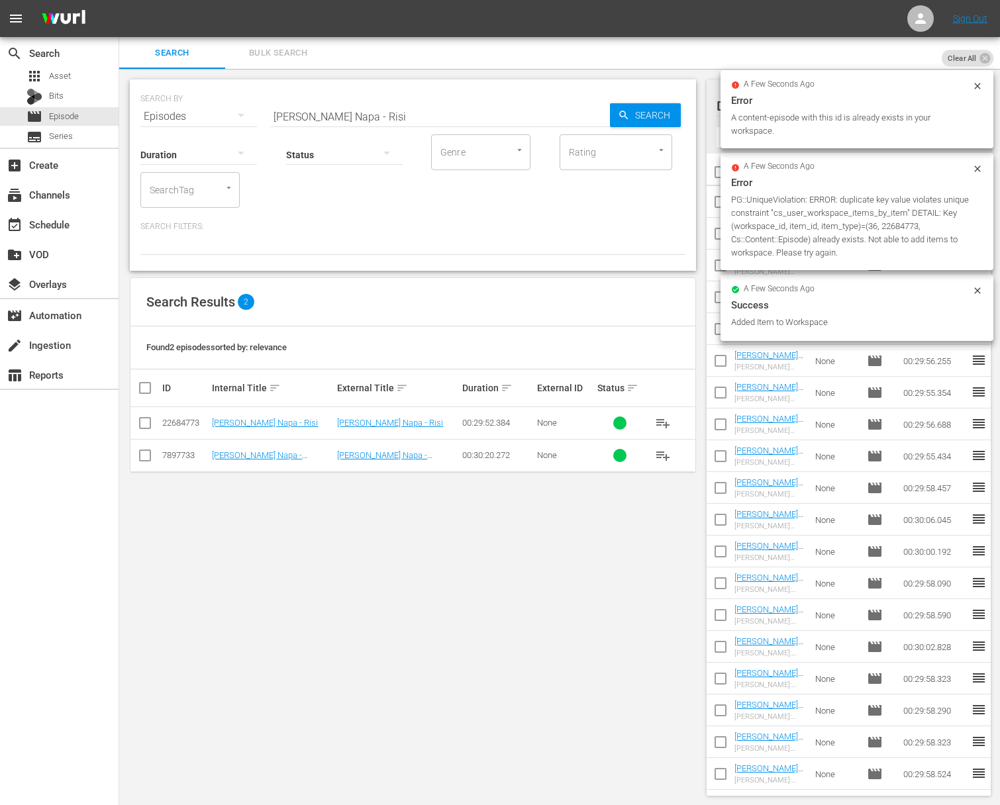
click at [380, 129] on div "Status" at bounding box center [344, 147] width 117 height 48
click at [396, 111] on input "[PERSON_NAME] Napa - Risi" at bounding box center [440, 117] width 340 height 32
paste input "[PERSON_NAME] - Quick and Easy - Teahouse Inspirations"
click at [640, 111] on span "Search" at bounding box center [655, 115] width 51 height 24
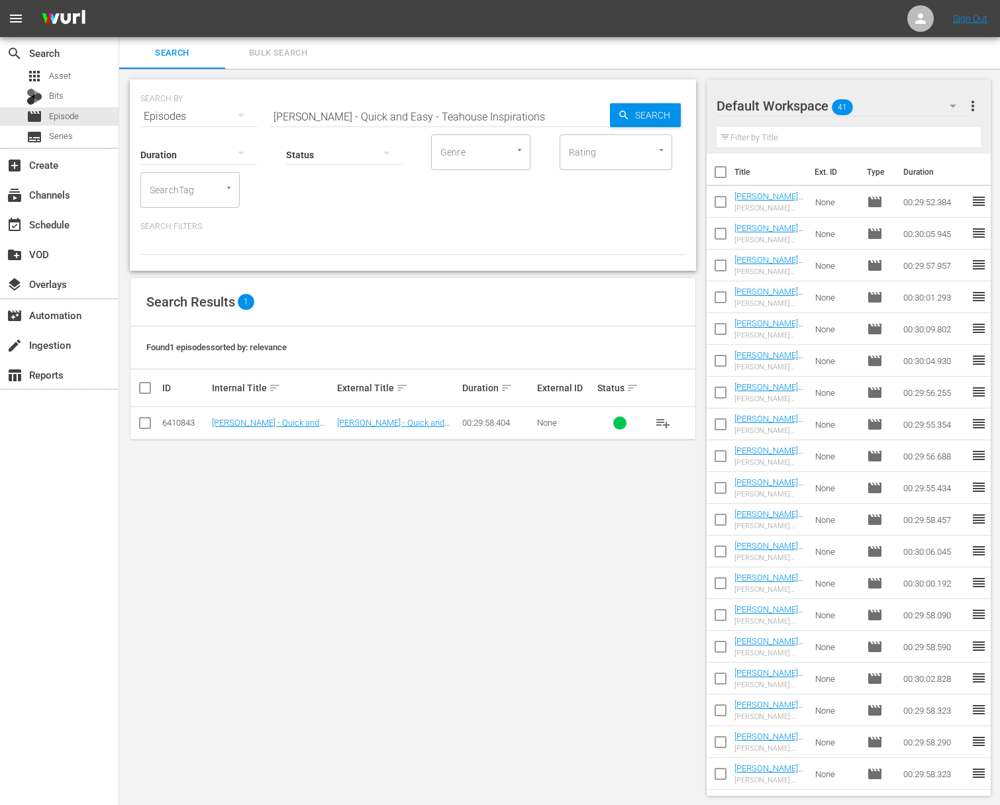
click at [668, 419] on span "playlist_add" at bounding box center [663, 423] width 16 height 16
click at [666, 420] on span "playlist_add" at bounding box center [663, 423] width 16 height 16
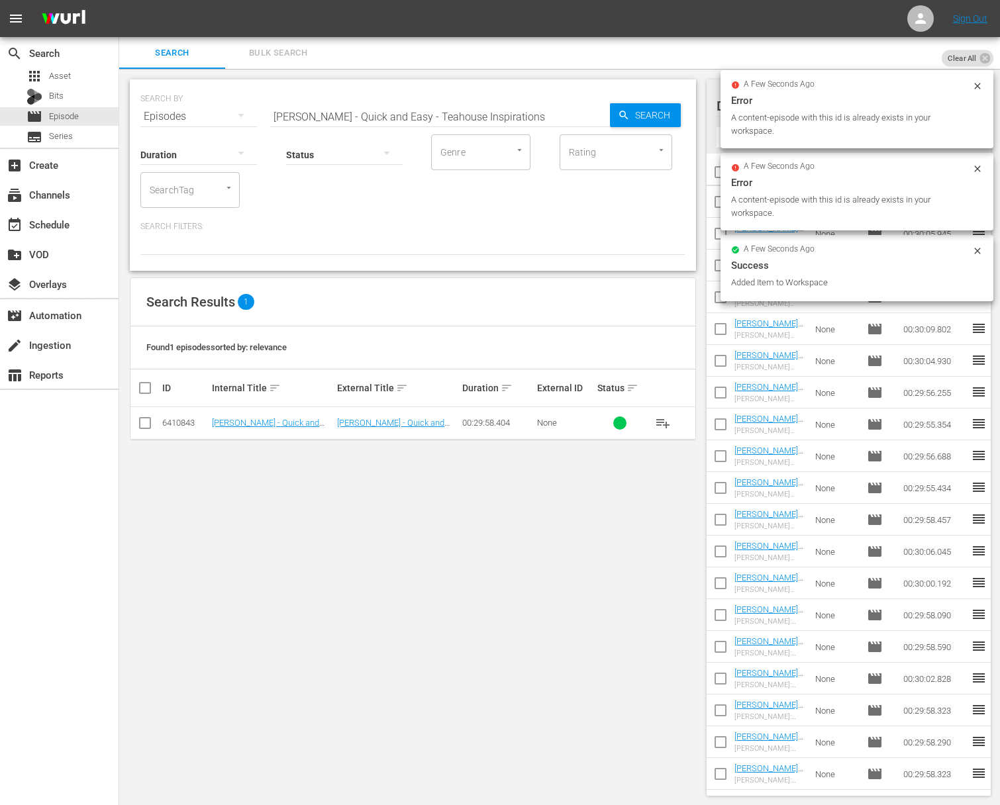
click at [488, 109] on input "[PERSON_NAME] - Quick and Easy - Teahouse Inspirations" at bounding box center [440, 117] width 340 height 32
paste input "Feast"
click at [666, 111] on span "Search" at bounding box center [655, 115] width 51 height 24
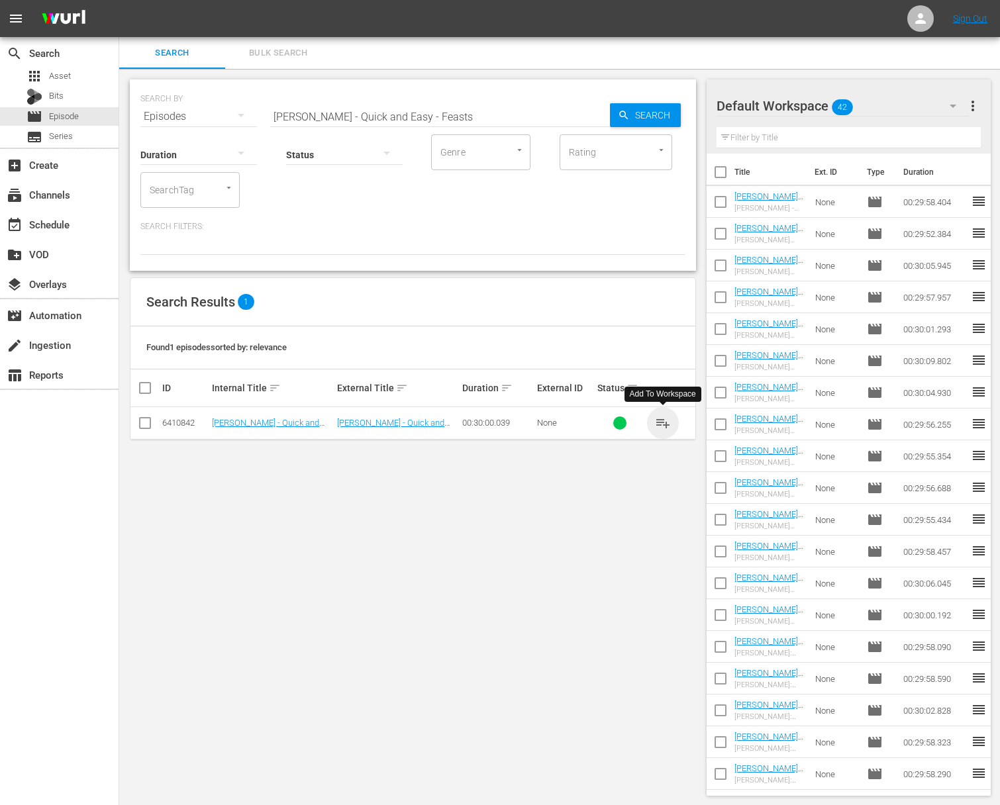
click at [662, 420] on span "playlist_add" at bounding box center [663, 423] width 16 height 16
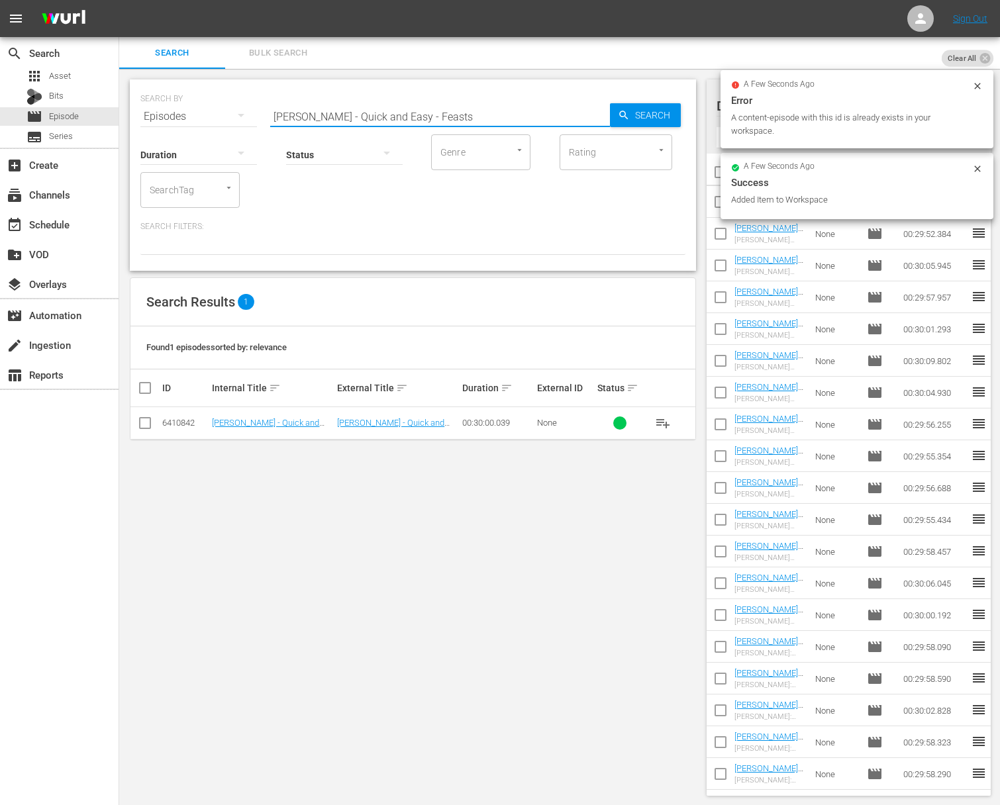
click at [423, 109] on input "[PERSON_NAME] - Quick and Easy - Feasts" at bounding box center [440, 117] width 340 height 32
paste input "Teahouse Deligh"
click at [638, 115] on span "Search" at bounding box center [655, 115] width 51 height 24
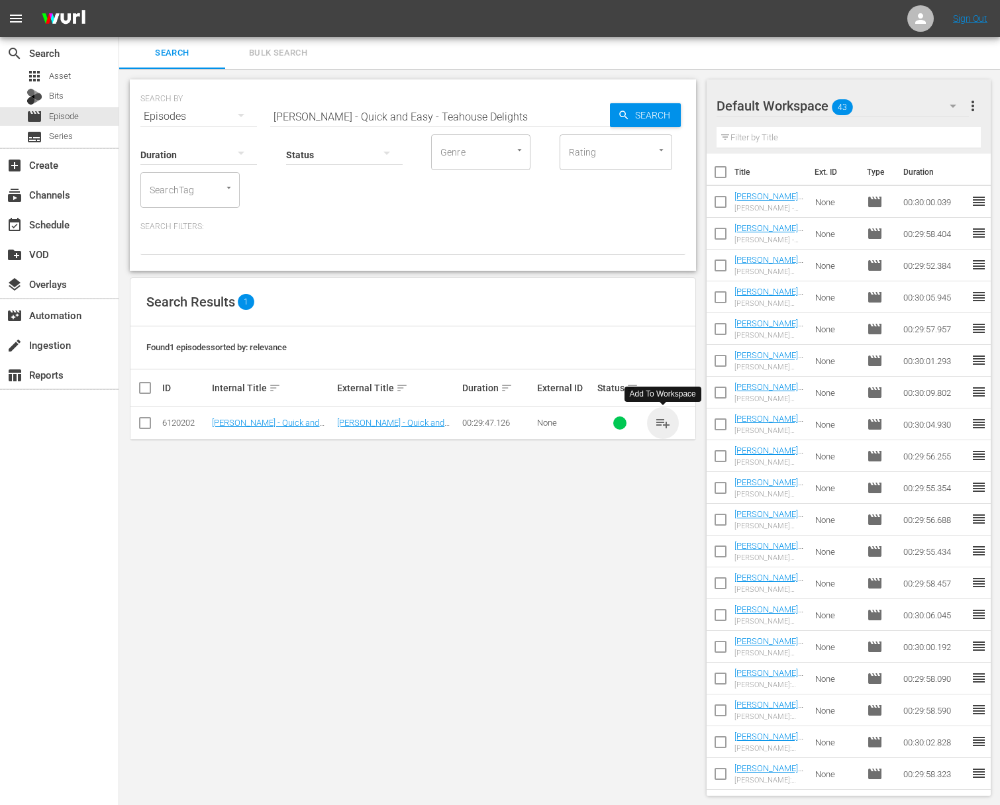
click at [663, 421] on span "playlist_add" at bounding box center [663, 423] width 16 height 16
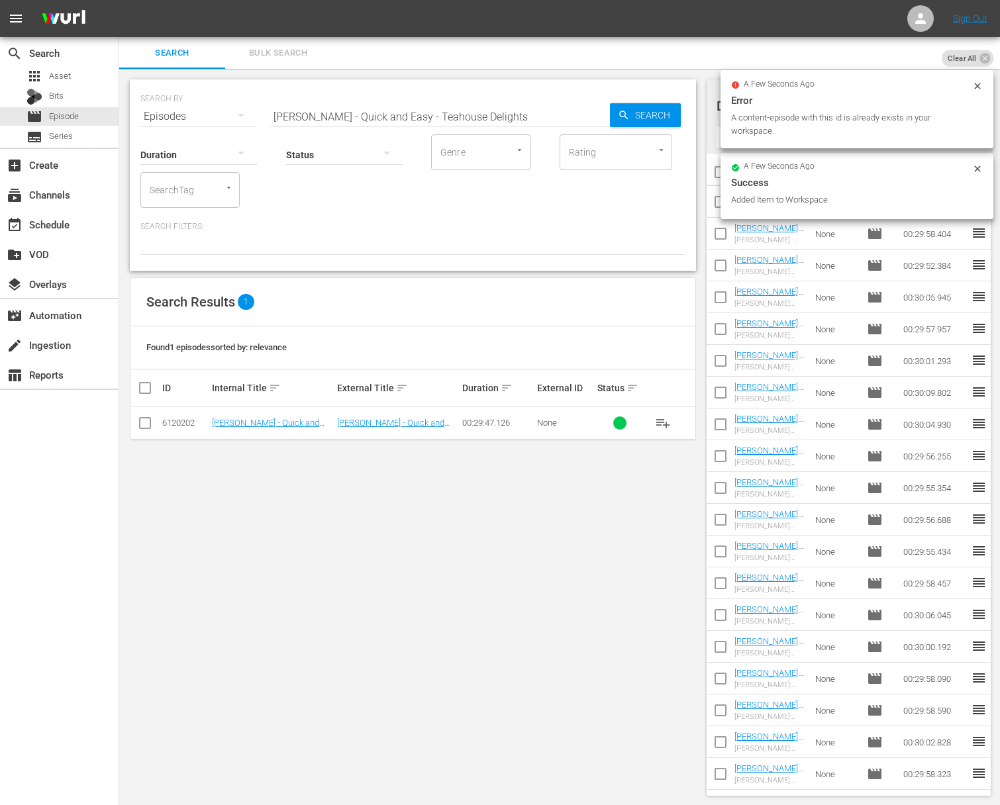
click at [458, 116] on input "[PERSON_NAME] - Quick and Easy - Teahouse Delights" at bounding box center [440, 117] width 340 height 32
paste input "Chiufin Specialtie"
click at [641, 117] on span "Search" at bounding box center [655, 115] width 51 height 24
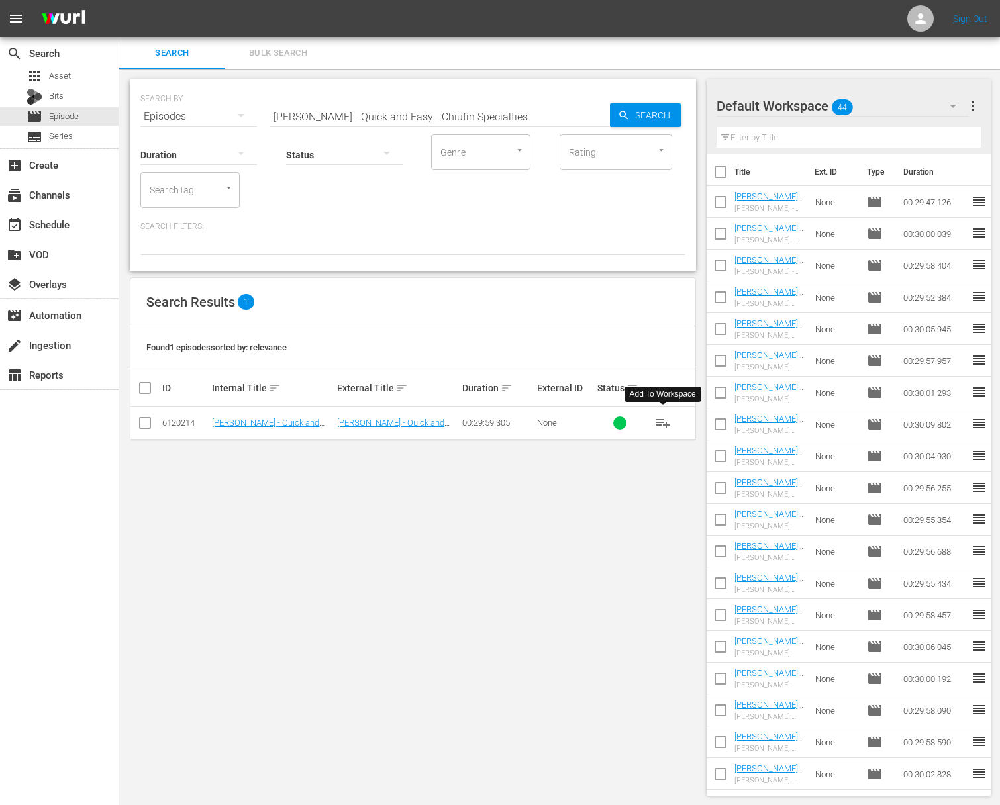
click at [666, 423] on span "playlist_add" at bounding box center [663, 423] width 16 height 16
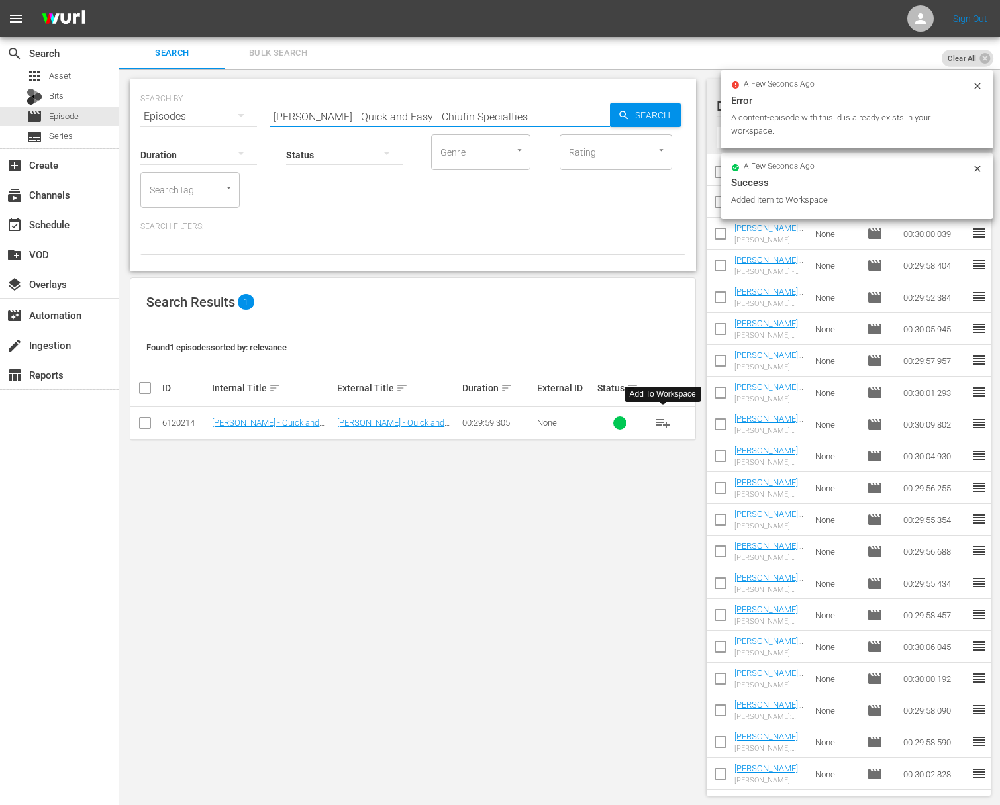
click at [380, 110] on input "[PERSON_NAME] - Quick and Easy - Chiufin Specialties" at bounding box center [440, 117] width 340 height 32
paste input "Taiwanese InfluencesMartin [PERSON_NAME] - Quick and Easy -"
click at [378, 113] on input "aMartin Yan - Quick and Easy - Taiwanese InfluencesMartin Yan - Quick and Easy …" at bounding box center [440, 117] width 340 height 32
paste input "[PERSON_NAME] - Quick and Easy - Taiwanese Influenc"
click at [628, 115] on icon "button" at bounding box center [624, 115] width 12 height 12
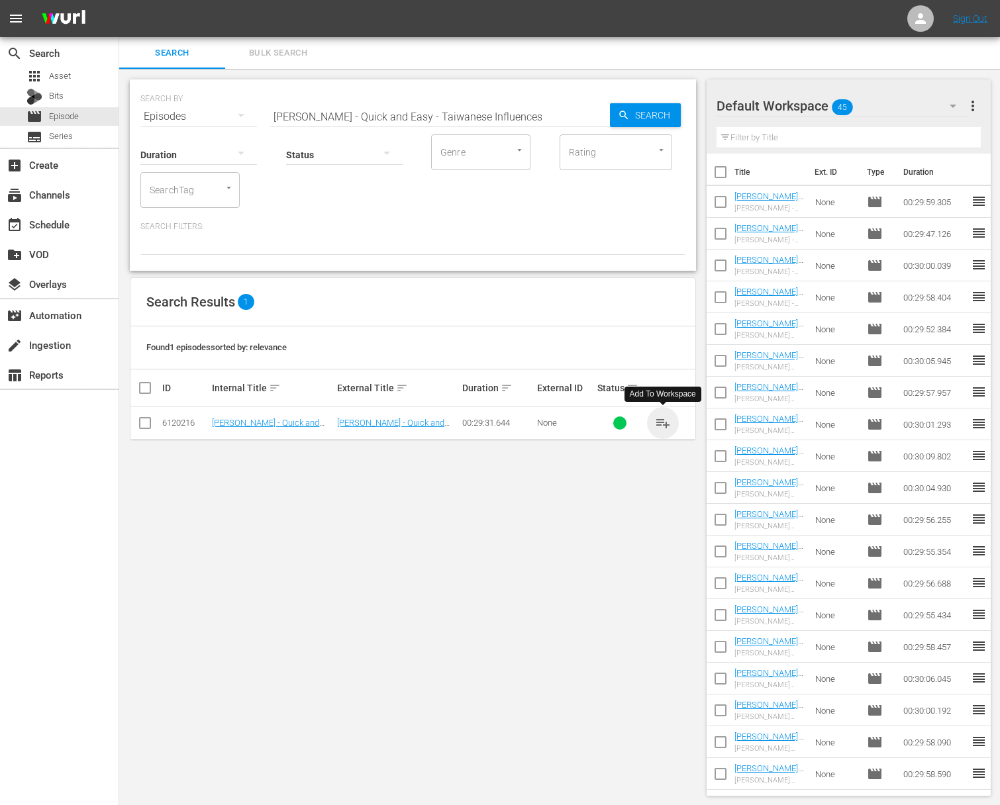
click at [661, 421] on span "playlist_add" at bounding box center [663, 423] width 16 height 16
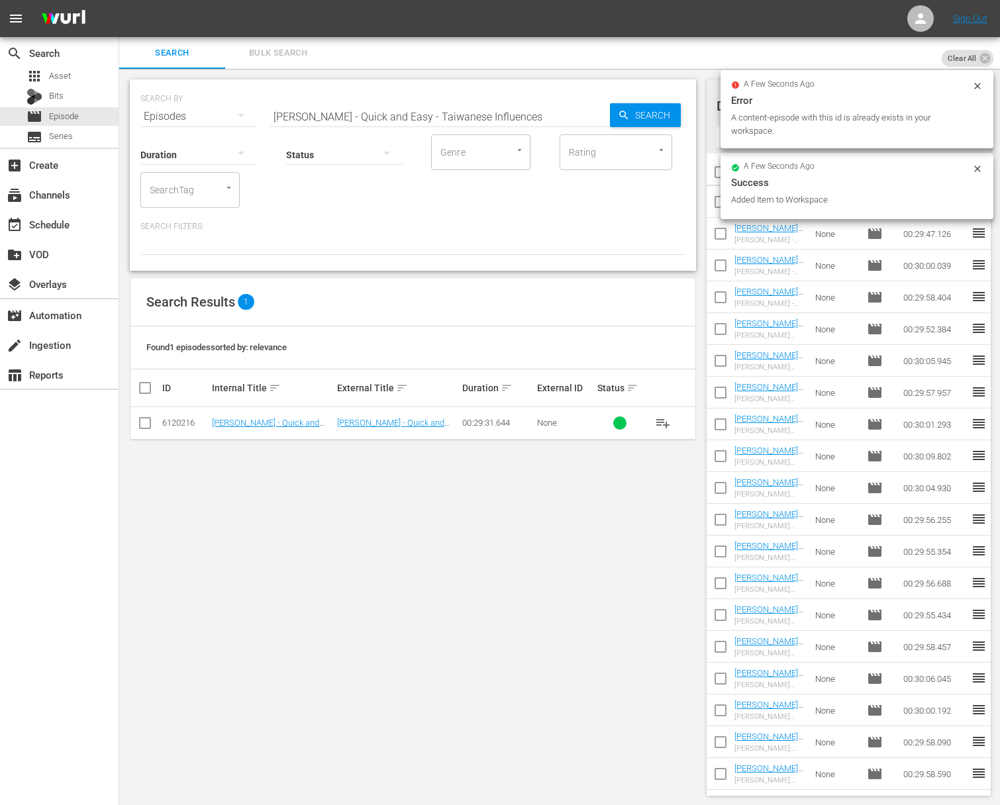
click at [419, 117] on input "[PERSON_NAME] - Quick and Easy - Taiwanese Influences" at bounding box center [440, 117] width 340 height 32
paste input "[PERSON_NAME] - Quick and Easy - Mountain Cuisine"
click at [416, 119] on input "[PERSON_NAME] - Quick and Easy - TaaMartin Yan - Quick and Easy - Mountain Cuis…" at bounding box center [440, 117] width 340 height 32
paste input "Mountain Cuisine"
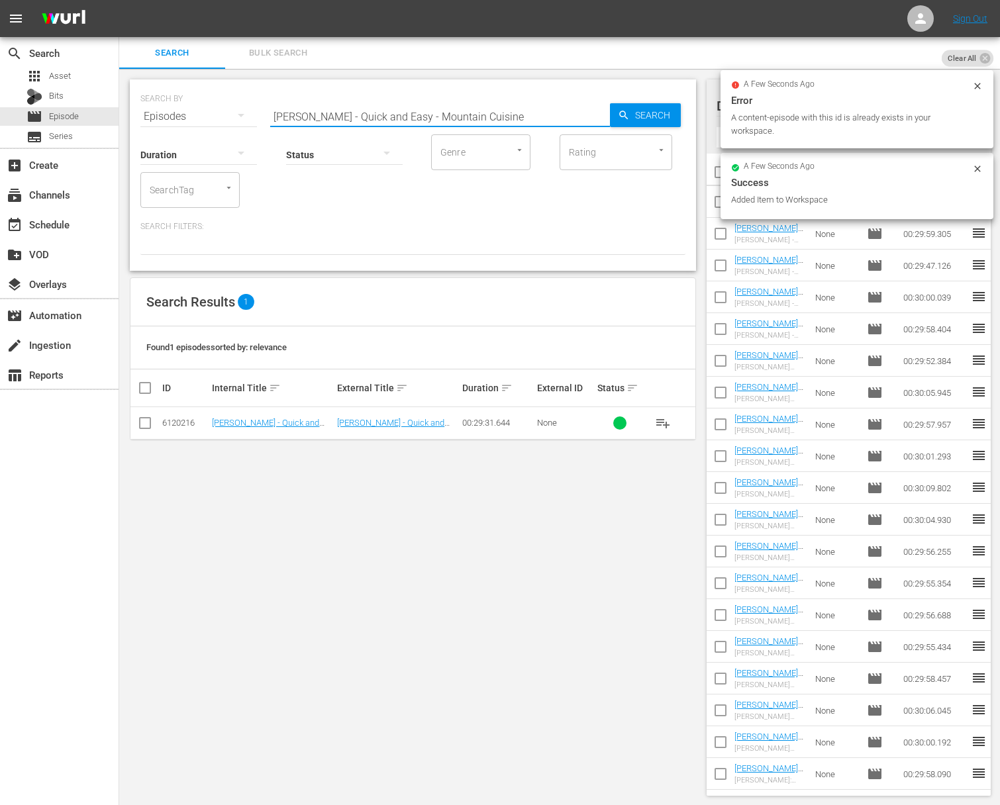
scroll to position [0, 0]
click at [654, 115] on span "Search" at bounding box center [655, 115] width 51 height 24
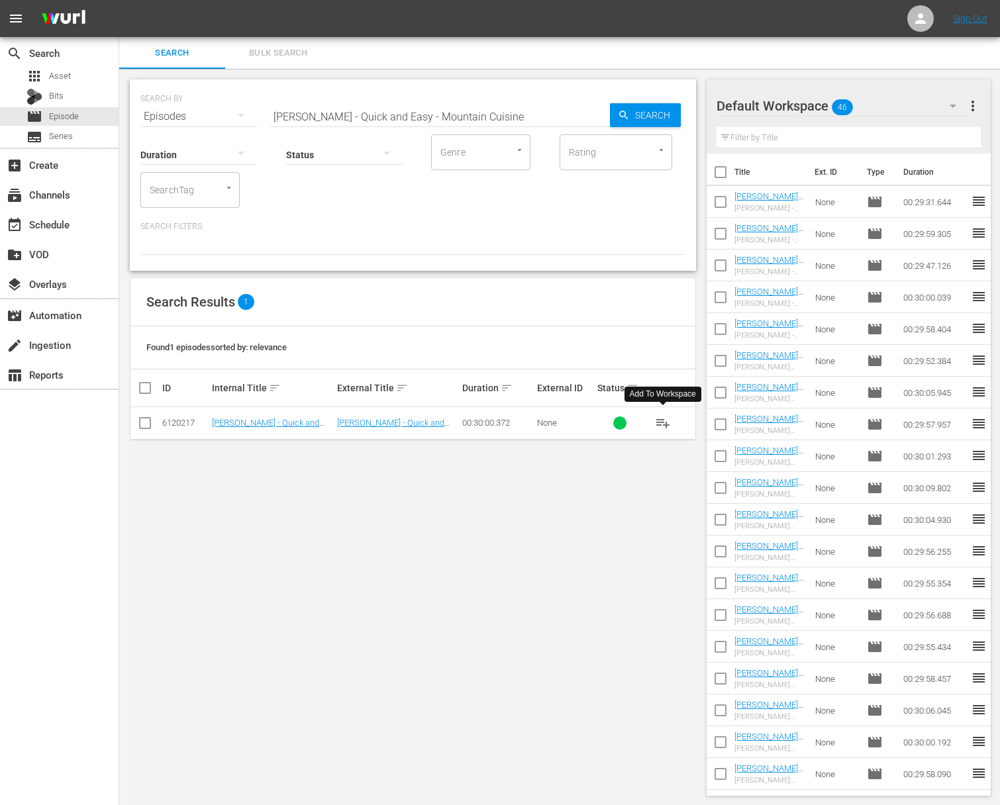
click at [659, 419] on span "playlist_add" at bounding box center [663, 423] width 16 height 16
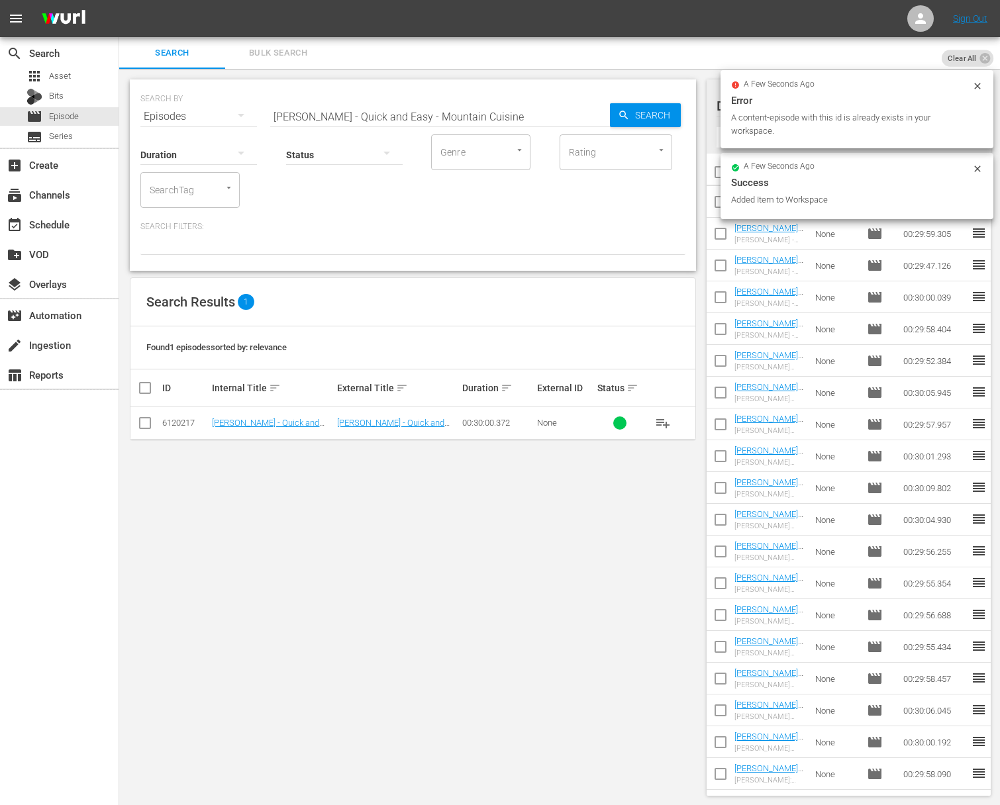
click at [481, 117] on input "[PERSON_NAME] - Quick and Easy - Mountain Cuisine" at bounding box center [440, 117] width 340 height 32
paste input "[PERSON_NAME] - Quick and Easy - [PERSON_NAME] Lunch"
click at [535, 117] on input "[PERSON_NAME] - Quick and Easy - Mountain CuisiaMartin Yan - Quick and Easy - […" at bounding box center [440, 117] width 340 height 32
paste input "[PERSON_NAME] Lunch"
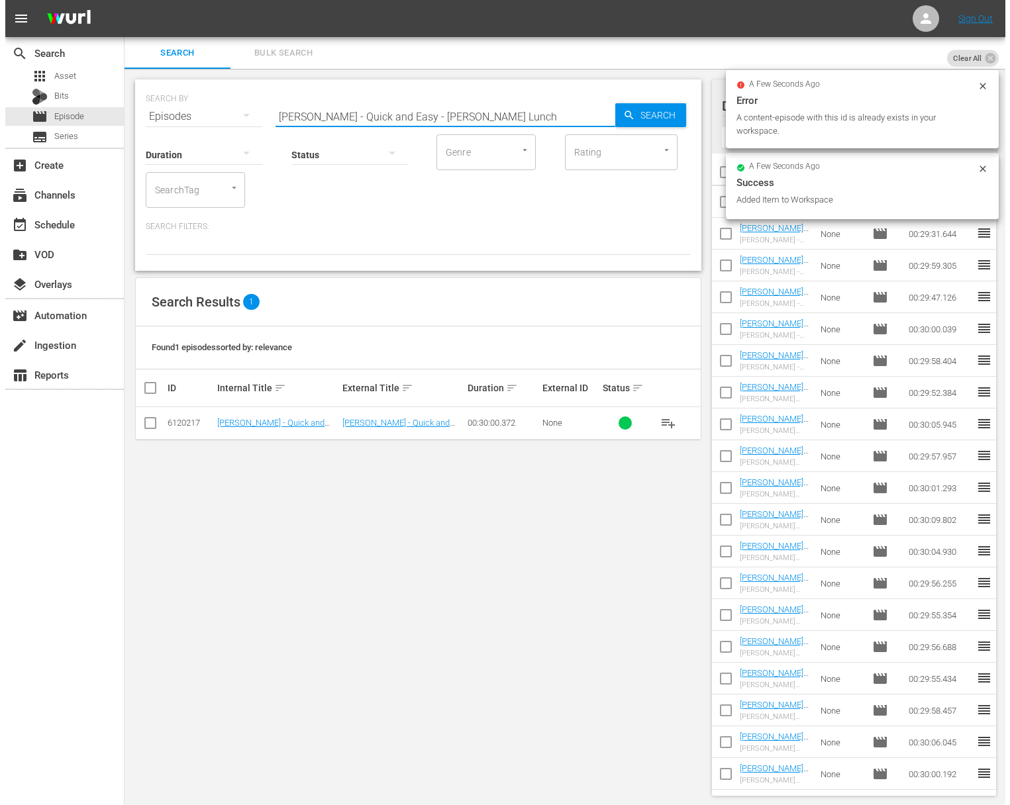
scroll to position [0, 0]
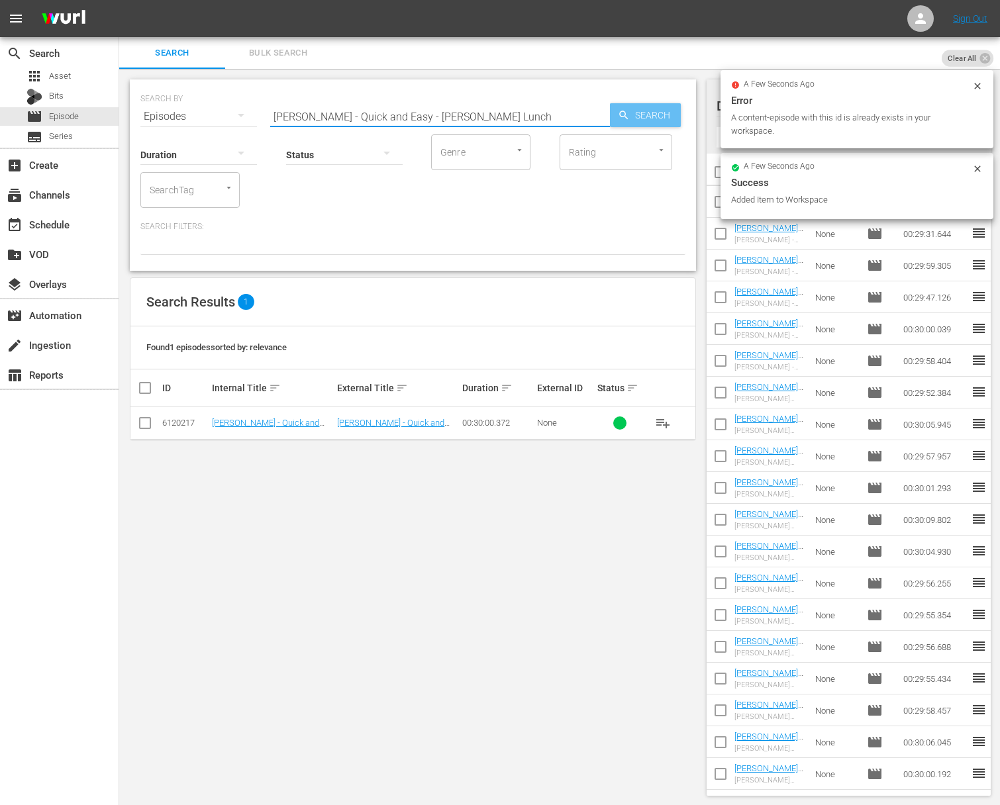
type input "[PERSON_NAME] - Quick and Easy - [PERSON_NAME] Lunch"
click at [633, 119] on span "Search" at bounding box center [655, 115] width 51 height 24
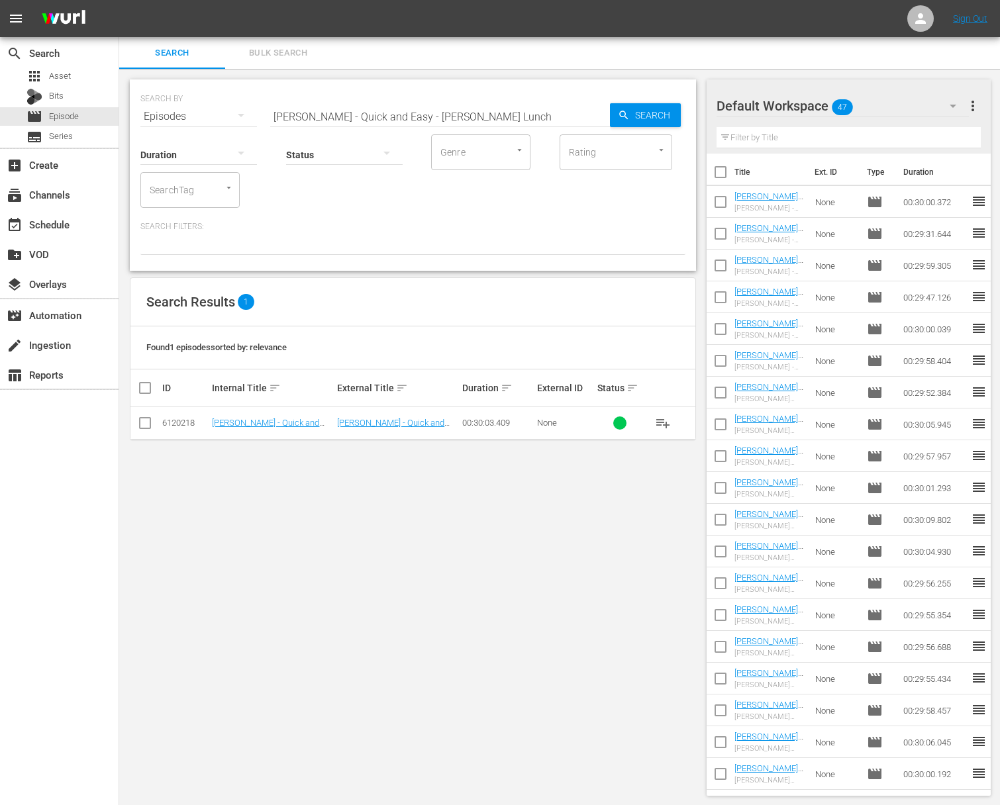
click at [660, 424] on span "playlist_add" at bounding box center [663, 423] width 16 height 16
click at [62, 217] on div "event_available Schedule" at bounding box center [37, 223] width 74 height 12
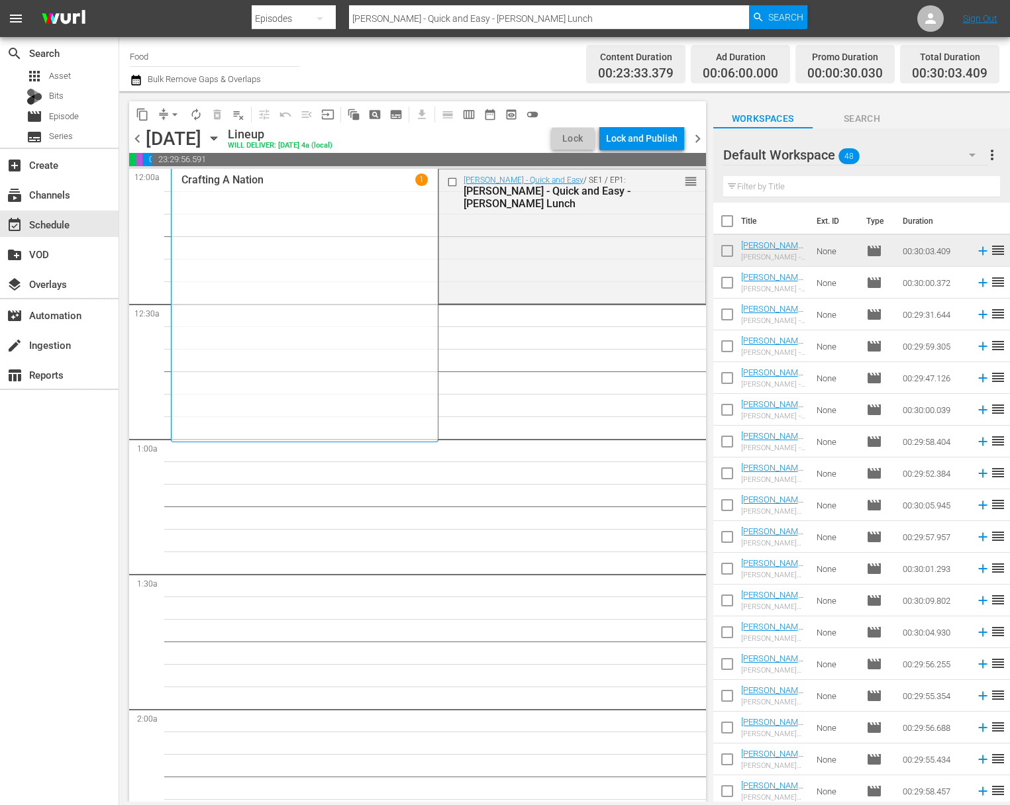
click at [728, 221] on input "checkbox" at bounding box center [727, 224] width 28 height 28
checkbox input "true"
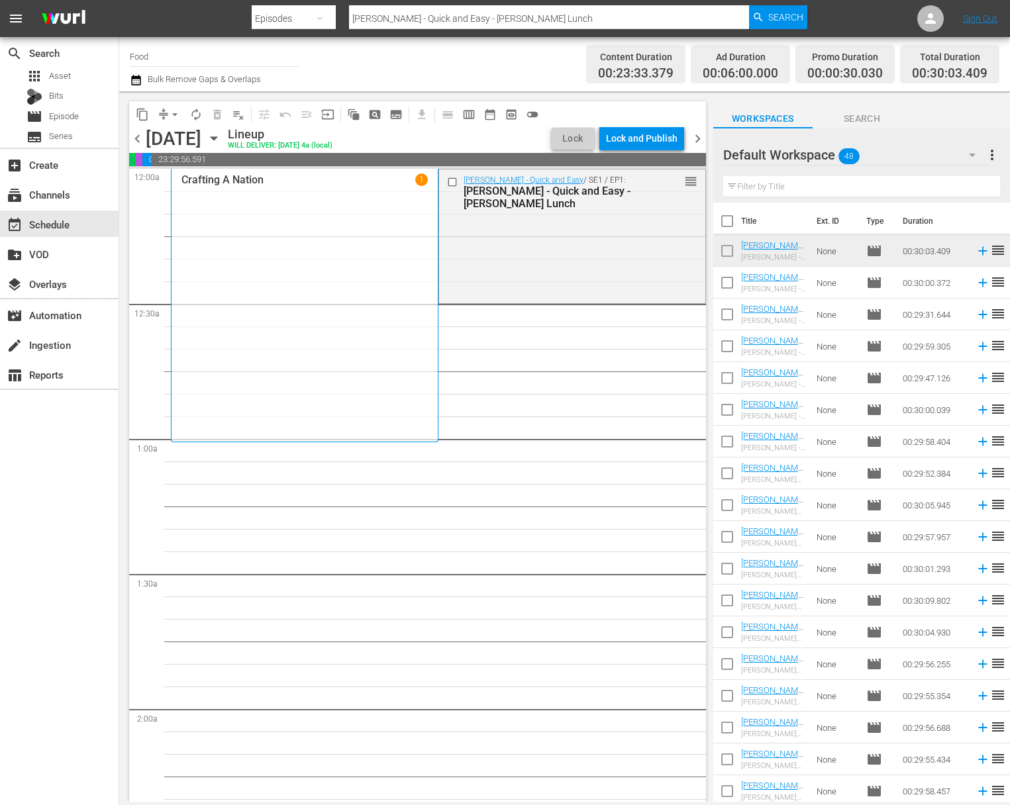
checkbox input "true"
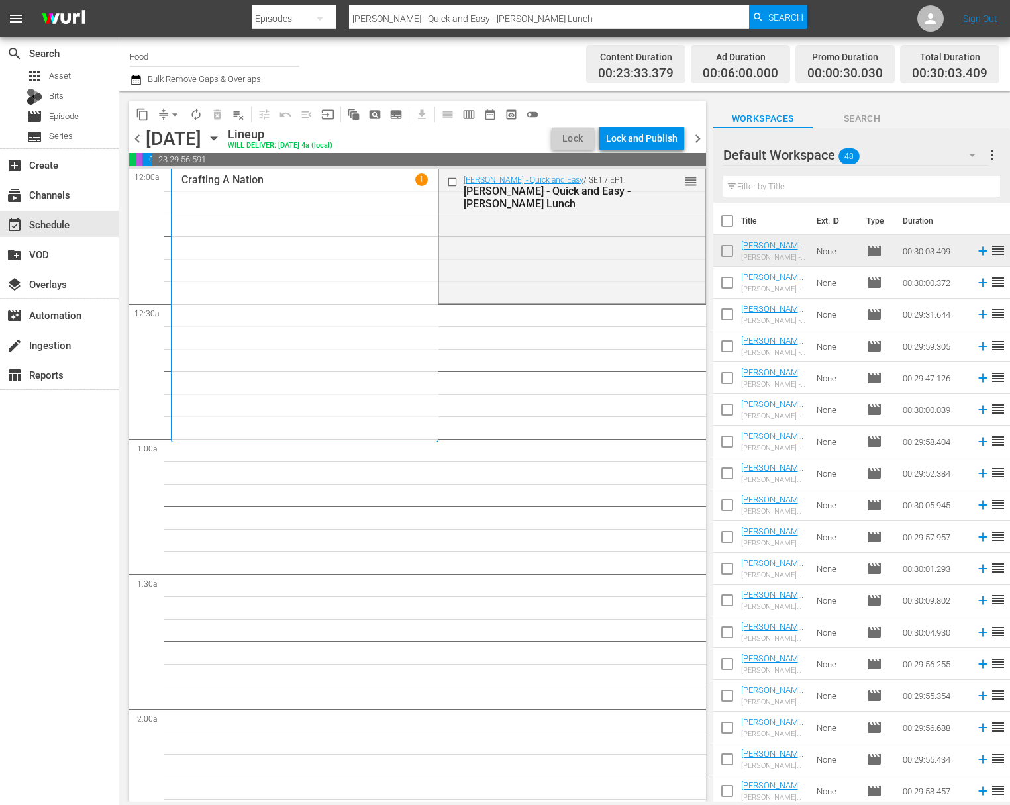
checkbox input "true"
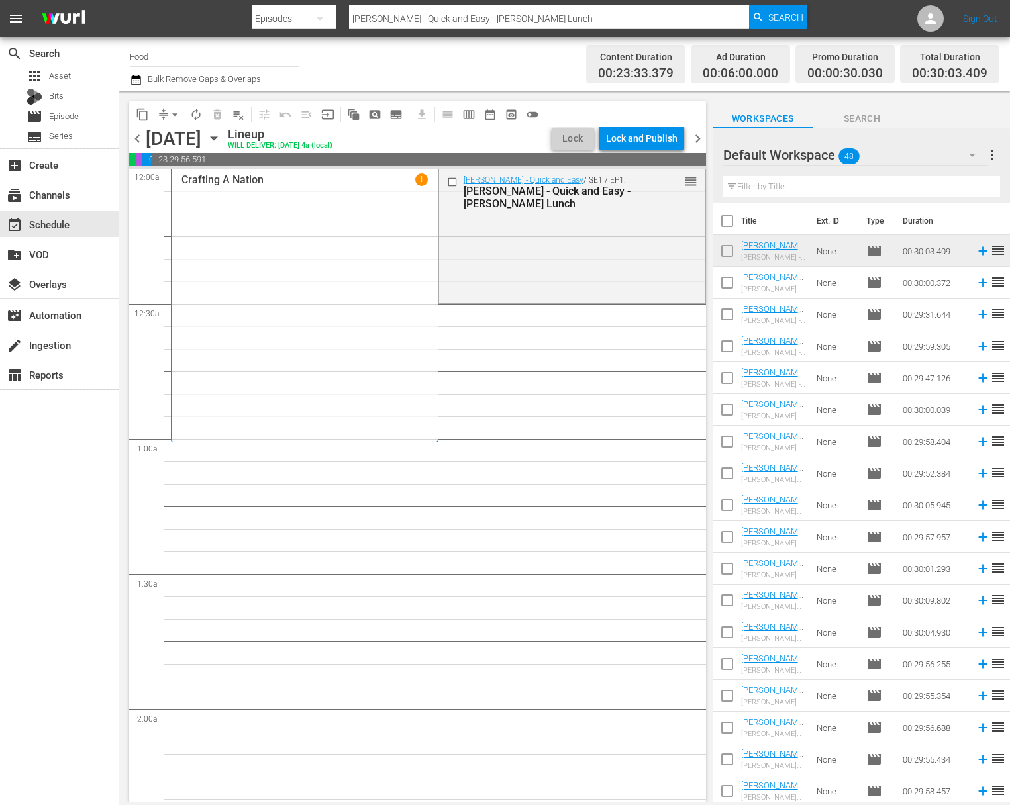
checkbox input "true"
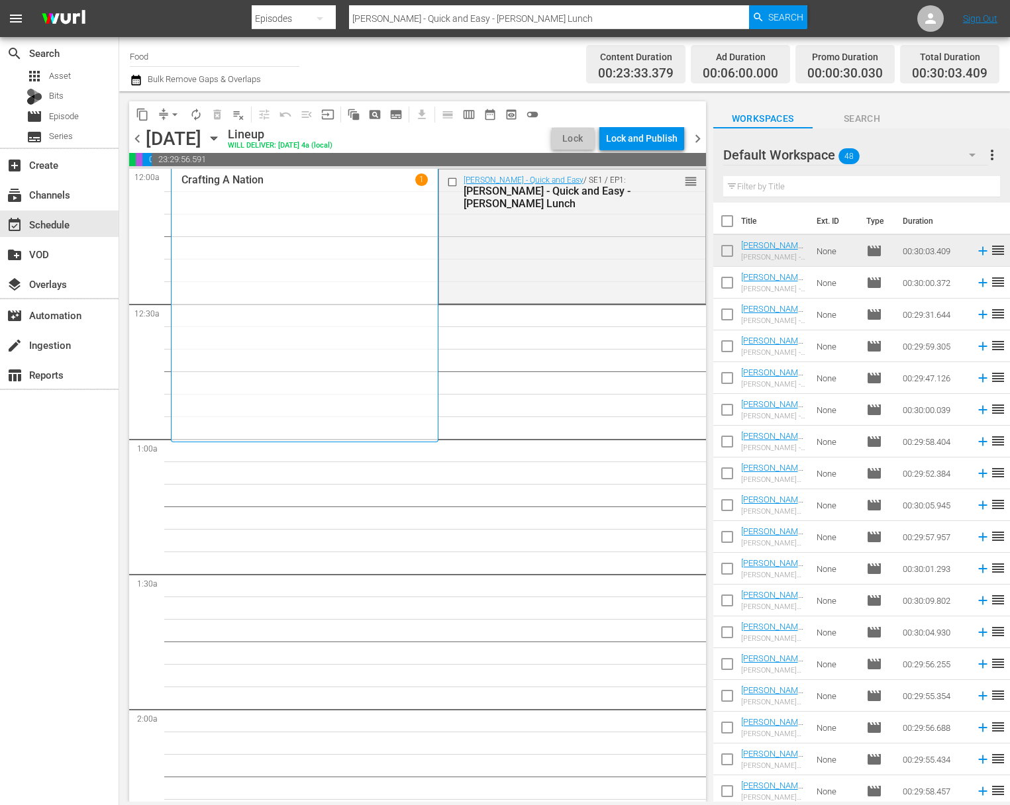
checkbox input "true"
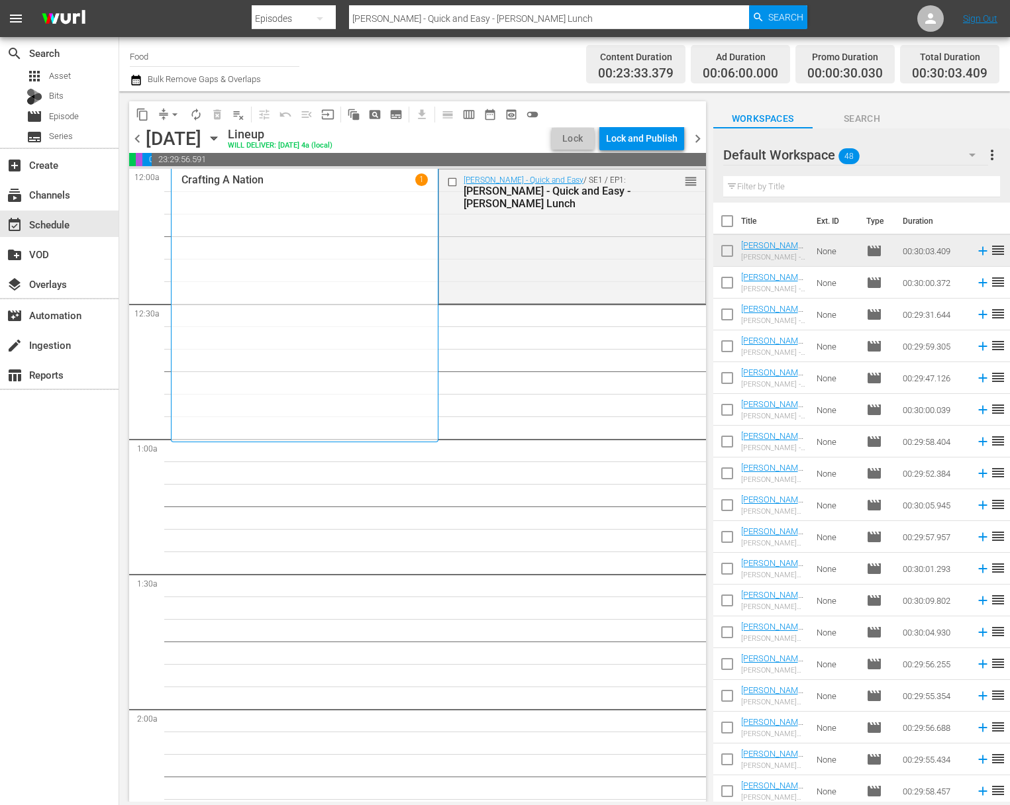
checkbox input "true"
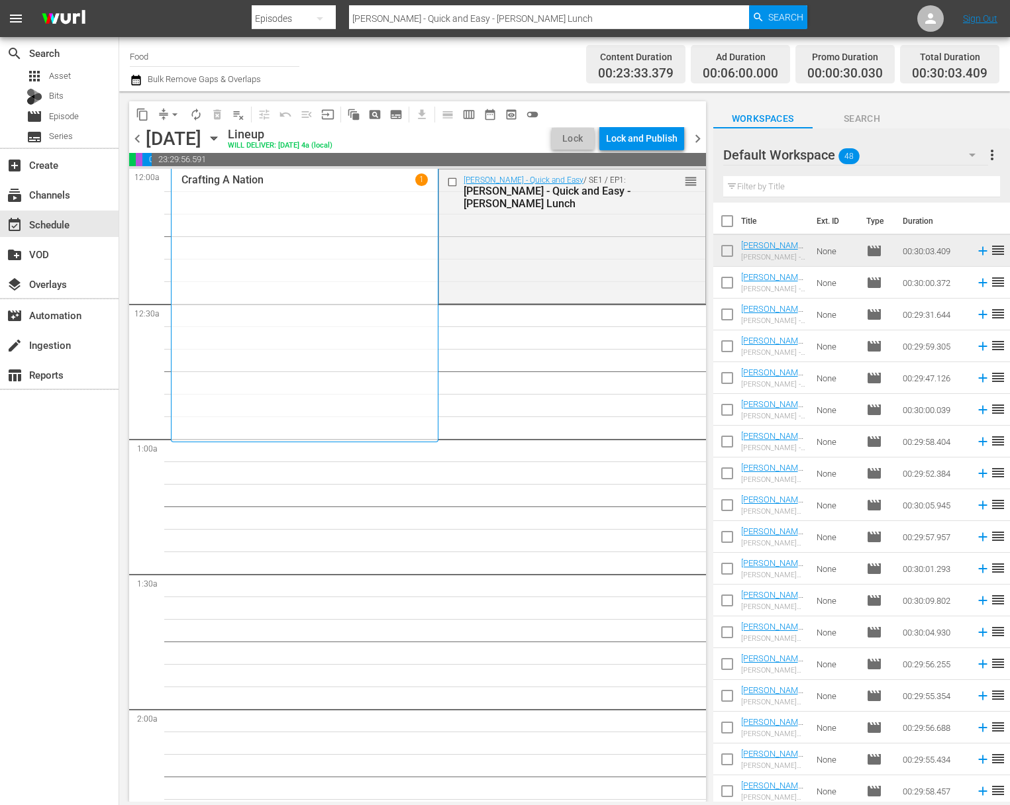
checkbox input "true"
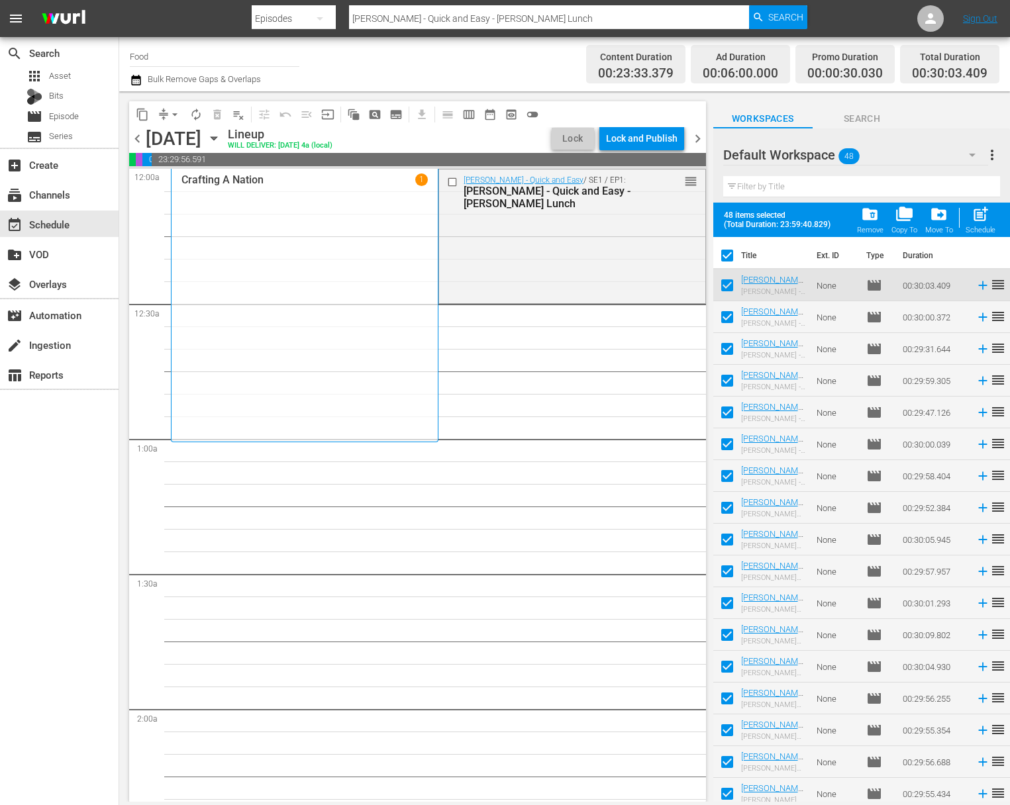
click at [717, 281] on input "checkbox" at bounding box center [727, 288] width 28 height 28
checkbox input "false"
click at [967, 219] on div "post_add Schedule" at bounding box center [981, 219] width 30 height 29
checkbox input "false"
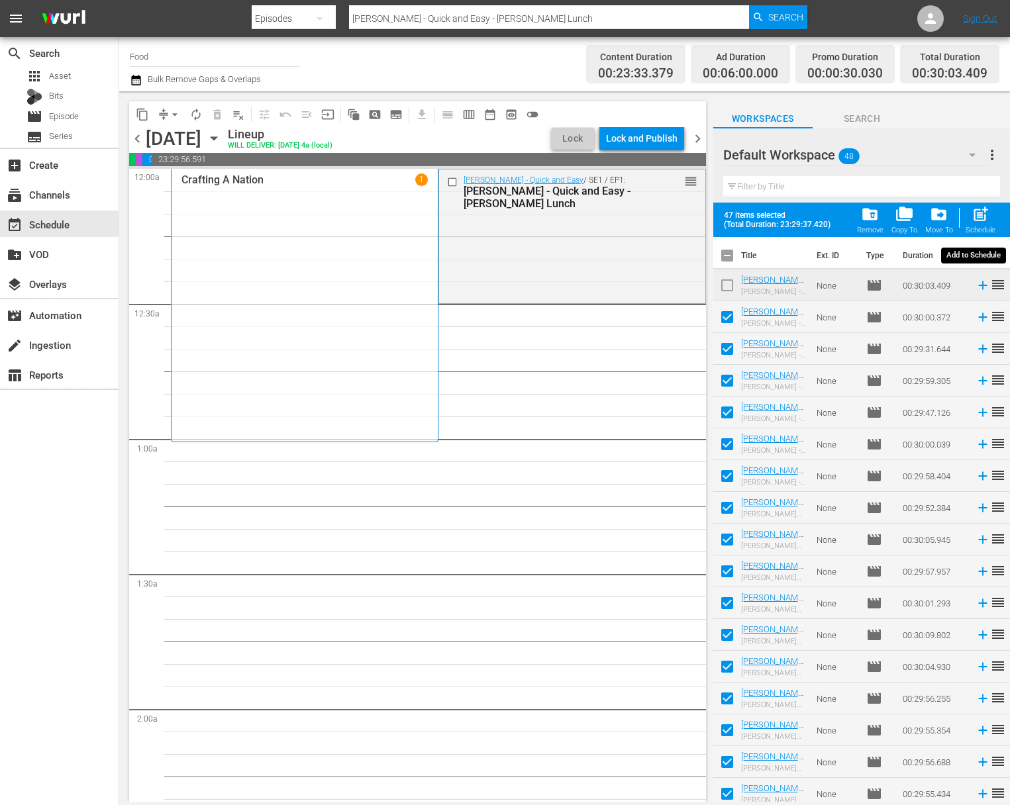
checkbox input "false"
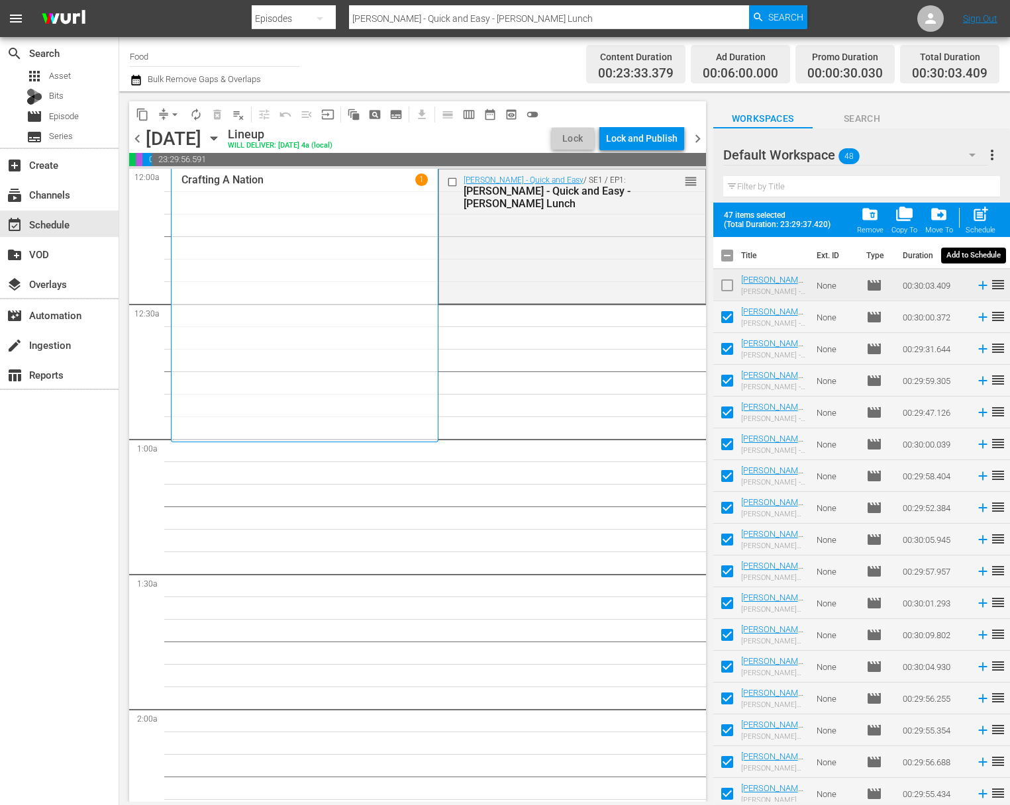
checkbox input "false"
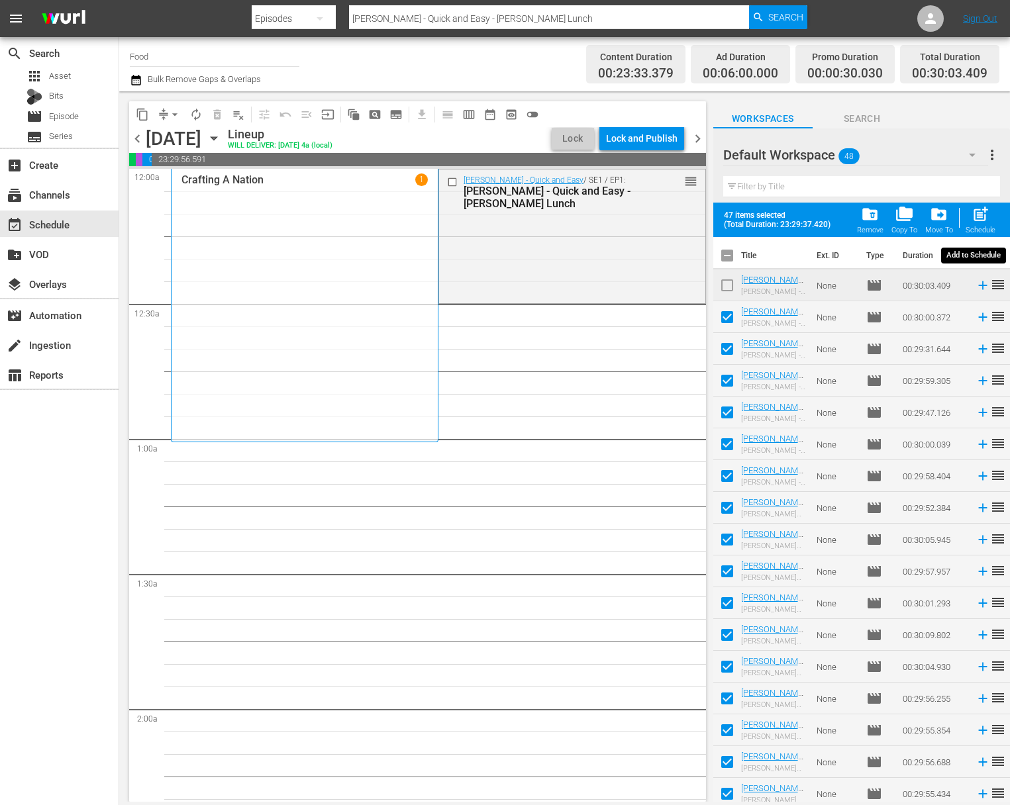
checkbox input "false"
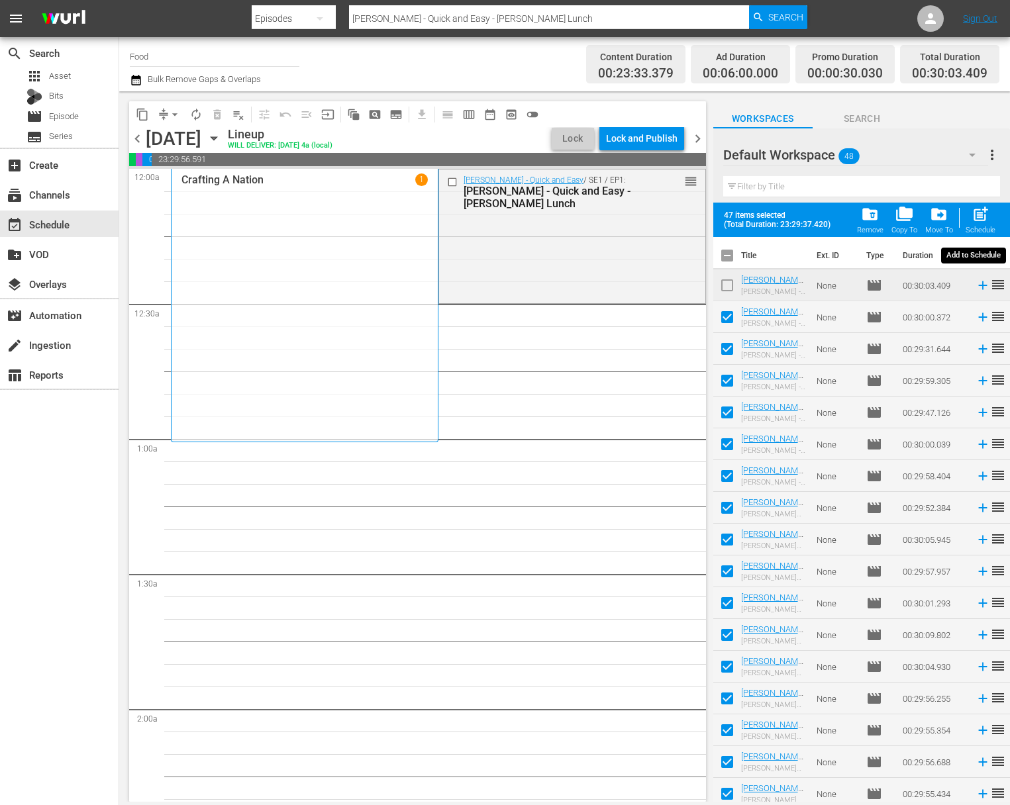
checkbox input "false"
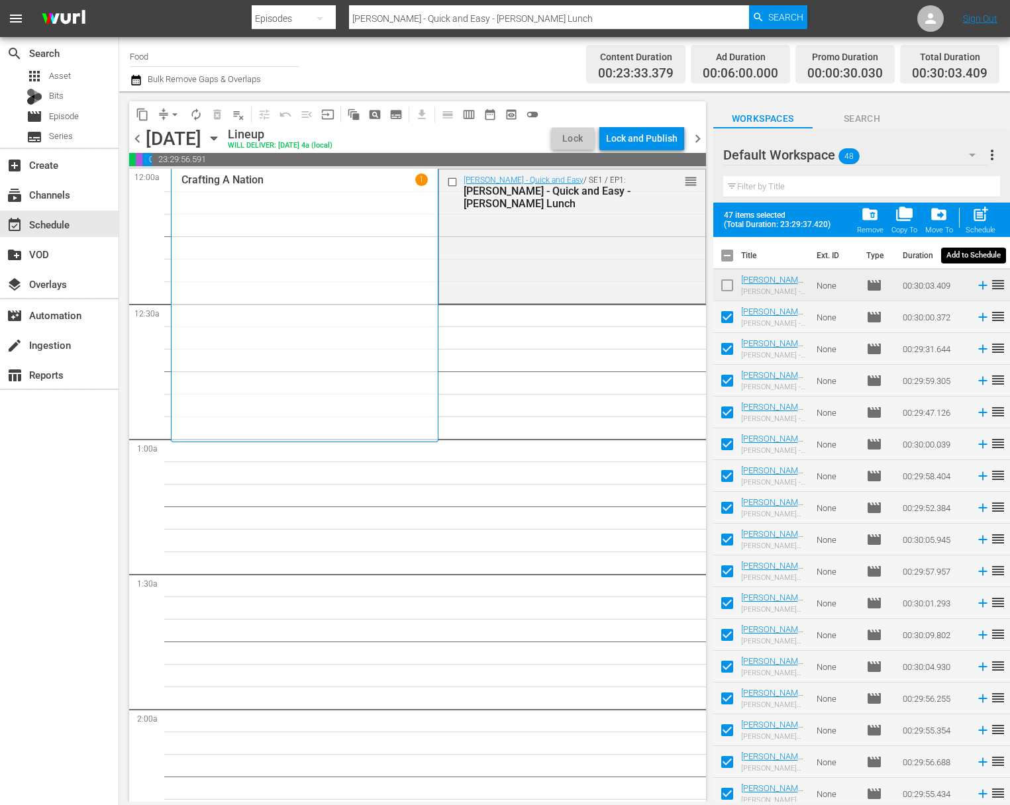
checkbox input "false"
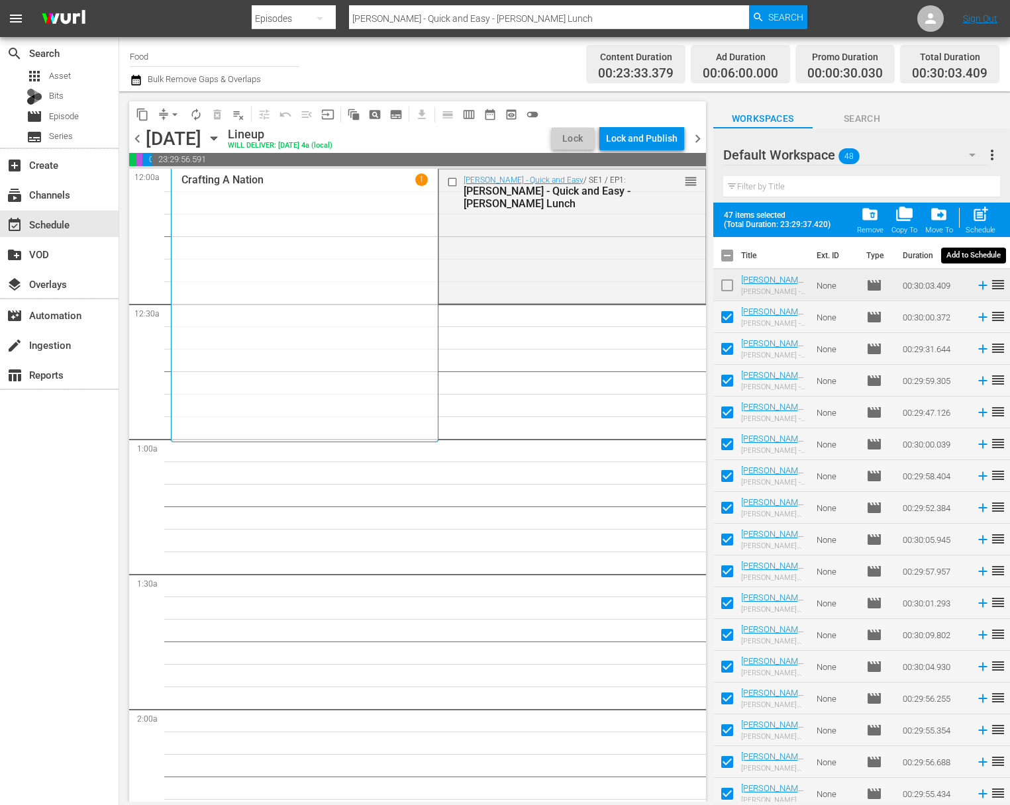
checkbox input "false"
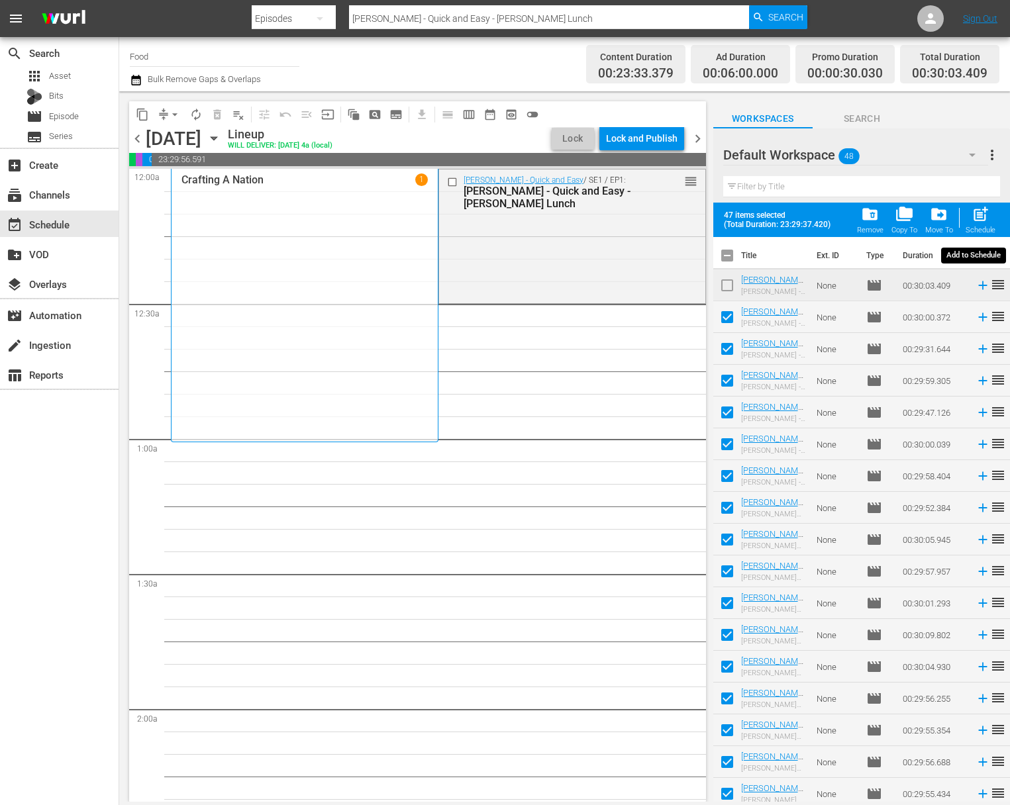
checkbox input "false"
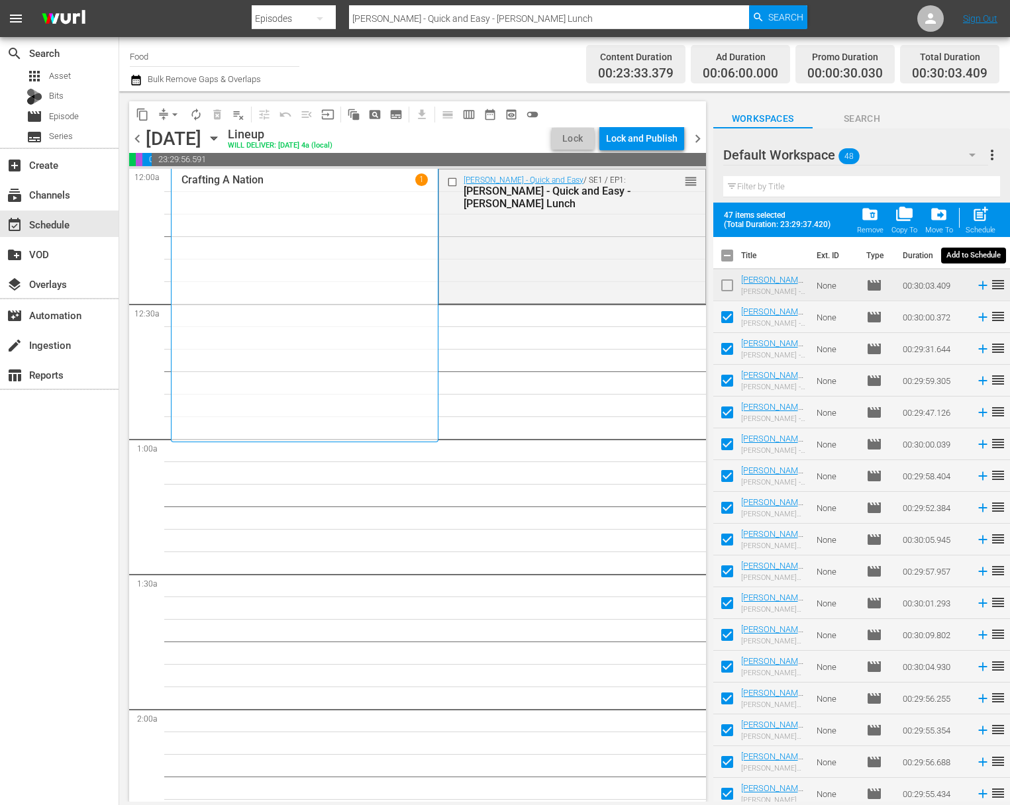
checkbox input "false"
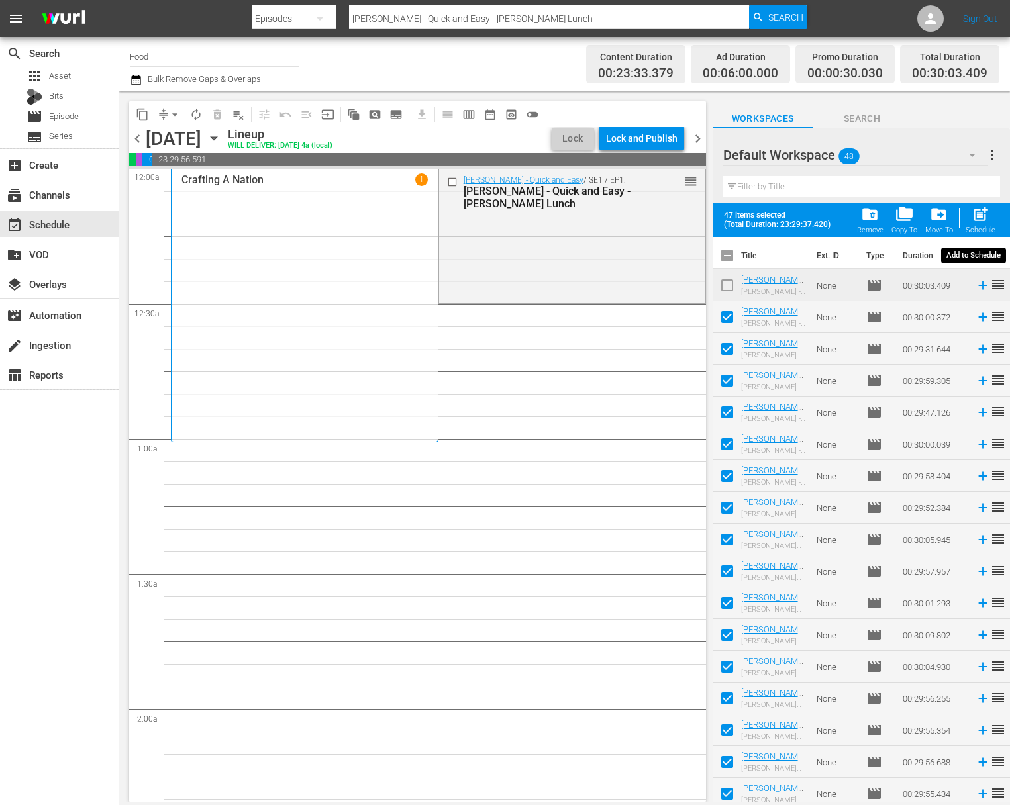
checkbox input "false"
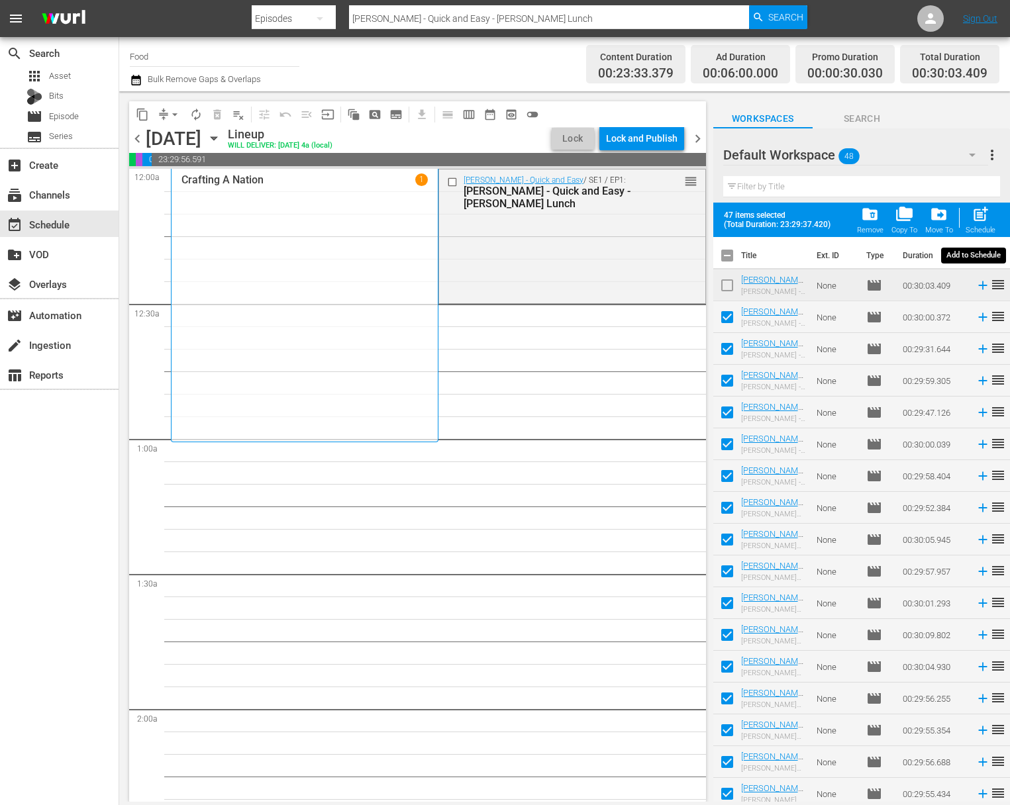
checkbox input "false"
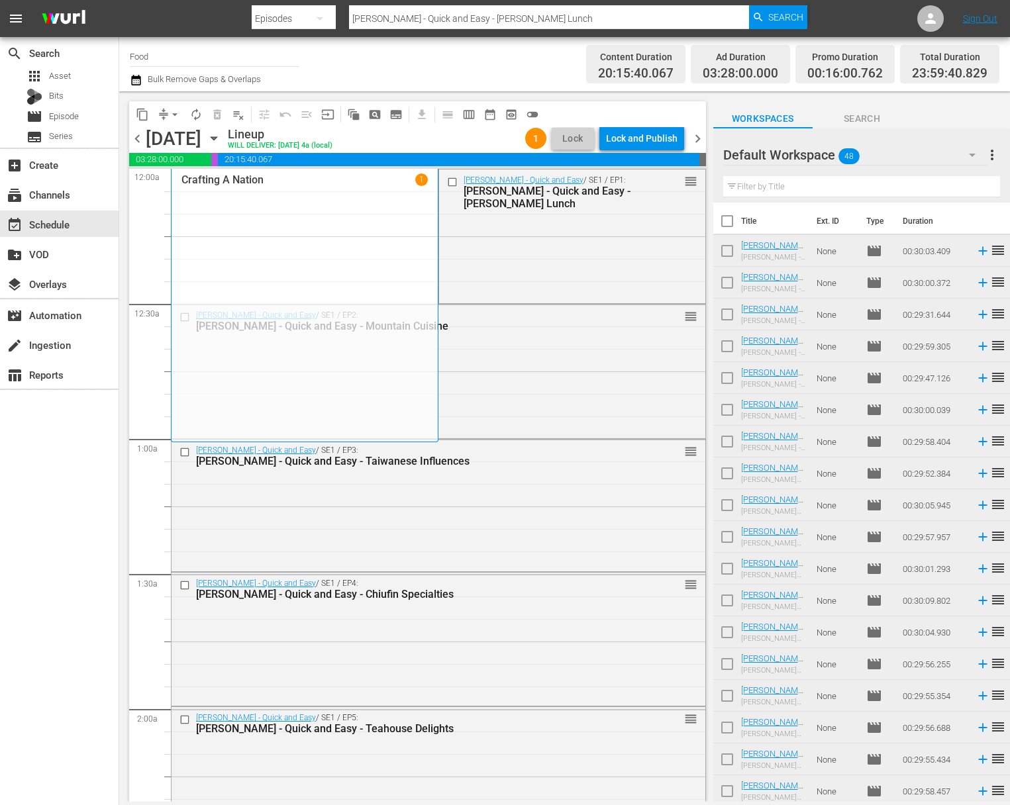
click at [301, 340] on div "Crafting A Nation 1" at bounding box center [304, 306] width 246 height 264
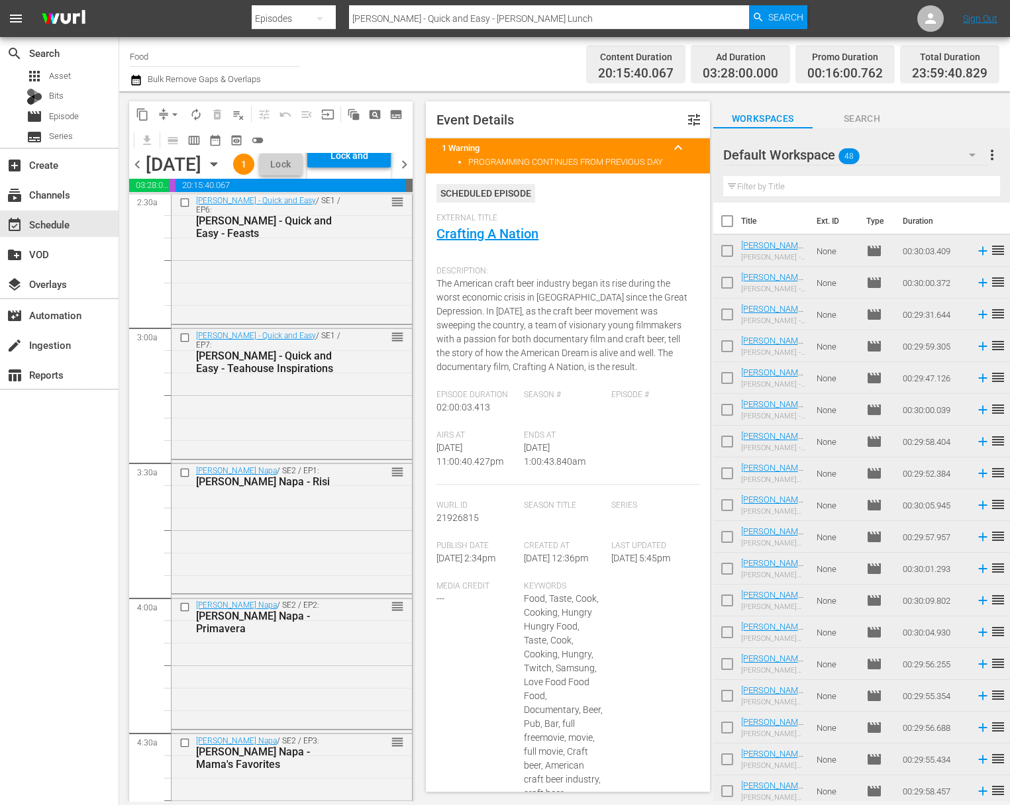
scroll to position [480, 0]
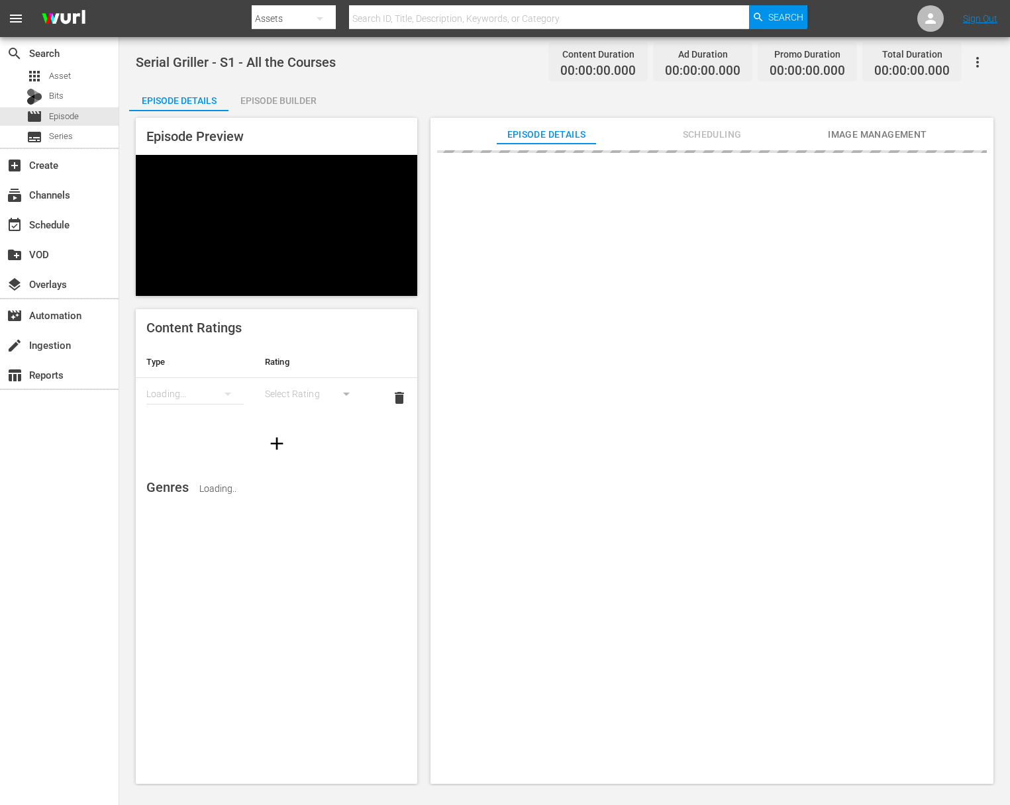
click at [287, 95] on div "Episode Builder" at bounding box center [278, 101] width 99 height 32
